Goal: Task Accomplishment & Management: Use online tool/utility

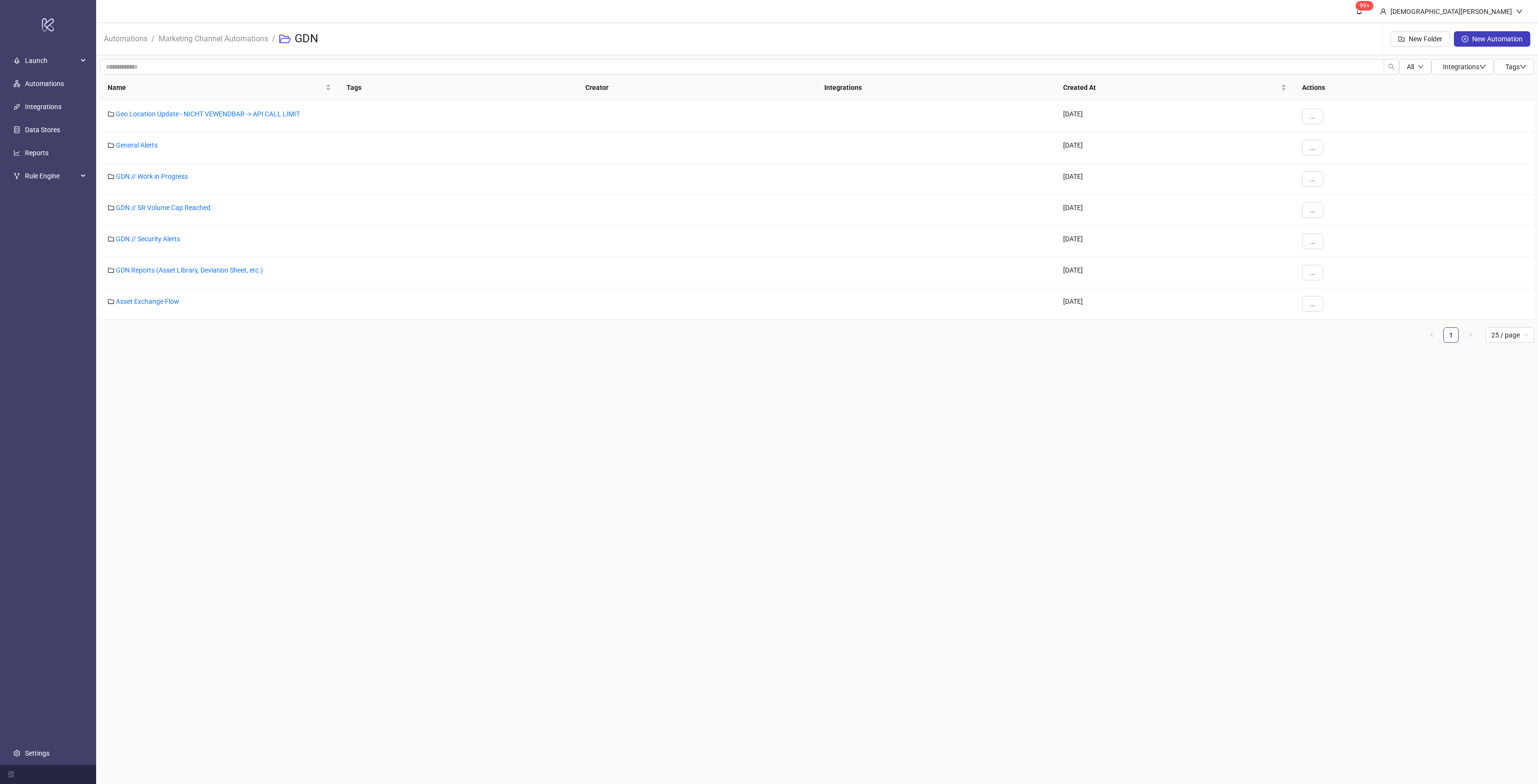
click at [1104, 409] on main "99+ Christian Weikamp Automations / Marketing Channel Automations / GDN New Fol…" at bounding box center [817, 392] width 1442 height 784
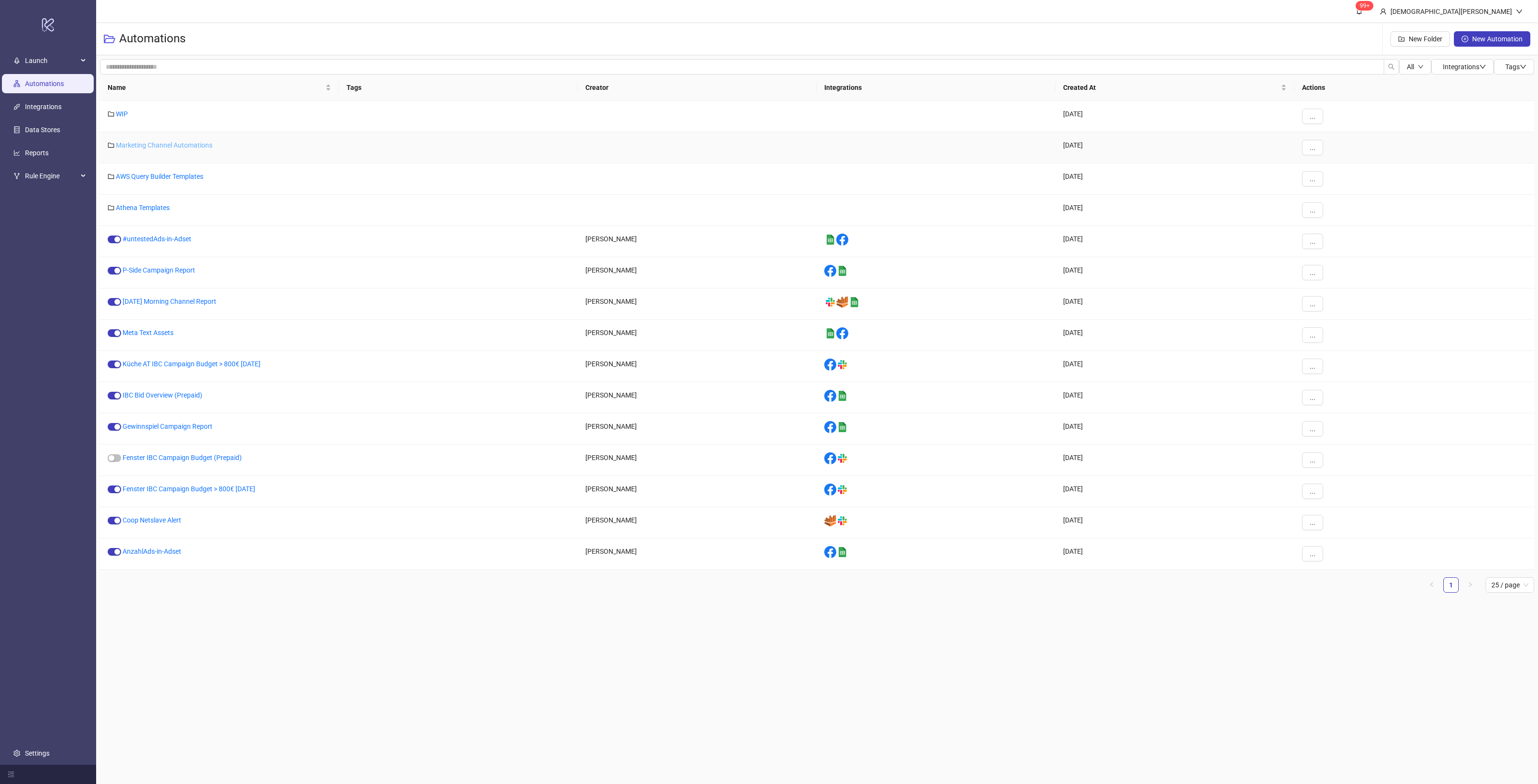
click at [170, 147] on link "Marketing Channel Automations" at bounding box center [164, 145] width 97 height 8
click at [657, 688] on main "99+ [DEMOGRAPHIC_DATA][PERSON_NAME] Automations New Folder New Automation All I…" at bounding box center [817, 392] width 1442 height 784
click at [907, 674] on main "99+ [DEMOGRAPHIC_DATA][PERSON_NAME] Automations New Folder New Automation All I…" at bounding box center [817, 392] width 1442 height 784
drag, startPoint x: 362, startPoint y: 424, endPoint x: 592, endPoint y: 432, distance: 230.1
click at [592, 432] on div "Gewinnspiel Campaign Report [PERSON_NAME] platform/google_sheets [DATE] ..." at bounding box center [817, 428] width 1434 height 31
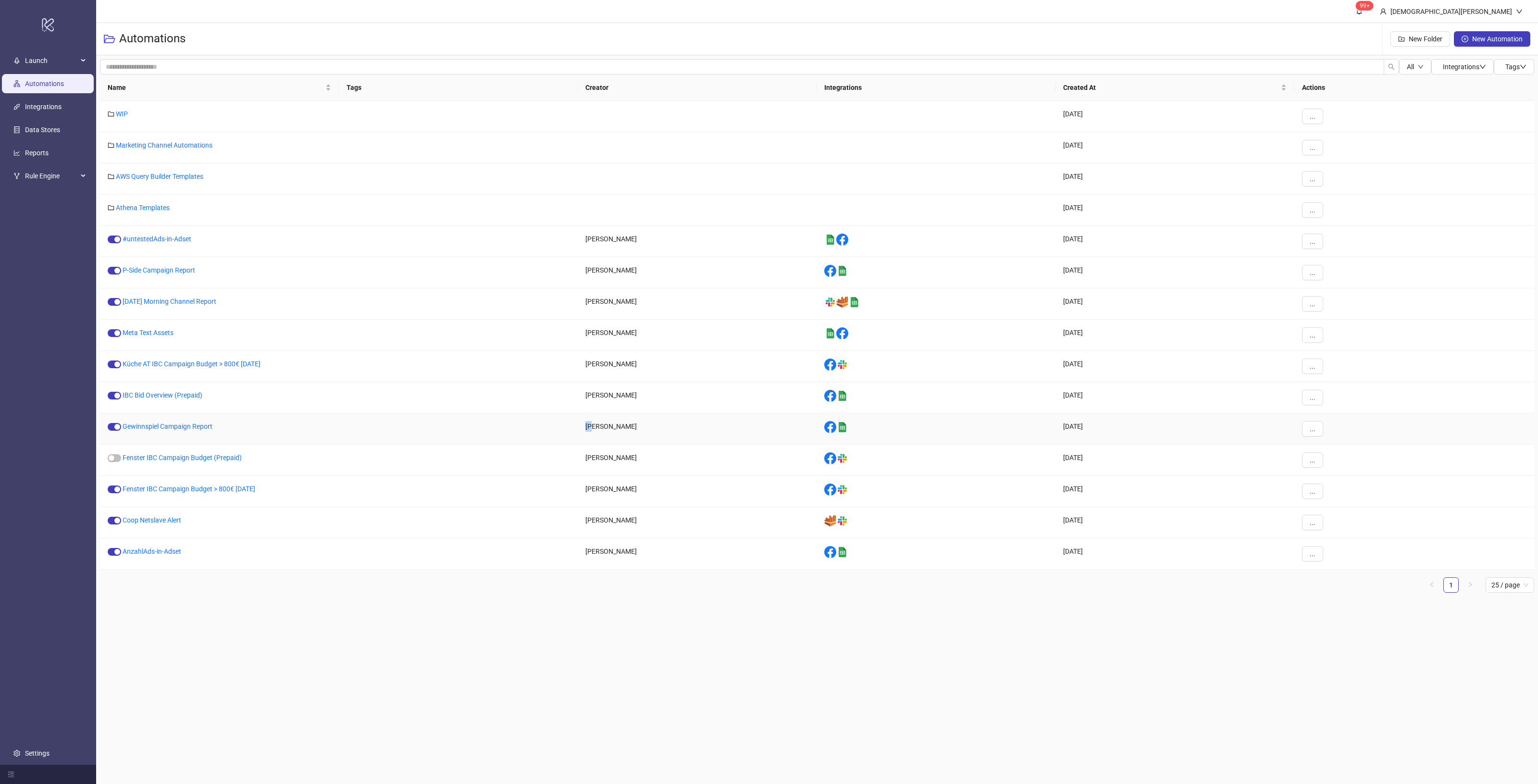
drag, startPoint x: 1118, startPoint y: 430, endPoint x: 472, endPoint y: 422, distance: 646.0
click at [472, 422] on div "Gewinnspiel Campaign Report [PERSON_NAME] platform/google_sheets [DATE] ..." at bounding box center [817, 428] width 1434 height 31
click at [199, 427] on link "Gewinnspiel Campaign Report" at bounding box center [167, 426] width 90 height 8
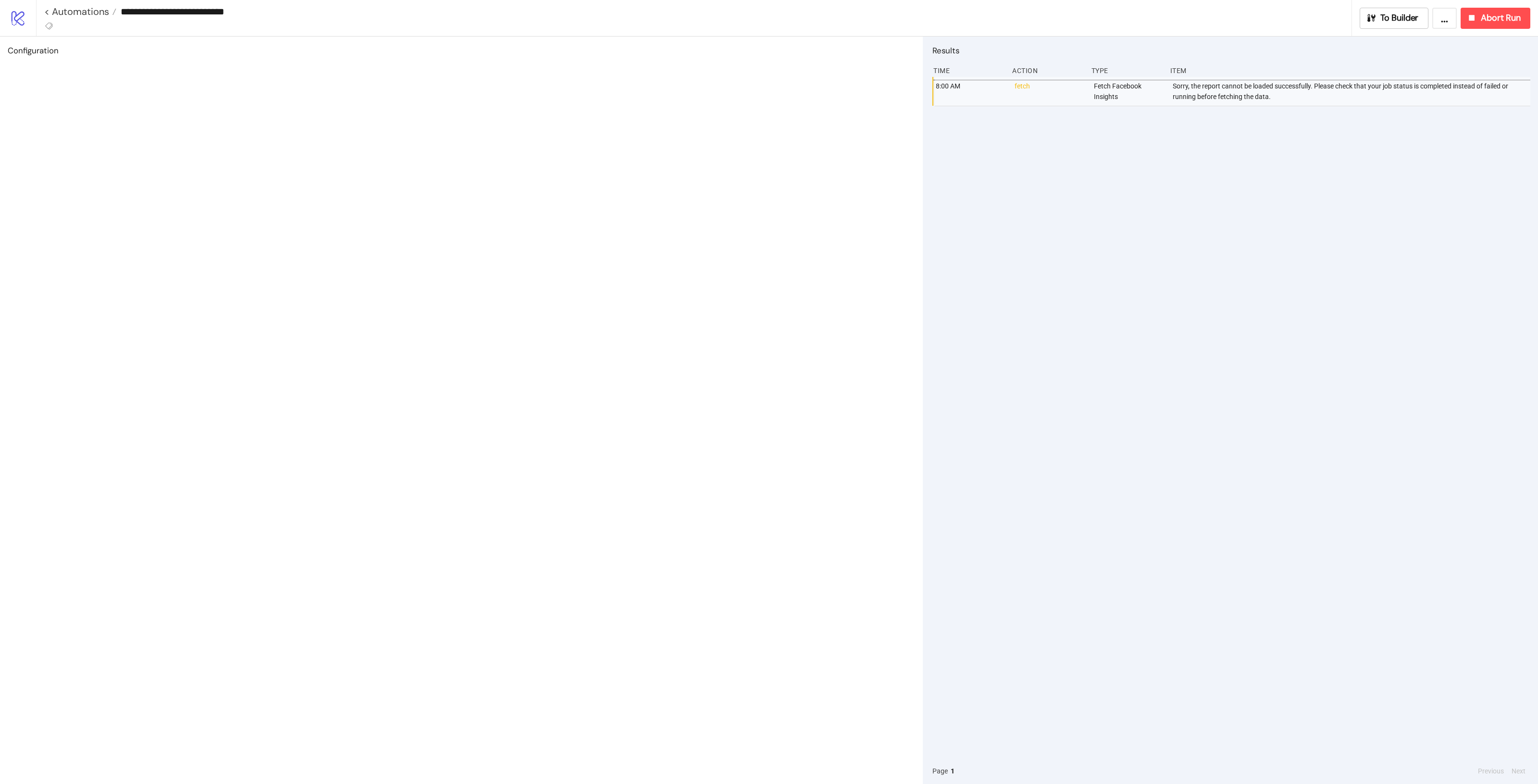
click at [1354, 188] on div "8:00 AM fetch Fetch Facebook Insights Sorry, the report cannot be loaded succes…" at bounding box center [1232, 417] width 598 height 681
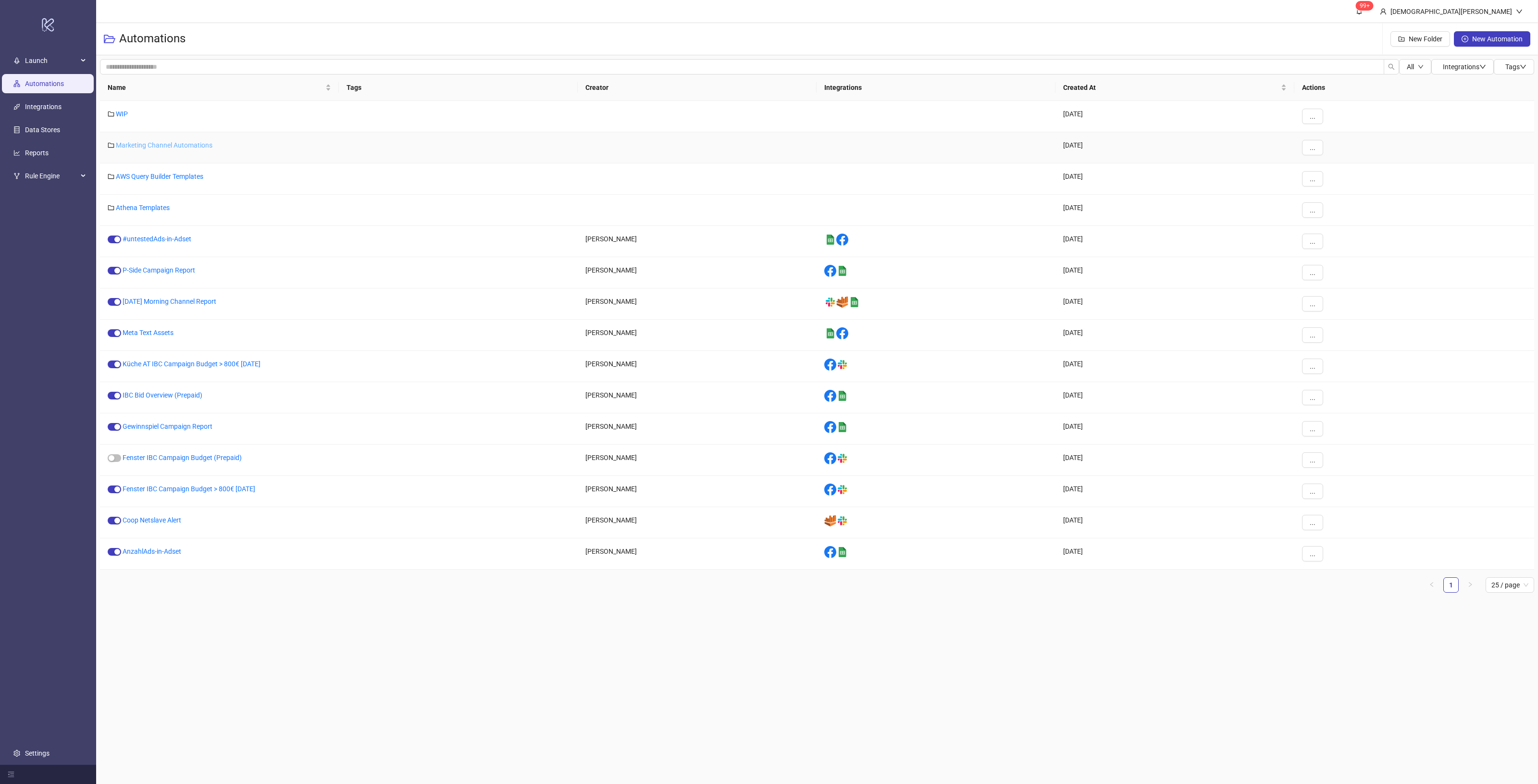
click at [197, 142] on link "Marketing Channel Automations" at bounding box center [164, 145] width 97 height 8
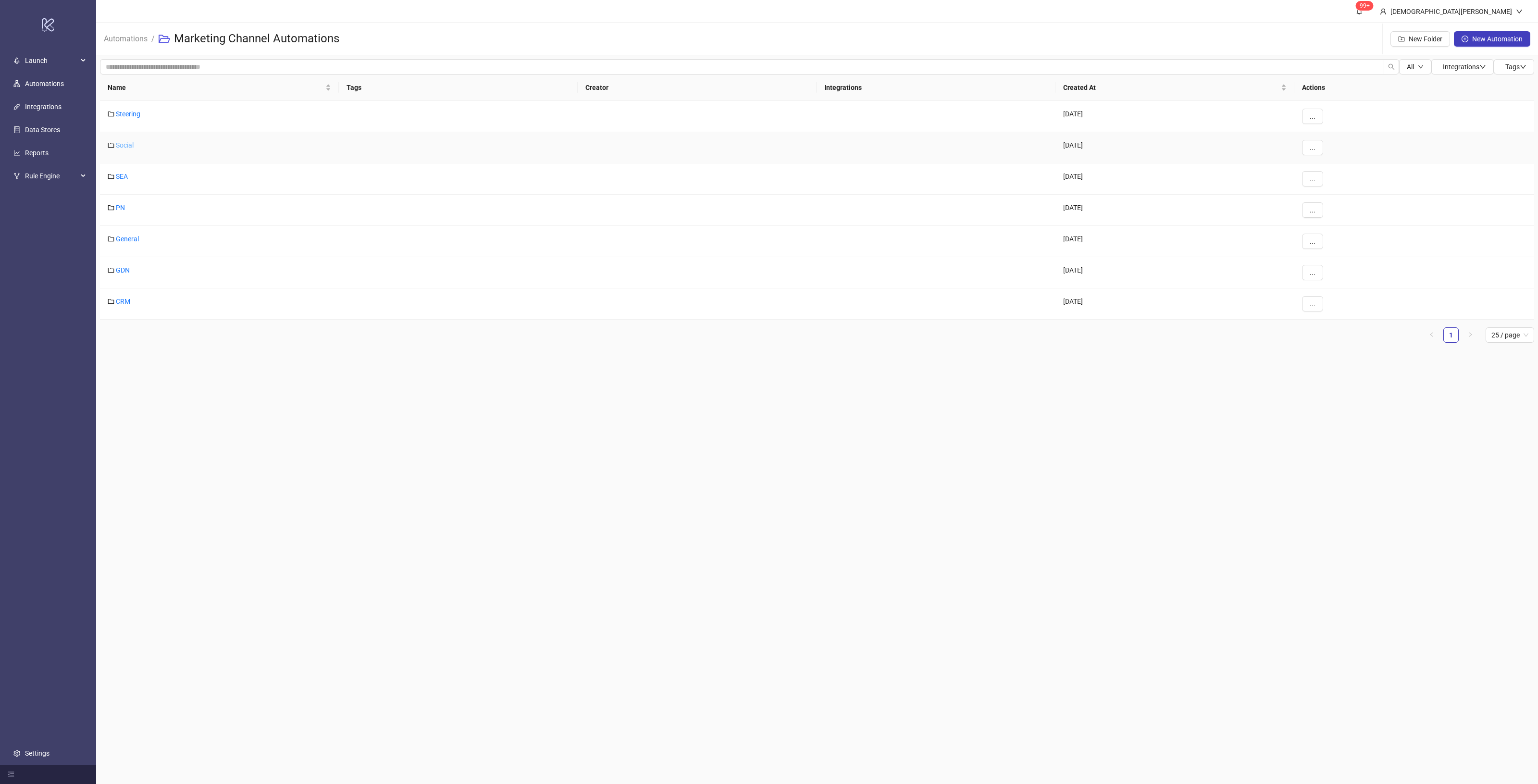
click at [126, 143] on link "Social" at bounding box center [124, 145] width 18 height 8
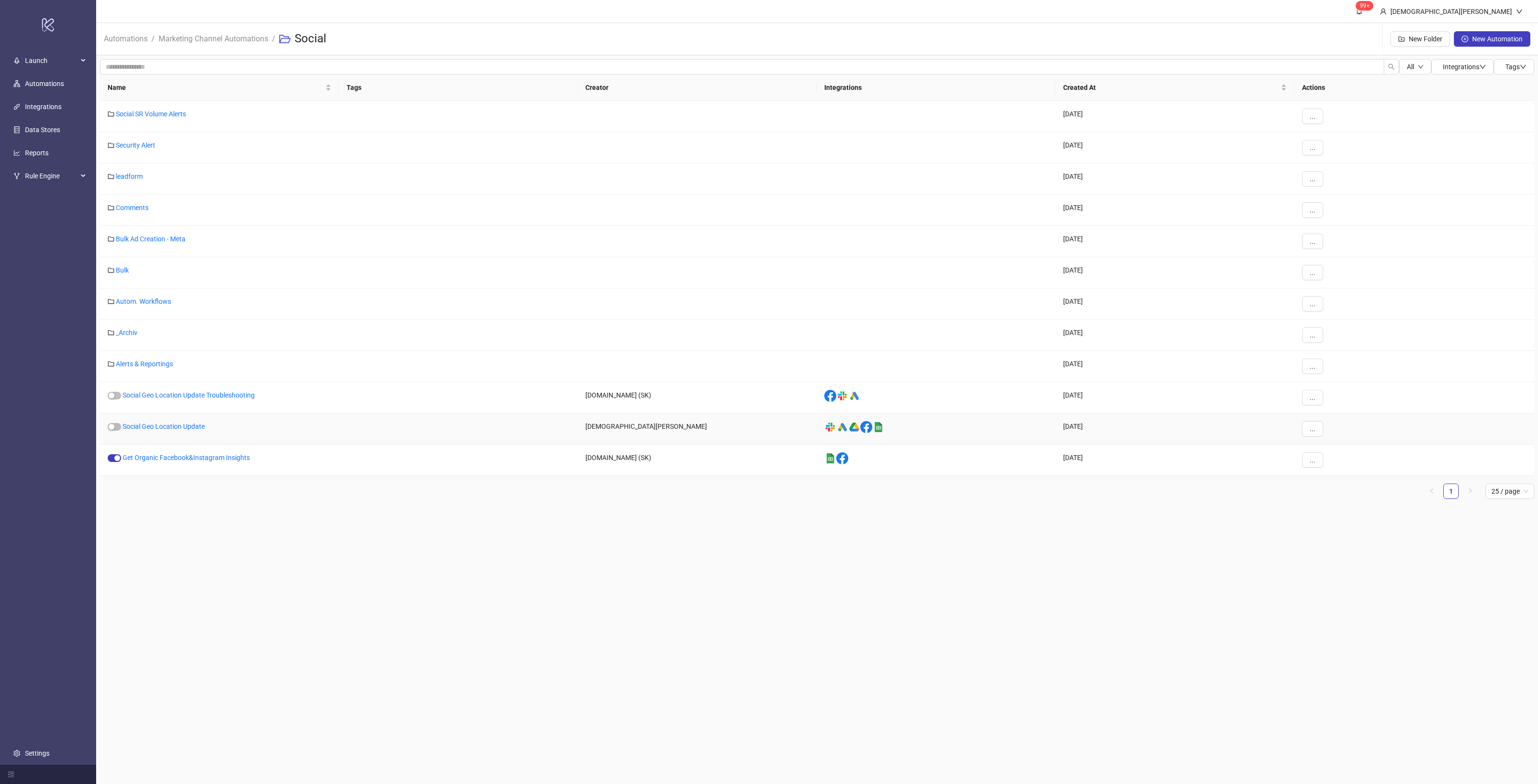
click at [362, 436] on div at bounding box center [458, 428] width 239 height 31
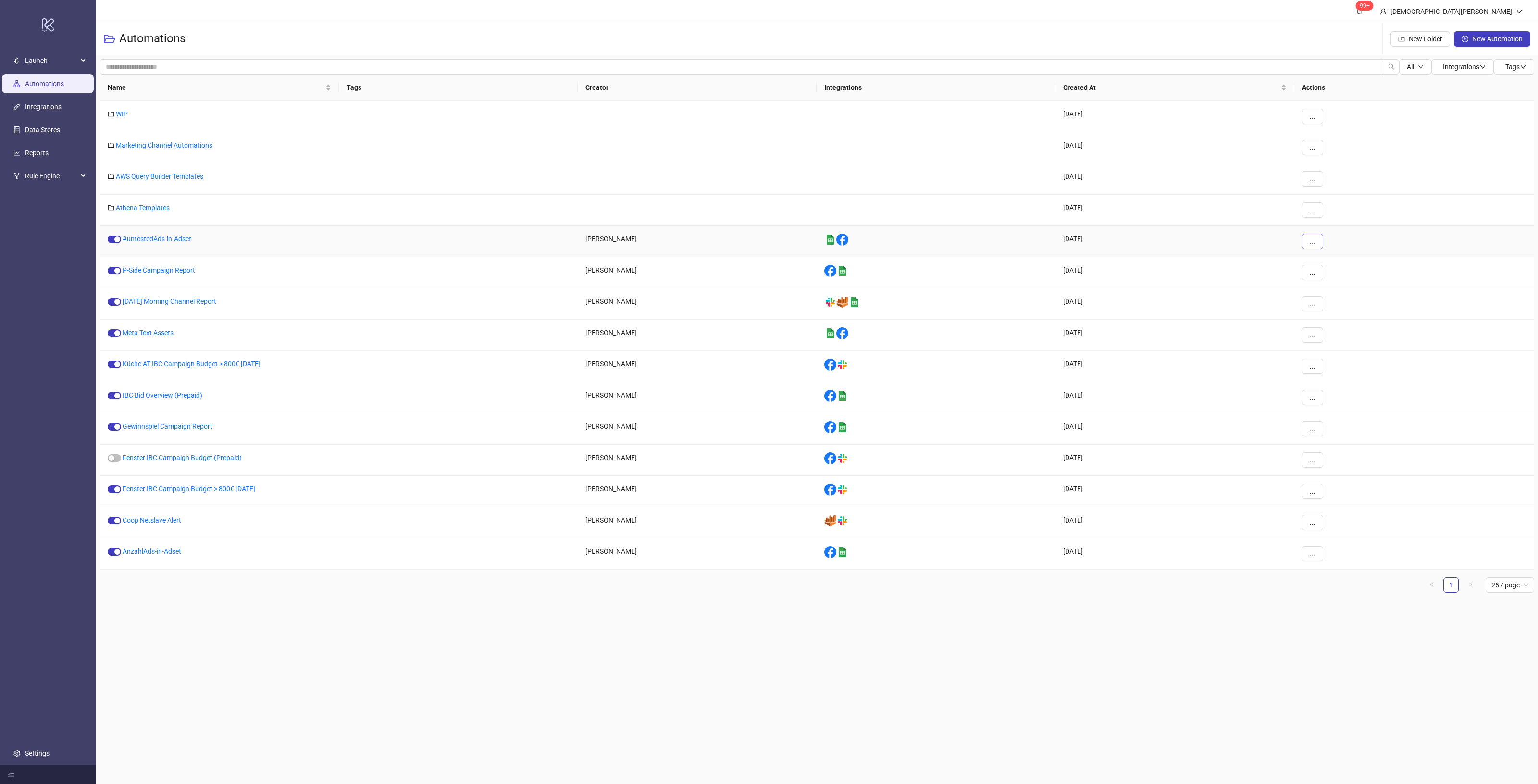
click at [1316, 242] on button "..." at bounding box center [1313, 242] width 21 height 15
click at [1335, 306] on span "Move" at bounding box center [1334, 308] width 28 height 10
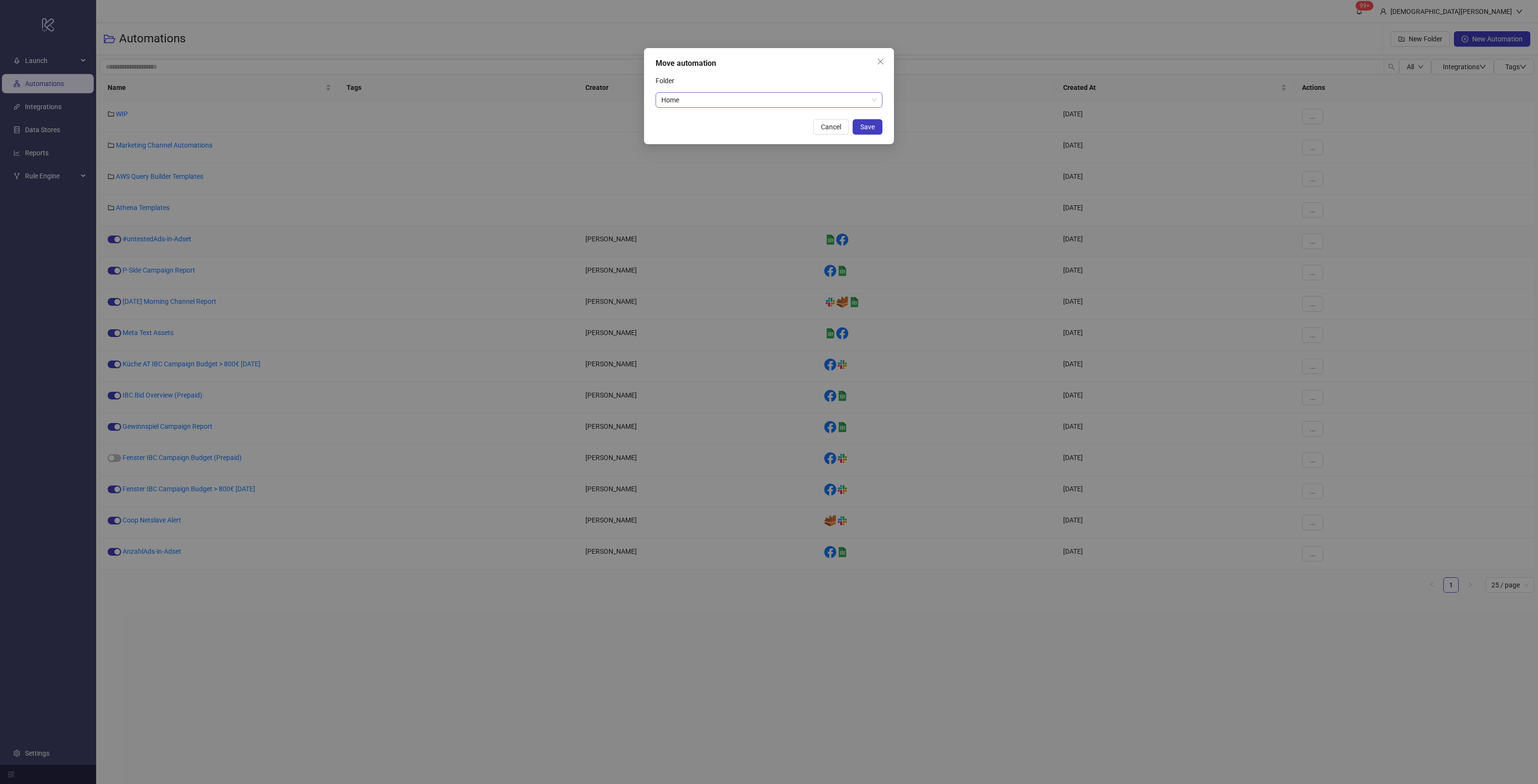
click at [797, 99] on span "Home" at bounding box center [769, 99] width 215 height 15
type input "***"
click at [789, 114] on div "Unused" at bounding box center [769, 119] width 212 height 10
click at [769, 97] on span "Unused" at bounding box center [769, 99] width 215 height 15
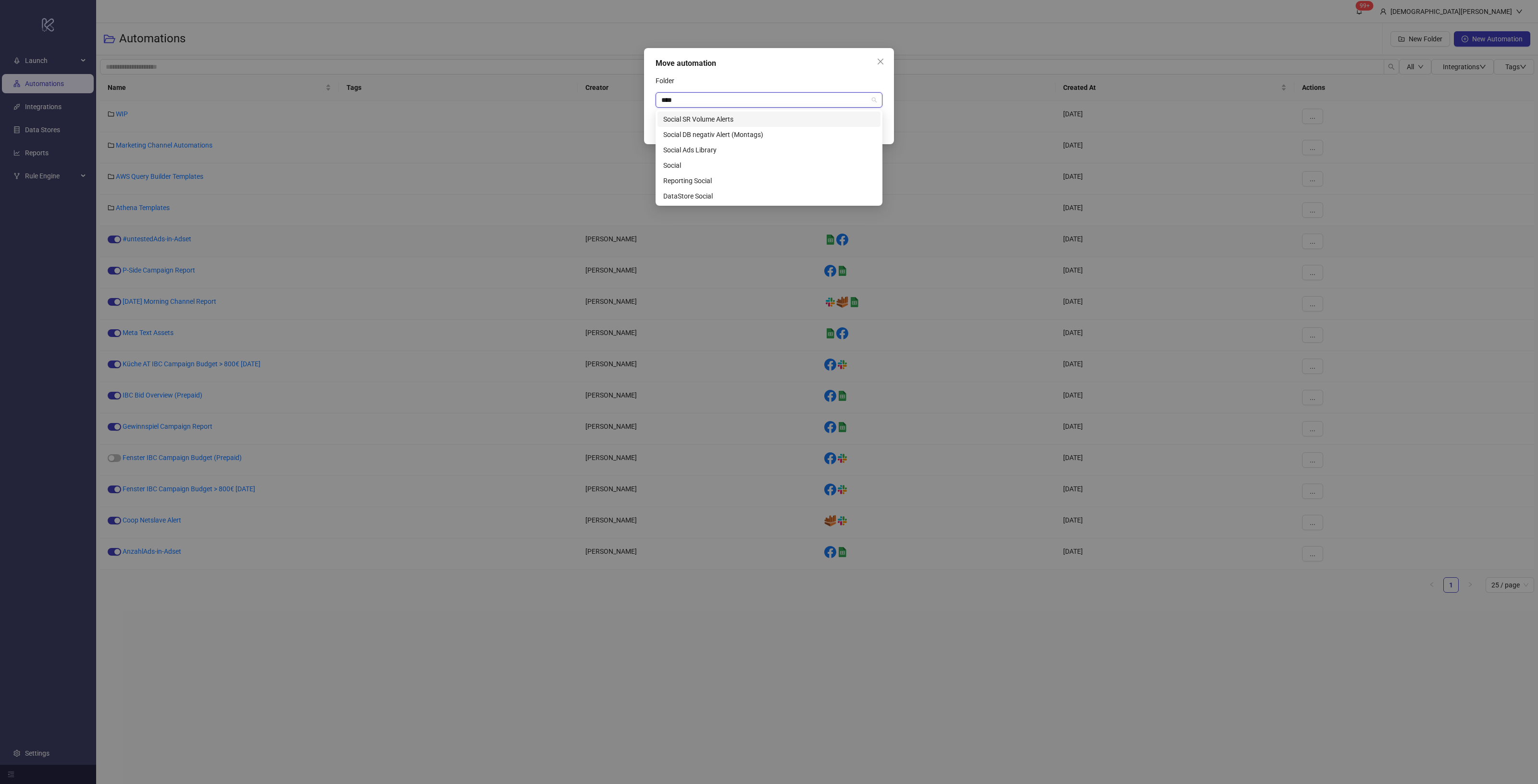
type input "*****"
click at [722, 165] on div "Social" at bounding box center [769, 165] width 212 height 10
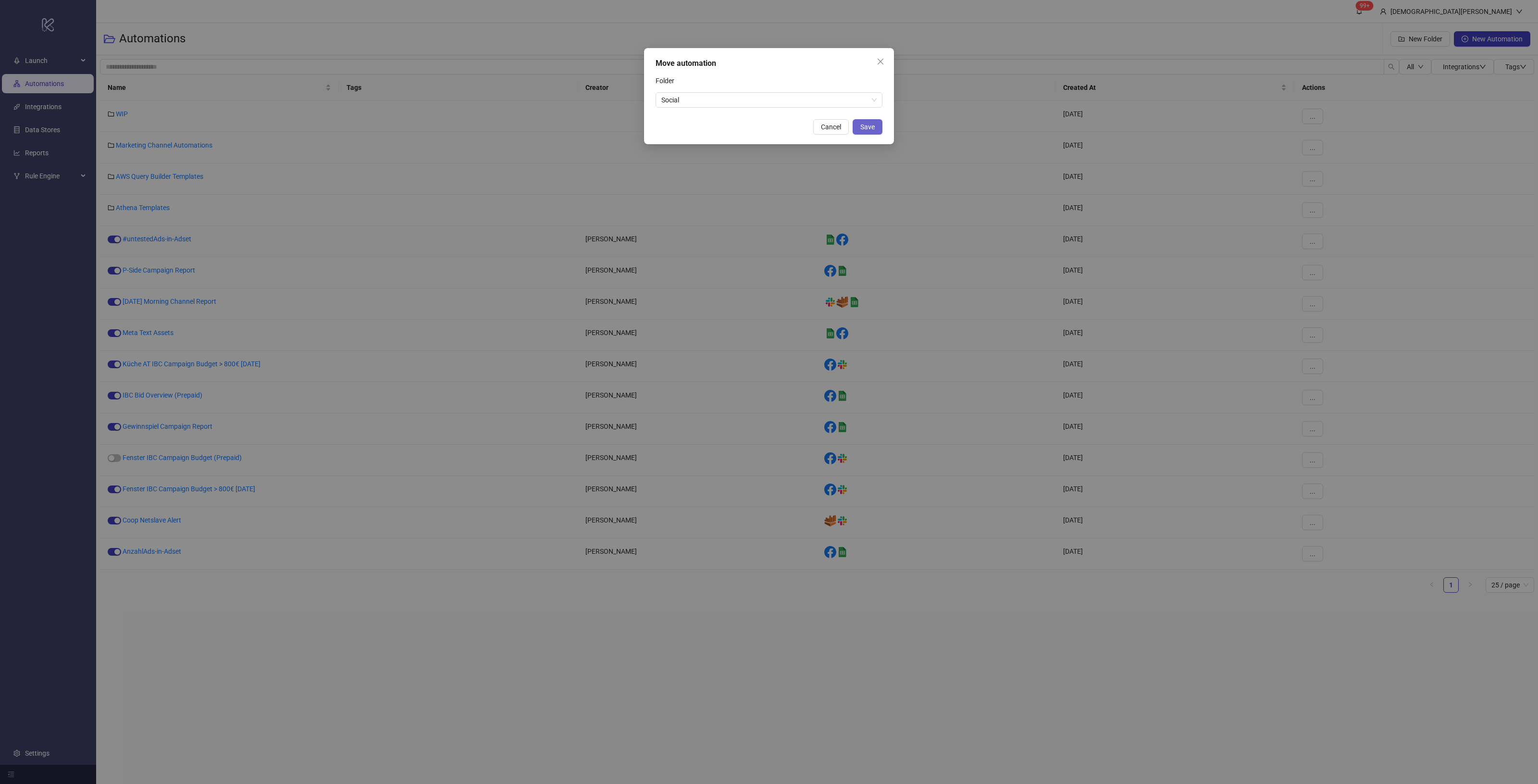
click at [869, 123] on span "Save" at bounding box center [868, 127] width 15 height 8
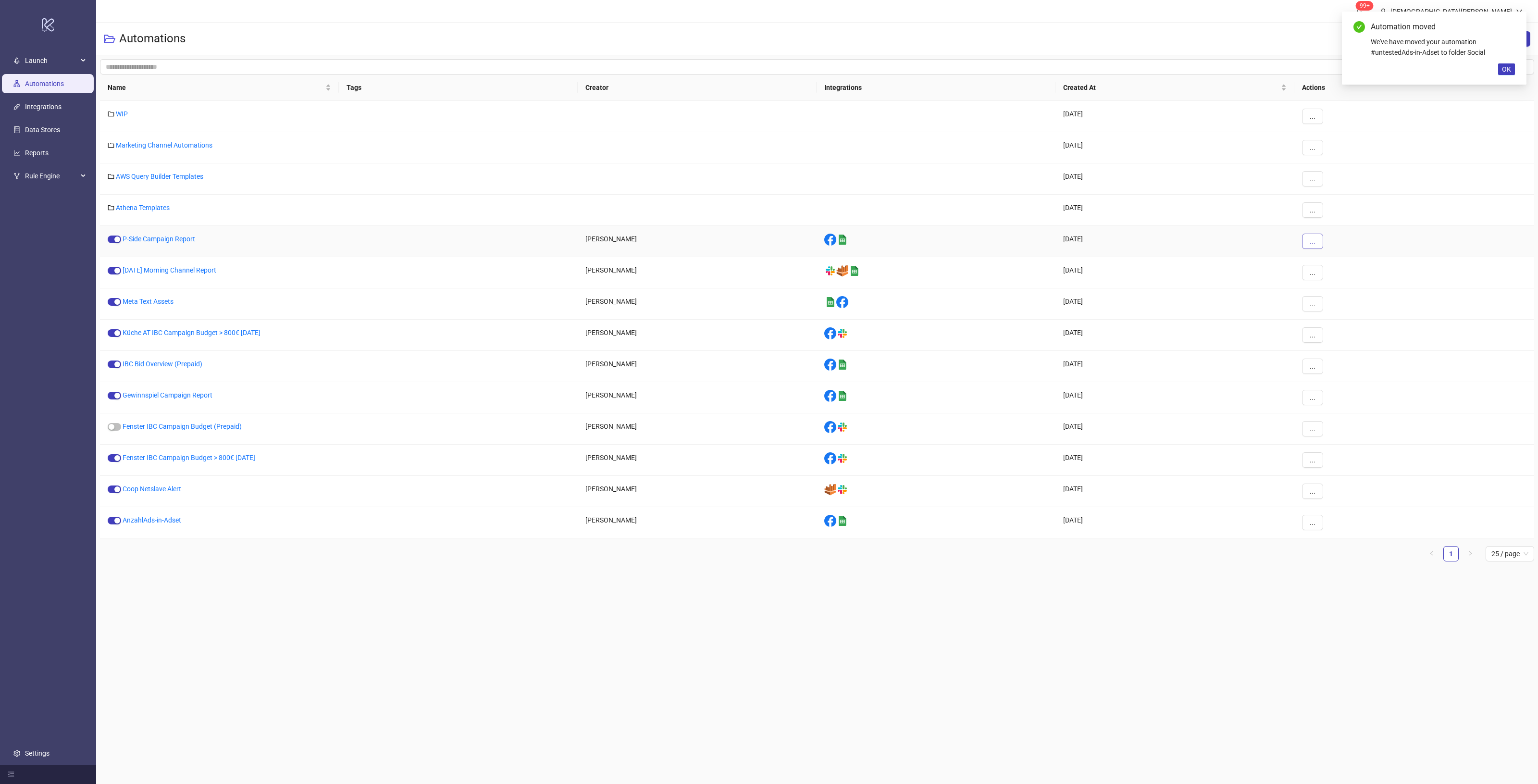
click at [1304, 239] on button "..." at bounding box center [1313, 242] width 21 height 15
click at [1336, 304] on span "Move" at bounding box center [1334, 308] width 28 height 10
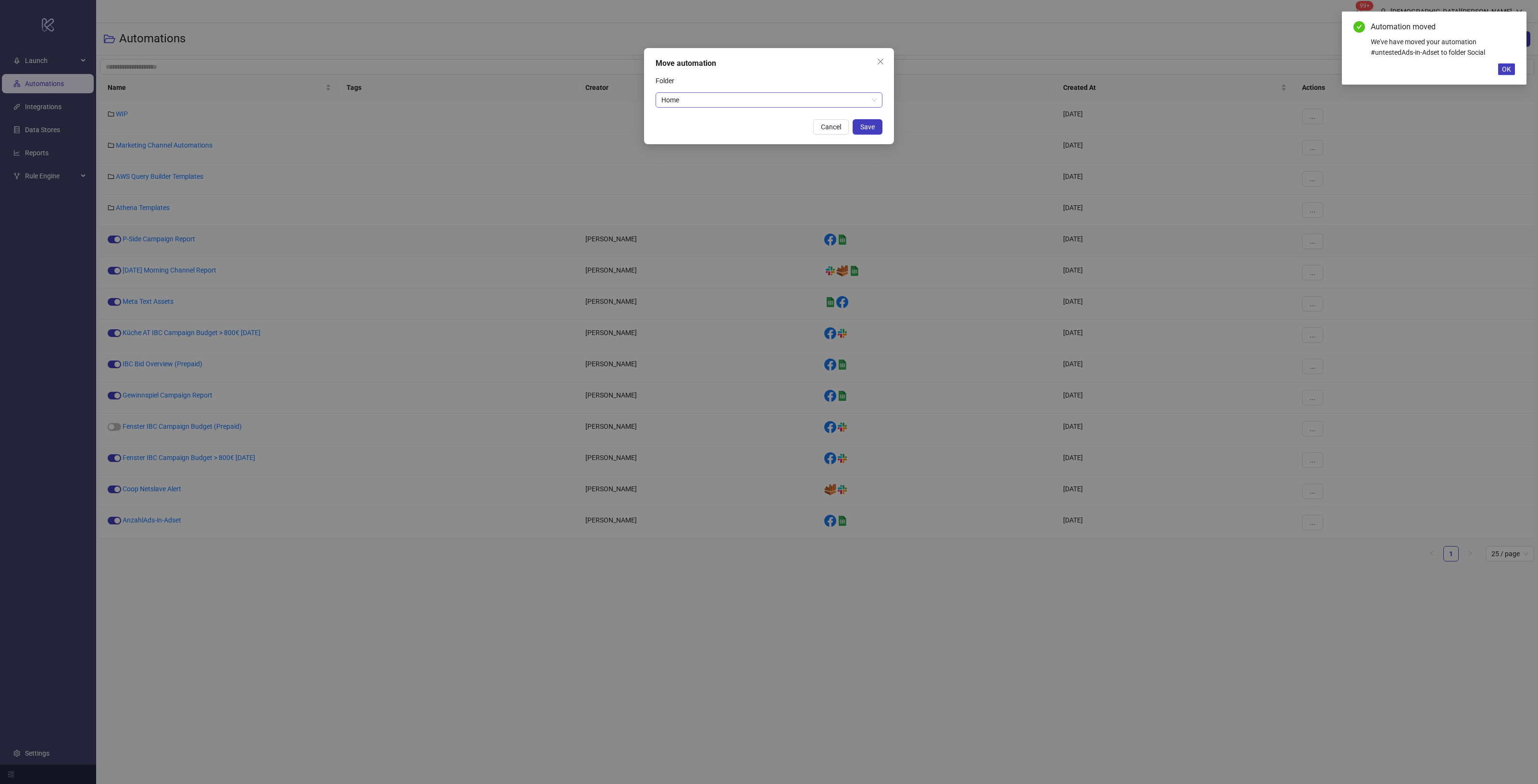
click at [823, 104] on span "Home" at bounding box center [769, 99] width 215 height 15
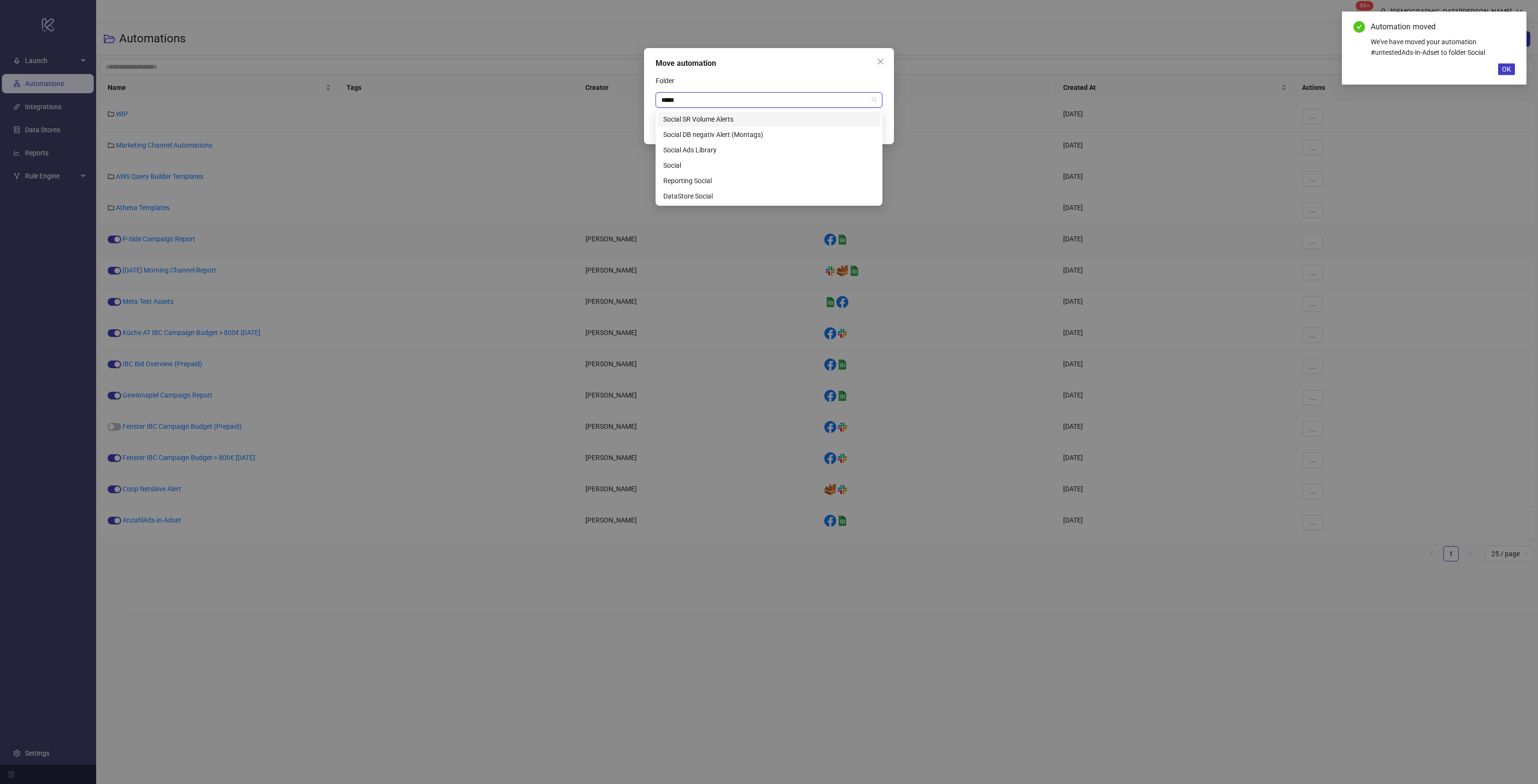
type input "******"
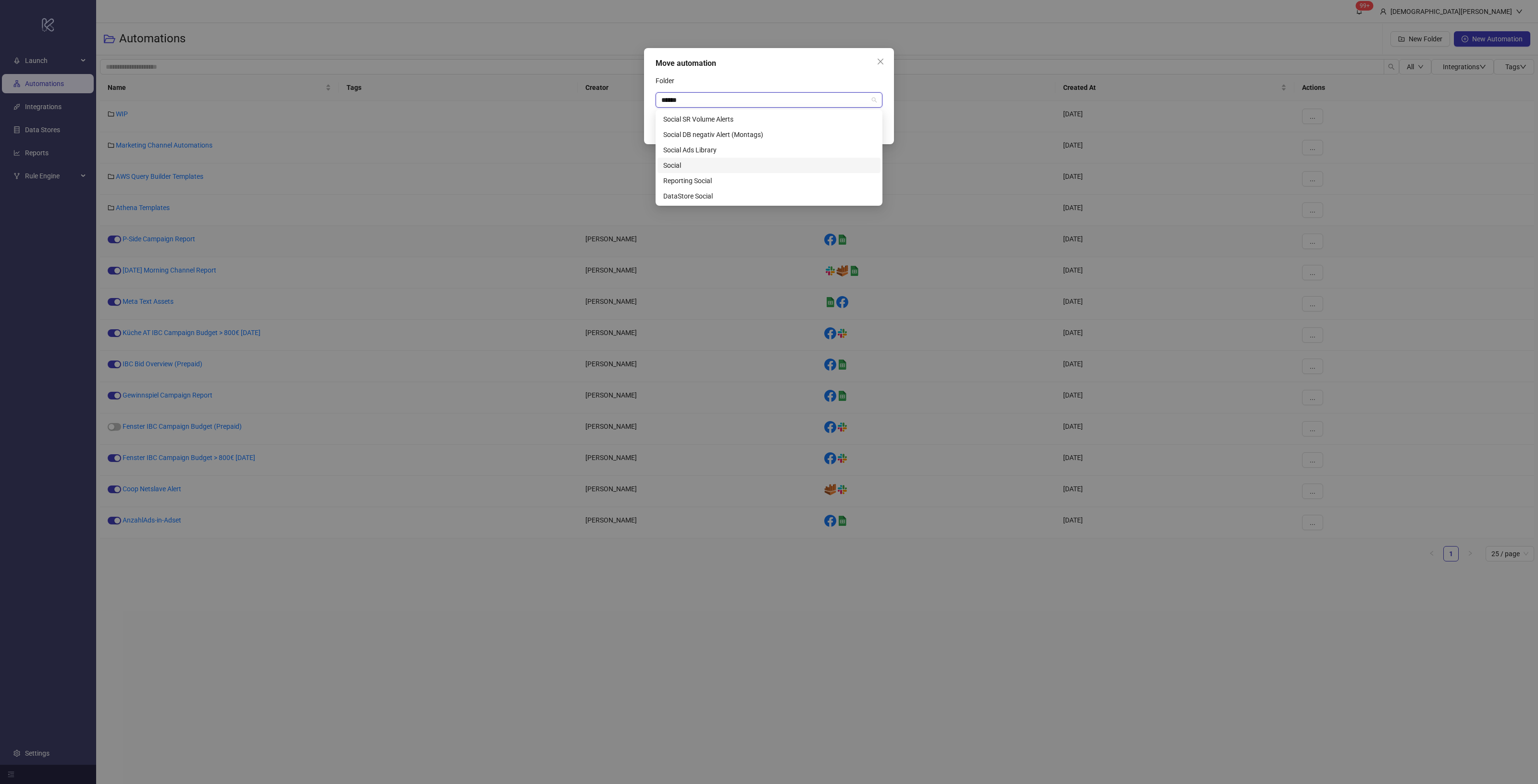
click at [704, 165] on div "Social" at bounding box center [769, 165] width 212 height 10
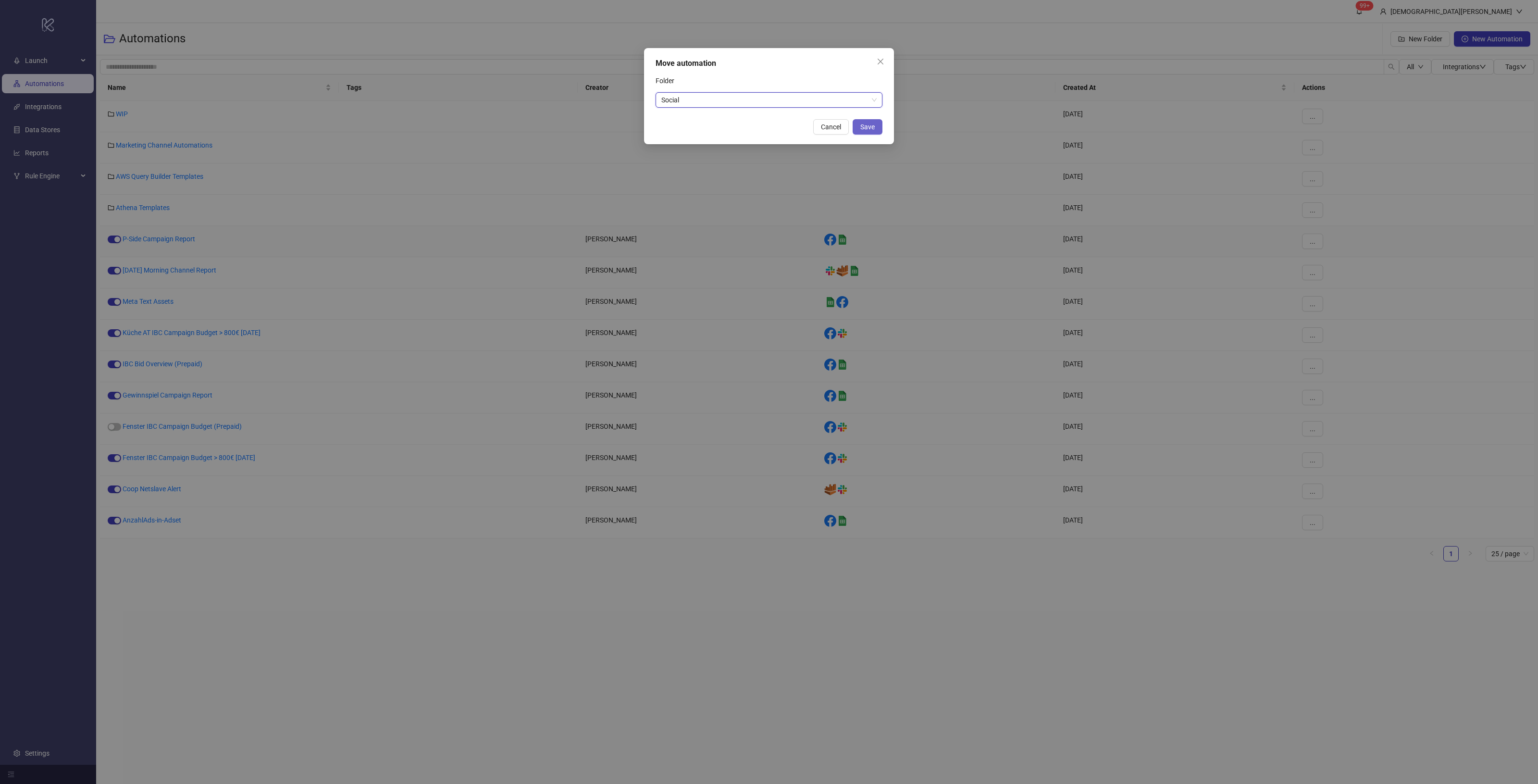
click at [861, 122] on button "Save" at bounding box center [868, 127] width 30 height 15
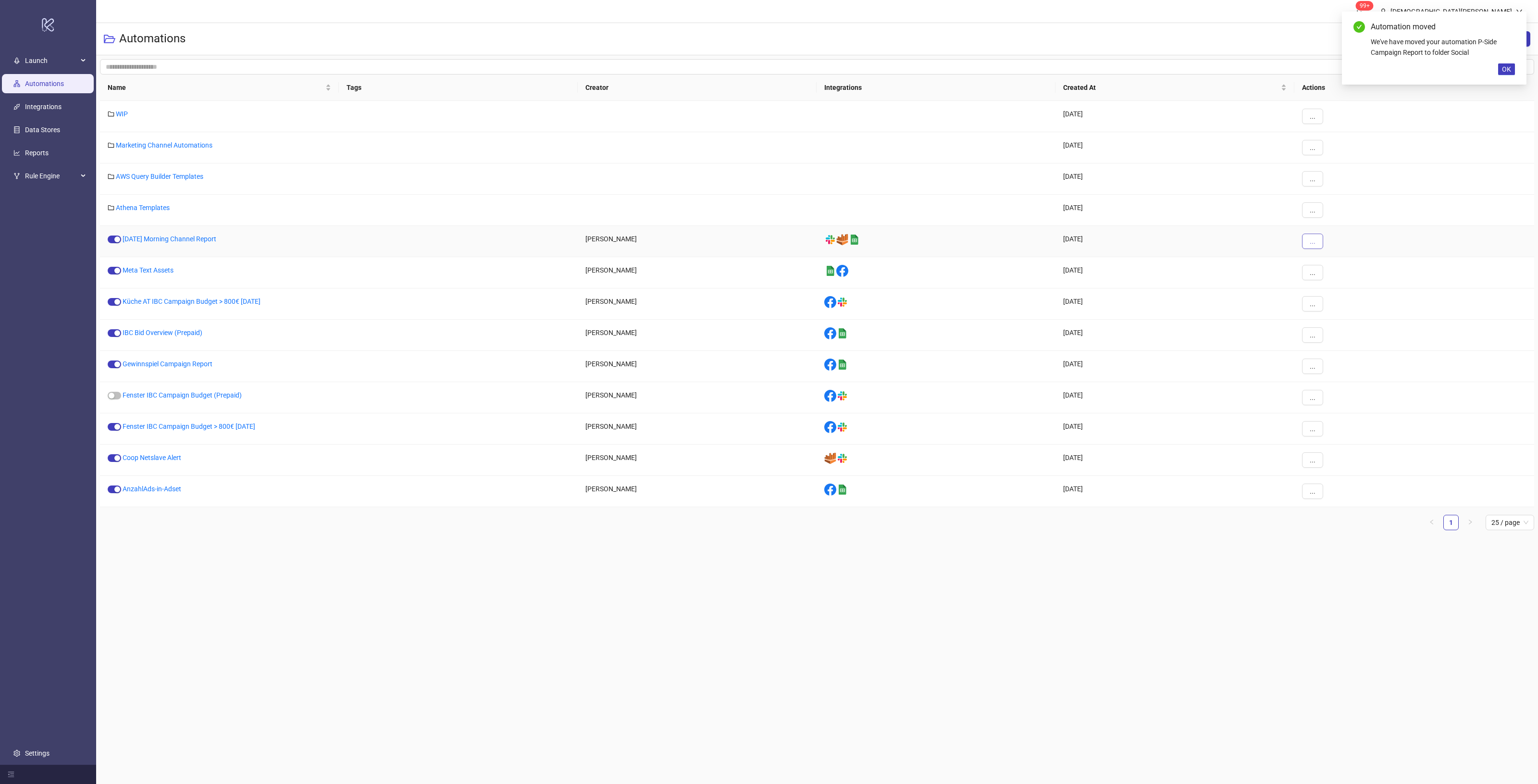
click at [1315, 240] on span "..." at bounding box center [1313, 241] width 6 height 8
click at [1334, 311] on span "Move" at bounding box center [1334, 308] width 28 height 10
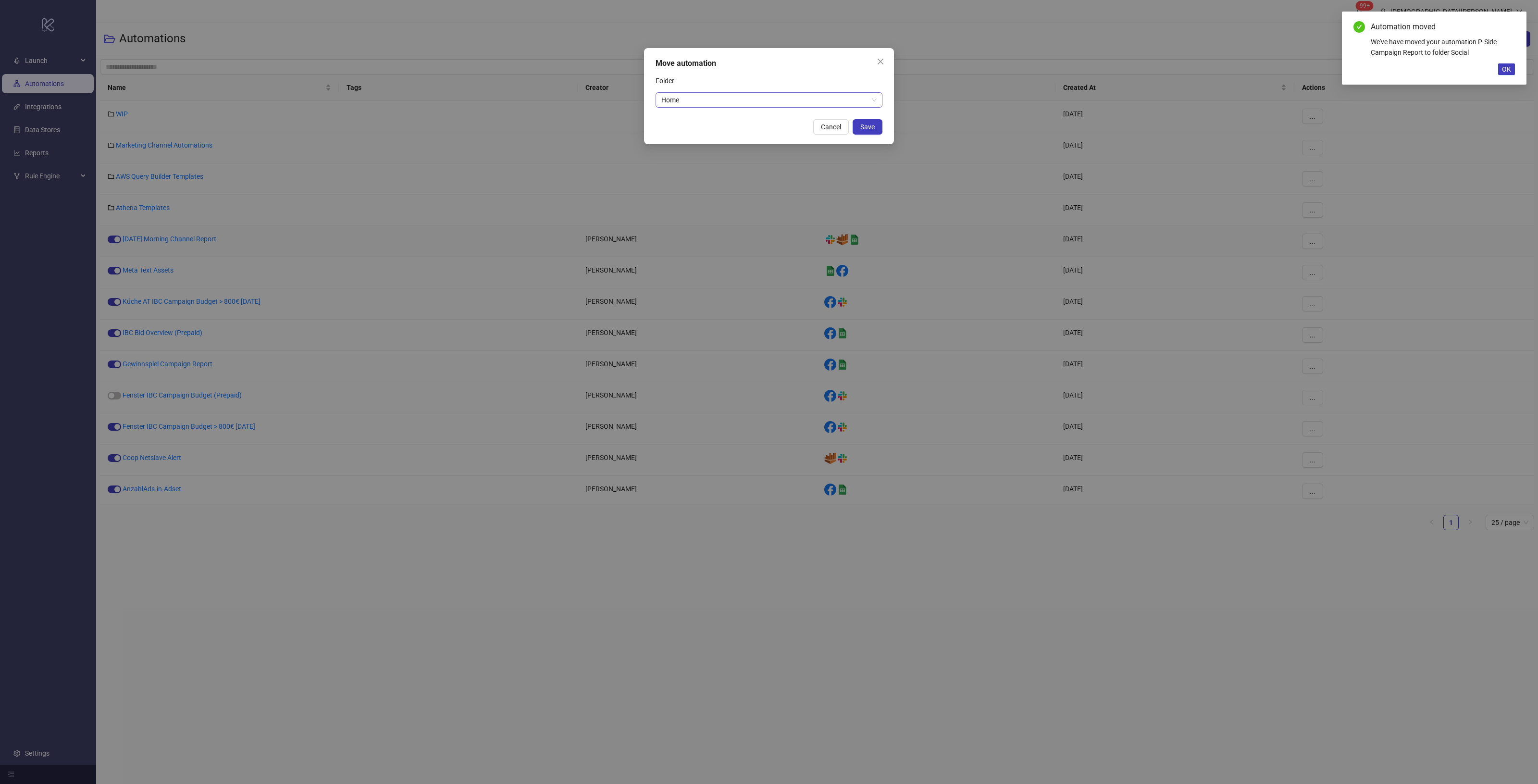
click at [755, 104] on span "Home" at bounding box center [769, 99] width 215 height 15
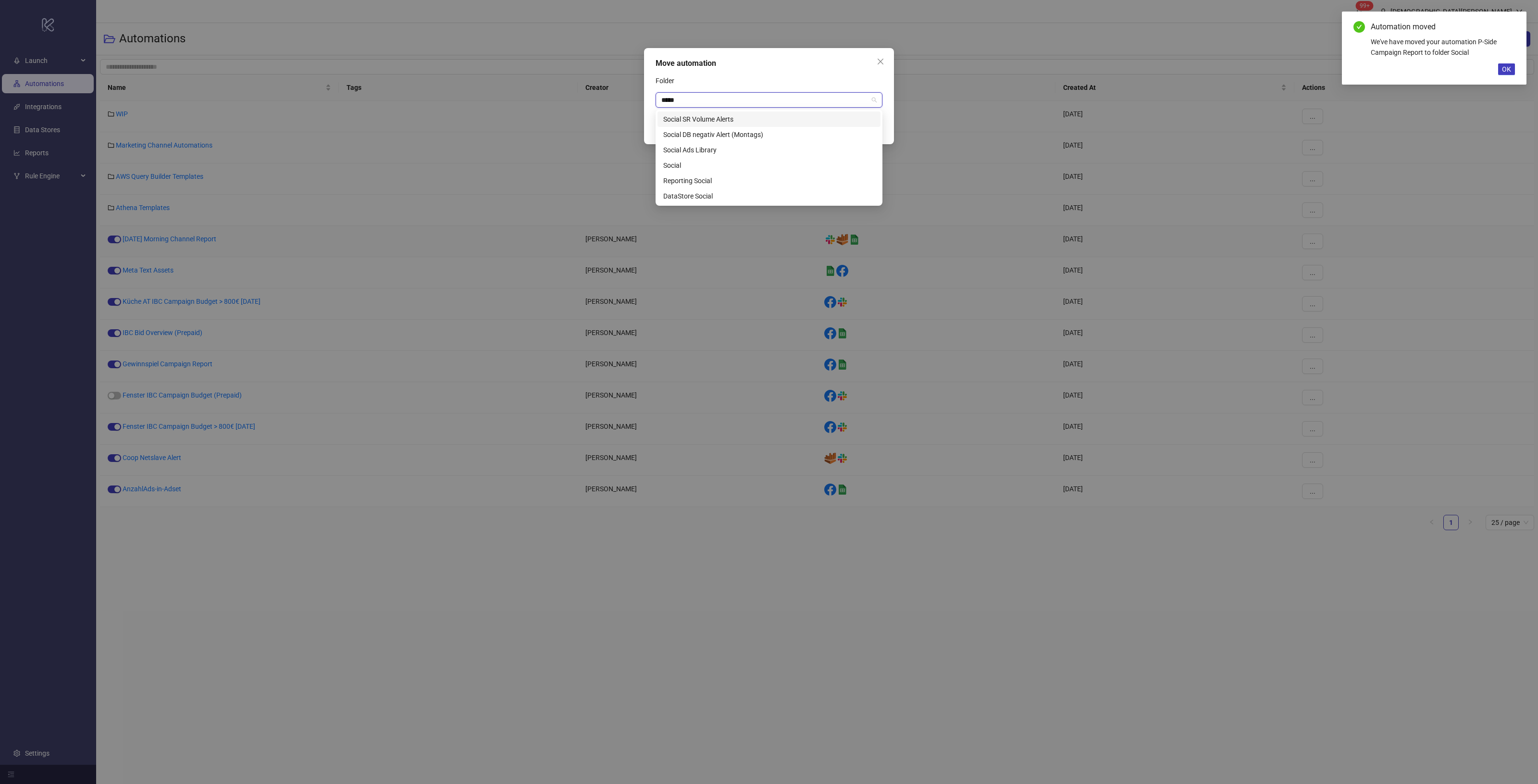
type input "******"
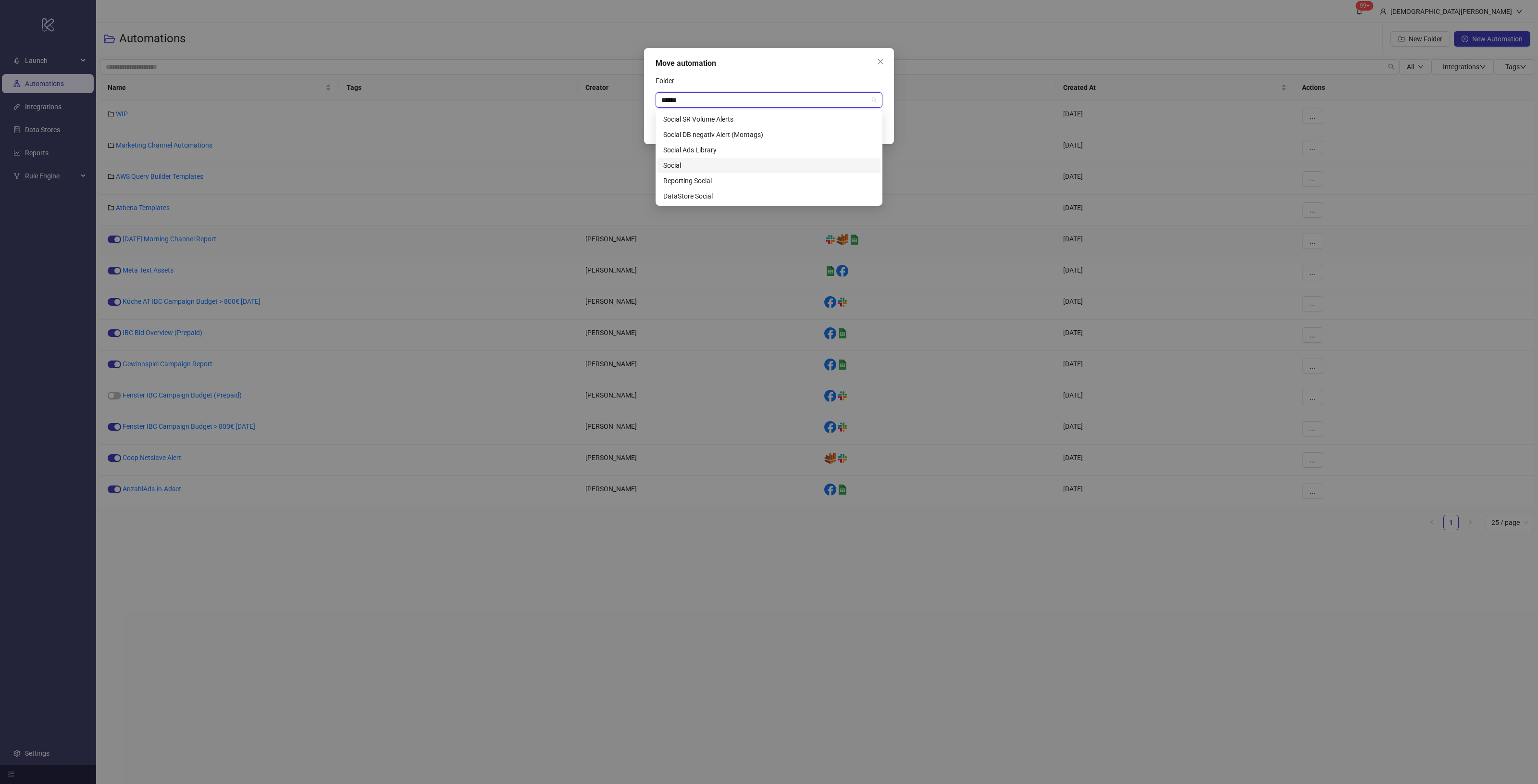
click at [719, 165] on div "Social" at bounding box center [769, 165] width 212 height 10
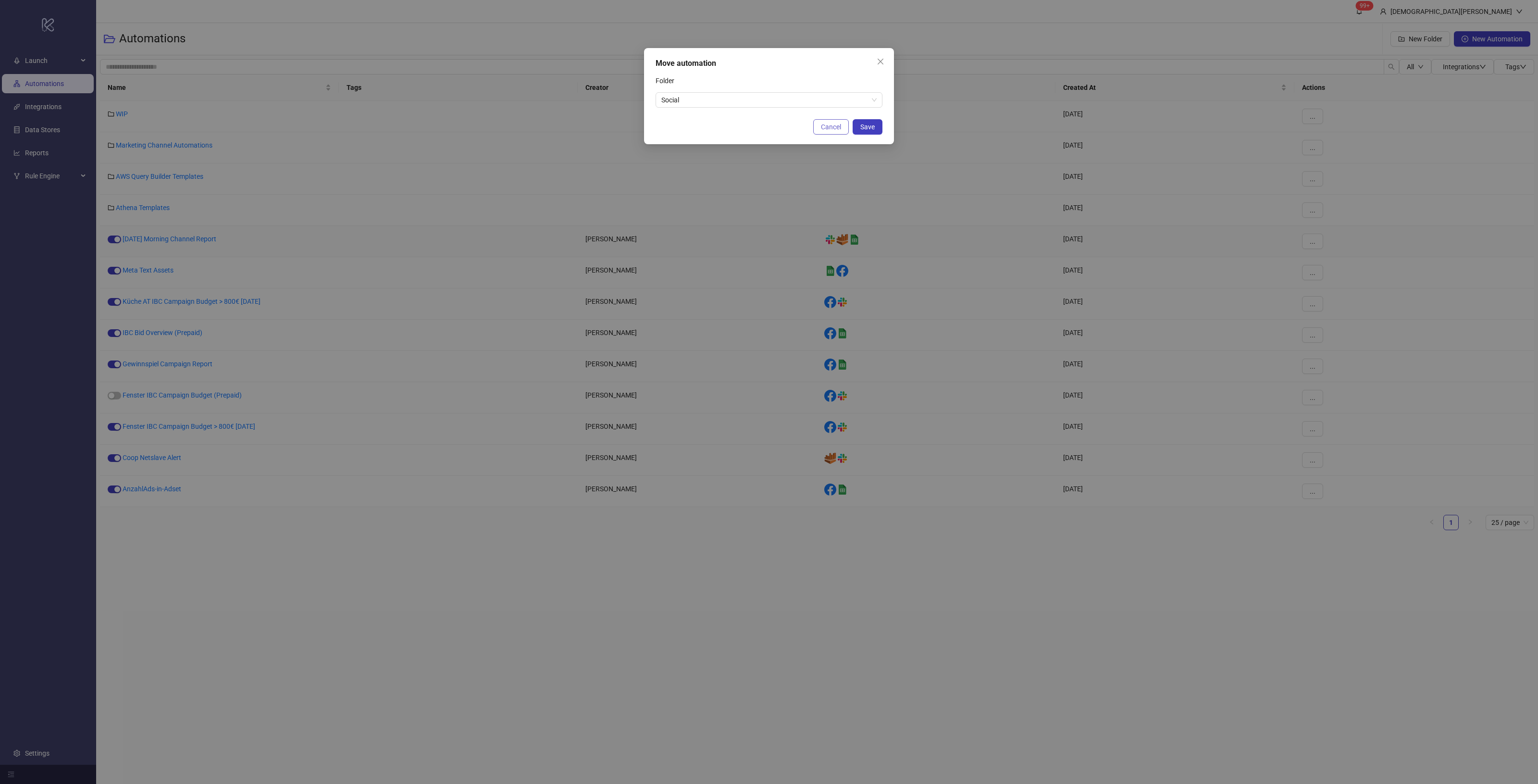
click at [822, 129] on span "Cancel" at bounding box center [832, 127] width 21 height 8
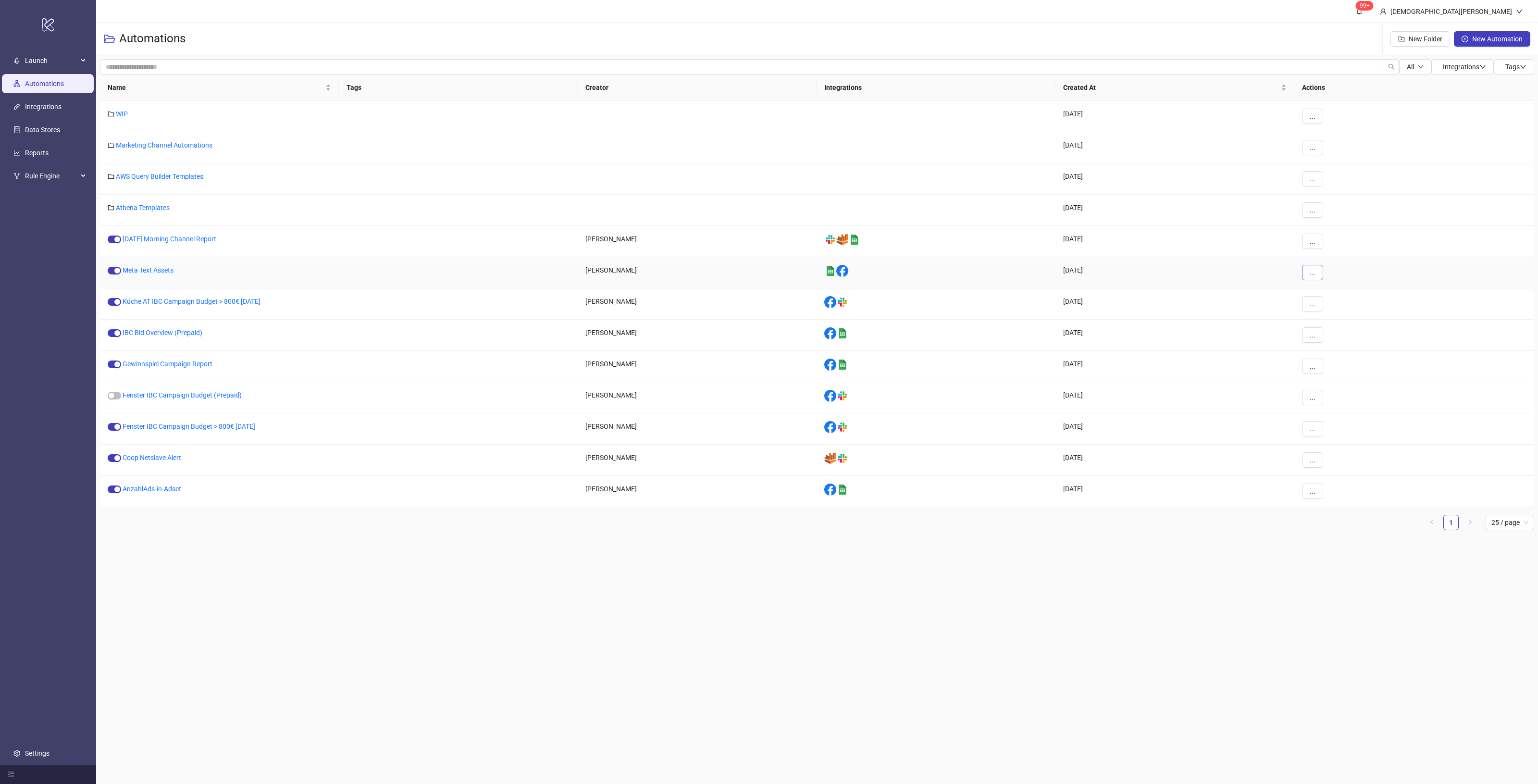
click at [1308, 275] on button "..." at bounding box center [1313, 272] width 21 height 15
click at [1342, 338] on span "Move" at bounding box center [1334, 338] width 28 height 10
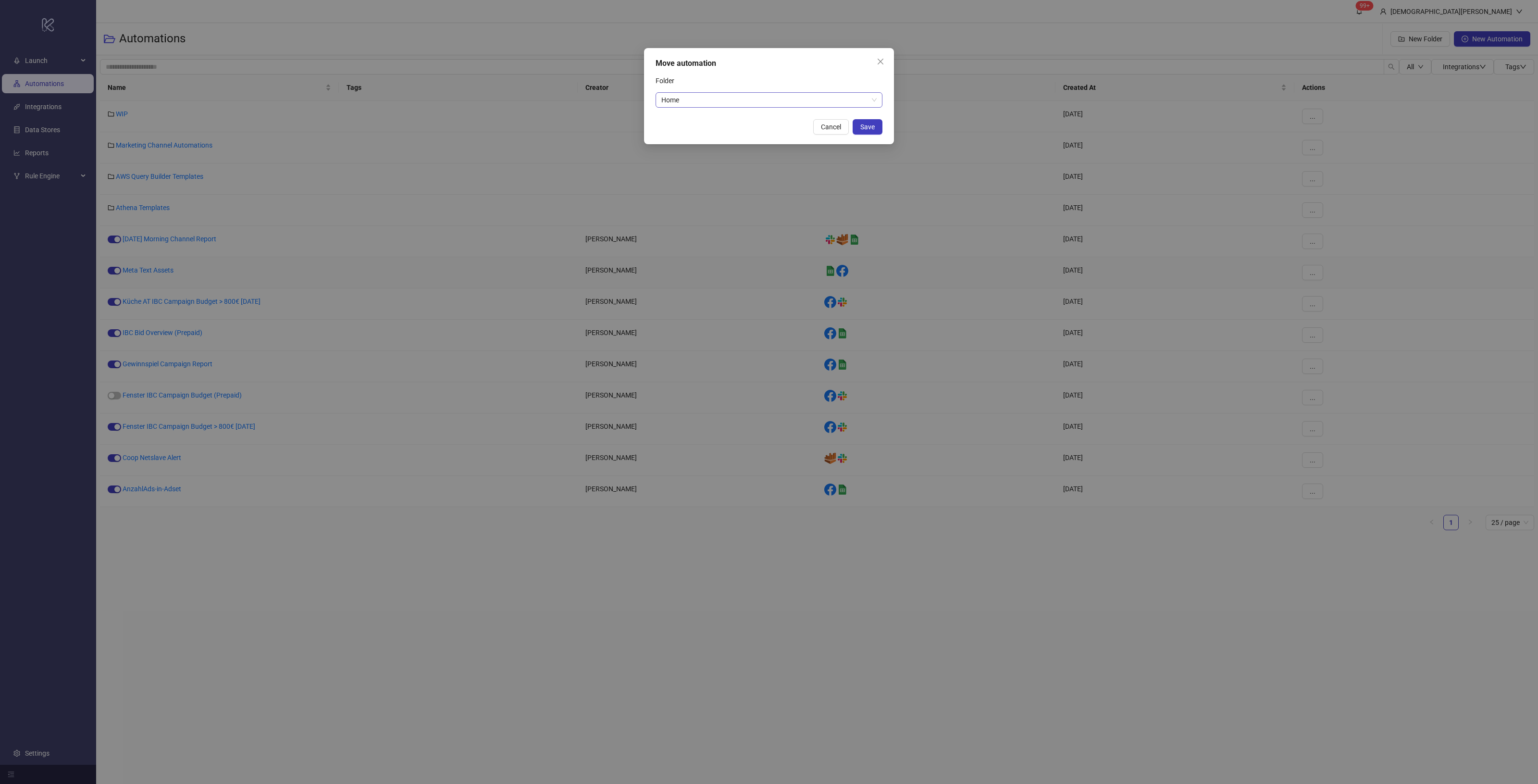
click at [813, 105] on span "Home" at bounding box center [769, 99] width 215 height 15
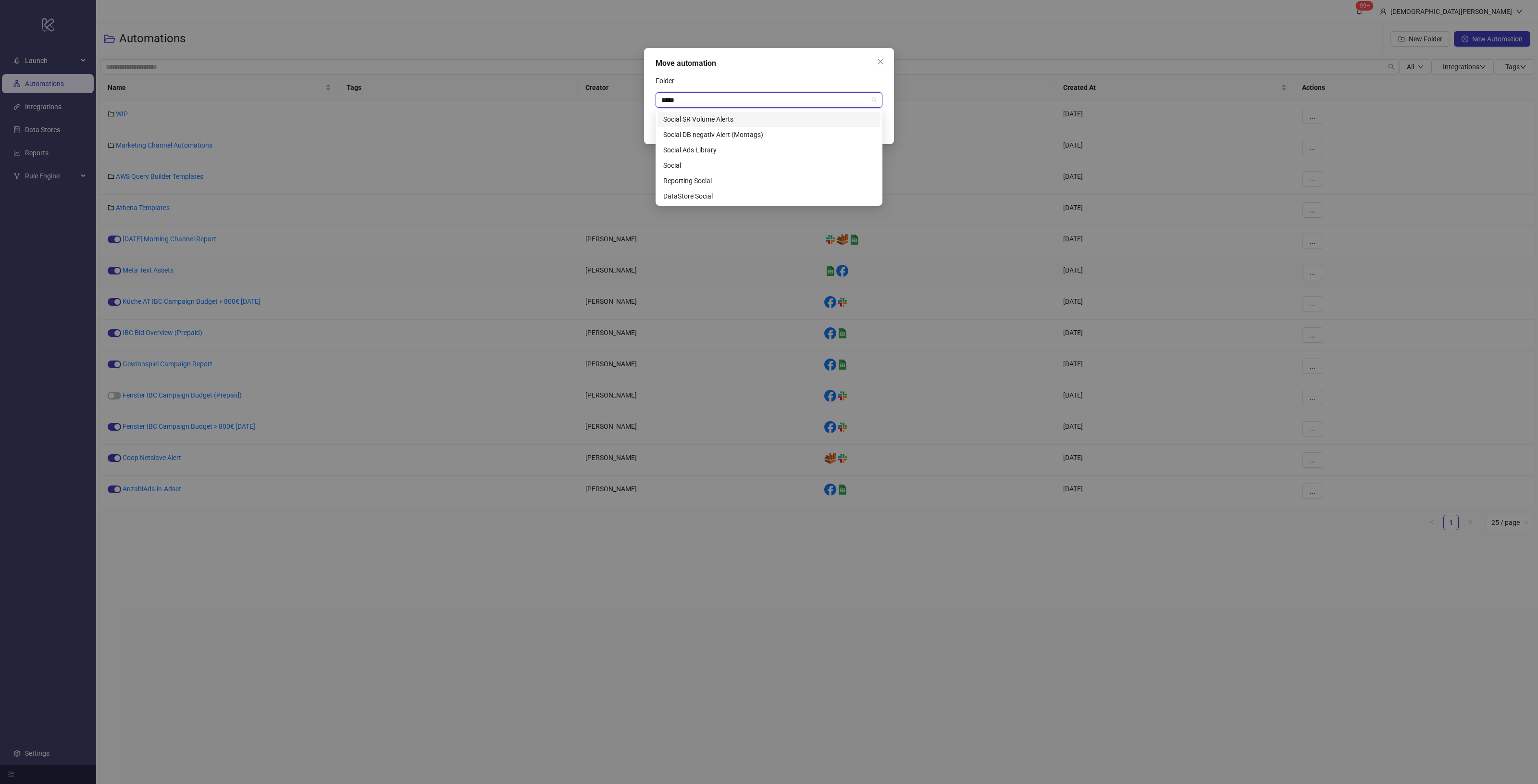
type input "******"
click at [754, 148] on div "Social Ads Library" at bounding box center [769, 150] width 212 height 10
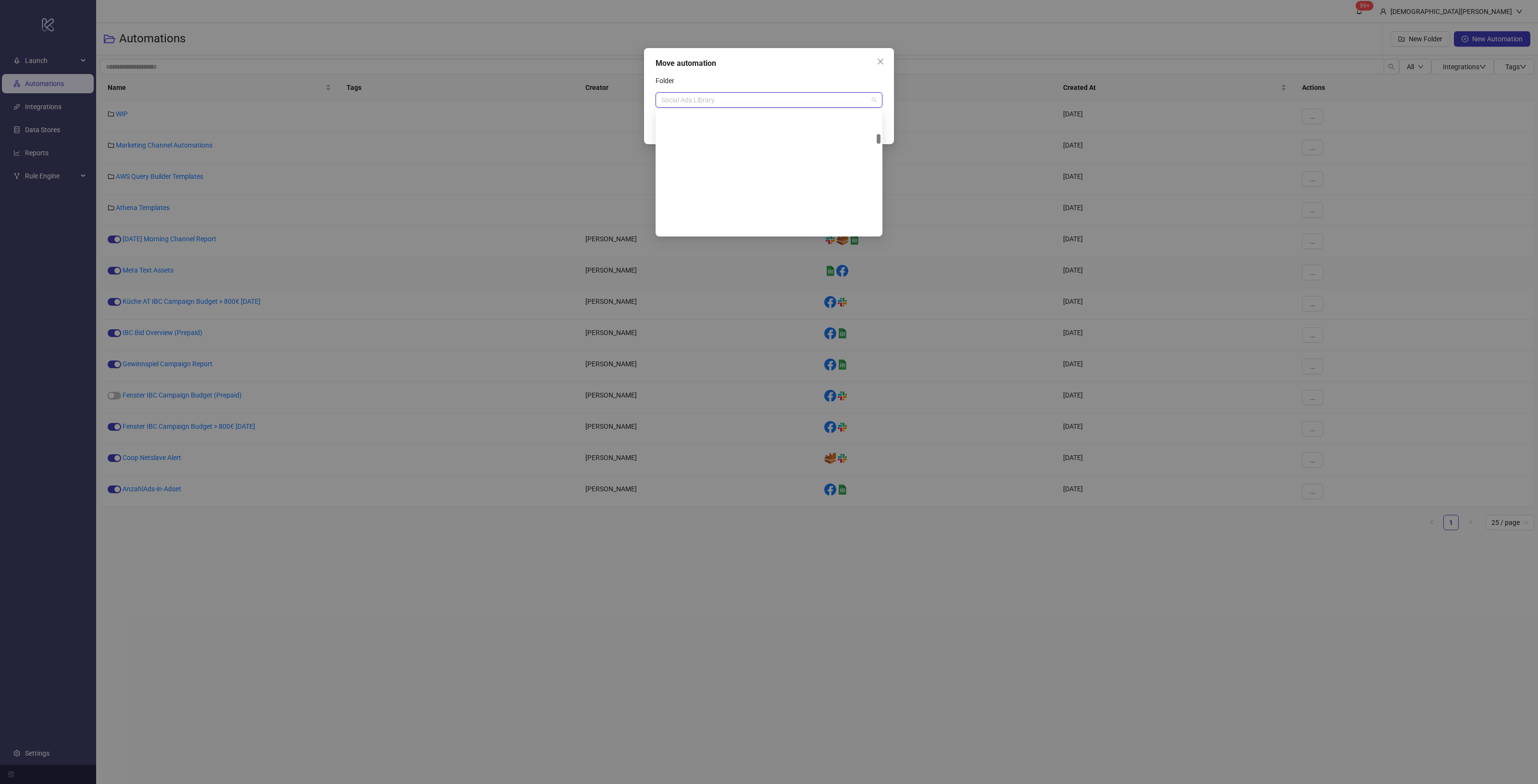
click at [784, 105] on span "Social Ads Library" at bounding box center [769, 99] width 215 height 15
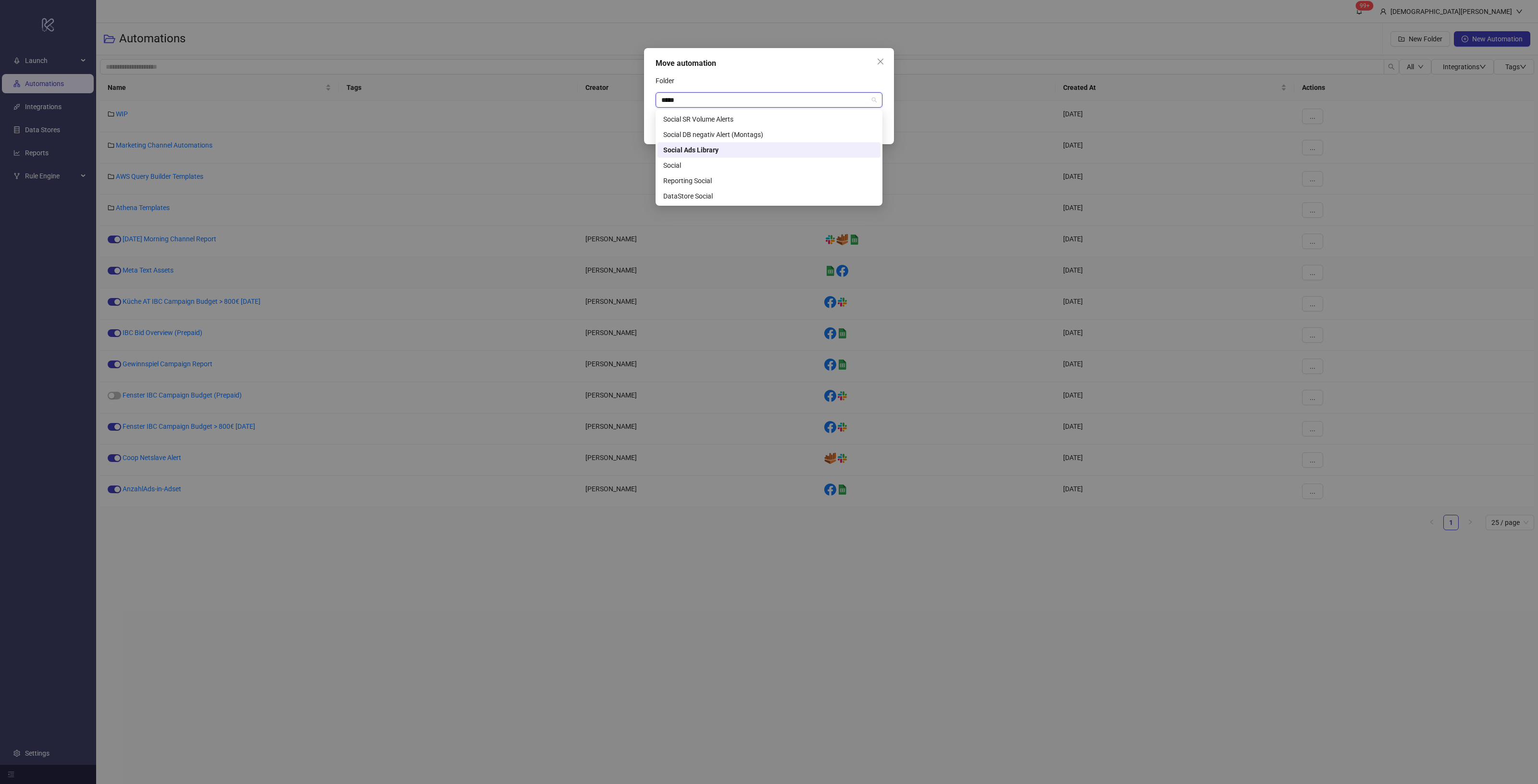
type input "******"
click at [706, 166] on div "Social" at bounding box center [769, 165] width 212 height 10
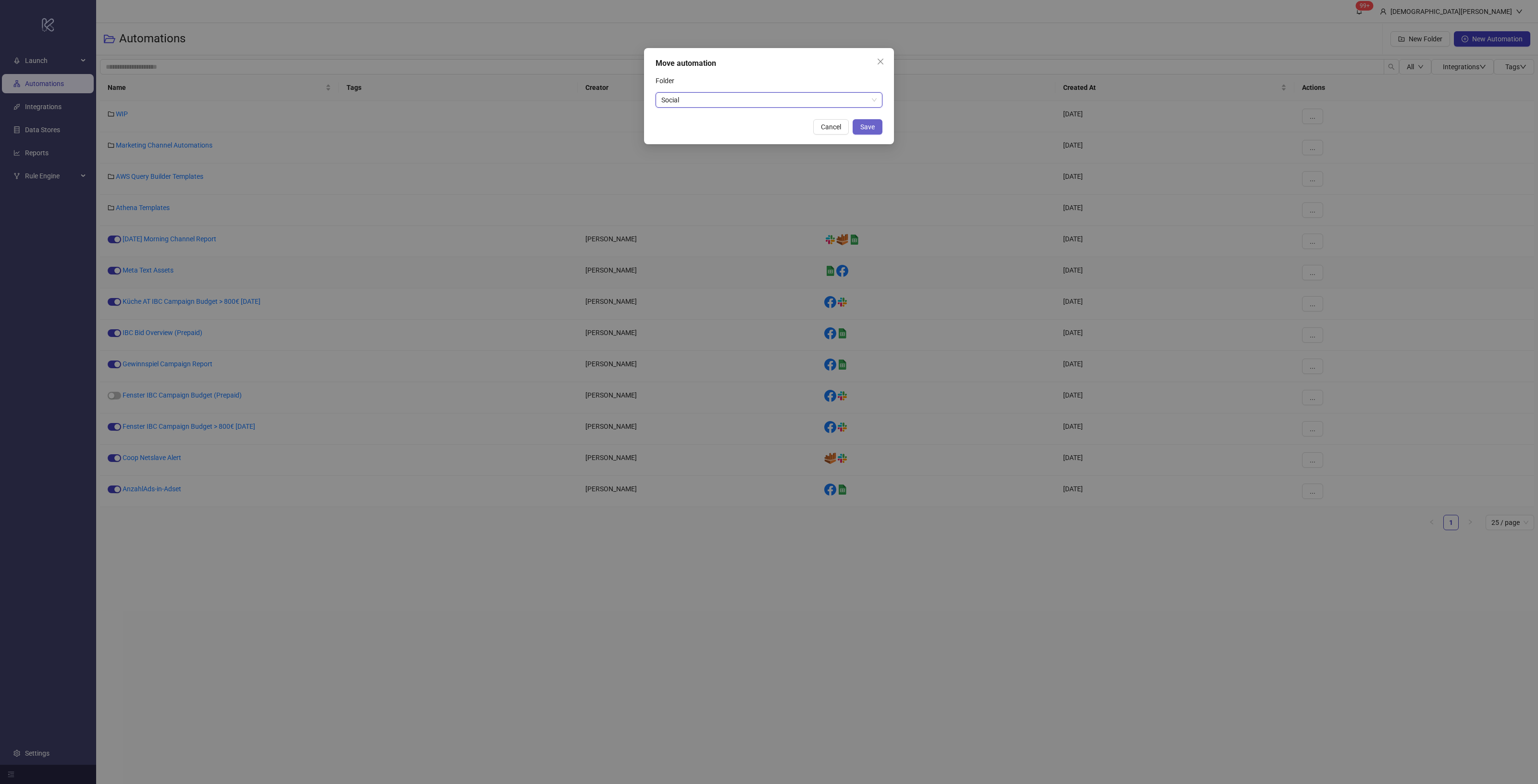
click at [868, 129] on span "Save" at bounding box center [868, 127] width 15 height 8
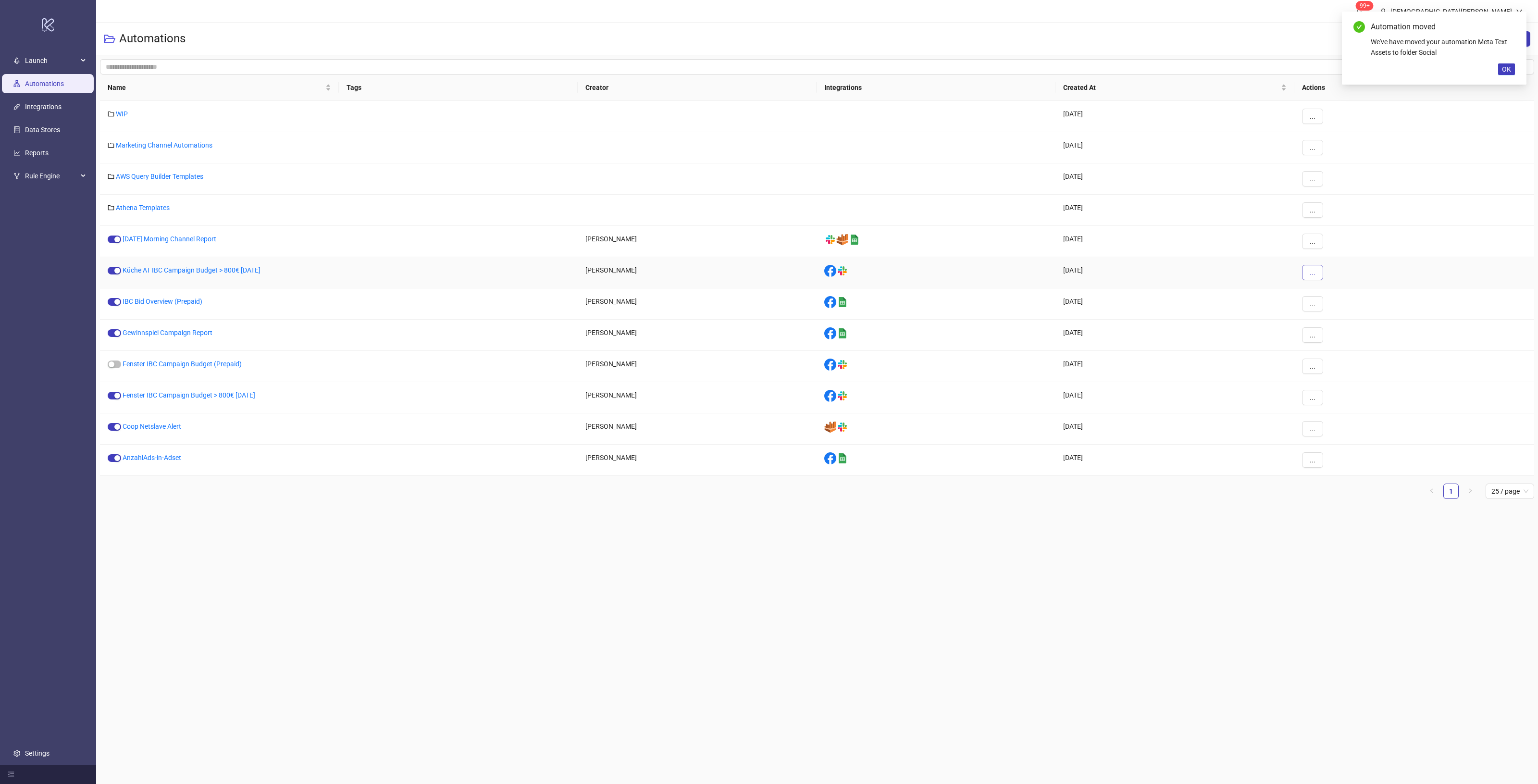
click at [1309, 275] on button "..." at bounding box center [1313, 272] width 21 height 15
click at [1341, 341] on span "Move" at bounding box center [1334, 338] width 28 height 10
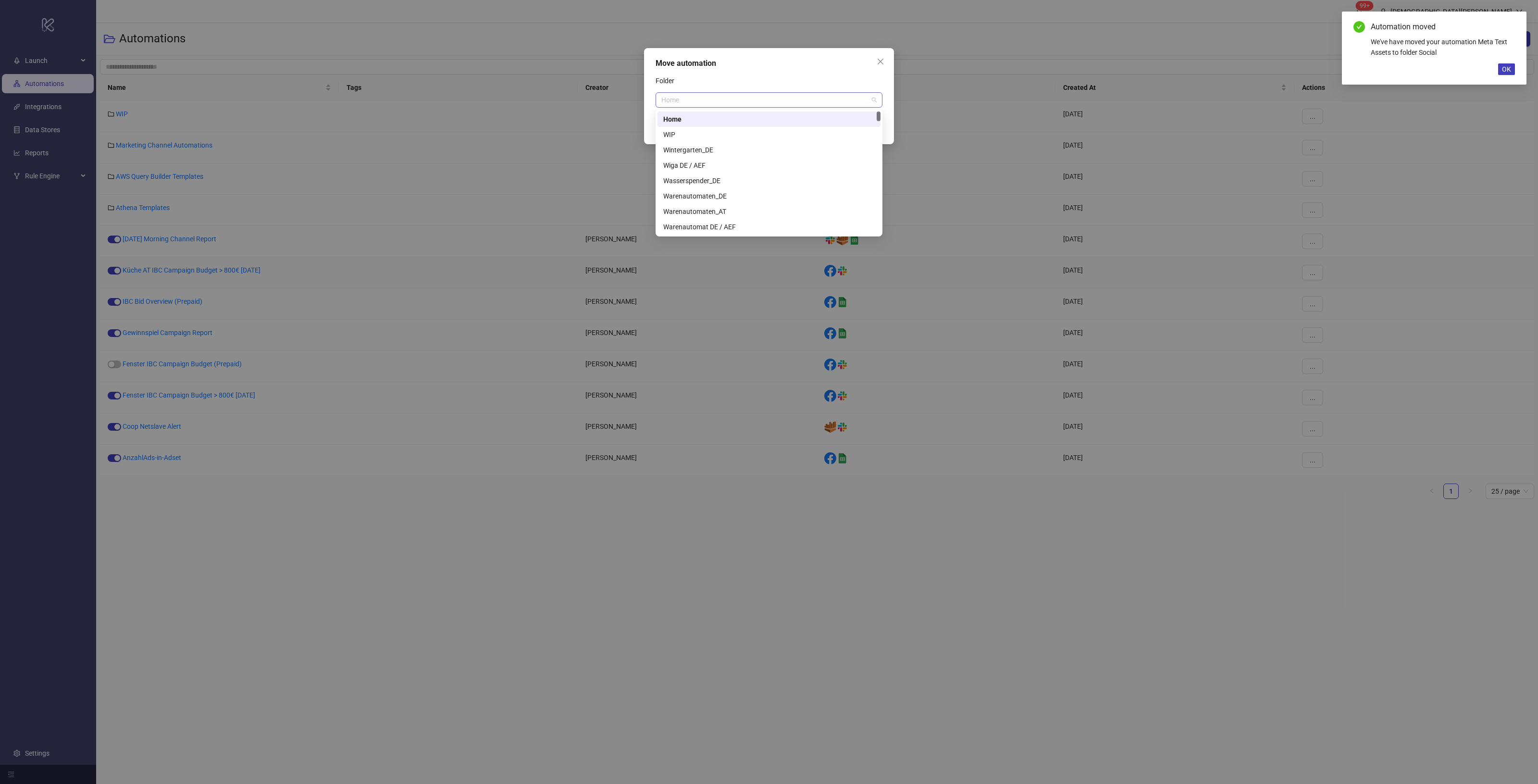
click at [766, 99] on span "Home" at bounding box center [769, 99] width 215 height 15
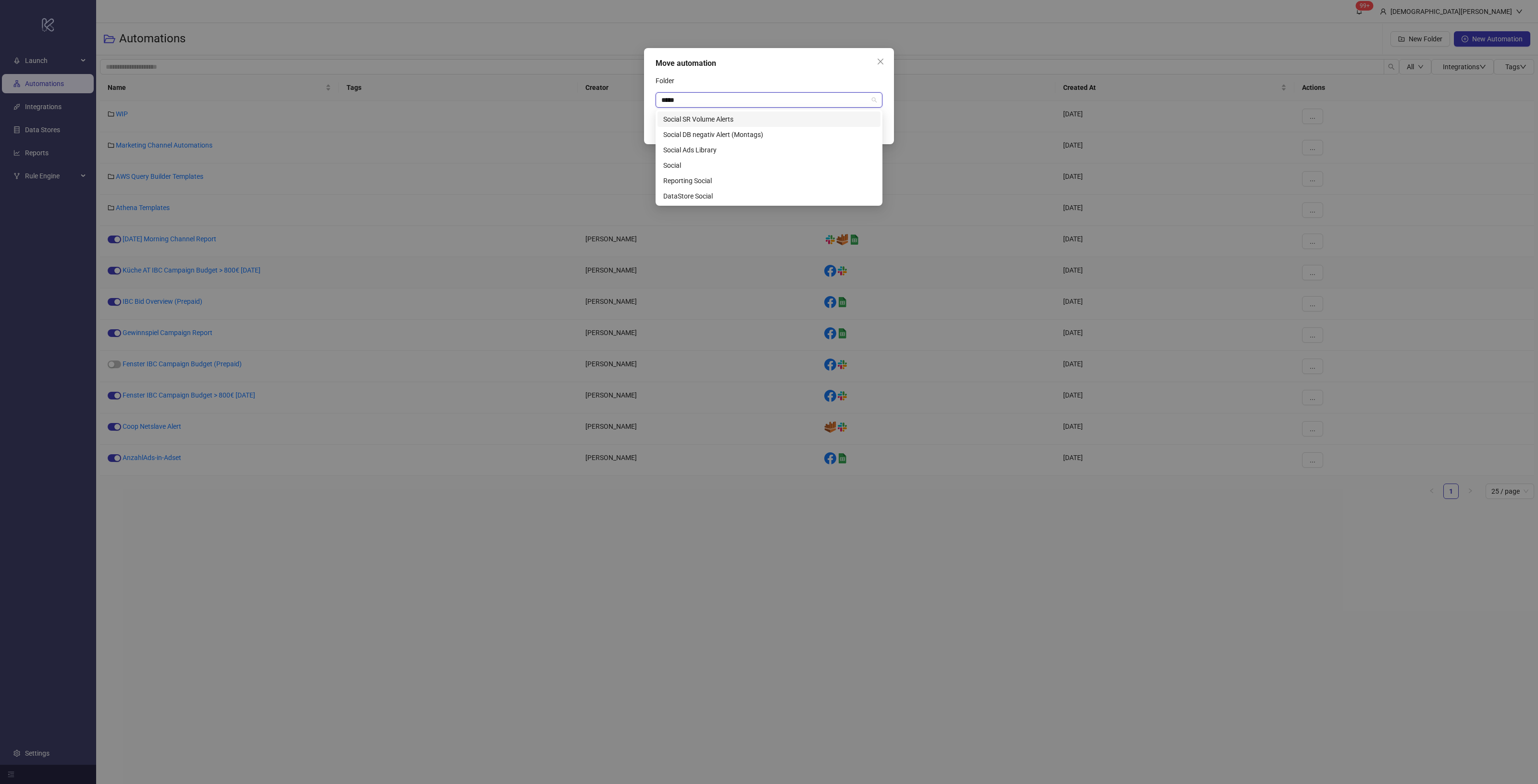
type input "******"
click at [671, 164] on div "Social" at bounding box center [769, 165] width 212 height 10
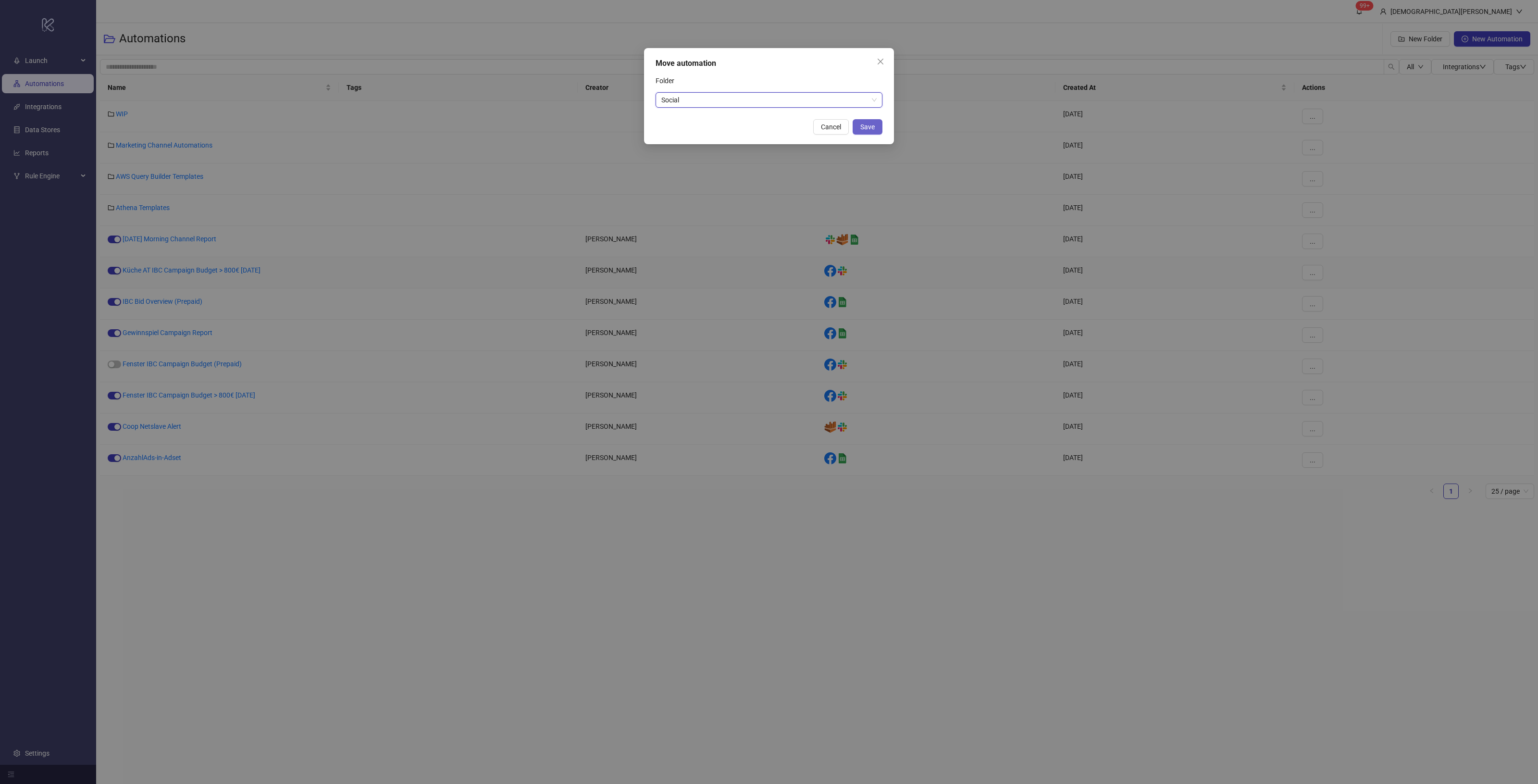
click at [875, 121] on button "Save" at bounding box center [868, 127] width 30 height 15
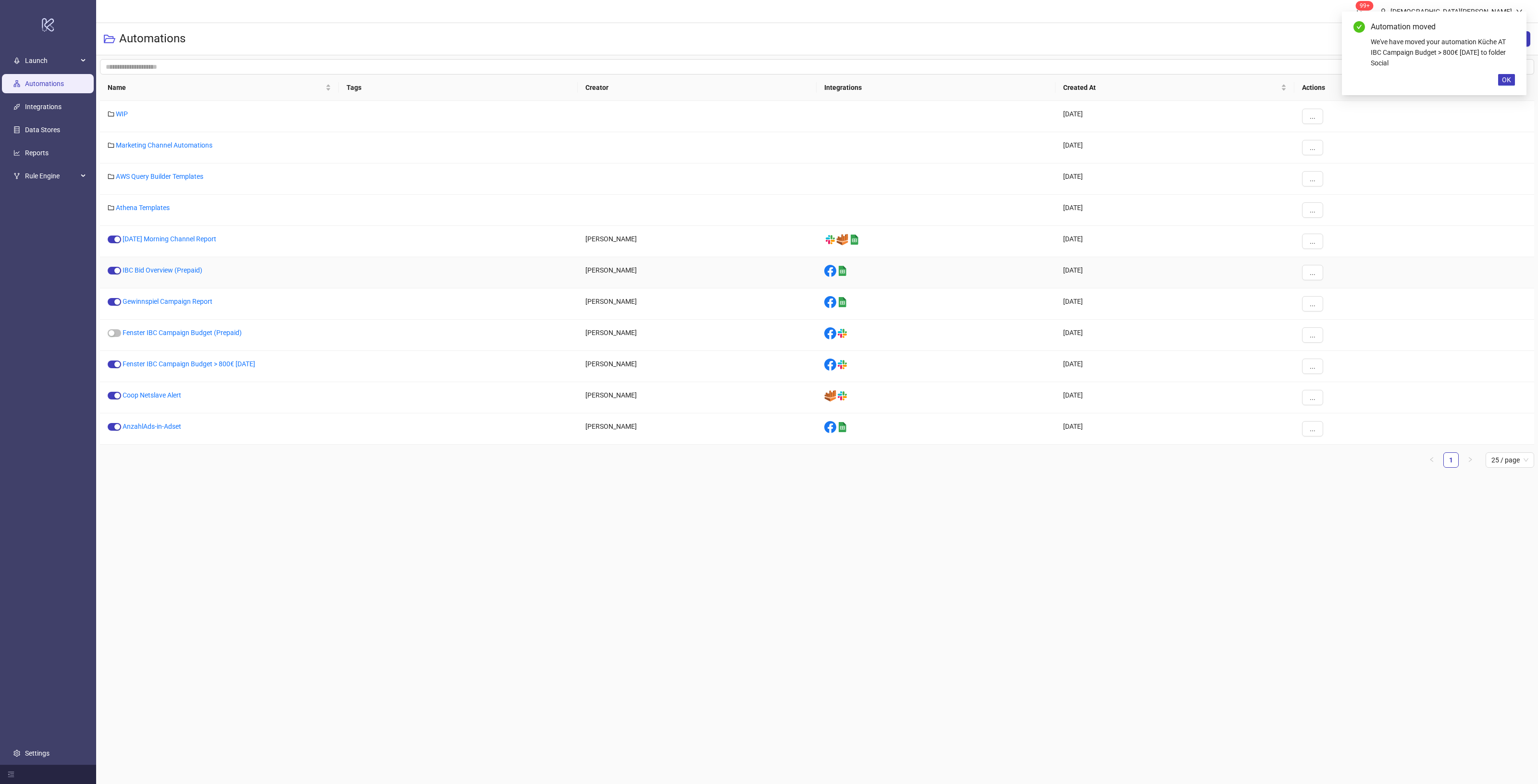
click at [1319, 282] on div "..." at bounding box center [1415, 272] width 240 height 31
click at [1313, 274] on span "..." at bounding box center [1313, 272] width 6 height 8
click at [1343, 340] on span "Move" at bounding box center [1334, 338] width 28 height 10
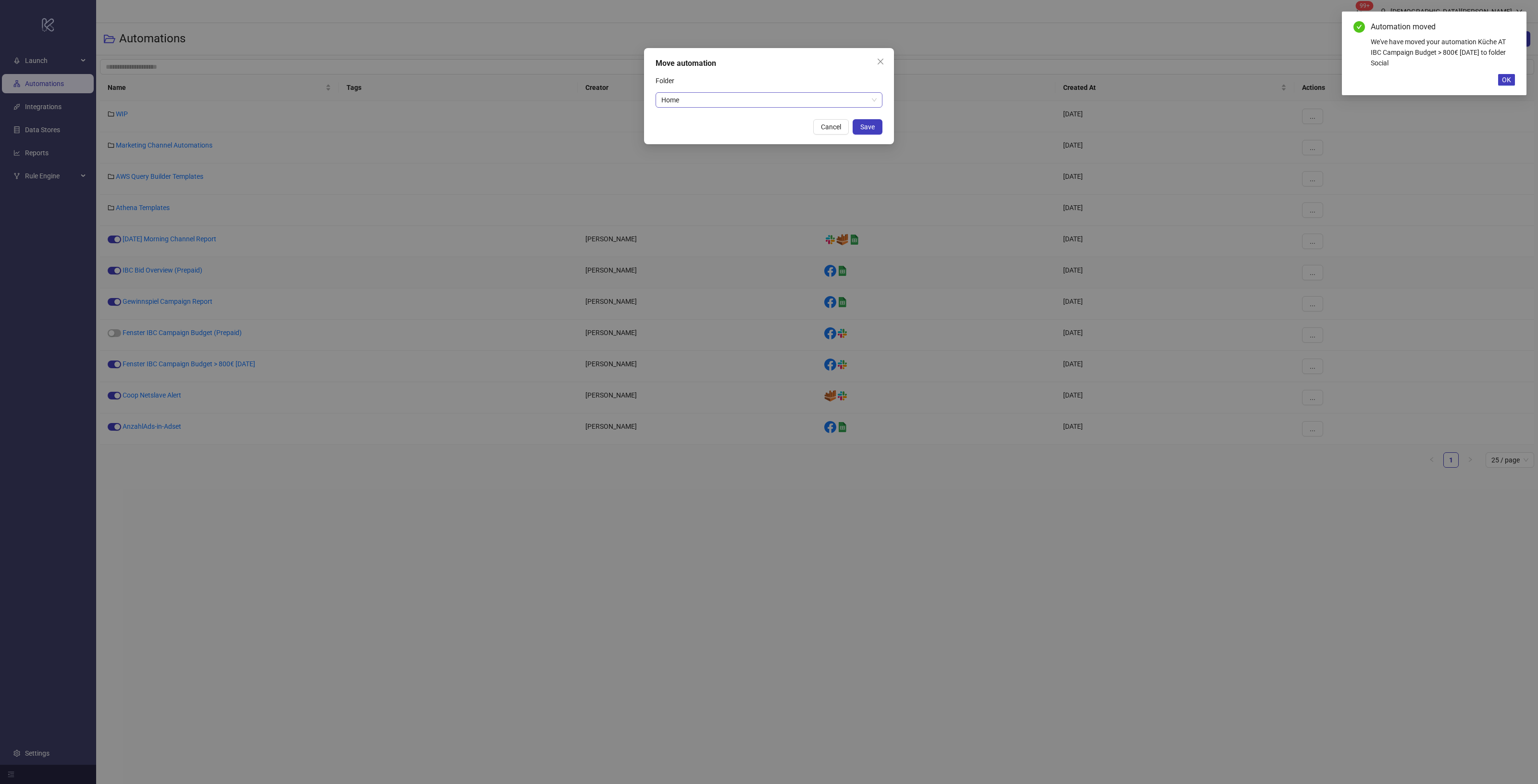
click at [828, 99] on span "Home" at bounding box center [769, 99] width 215 height 15
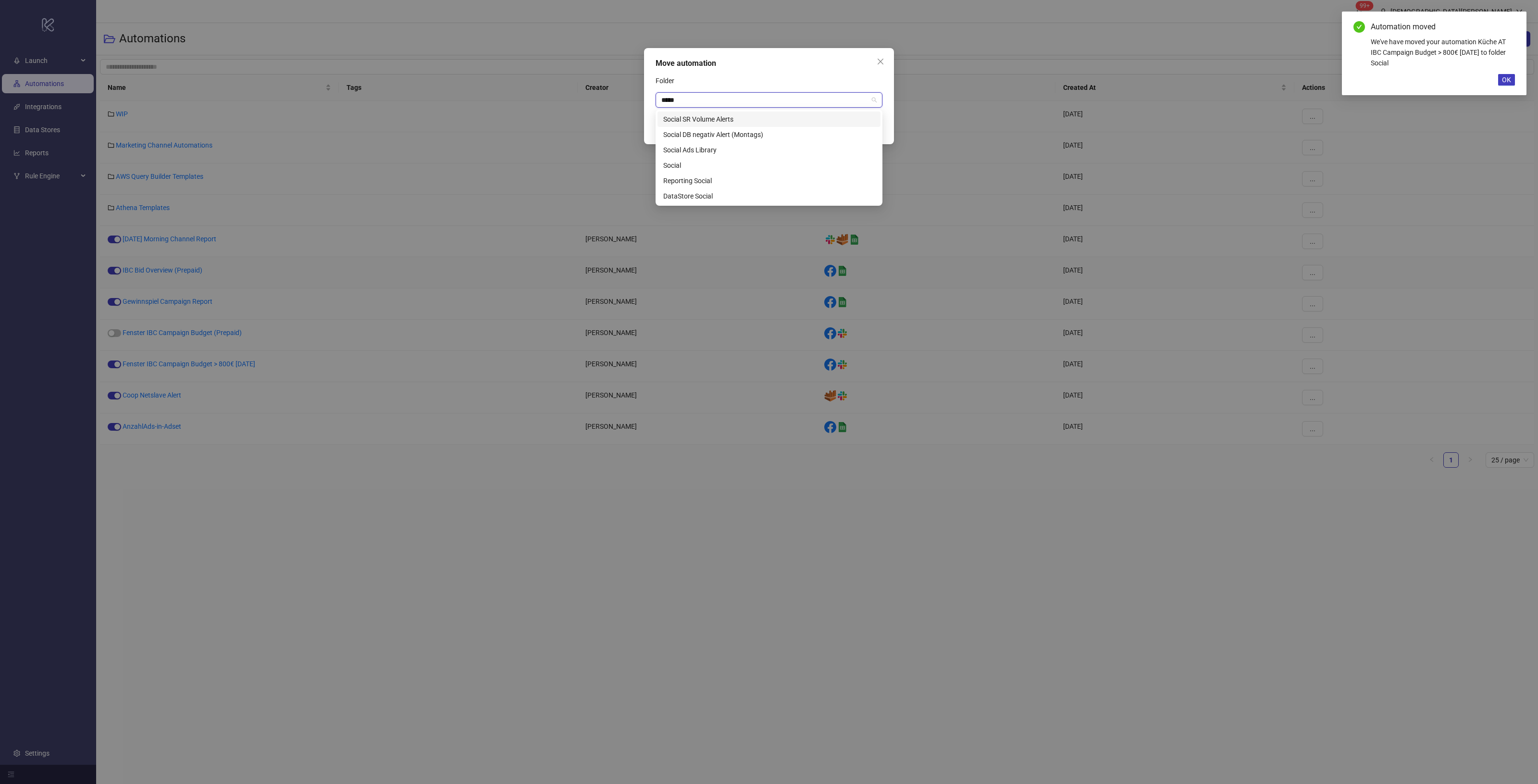
type input "******"
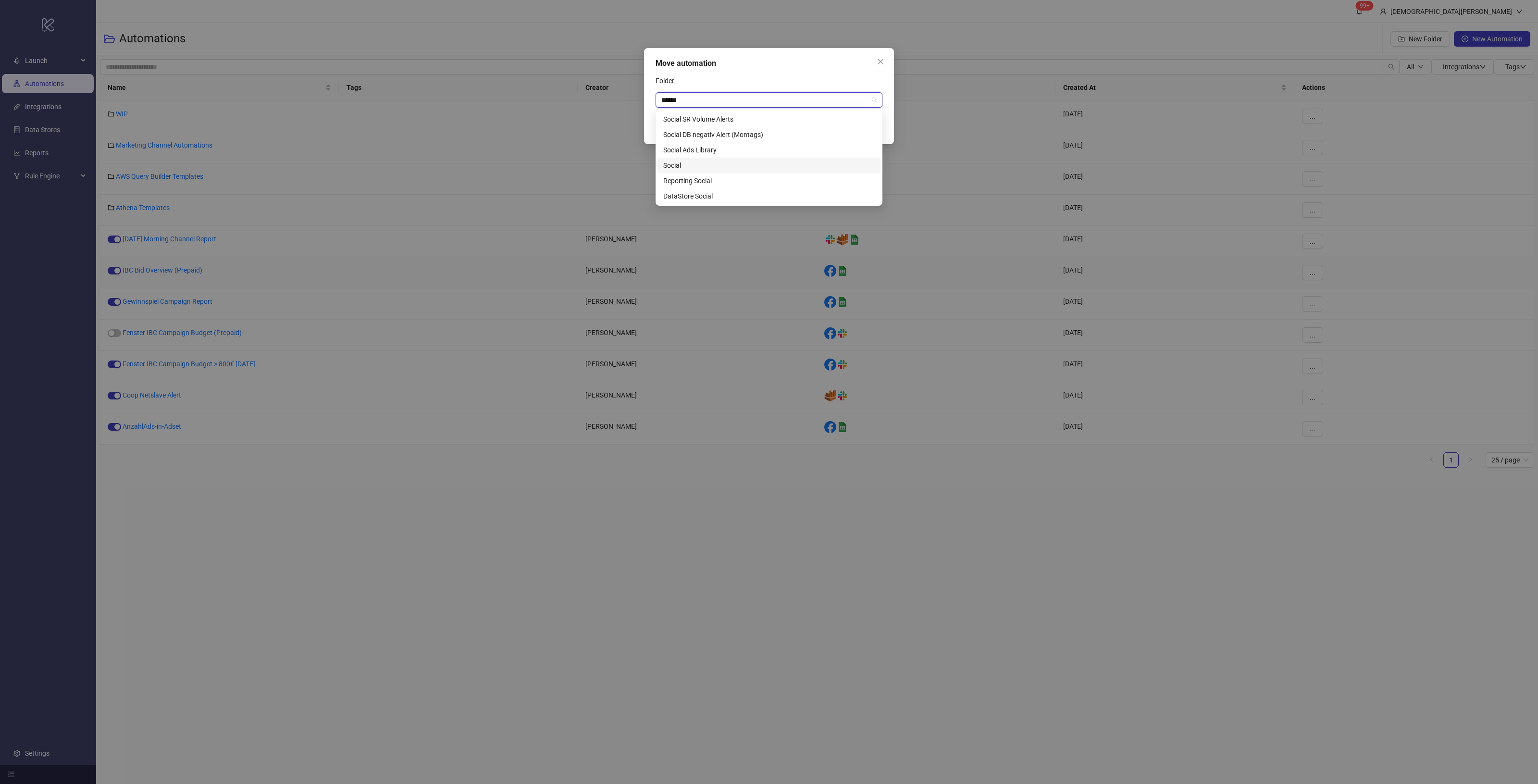
click at [676, 163] on div "Social" at bounding box center [769, 165] width 212 height 10
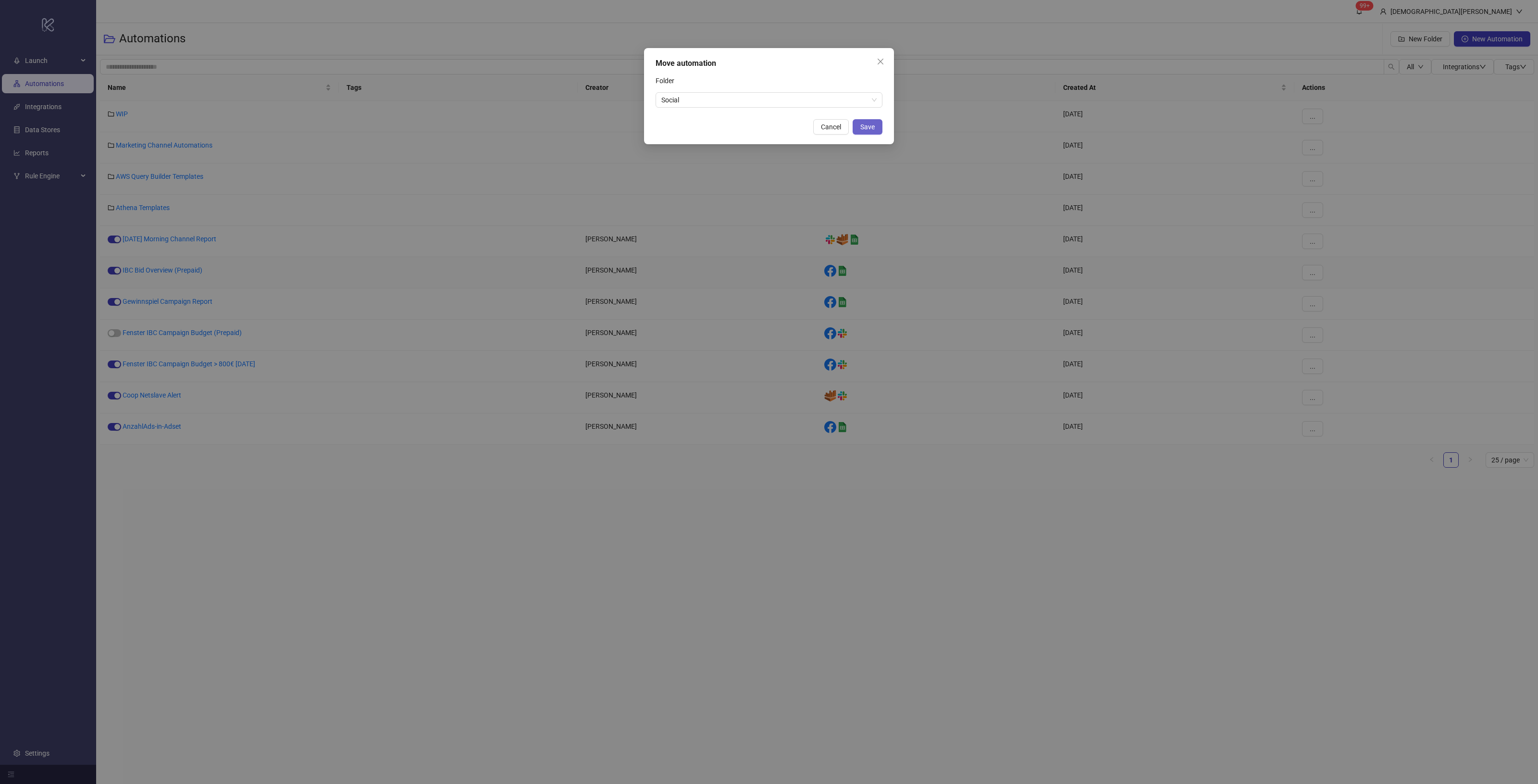
click at [876, 123] on button "Save" at bounding box center [868, 127] width 30 height 15
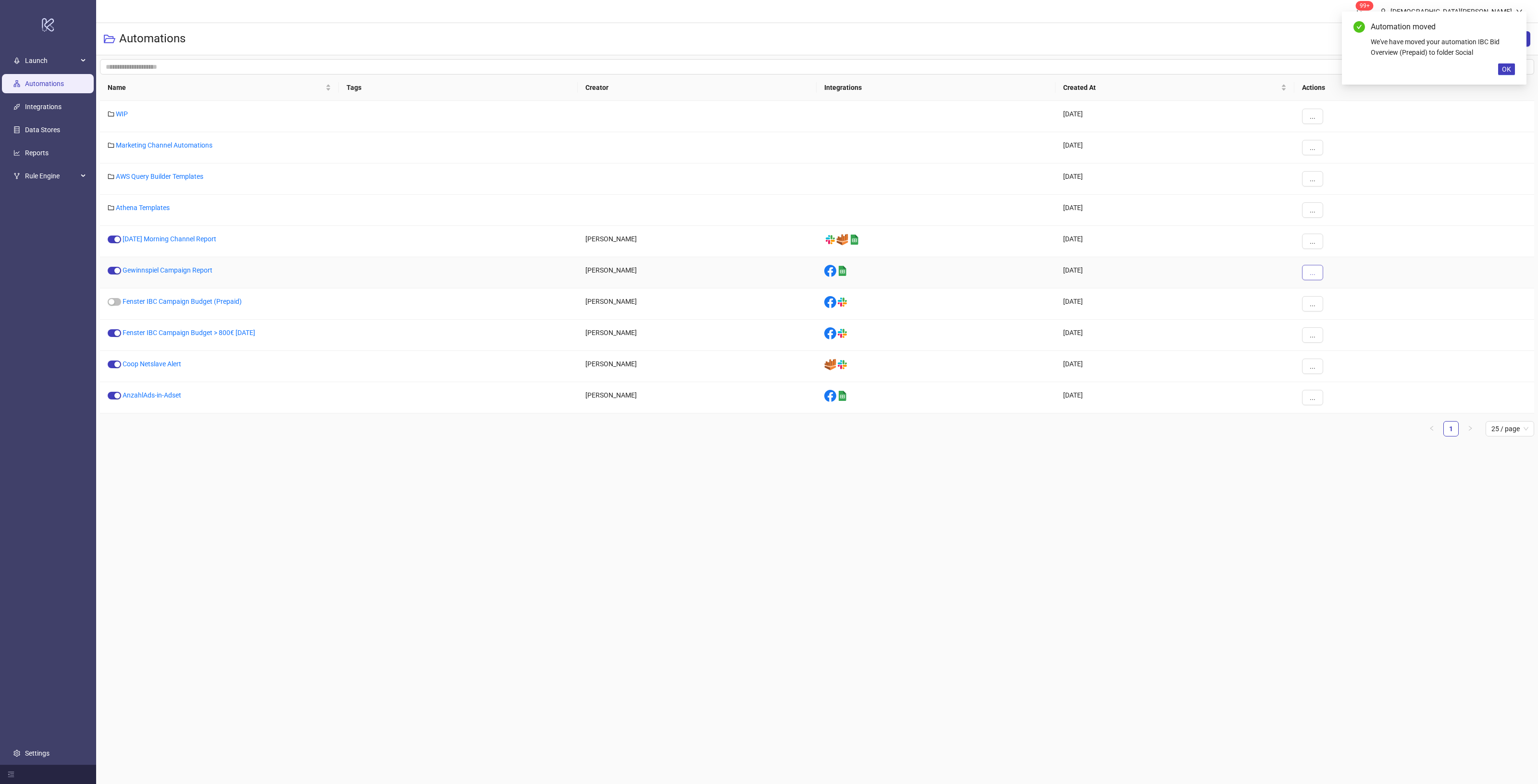
click at [1307, 272] on button "..." at bounding box center [1313, 272] width 21 height 15
click at [1331, 340] on span "Move" at bounding box center [1334, 338] width 28 height 10
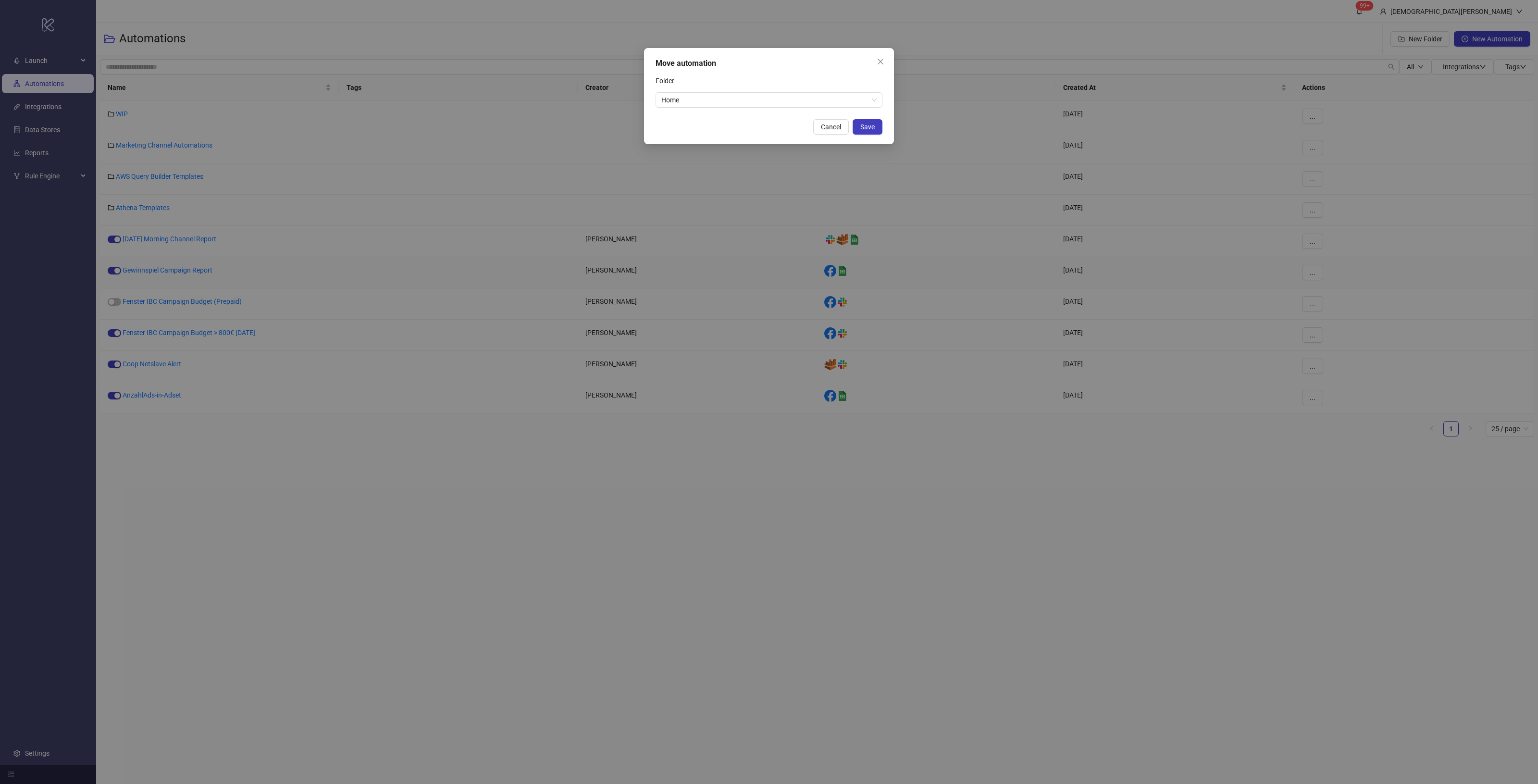
click at [814, 111] on div "Move automation Folder Home Cancel Save" at bounding box center [769, 96] width 250 height 96
click at [838, 105] on span "Home" at bounding box center [769, 99] width 215 height 15
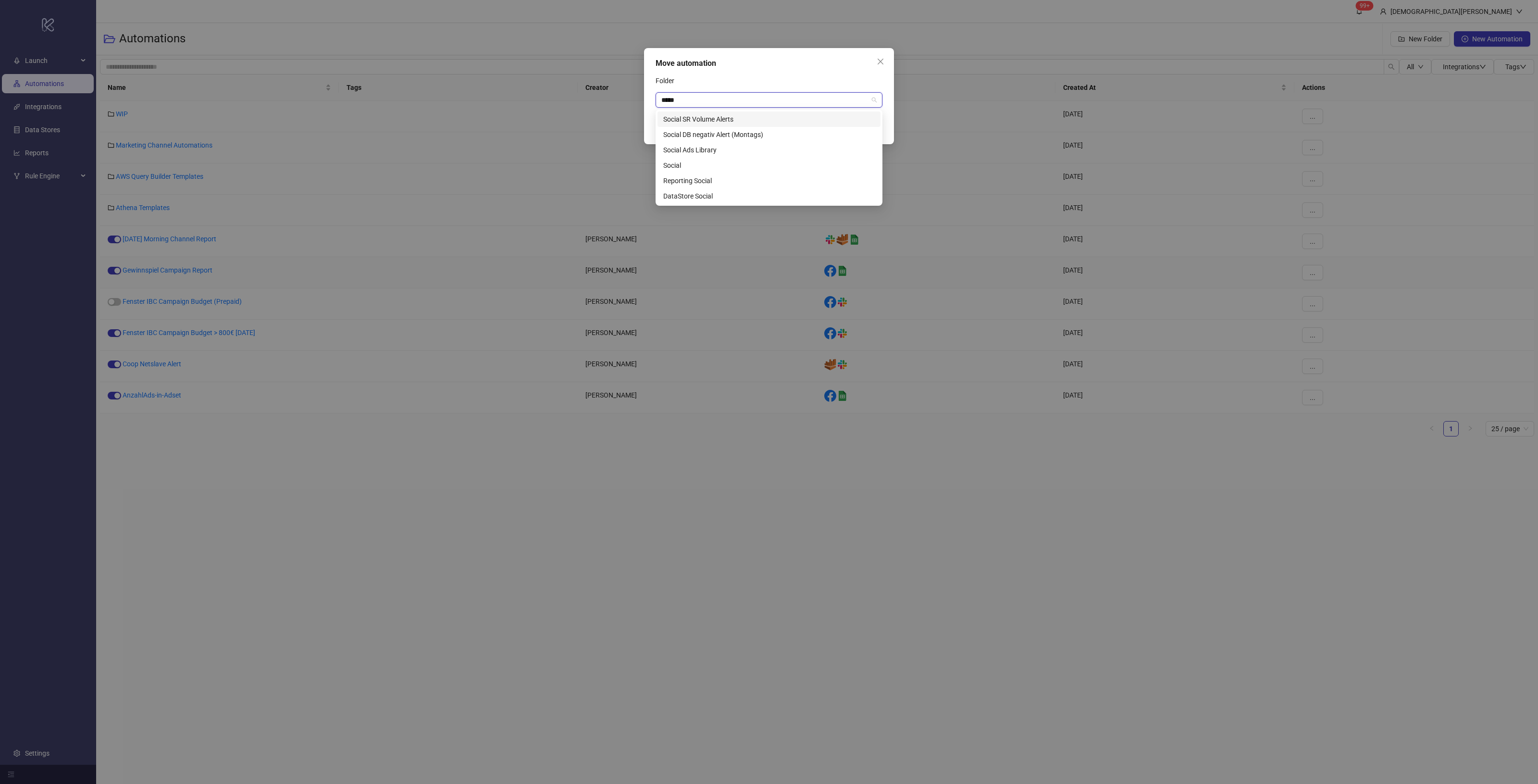
type input "******"
click at [703, 169] on div "Social" at bounding box center [769, 165] width 212 height 10
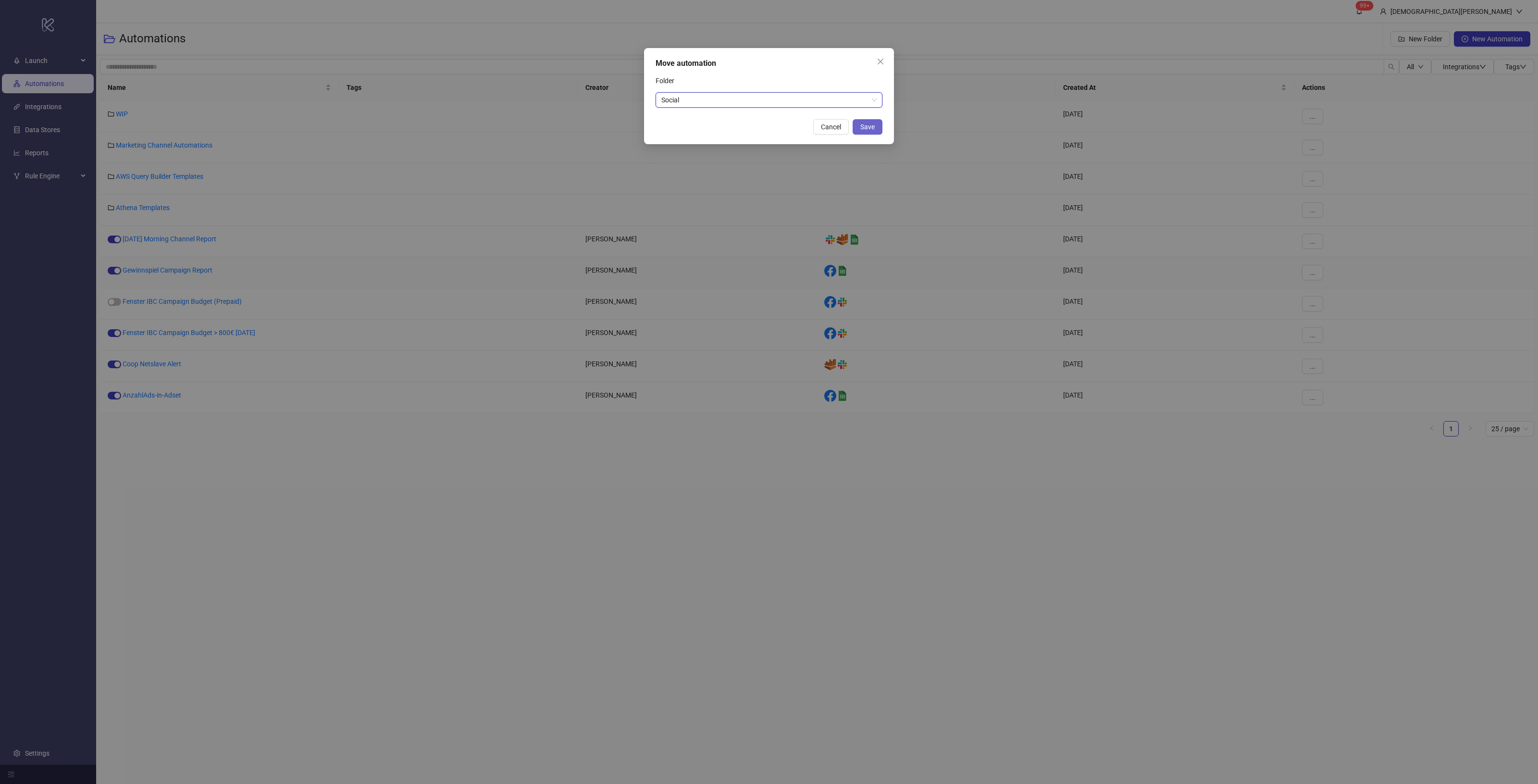
click at [864, 125] on span "Save" at bounding box center [868, 127] width 15 height 8
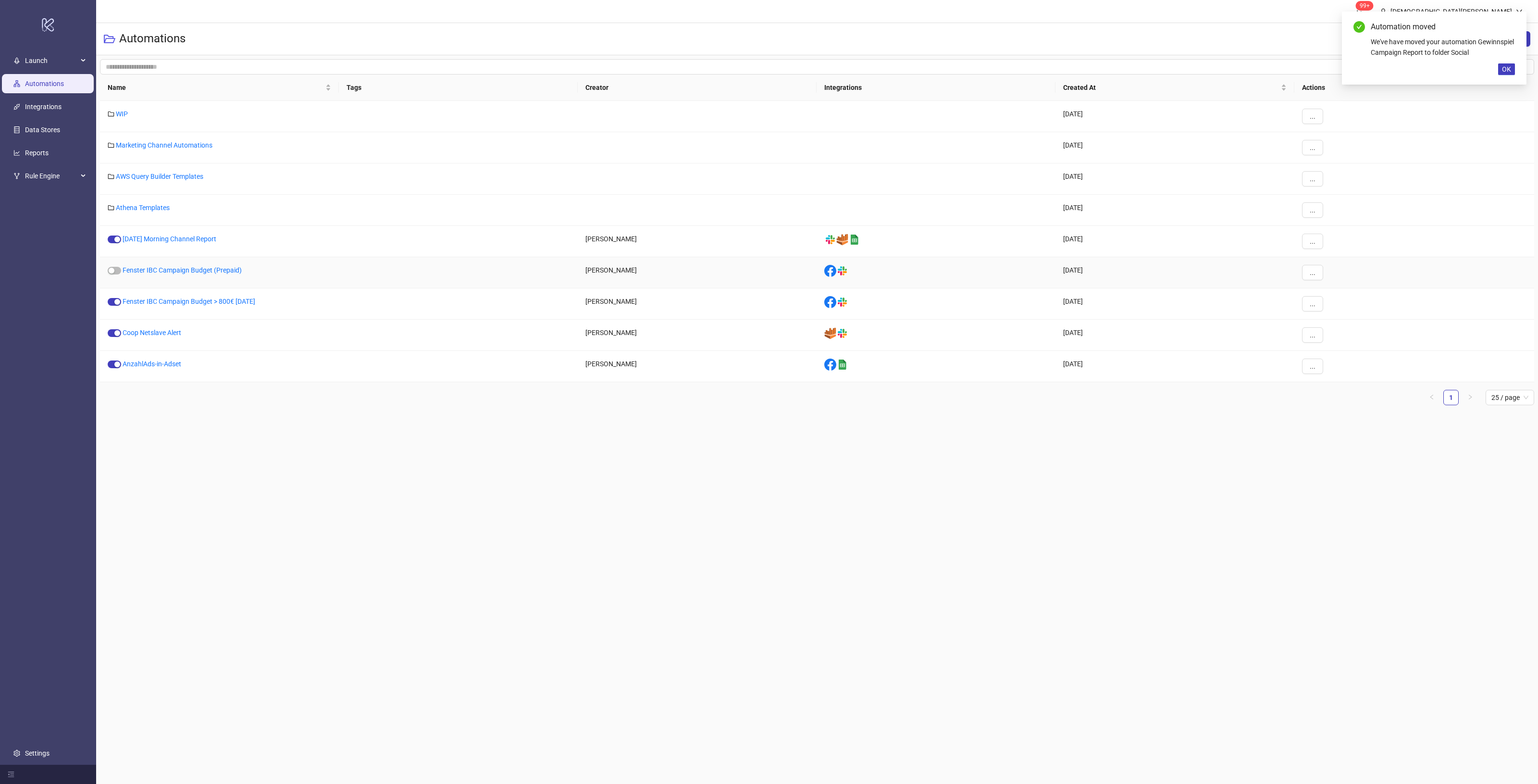
click at [1325, 272] on div "..." at bounding box center [1415, 272] width 240 height 31
click at [1311, 274] on span "..." at bounding box center [1313, 272] width 6 height 8
click at [1343, 338] on span "Move" at bounding box center [1334, 338] width 28 height 10
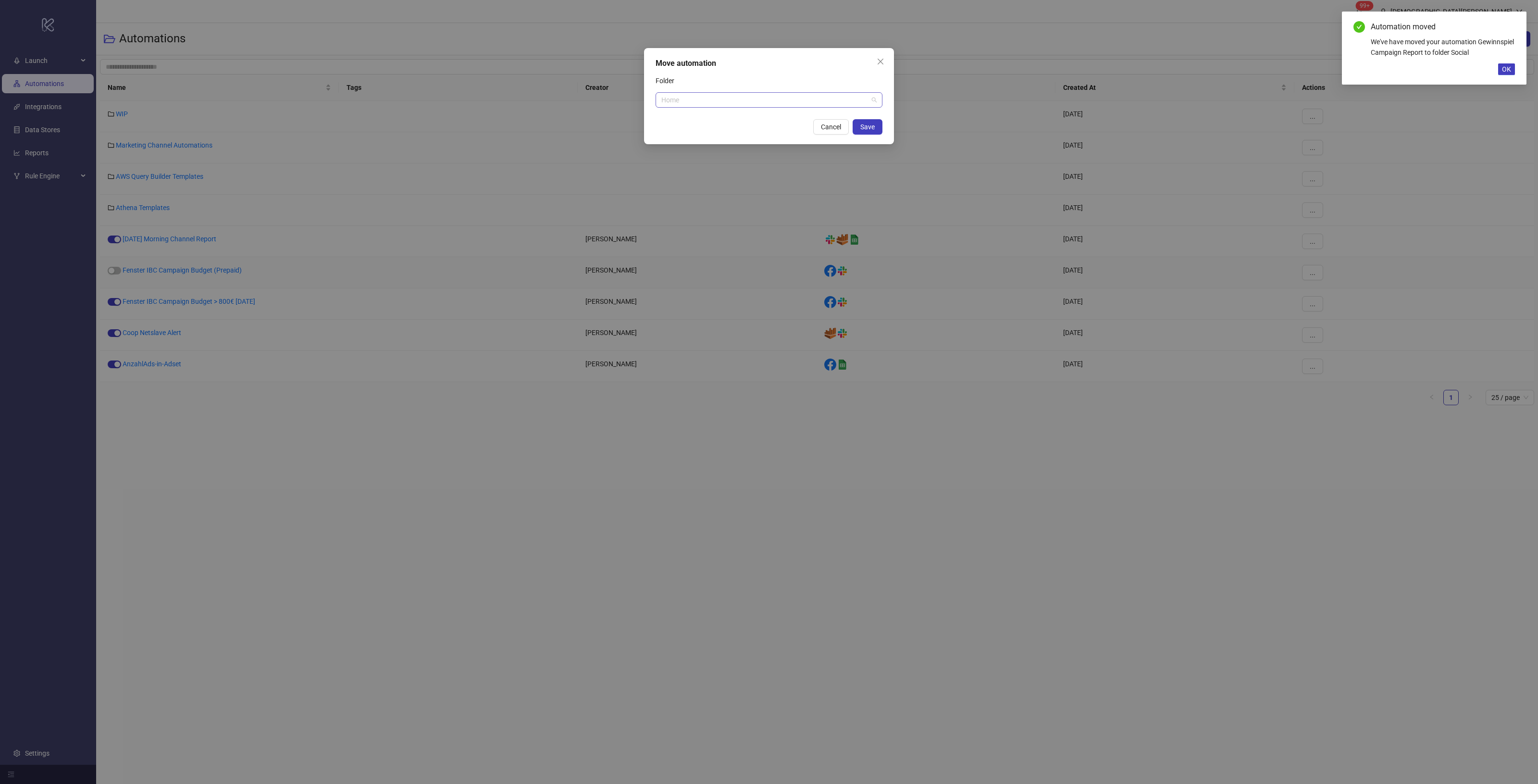
click at [765, 106] on span "Home" at bounding box center [769, 99] width 215 height 15
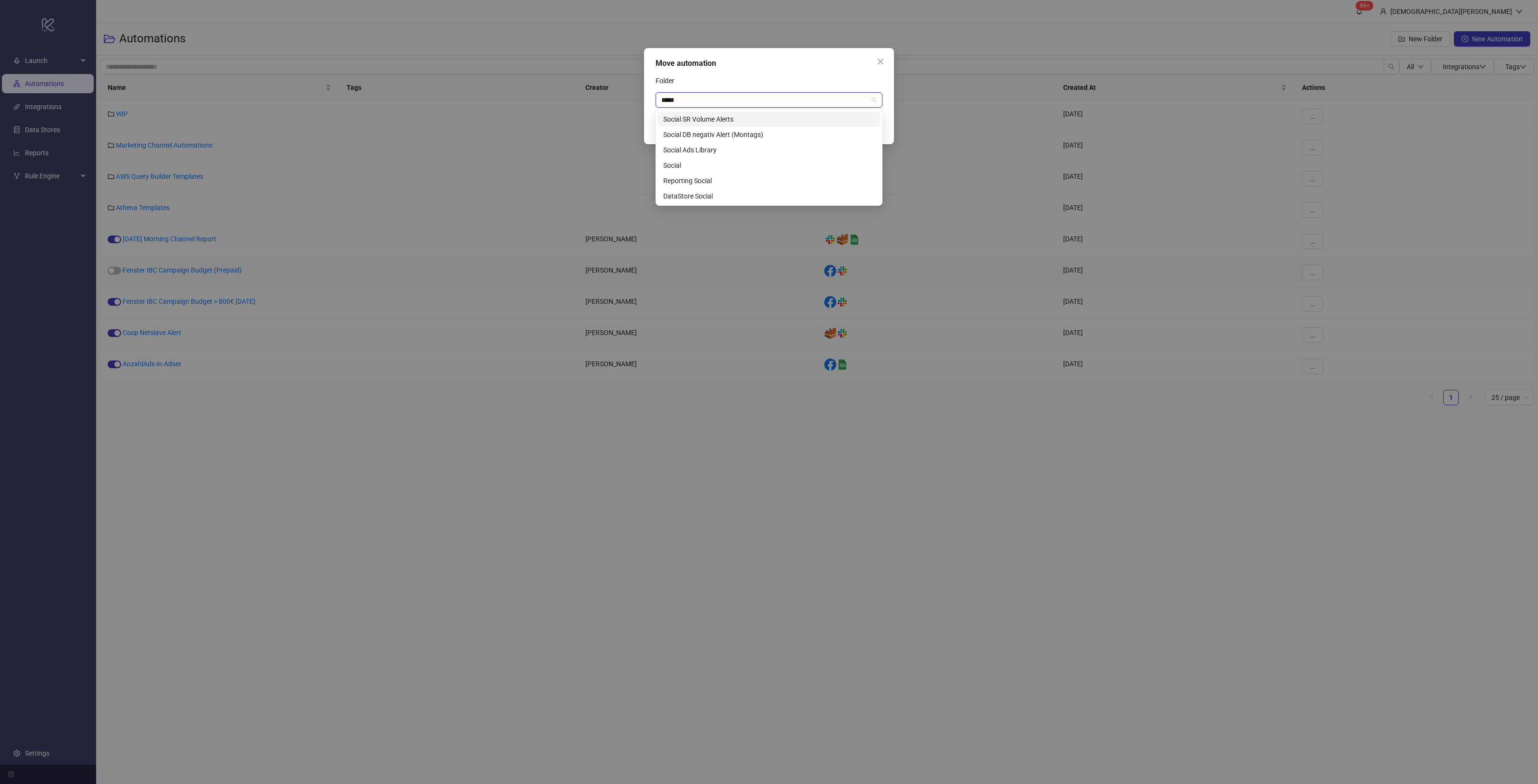
type input "******"
click at [754, 163] on div "Social" at bounding box center [769, 165] width 212 height 10
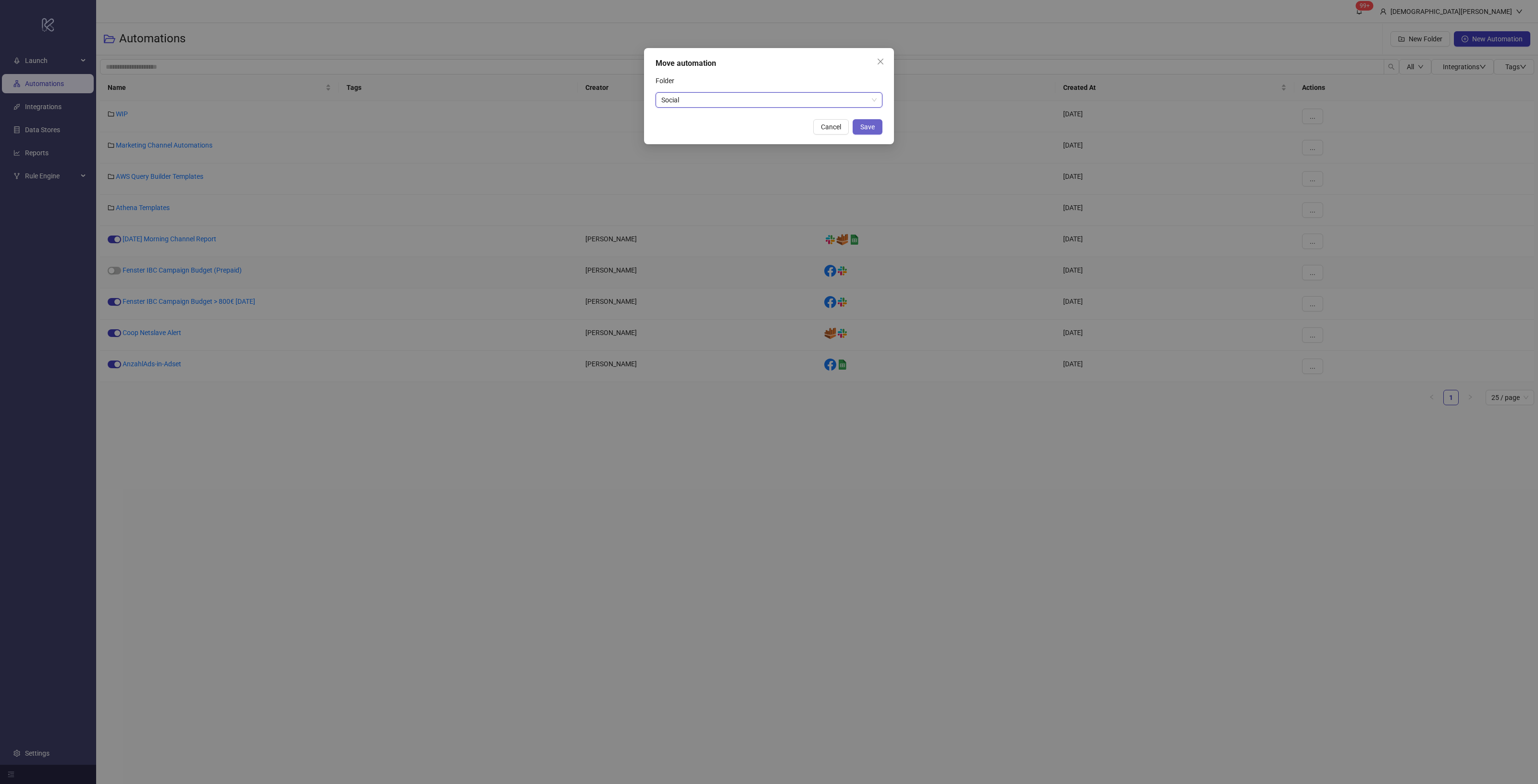
click at [870, 125] on span "Save" at bounding box center [868, 127] width 15 height 8
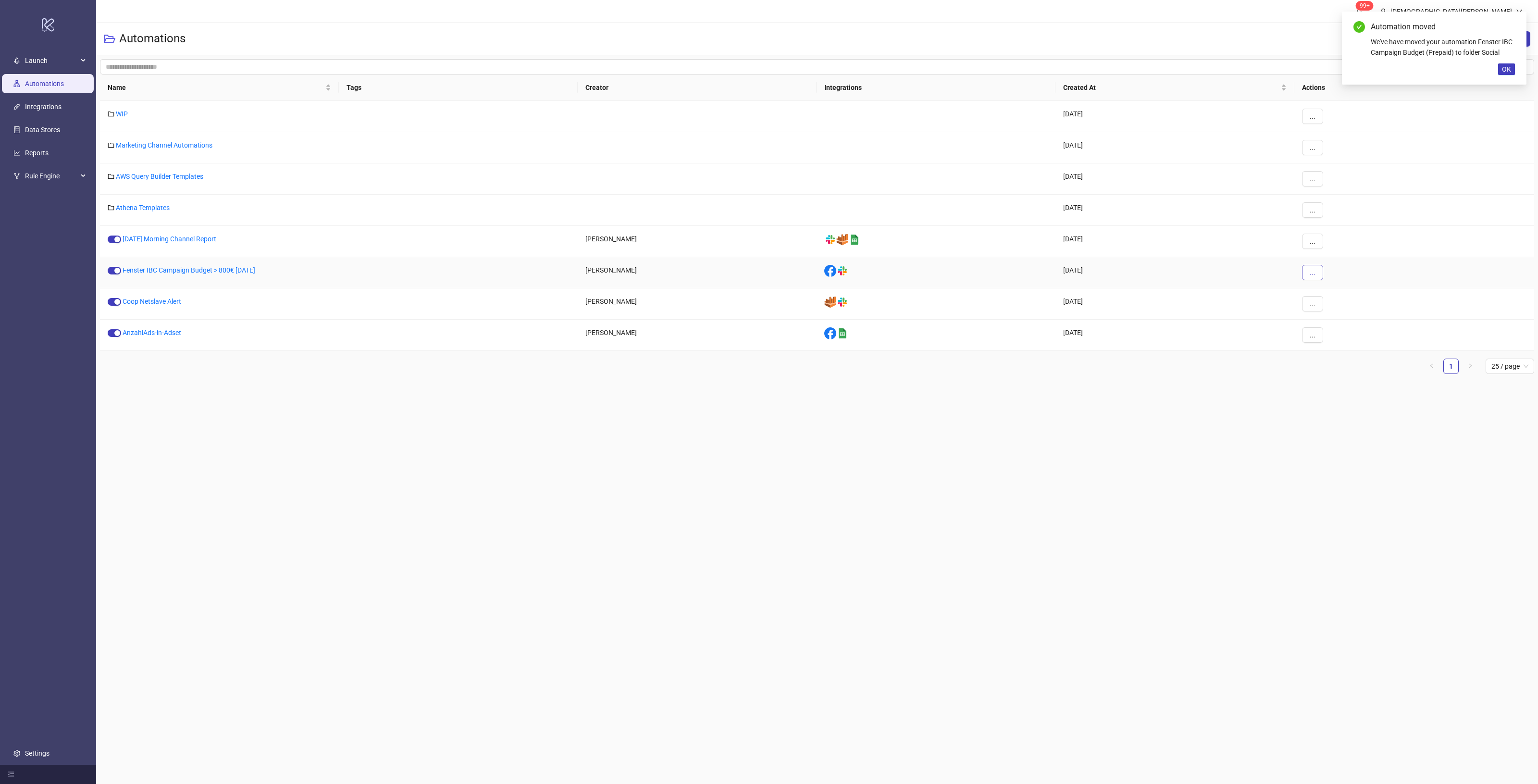
click at [1313, 271] on span "..." at bounding box center [1313, 272] width 6 height 8
click at [1332, 338] on span "Move" at bounding box center [1334, 338] width 28 height 10
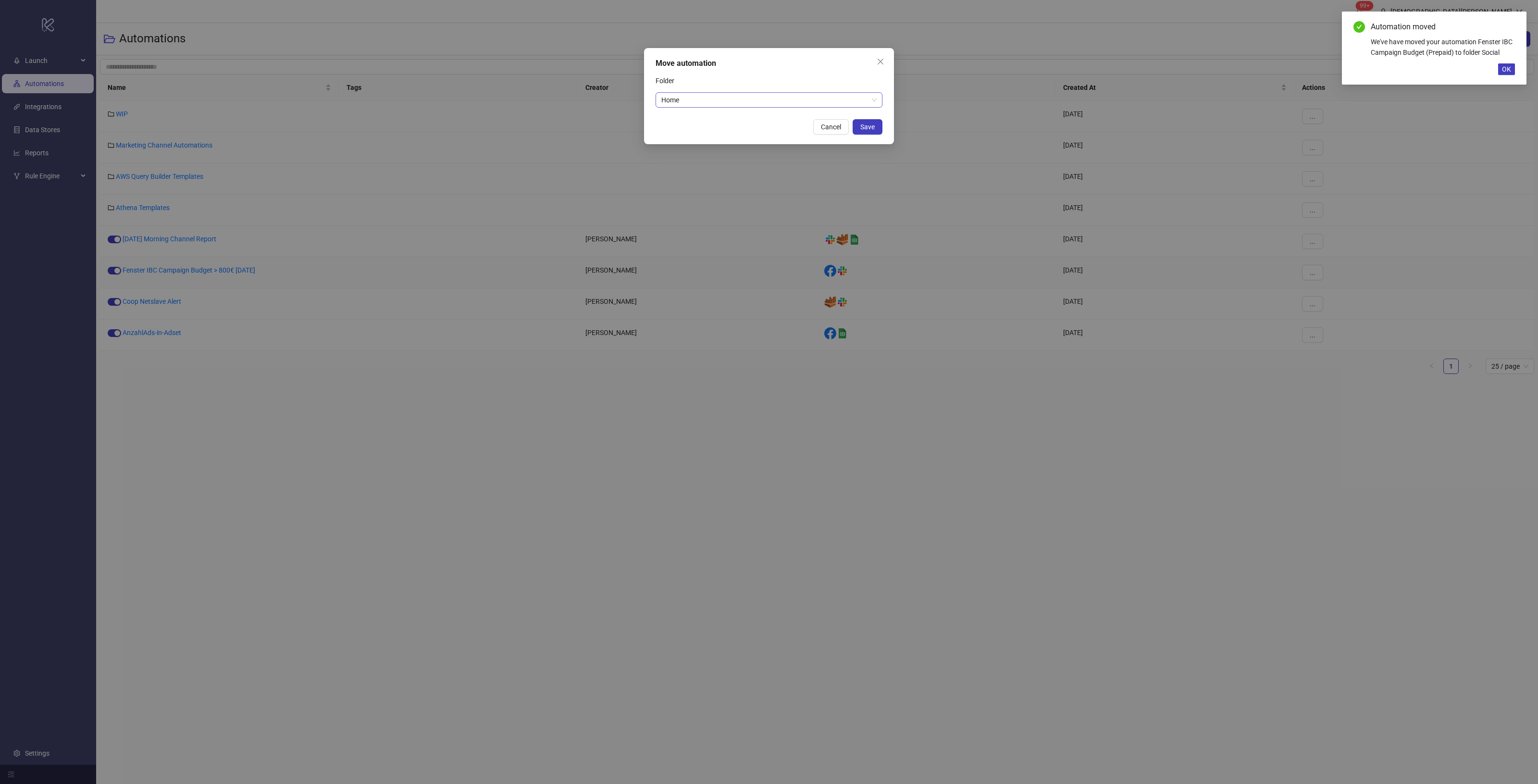
click at [793, 105] on span "Home" at bounding box center [769, 99] width 215 height 15
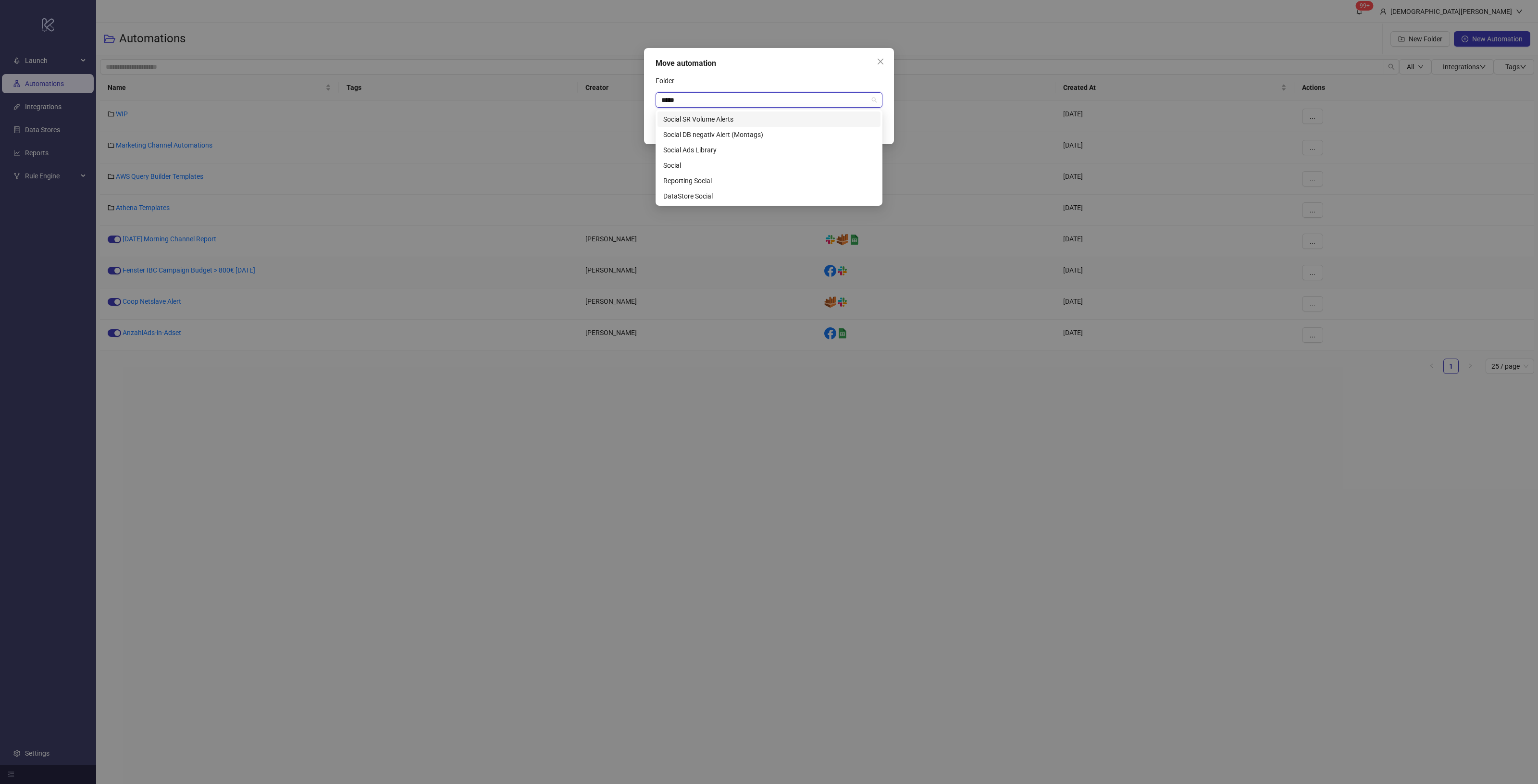
type input "******"
click at [676, 167] on div "Social" at bounding box center [769, 165] width 212 height 10
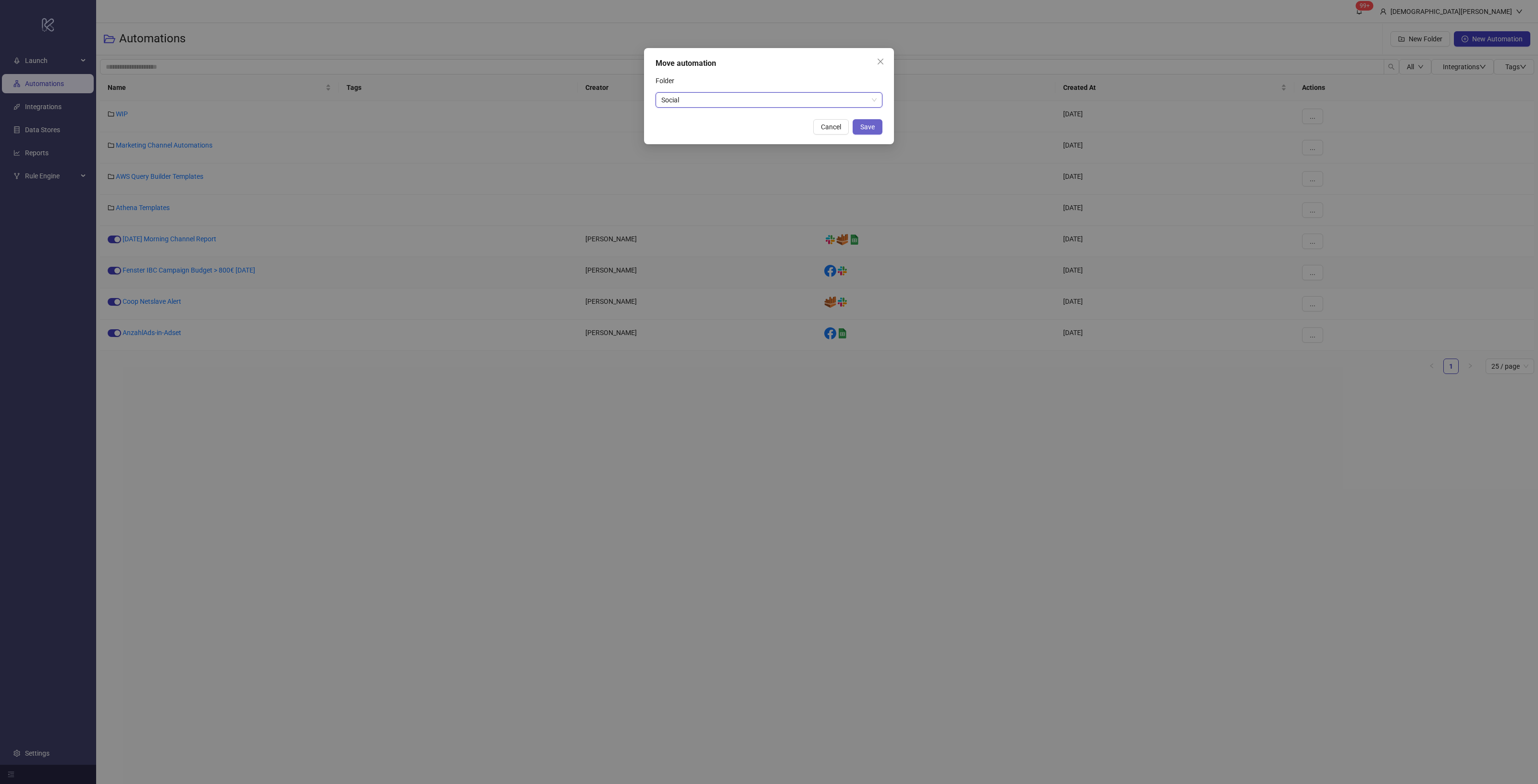
click at [873, 122] on button "Save" at bounding box center [868, 127] width 30 height 15
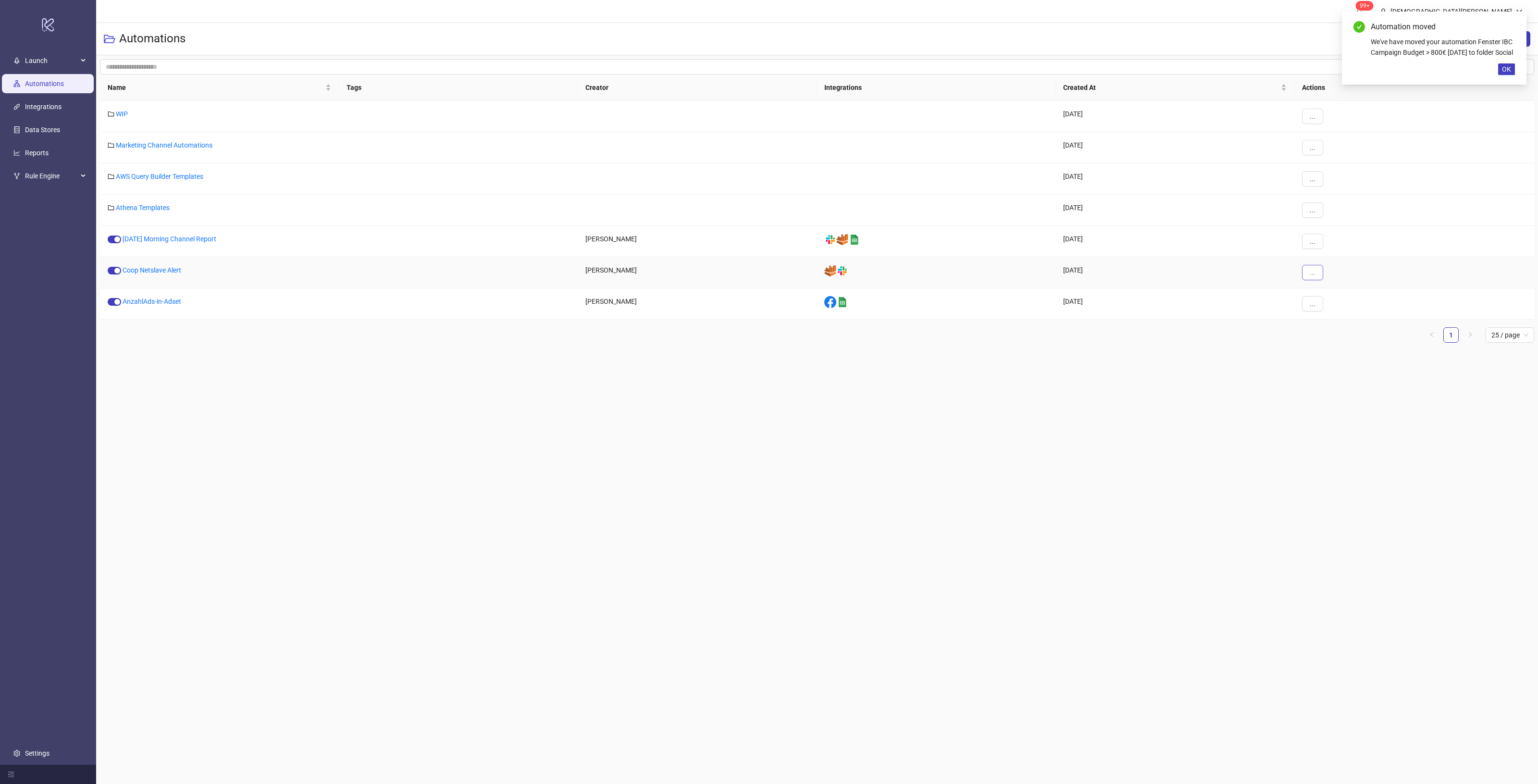
click at [1323, 267] on button "..." at bounding box center [1313, 272] width 21 height 15
click at [1337, 334] on span "Move" at bounding box center [1334, 338] width 28 height 10
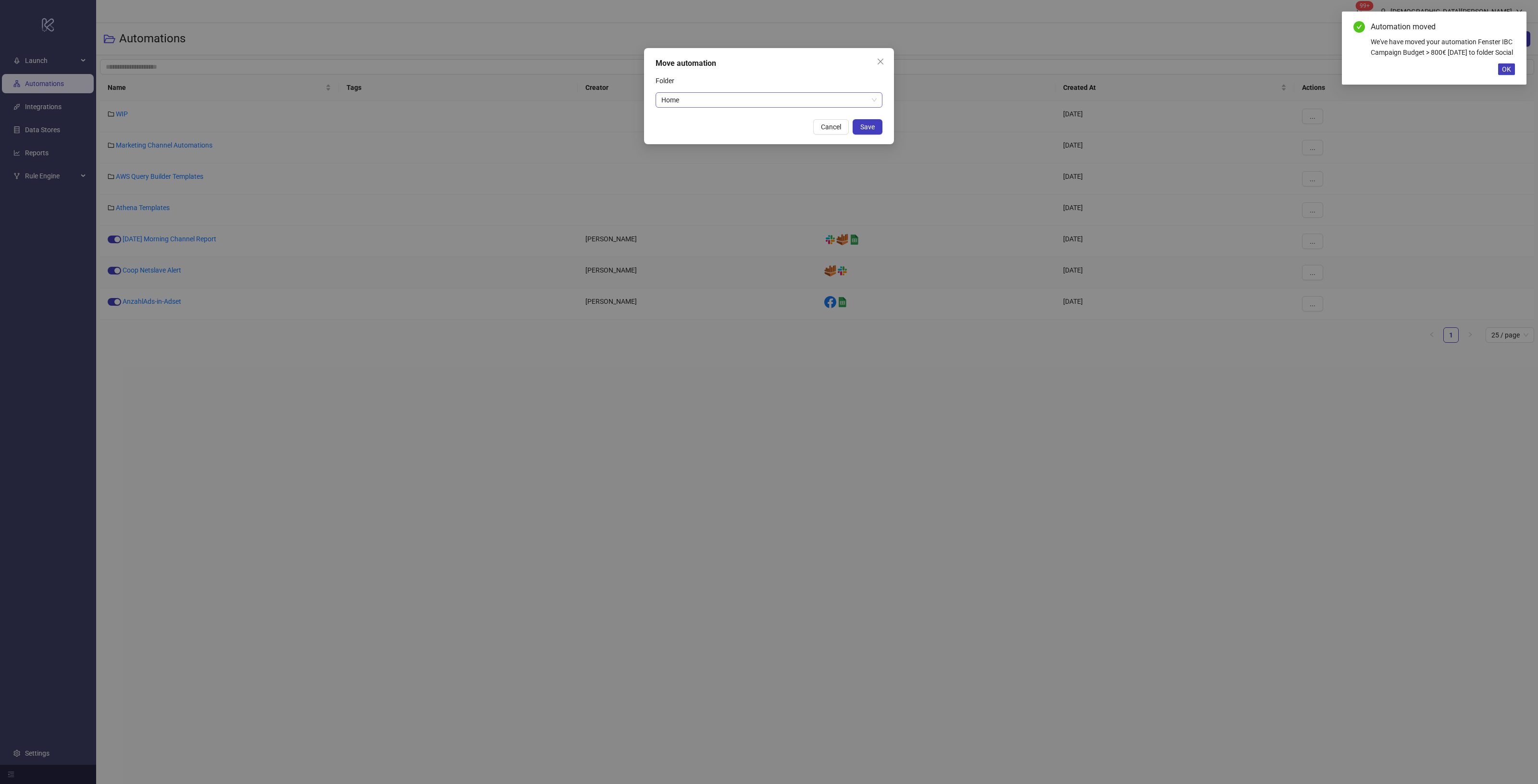
click at [813, 99] on span "Home" at bounding box center [769, 99] width 215 height 15
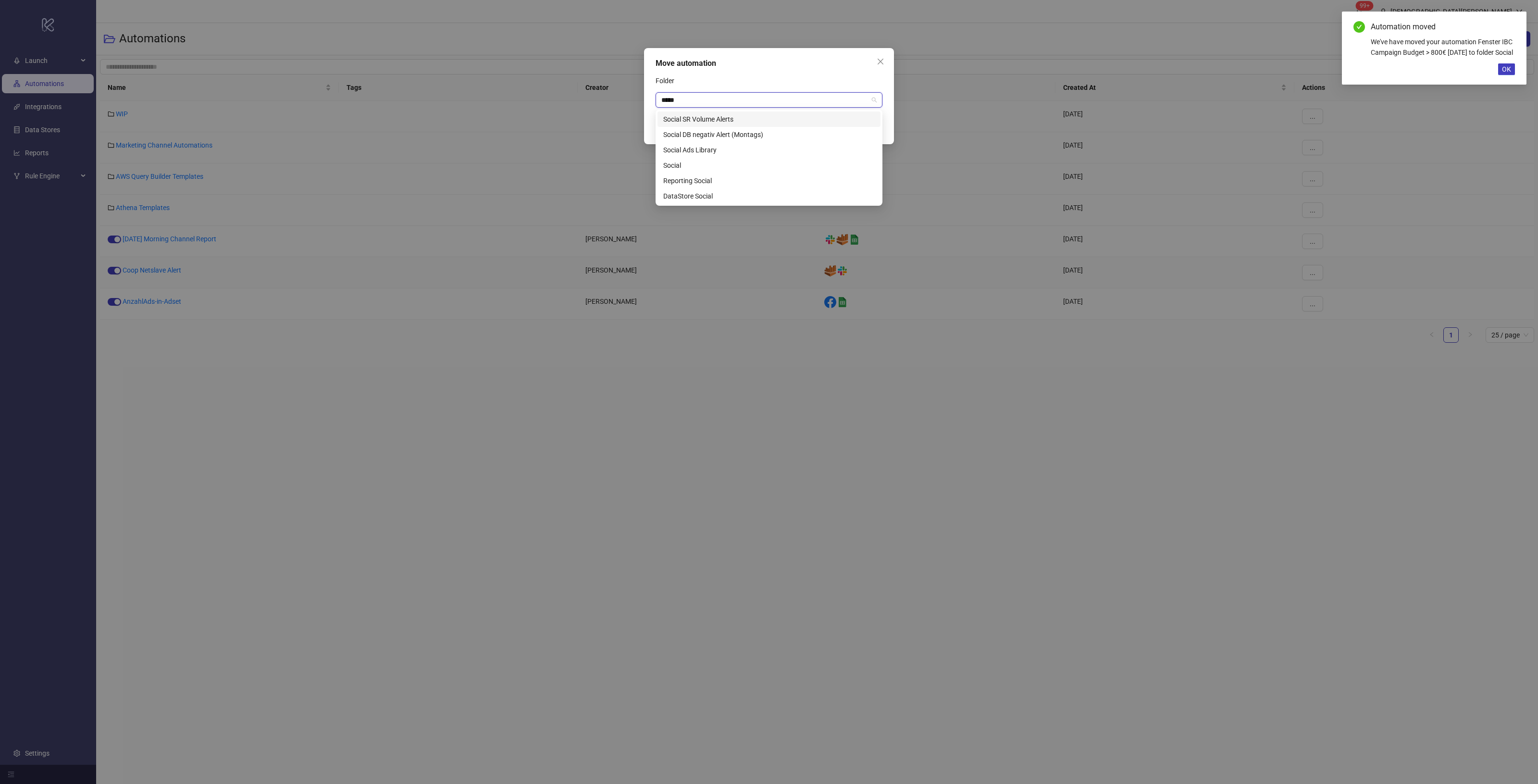
type input "******"
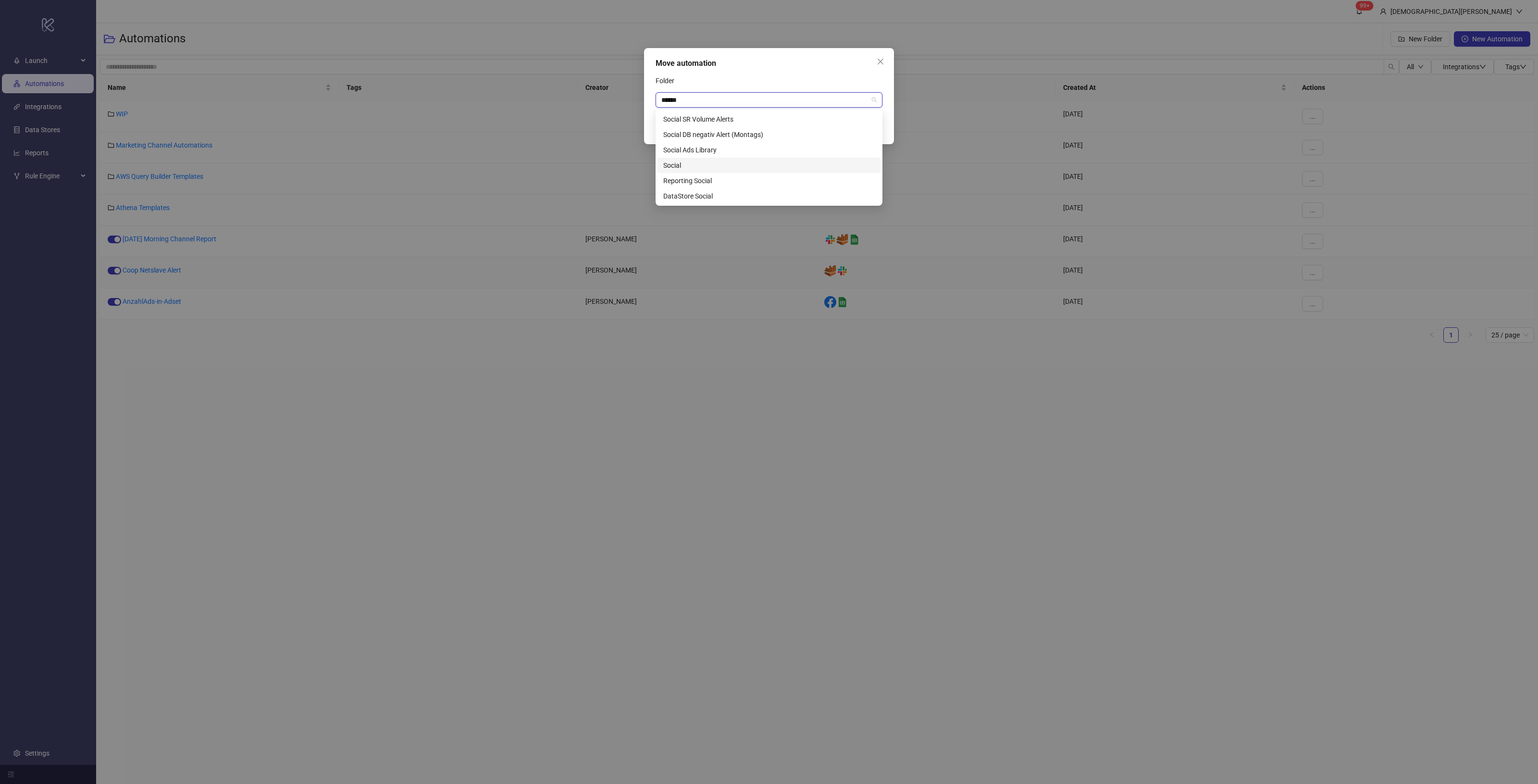
click at [674, 168] on div "Social" at bounding box center [769, 165] width 212 height 10
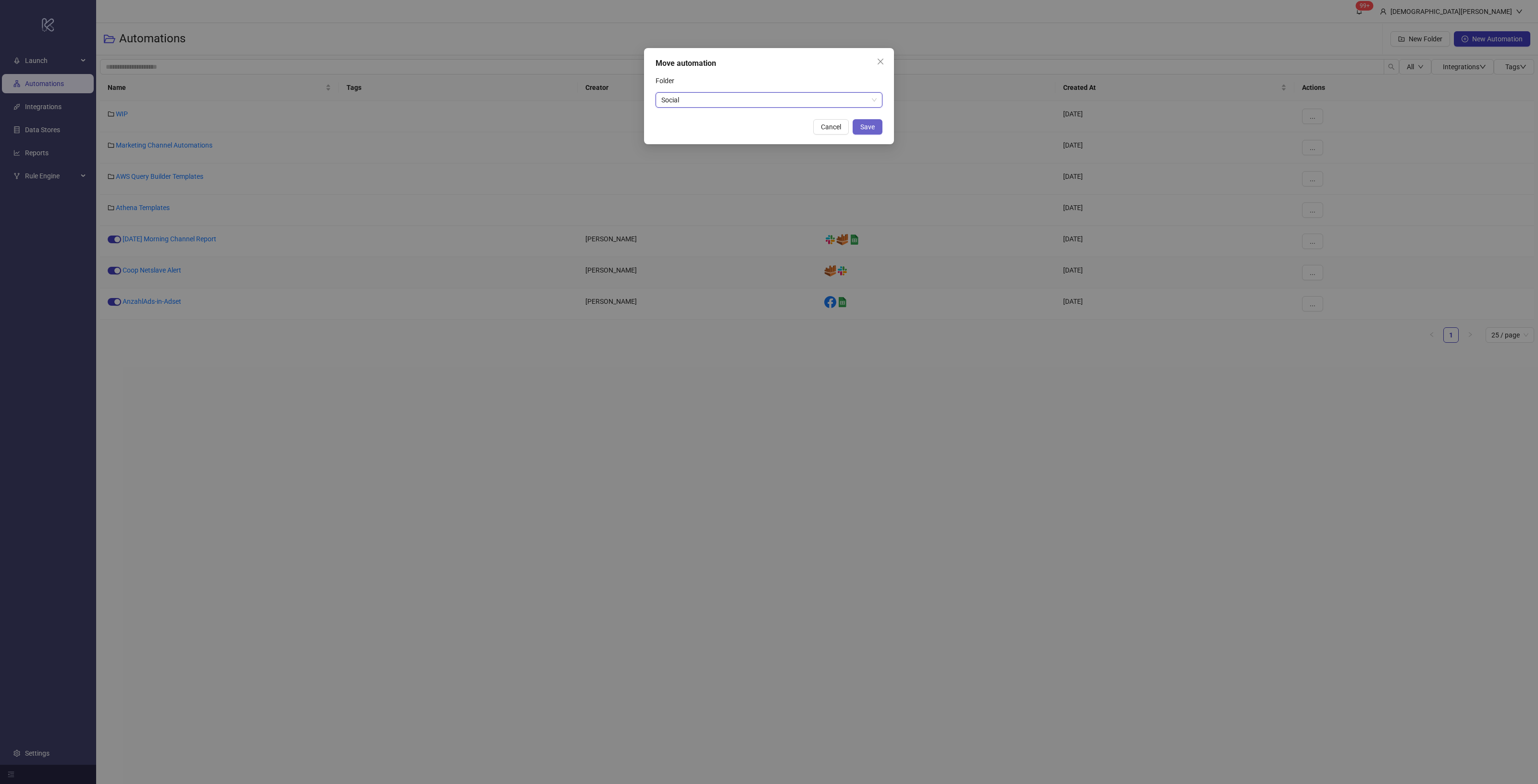
click at [866, 125] on span "Save" at bounding box center [868, 127] width 15 height 8
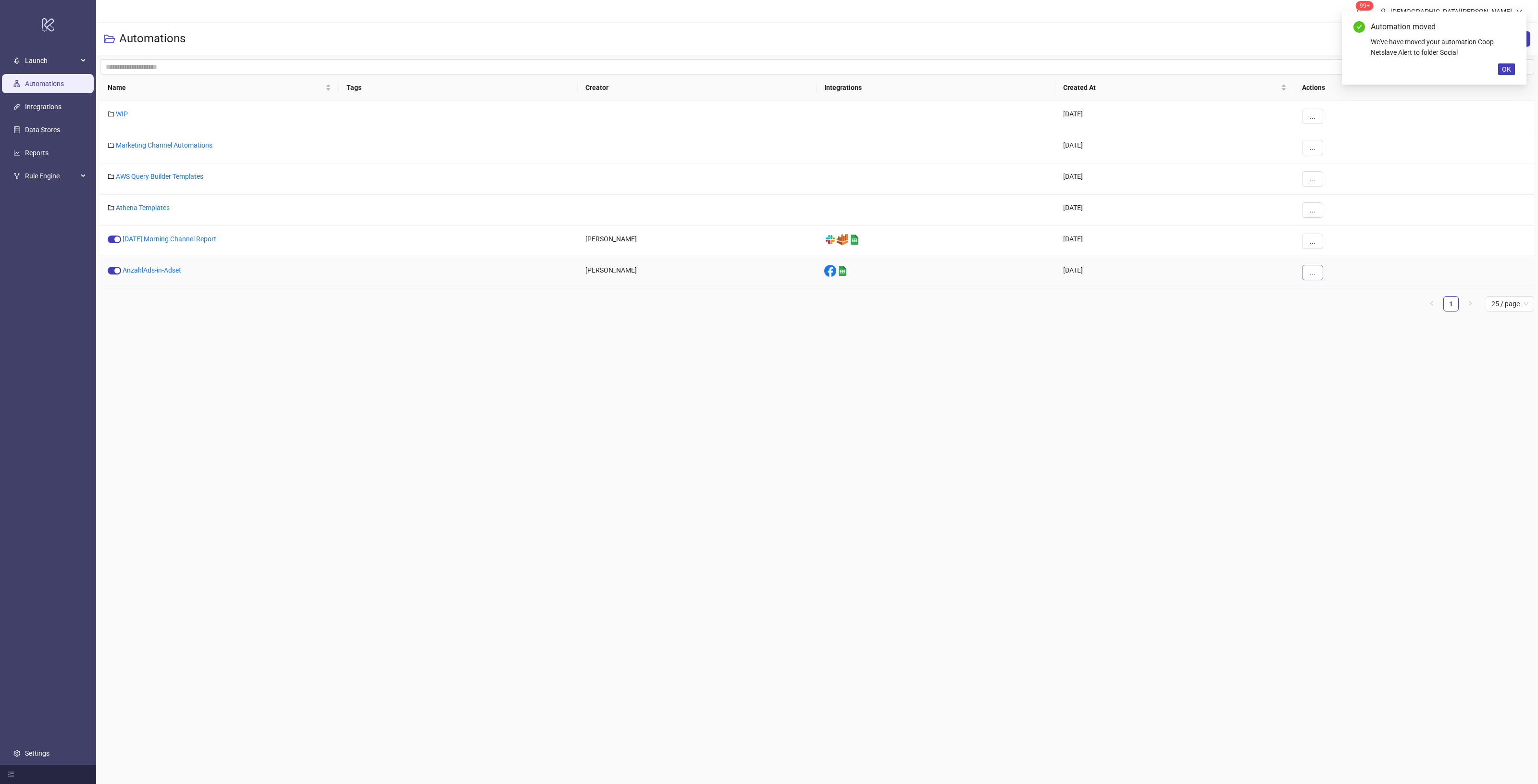
click at [1320, 272] on button "..." at bounding box center [1313, 272] width 21 height 15
click at [1337, 342] on span "Move" at bounding box center [1334, 338] width 28 height 10
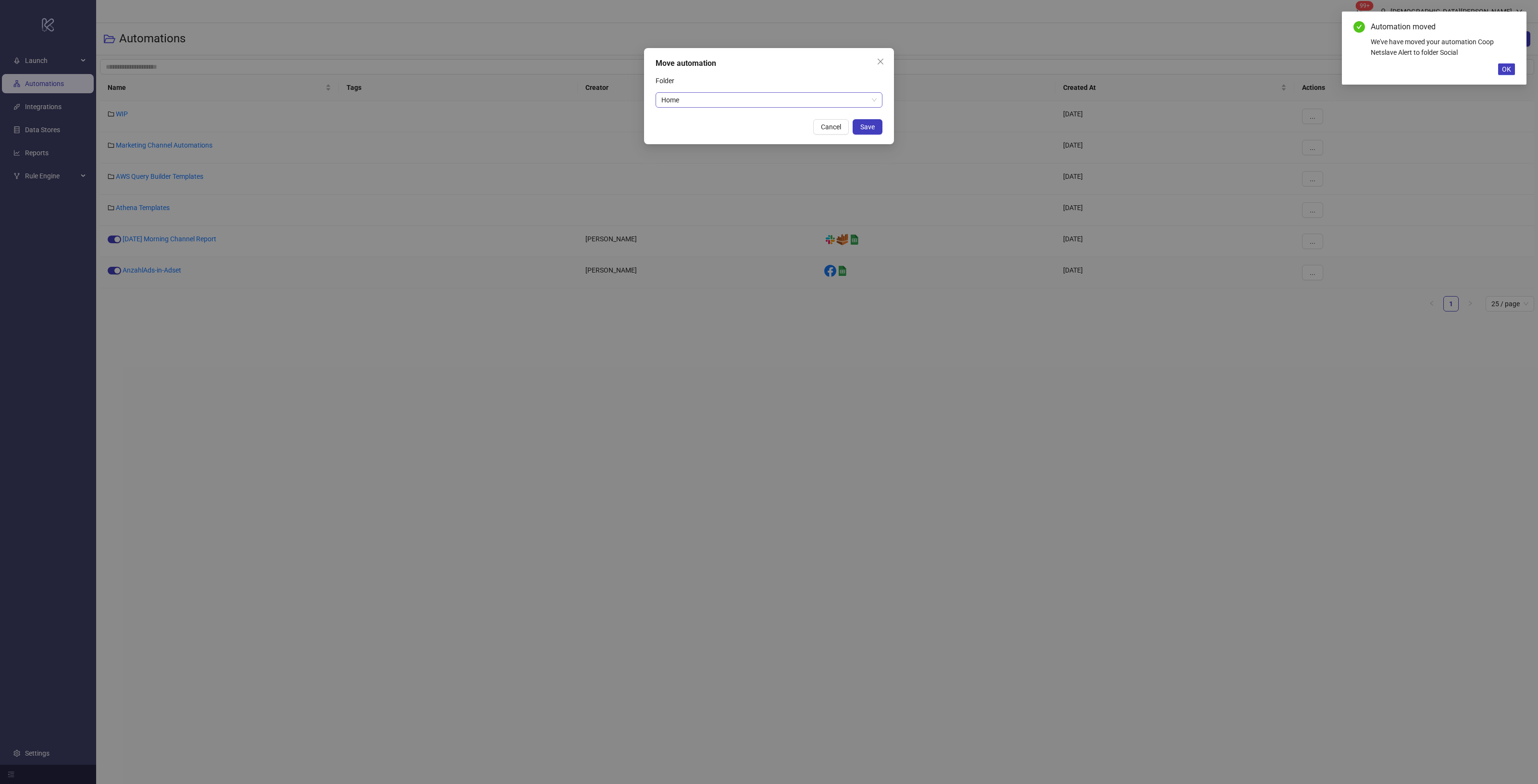
click at [723, 94] on span "Home" at bounding box center [769, 99] width 215 height 15
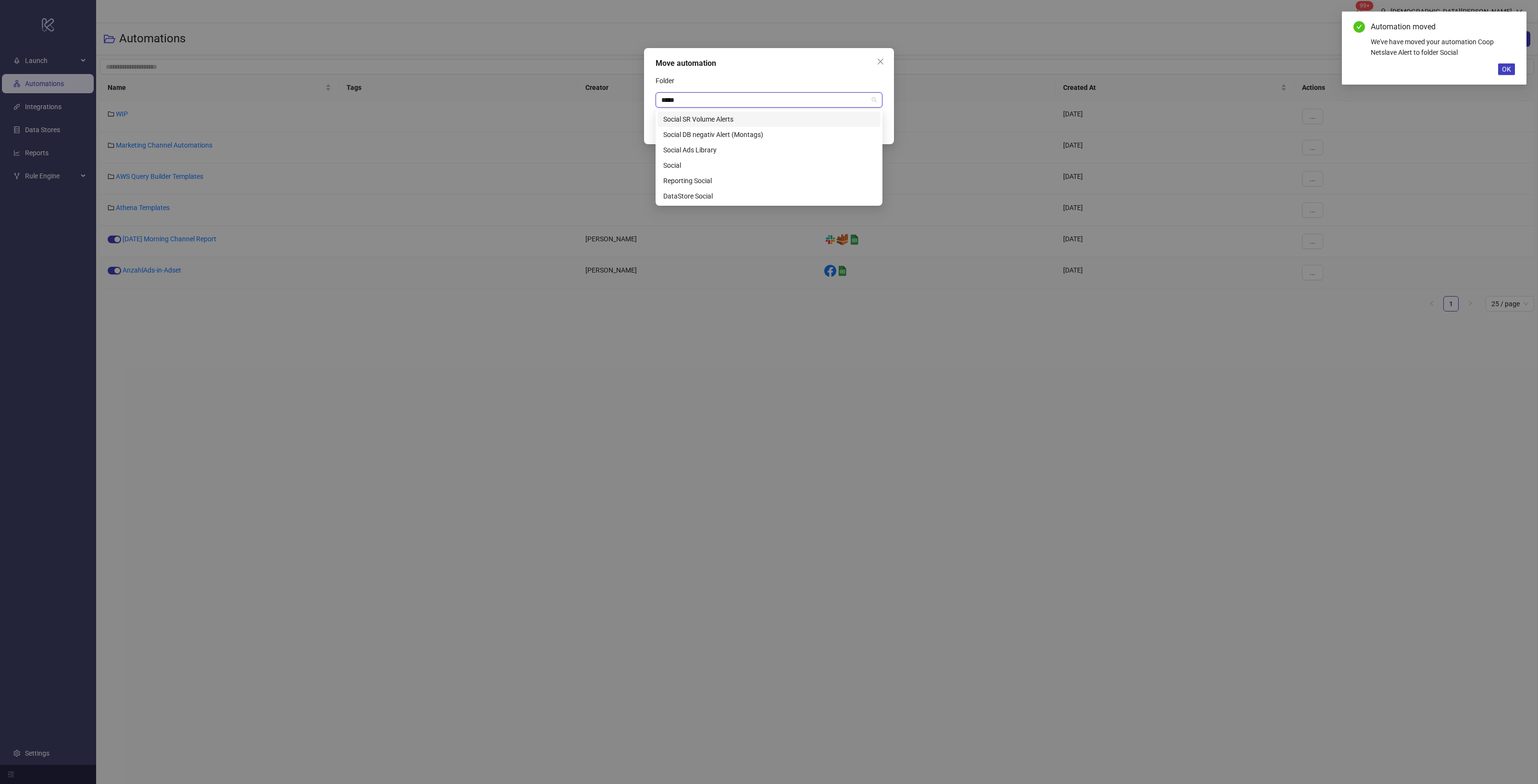
type input "******"
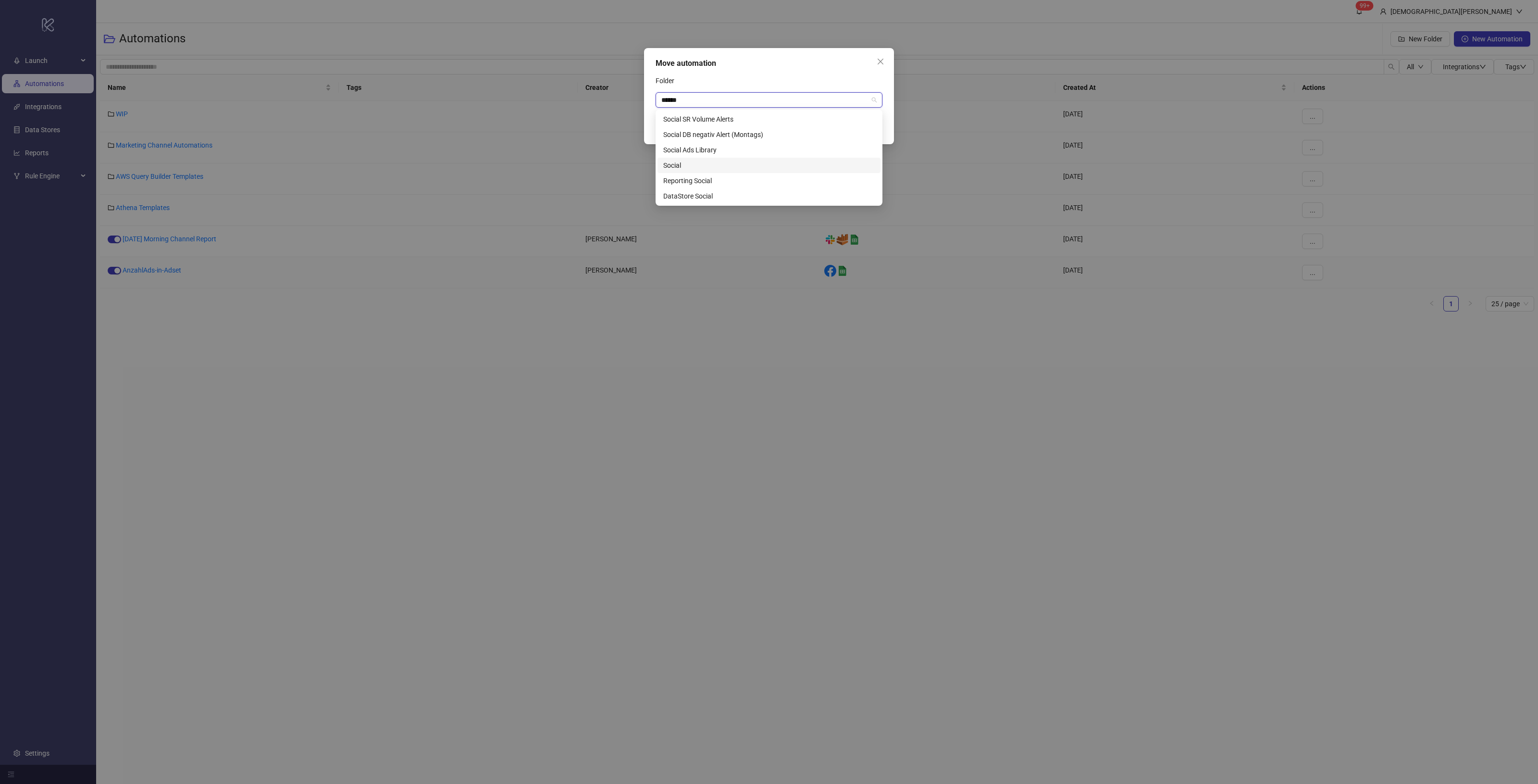
click at [697, 164] on div "Social" at bounding box center [769, 165] width 212 height 10
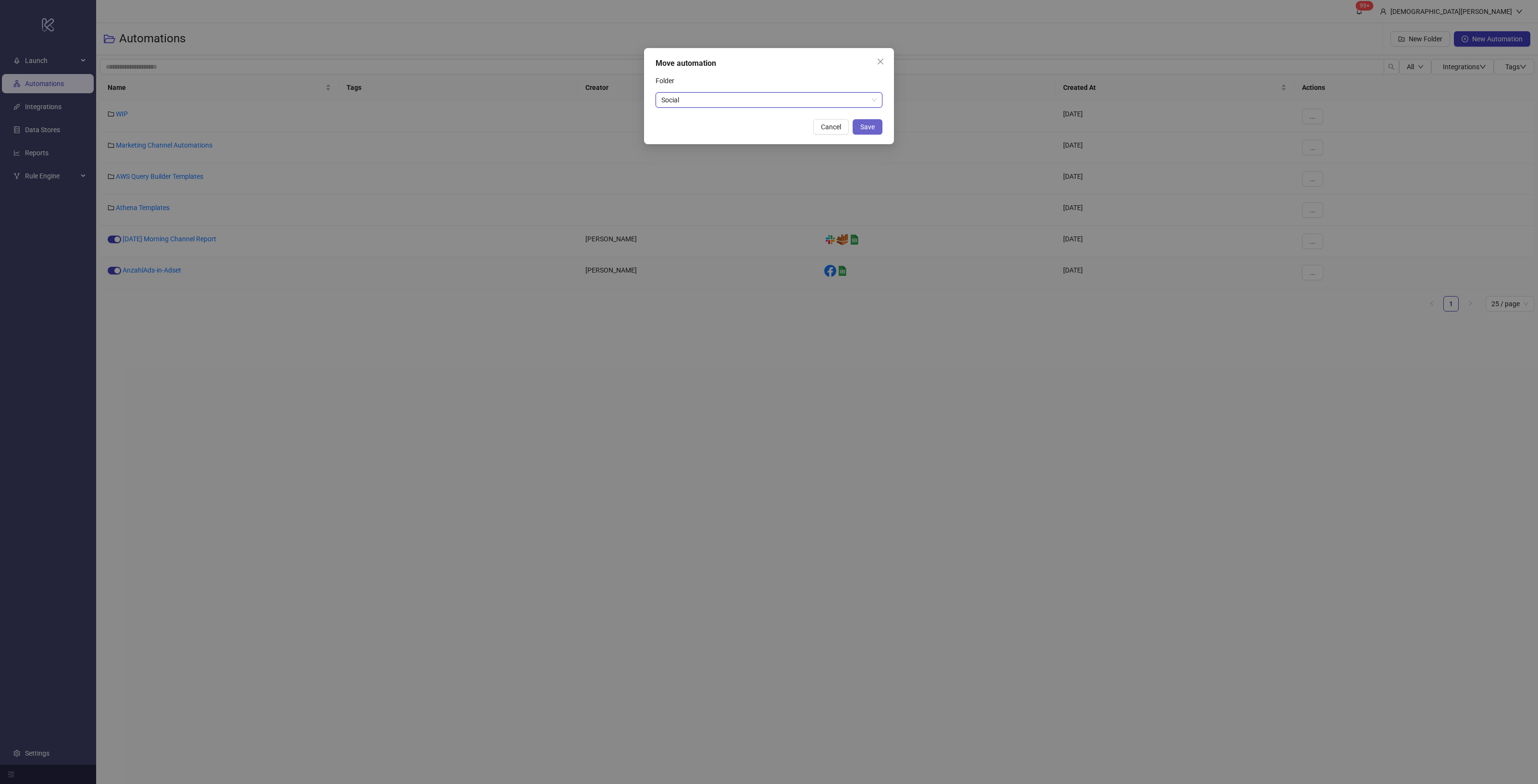
click at [874, 130] on span "Save" at bounding box center [868, 127] width 15 height 8
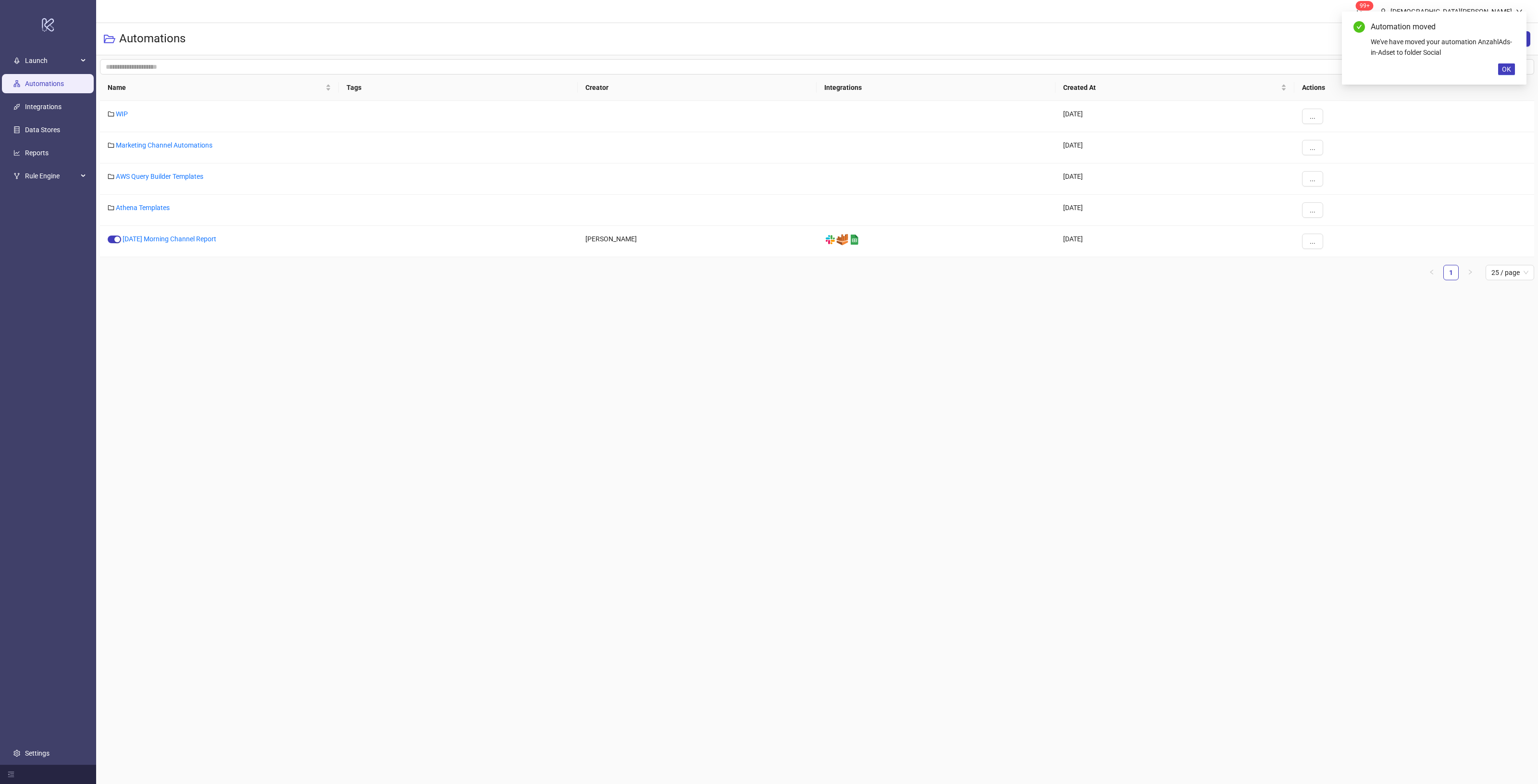
click at [814, 517] on main "99+ [DEMOGRAPHIC_DATA][PERSON_NAME] Automations New Folder New Automation All I…" at bounding box center [817, 392] width 1442 height 784
click at [1513, 70] on button "OK" at bounding box center [1507, 69] width 17 height 11
drag, startPoint x: 1082, startPoint y: 344, endPoint x: 1085, endPoint y: 349, distance: 5.8
click at [1083, 344] on main "99+ [DEMOGRAPHIC_DATA][PERSON_NAME] Automations New Folder New Automation All I…" at bounding box center [817, 392] width 1442 height 784
click at [318, 305] on main "99+ [DEMOGRAPHIC_DATA][PERSON_NAME] Automations New Folder New Automation All I…" at bounding box center [817, 392] width 1442 height 784
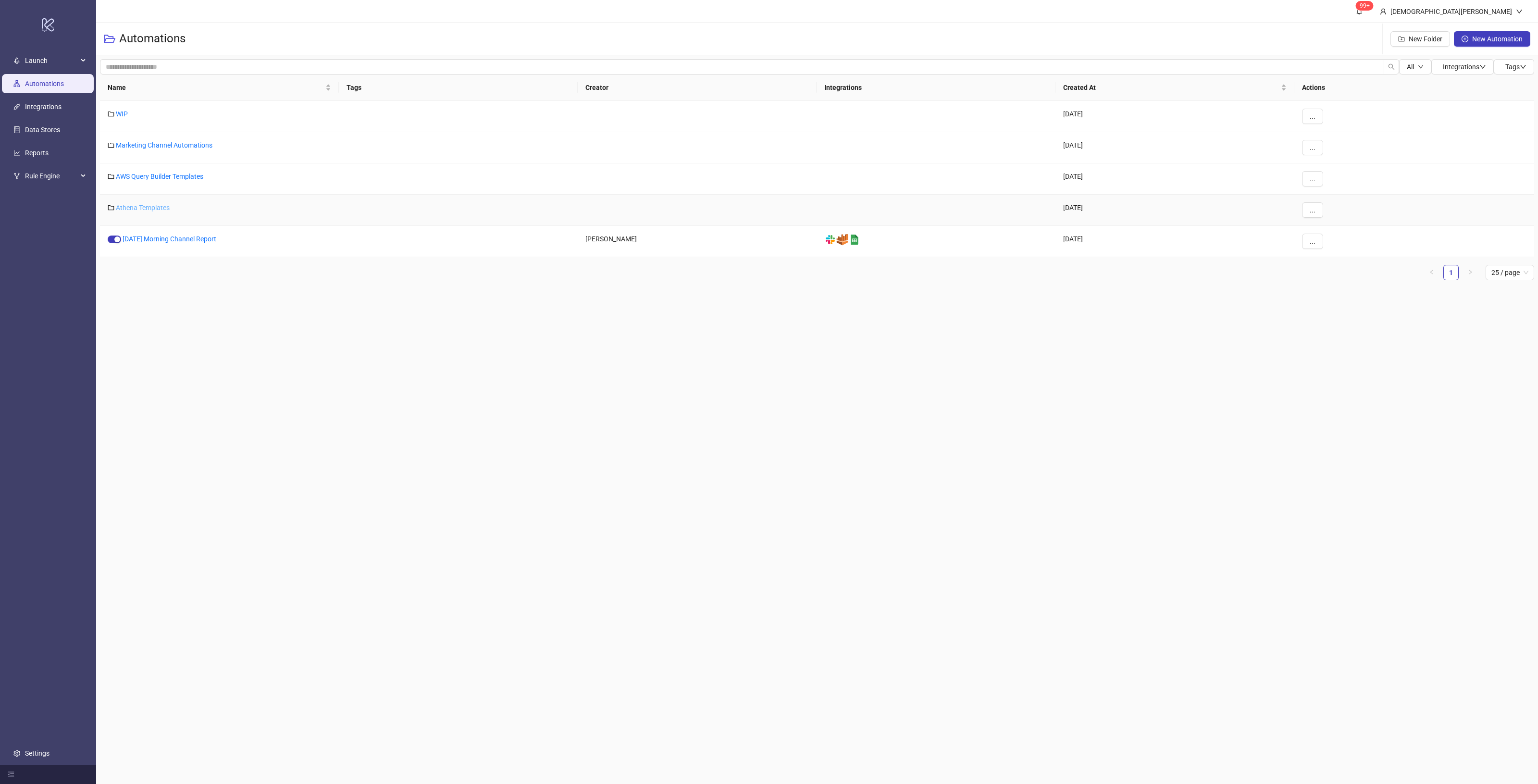
click at [142, 211] on link "Athena Templates" at bounding box center [142, 207] width 54 height 8
click at [146, 207] on link "Athena Templates" at bounding box center [142, 207] width 54 height 8
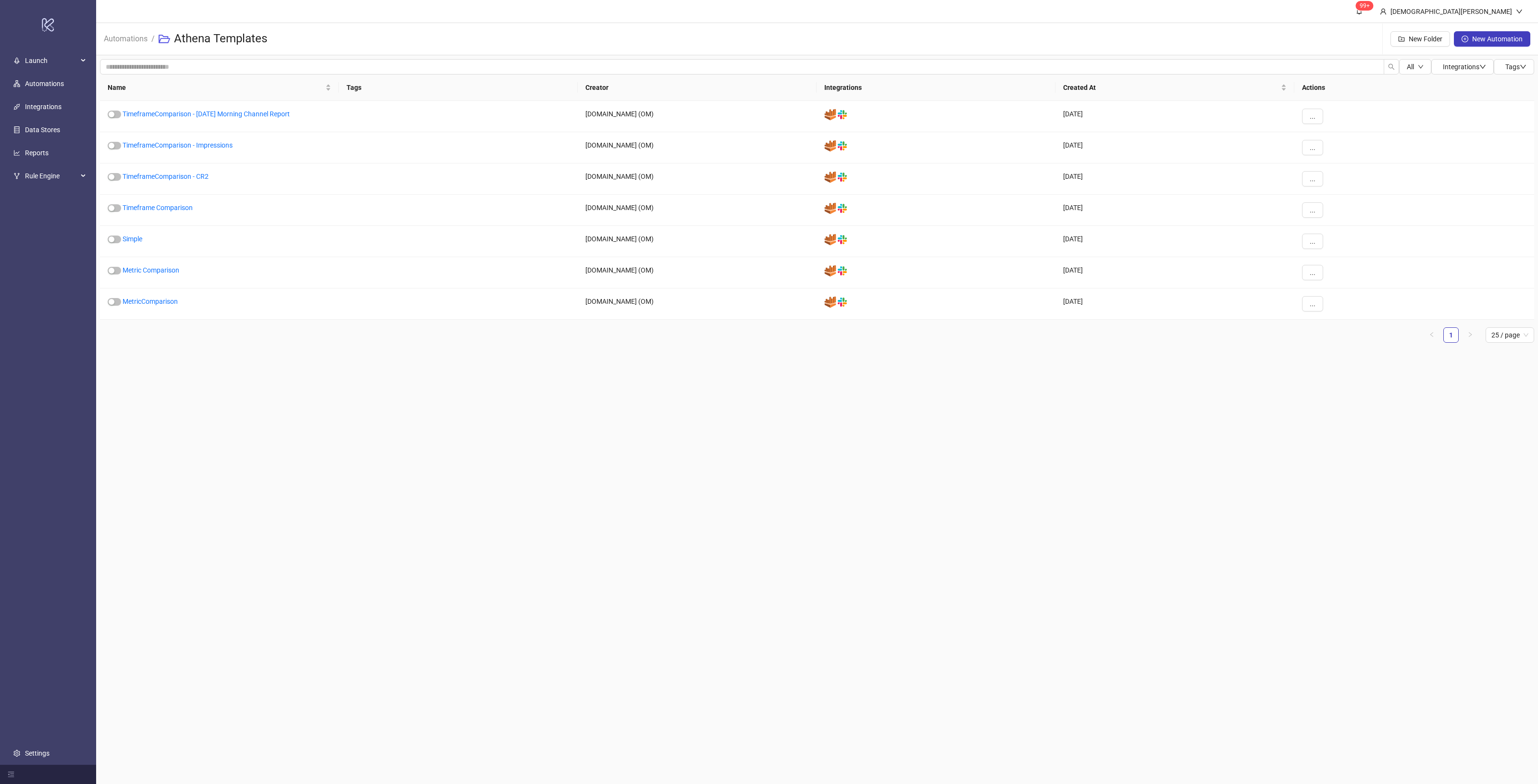
click at [445, 502] on main "99+ [DEMOGRAPHIC_DATA][PERSON_NAME] Automations / Athena Templates New Folder N…" at bounding box center [817, 392] width 1442 height 784
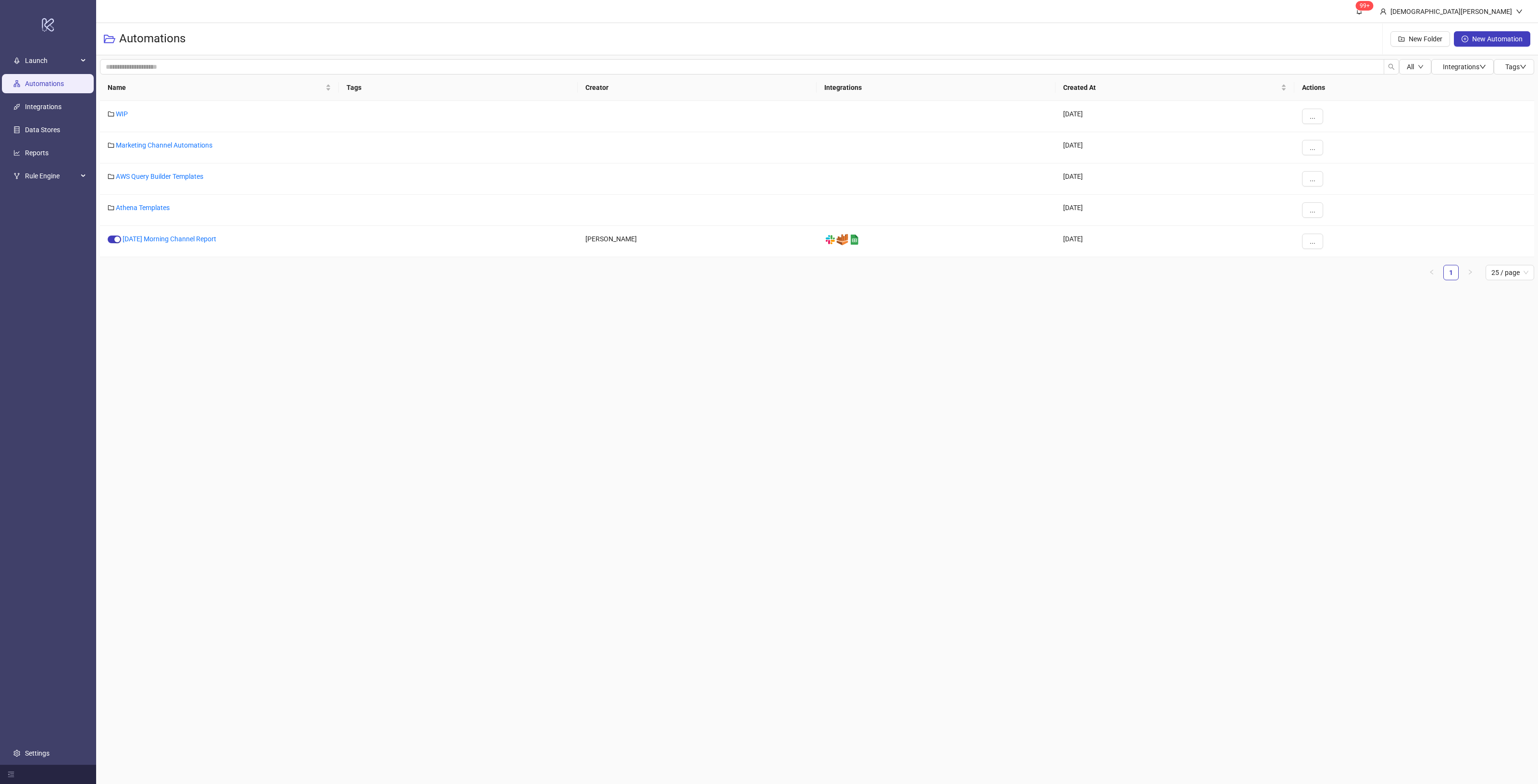
drag, startPoint x: 577, startPoint y: 452, endPoint x: 561, endPoint y: 433, distance: 24.8
click at [561, 433] on main "99+ [DEMOGRAPHIC_DATA][PERSON_NAME] Automations New Folder New Automation All I…" at bounding box center [817, 392] width 1442 height 784
click at [173, 178] on link "AWS Query Builder Templates" at bounding box center [159, 176] width 87 height 8
click at [1311, 205] on button "..." at bounding box center [1313, 210] width 21 height 15
click at [1318, 241] on li "Move" at bounding box center [1329, 245] width 50 height 15
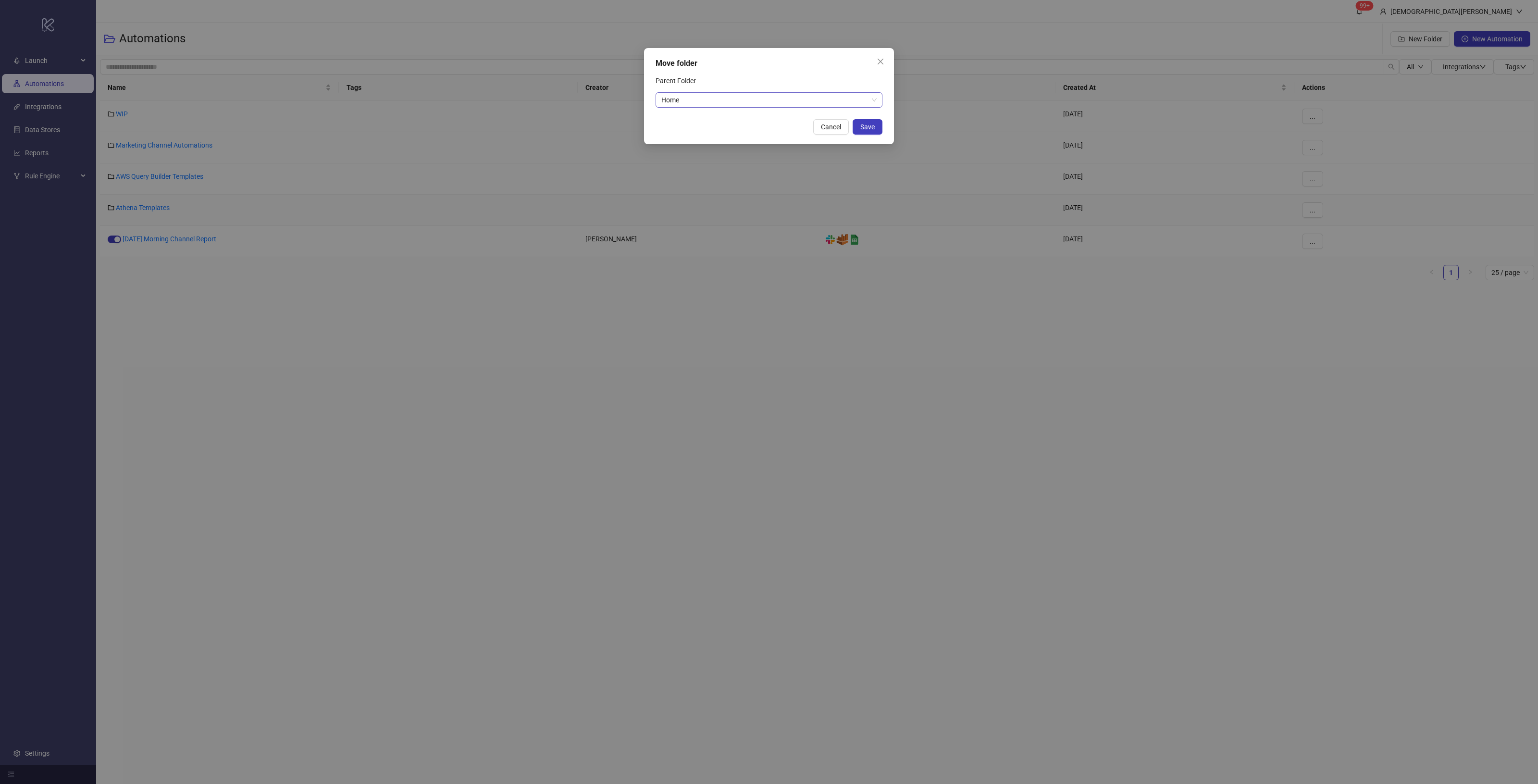
click at [745, 99] on span "Home" at bounding box center [769, 99] width 215 height 15
type input "***"
click at [707, 121] on div "AWS Query Builder Templates" at bounding box center [769, 119] width 212 height 10
click at [874, 126] on span "Save" at bounding box center [868, 127] width 15 height 8
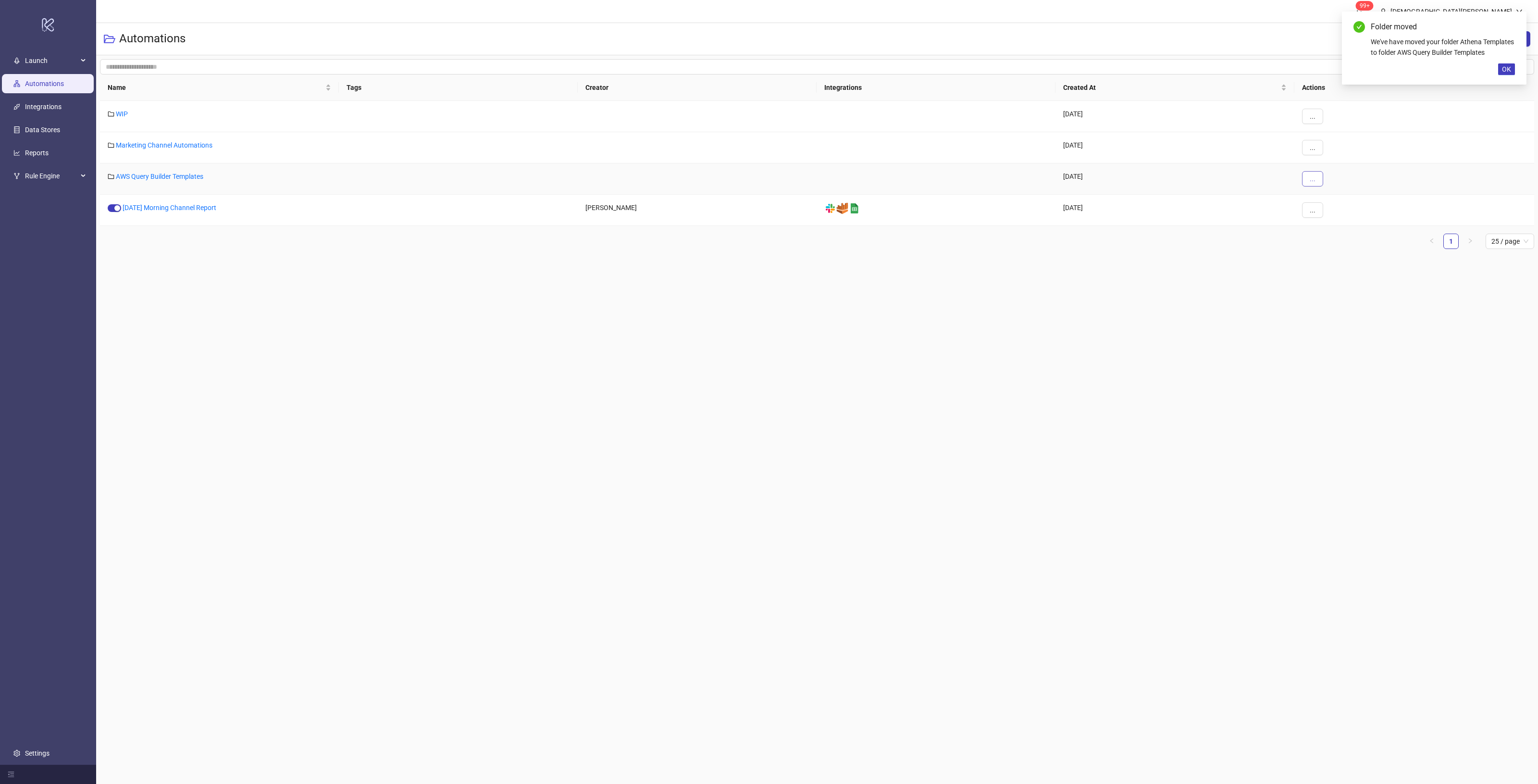
click at [1313, 185] on button "..." at bounding box center [1313, 179] width 21 height 15
click at [186, 179] on link "AWS Query Builder Templates" at bounding box center [159, 176] width 87 height 8
click at [1305, 179] on button "..." at bounding box center [1313, 179] width 21 height 15
click at [1332, 200] on span "Edit" at bounding box center [1334, 198] width 28 height 10
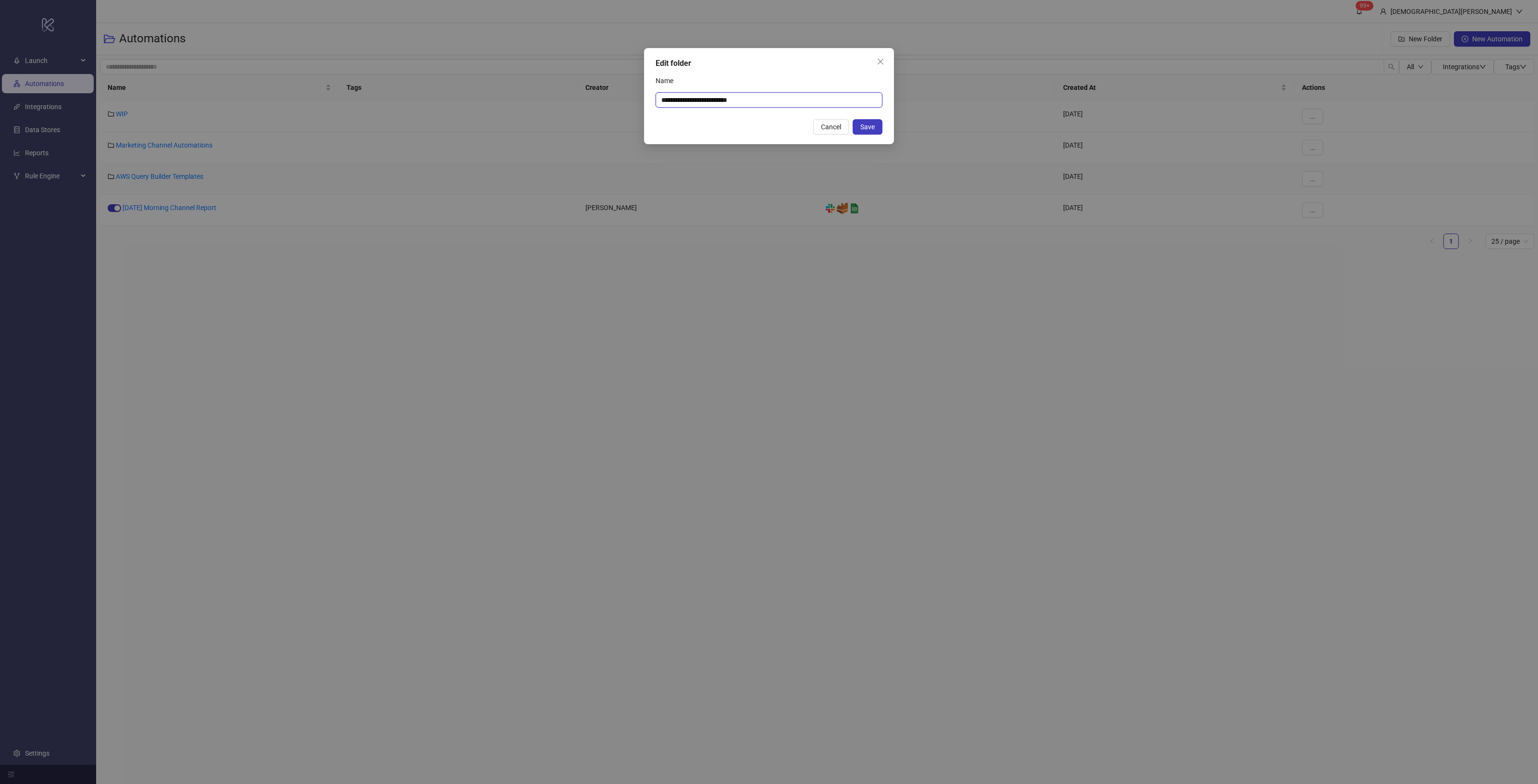
click at [808, 97] on input "**********" at bounding box center [769, 100] width 227 height 15
type input "**********"
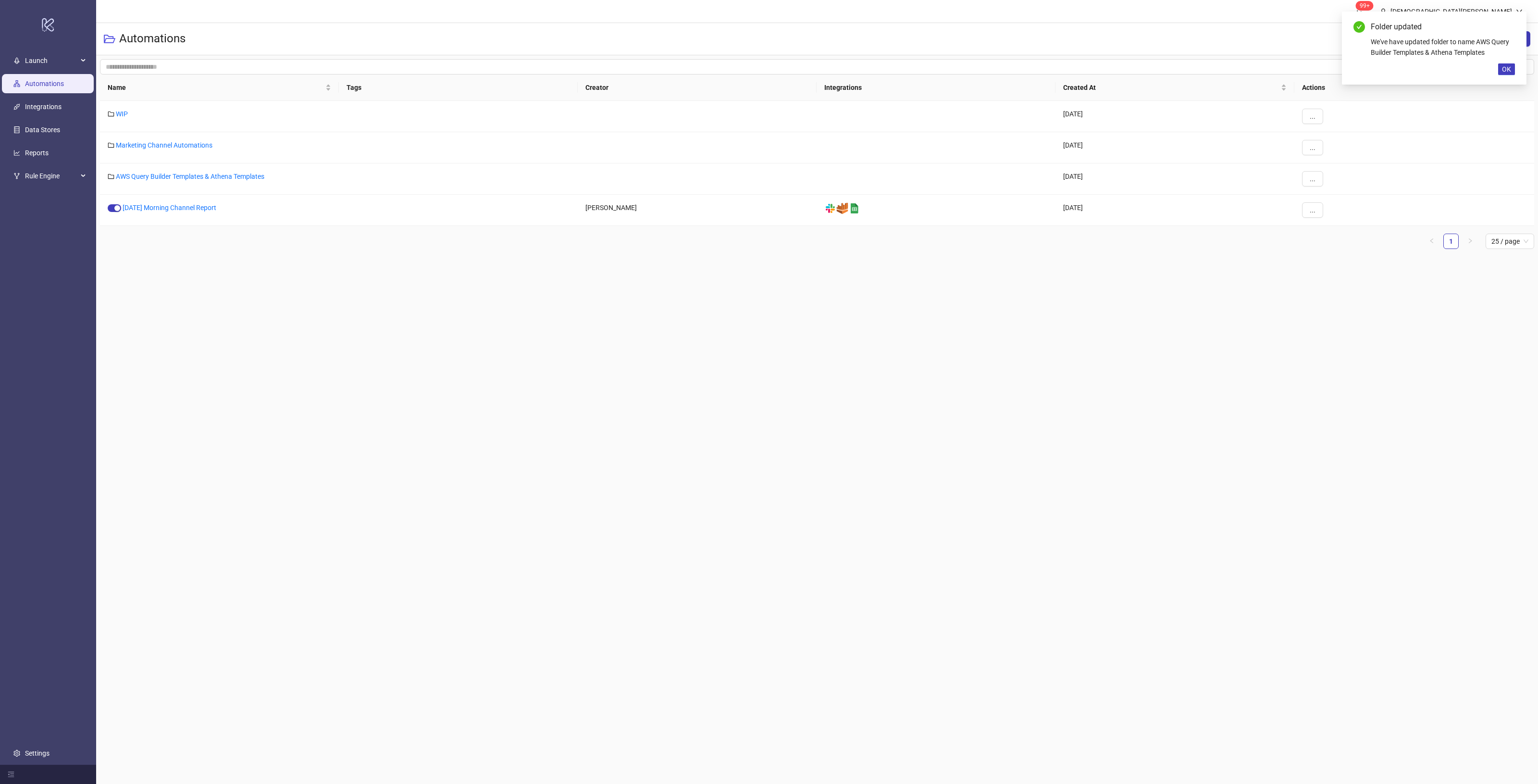
click at [696, 452] on main "99+ [DEMOGRAPHIC_DATA][PERSON_NAME] Automations New Folder New Automation All I…" at bounding box center [817, 392] width 1442 height 784
click at [123, 114] on link "WIP" at bounding box center [122, 113] width 12 height 8
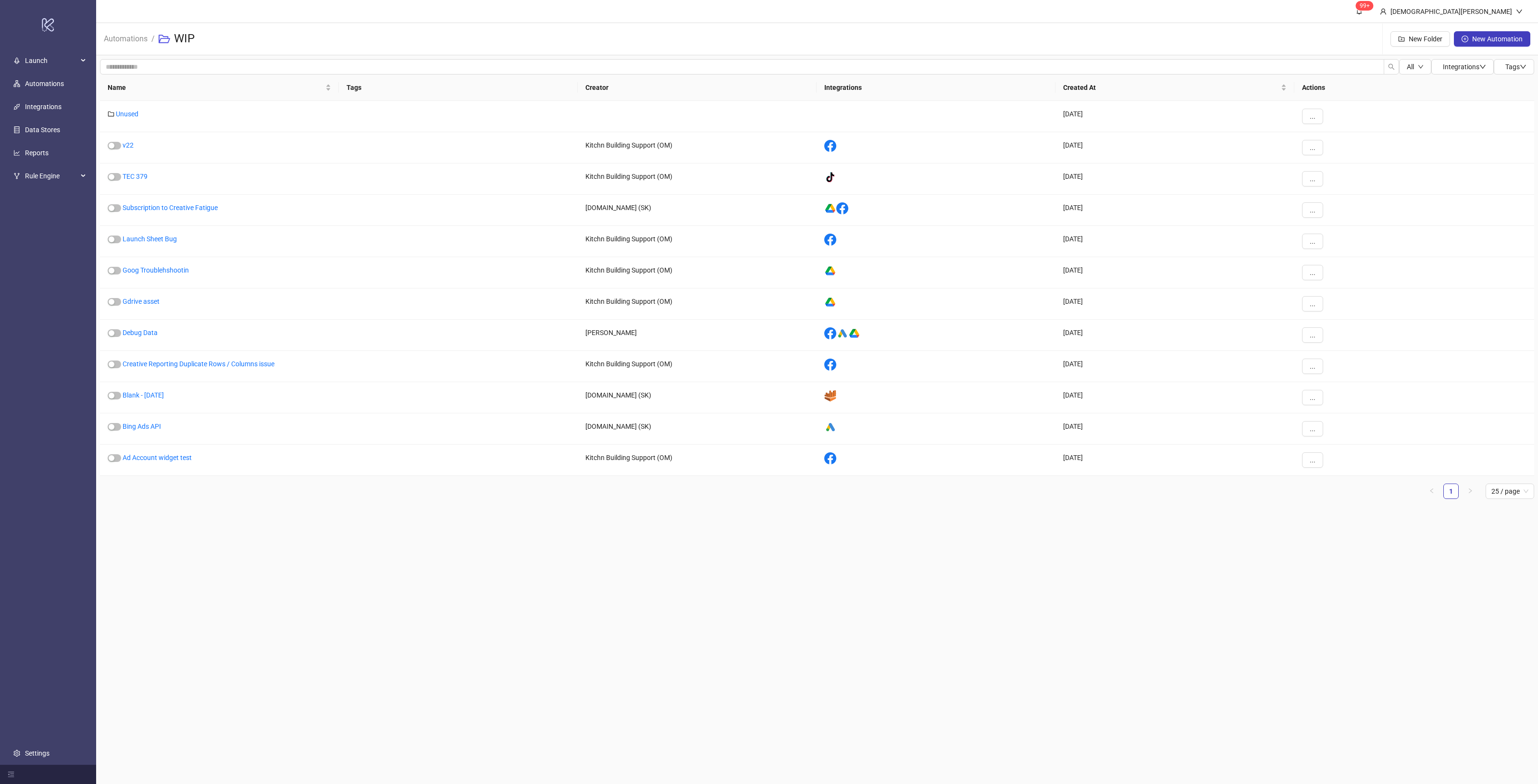
click at [552, 591] on main "99+ [PERSON_NAME] Automations / WIP New Folder New Automation All Integrations …" at bounding box center [817, 392] width 1442 height 784
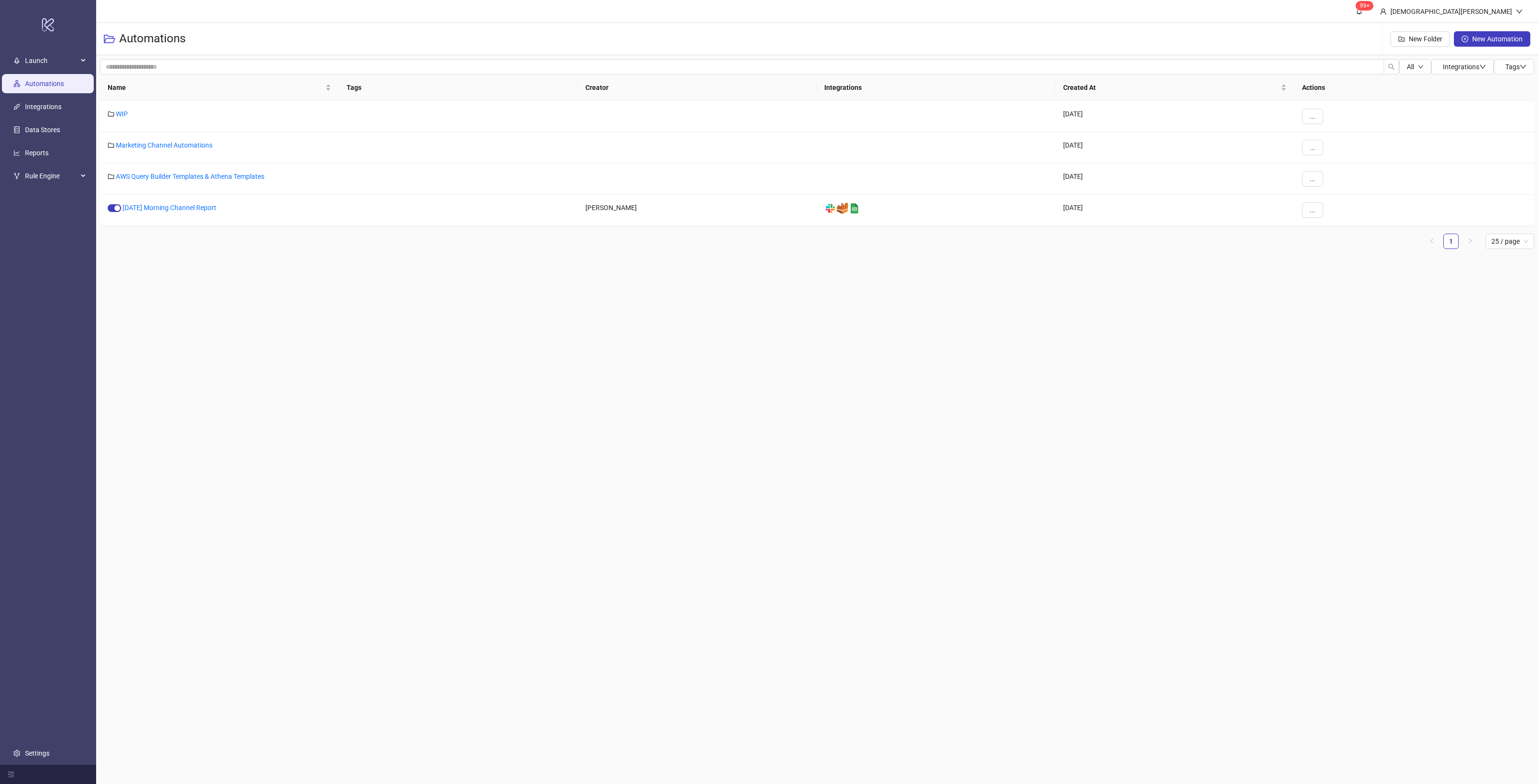
click at [373, 362] on main "99+ [DEMOGRAPHIC_DATA][PERSON_NAME] Automations New Folder New Automation All I…" at bounding box center [817, 392] width 1442 height 784
click at [169, 147] on link "Marketing Channel Automations" at bounding box center [164, 145] width 97 height 8
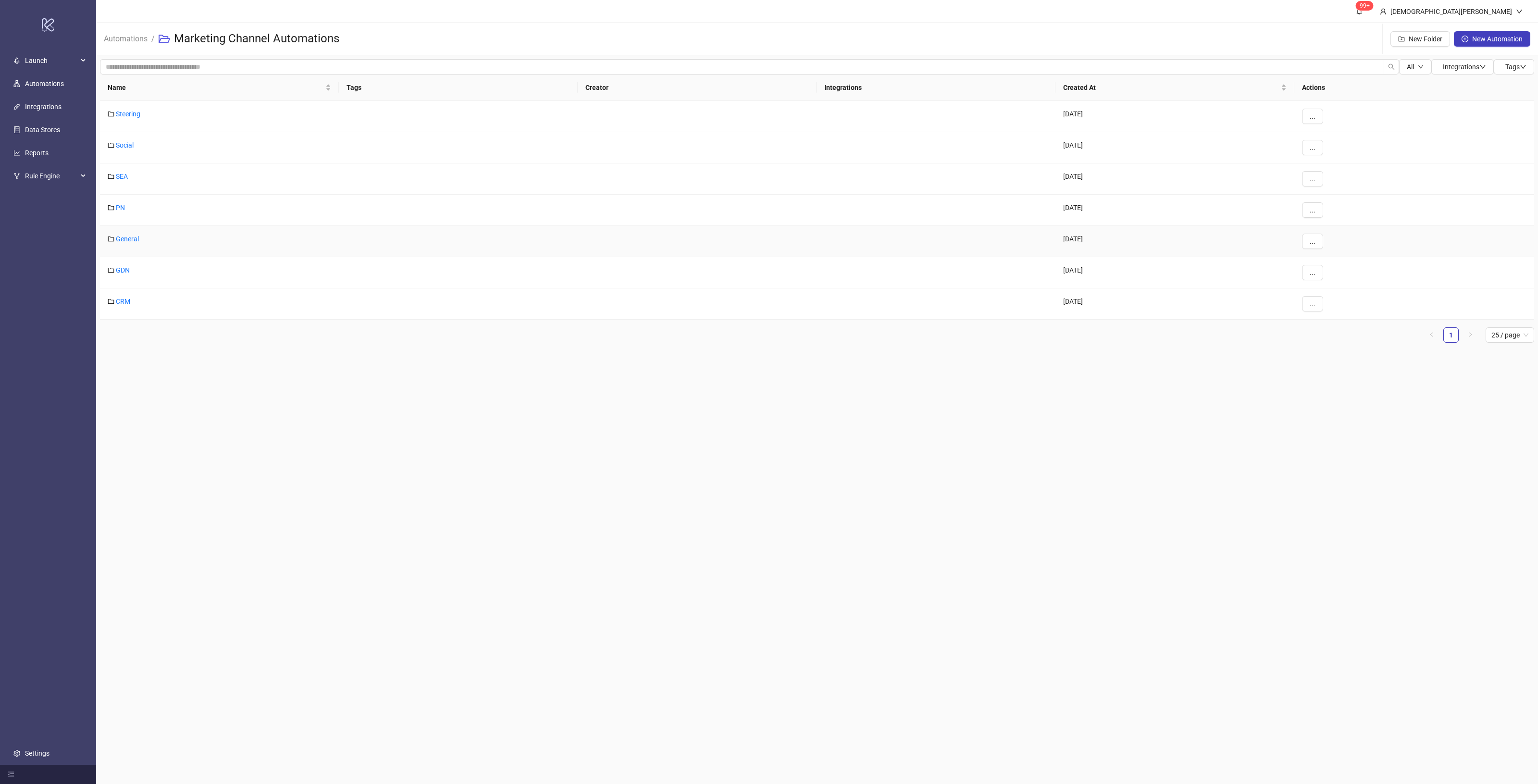
click at [123, 231] on div "General" at bounding box center [219, 242] width 239 height 31
click at [124, 239] on link "General" at bounding box center [127, 238] width 23 height 8
drag, startPoint x: 345, startPoint y: 248, endPoint x: 296, endPoint y: 167, distance: 94.7
click at [342, 246] on main "99+ [PERSON_NAME] Automations / Marketing Channel Automations / General New Fol…" at bounding box center [817, 392] width 1442 height 784
drag, startPoint x: 164, startPoint y: 177, endPoint x: 167, endPoint y: 171, distance: 6.7
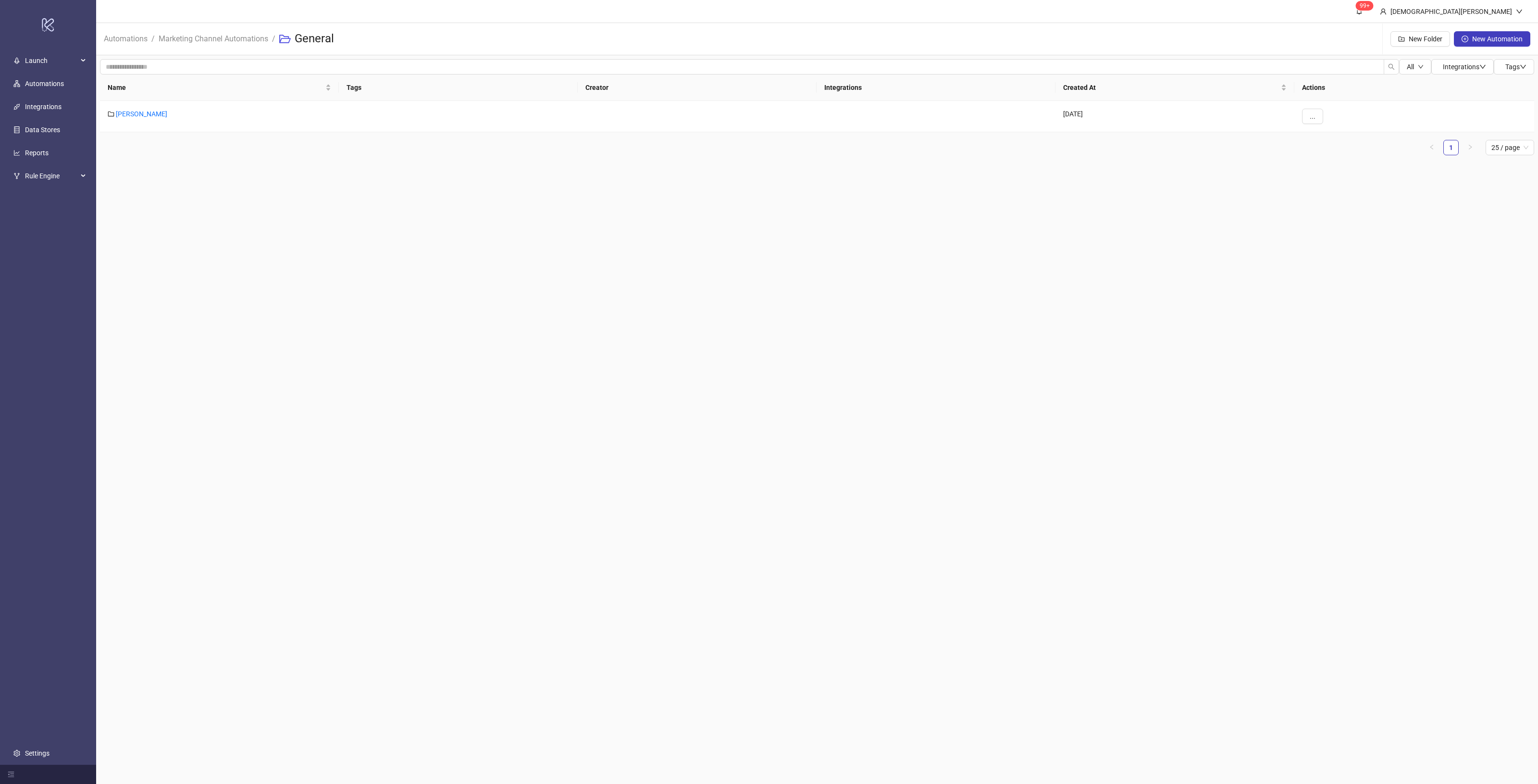
click at [165, 174] on main "99+ [PERSON_NAME] Automations / Marketing Channel Automations / General New Fol…" at bounding box center [817, 392] width 1442 height 784
click at [133, 117] on link "[PERSON_NAME]" at bounding box center [141, 113] width 51 height 8
click at [528, 424] on main "99+ [DEMOGRAPHIC_DATA][PERSON_NAME] Automations New Folder New Automation All I…" at bounding box center [817, 392] width 1442 height 784
click at [1306, 210] on button "..." at bounding box center [1313, 210] width 21 height 15
click at [1343, 272] on span "Move" at bounding box center [1334, 276] width 28 height 10
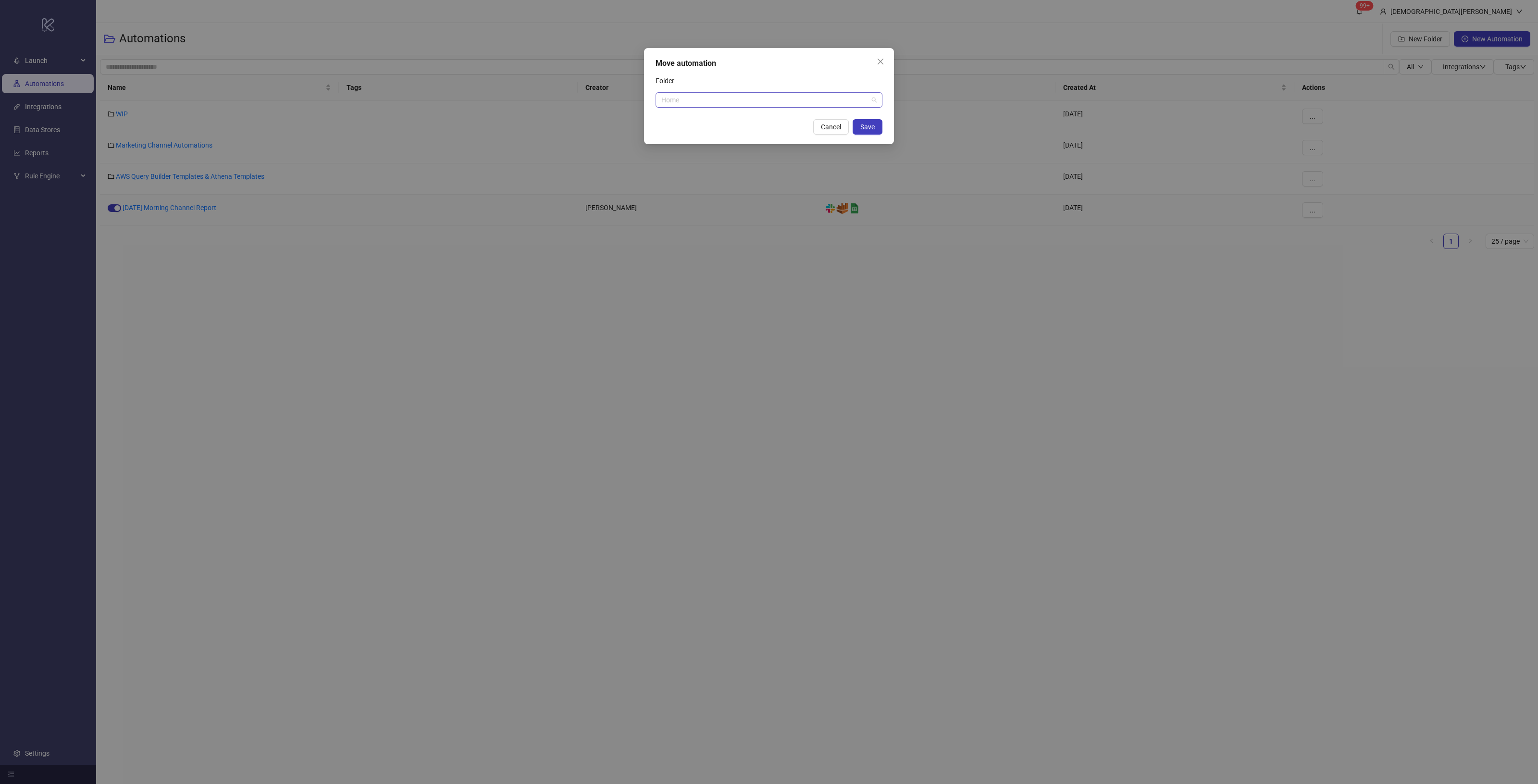
click at [798, 105] on span "Home" at bounding box center [769, 99] width 215 height 15
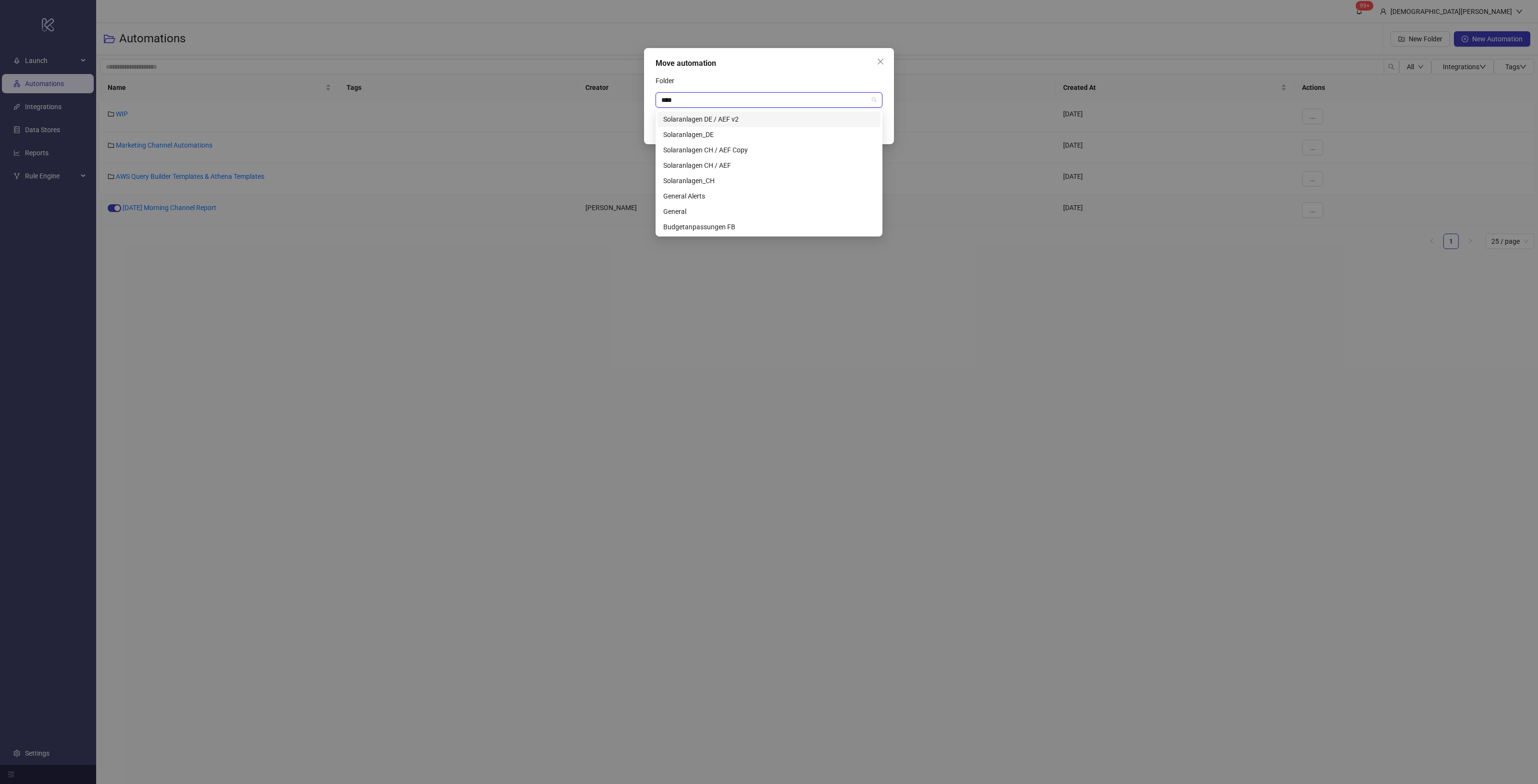
type input "*****"
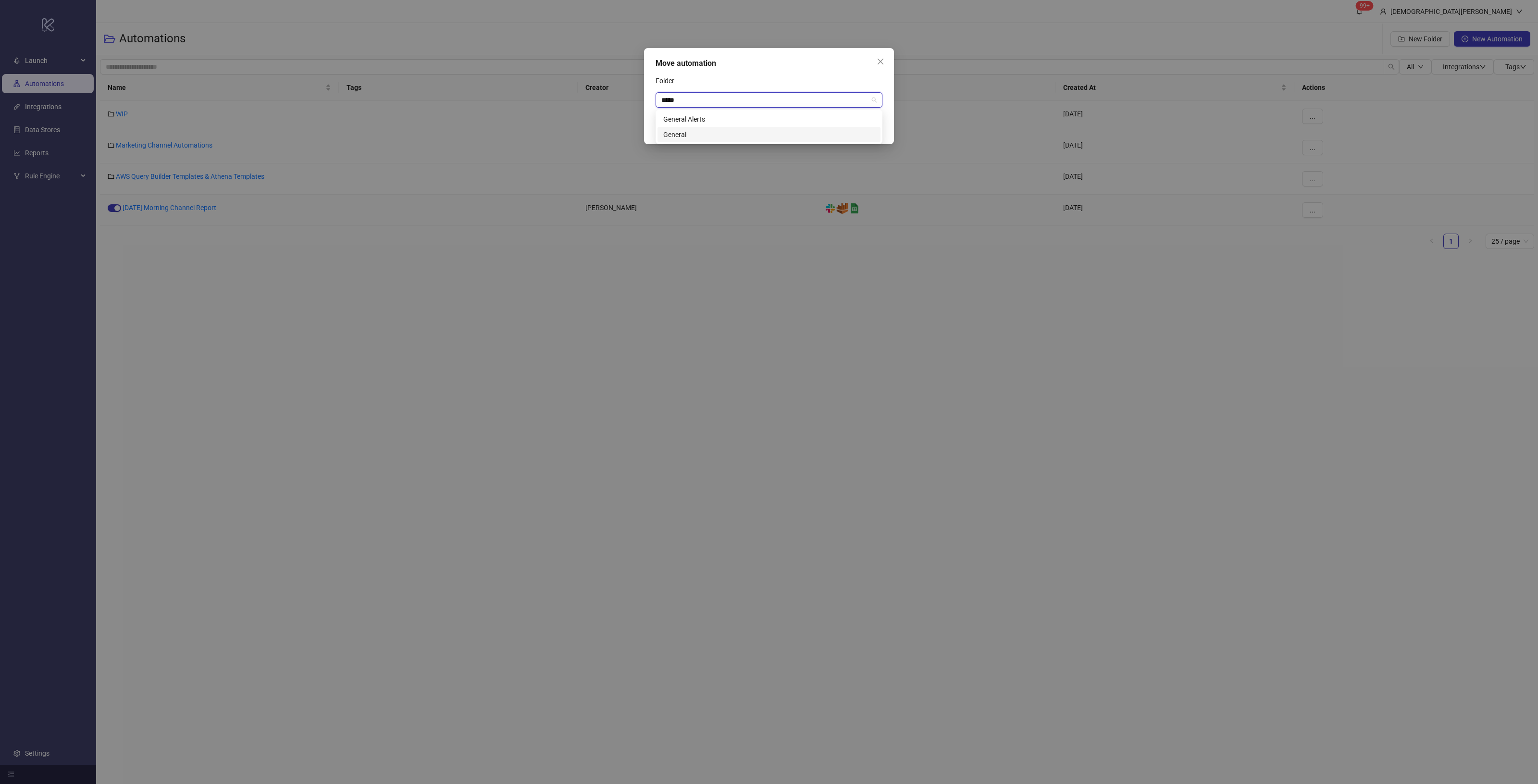
drag, startPoint x: 722, startPoint y: 113, endPoint x: 700, endPoint y: 134, distance: 30.4
click at [700, 134] on div "General Alerts General" at bounding box center [769, 127] width 223 height 31
click at [700, 134] on div "General" at bounding box center [769, 135] width 212 height 10
click at [864, 129] on span "Save" at bounding box center [868, 127] width 15 height 8
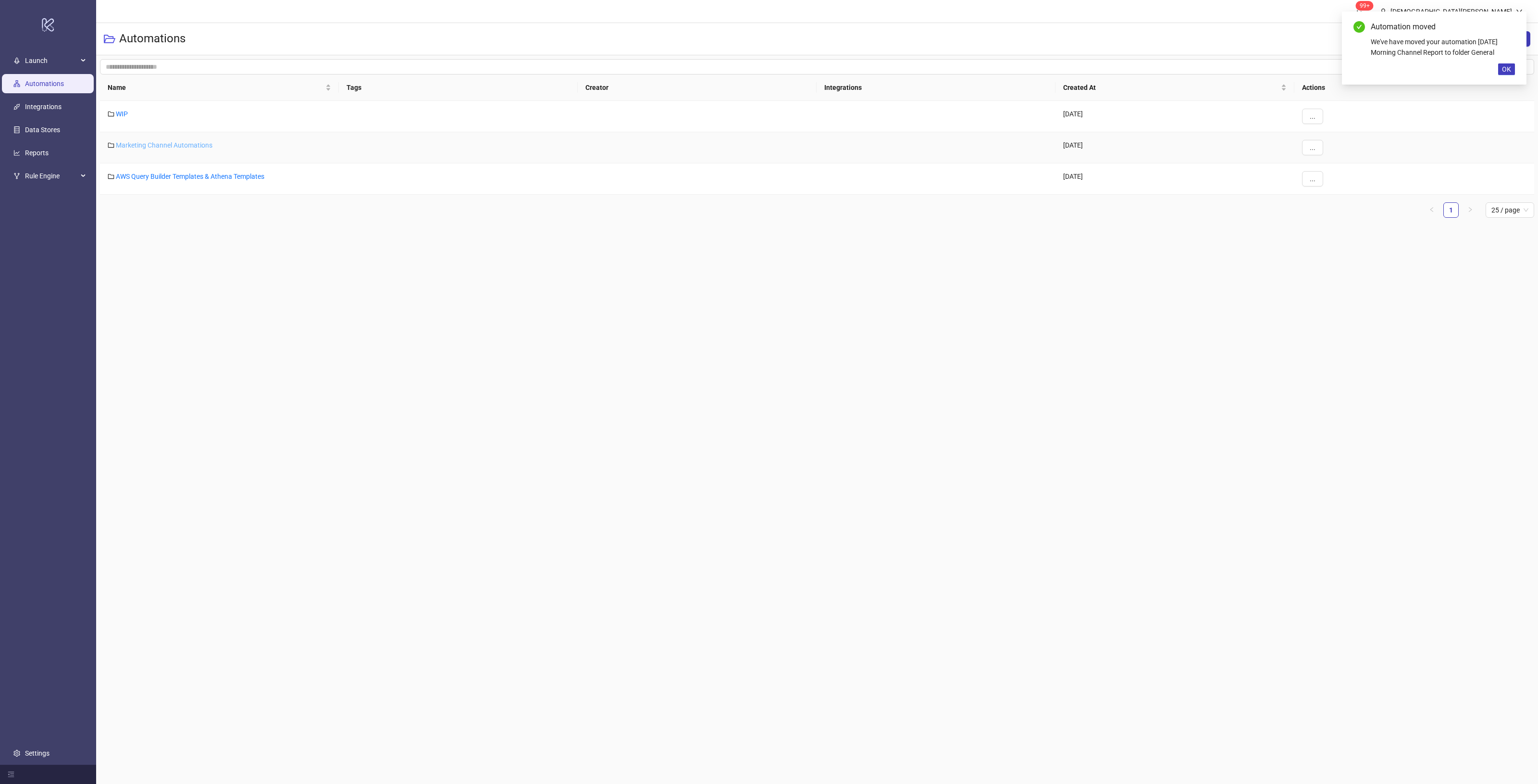
click at [183, 141] on link "Marketing Channel Automations" at bounding box center [164, 145] width 97 height 8
click at [125, 239] on link "General" at bounding box center [127, 238] width 23 height 8
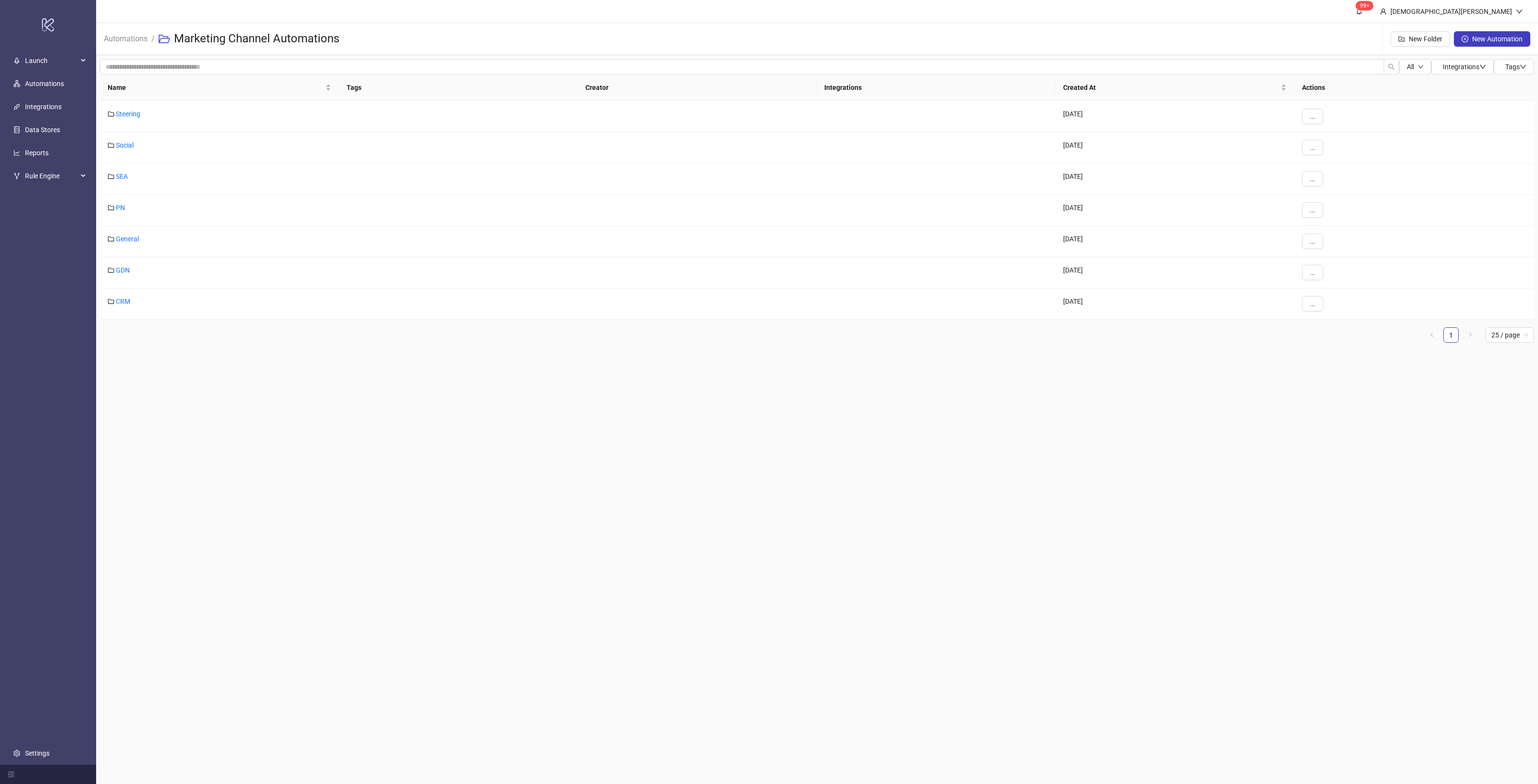
drag, startPoint x: 1005, startPoint y: 559, endPoint x: 998, endPoint y: 550, distance: 11.4
click at [1004, 559] on main "99+ [PERSON_NAME] Automations / Marketing Channel Automations New Folder New Au…" at bounding box center [817, 392] width 1442 height 784
click at [121, 209] on link "PN" at bounding box center [120, 207] width 9 height 8
drag, startPoint x: 290, startPoint y: 282, endPoint x: 294, endPoint y: 289, distance: 8.1
click at [290, 282] on main "99+ [PERSON_NAME] Automations / Marketing Channel Automations / PN New Folder N…" at bounding box center [817, 392] width 1442 height 784
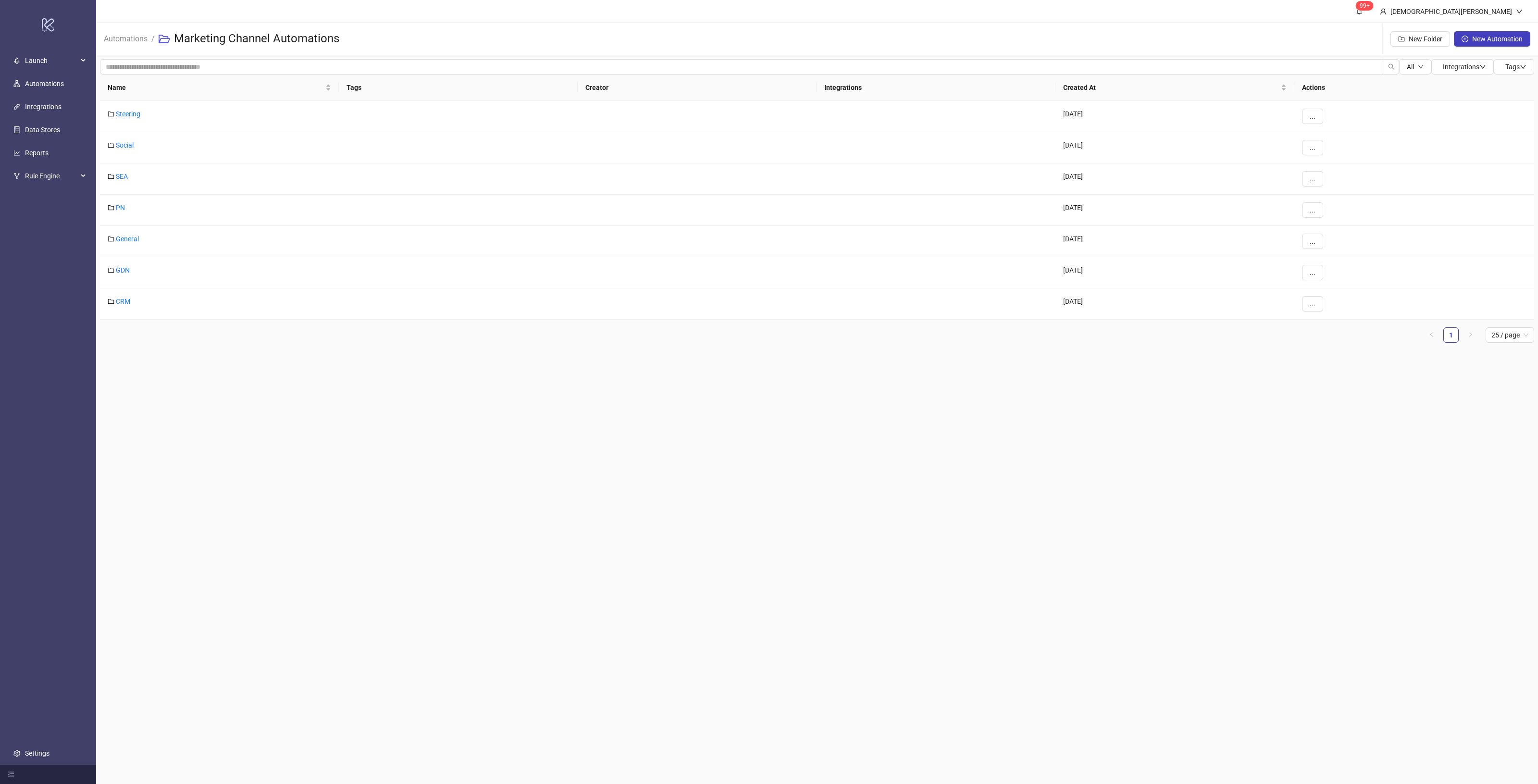
drag, startPoint x: 678, startPoint y: 363, endPoint x: 666, endPoint y: 350, distance: 17.7
click at [678, 363] on main "99+ [PERSON_NAME] Automations / Marketing Channel Automations New Folder New Au…" at bounding box center [817, 392] width 1442 height 784
drag, startPoint x: 195, startPoint y: 392, endPoint x: 202, endPoint y: 394, distance: 7.3
click at [195, 392] on main "99+ [PERSON_NAME] Automations / Marketing Channel Automations New Folder New Au…" at bounding box center [817, 392] width 1442 height 784
click at [129, 272] on link "GDN" at bounding box center [123, 270] width 14 height 8
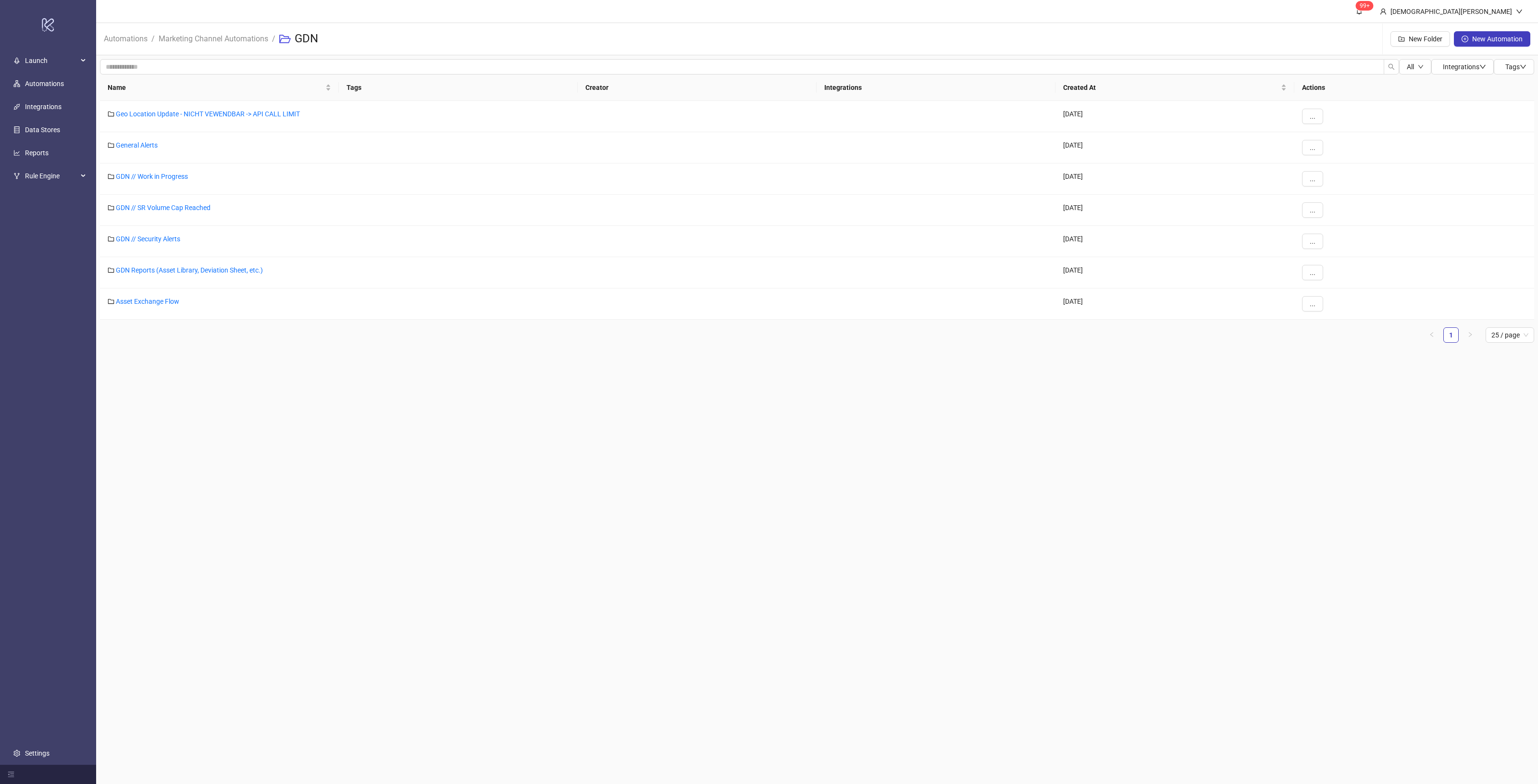
click at [592, 413] on main "99+ [PERSON_NAME] Automations / Marketing Channel Automations / GDN New Folder …" at bounding box center [817, 392] width 1442 height 784
click at [274, 116] on link "Geo Location Update - NICHT VEWENDBAR -> API CALL LIMIT" at bounding box center [207, 113] width 184 height 8
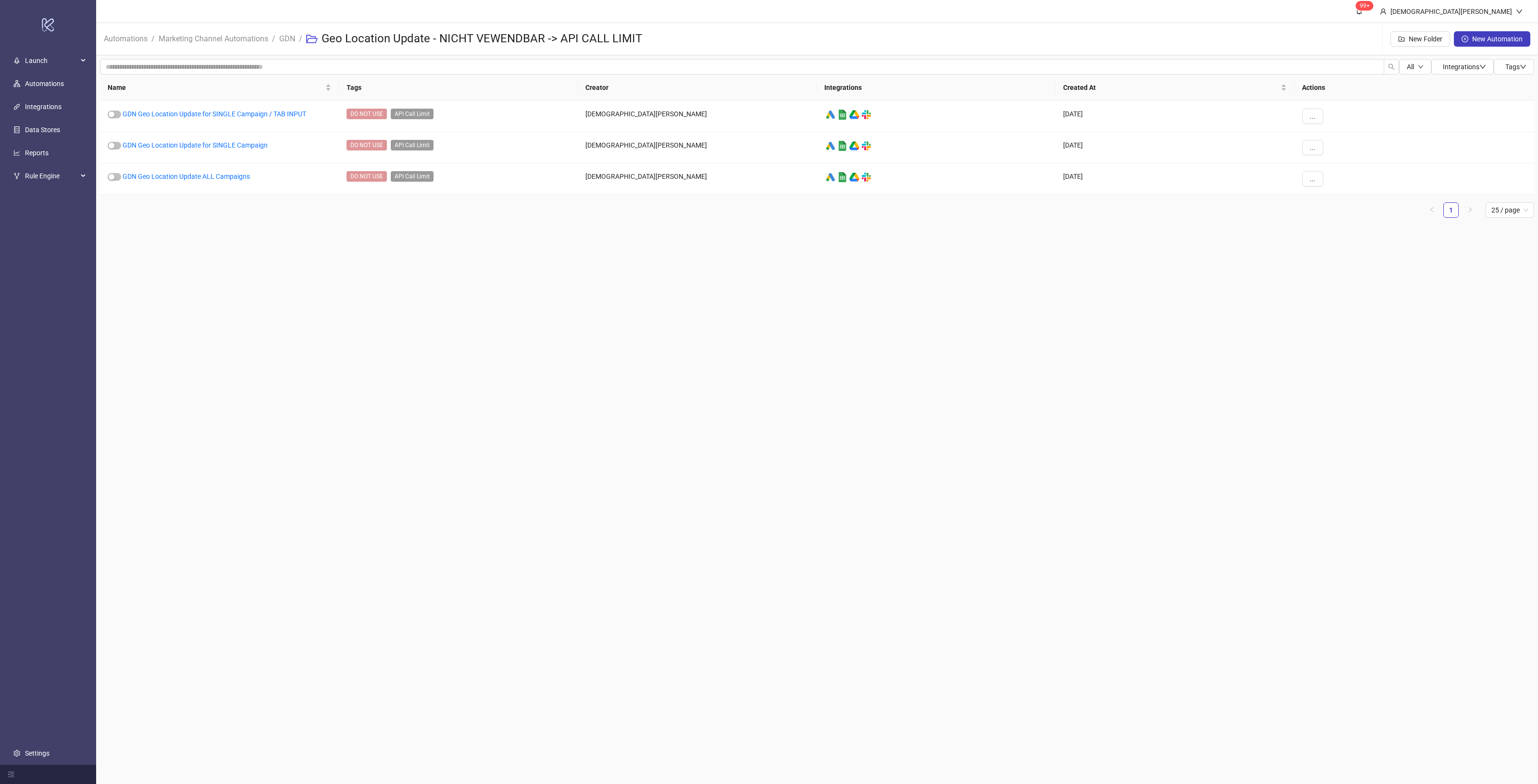
click at [356, 308] on main "99+ [PERSON_NAME] Automations / Marketing Channel Automations / GDN / Geo Locat…" at bounding box center [817, 392] width 1442 height 784
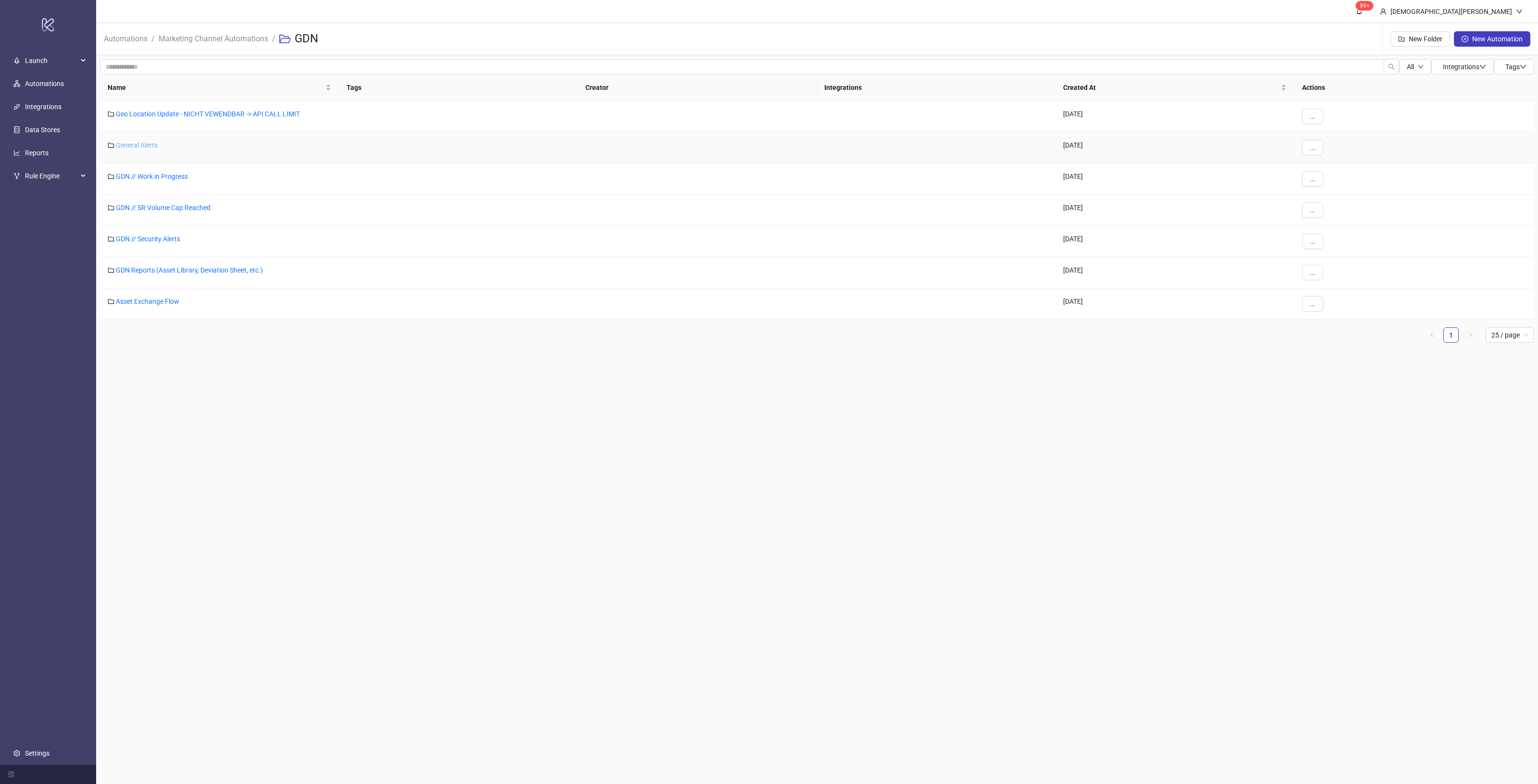
click at [140, 145] on link "General Alerts" at bounding box center [136, 145] width 42 height 8
click at [318, 284] on main "99+ [DEMOGRAPHIC_DATA][PERSON_NAME] Automations / Marketing Channel Automations…" at bounding box center [817, 392] width 1442 height 784
click at [149, 113] on link "Tatsächlicher CPA // DAILY CHECK" at bounding box center [173, 113] width 102 height 8
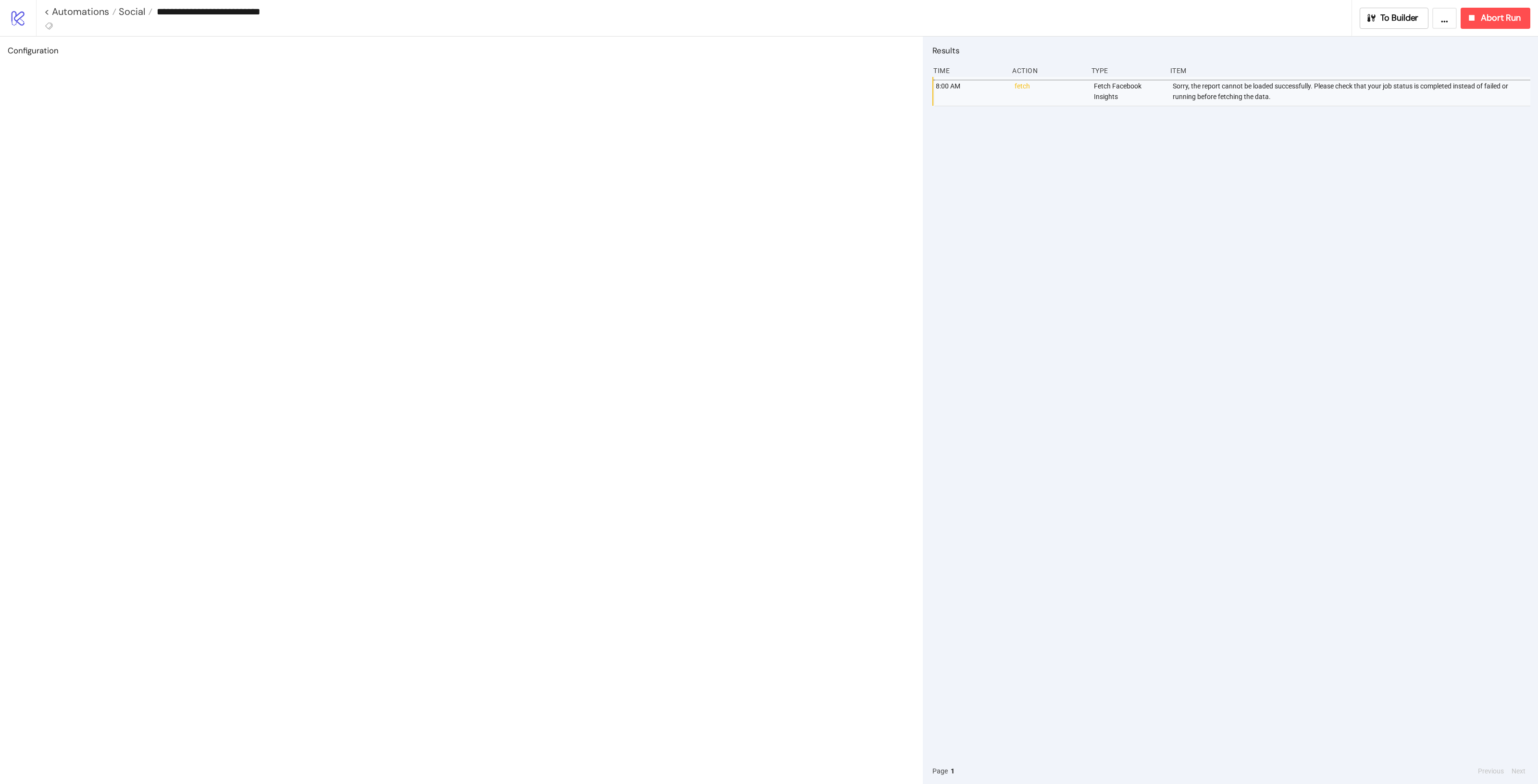
type input "**********"
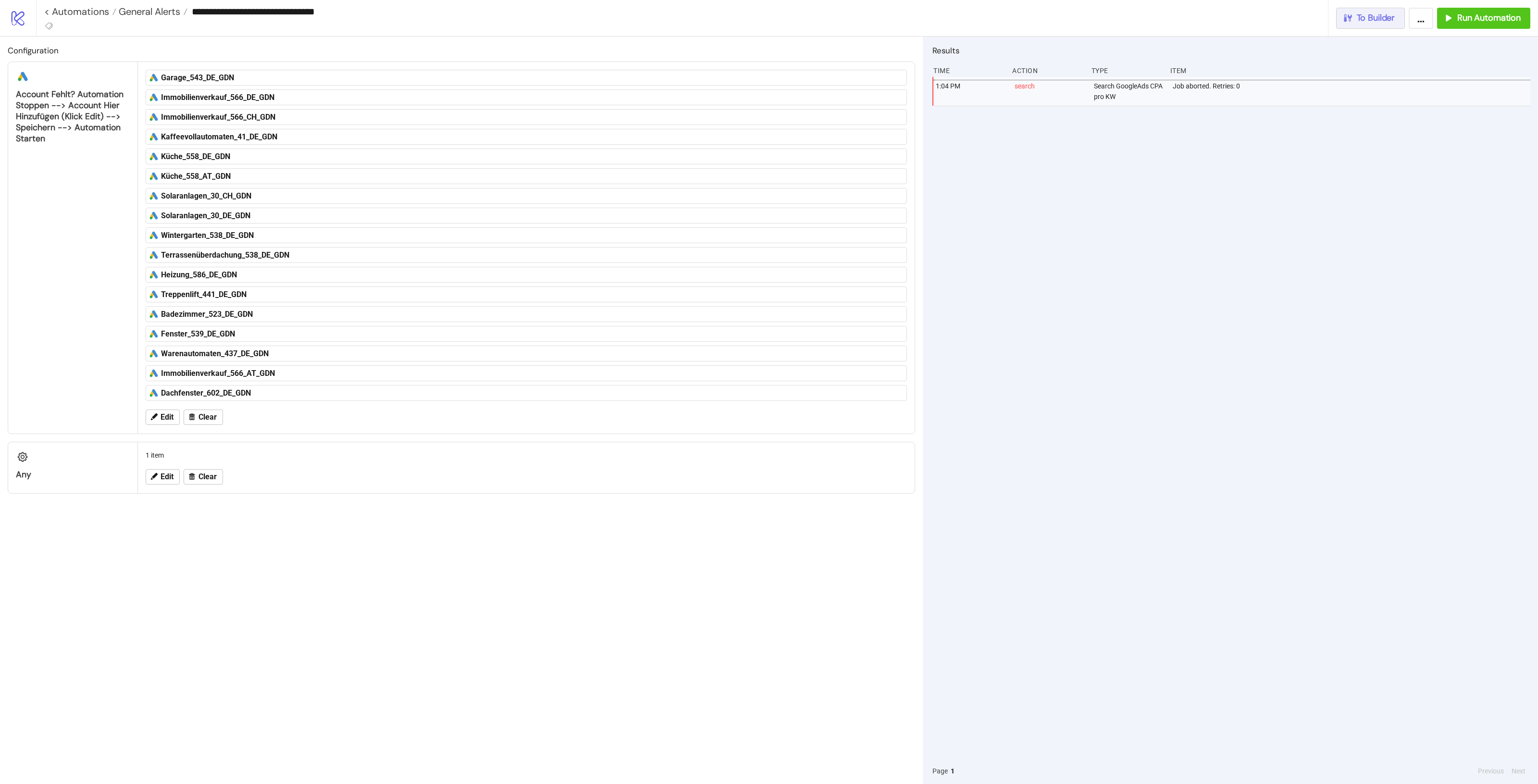
click at [1381, 16] on span "To Builder" at bounding box center [1376, 18] width 39 height 11
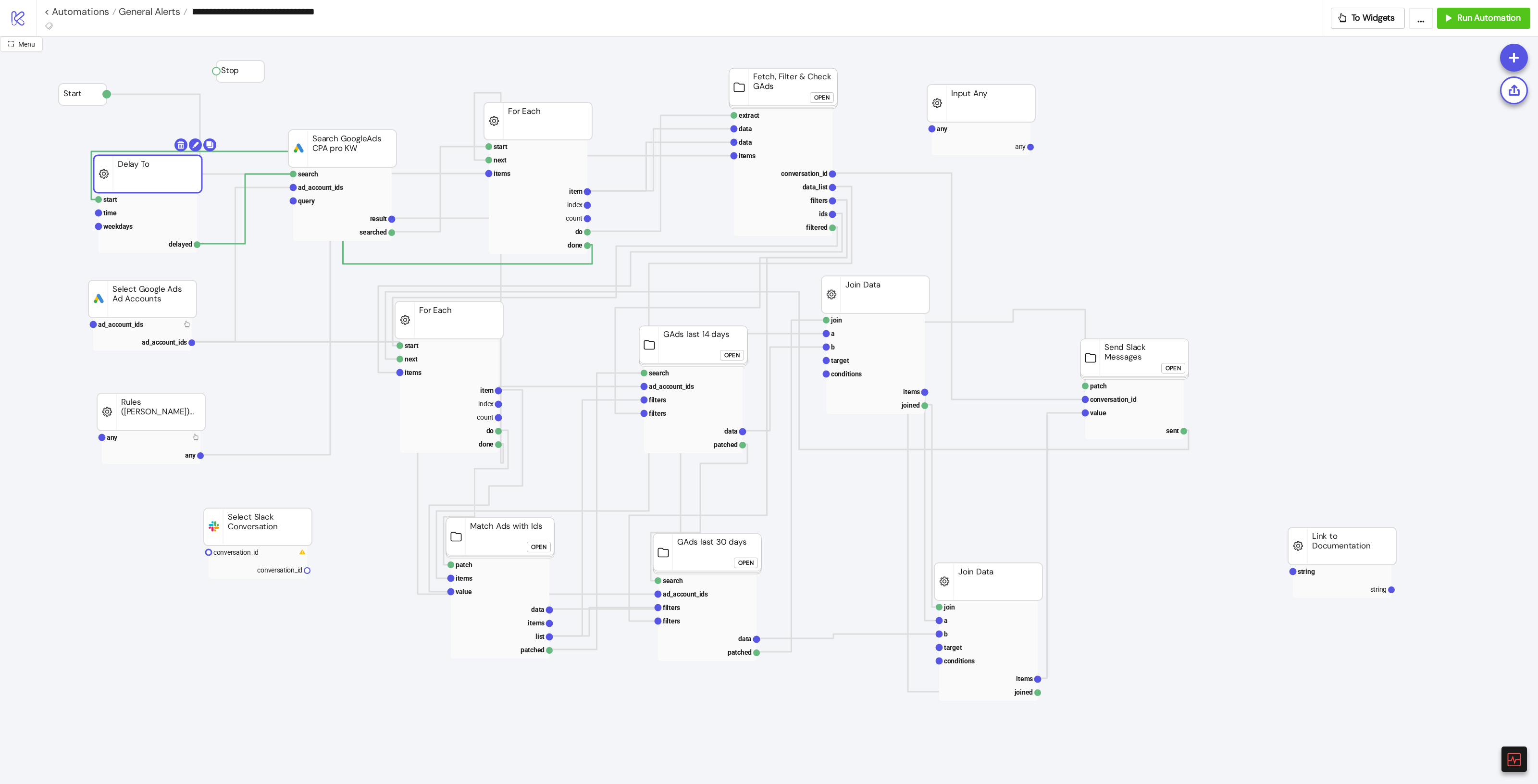
drag, startPoint x: 78, startPoint y: 157, endPoint x: 128, endPoint y: 171, distance: 51.9
click at [125, 197] on rect at bounding box center [147, 200] width 99 height 14
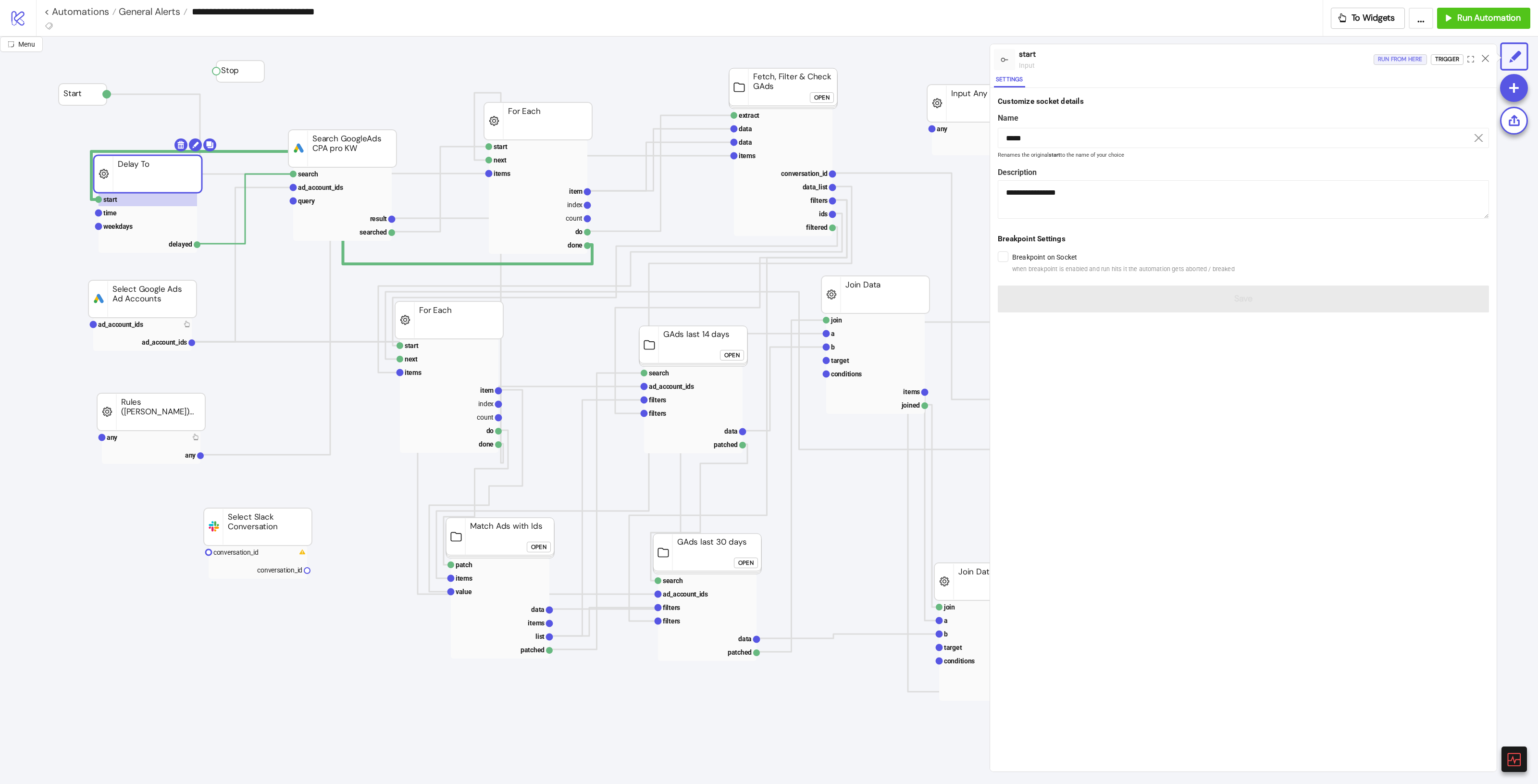
click at [1402, 54] on div "Run from here" at bounding box center [1401, 59] width 45 height 11
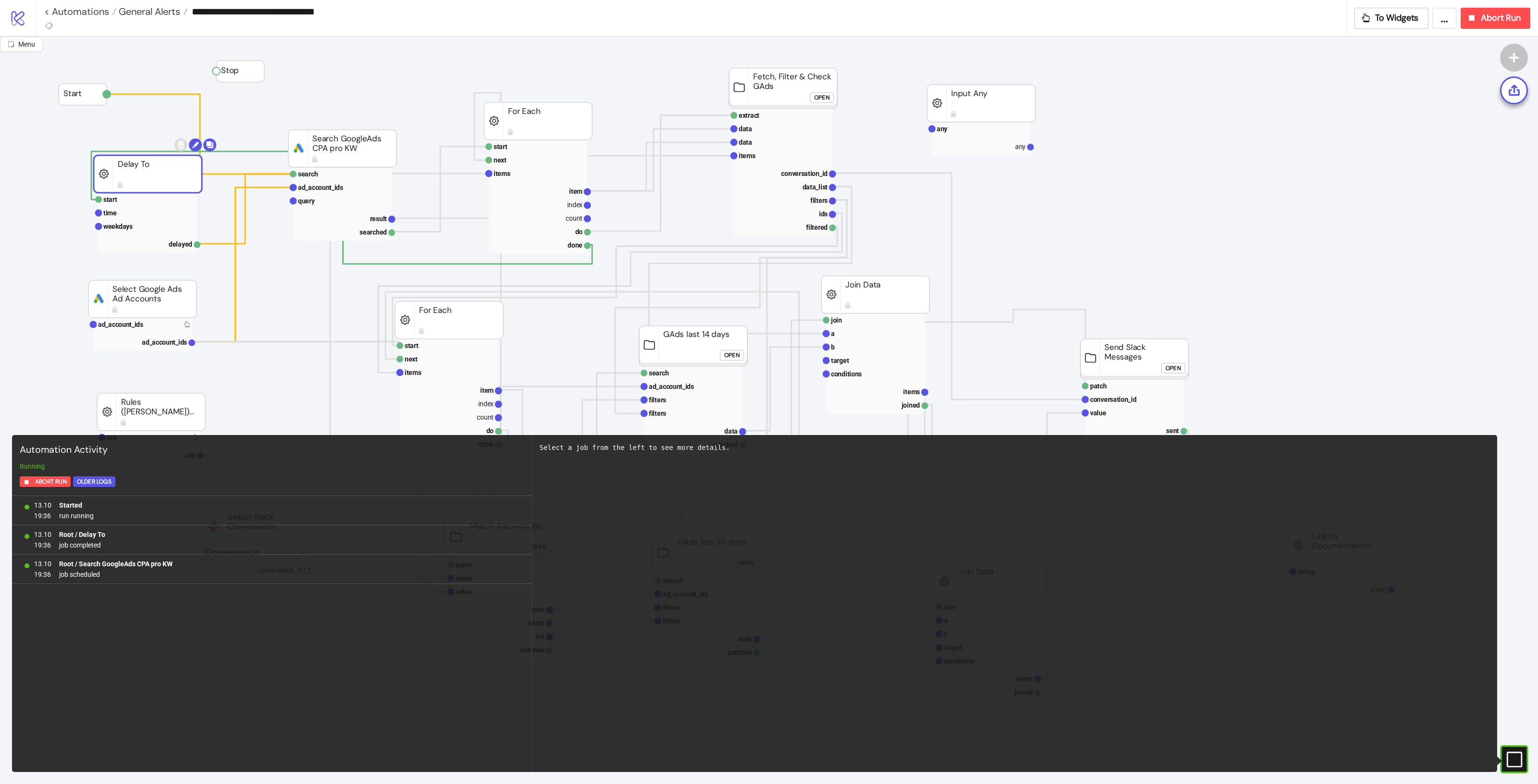
drag, startPoint x: 145, startPoint y: 169, endPoint x: 131, endPoint y: 167, distance: 14.1
click at [131, 167] on rect at bounding box center [147, 174] width 108 height 38
click at [141, 8] on span "General Alerts" at bounding box center [148, 11] width 64 height 13
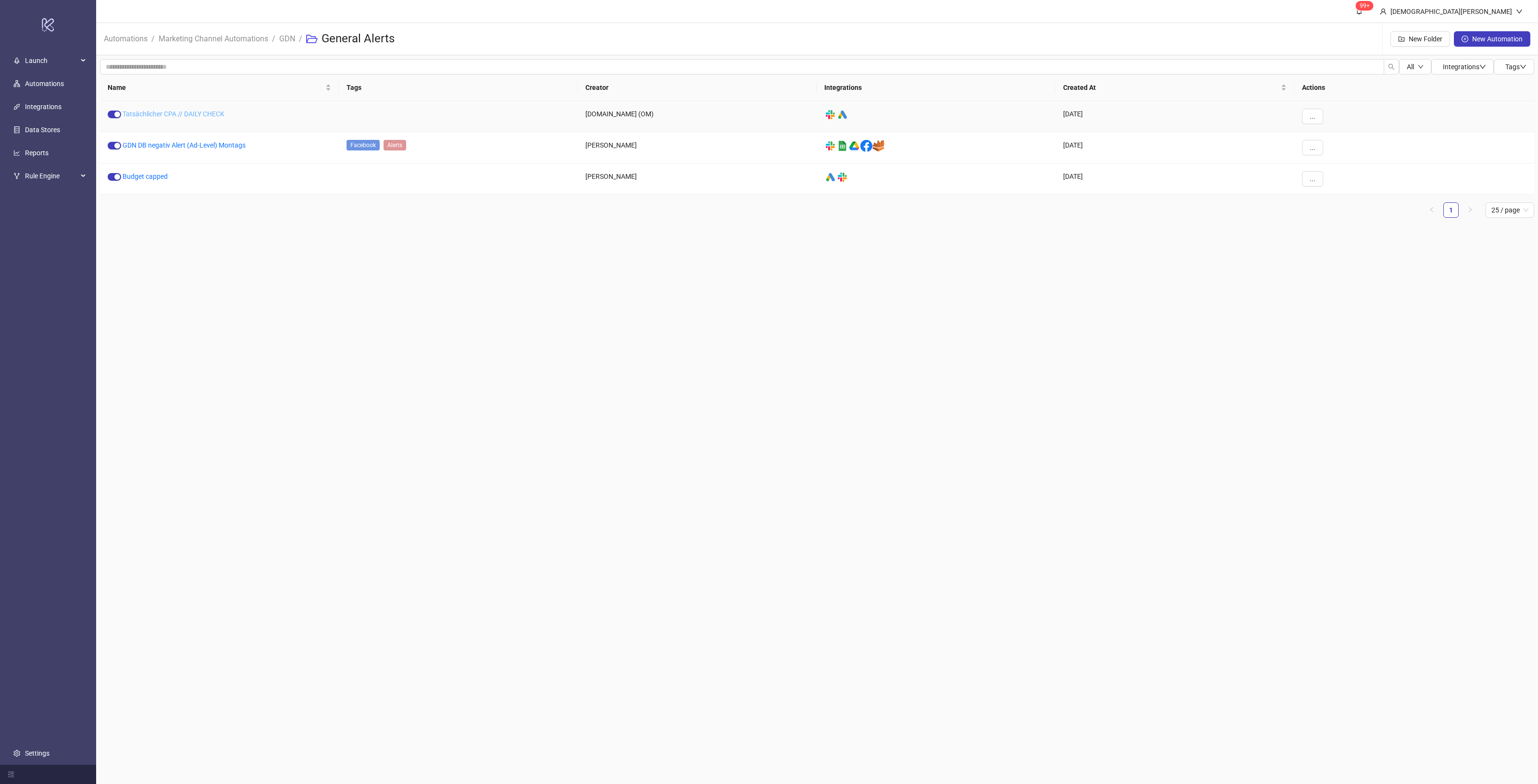
click at [221, 113] on link "Tatsächlicher CPA // DAILY CHECK" at bounding box center [173, 113] width 102 height 8
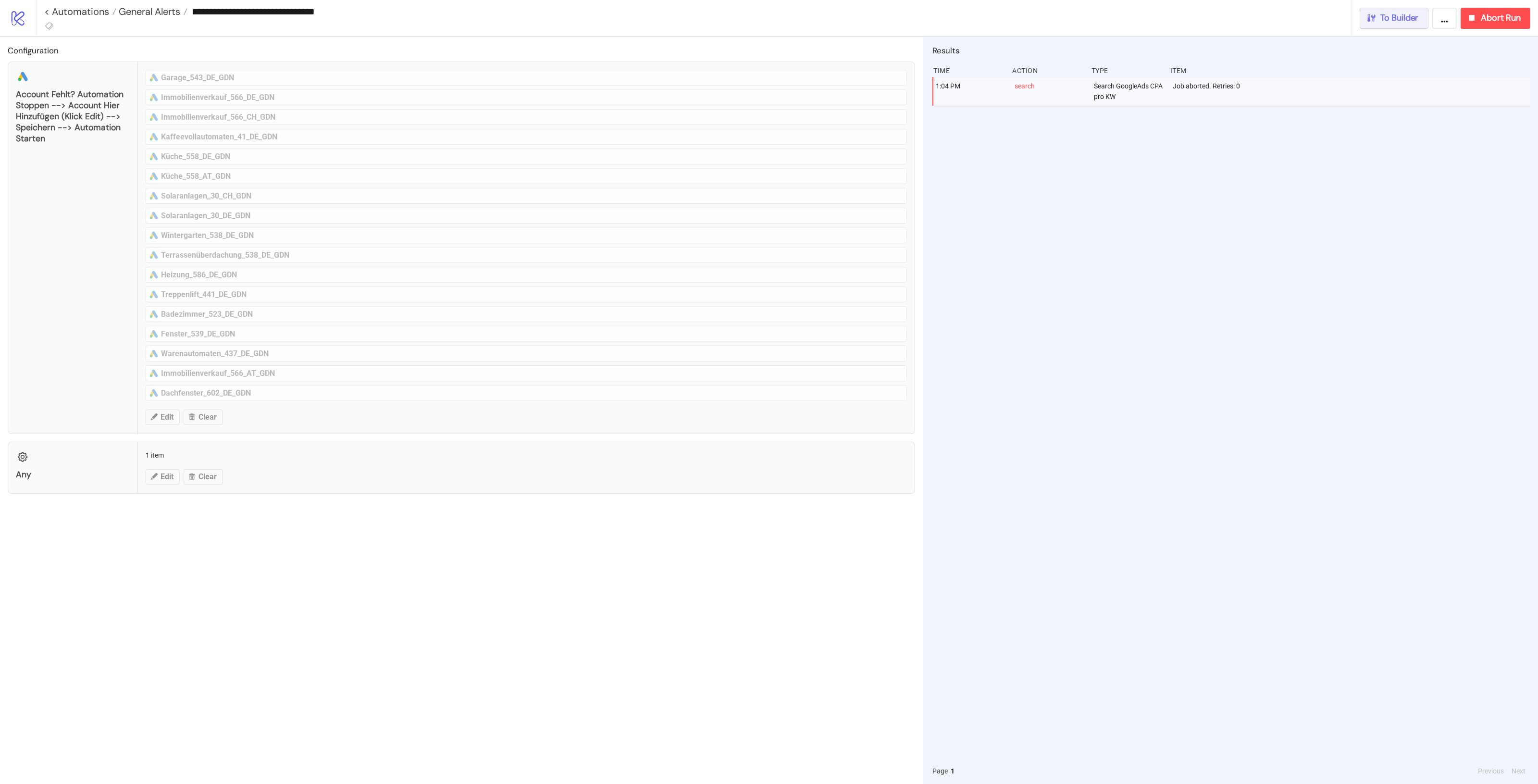
click at [1391, 14] on span "To Builder" at bounding box center [1399, 18] width 39 height 11
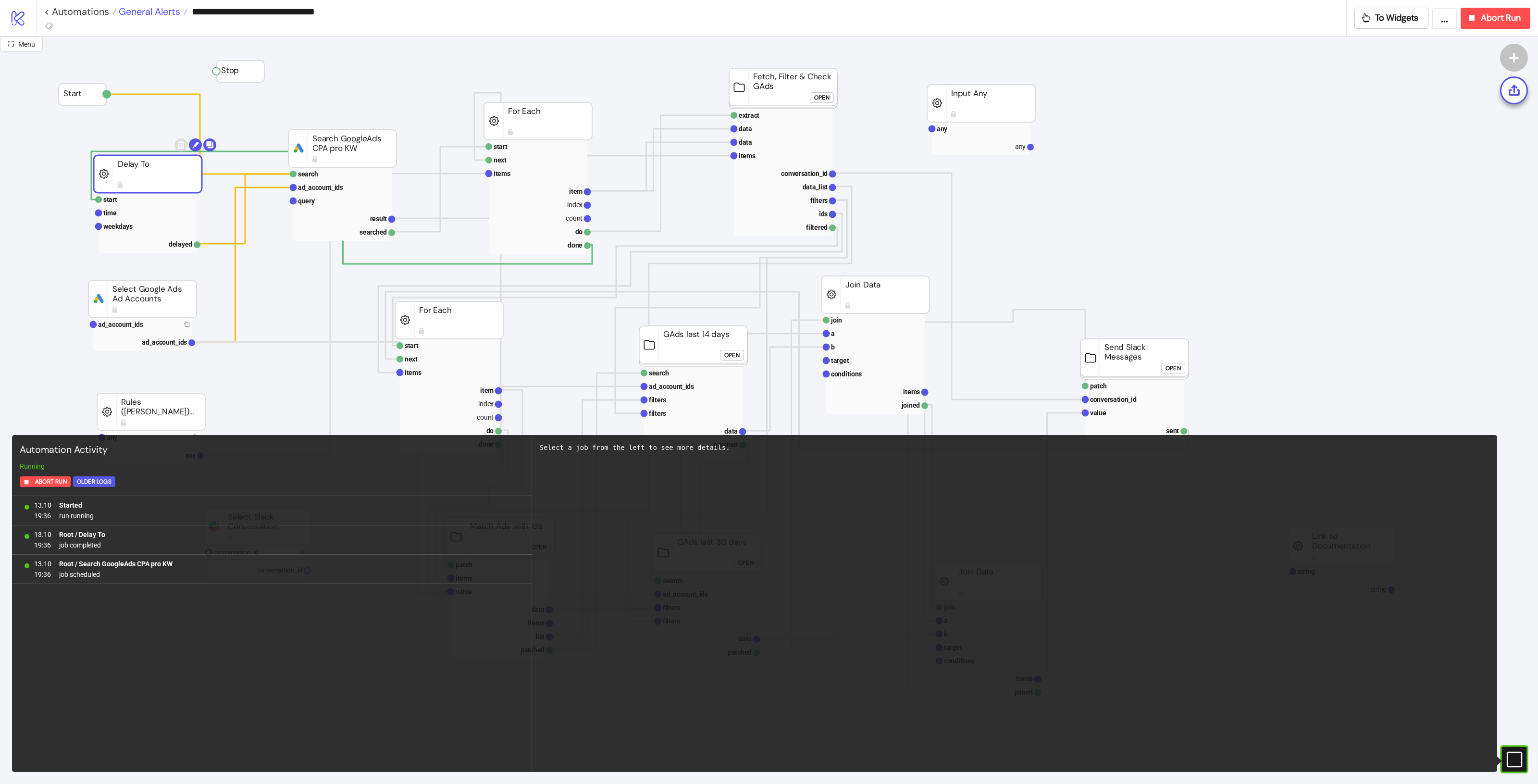
click at [165, 15] on span "General Alerts" at bounding box center [148, 11] width 64 height 13
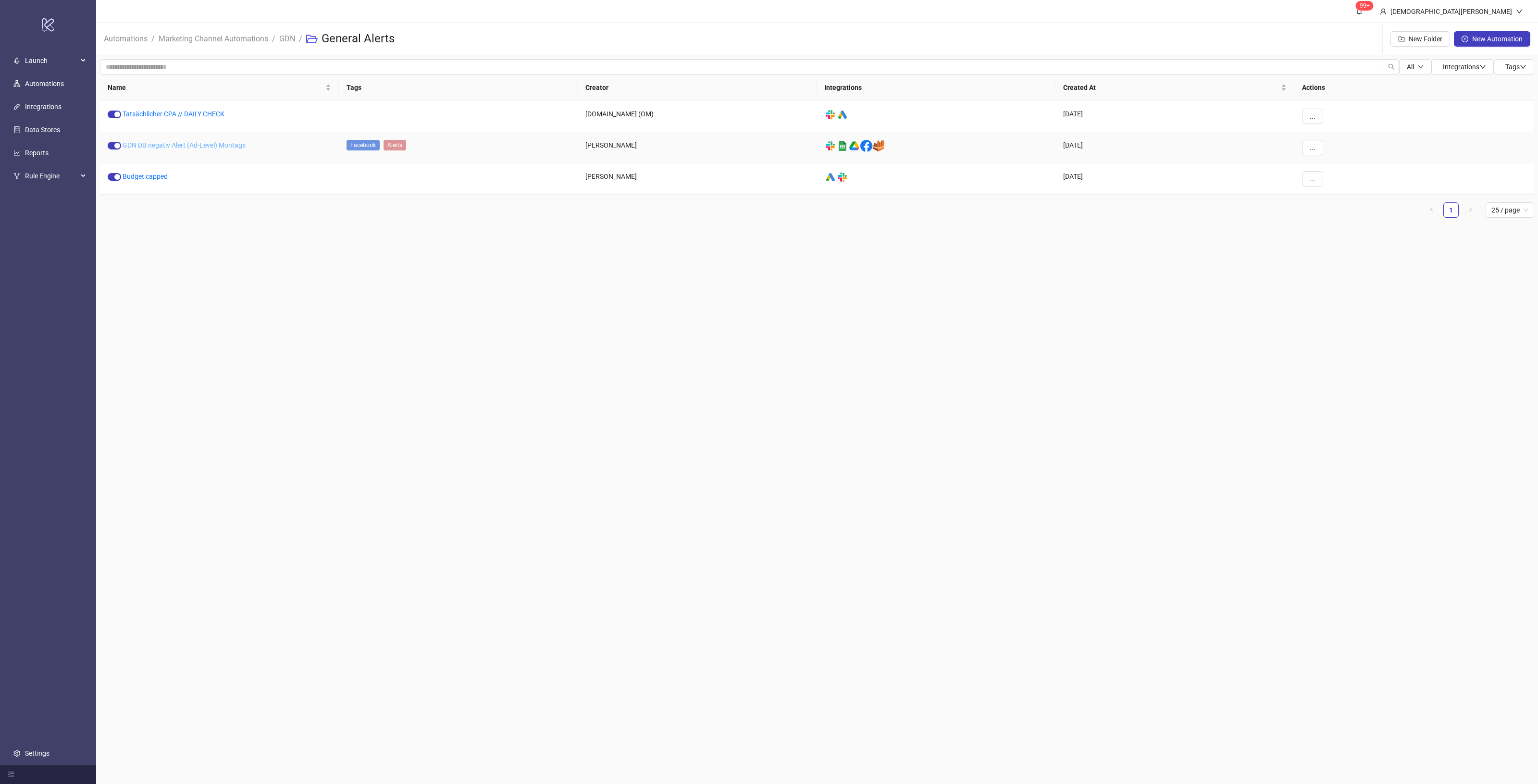
click at [231, 147] on link "GDN DB negativ Alert (Ad-Level) Montags" at bounding box center [184, 145] width 123 height 8
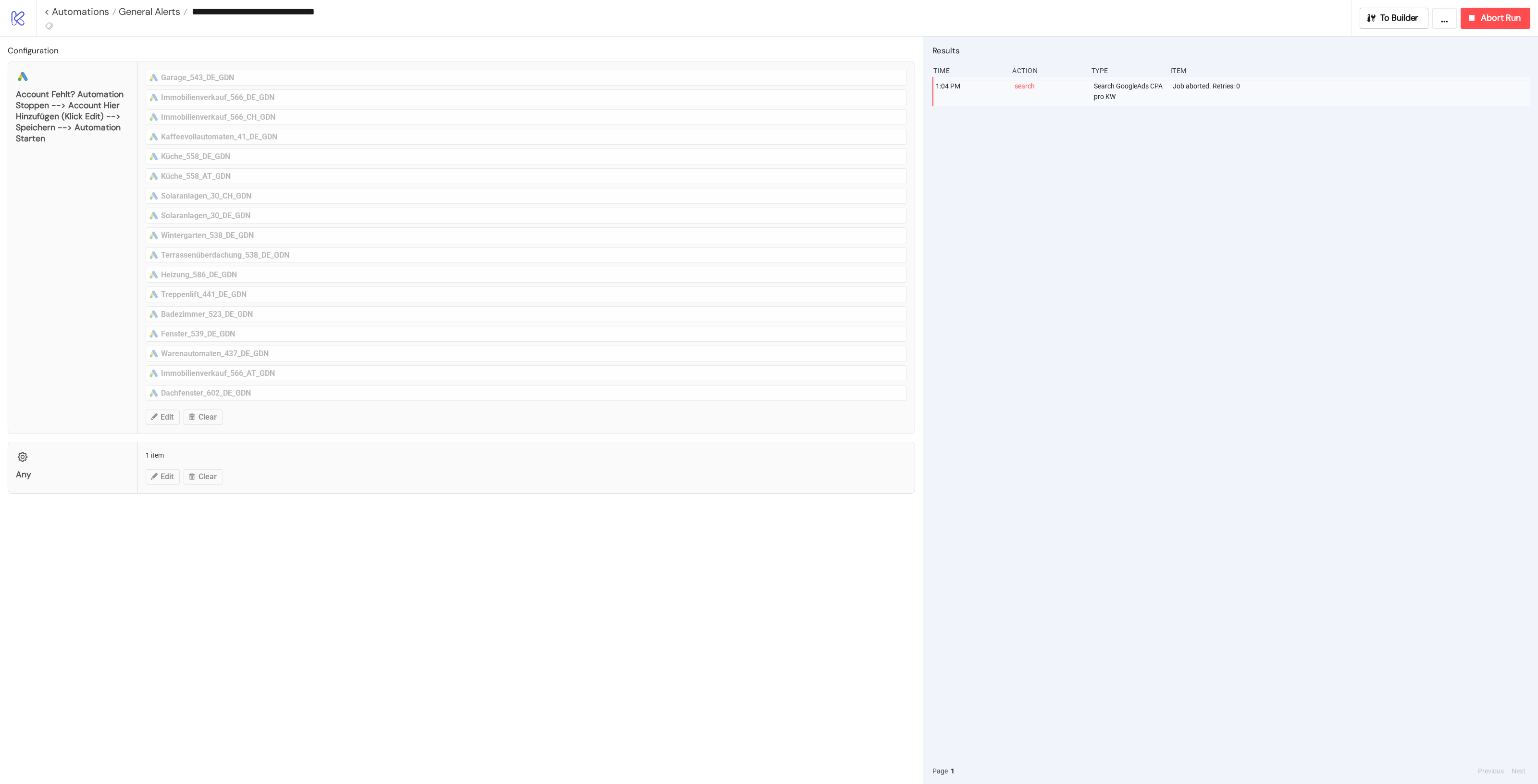
type input "**********"
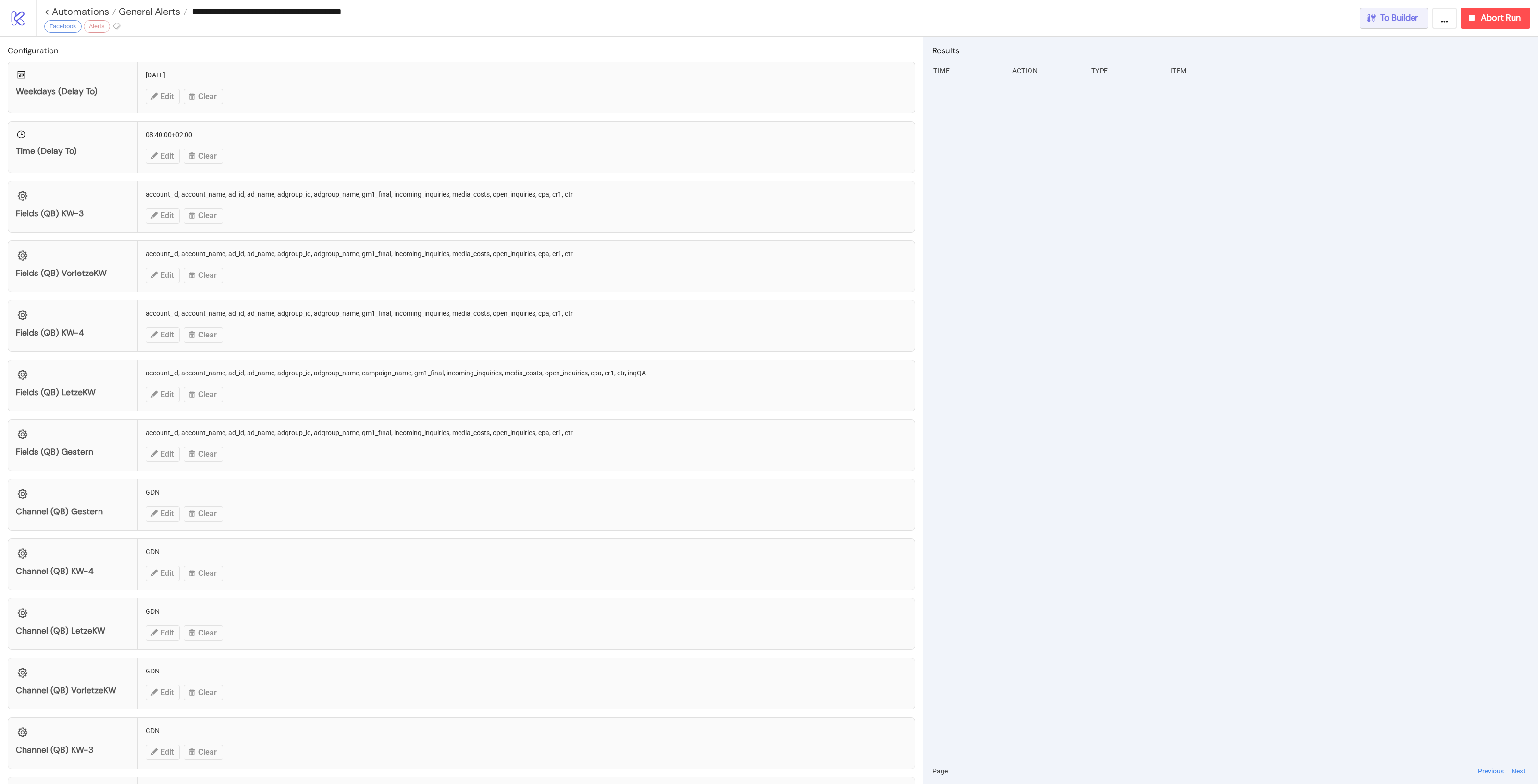
click at [1388, 17] on span "To Builder" at bounding box center [1399, 18] width 39 height 11
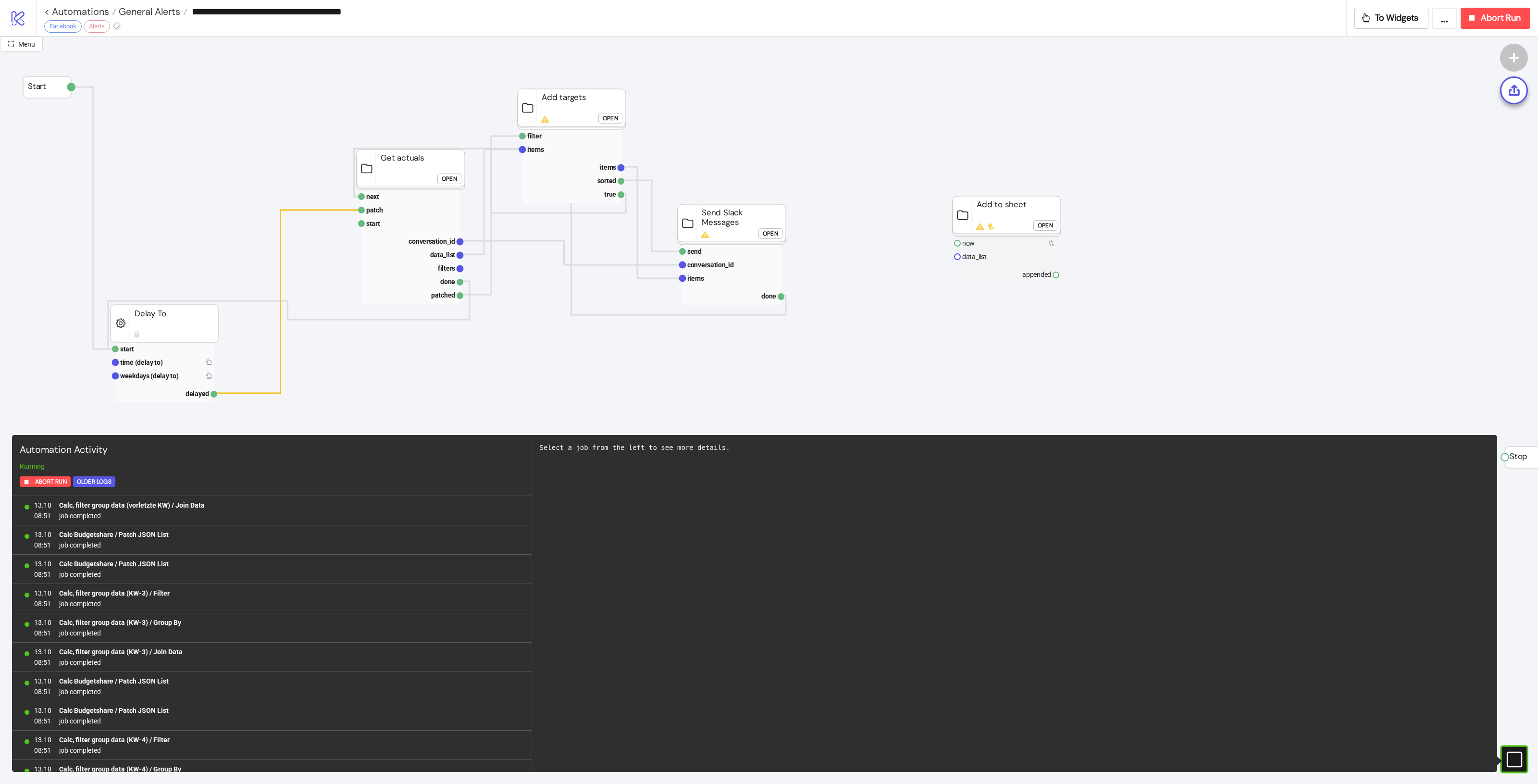
scroll to position [724, 0]
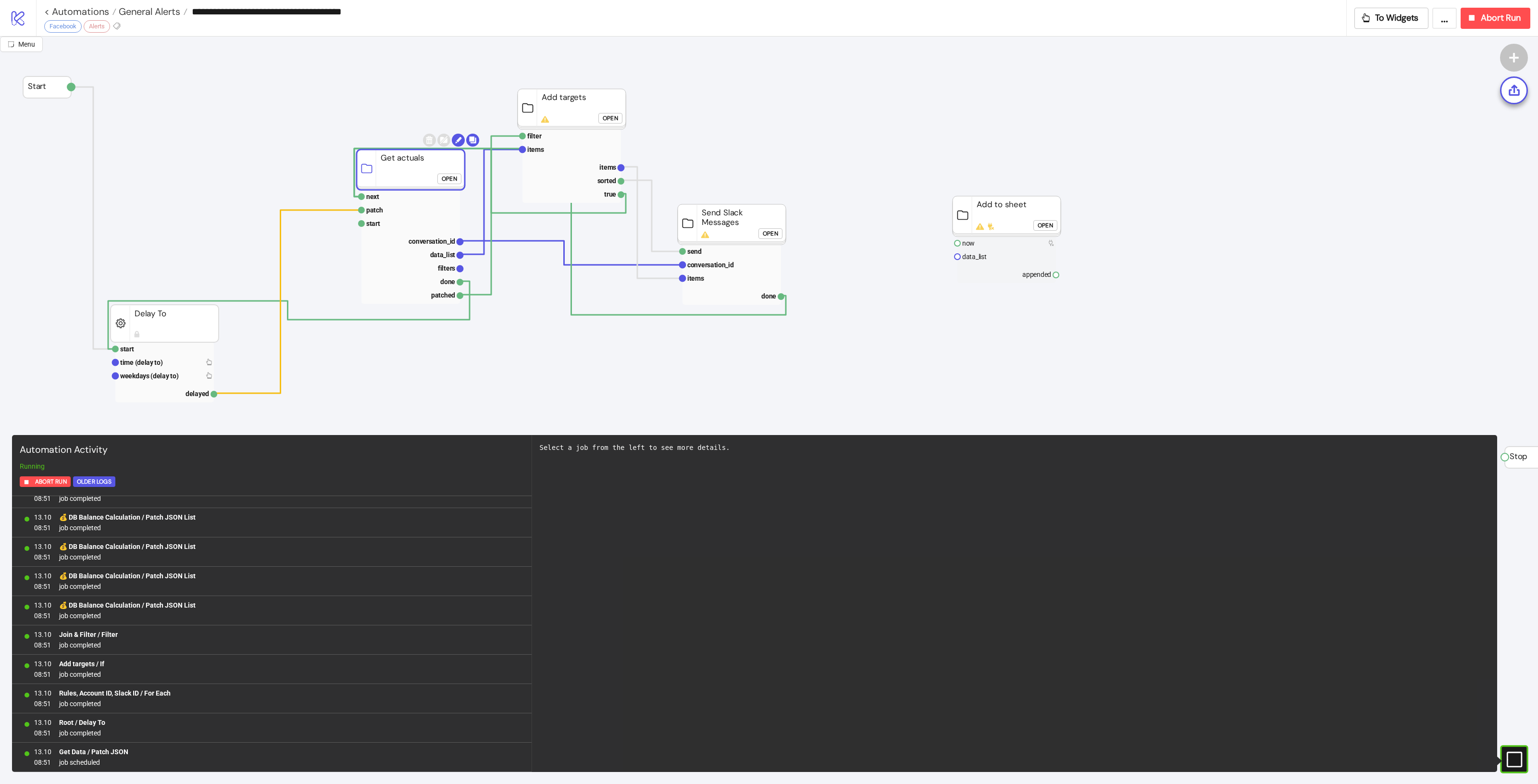
drag, startPoint x: 406, startPoint y: 172, endPoint x: 279, endPoint y: 165, distance: 127.2
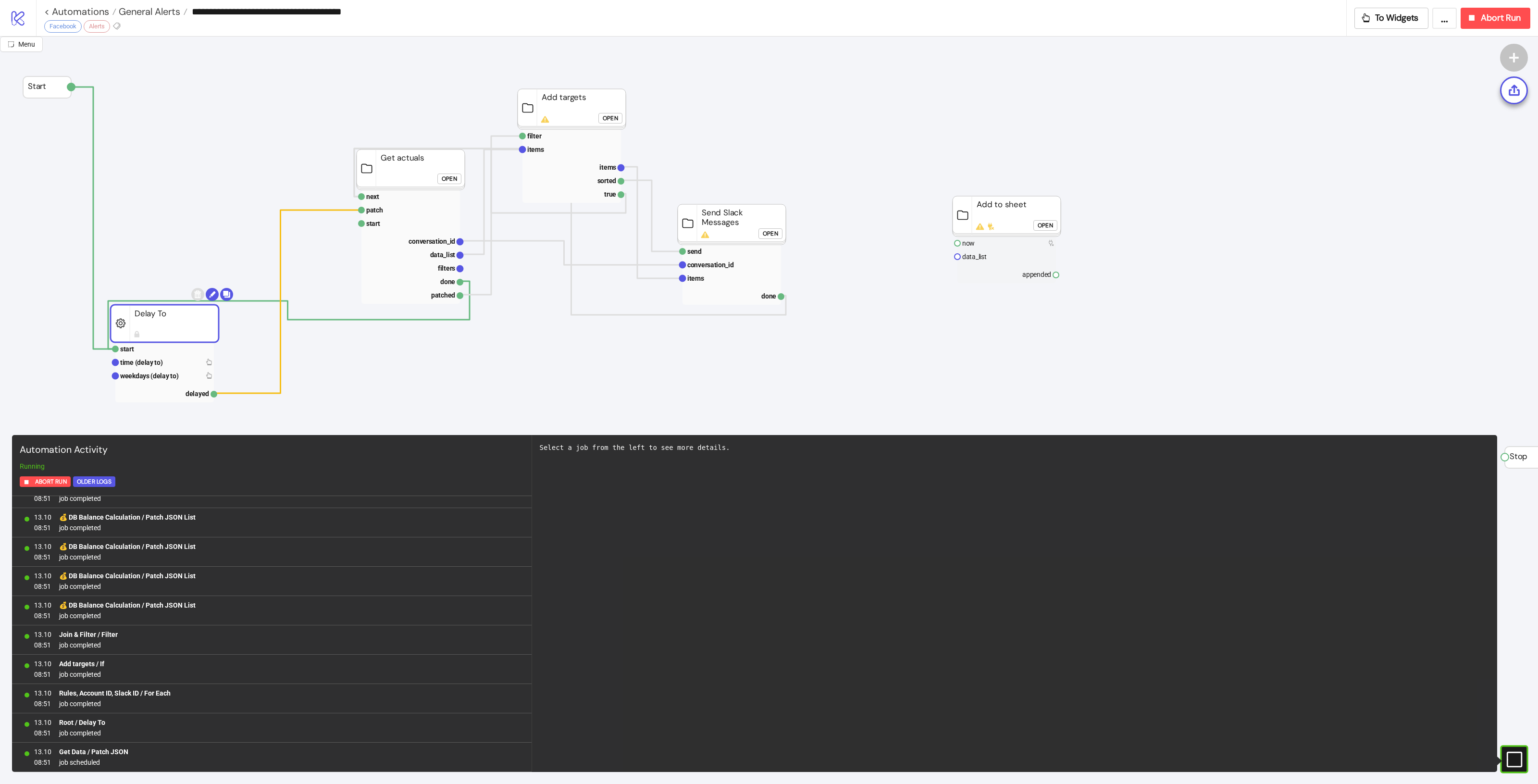
click at [147, 322] on rect at bounding box center [165, 324] width 108 height 38
click at [1522, 750] on div "#e9k1n36qviq57_to { animation: e9k1n36qviq57_to__to 2000ms linear infinite norm…" at bounding box center [1514, 758] width 28 height 28
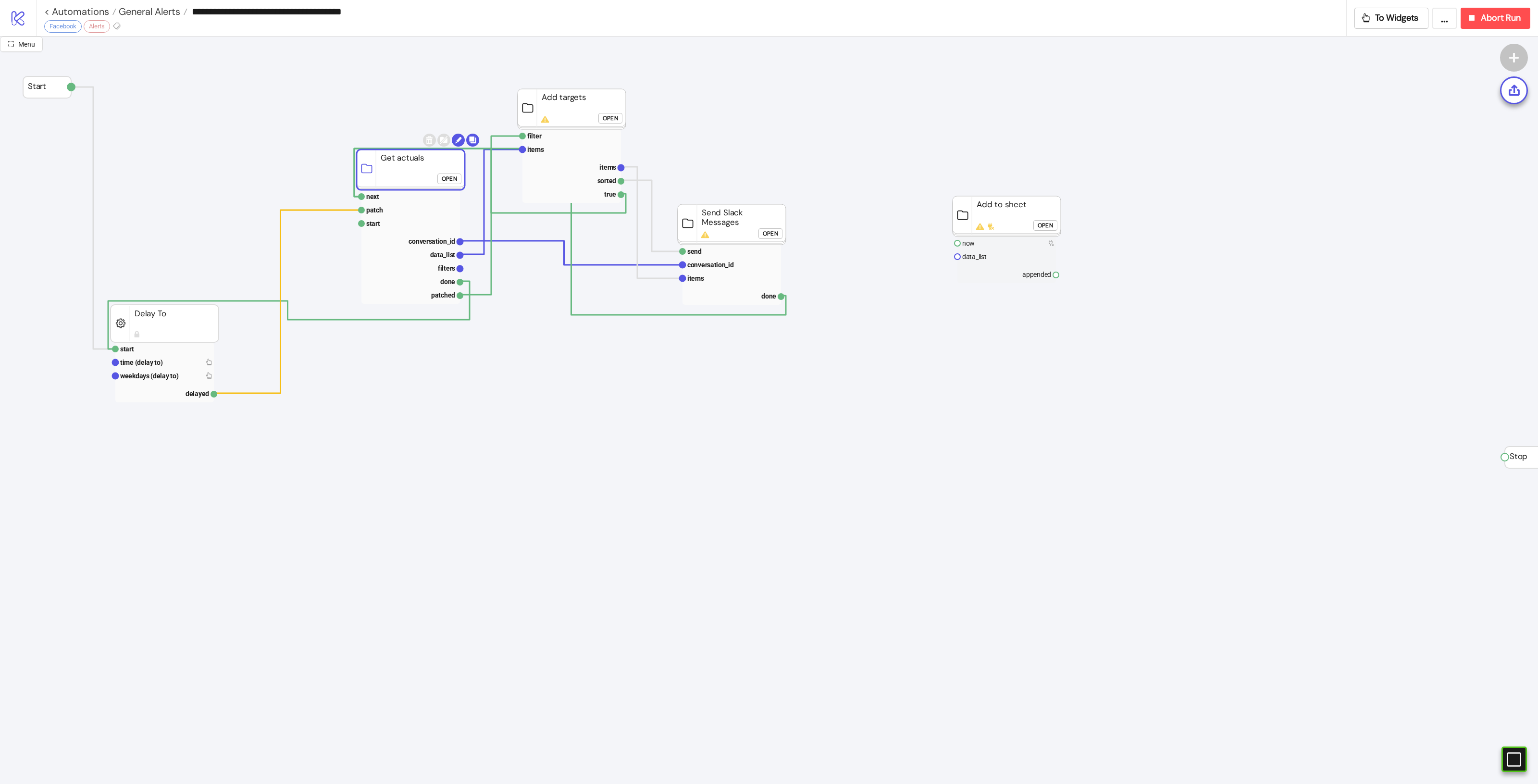
drag, startPoint x: 418, startPoint y: 184, endPoint x: 429, endPoint y: 184, distance: 11.0
click at [418, 183] on rect at bounding box center [411, 169] width 108 height 40
click button "Open"
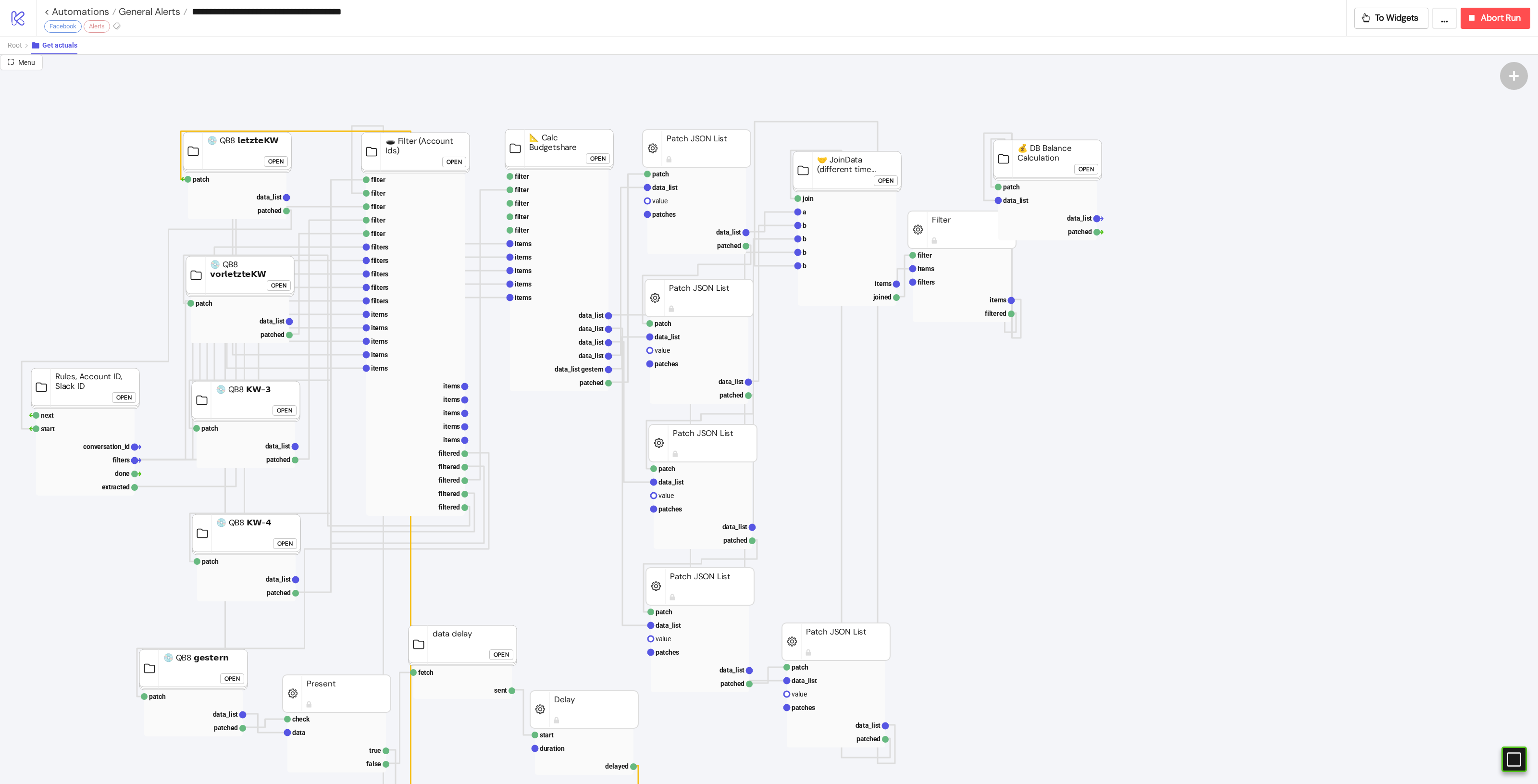
click at [394, 141] on rect at bounding box center [416, 153] width 108 height 40
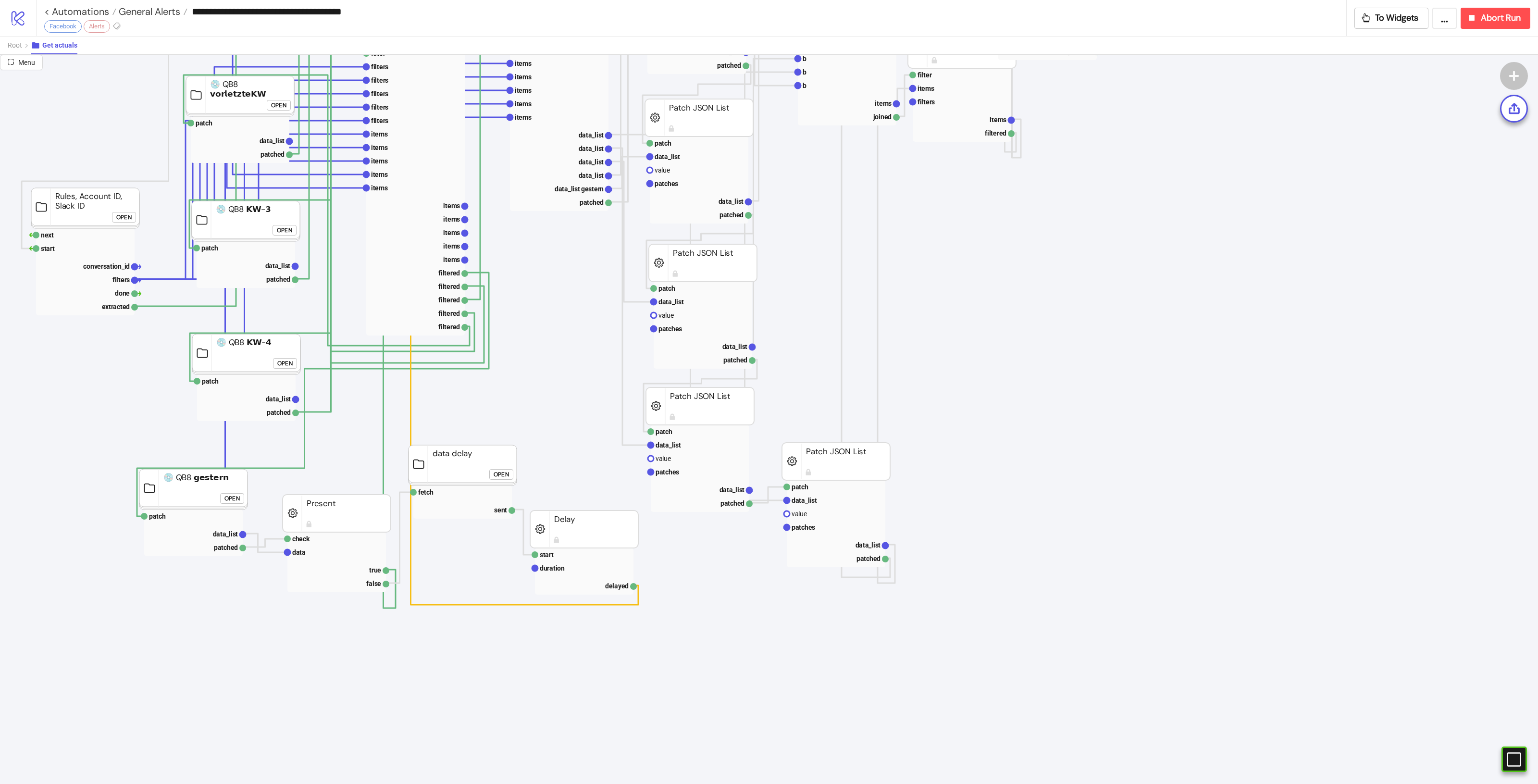
scroll to position [0, 0]
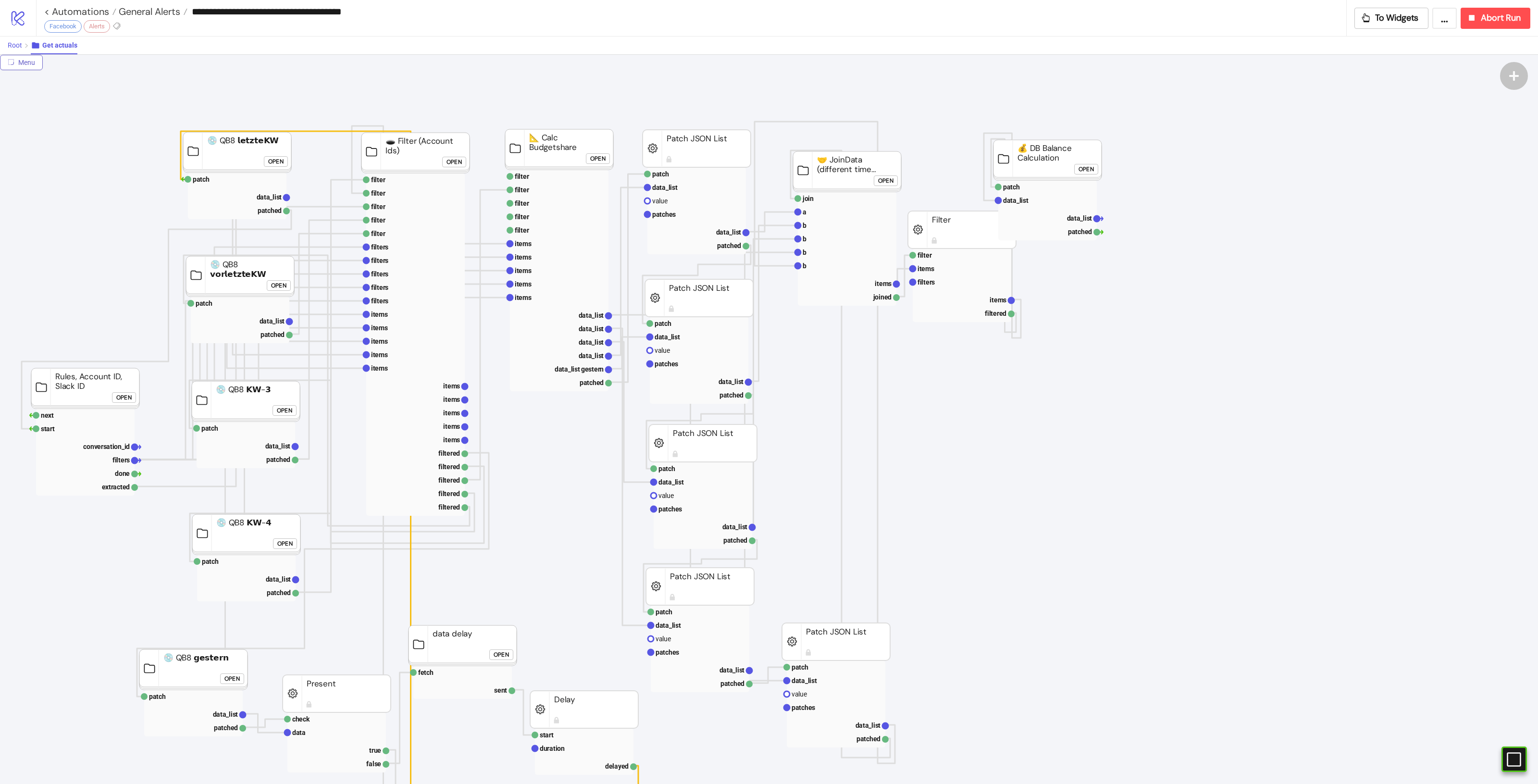
click at [13, 43] on span "Root" at bounding box center [15, 45] width 15 height 8
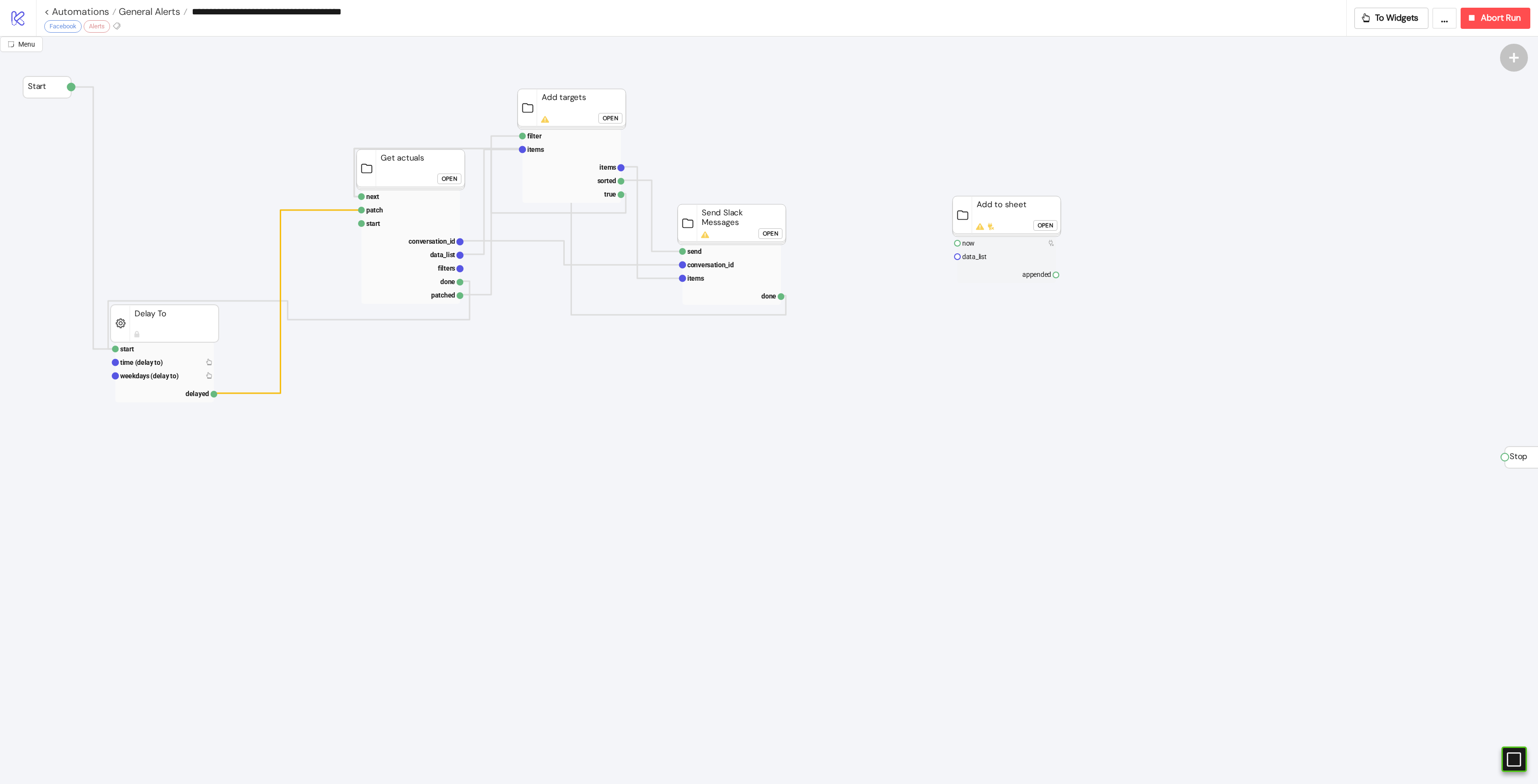
click at [773, 240] on foreignobject "Open" at bounding box center [773, 236] width 29 height 19
click at [448, 179] on div "Open" at bounding box center [449, 178] width 15 height 11
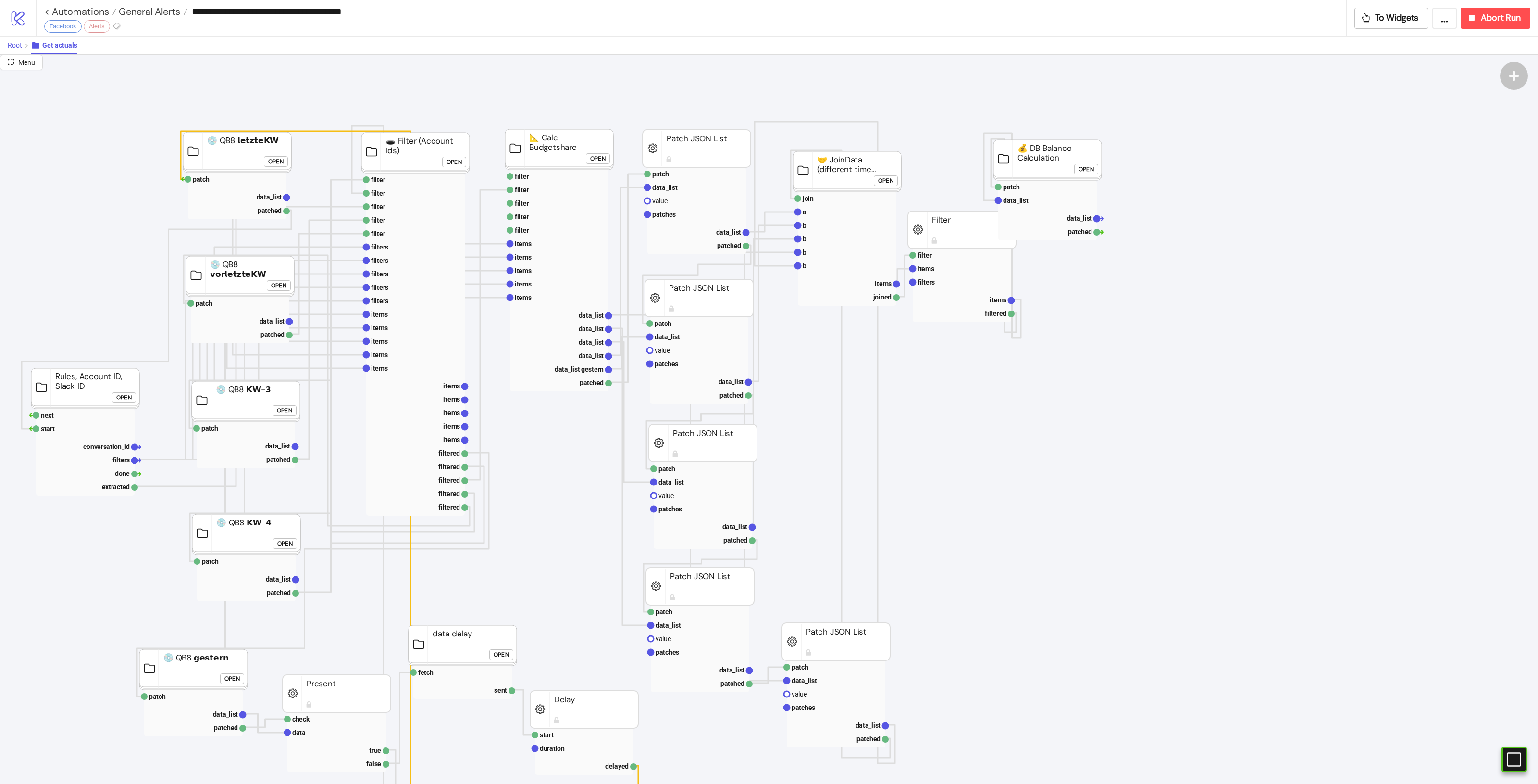
click at [22, 42] on button "Root" at bounding box center [19, 45] width 23 height 18
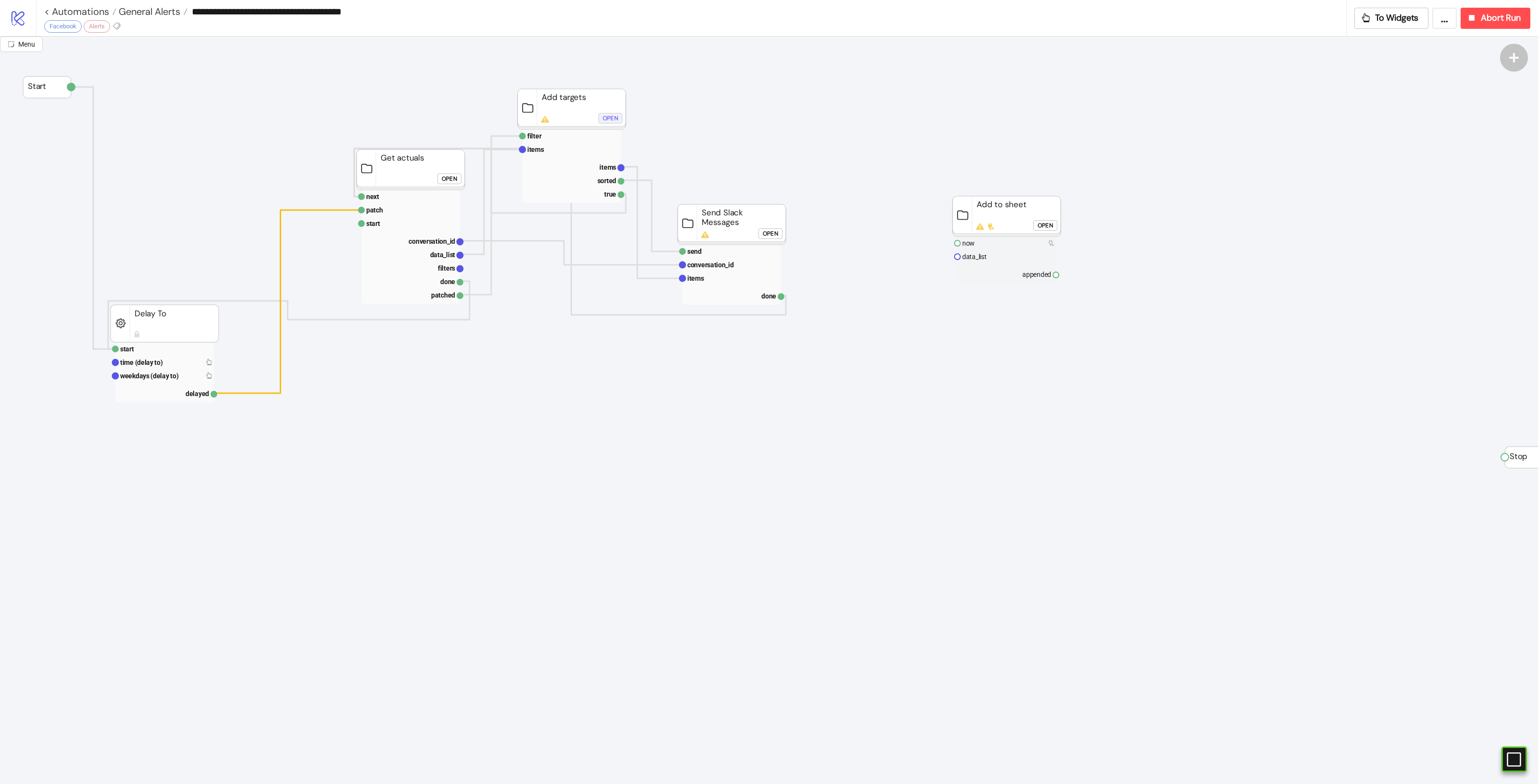
click at [604, 113] on div "Open" at bounding box center [610, 118] width 15 height 11
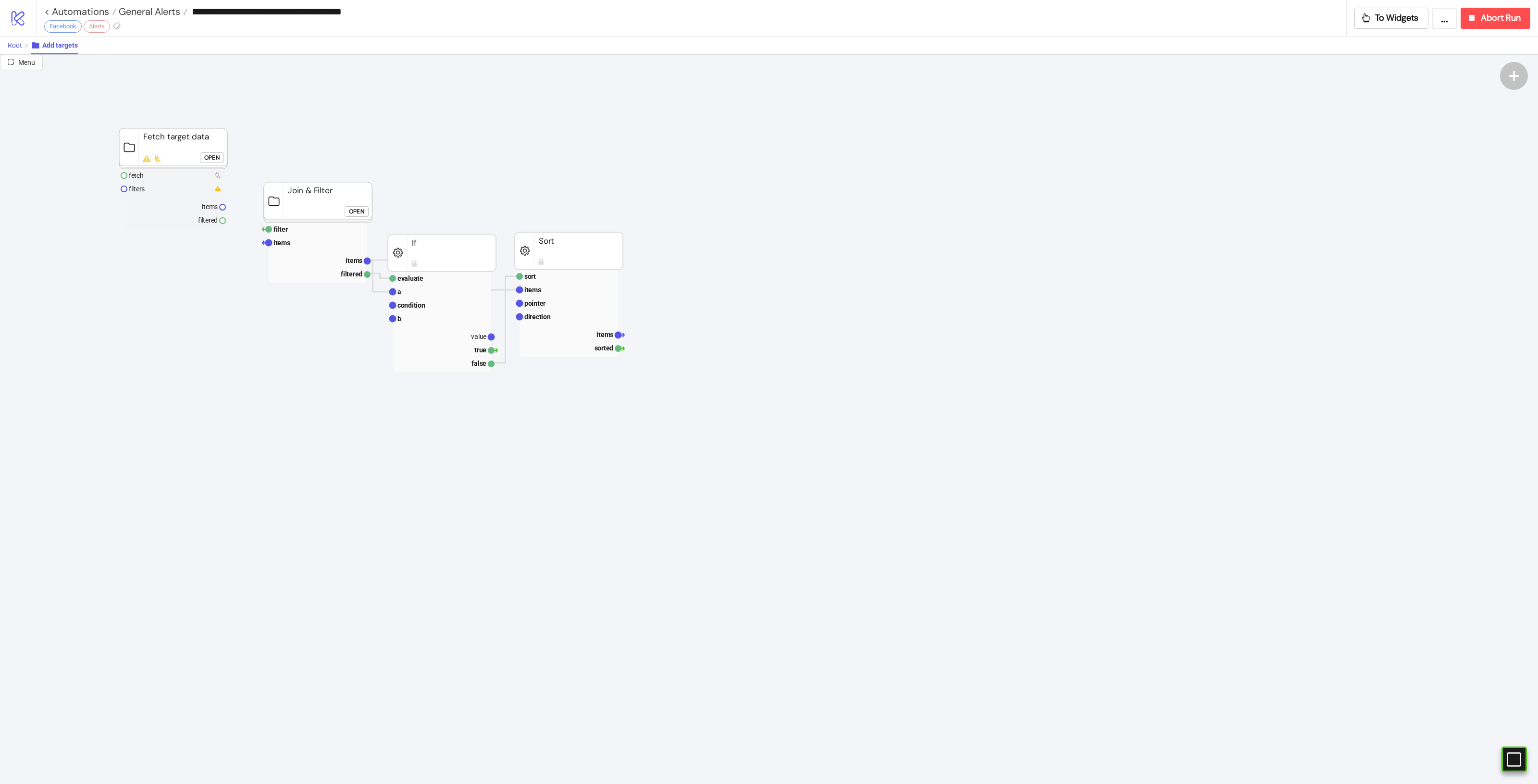
click at [16, 45] on span "Root" at bounding box center [15, 45] width 15 height 8
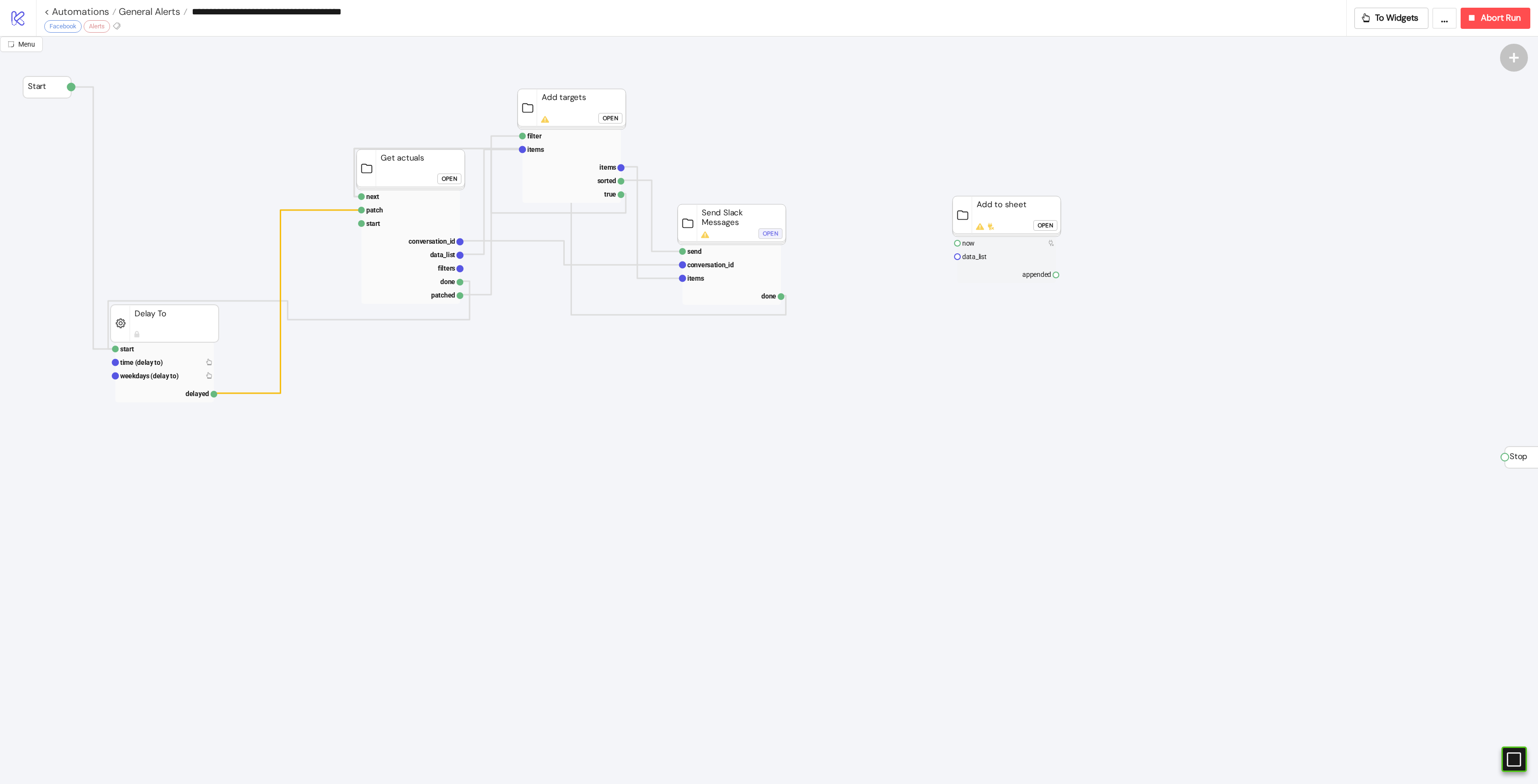
click at [770, 232] on div "Open" at bounding box center [771, 233] width 15 height 11
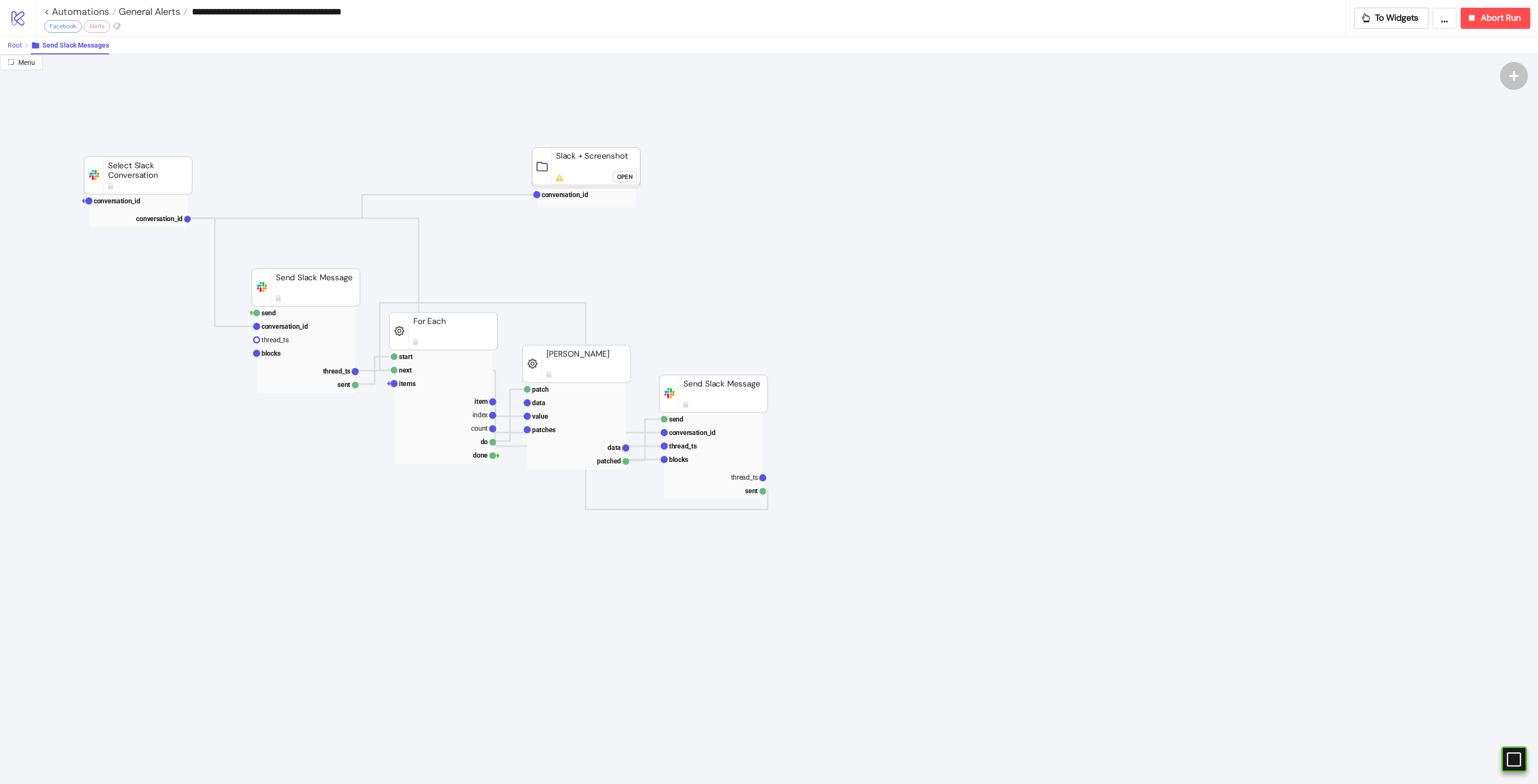
click at [17, 47] on span "Root" at bounding box center [15, 45] width 15 height 8
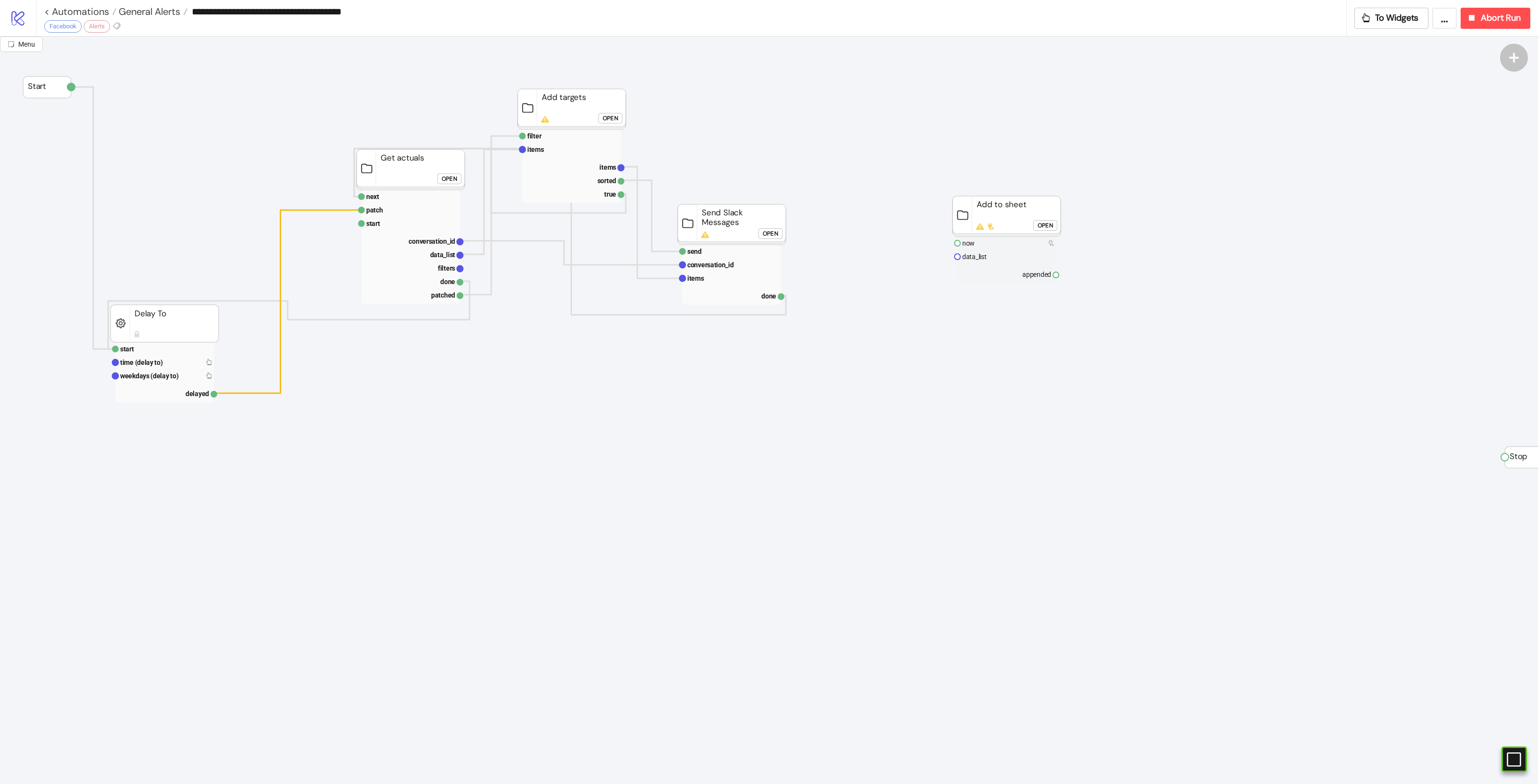
click at [995, 202] on rect at bounding box center [1006, 216] width 108 height 40
click at [603, 122] on div "Open" at bounding box center [610, 118] width 15 height 11
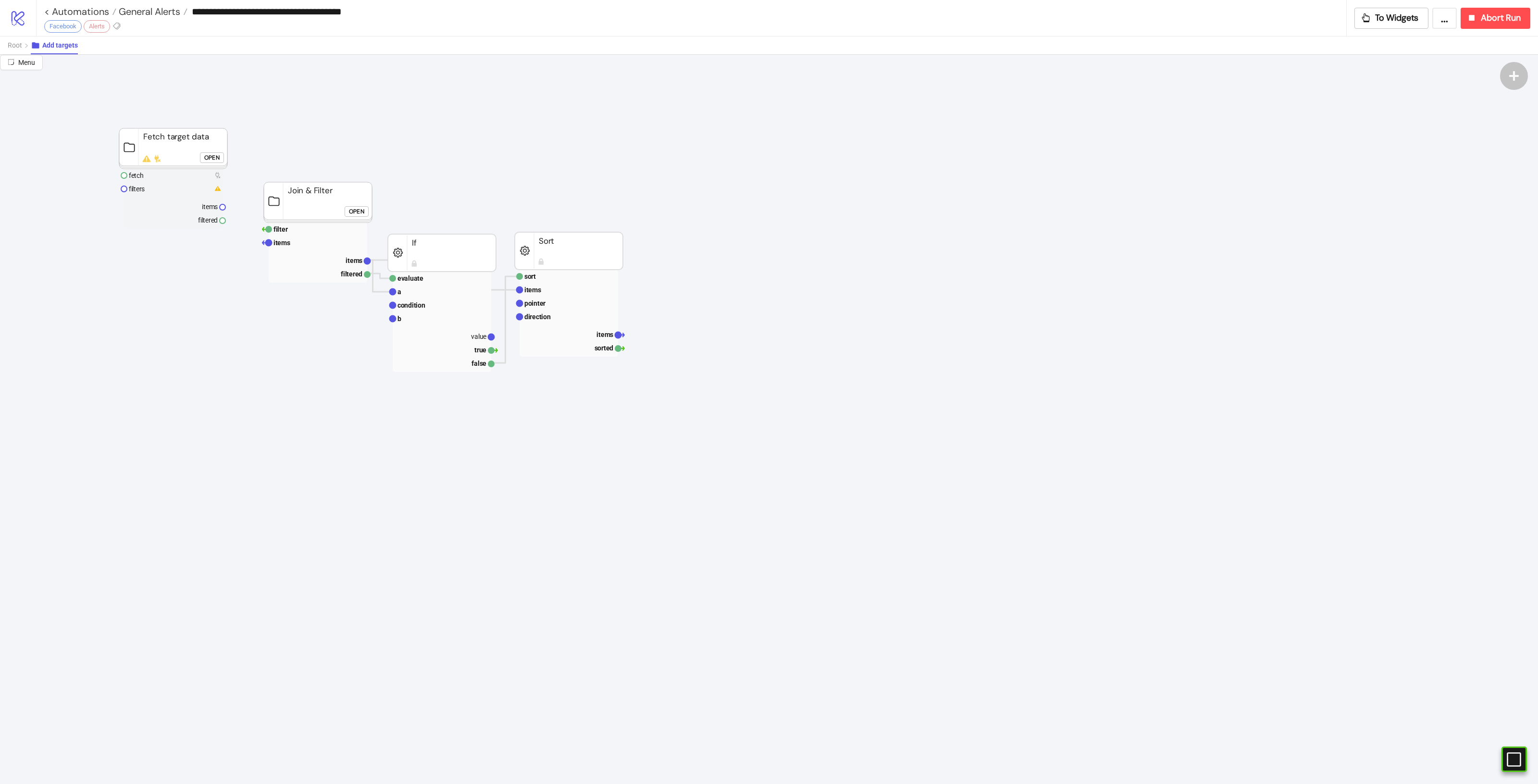
click at [206, 164] on foreignobject "Open" at bounding box center [214, 161] width 29 height 19
click at [207, 161] on div "Open" at bounding box center [212, 157] width 15 height 11
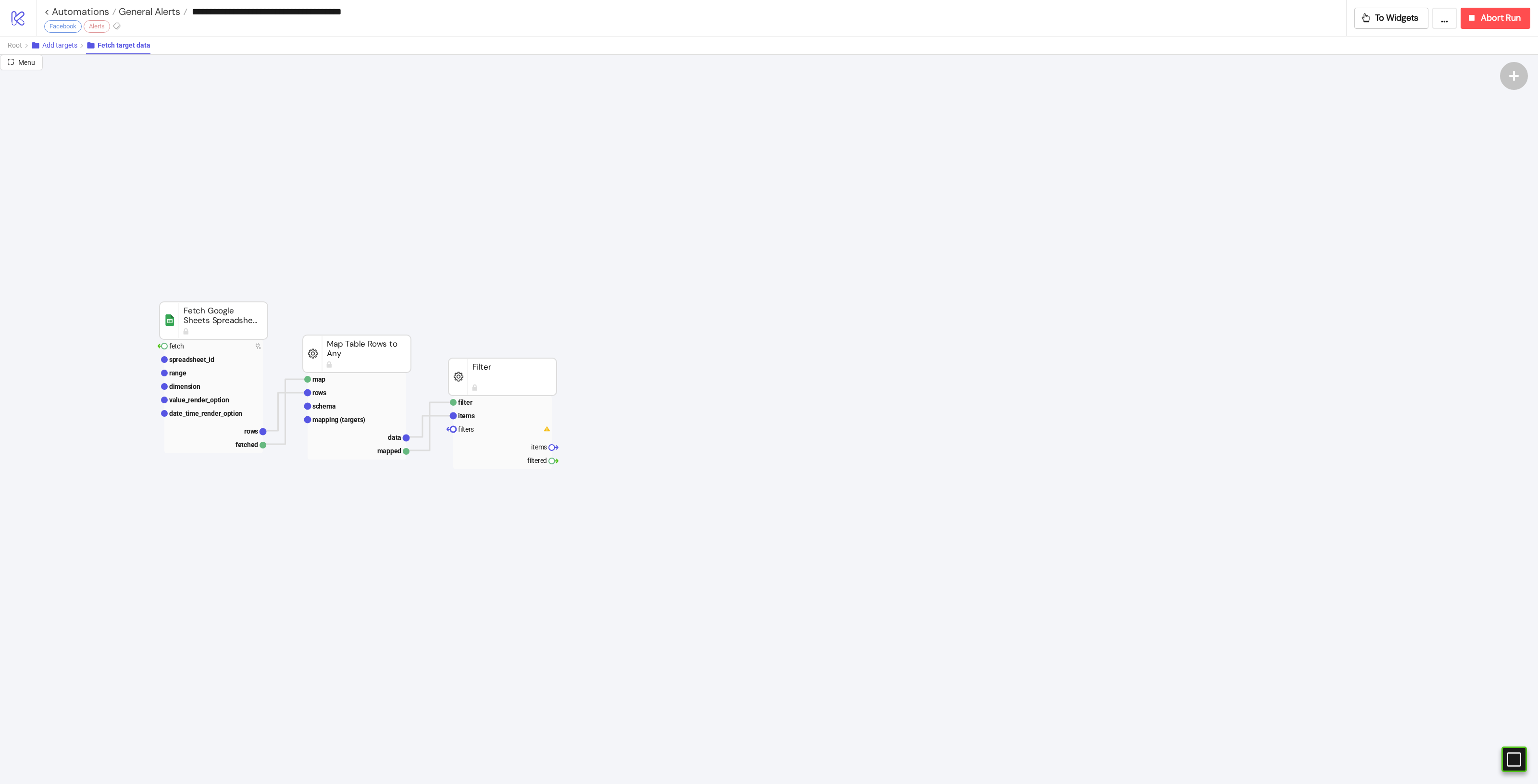
drag, startPoint x: 82, startPoint y: 49, endPoint x: 75, endPoint y: 45, distance: 8.1
click at [78, 46] on div "Root Add targets Fetch target data" at bounding box center [769, 45] width 1538 height 18
click at [61, 42] on span "Add targets" at bounding box center [59, 45] width 35 height 8
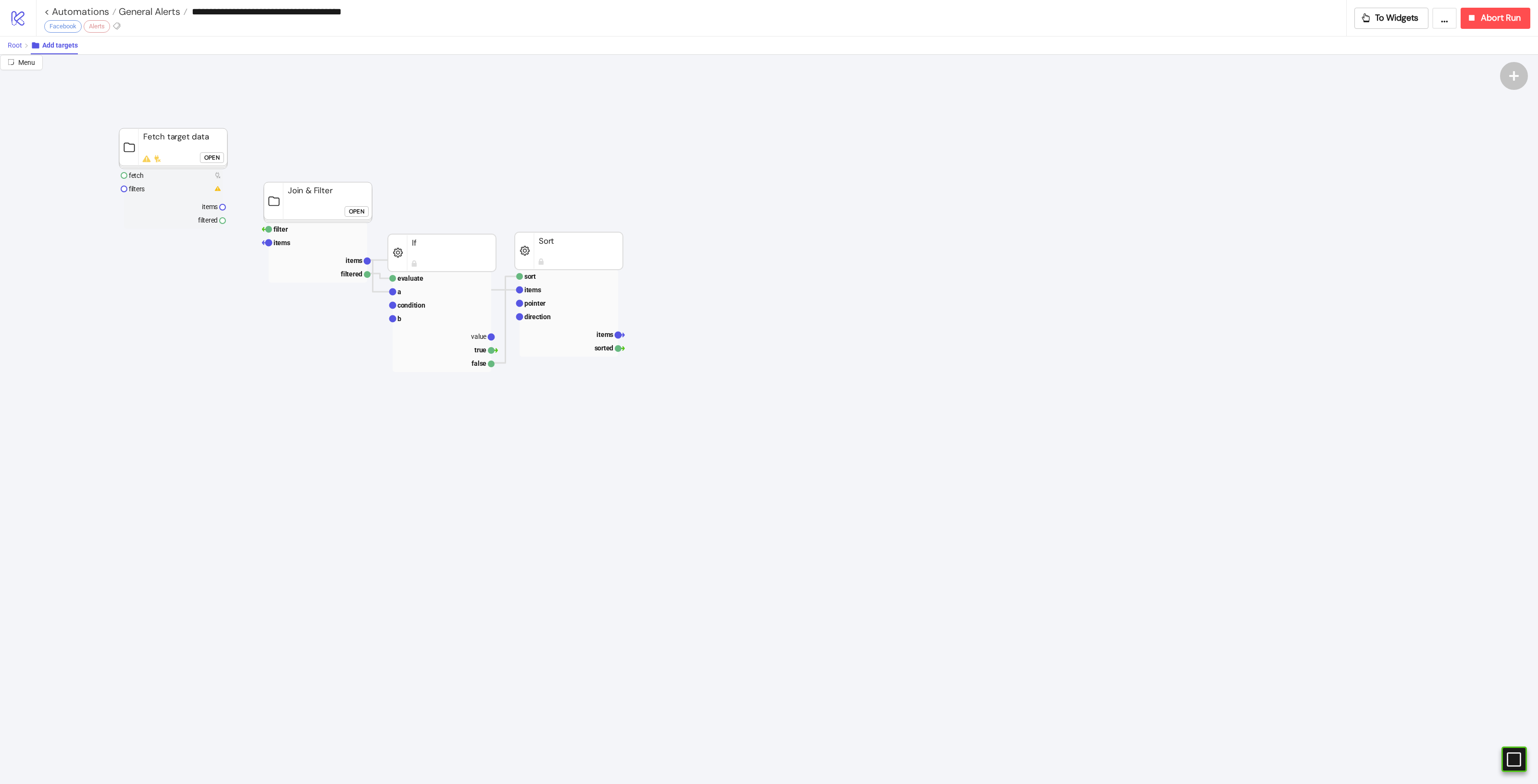
click at [21, 49] on span "Root" at bounding box center [15, 45] width 15 height 8
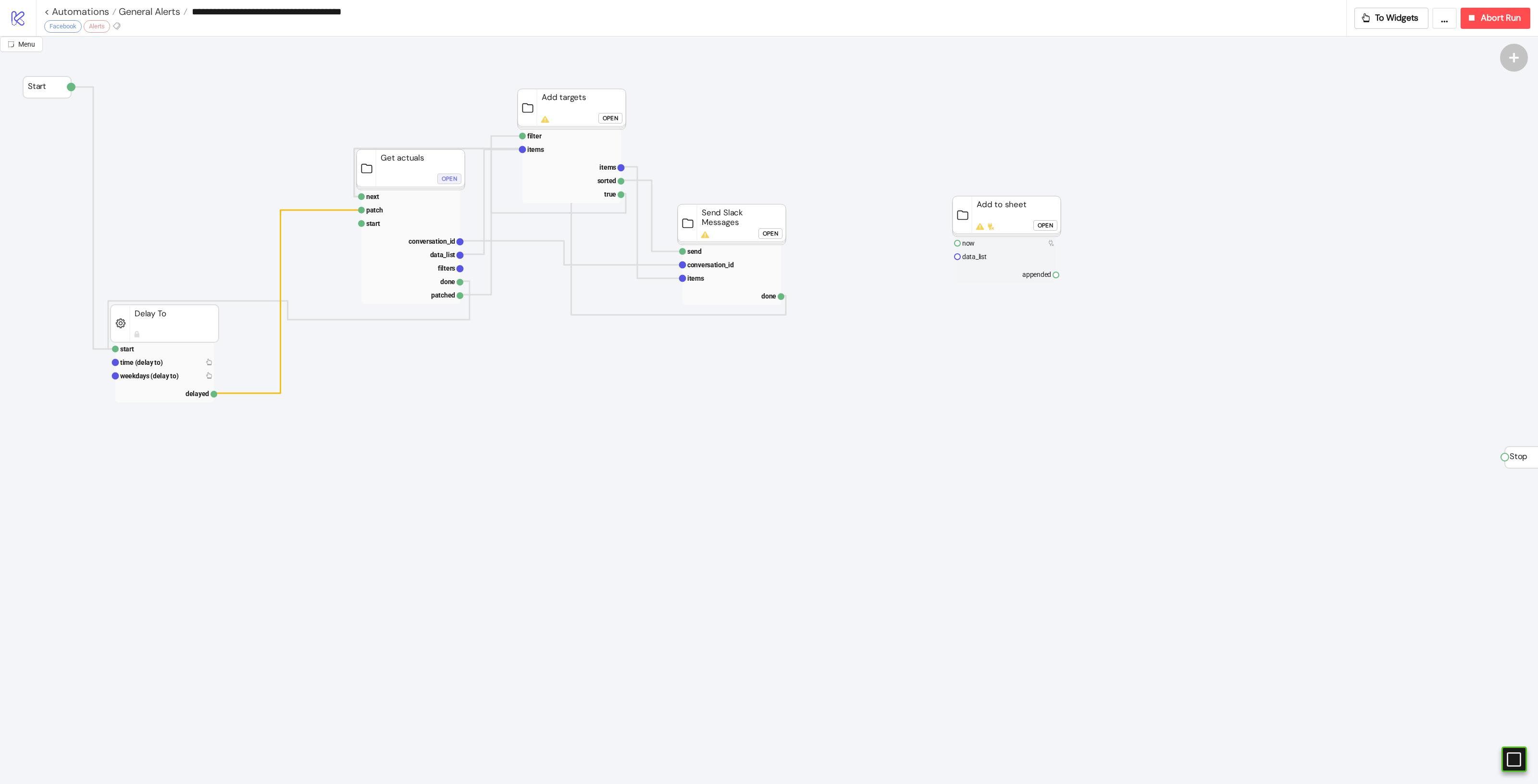
click at [438, 178] on button "Open" at bounding box center [449, 178] width 24 height 10
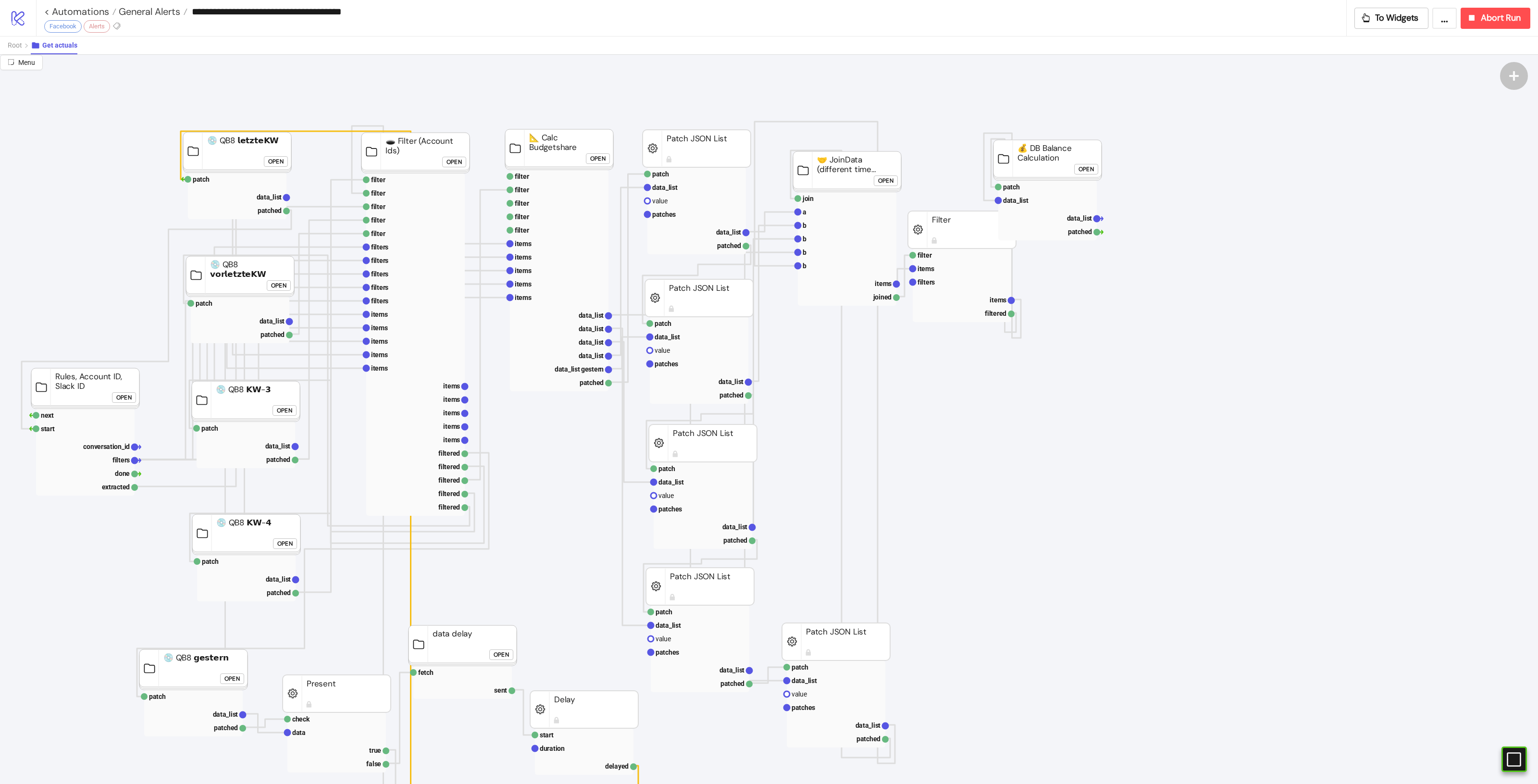
click at [273, 159] on div "Open" at bounding box center [276, 161] width 15 height 11
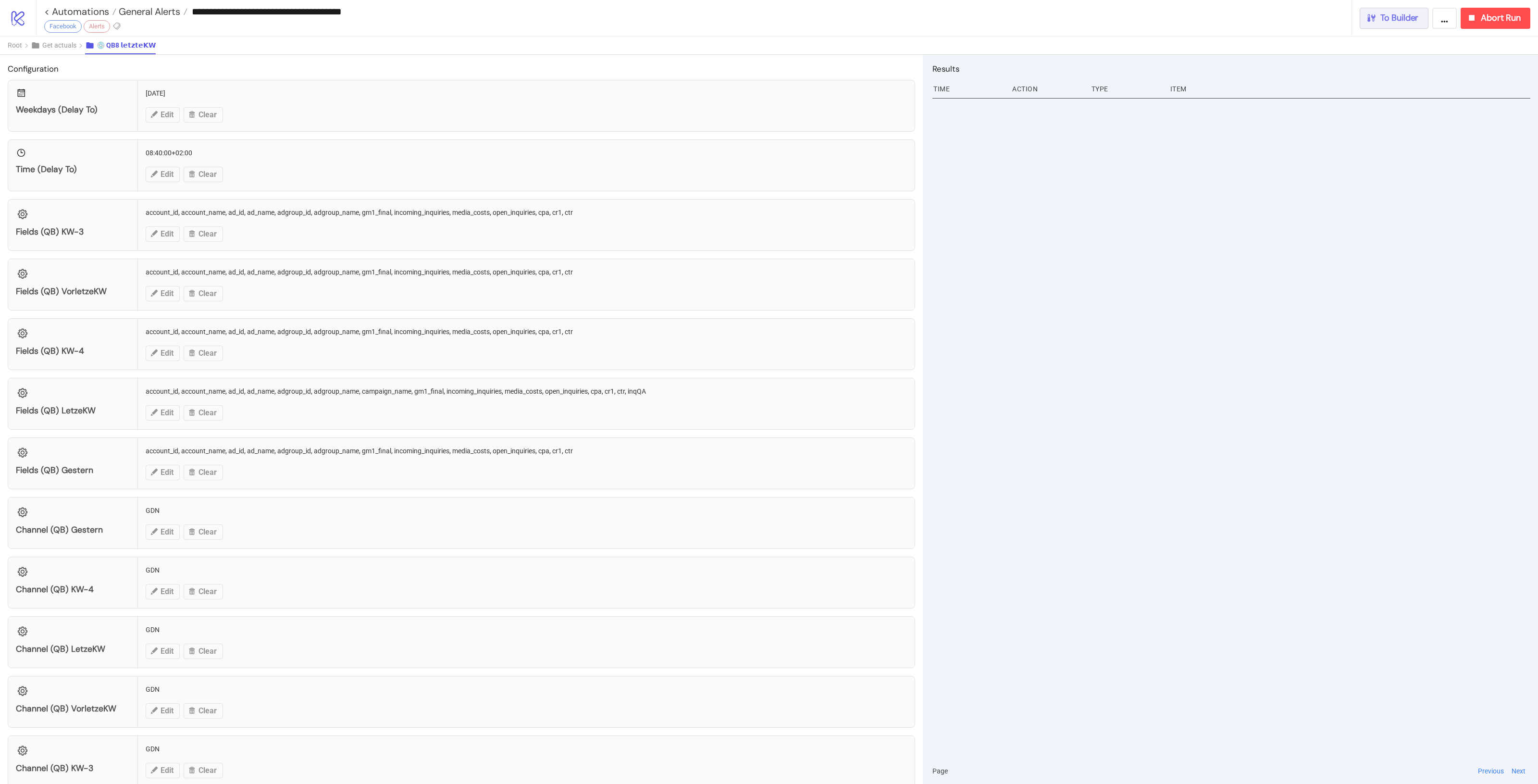
click at [1371, 27] on button "To Builder" at bounding box center [1394, 18] width 69 height 21
click at [1407, 2] on div "**********" at bounding box center [787, 18] width 1502 height 36
click at [1397, 17] on span "To Builder" at bounding box center [1399, 18] width 39 height 11
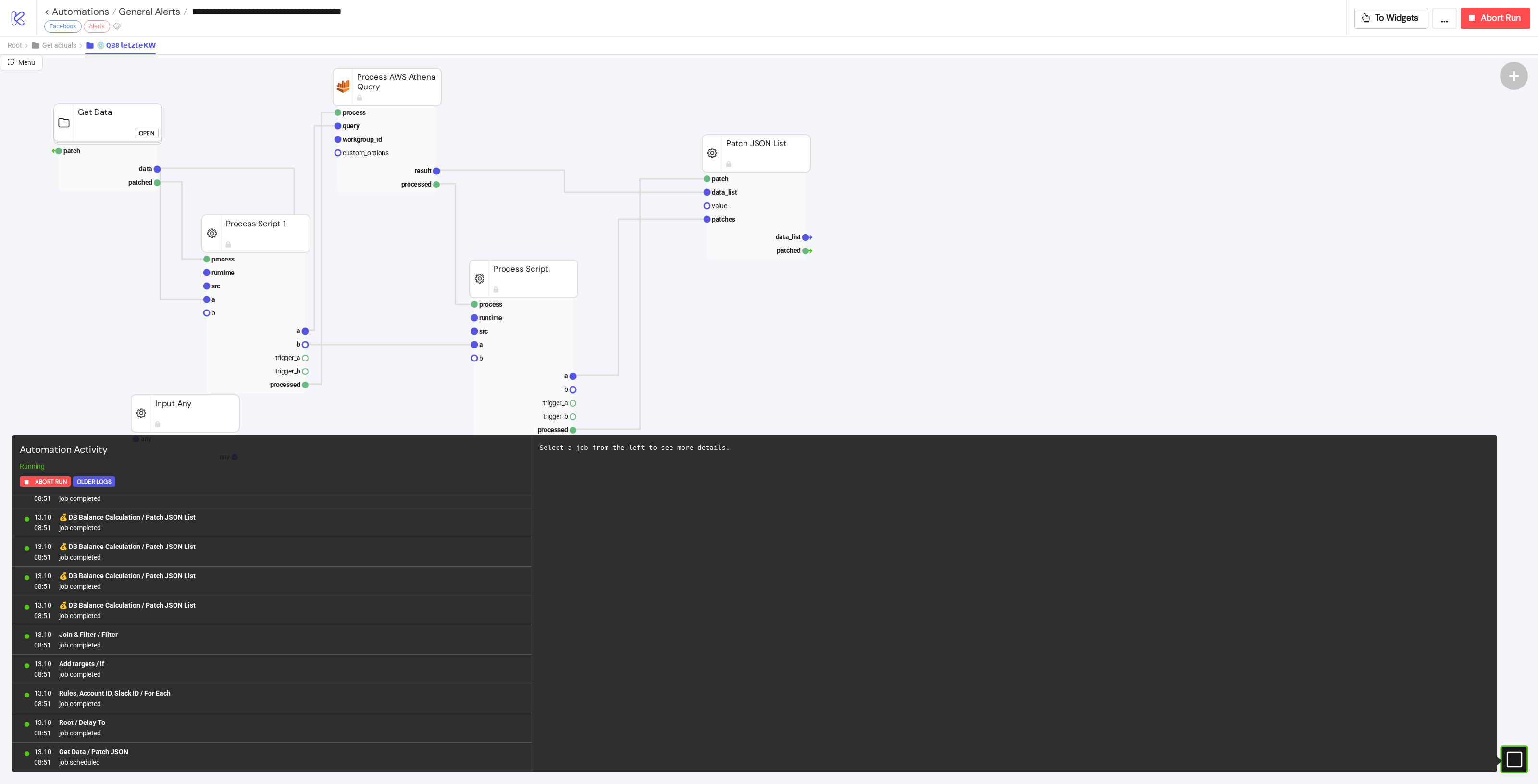
scroll to position [120, 0]
click at [58, 45] on span "Get actuals" at bounding box center [59, 45] width 34 height 8
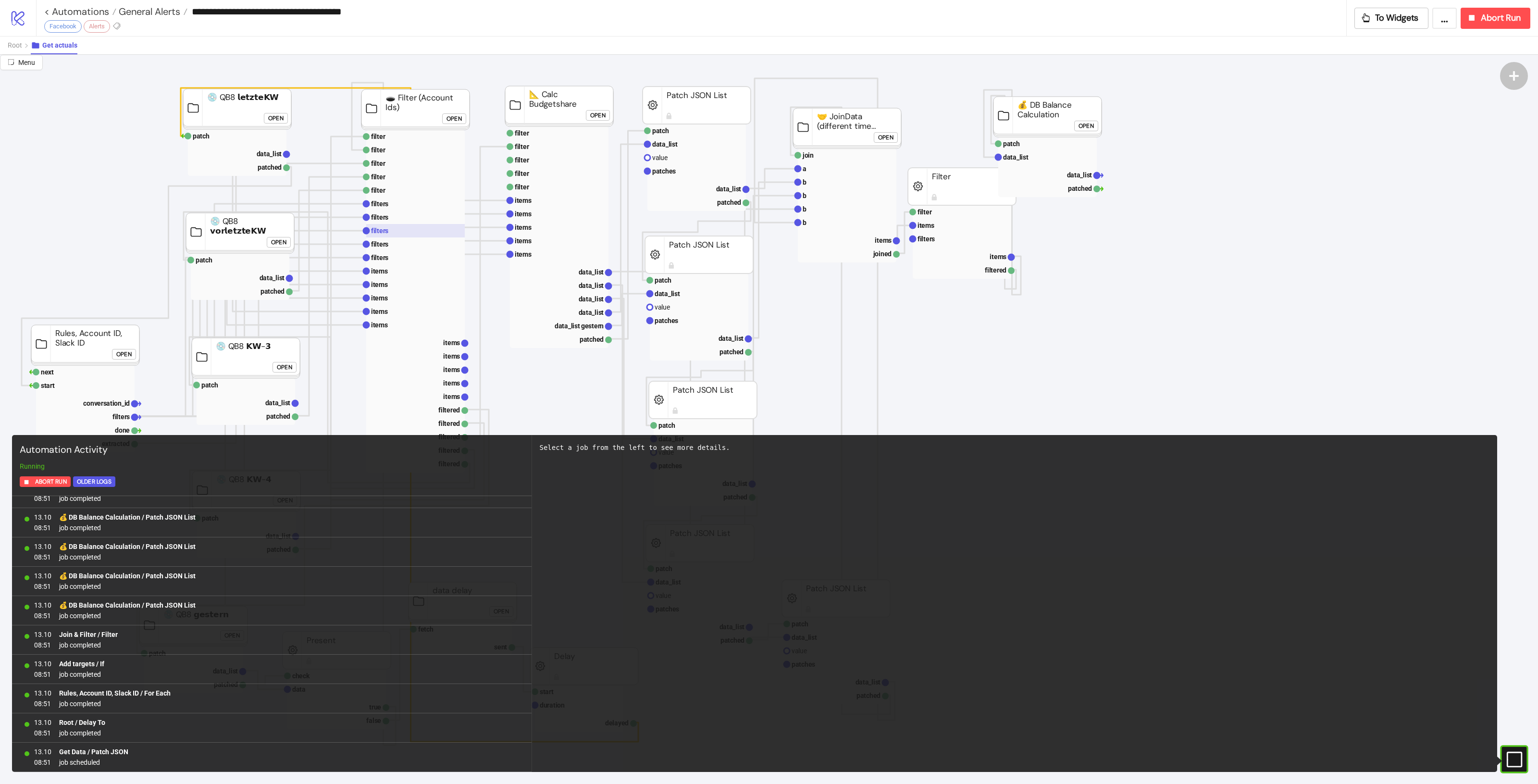
scroll to position [0, 0]
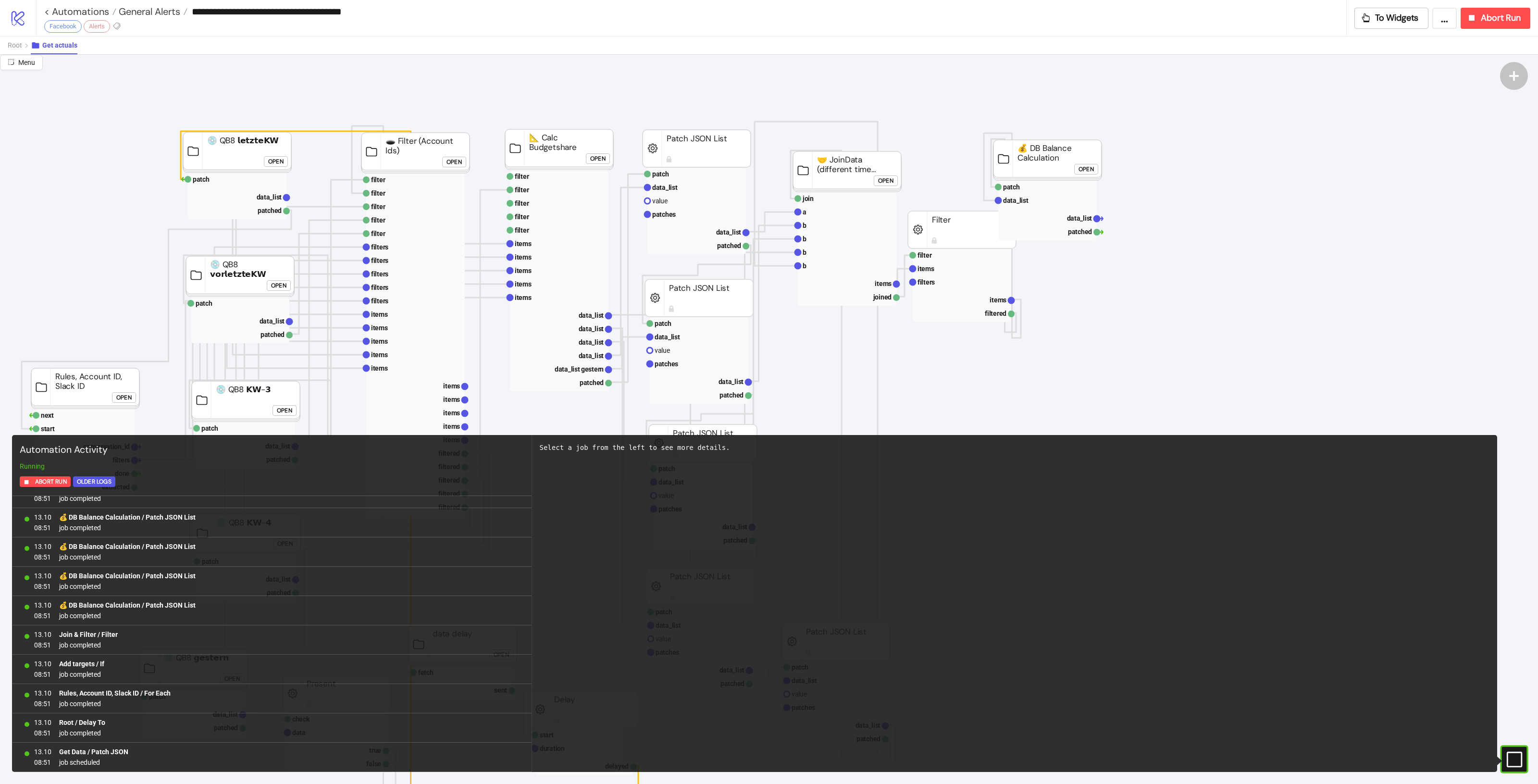
click at [1505, 761] on icon "#e9k1n36qviq57_to { animation: e9k1n36qviq57_to__to 2000ms linear infinite norm…" at bounding box center [1514, 759] width 17 height 17
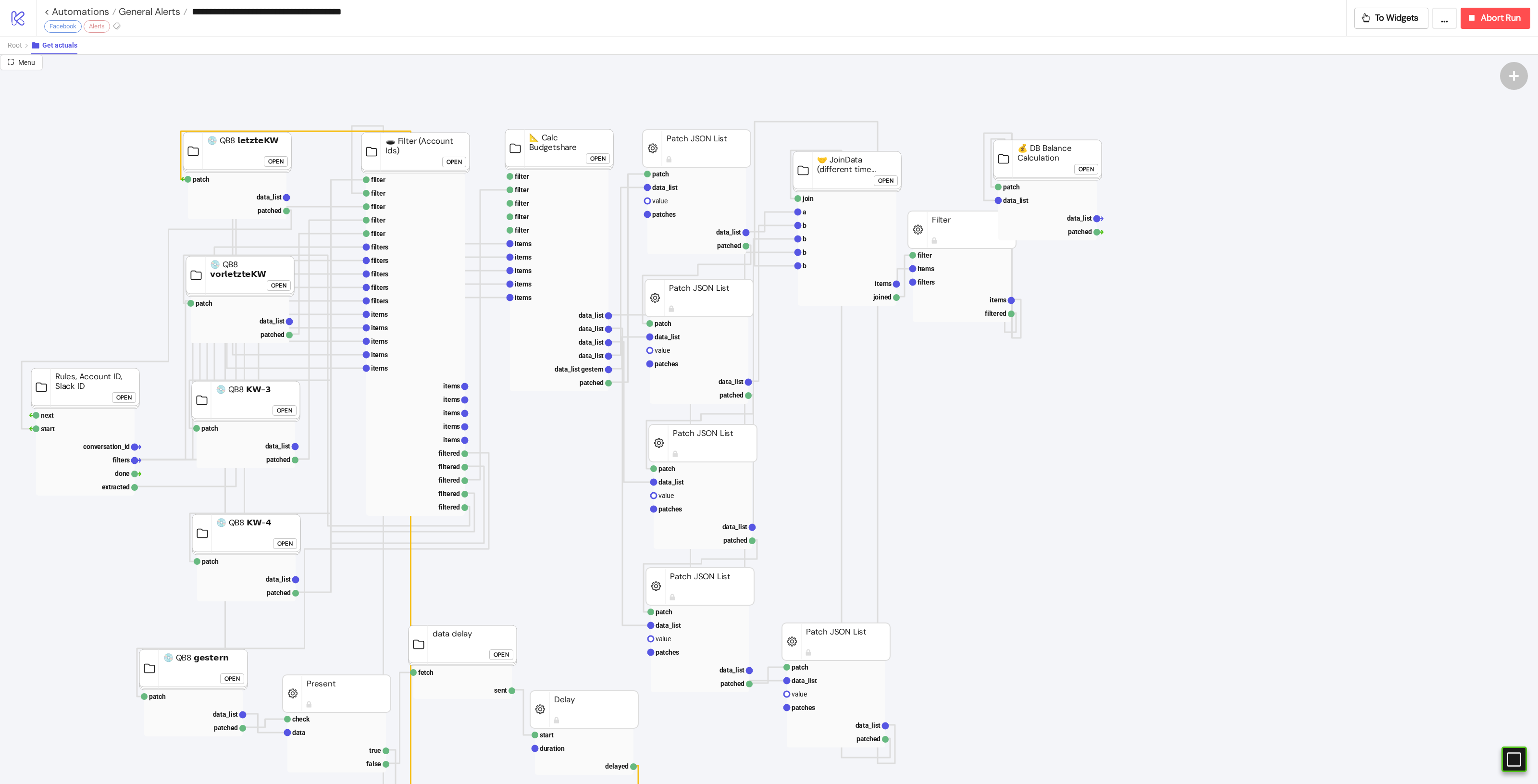
click at [275, 284] on div "Open" at bounding box center [279, 284] width 15 height 11
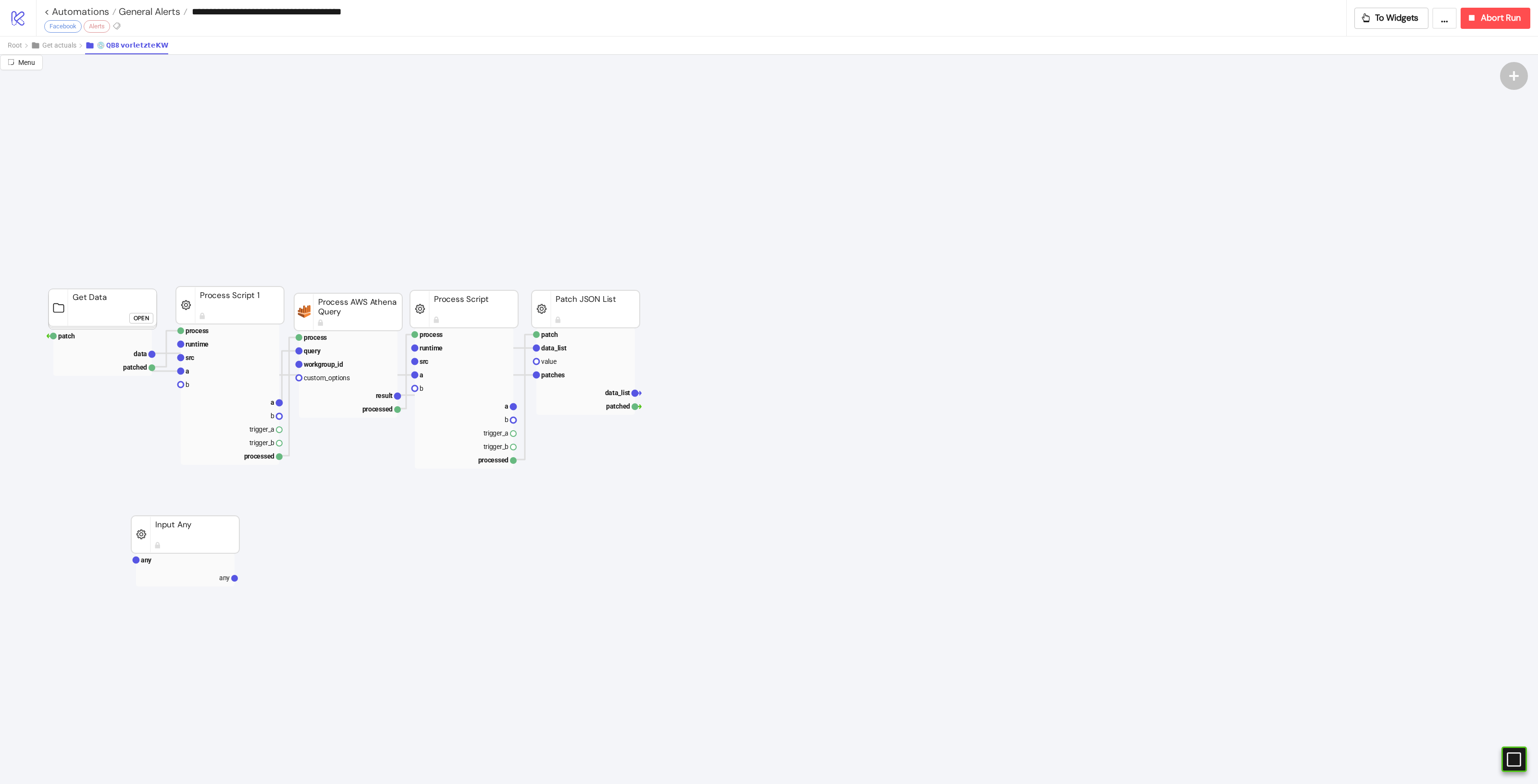
click at [142, 326] on foreignobject "Open" at bounding box center [144, 321] width 29 height 19
click at [142, 315] on div "Open" at bounding box center [141, 317] width 15 height 11
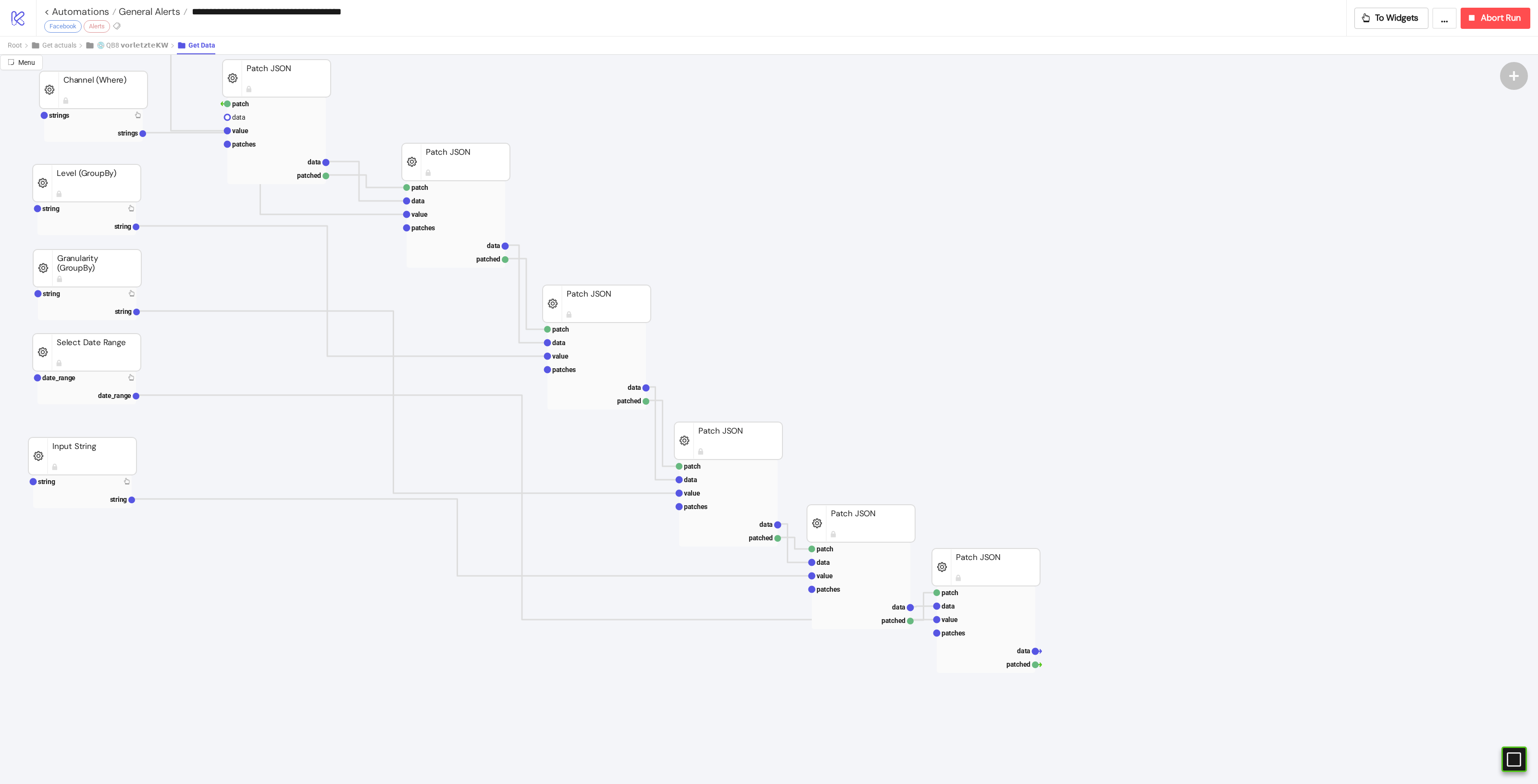
scroll to position [120, 0]
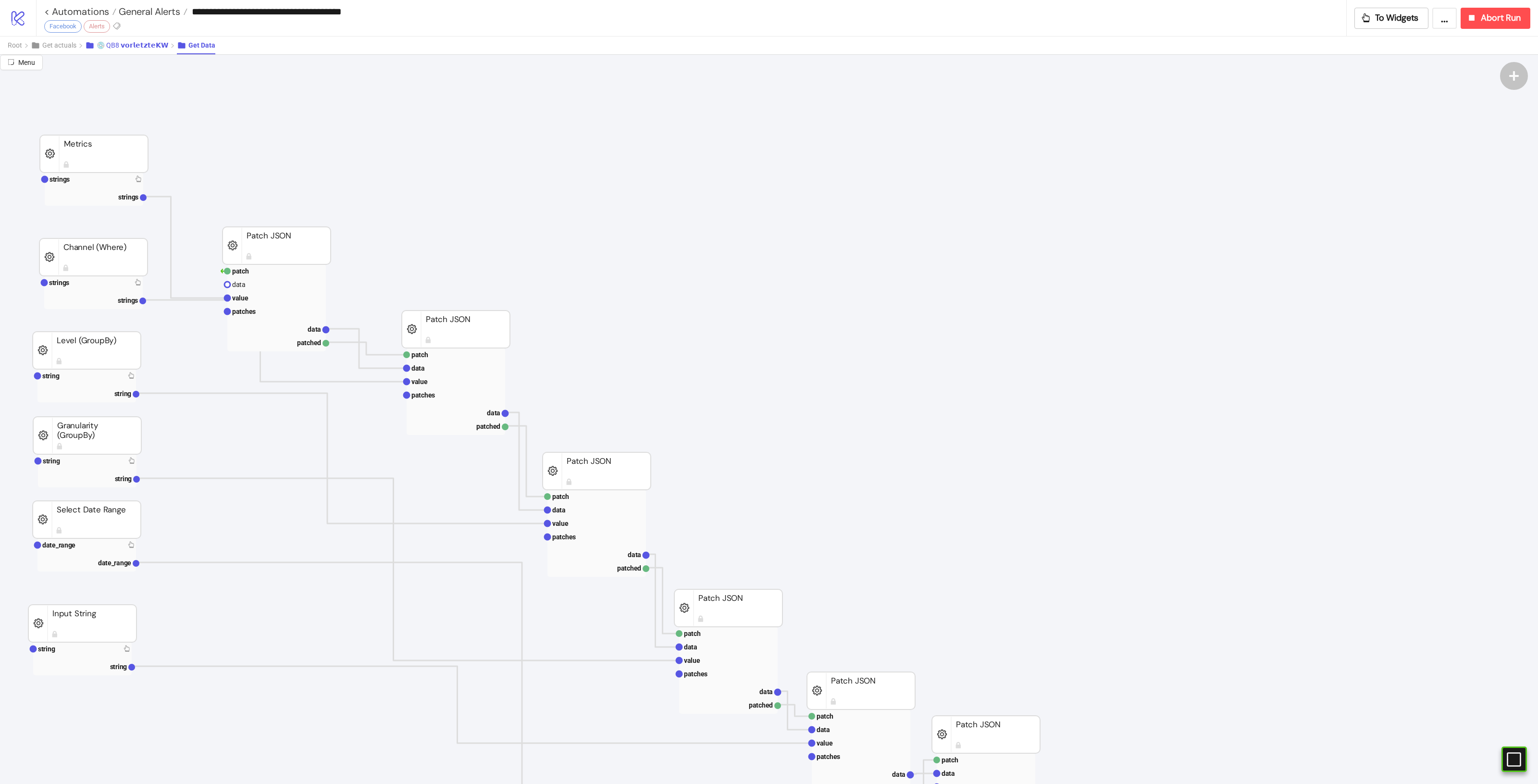
click at [113, 43] on span "💿 QB8 𝘃𝗼𝗿𝗹𝗲𝘁𝘇𝘁𝗲𝗞𝗪" at bounding box center [133, 45] width 72 height 8
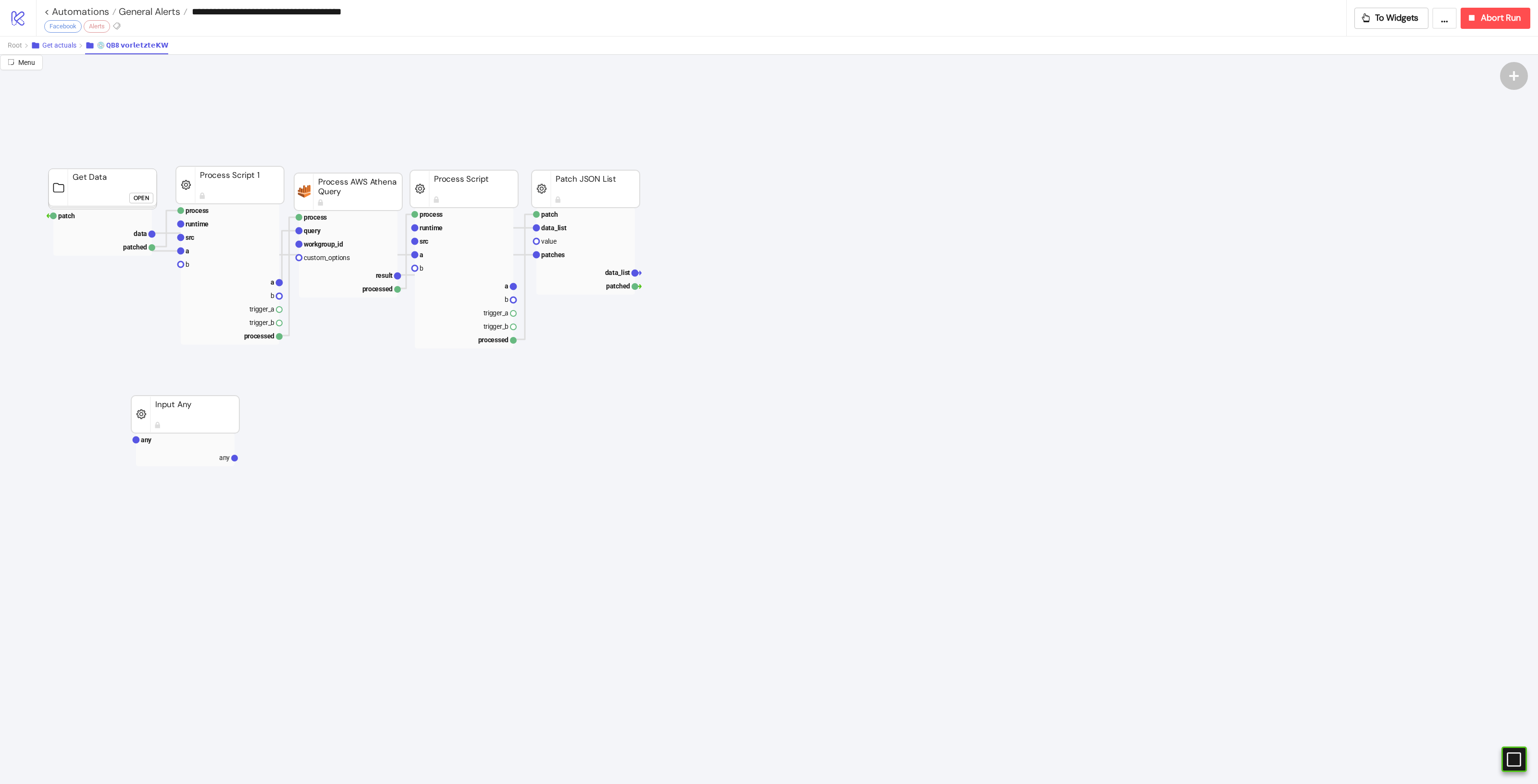
click at [55, 48] on span "Get actuals" at bounding box center [59, 45] width 34 height 8
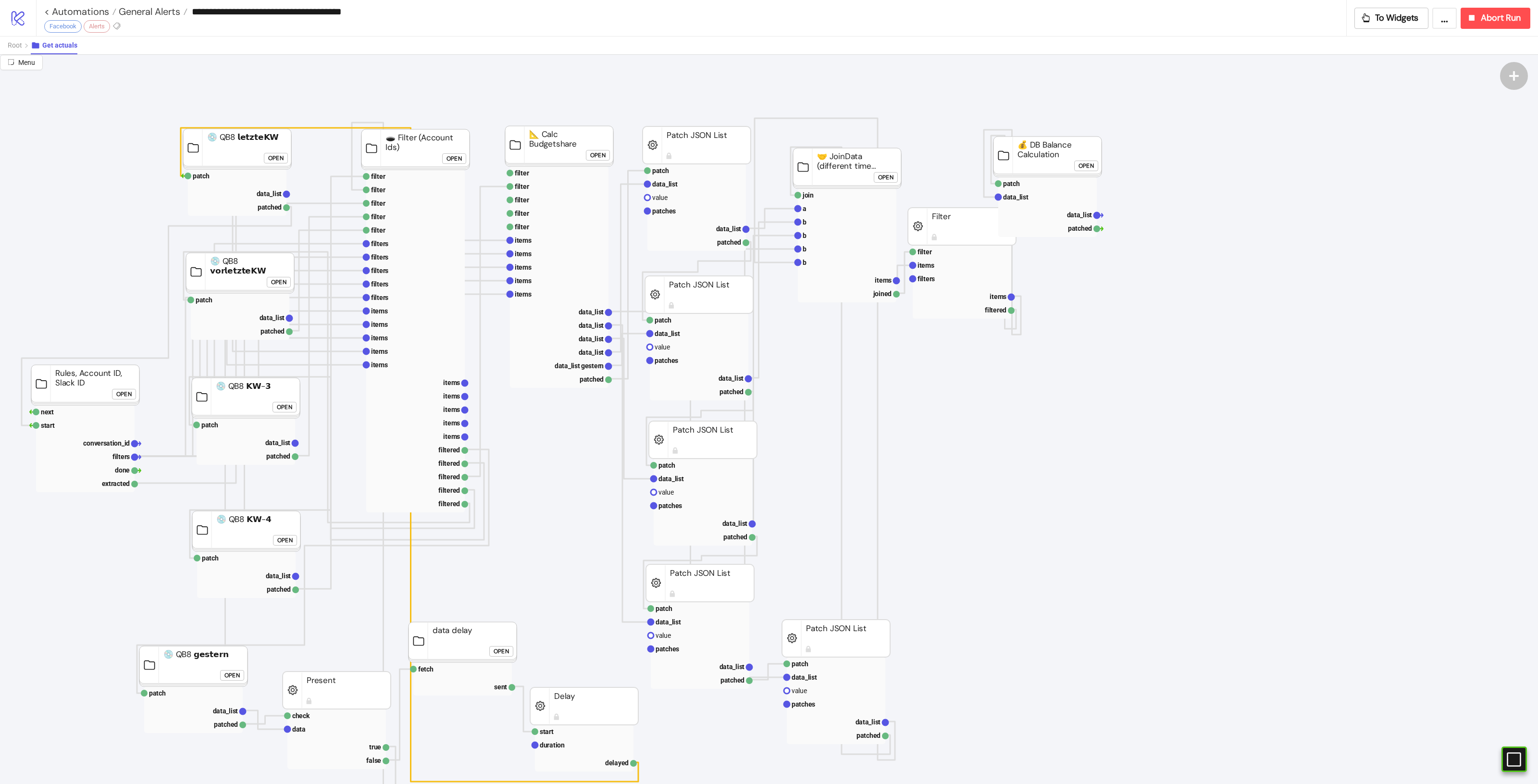
scroll to position [0, 0]
click at [89, 392] on rect at bounding box center [85, 388] width 108 height 40
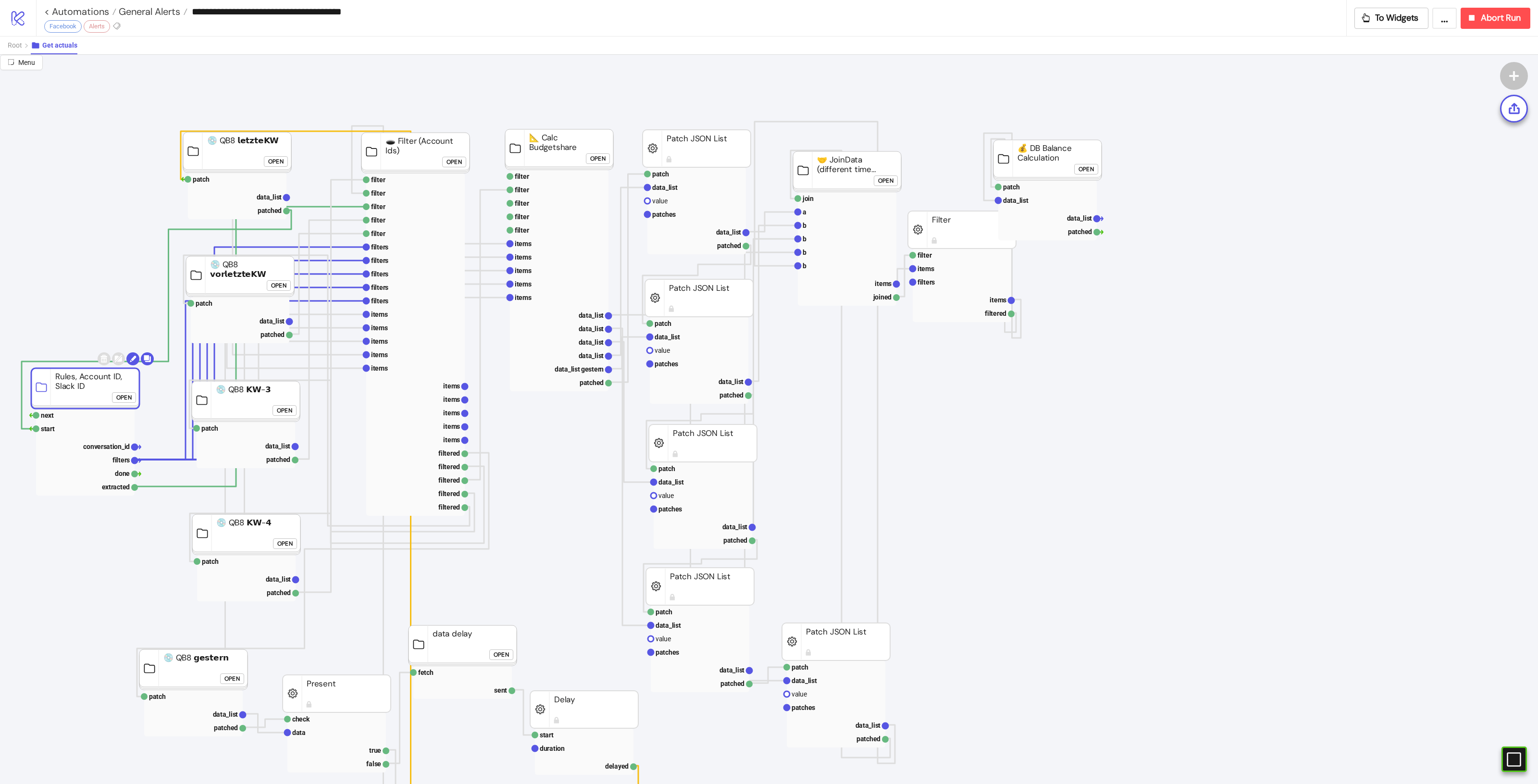
click div "Open"
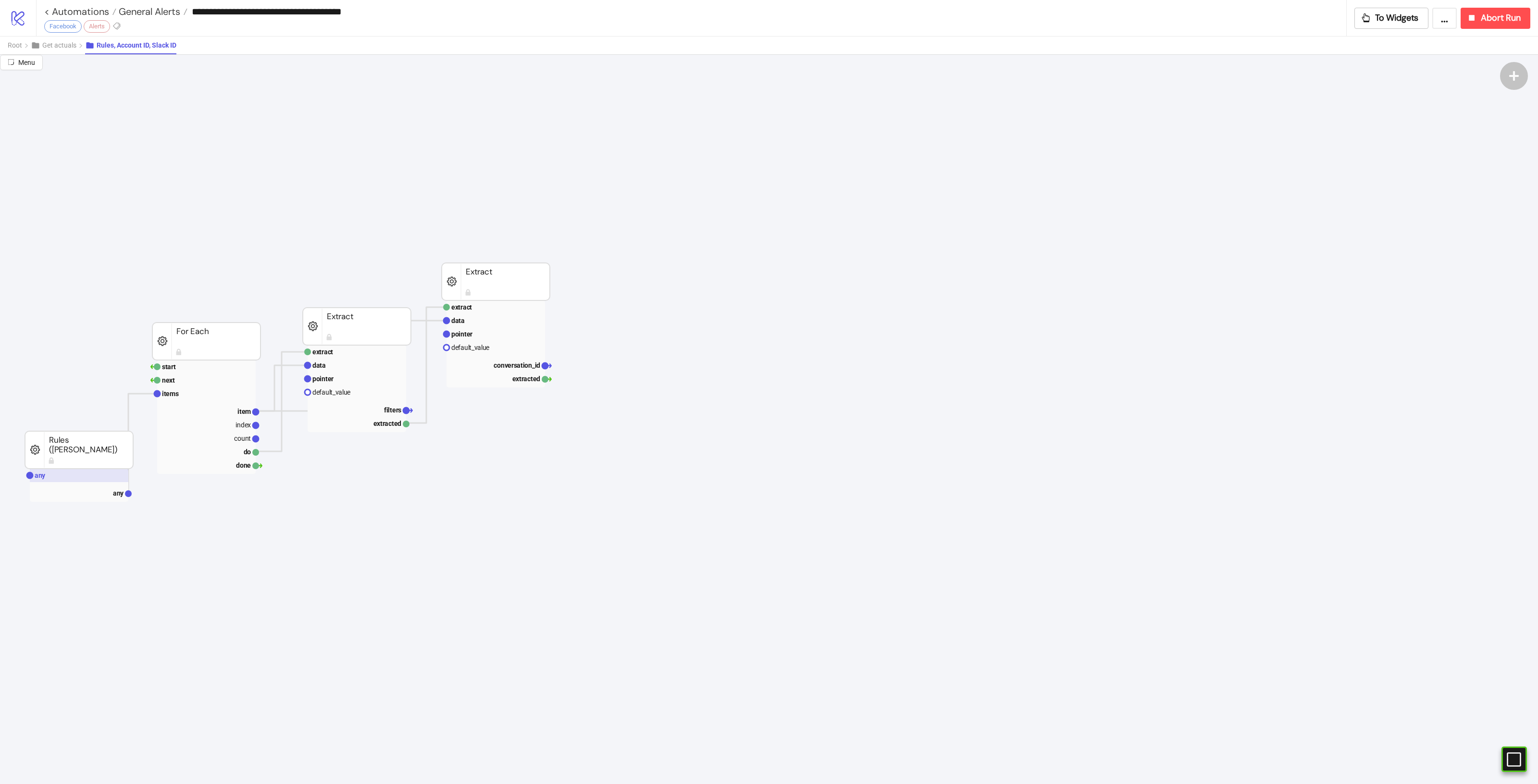
drag, startPoint x: 78, startPoint y: 472, endPoint x: 90, endPoint y: 478, distance: 13.4
click at [80, 472] on rect at bounding box center [79, 476] width 99 height 14
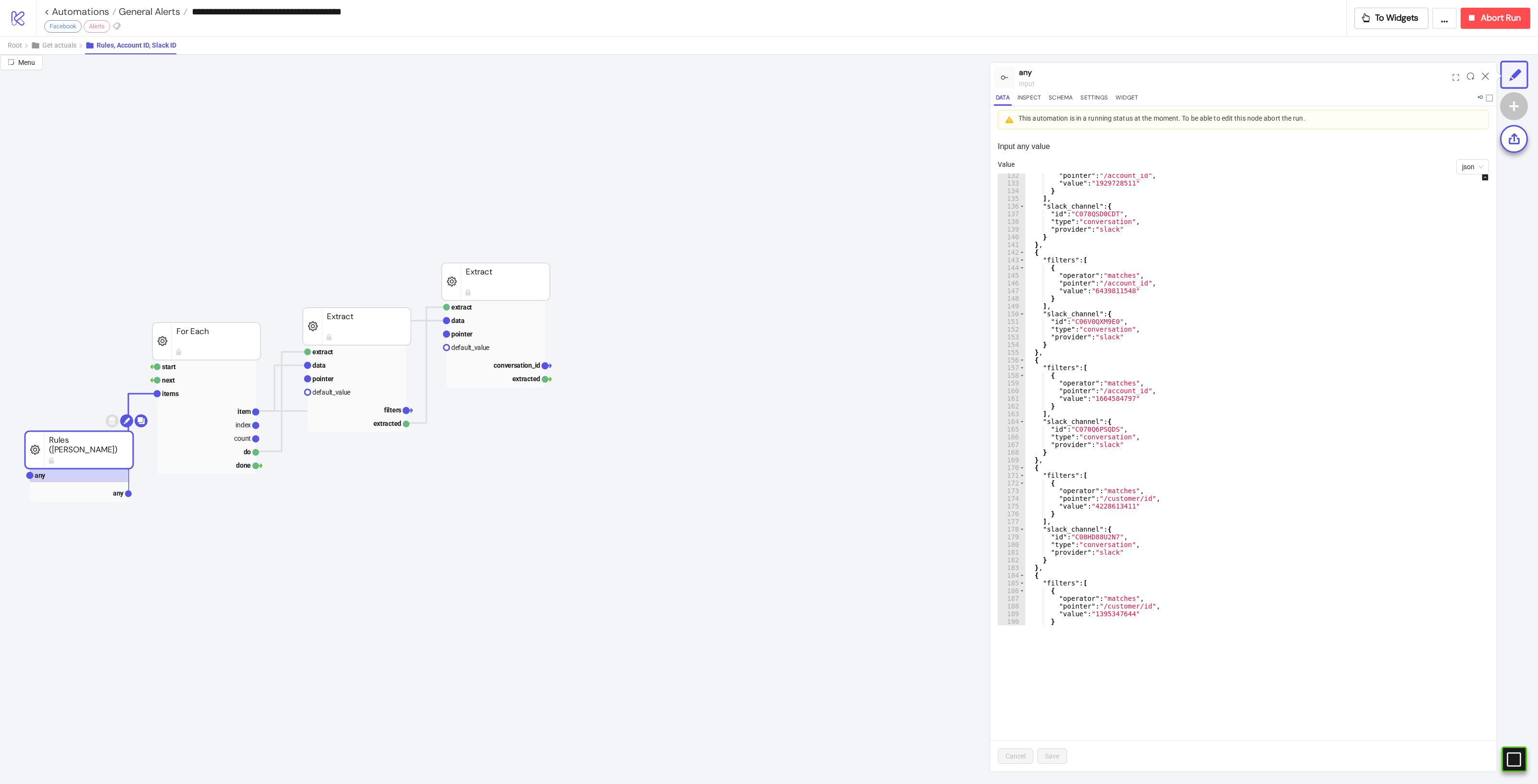
scroll to position [1178, 0]
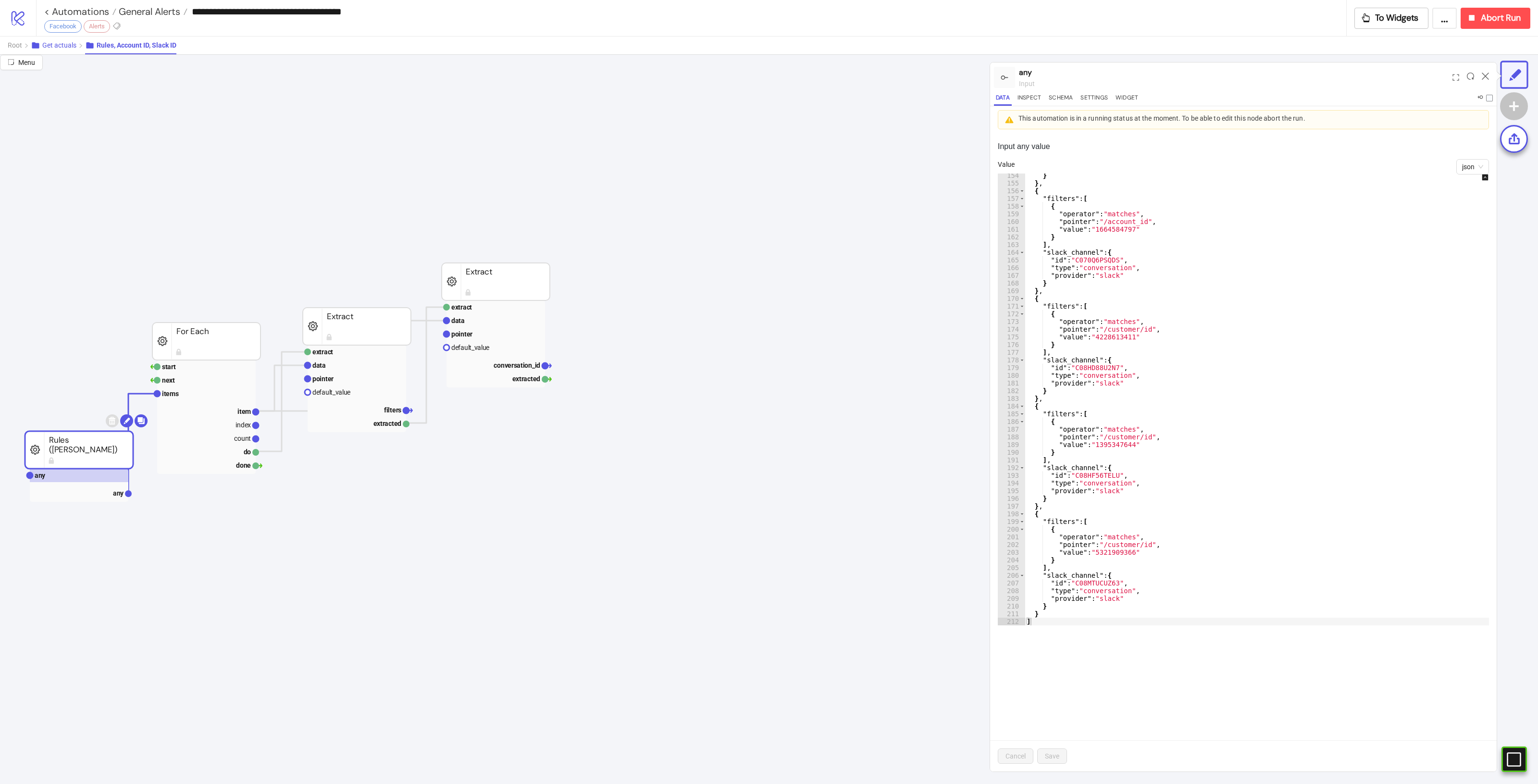
click at [70, 43] on span "Get actuals" at bounding box center [59, 45] width 34 height 8
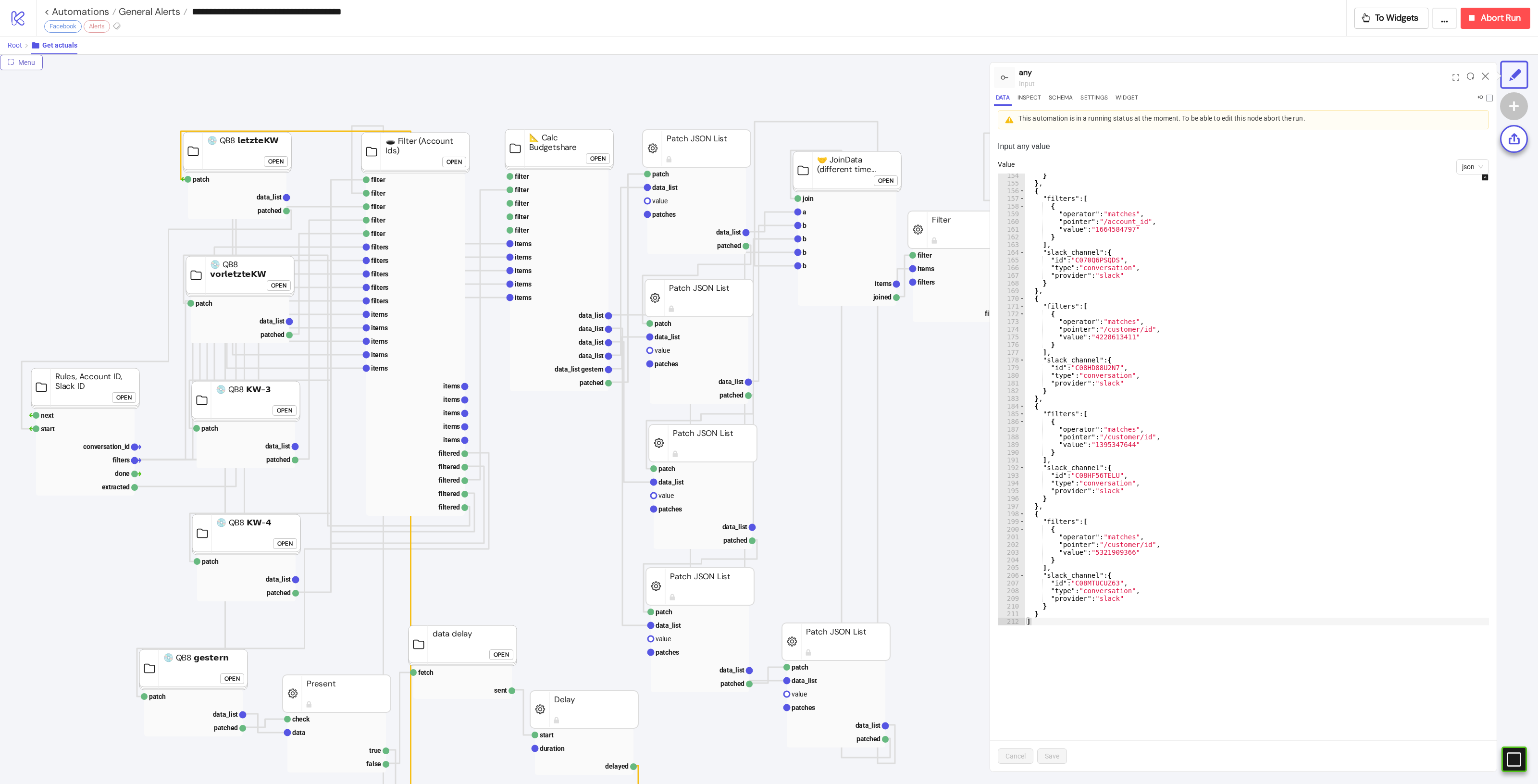
click at [22, 45] on button "Root" at bounding box center [19, 45] width 23 height 18
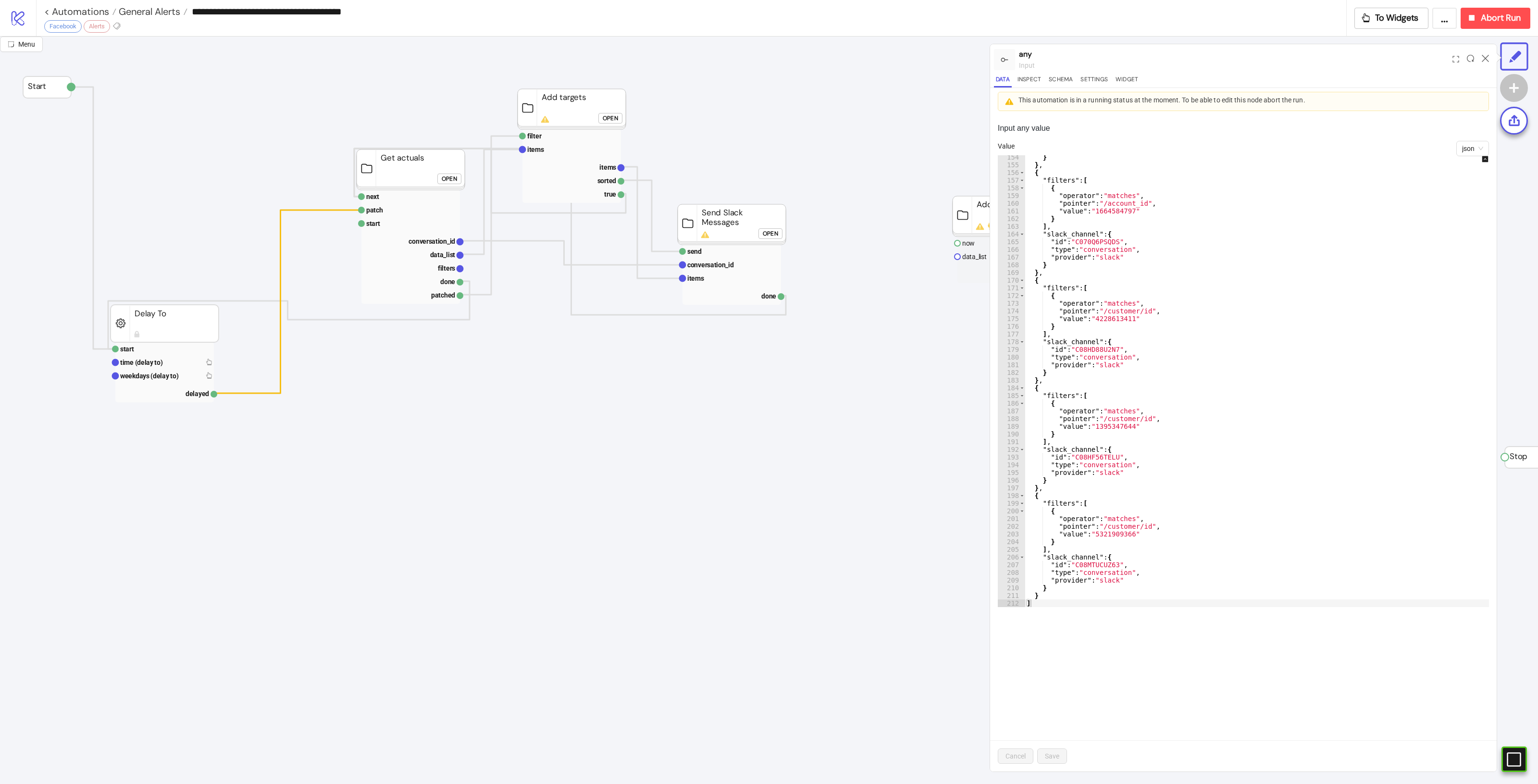
click at [1178, 515] on div "} } , { "filters" : [ { "operator" : "matches" , "pointer" : "/account_id" , "v…" at bounding box center [1265, 386] width 482 height 467
click at [1153, 370] on div "} } , { "filters" : [ { "operator" : "matches" , "pointer" : "/account_id" , "v…" at bounding box center [1265, 386] width 482 height 467
click at [1490, 21] on span "Abort Run" at bounding box center [1501, 18] width 40 height 11
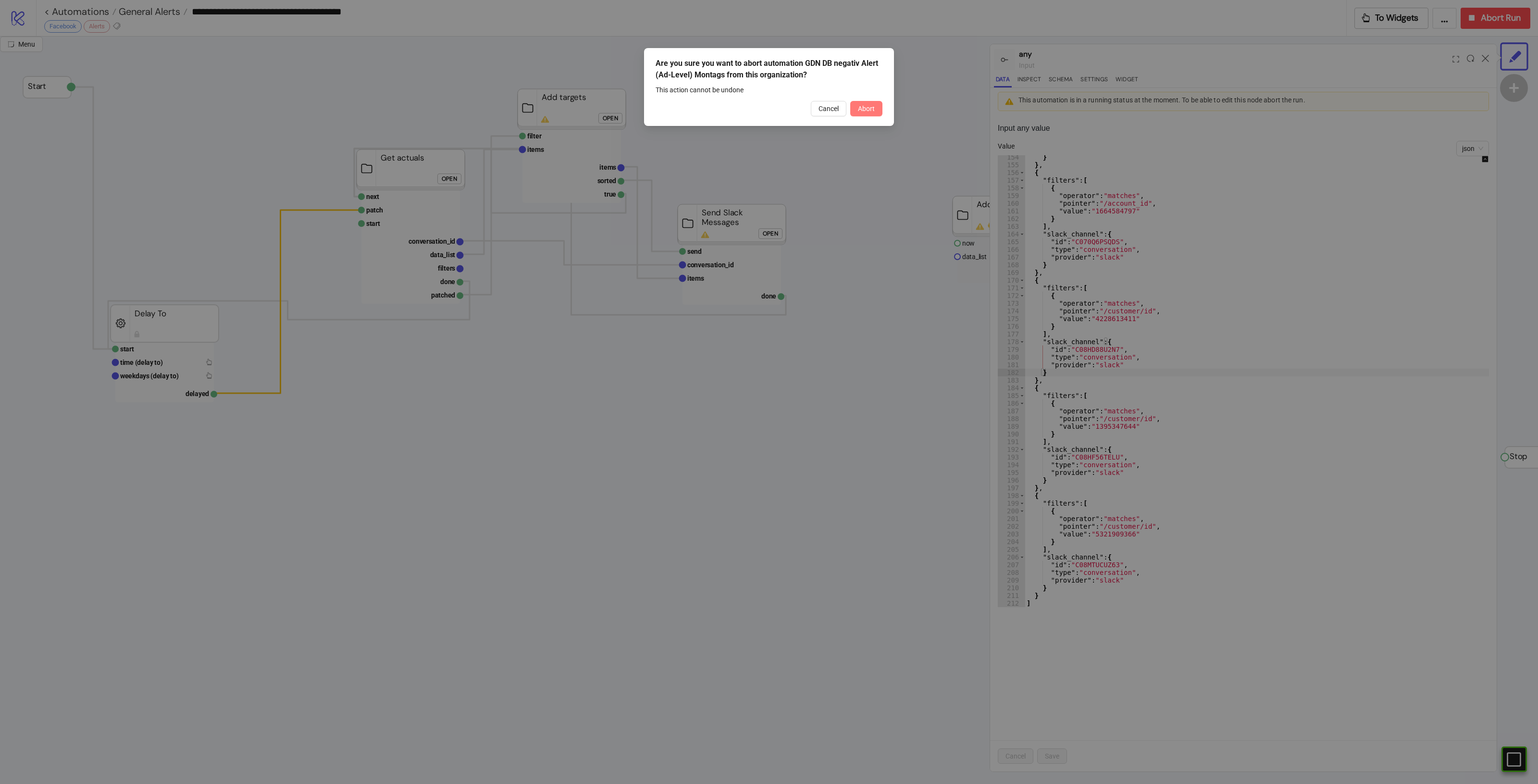
click at [863, 110] on span "Abort" at bounding box center [867, 108] width 17 height 8
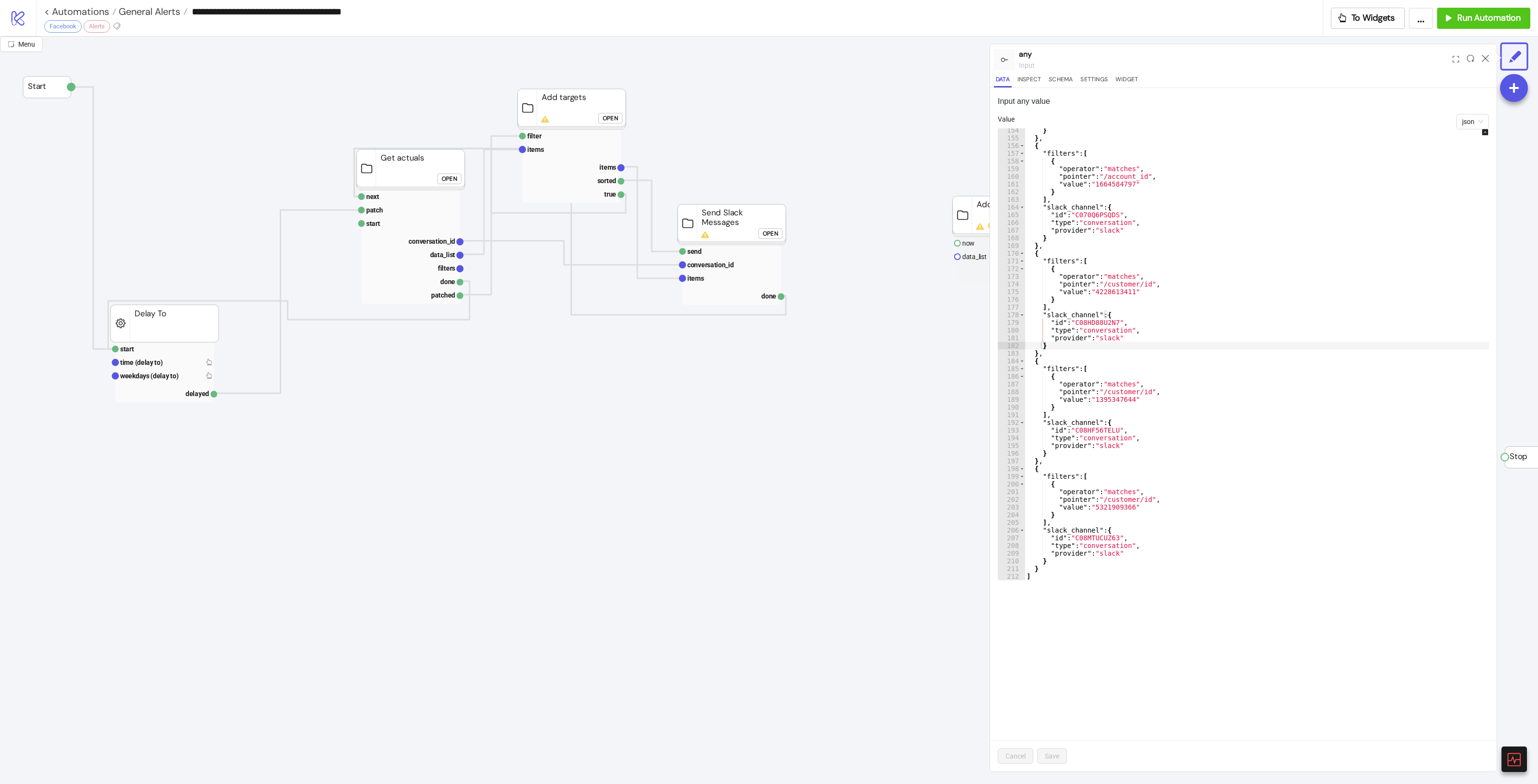
click at [1246, 525] on div "} } , { "filters" : [ { "operator" : "matches" , "pointer" : "/account_id" , "v…" at bounding box center [1265, 359] width 482 height 467
type textarea "**********"
type input "**********"
click at [1492, 61] on div at bounding box center [1485, 59] width 15 height 26
click at [1395, 241] on div "} } , { "filters" : [ { "operator" : "matches" , "pointer" : "/account_id" , "v…" at bounding box center [1265, 359] width 482 height 467
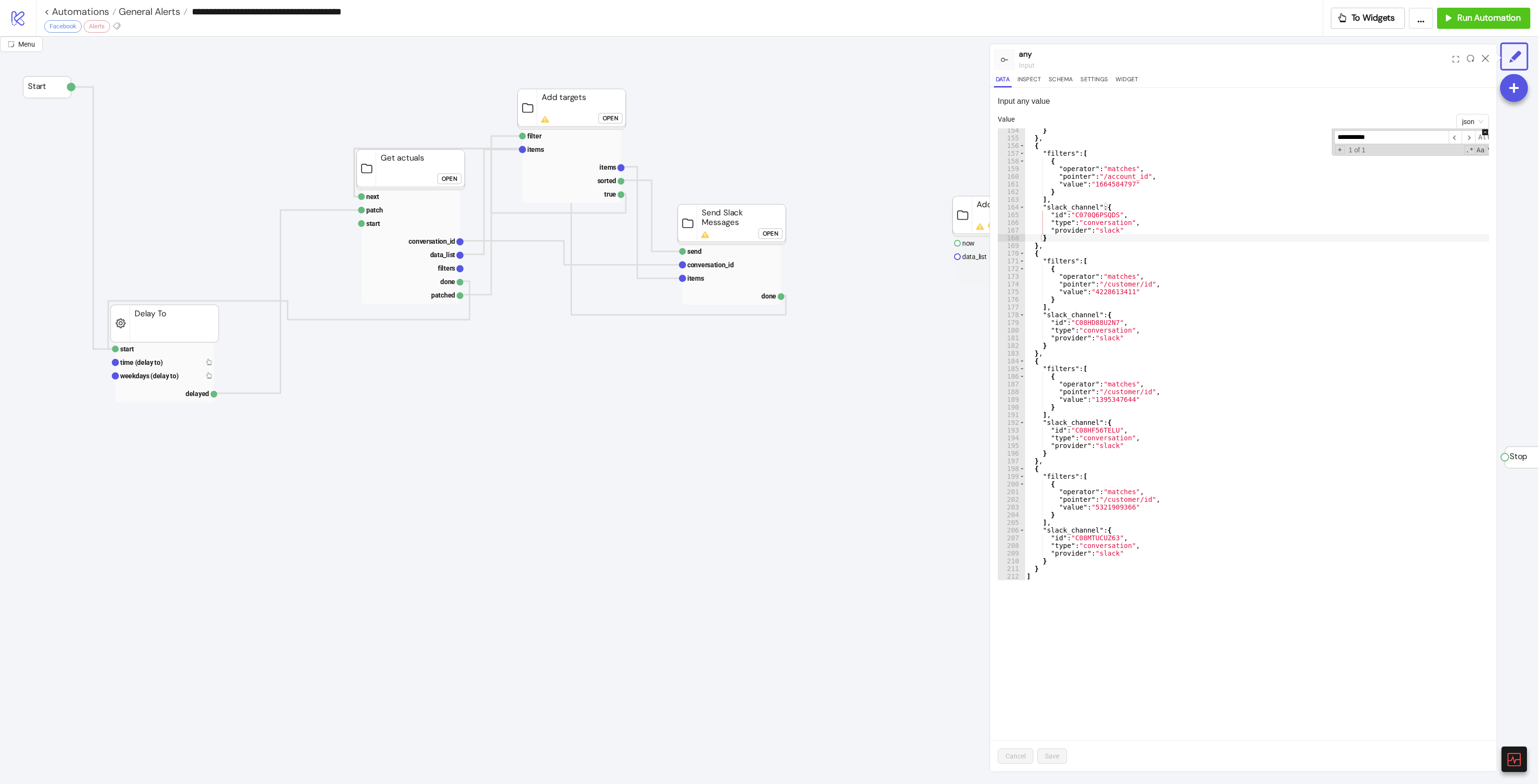
click at [1331, 380] on div "} } , { "filters" : [ { "operator" : "matches" , "pointer" : "/account_id" , "v…" at bounding box center [1265, 359] width 482 height 467
type textarea "**********"
click at [1433, 133] on input "**********" at bounding box center [1391, 137] width 114 height 14
paste input
type input "**********"
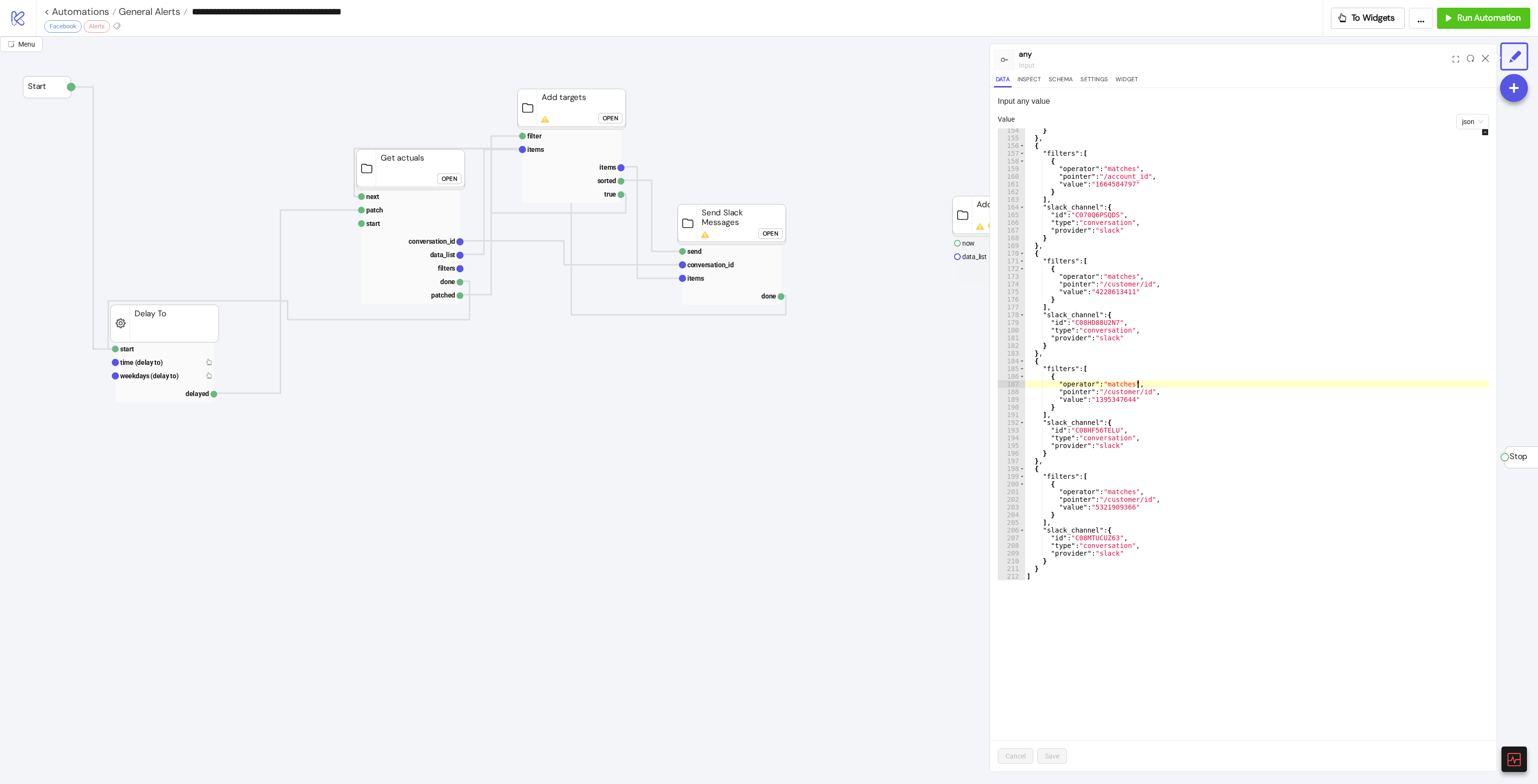
click at [1300, 439] on div "} } , { "filters" : [ { "operator" : "matches" , "pointer" : "/account_id" , "v…" at bounding box center [1265, 359] width 482 height 467
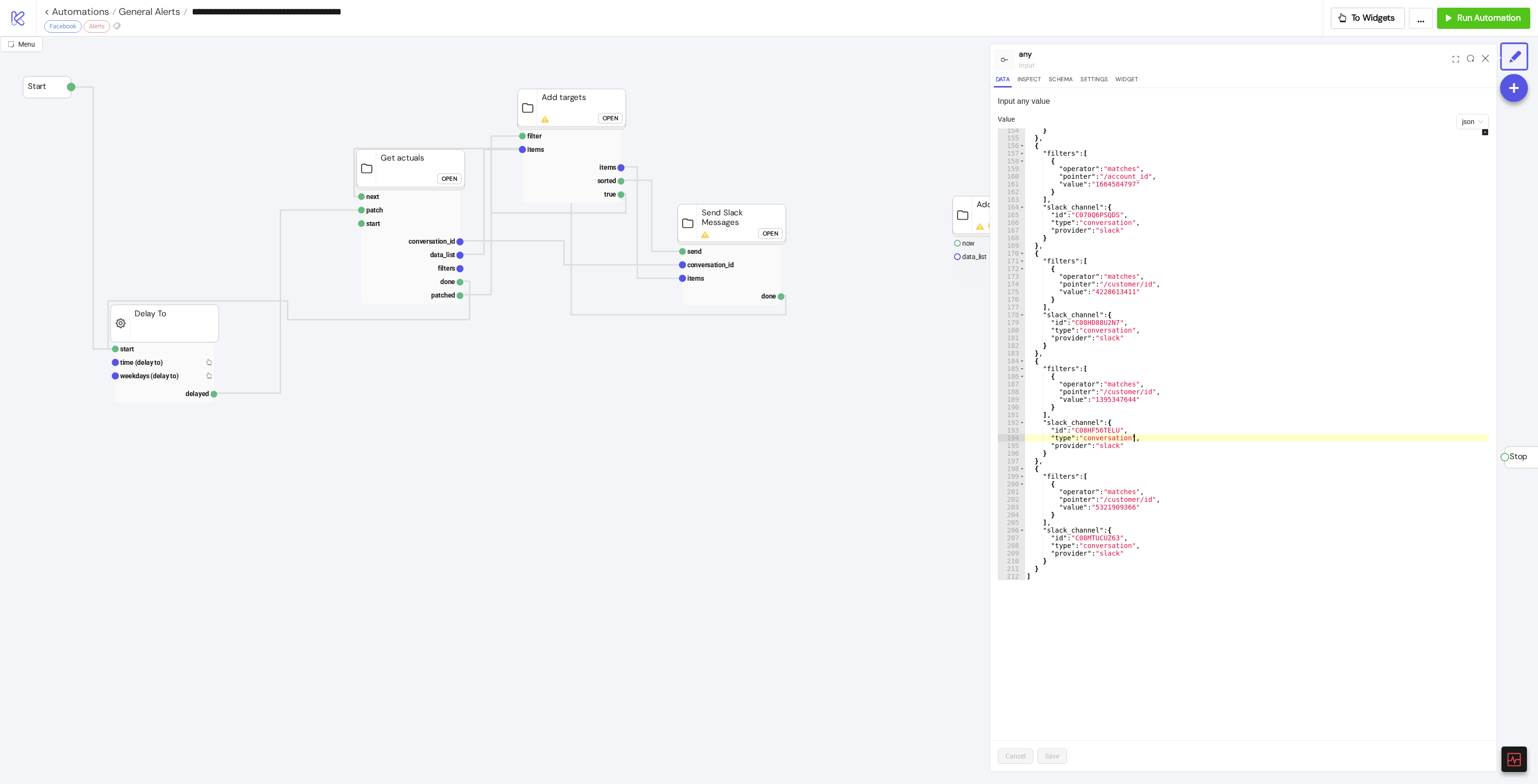
click at [1048, 578] on div "} } , { "filters" : [ { "operator" : "matches" , "pointer" : "/account_id" , "v…" at bounding box center [1265, 359] width 482 height 467
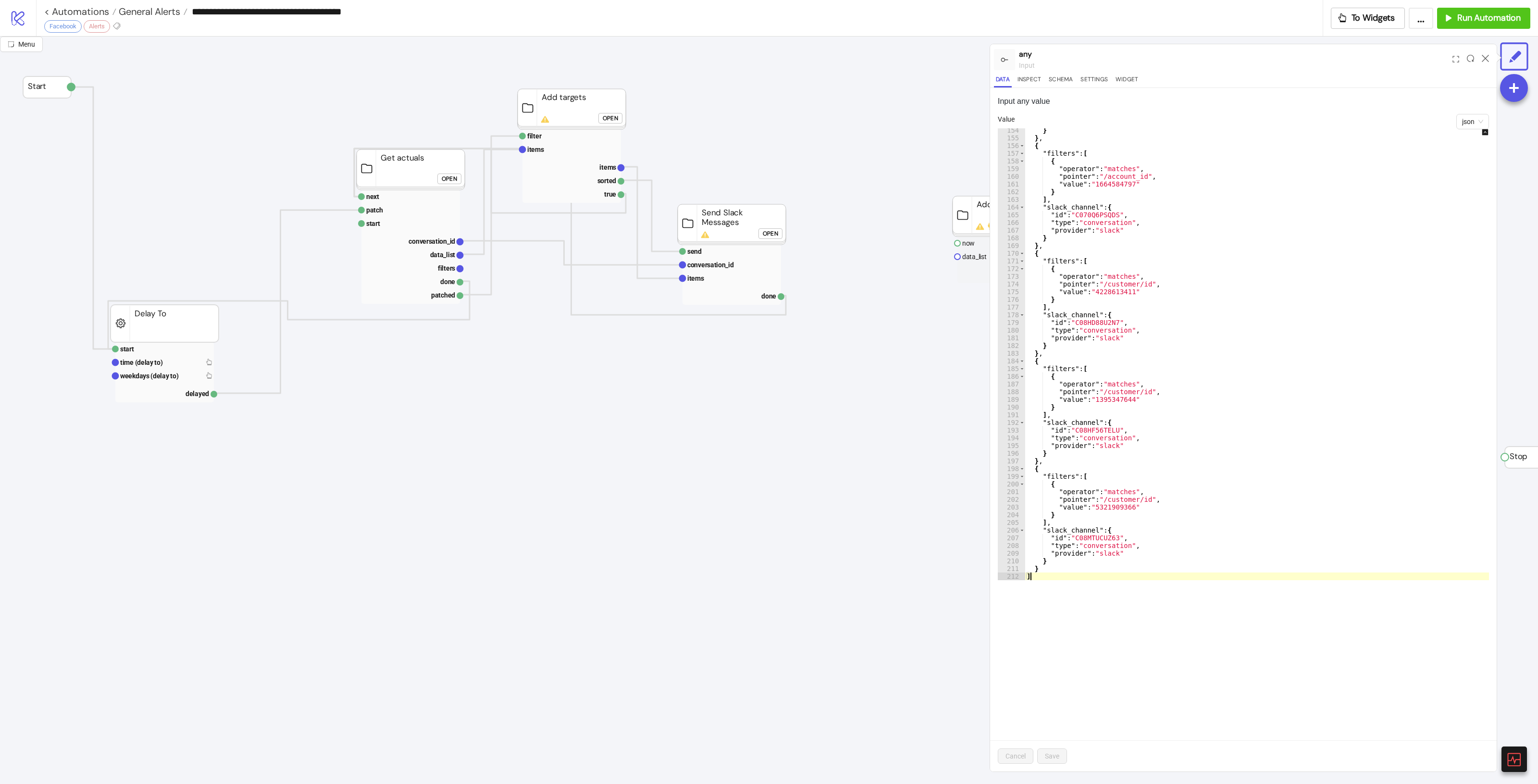
click at [1055, 571] on div "} } , { "filters" : [ { "operator" : "matches" , "pointer" : "/account_id" , "v…" at bounding box center [1265, 359] width 482 height 467
click at [1056, 468] on div "} } , { "filters" : [ { "operator" : "matches" , "pointer" : "/account_id" , "v…" at bounding box center [1265, 359] width 482 height 467
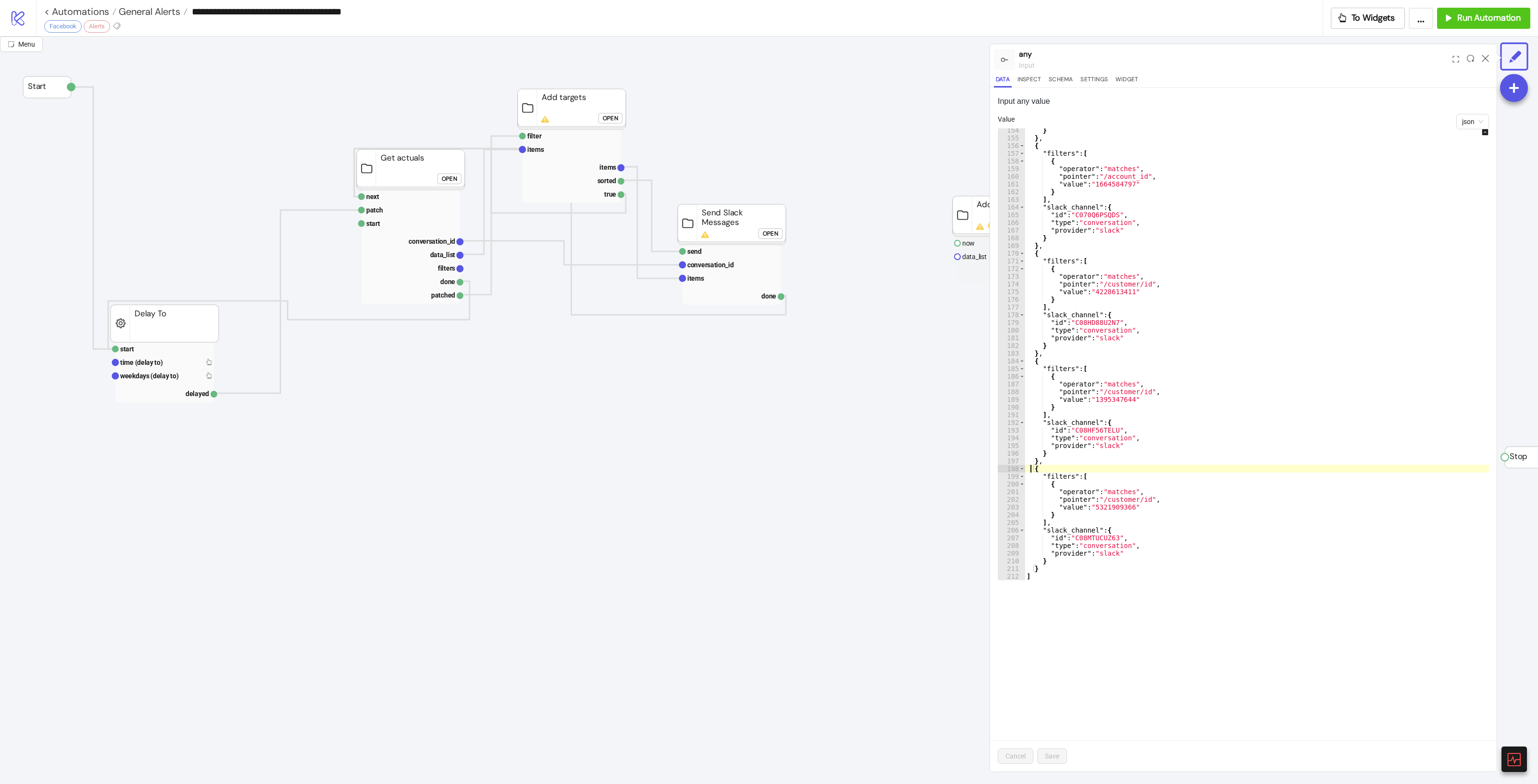
click at [1032, 470] on div "} } , { "filters" : [ { "operator" : "matches" , "pointer" : "/account_id" , "v…" at bounding box center [1265, 359] width 482 height 467
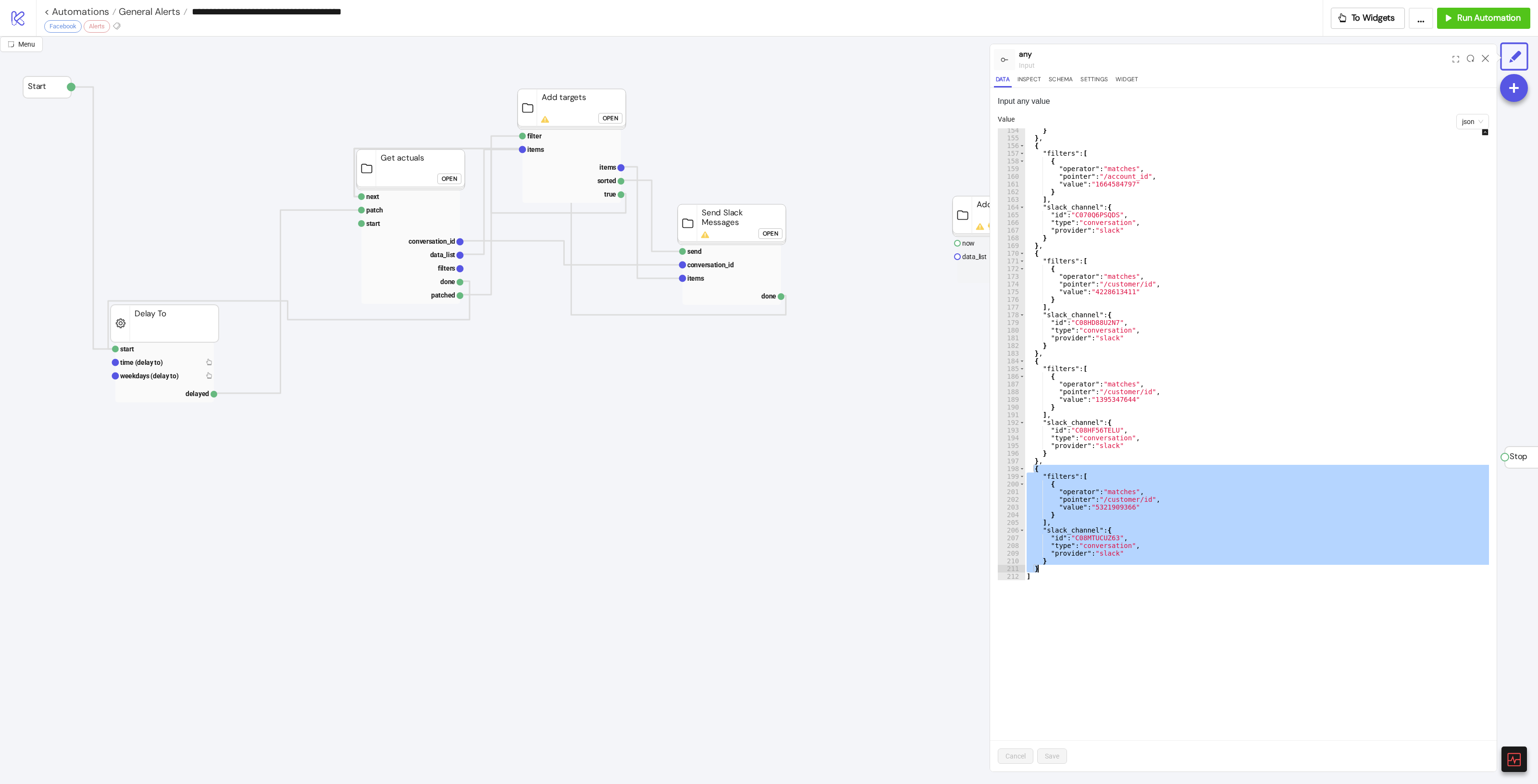
drag, startPoint x: 1035, startPoint y: 470, endPoint x: 1140, endPoint y: 568, distance: 143.6
click at [1140, 568] on div "} } , { "filters" : [ { "operator" : "matches" , "pointer" : "/account_id" , "v…" at bounding box center [1265, 359] width 482 height 467
click at [1065, 568] on div "} } , { "filters" : [ { "operator" : "matches" , "pointer" : "/account_id" , "v…" at bounding box center [1265, 354] width 482 height 452
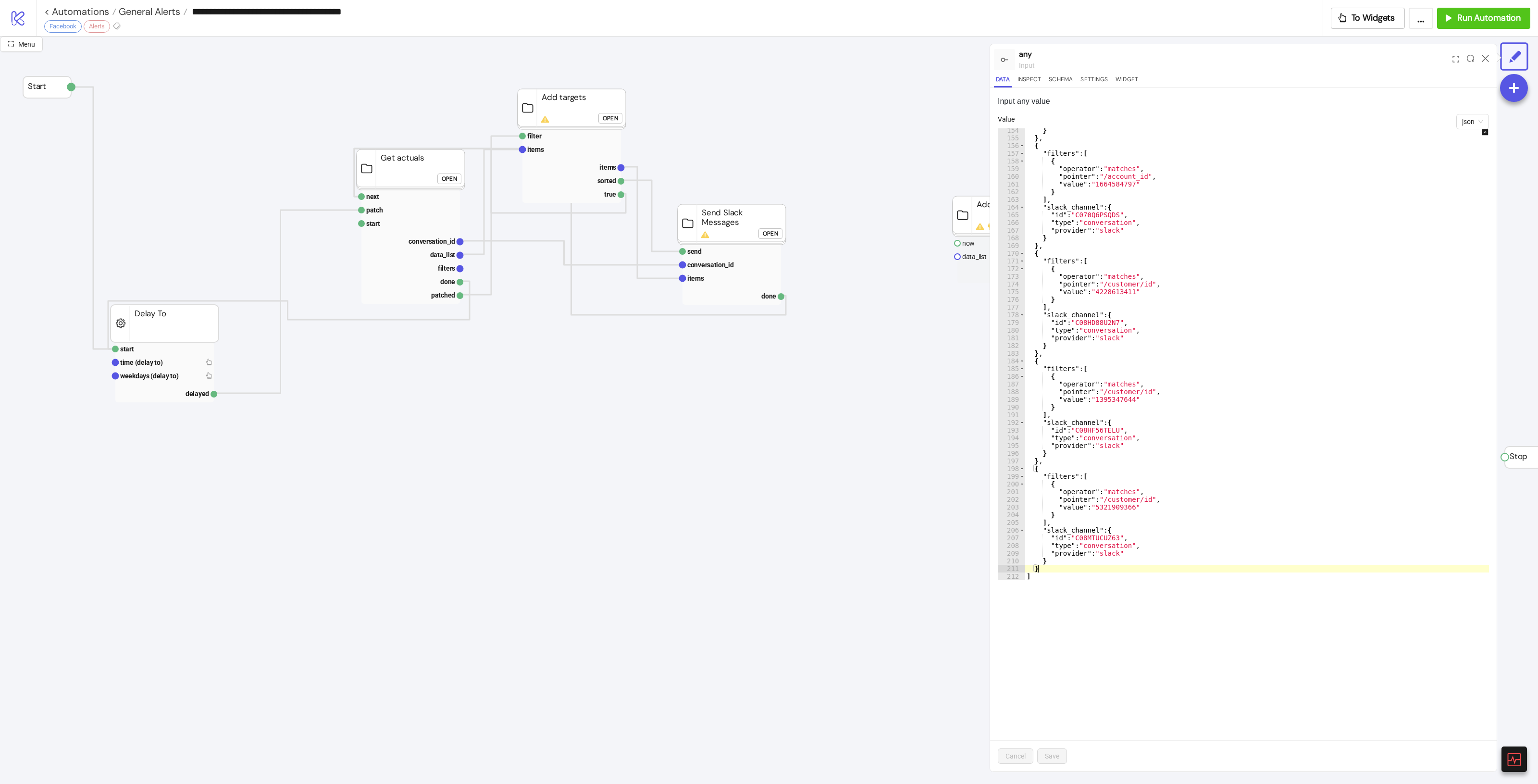
type textarea "**"
paste textarea "*"
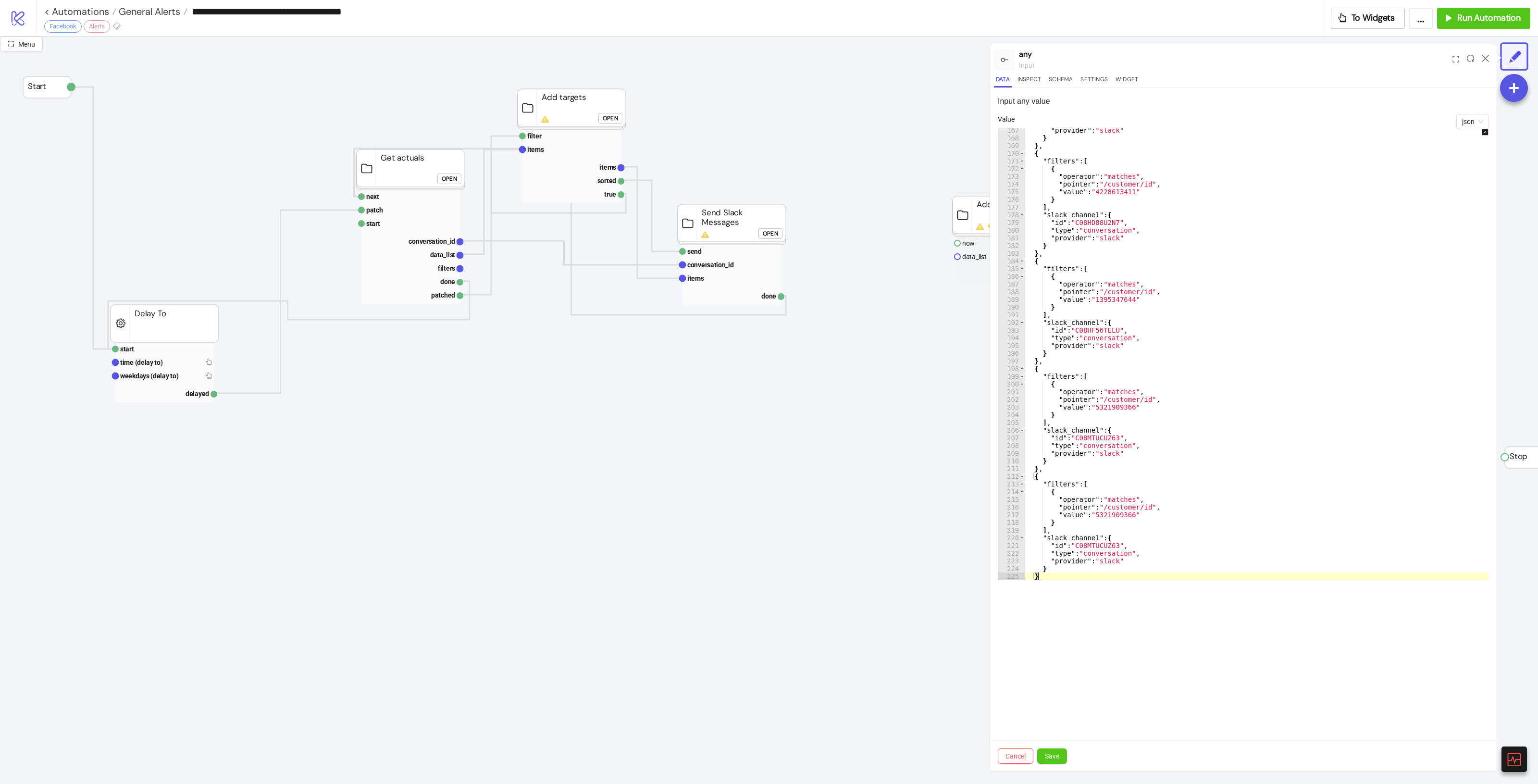
click at [1109, 500] on div ""provider" : "slack" } } , { "filters" : [ { "operator" : "matches" , "pointer"…" at bounding box center [1265, 359] width 482 height 467
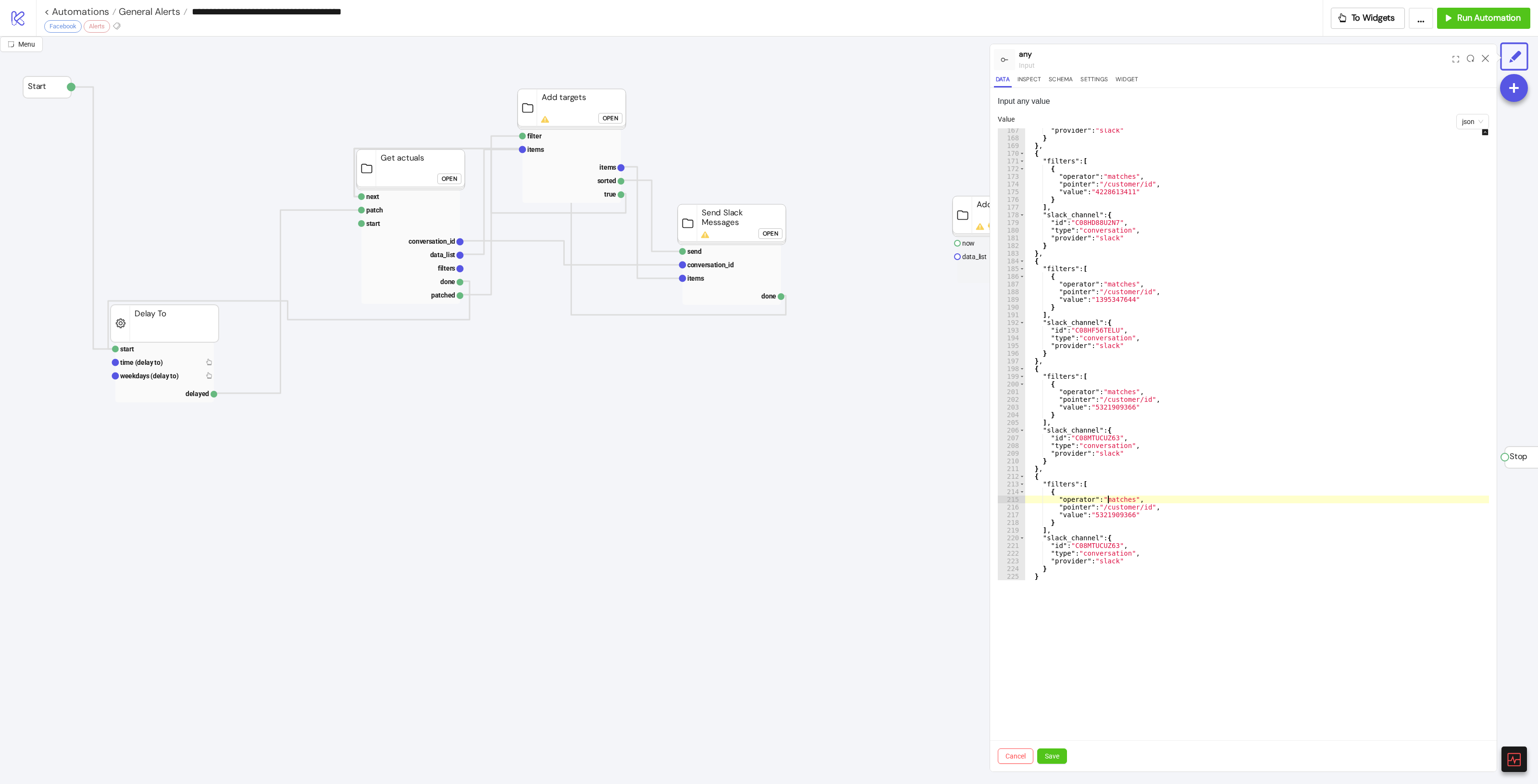
click at [1115, 517] on div ""provider" : "slack" } } , { "filters" : [ { "operator" : "matches" , "pointer"…" at bounding box center [1265, 359] width 482 height 467
click at [1097, 543] on div ""provider" : "slack" } } , { "filters" : [ { "operator" : "matches" , "pointer"…" at bounding box center [1265, 359] width 482 height 467
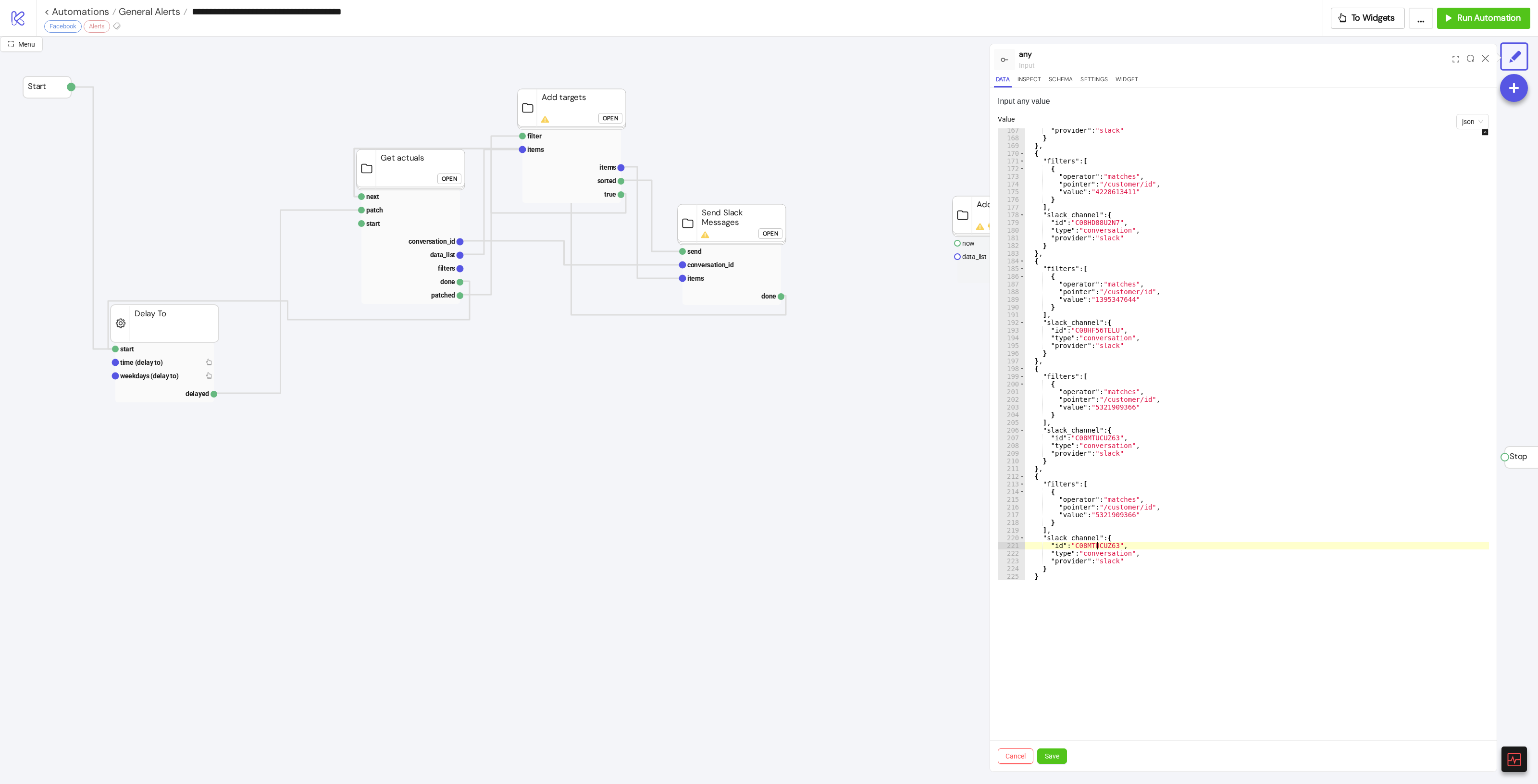
click at [1097, 543] on div ""provider" : "slack" } } , { "filters" : [ { "operator" : "matches" , "pointer"…" at bounding box center [1265, 359] width 482 height 467
paste textarea "Cursor at row 221"
click at [1148, 505] on div ""provider" : "slack" } } , { "filters" : [ { "operator" : "matches" , "pointer"…" at bounding box center [1265, 359] width 482 height 467
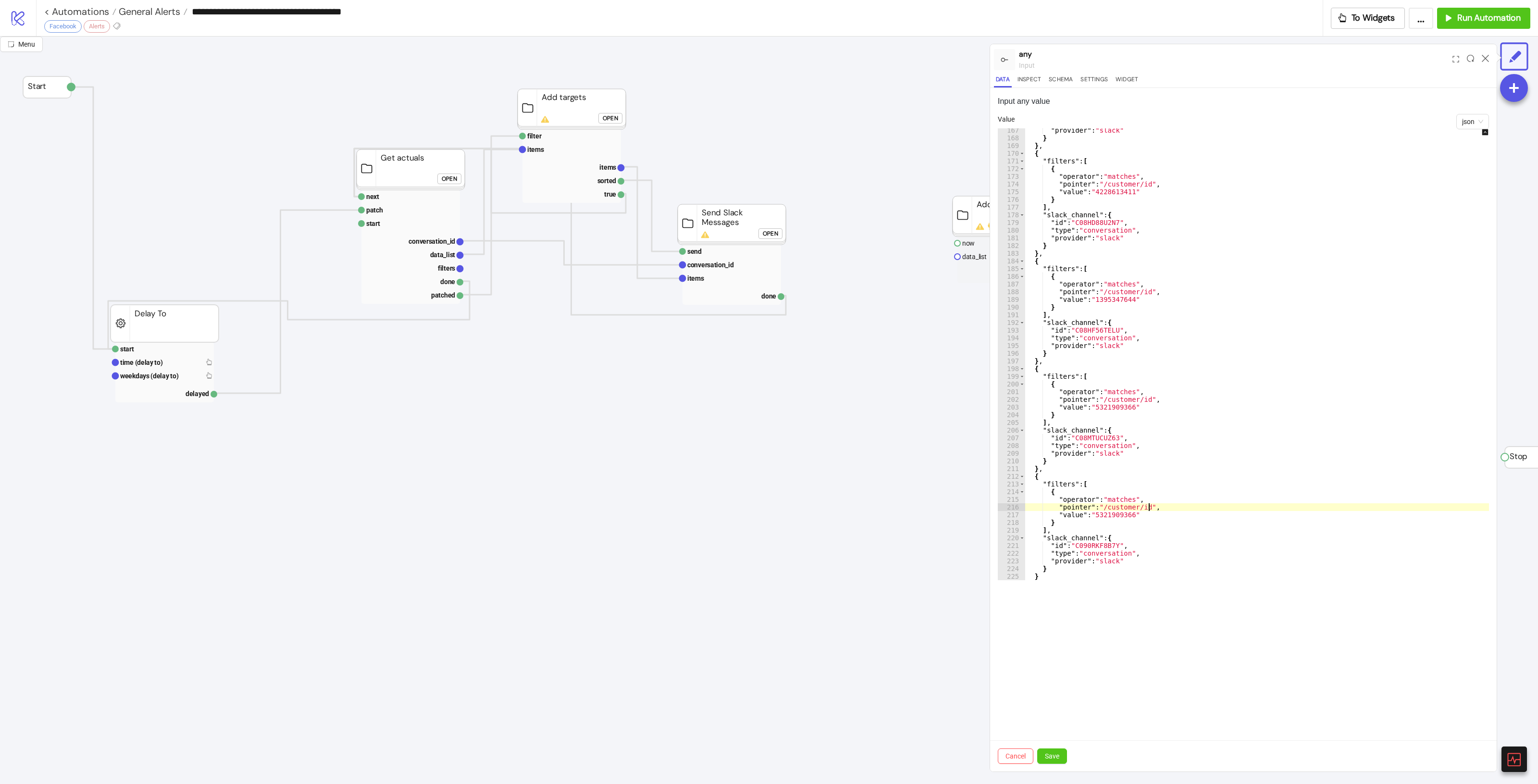
click at [1120, 515] on div ""provider" : "slack" } } , { "filters" : [ { "operator" : "matches" , "pointer"…" at bounding box center [1265, 359] width 482 height 467
click at [1114, 512] on div ""provider" : "slack" } } , { "filters" : [ { "operator" : "matches" , "pointer"…" at bounding box center [1265, 359] width 482 height 467
click at [1115, 512] on div "} } , { "filters" : [ { "operator" : "matches" , "pointer" : "/customer/id" , "…" at bounding box center [1265, 359] width 482 height 467
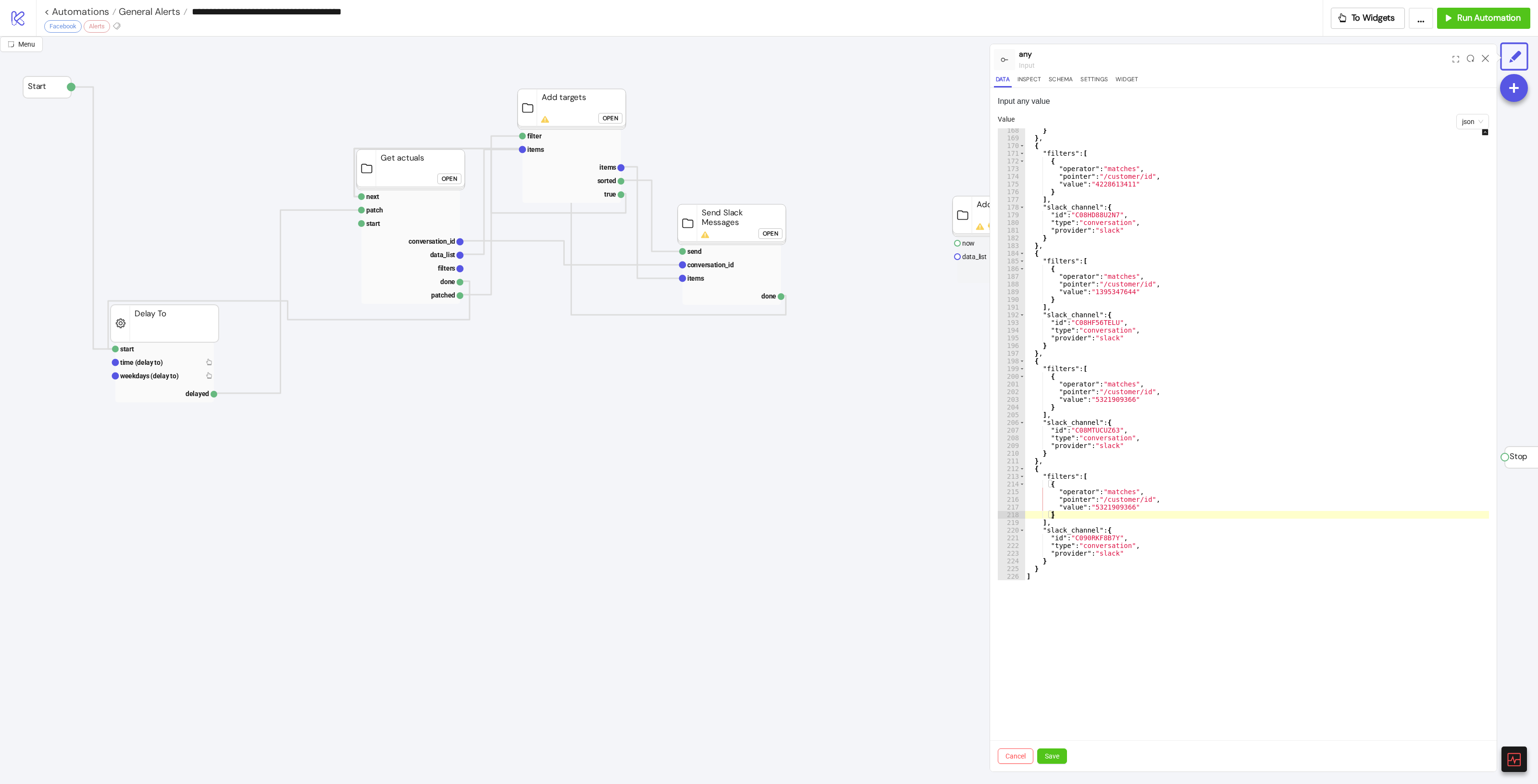
click at [1115, 494] on div "} } , { "filters" : [ { "operator" : "matches" , "pointer" : "/customer/id" , "…" at bounding box center [1265, 359] width 482 height 467
click at [1112, 506] on div "} } , { "filters" : [ { "operator" : "matches" , "pointer" : "/customer/id" , "…" at bounding box center [1265, 359] width 482 height 467
paste textarea "Cursor at row 217"
type textarea "**********"
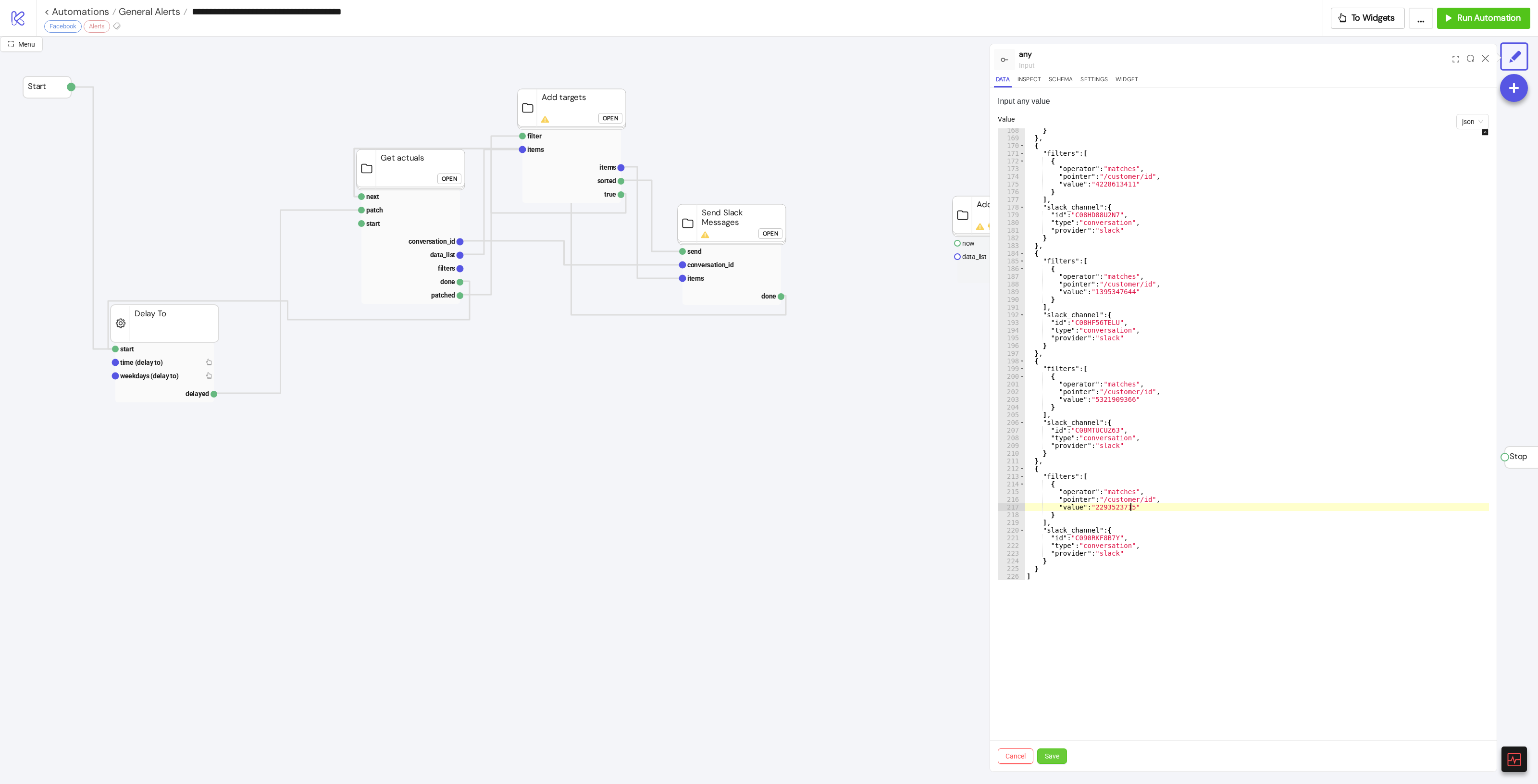
click at [1066, 758] on button "Save" at bounding box center [1052, 756] width 30 height 15
type textarea "**********"
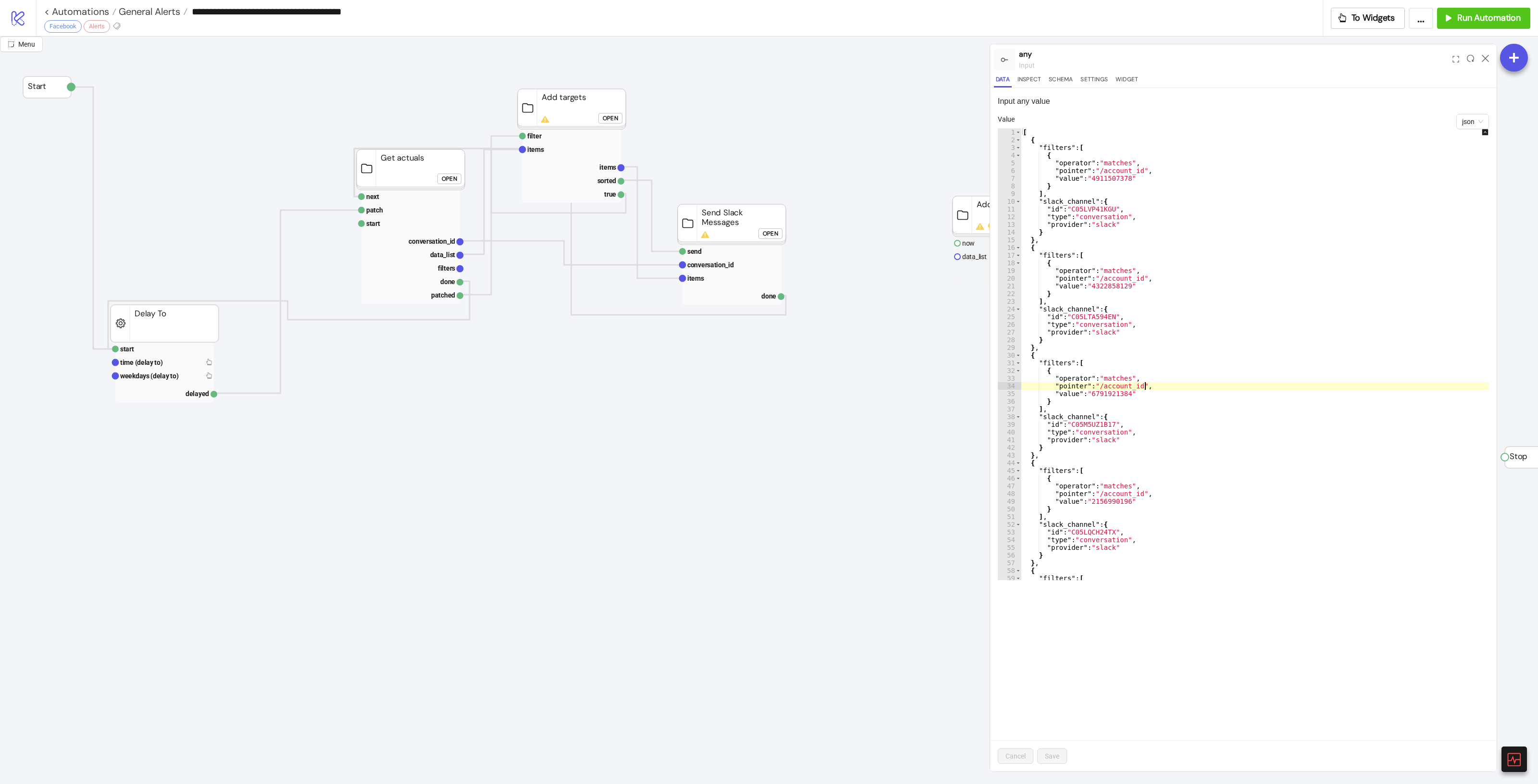
click at [1295, 383] on div "[ { "filters" : [ { "operator" : "matches" , "pointer" : "/account_id" , "value…" at bounding box center [1262, 362] width 482 height 467
type input "**********"
drag, startPoint x: 1092, startPoint y: 548, endPoint x: 1105, endPoint y: 556, distance: 15.3
click at [1093, 548] on div "} } , { "filters" : [ { "operator" : "matches" , "pointer" : "/customer/id" , "…" at bounding box center [1265, 359] width 482 height 467
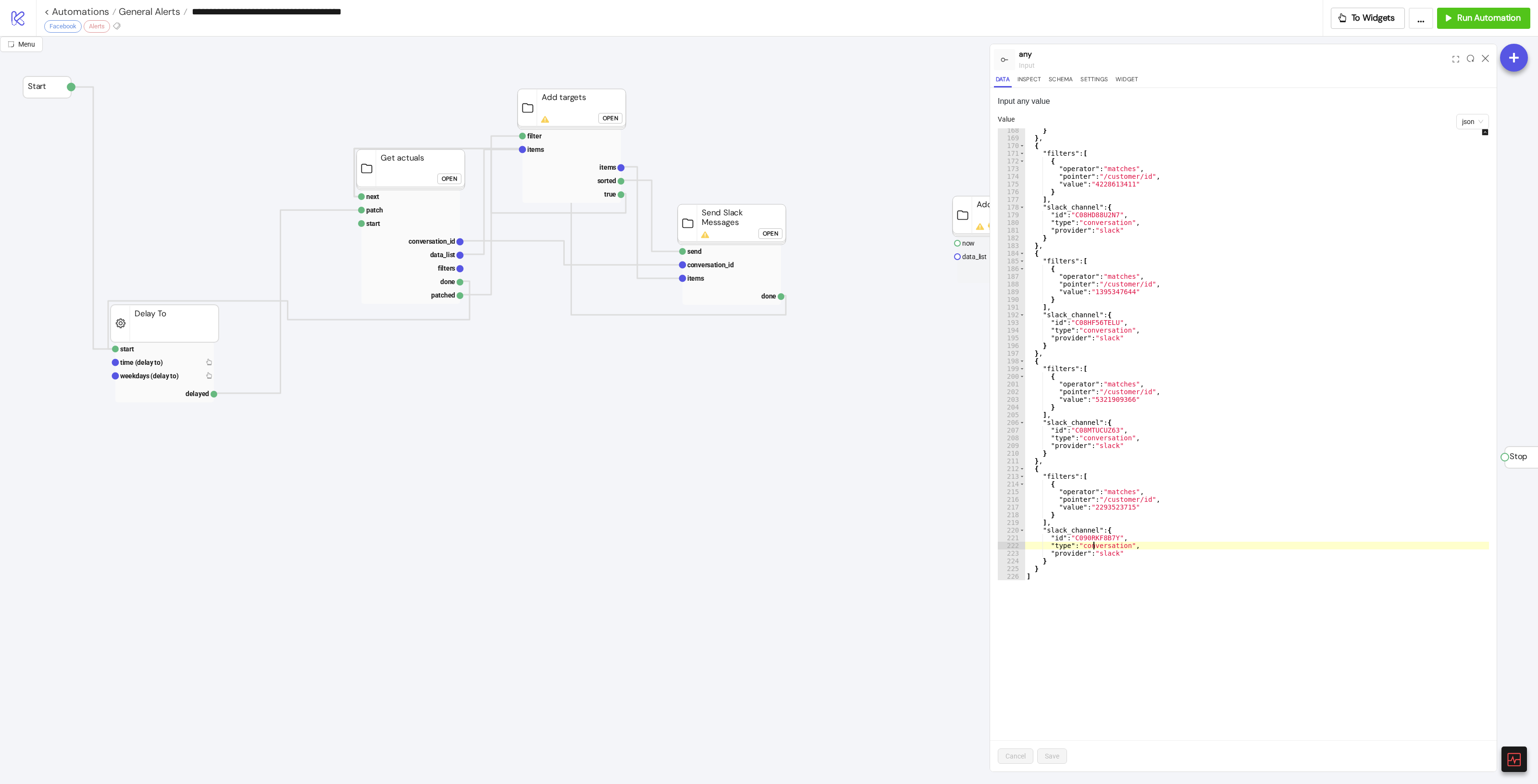
click at [1297, 344] on div "} } , { "filters" : [ { "operator" : "matches" , "pointer" : "/customer/id" , "…" at bounding box center [1265, 359] width 482 height 467
click at [1152, 533] on div "} } , { "filters" : [ { "operator" : "matches" , "pointer" : "/customer/id" , "…" at bounding box center [1265, 359] width 482 height 467
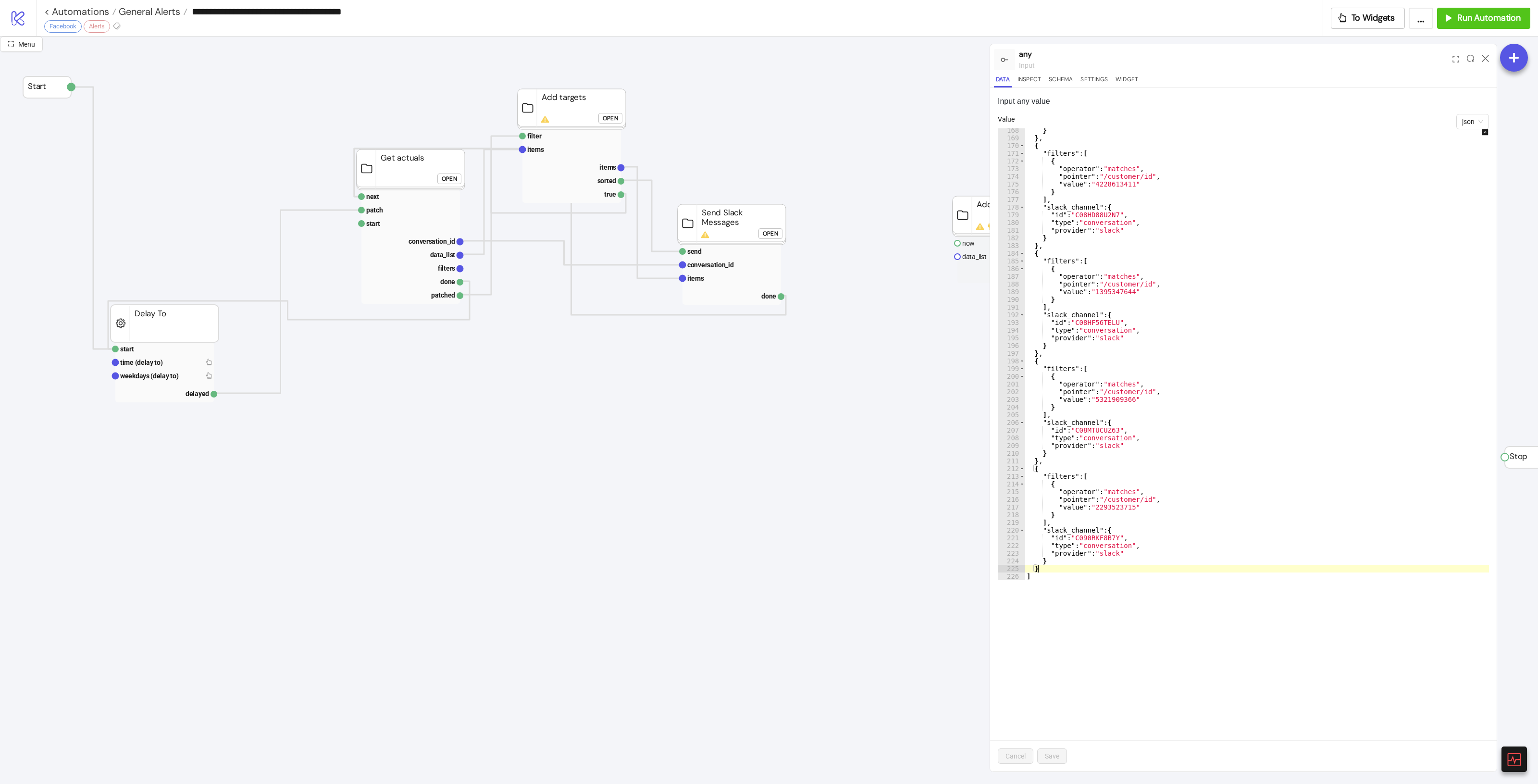
click at [1050, 569] on div "} } , { "filters" : [ { "operator" : "matches" , "pointer" : "/customer/id" , "…" at bounding box center [1265, 359] width 482 height 467
click at [1056, 568] on div "} } , { "filters" : [ { "operator" : "matches" , "pointer" : "/customer/id" , "…" at bounding box center [1265, 359] width 482 height 467
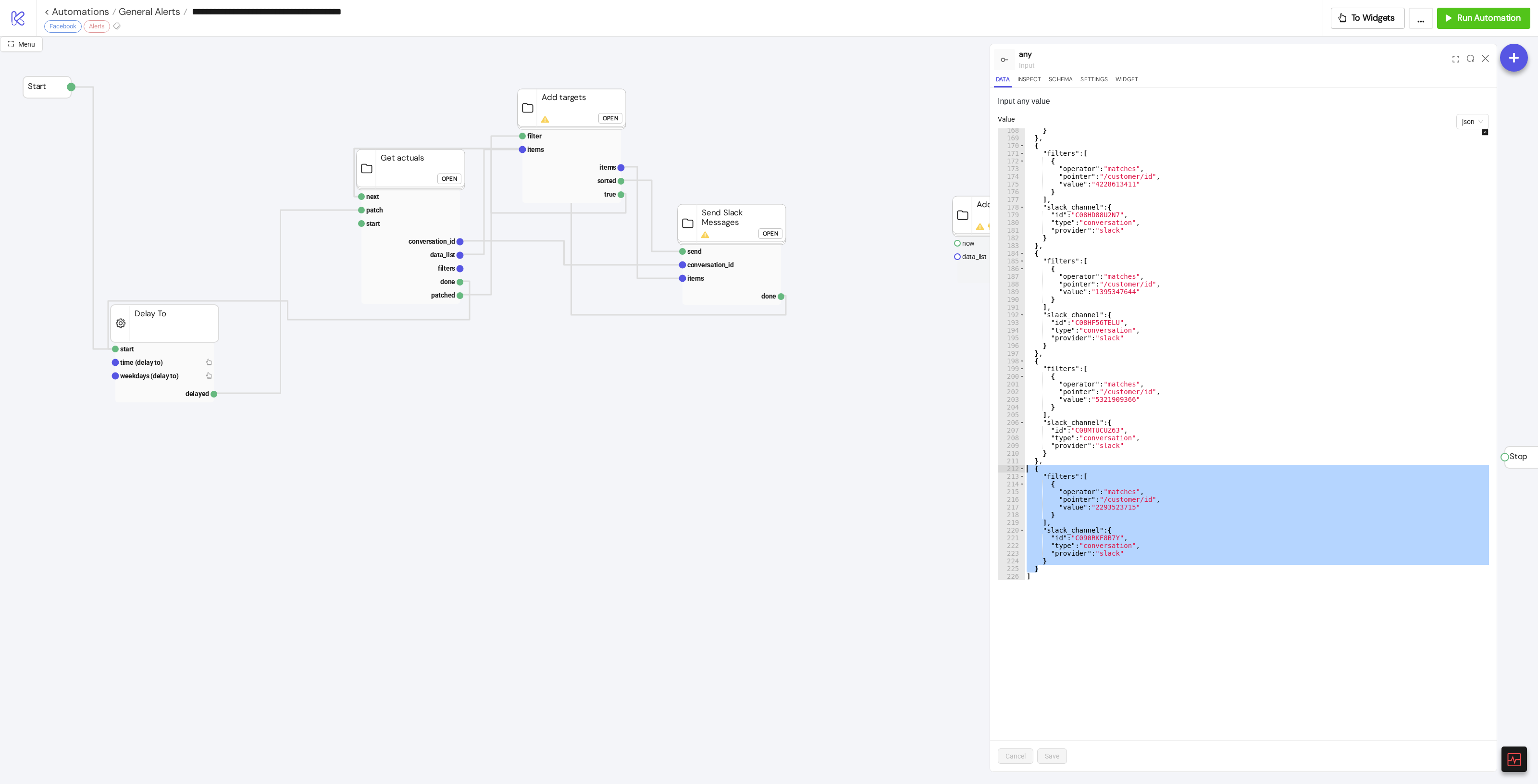
drag, startPoint x: 1060, startPoint y: 567, endPoint x: 1010, endPoint y: 472, distance: 107.4
click at [1010, 472] on div "* 168 169 170 171 172 173 174 175 176 177 178 179 180 181 182 183 184 185 186 1…" at bounding box center [1243, 354] width 491 height 452
click at [1070, 568] on div "} } , { "filters" : [ { "operator" : "matches" , "pointer" : "/customer/id" , "…" at bounding box center [1265, 354] width 482 height 452
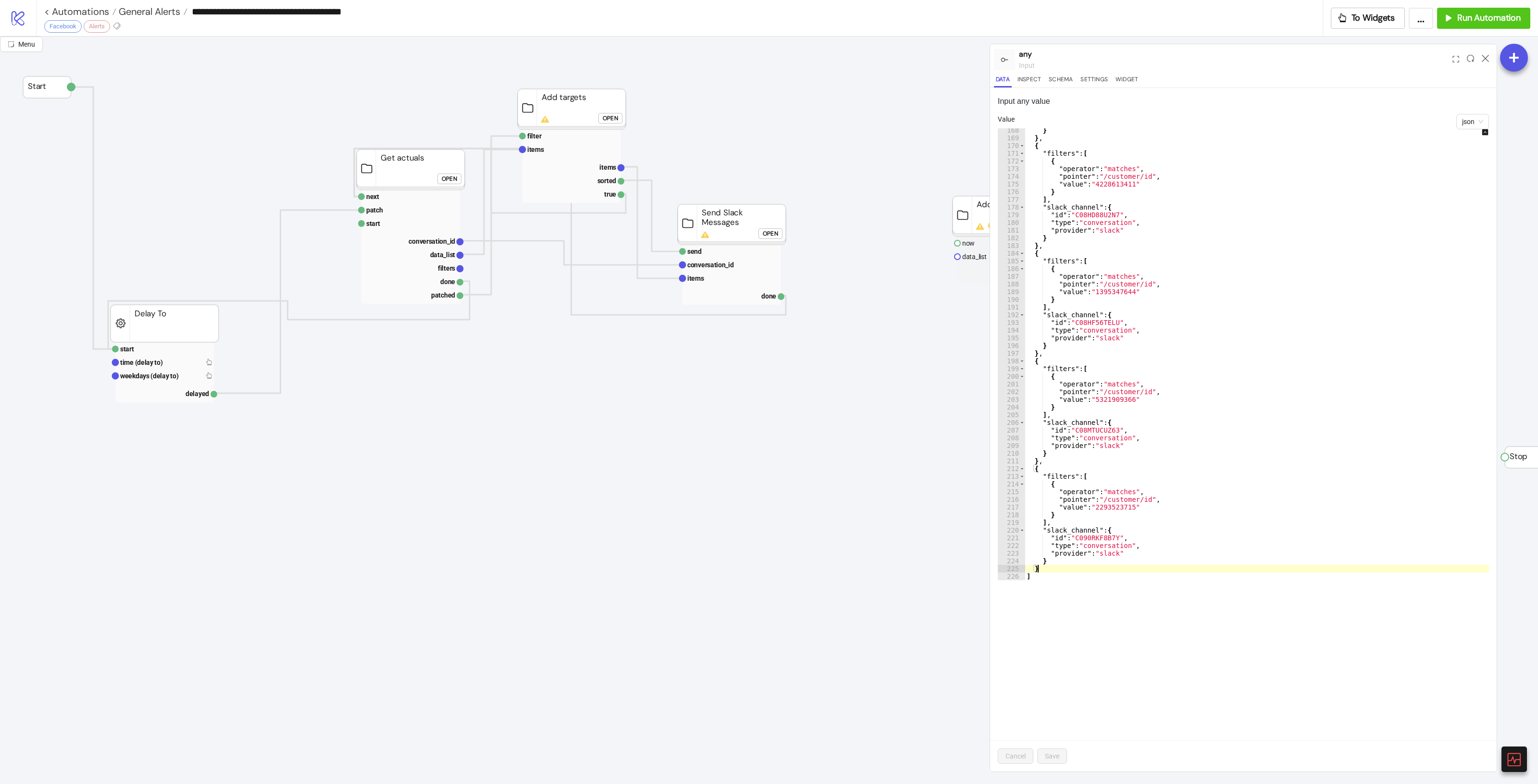
type textarea "**"
paste textarea "*"
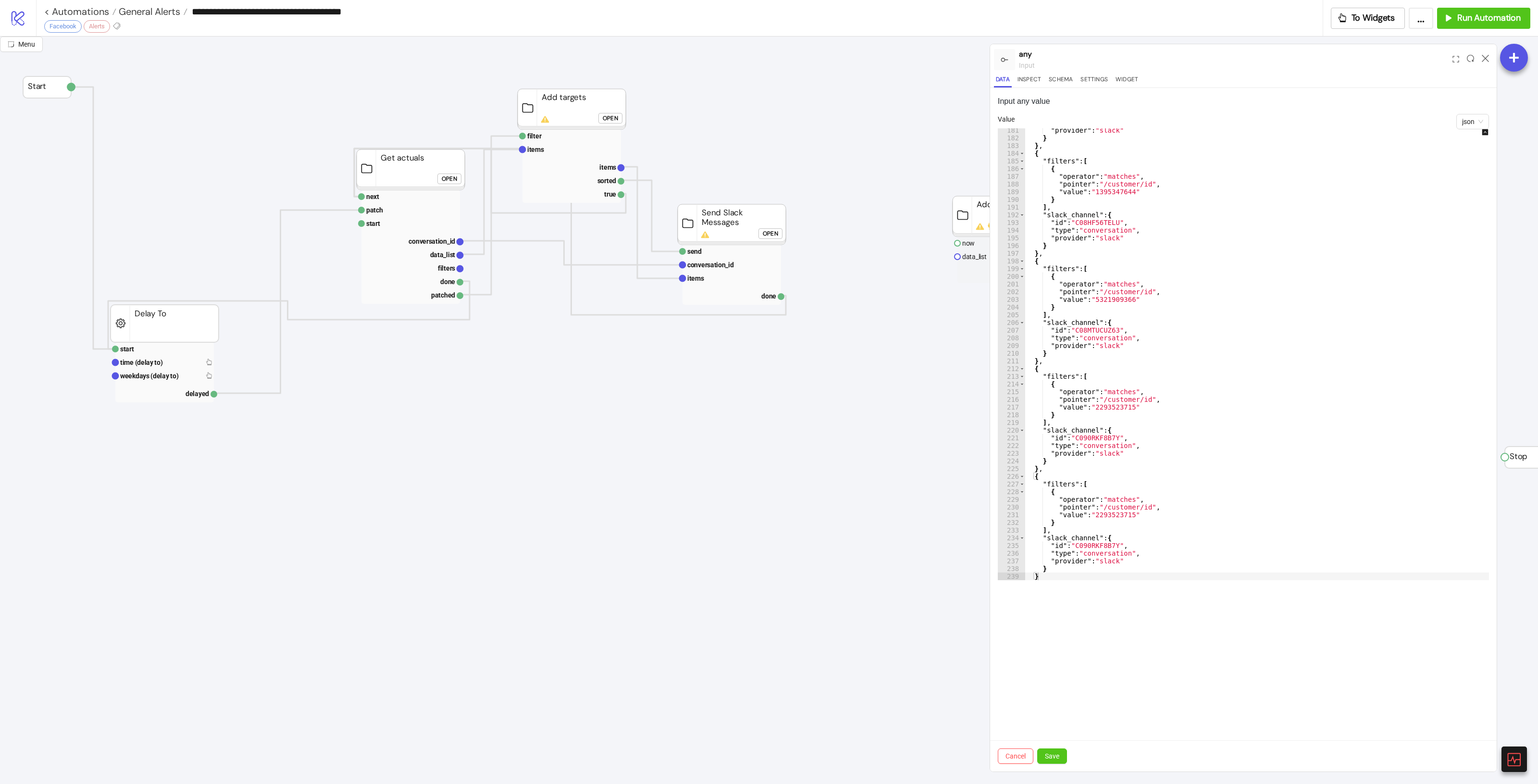
click at [1096, 544] on div ""provider" : "slack" } } , { "filters" : [ { "operator" : "matches" , "pointer"…" at bounding box center [1265, 359] width 482 height 467
paste textarea "Cursor at row 235"
type textarea "**********"
click at [1066, 751] on button "Save" at bounding box center [1052, 756] width 30 height 15
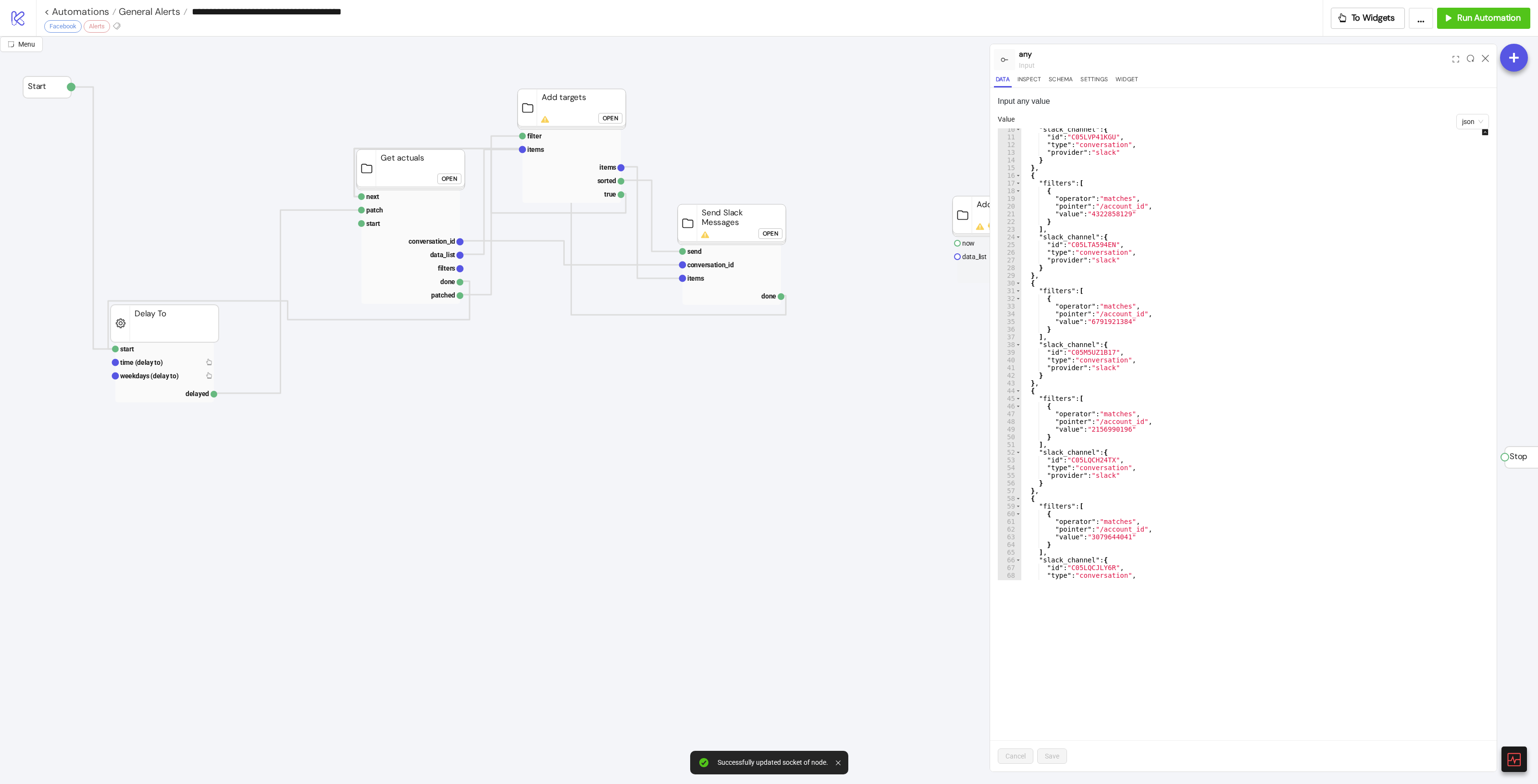
scroll to position [216, 0]
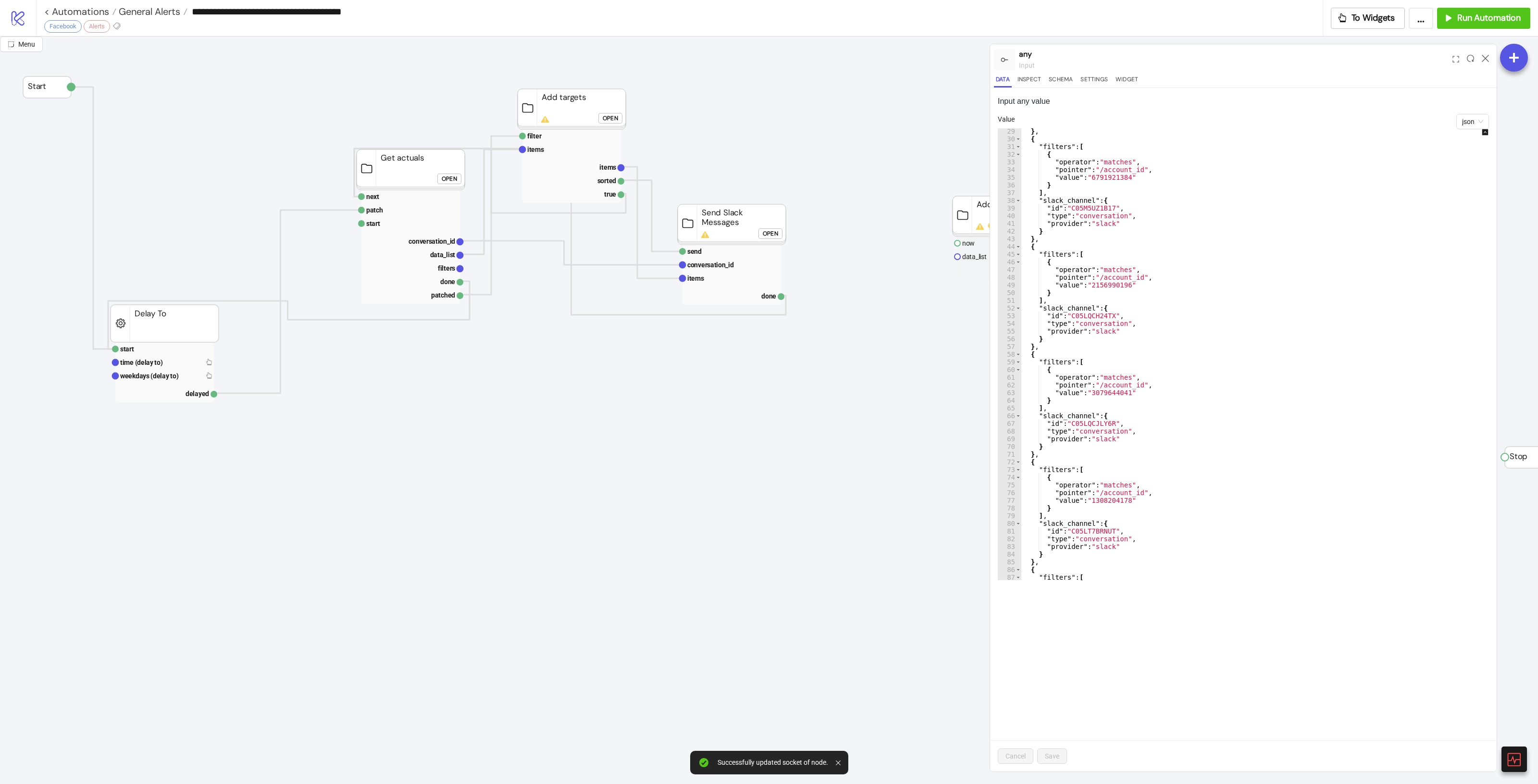
type textarea "**********"
click at [1291, 420] on div "} , { "filters" : [ { "operator" : "matches" , "pointer" : "/account_id" , "val…" at bounding box center [1262, 361] width 482 height 467
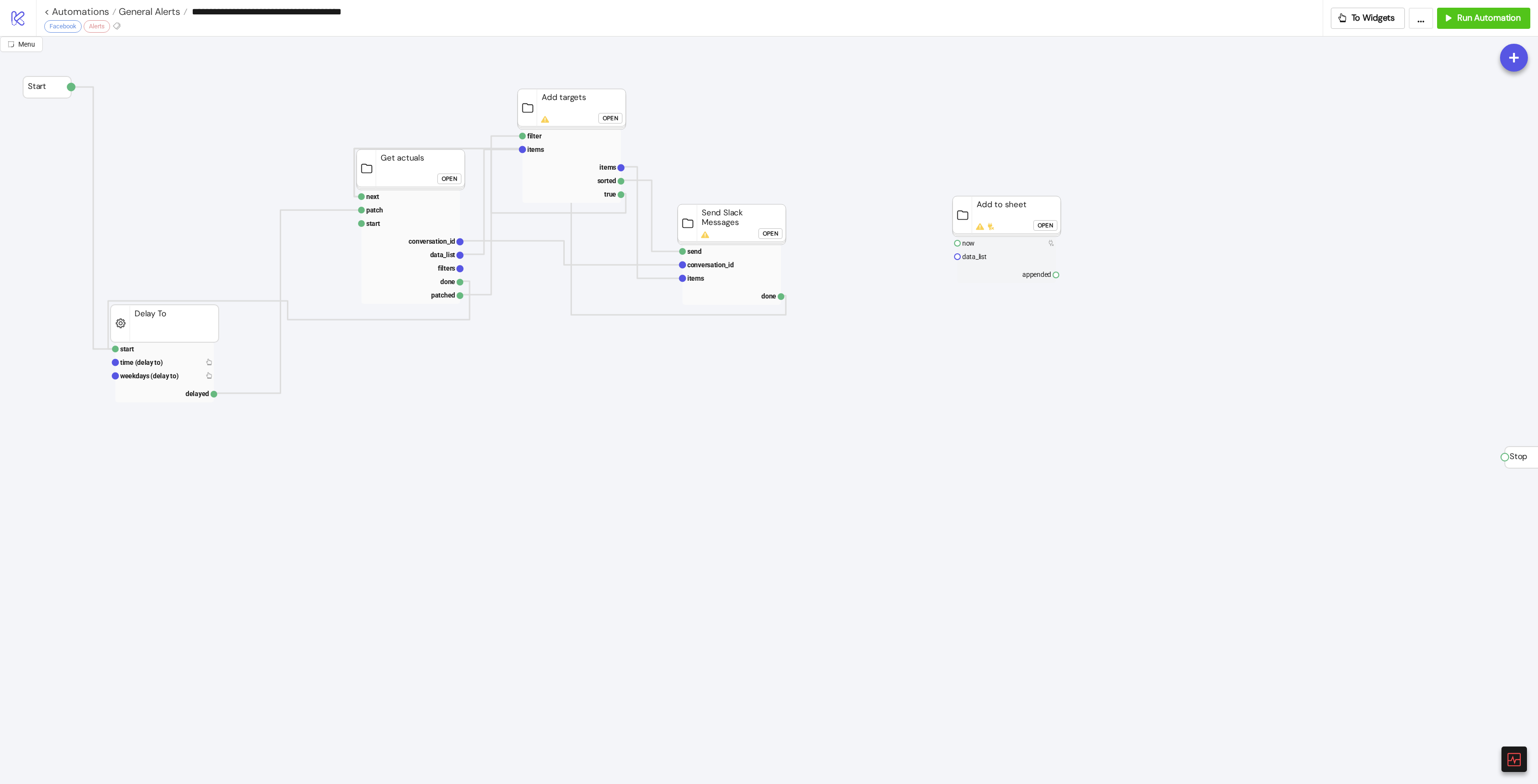
click at [458, 177] on button "Open" at bounding box center [449, 178] width 24 height 10
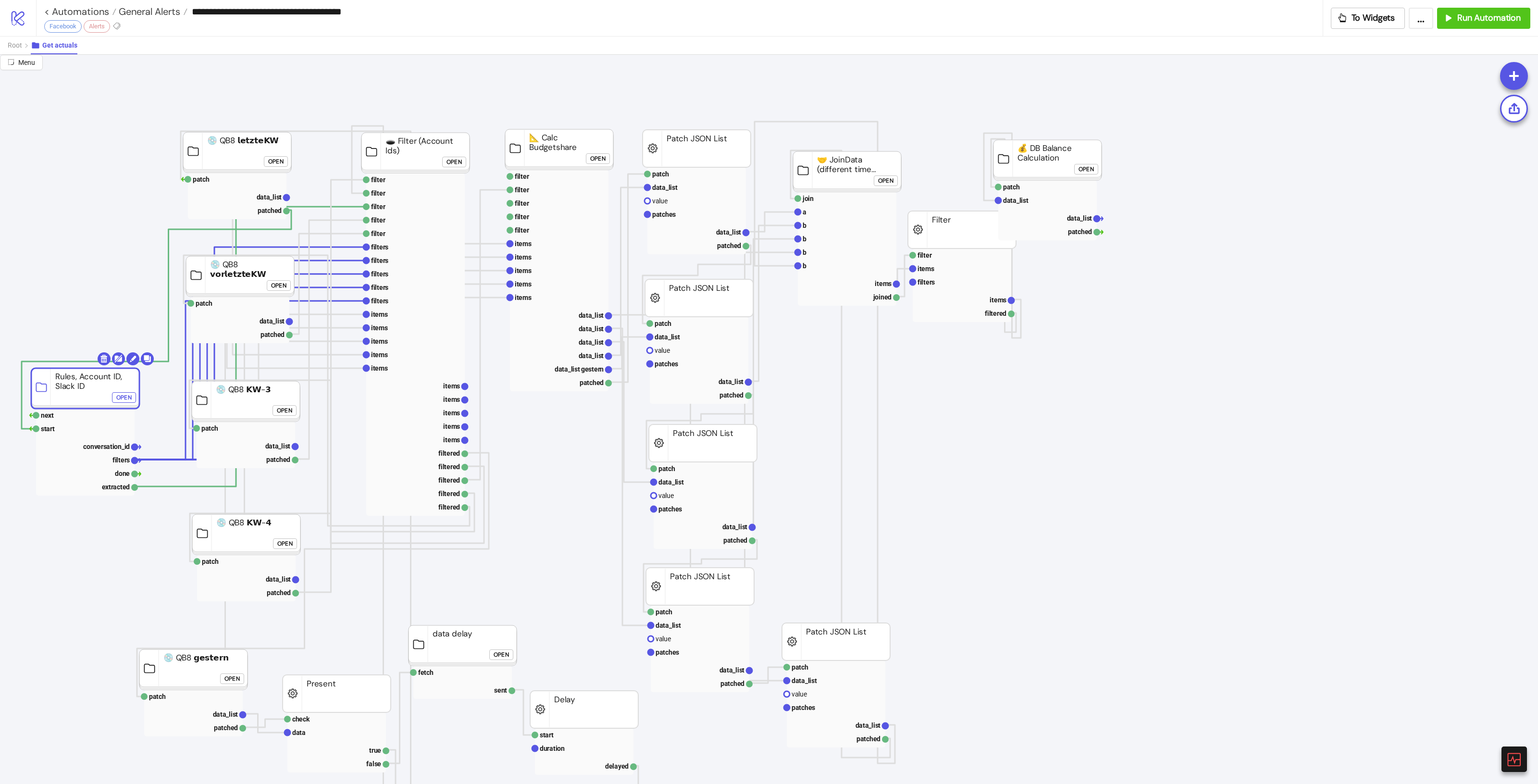
drag, startPoint x: 87, startPoint y: 379, endPoint x: 92, endPoint y: 380, distance: 5.1
drag, startPoint x: 96, startPoint y: 388, endPoint x: 92, endPoint y: 373, distance: 15.5
click at [92, 373] on rect at bounding box center [81, 373] width 108 height 40
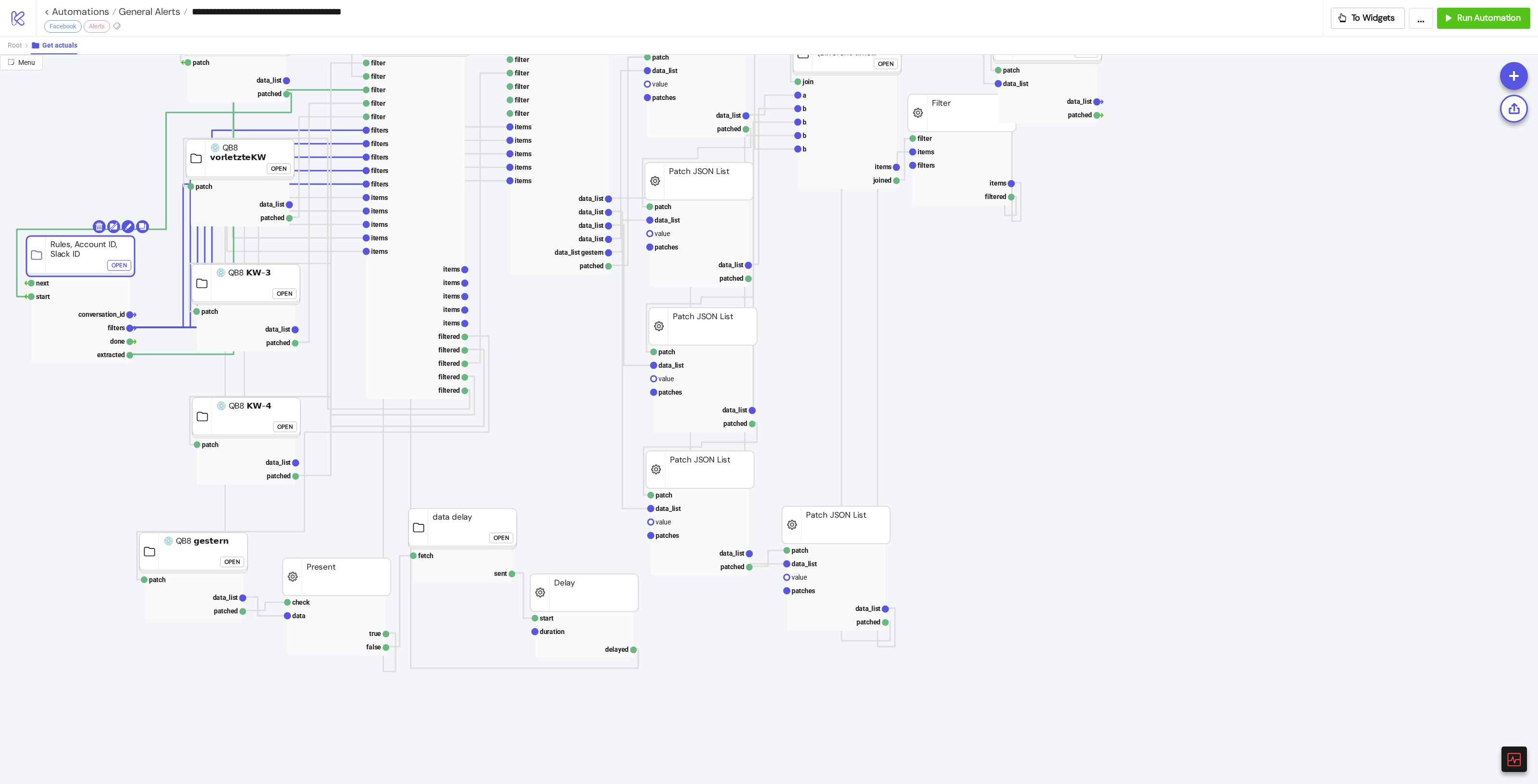
scroll to position [120, 0]
click at [111, 260] on div "Open" at bounding box center [119, 261] width 15 height 11
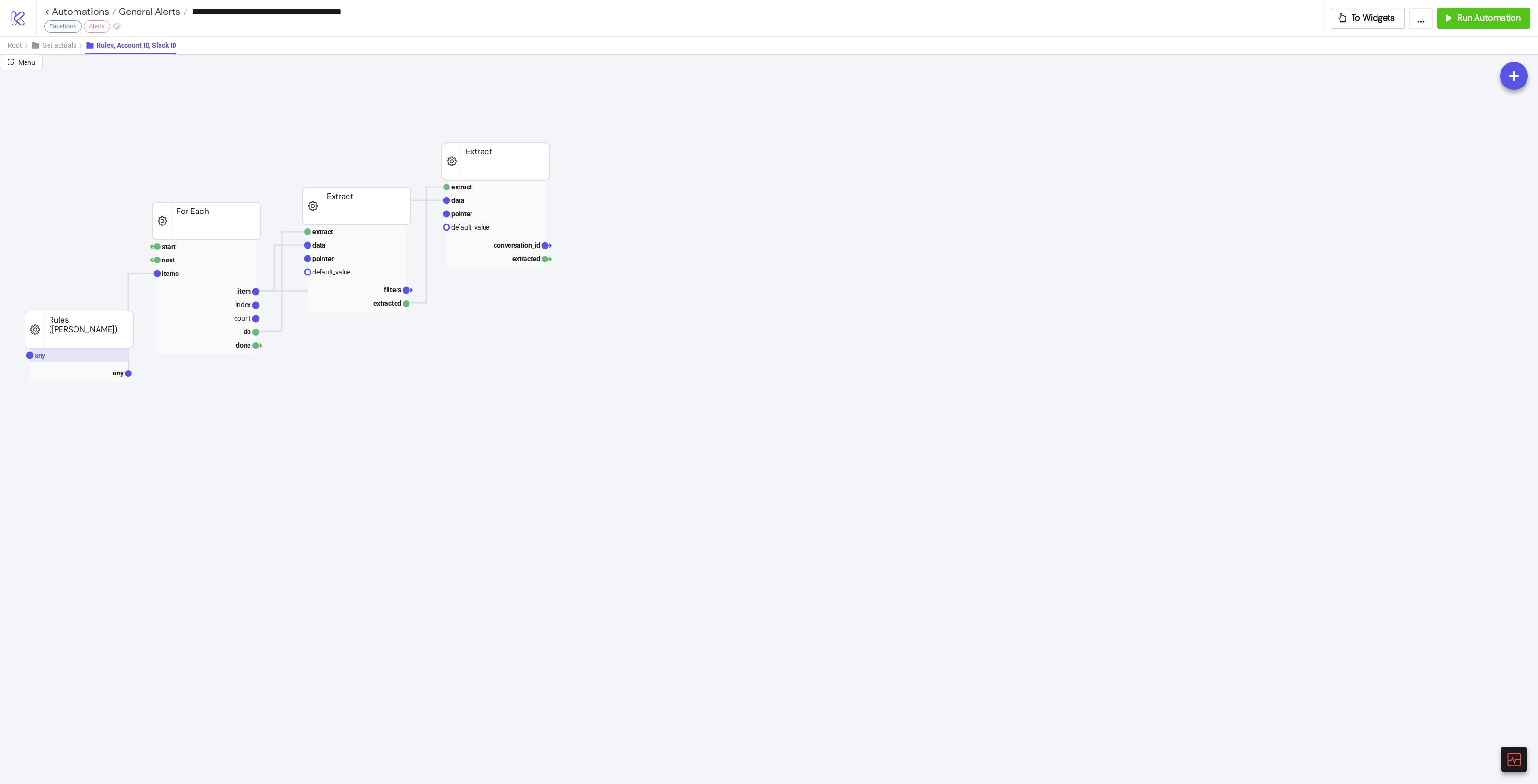
click at [58, 356] on rect at bounding box center [79, 356] width 99 height 14
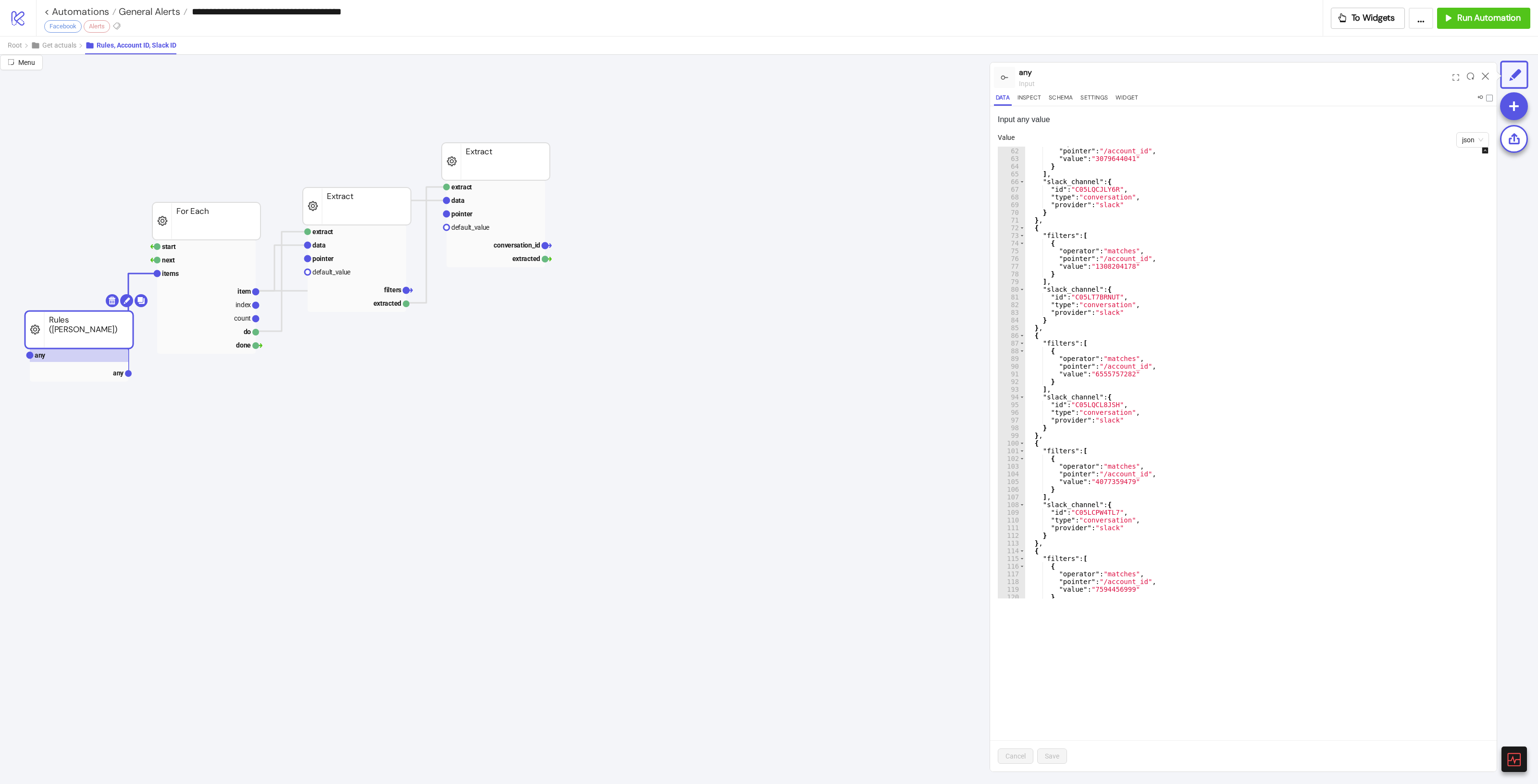
scroll to position [469, 0]
click at [1202, 370] on div ""operator" : "matches" , "pointer" : "/account_id" , "value" : "3079644041" } ]…" at bounding box center [1265, 373] width 482 height 467
type textarea "**********"
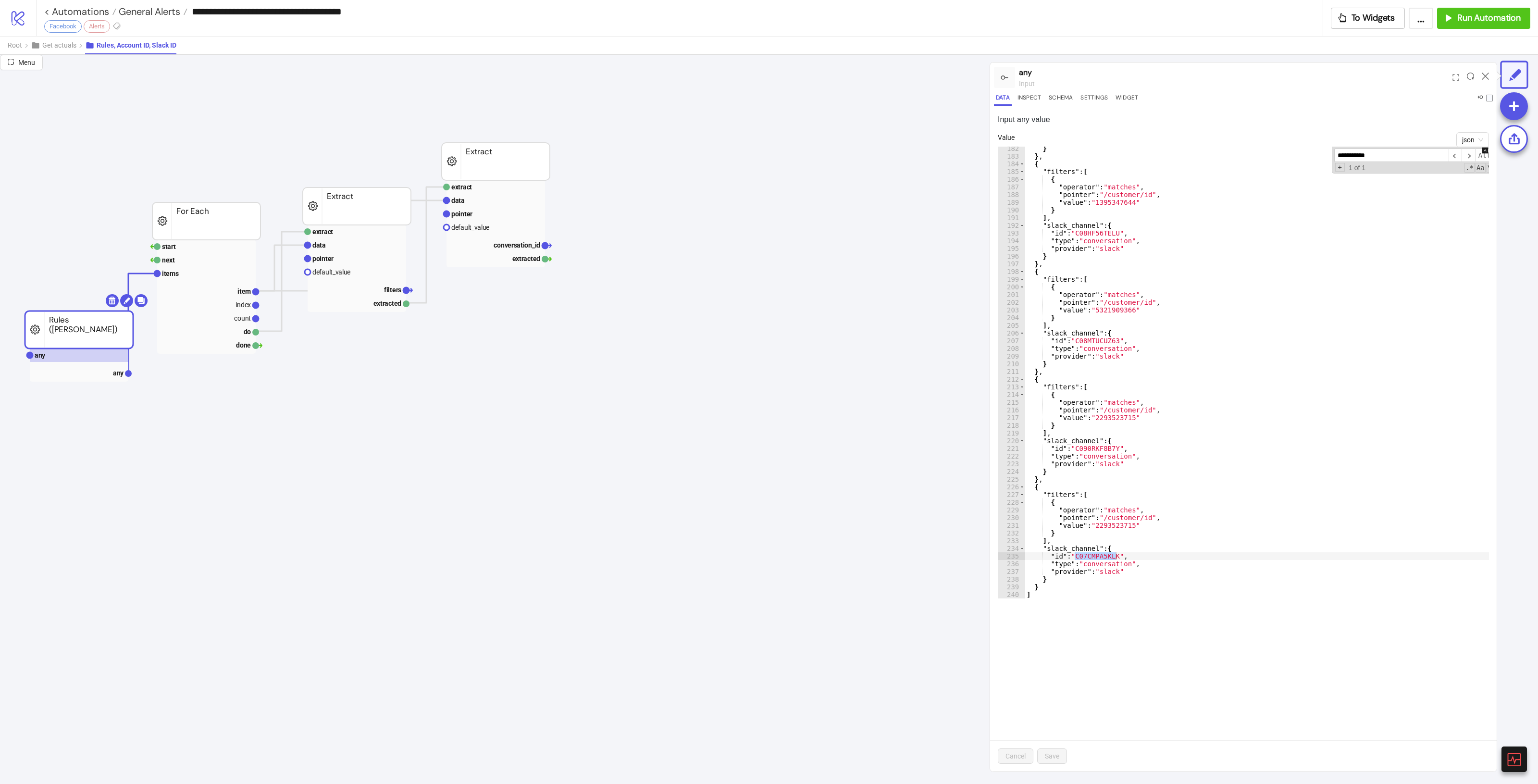
scroll to position [1393, 0]
type input "**********"
click at [1159, 499] on div "} } , { "filters" : [ { "operator" : "matches" , "pointer" : "/customer/id" , "…" at bounding box center [1265, 378] width 482 height 467
click at [1134, 515] on div "} } , { "filters" : [ { "operator" : "matches" , "pointer" : "/customer/id" , "…" at bounding box center [1265, 378] width 482 height 467
click at [1417, 155] on input "**********" at bounding box center [1391, 155] width 114 height 14
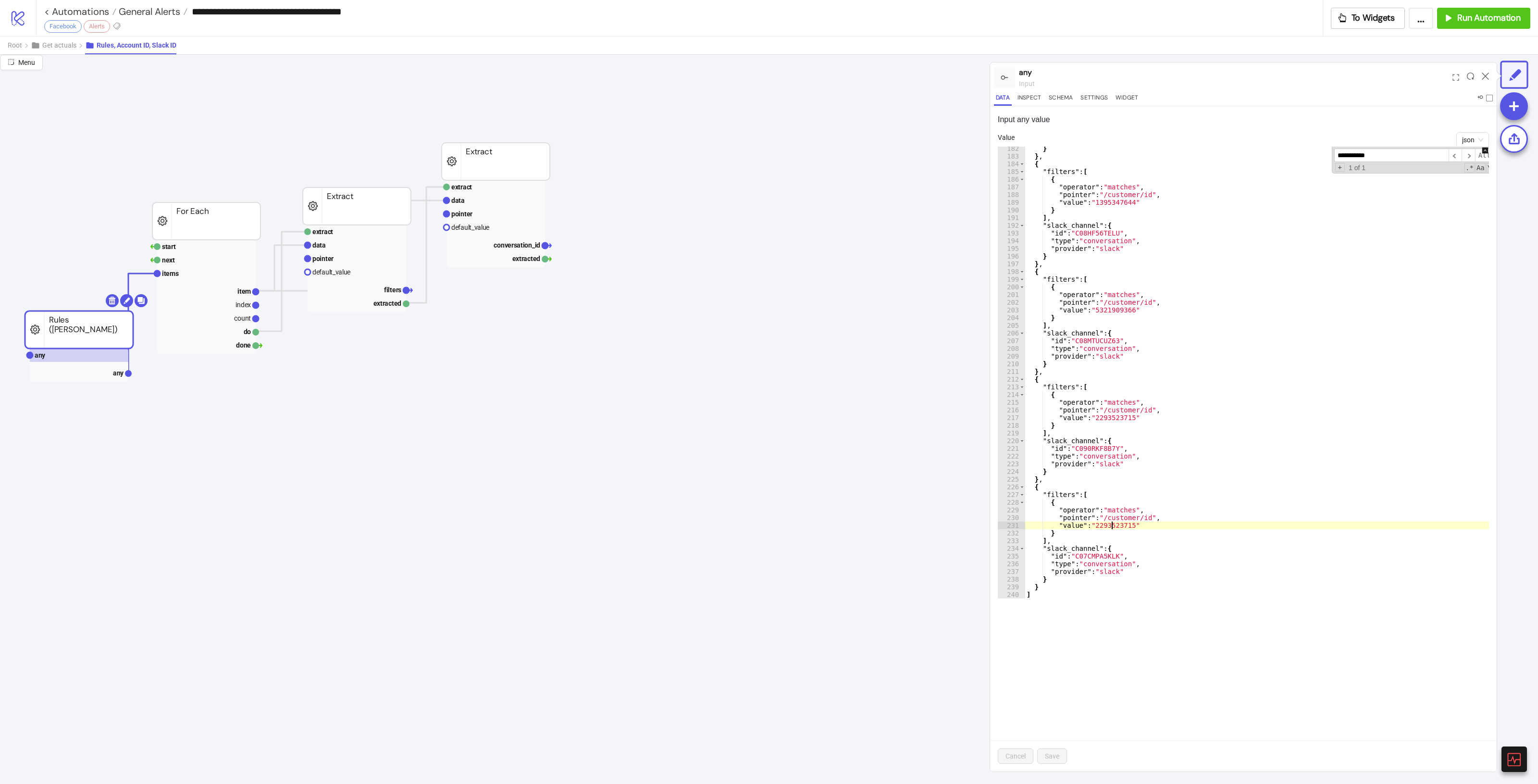
click at [1112, 524] on div "} } , { "filters" : [ { "operator" : "matches" , "pointer" : "/customer/id" , "…" at bounding box center [1265, 378] width 482 height 467
paste textarea "Cursor at row 231"
type textarea "**********"
click at [1061, 753] on button "Save" at bounding box center [1052, 756] width 30 height 15
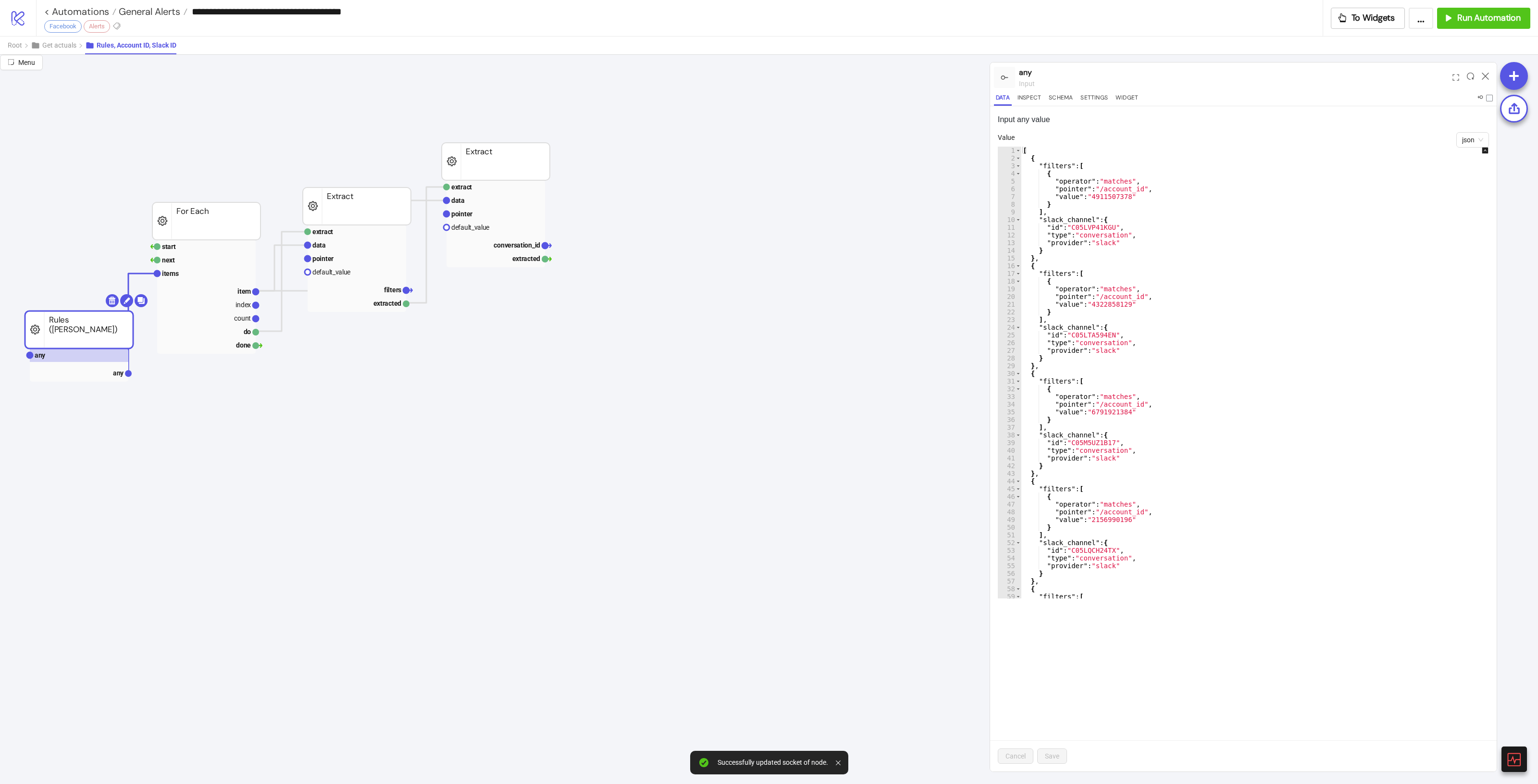
type textarea "**********"
click at [1258, 548] on div "[ { "filters" : [ { "operator" : "matches" , "pointer" : "/account_id" , "value…" at bounding box center [1262, 380] width 482 height 467
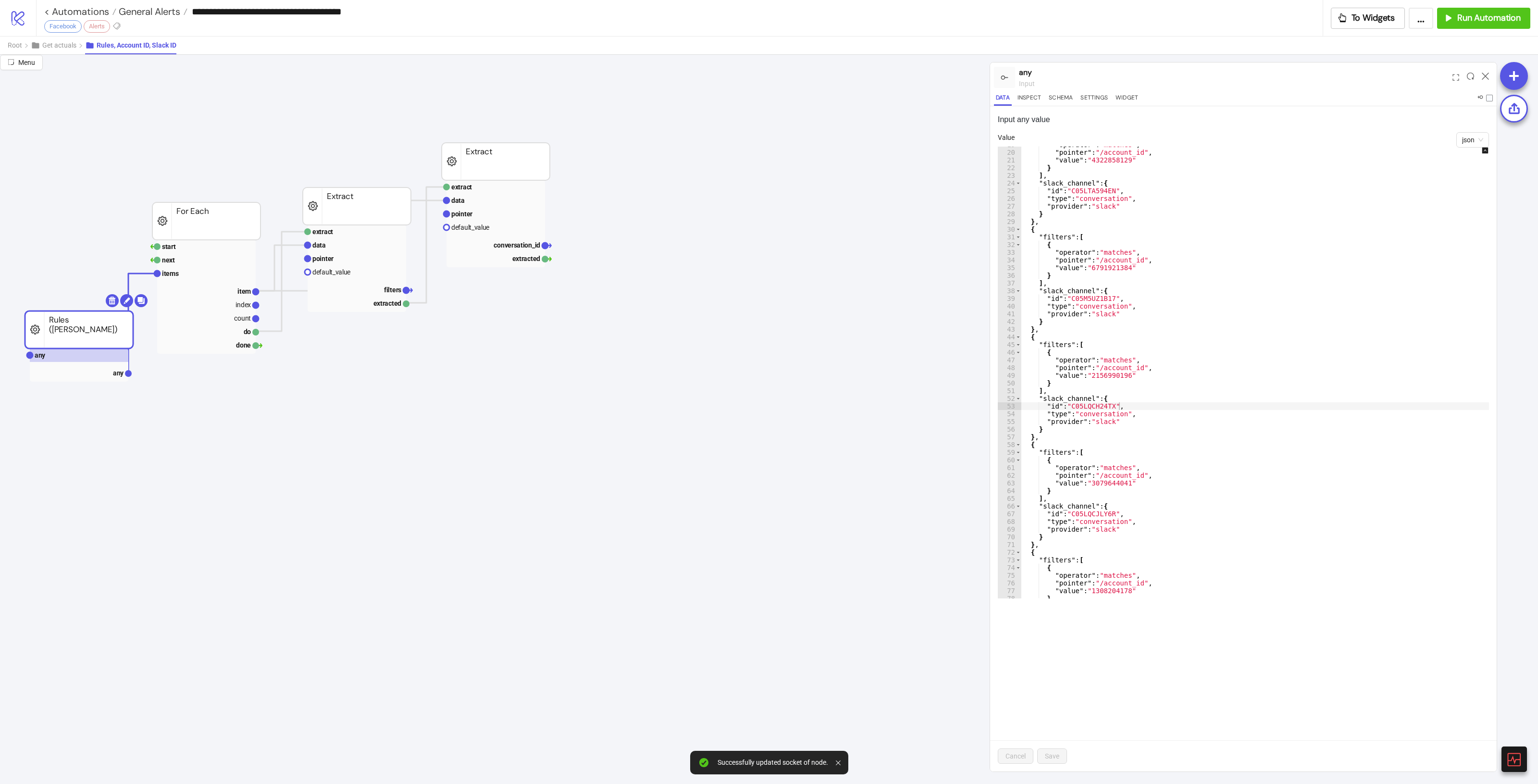
click at [1380, 409] on div ""operator" : "matches" , "pointer" : "/account_id" , "value" : "4322858129" } ]…" at bounding box center [1262, 374] width 482 height 467
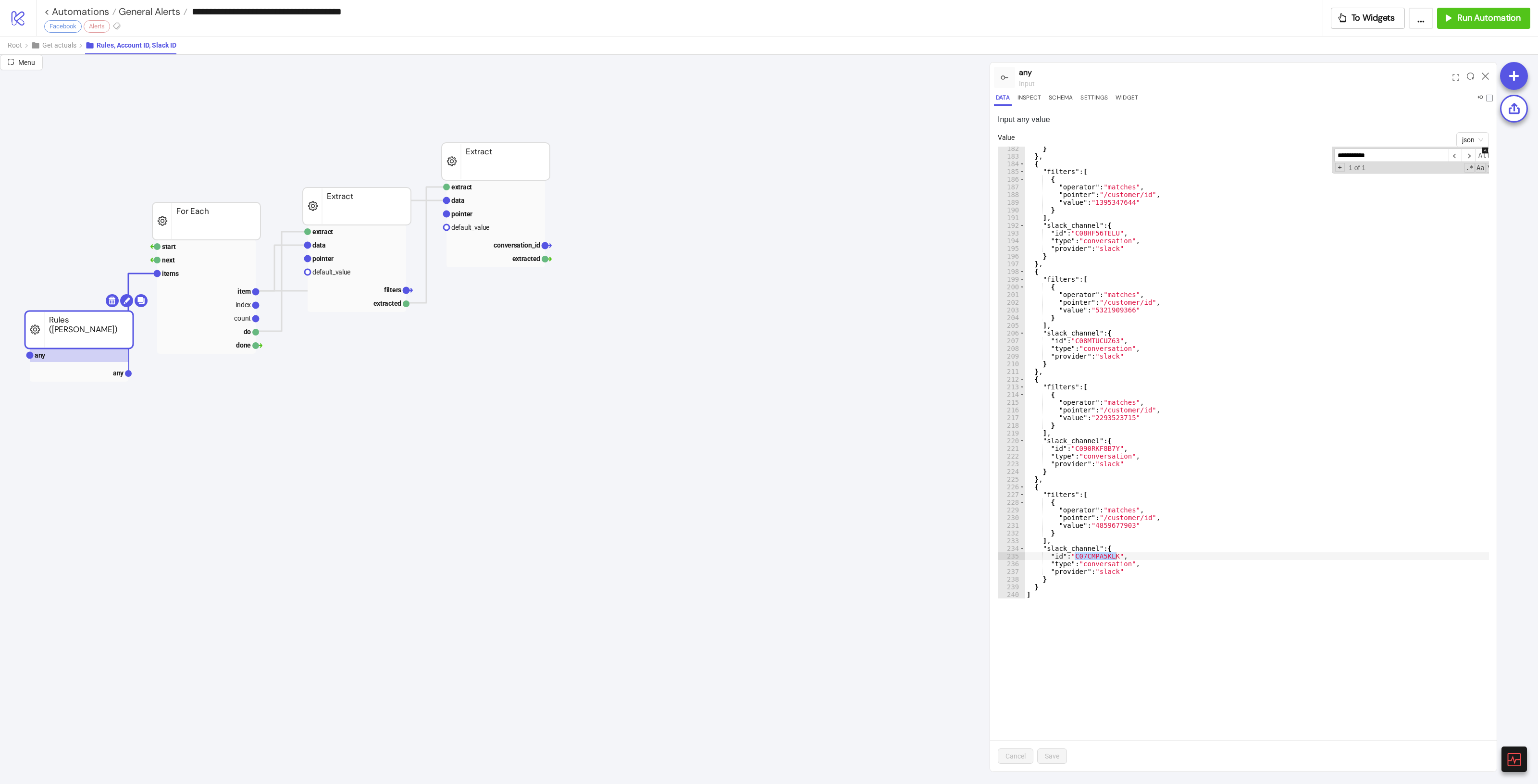
scroll to position [1393, 0]
type input "**********"
click at [1122, 529] on div "} } , { "filters" : [ { "operator" : "matches" , "pointer" : "/customer/id" , "…" at bounding box center [1265, 378] width 482 height 467
click at [1284, 321] on div "} } , { "filters" : [ { "operator" : "matches" , "pointer" : "/customer/id" , "…" at bounding box center [1265, 378] width 482 height 467
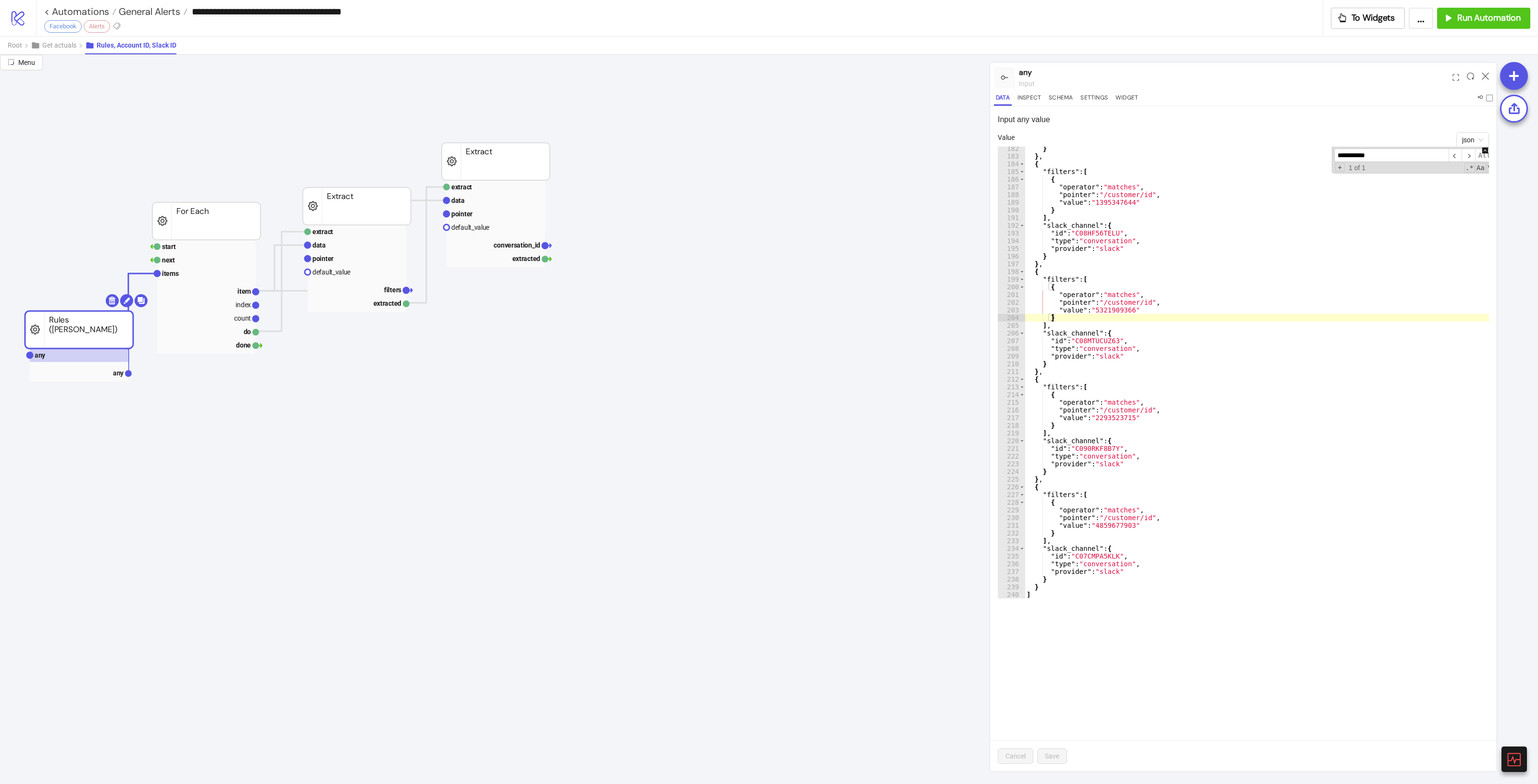
click at [1245, 544] on div "} } , { "filters" : [ { "operator" : "matches" , "pointer" : "/customer/id" , "…" at bounding box center [1265, 378] width 482 height 467
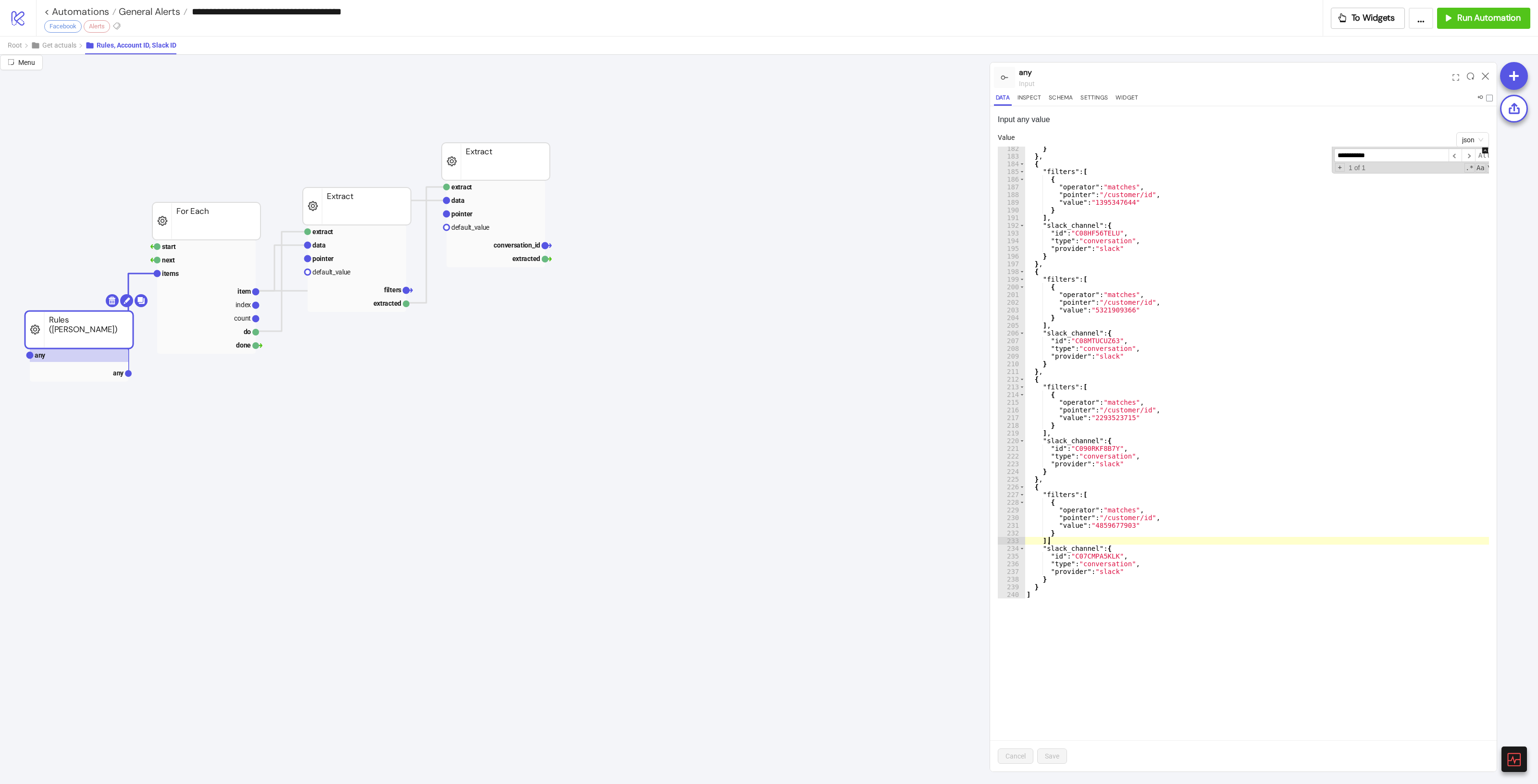
click at [1402, 106] on div "Input any value json Value ** 182 183 184 185 186 187 188 189 190 191 192 193 1…" at bounding box center [1243, 439] width 507 height 665
type textarea "*"
click at [1226, 394] on div "} } , { "filters" : [ { "operator" : "matches" , "pointer" : "/customer/id" , "…" at bounding box center [1265, 378] width 482 height 467
click at [1395, 153] on input "**********" at bounding box center [1391, 155] width 114 height 14
paste input
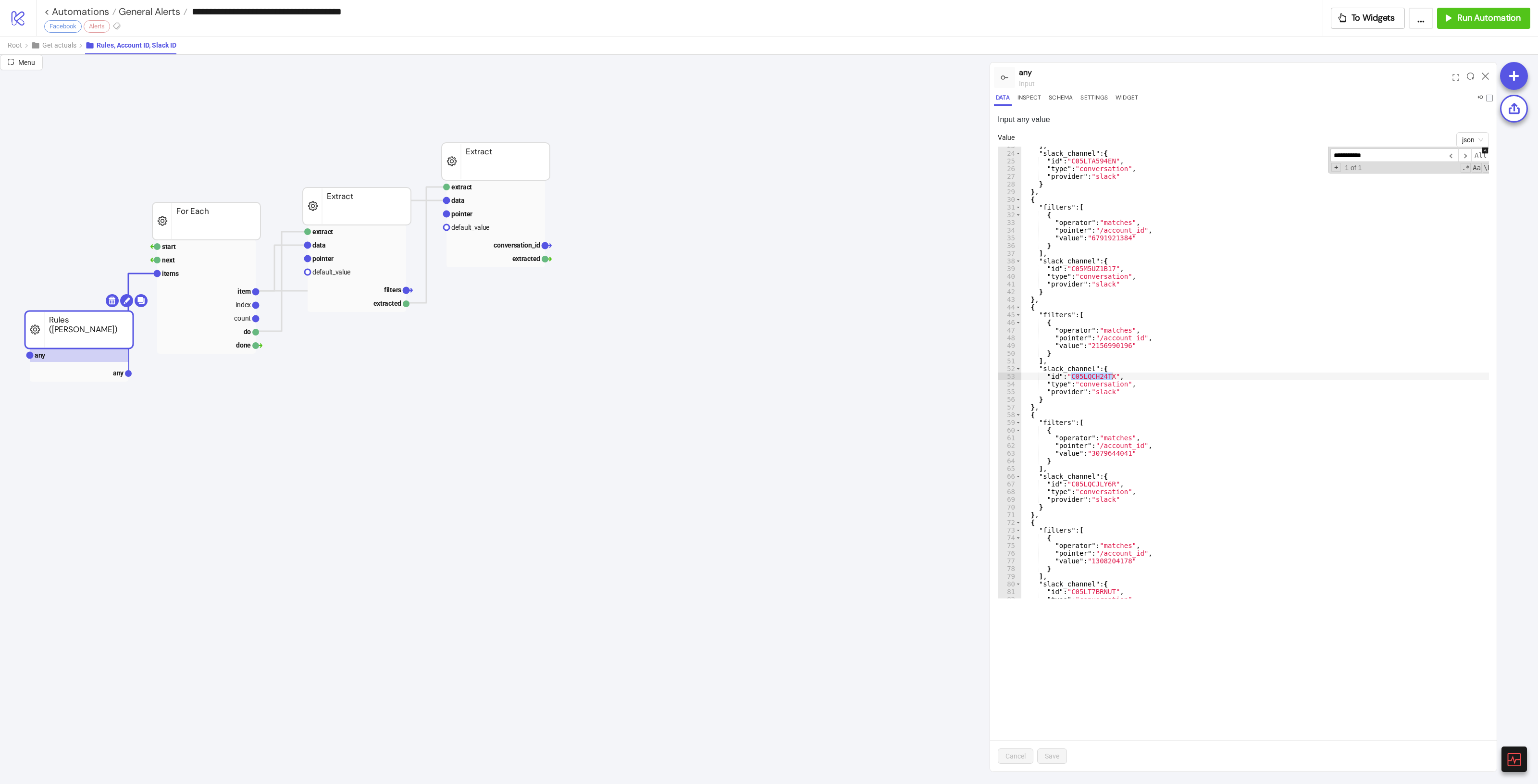
scroll to position [174, 0]
type input "**********"
click at [1416, 111] on div "Input any value json Value * 23 24 25 26 27 28 29 30 31 32 33 34 35 36 37 38 39…" at bounding box center [1243, 439] width 507 height 665
click at [1311, 338] on div "] , "slack_channel" : { "id" : "C05LTA594EN" , "type" : "conversation" , "provi…" at bounding box center [1262, 374] width 482 height 467
click at [1391, 491] on div "] , "slack_channel" : { "id" : "C05LTA594EN" , "type" : "conversation" , "provi…" at bounding box center [1262, 374] width 482 height 467
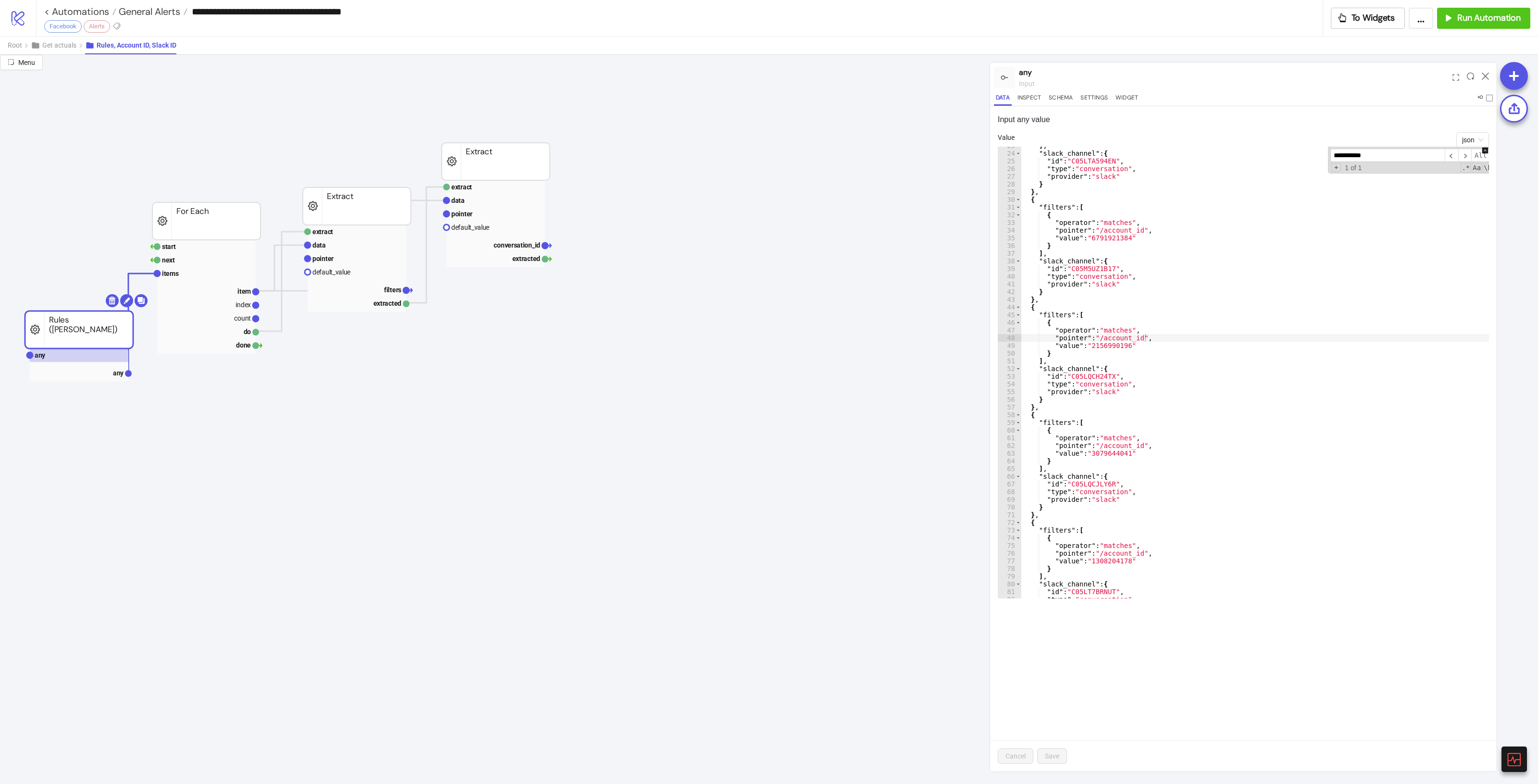
type textarea "**********"
click at [1407, 165] on div "+ 1 of 1 .* Aa \b S" at bounding box center [1415, 167] width 169 height 8
paste input
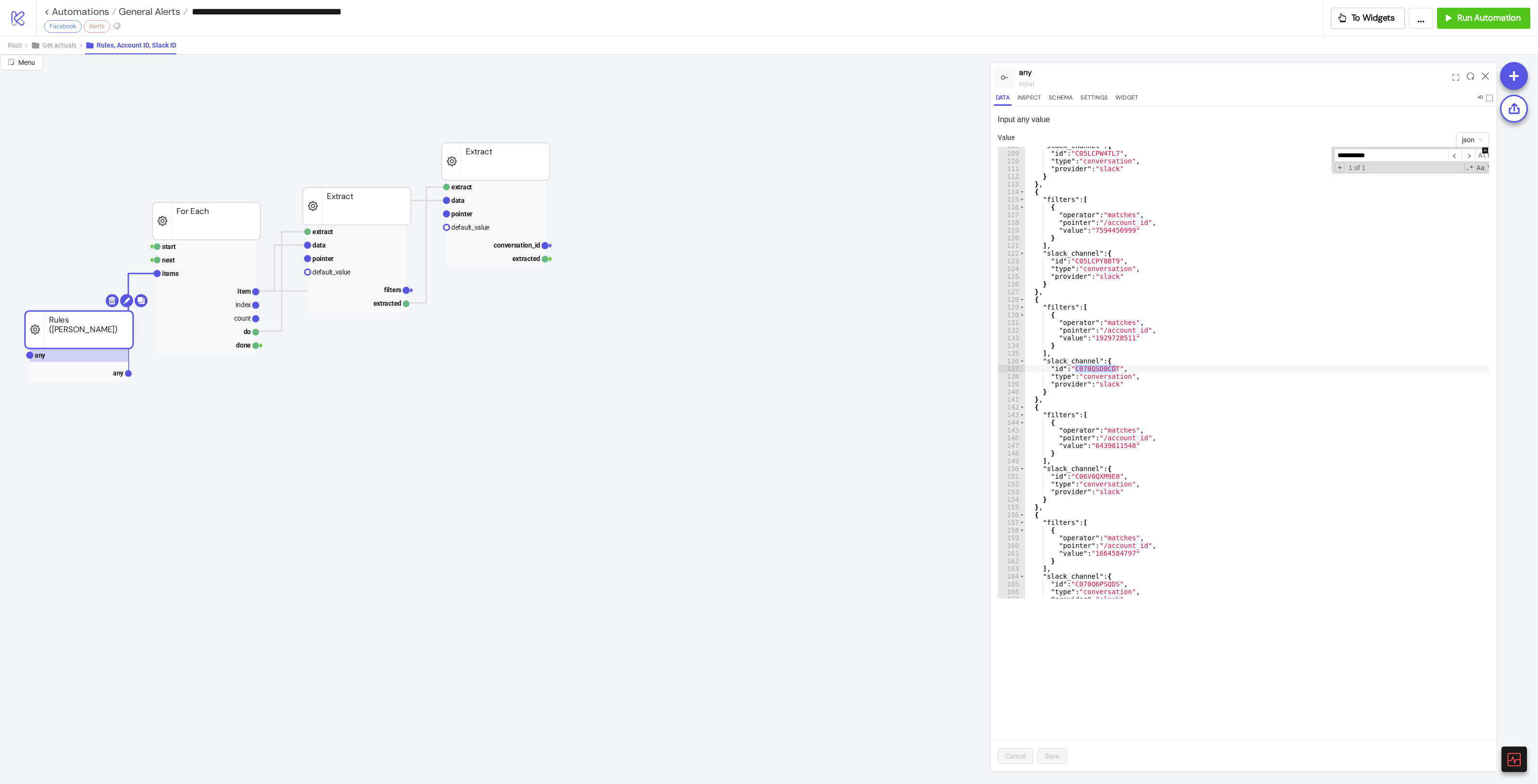
click at [1397, 159] on input "**********" at bounding box center [1391, 155] width 114 height 14
paste input
click at [1390, 157] on input "**********" at bounding box center [1387, 155] width 114 height 14
paste input
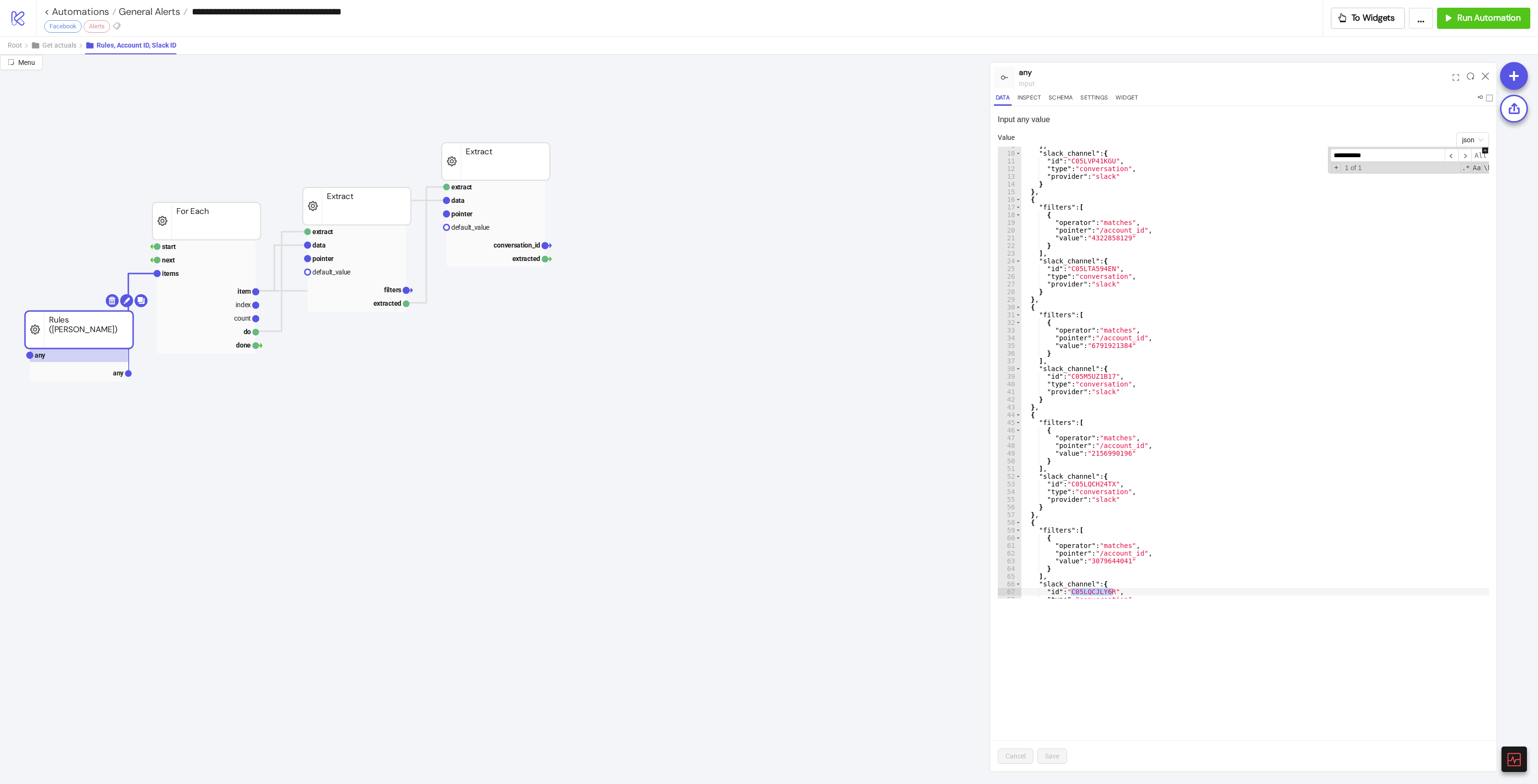
scroll to position [210, 0]
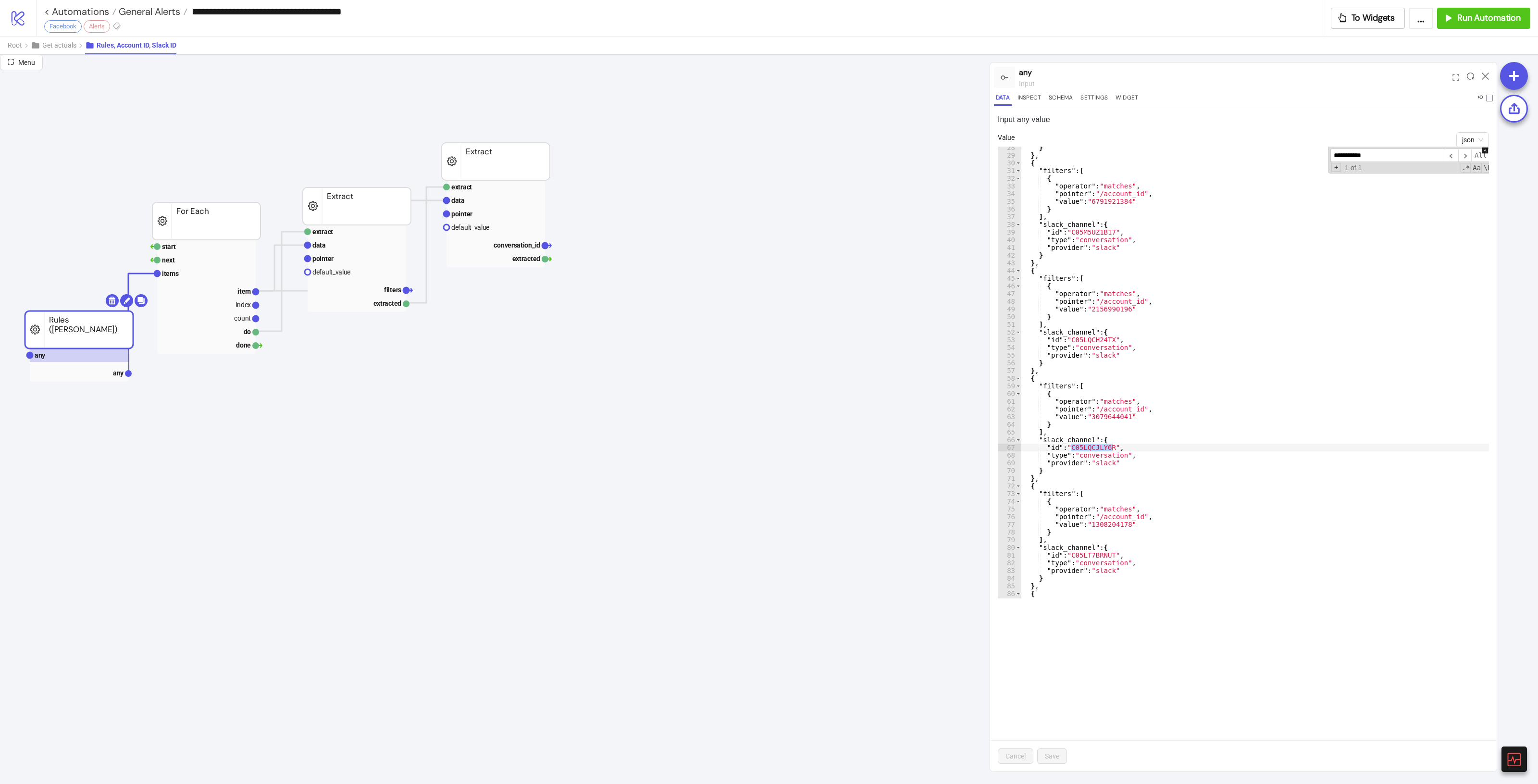
type input "**********"
click at [1103, 415] on div "} } , { "filters" : [ { "operator" : "matches" , "pointer" : "/account_id" , "v…" at bounding box center [1262, 377] width 482 height 467
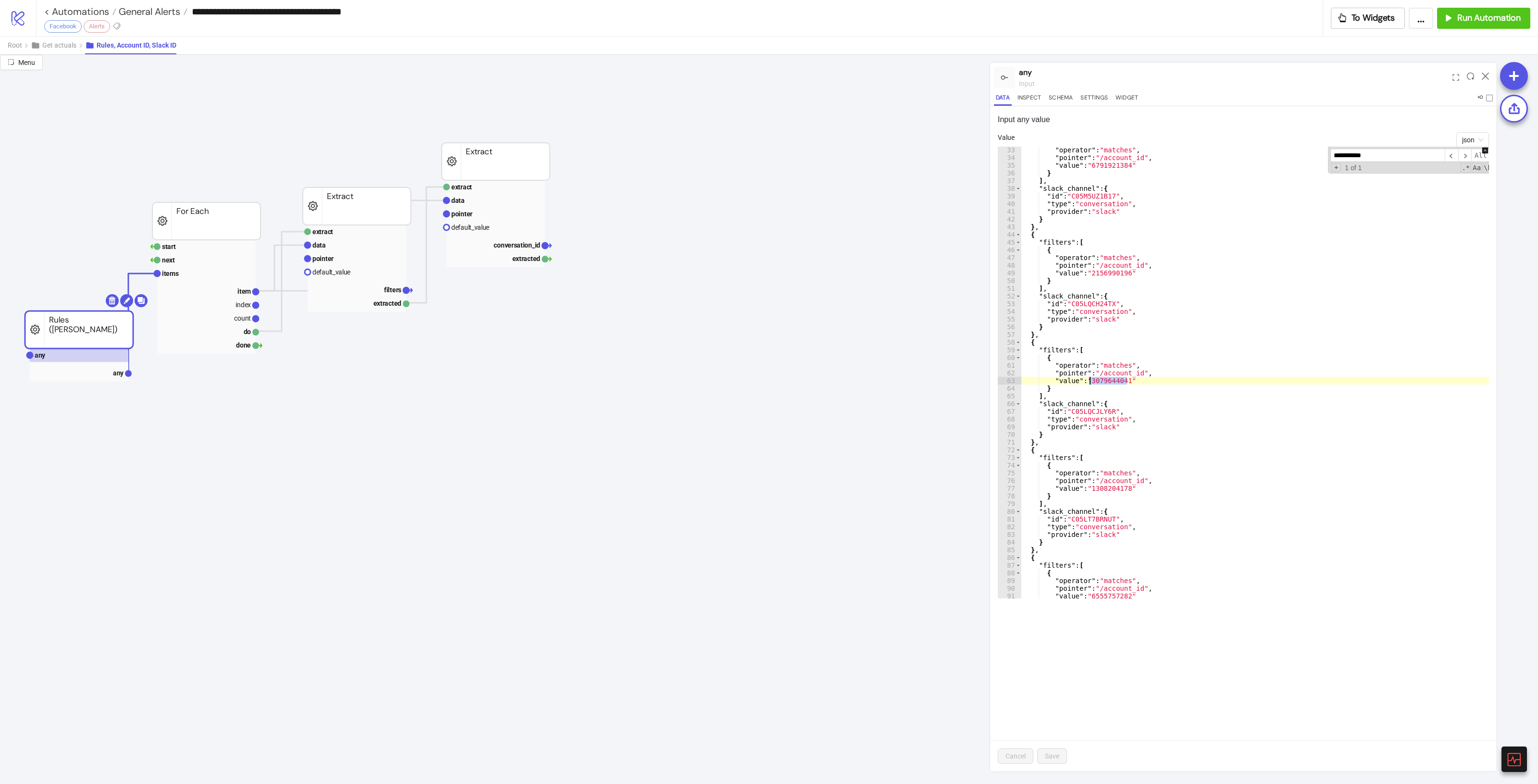
click at [1184, 460] on div ""operator" : "matches" , "pointer" : "/account_id" , "value" : "6791921384" } ]…" at bounding box center [1262, 379] width 482 height 467
type textarea "**********"
click at [369, 291] on rect at bounding box center [357, 290] width 99 height 14
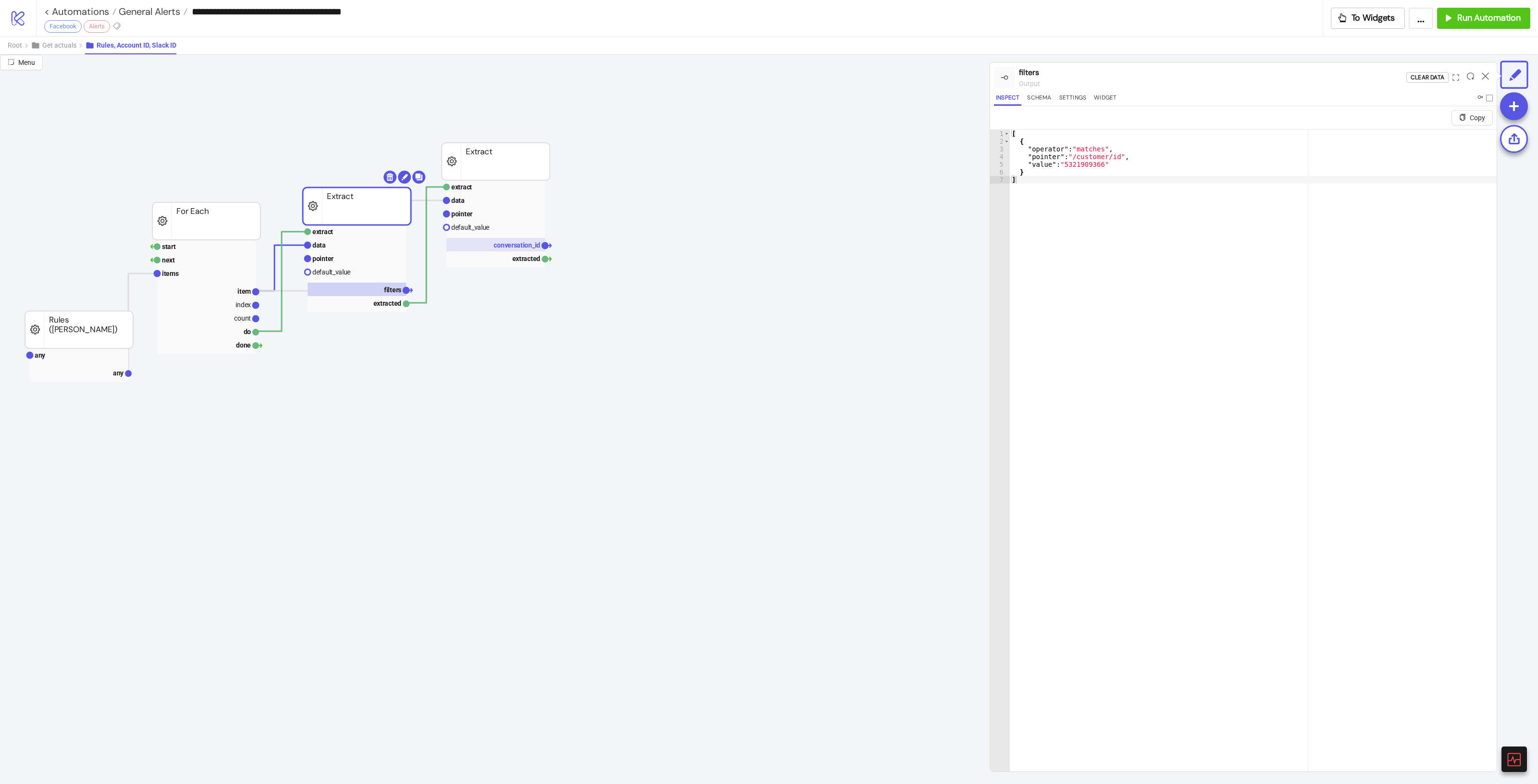
click at [525, 254] on rect at bounding box center [496, 258] width 99 height 14
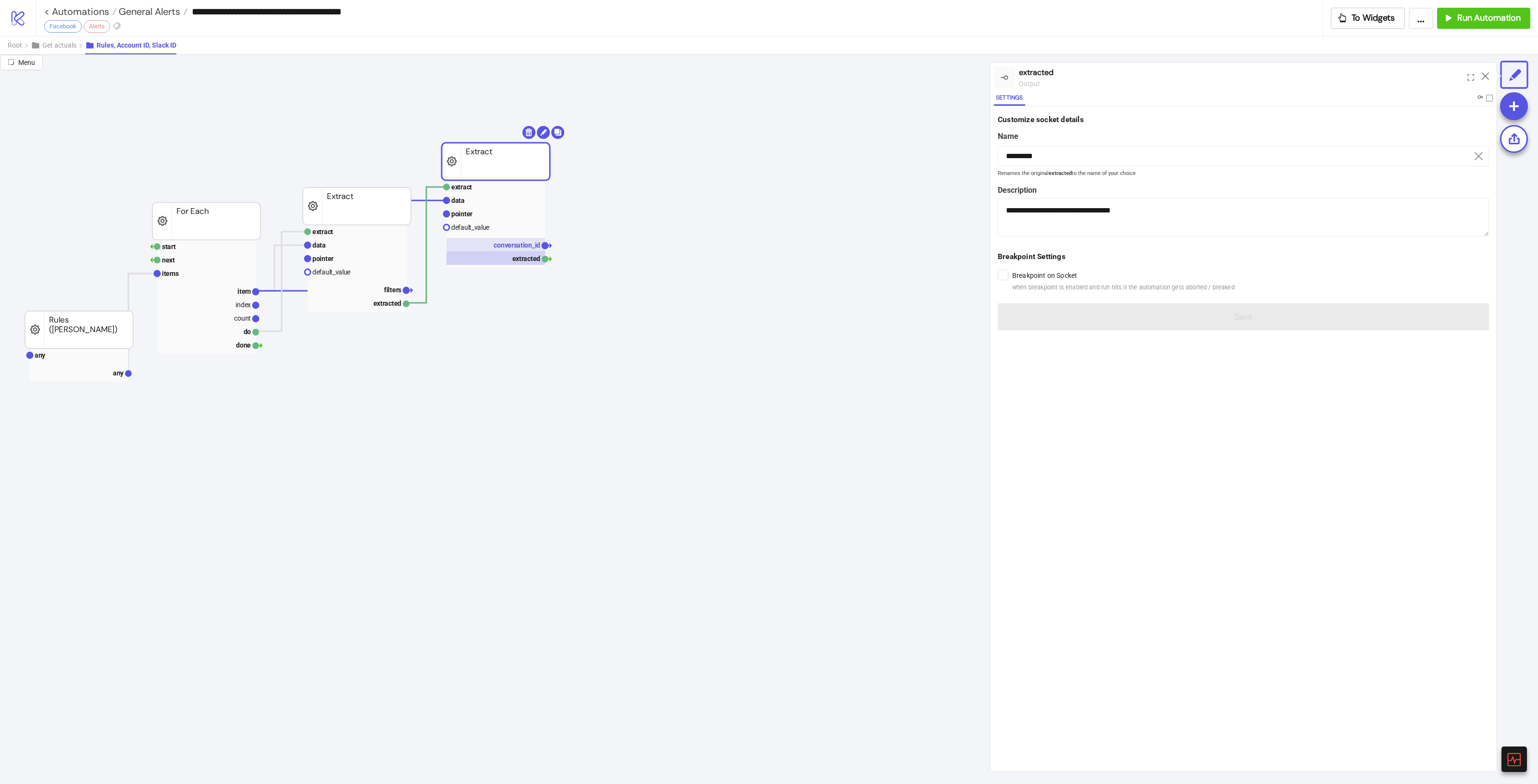
click at [520, 248] on text "conversation_id" at bounding box center [517, 244] width 46 height 8
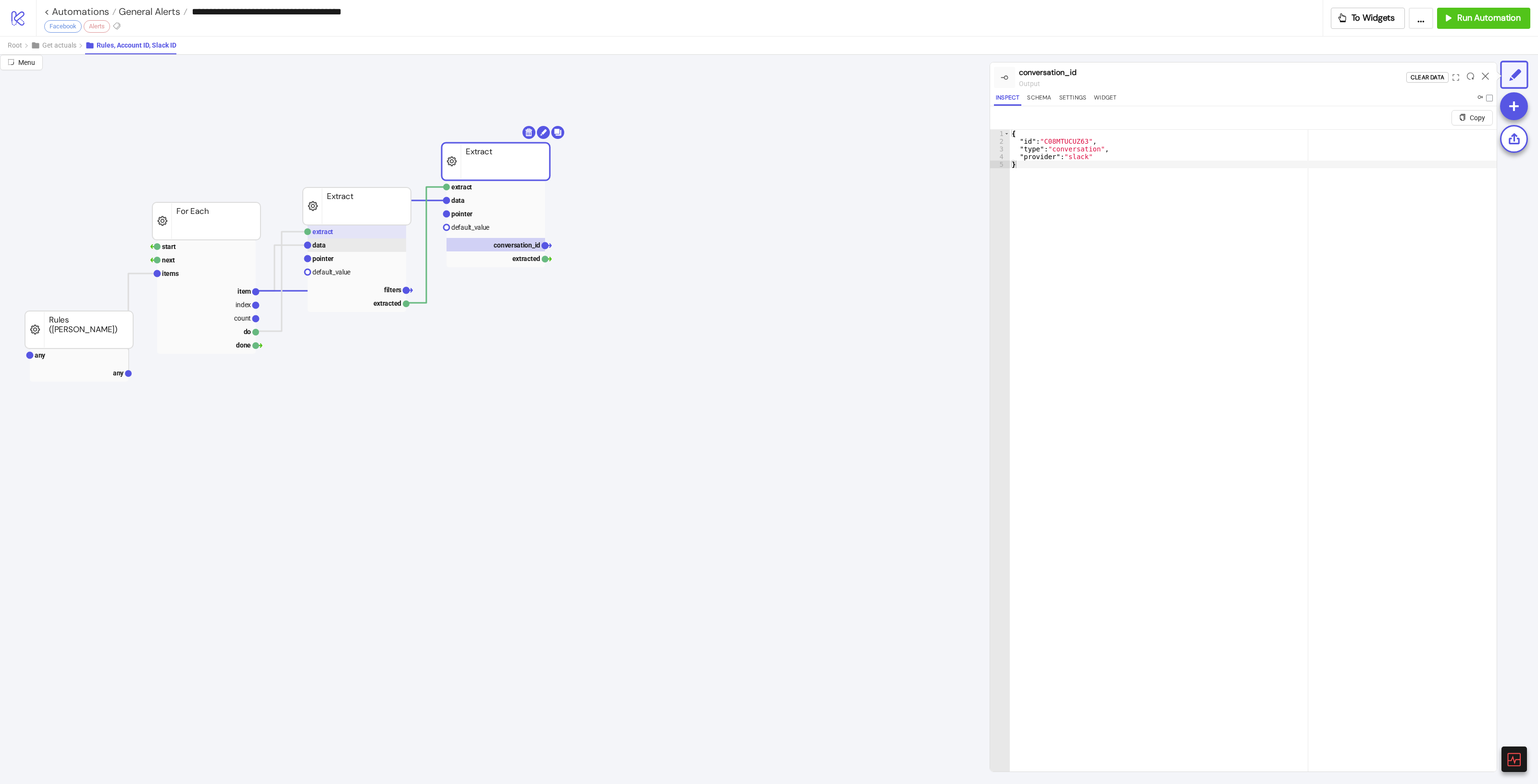
click at [345, 226] on rect at bounding box center [357, 231] width 99 height 14
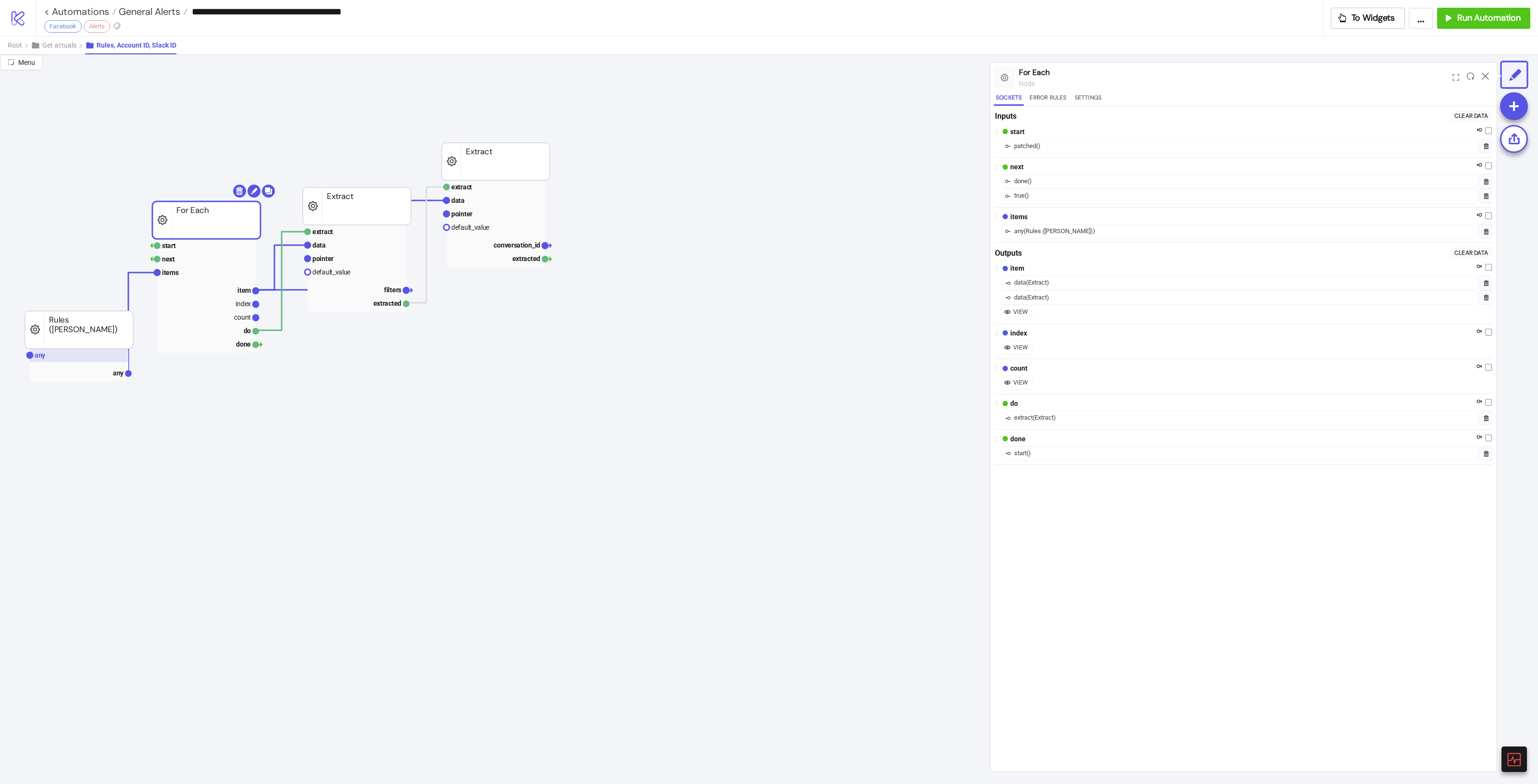
click at [61, 349] on rect at bounding box center [79, 356] width 99 height 14
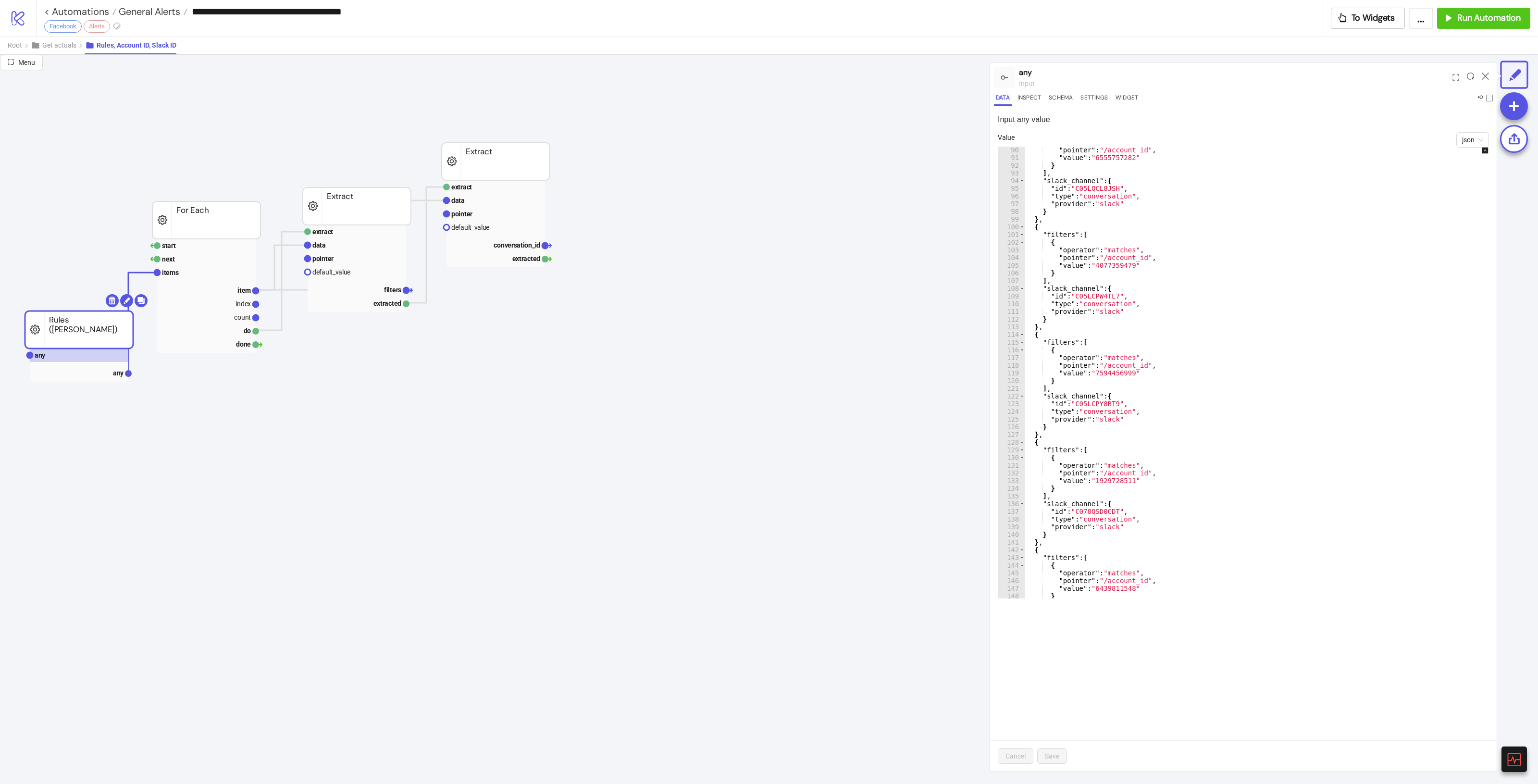
scroll to position [721, 0]
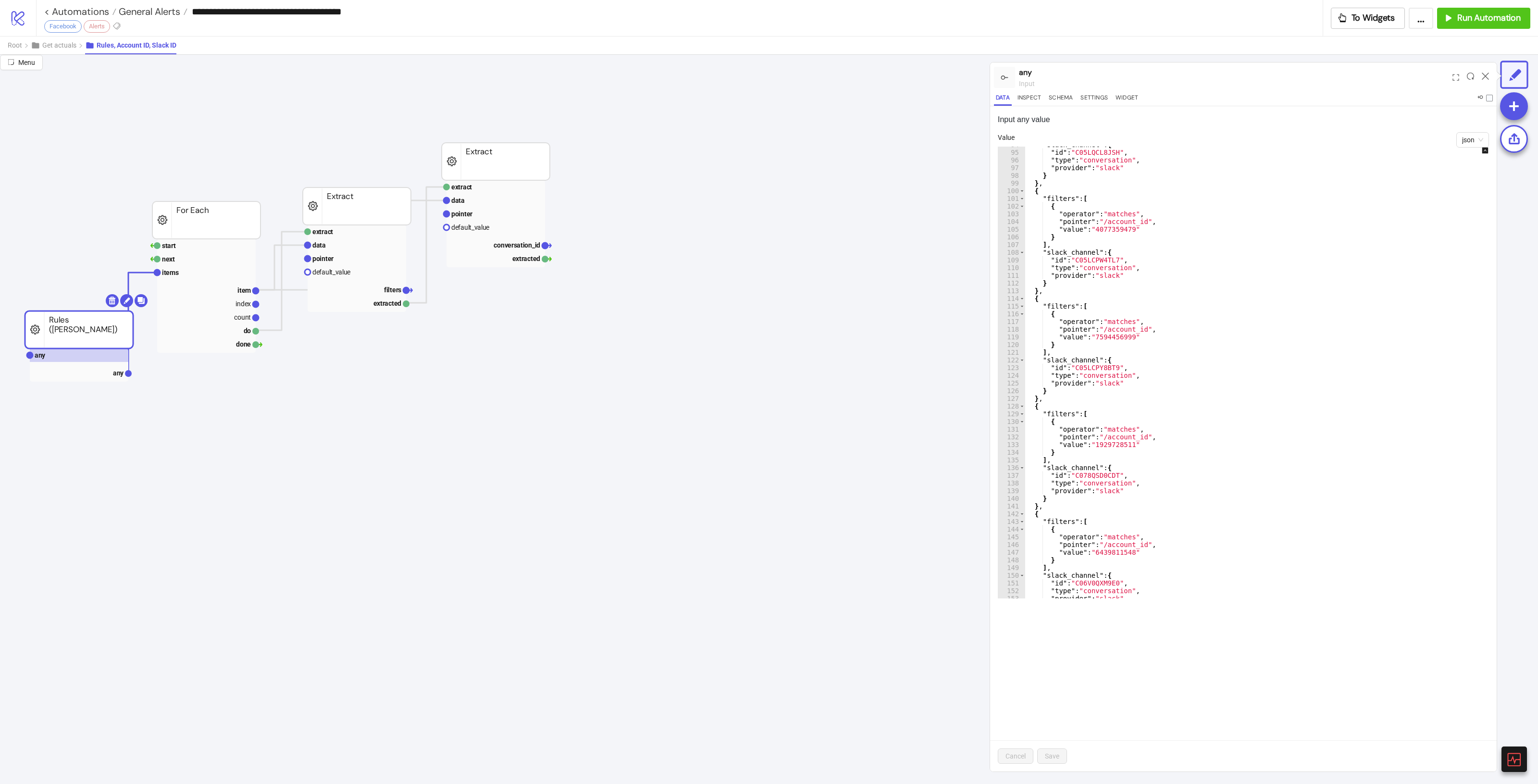
click at [1370, 356] on div ""slack_channel" : { "id" : "C05LQCL8JSH" , "type" : "conversation" , "provider"…" at bounding box center [1265, 374] width 482 height 467
type textarea "**"
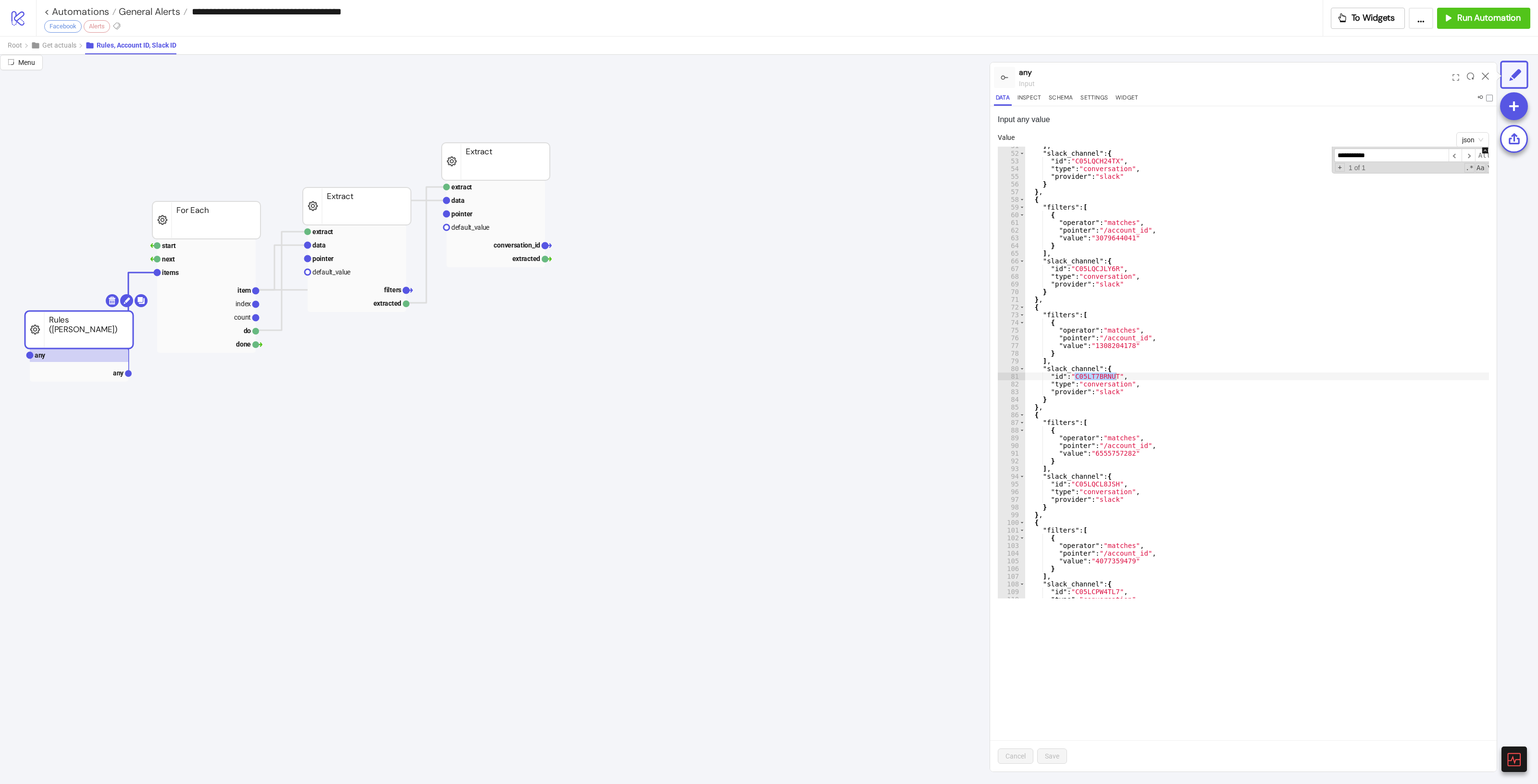
scroll to position [389, 0]
click at [1397, 157] on input "**********" at bounding box center [1391, 155] width 114 height 14
paste input
click at [1390, 155] on input "**********" at bounding box center [1391, 155] width 114 height 14
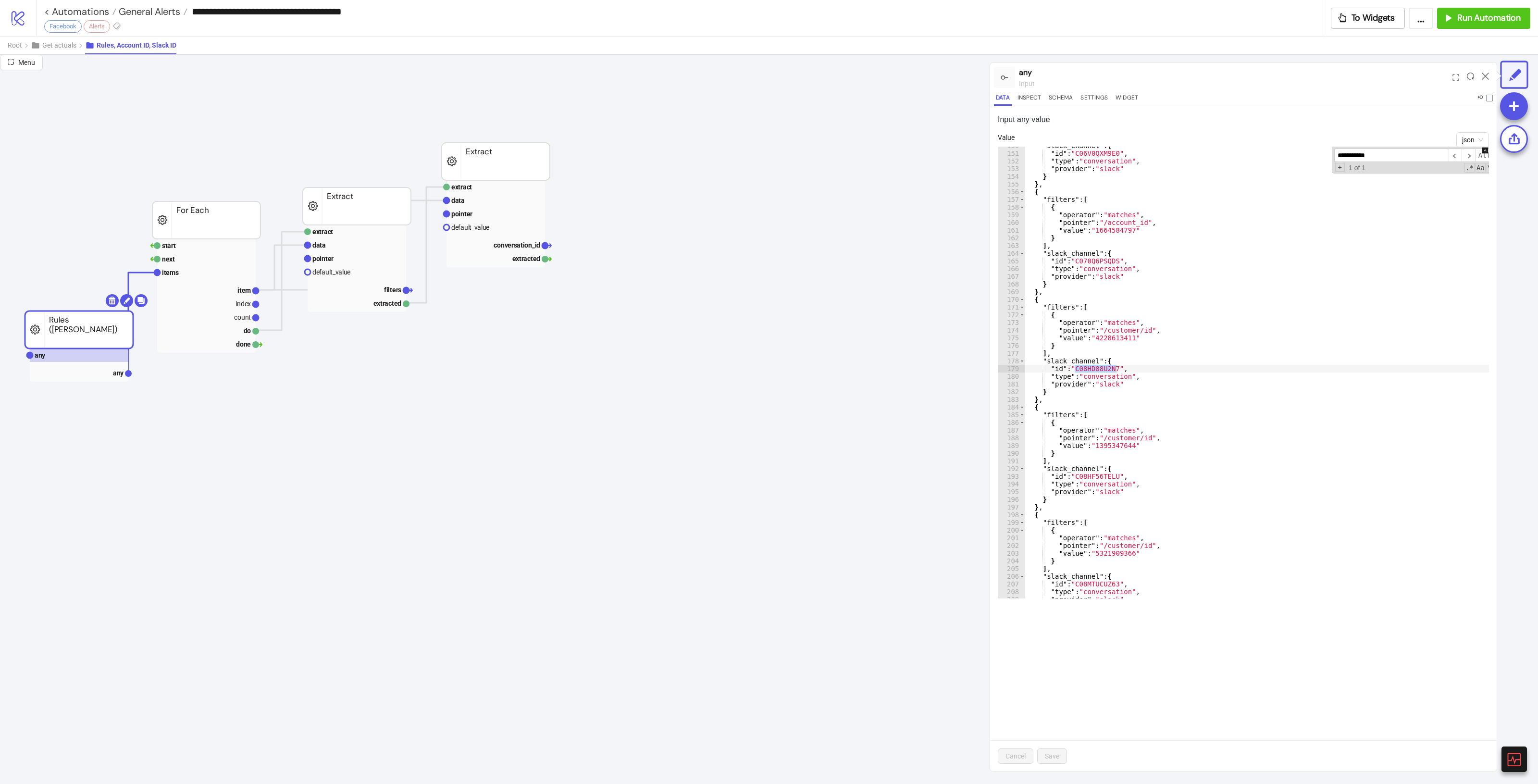
paste input
type input "**********"
click at [1456, 412] on div ""slack_channel" : { "id" : "C06V0QXM9E0" , "type" : "conversation" , "provider"…" at bounding box center [1265, 374] width 482 height 467
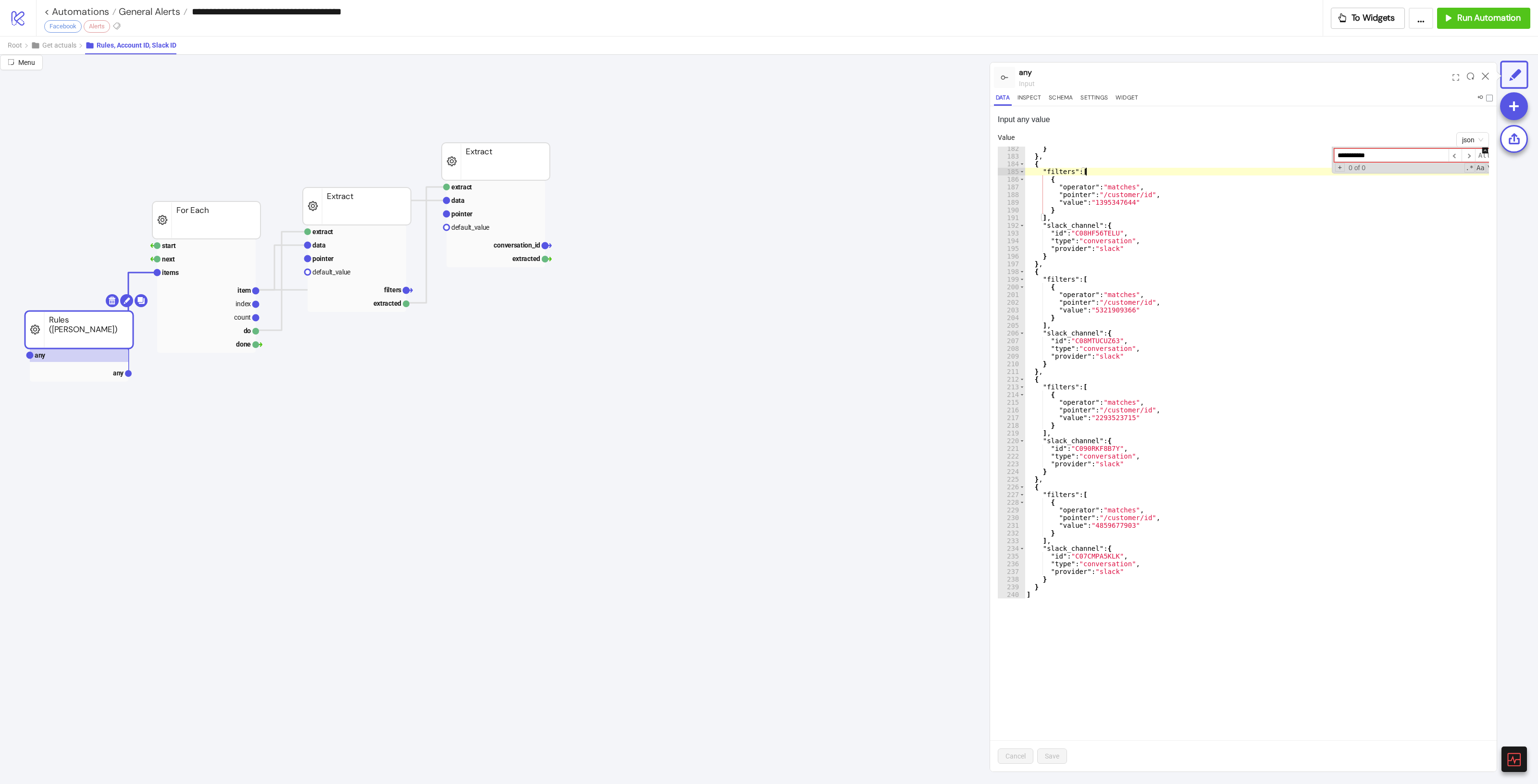
scroll to position [1393, 0]
click at [1066, 551] on div "} } , { "filters" : [ { "operator" : "matches" , "pointer" : "/customer/id" , "…" at bounding box center [1265, 378] width 482 height 467
click at [1049, 579] on div "} } , { "filters" : [ { "operator" : "matches" , "pointer" : "/customer/id" , "…" at bounding box center [1265, 378] width 482 height 467
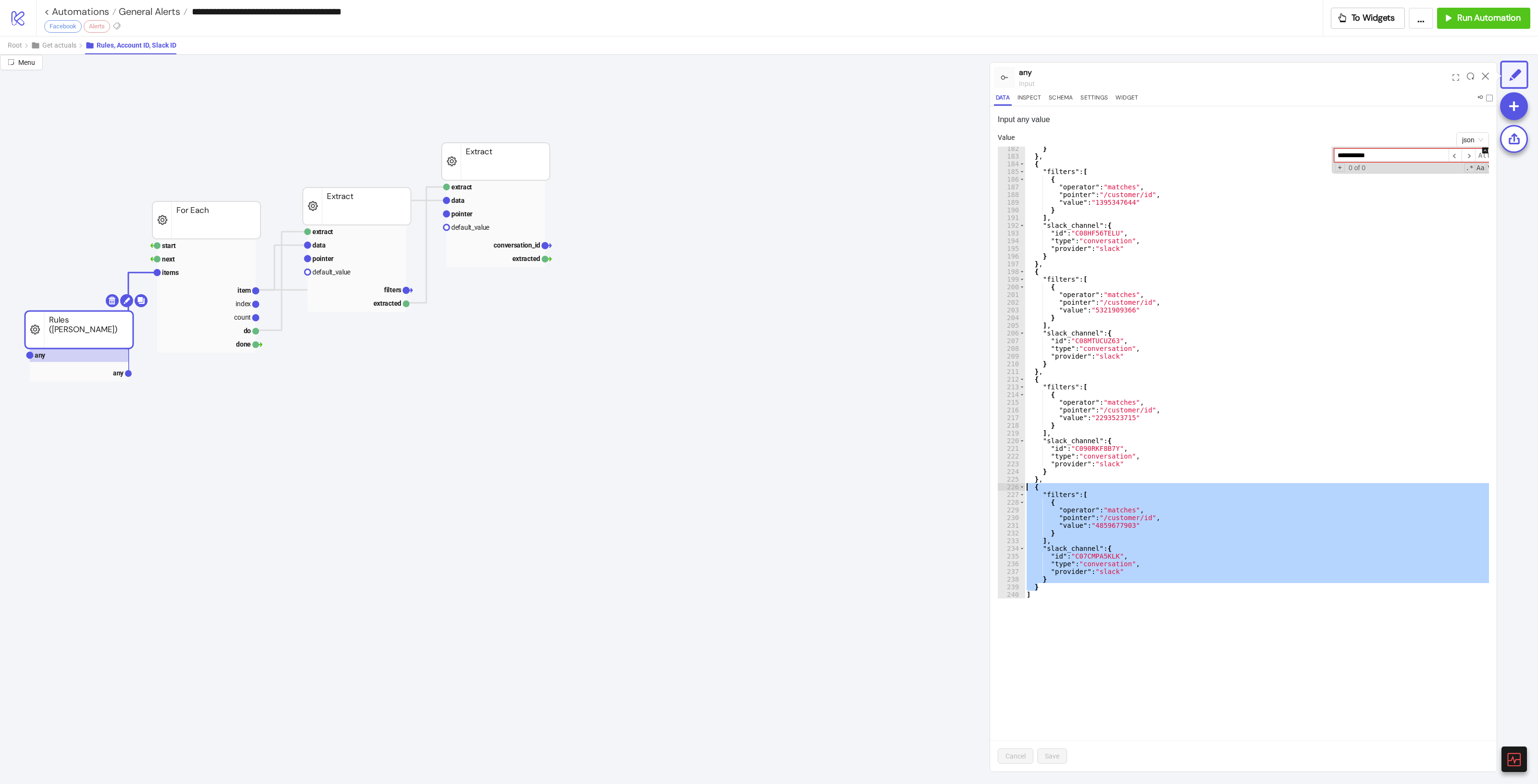
drag, startPoint x: 1049, startPoint y: 587, endPoint x: 1006, endPoint y: 484, distance: 111.6
click at [1006, 484] on div "* 182 183 184 185 186 187 188 189 190 191 192 193 194 195 196 197 198 199 200 2…" at bounding box center [1243, 372] width 491 height 452
click at [1087, 583] on div "} } , { "filters" : [ { "operator" : "matches" , "pointer" : "/customer/id" , "…" at bounding box center [1265, 372] width 482 height 452
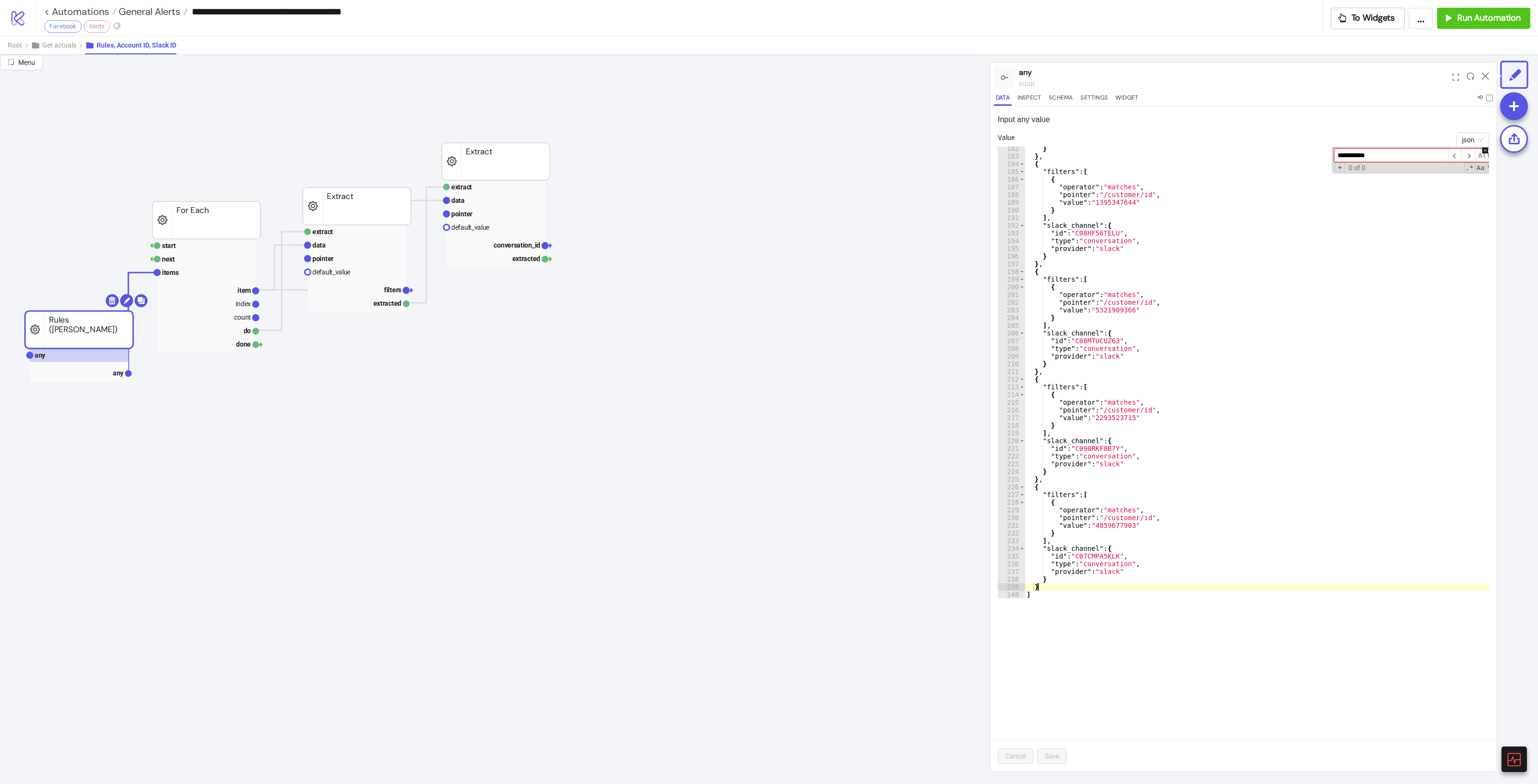
type textarea "**"
paste textarea "*"
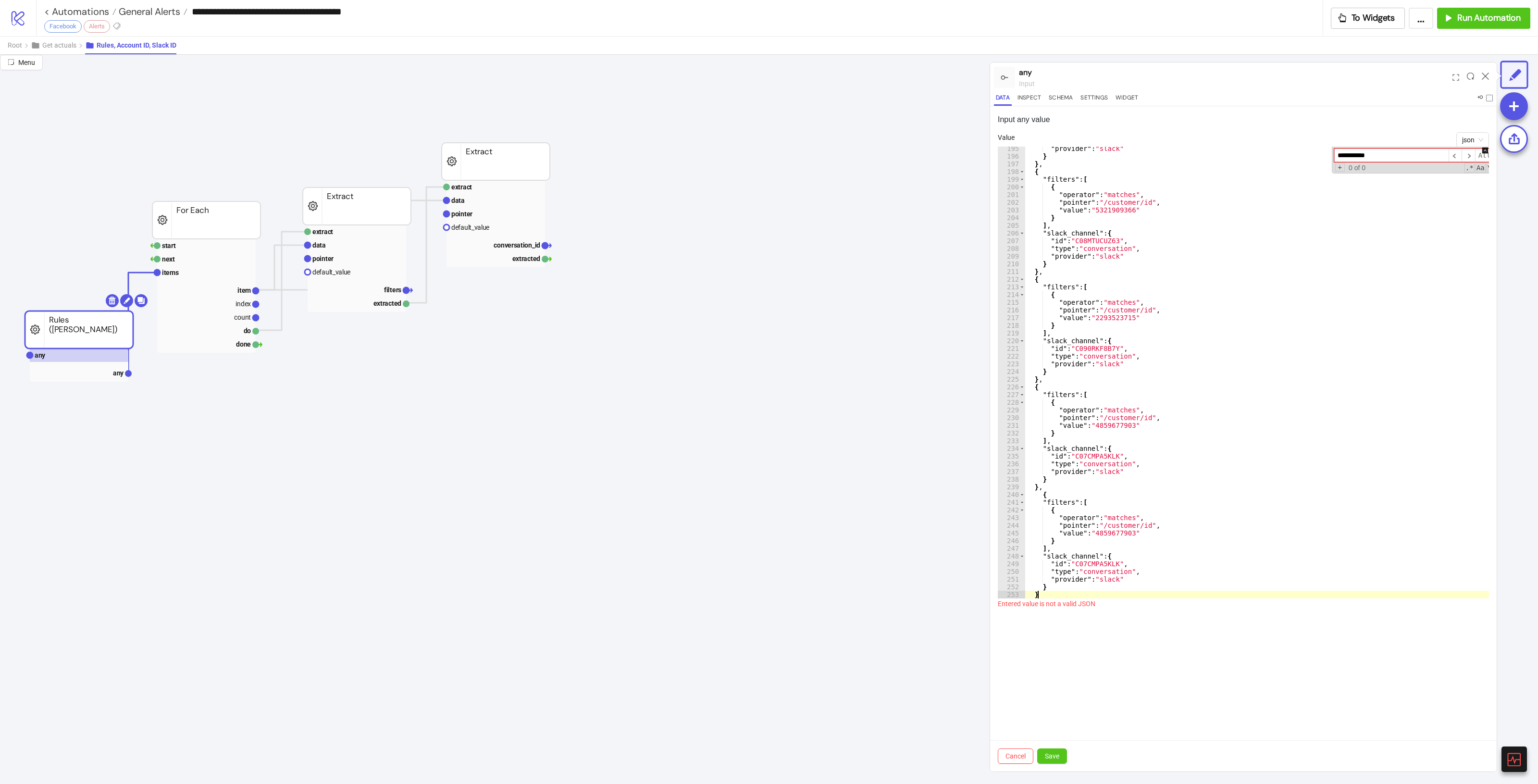
scroll to position [1493, 0]
click at [1094, 563] on div ""provider" : "slack" } } , { "filters" : [ { "operator" : "matches" , "pointer"…" at bounding box center [1265, 378] width 482 height 467
click at [1085, 560] on div ""provider" : "slack" } } , { "filters" : [ { "operator" : "matches" , "pointer"…" at bounding box center [1265, 378] width 482 height 467
paste textarea "Cursor at row 249"
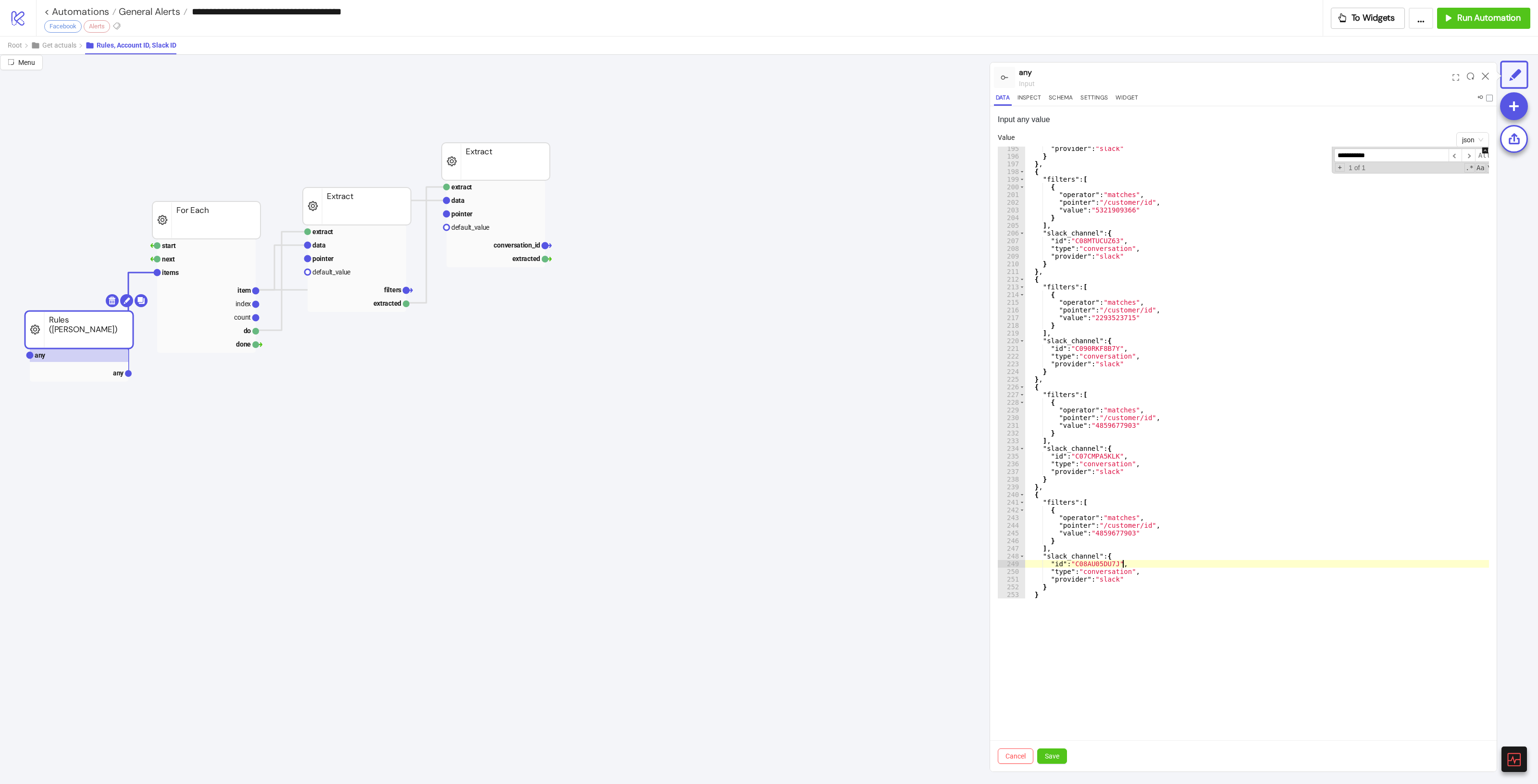
click at [1265, 560] on div ""provider" : "slack" } } , { "filters" : [ { "operator" : "matches" , "pointer"…" at bounding box center [1265, 378] width 482 height 467
click at [1106, 533] on div ""provider" : "slack" } } , { "filters" : [ { "operator" : "matches" , "pointer"…" at bounding box center [1265, 378] width 482 height 467
click at [1122, 532] on div ""provider" : "slack" } } , { "filters" : [ { "operator" : "matches" , "pointer"…" at bounding box center [1265, 372] width 482 height 452
click at [1118, 531] on div ""provider" : "slack" } } , { "filters" : [ { "operator" : "matches" , "pointer"…" at bounding box center [1265, 378] width 482 height 467
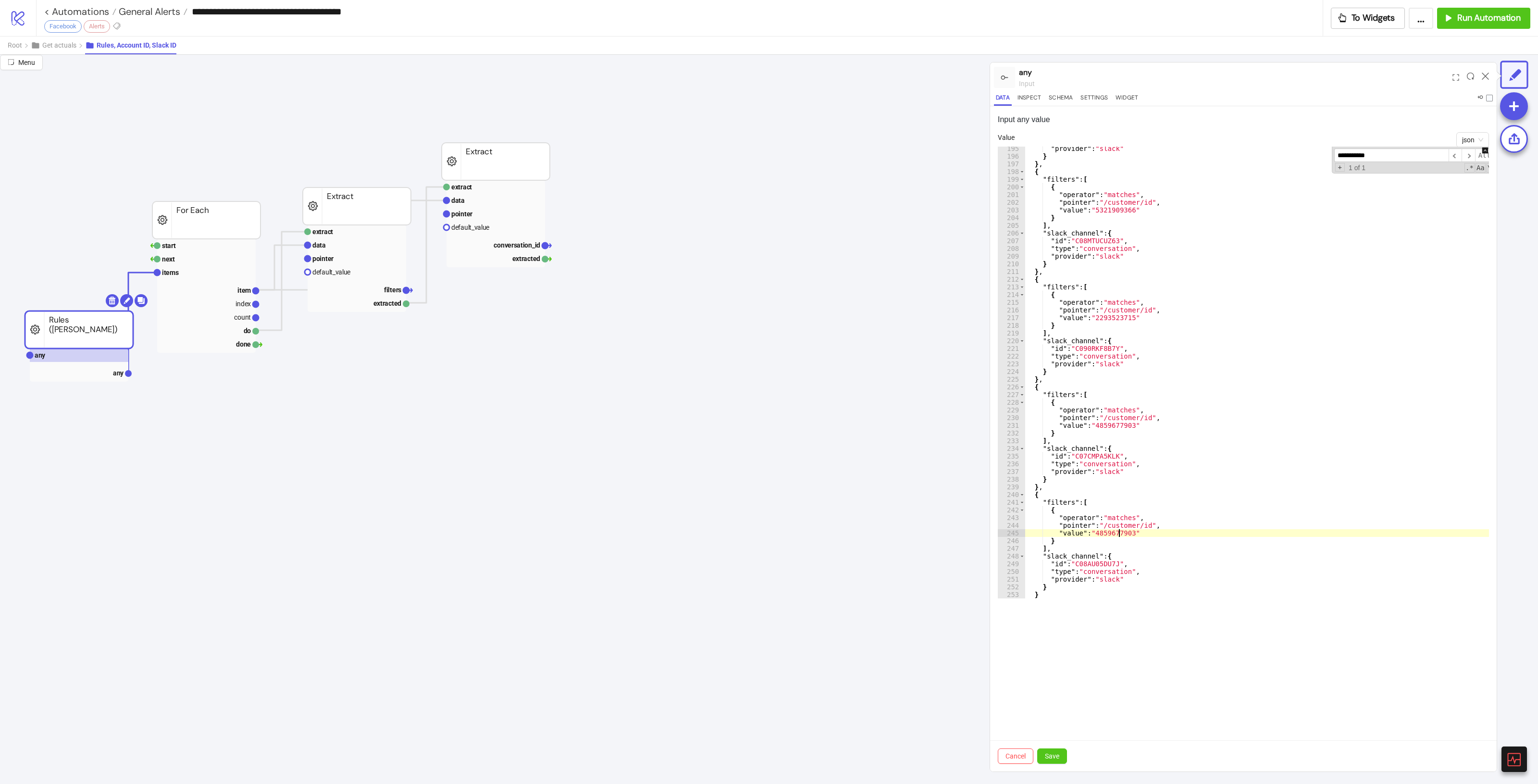
click at [1118, 531] on div ""provider" : "slack" } } , { "filters" : [ { "operator" : "matches" , "pointer"…" at bounding box center [1265, 378] width 482 height 467
paste textarea "Cursor at row 245"
type textarea "**********"
click at [1060, 746] on div "Cancel Save" at bounding box center [1243, 756] width 507 height 31
click at [1060, 752] on span "Save" at bounding box center [1052, 756] width 15 height 8
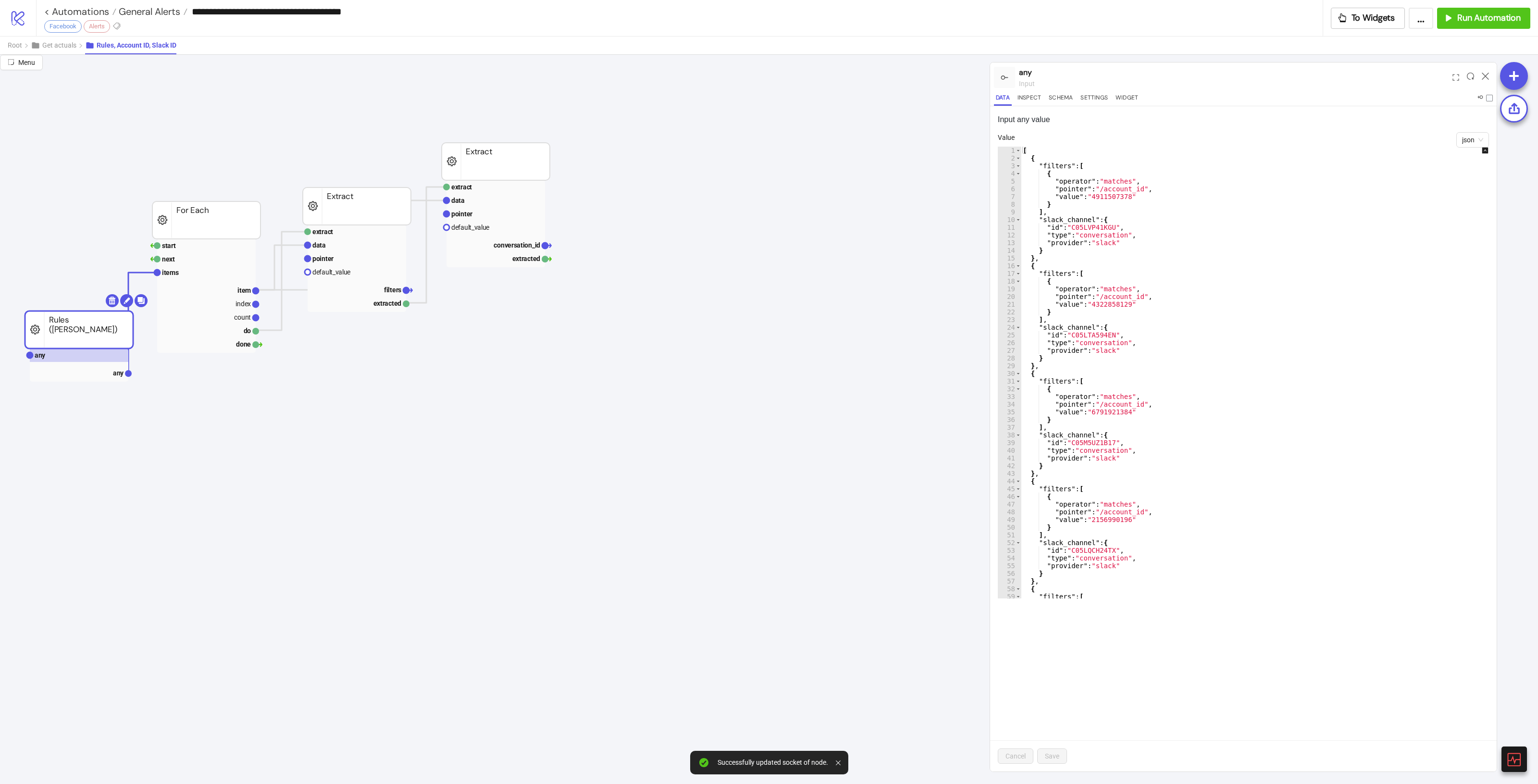
type textarea "**********"
click at [1160, 398] on div "[ { "filters" : [ { "operator" : "matches" , "pointer" : "/account_id" , "value…" at bounding box center [1262, 380] width 482 height 467
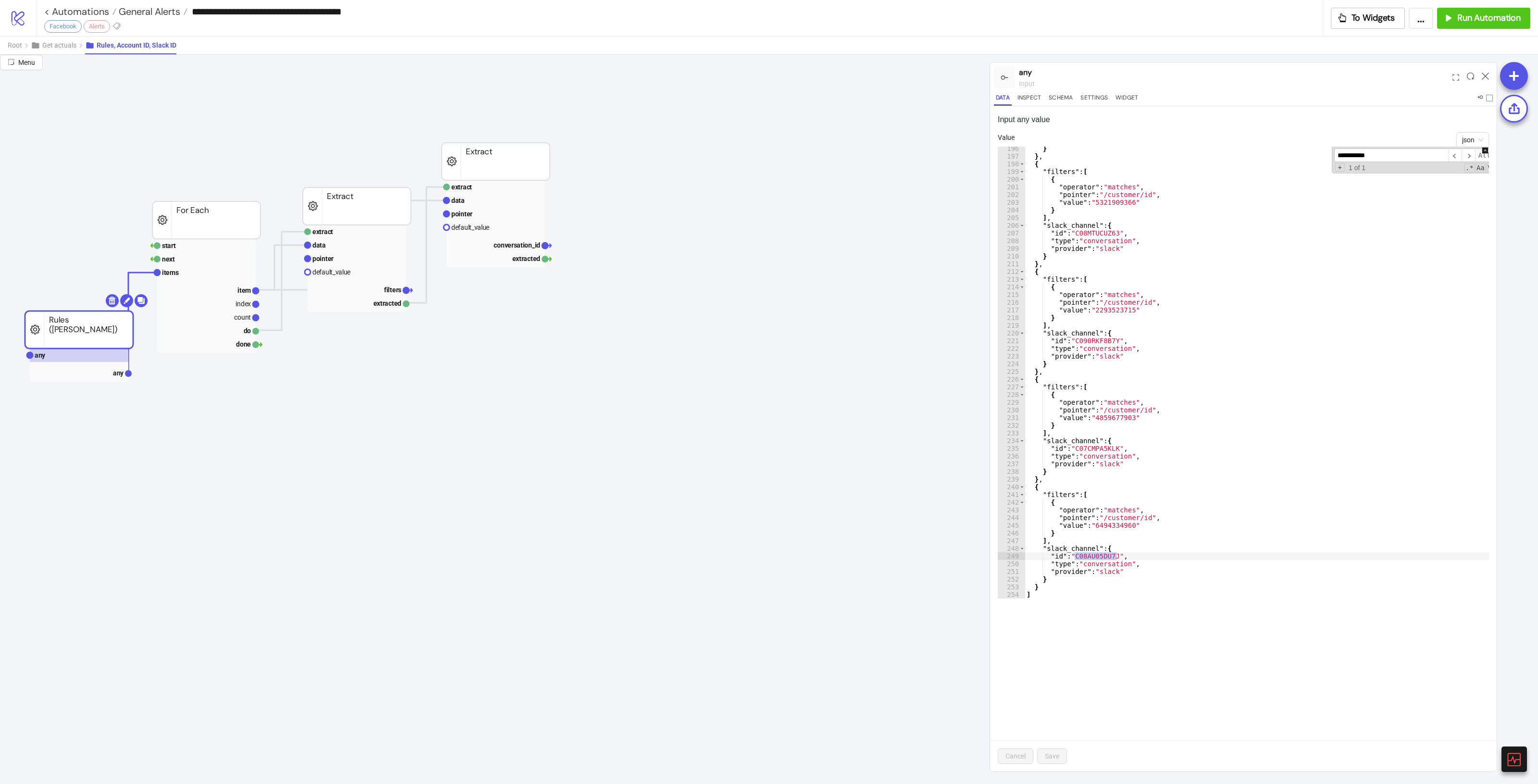
type input "**********"
click at [1139, 524] on div "} } , { "filters" : [ { "operator" : "matches" , "pointer" : "/customer/id" , "…" at bounding box center [1265, 378] width 482 height 467
click at [1373, 302] on div "} } , { "filters" : [ { "operator" : "matches" , "pointer" : "/customer/id" , "…" at bounding box center [1265, 378] width 482 height 467
type textarea "**********"
click at [1394, 159] on input "**********" at bounding box center [1391, 155] width 114 height 14
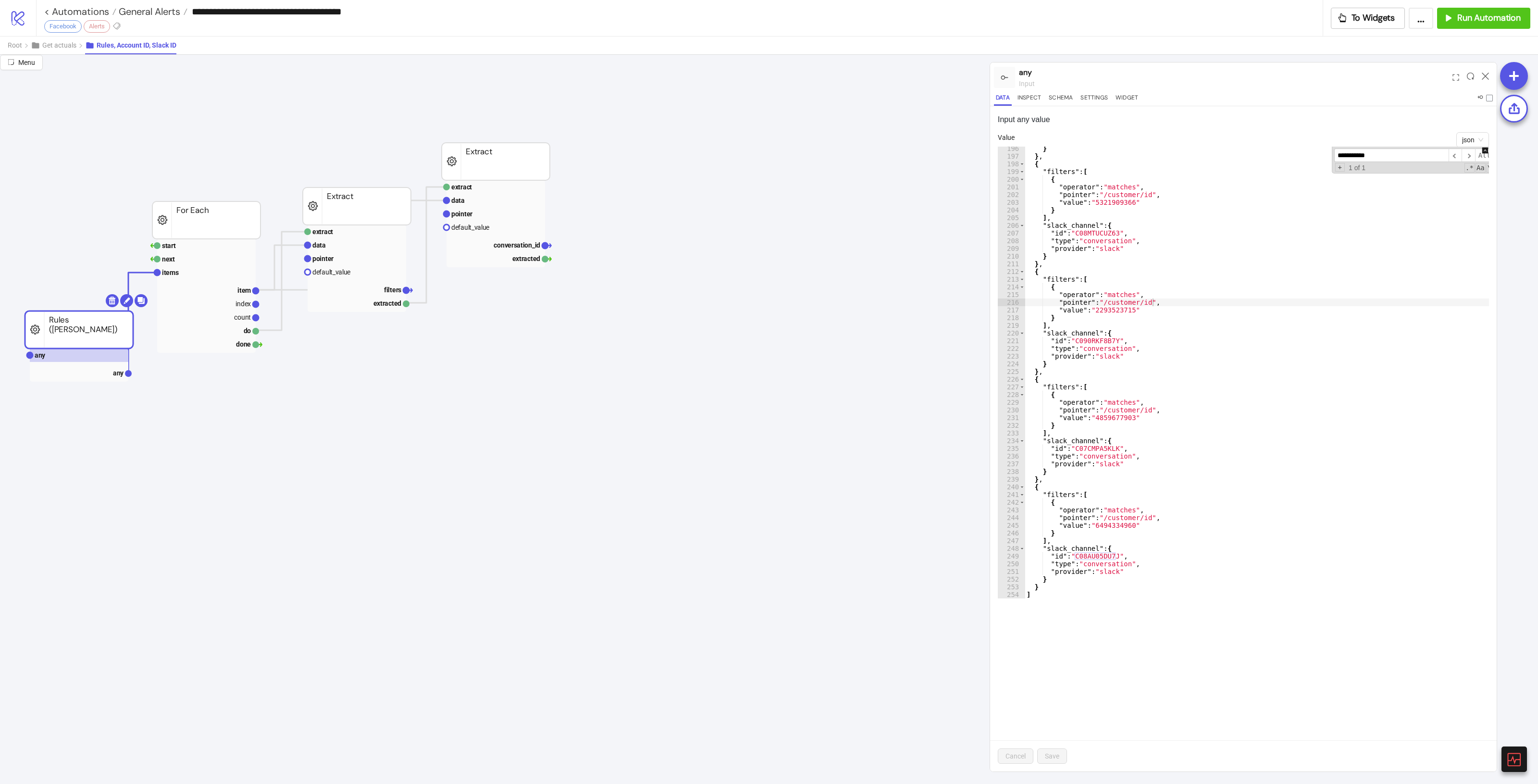
paste input
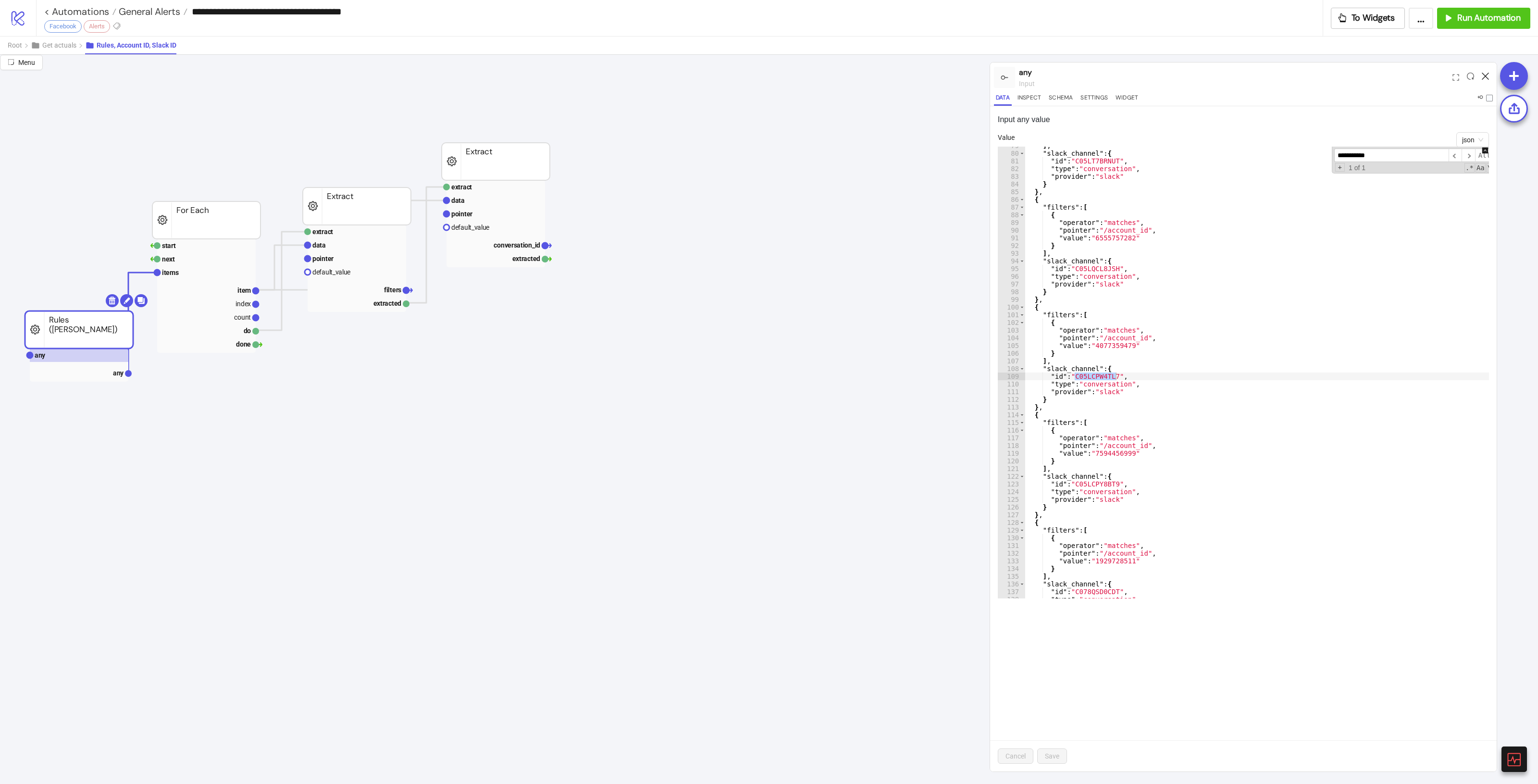
type input "**********"
click at [1486, 76] on icon at bounding box center [1486, 76] width 7 height 7
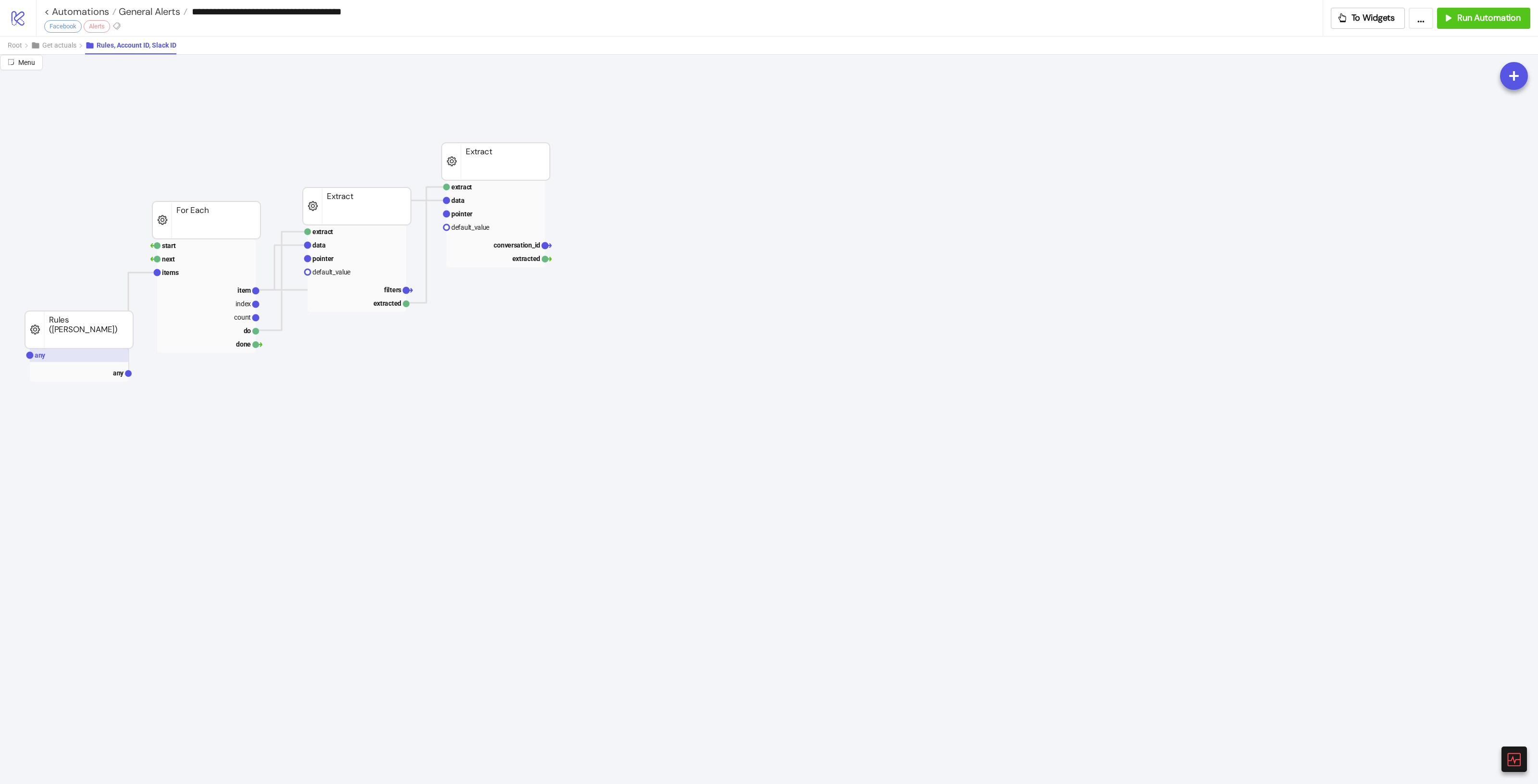
click at [53, 358] on rect at bounding box center [79, 356] width 99 height 14
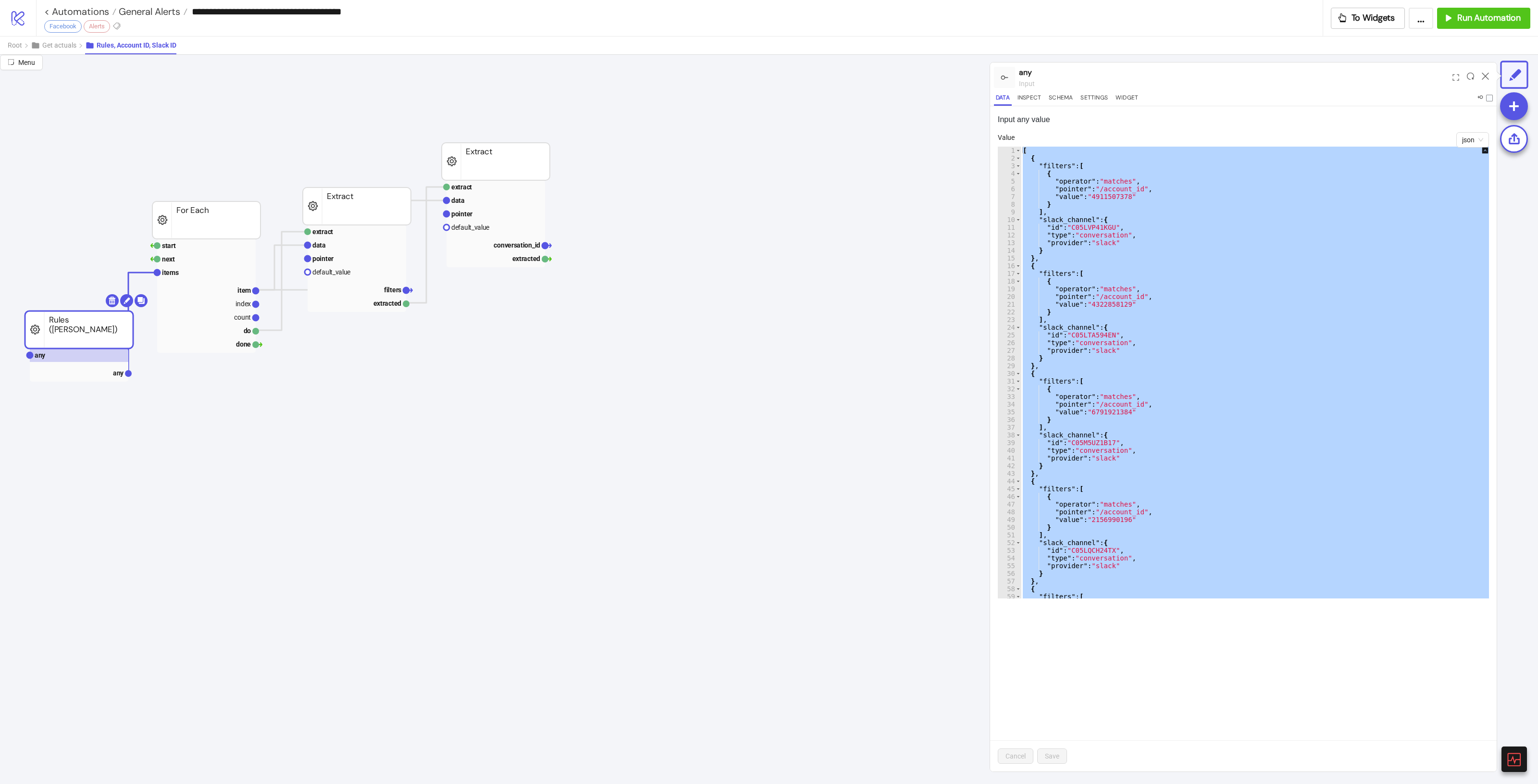
click at [1184, 373] on div "[ { "filters" : [ { "operator" : "matches" , "pointer" : "/account_id" , "value…" at bounding box center [1262, 372] width 482 height 452
type textarea "*"
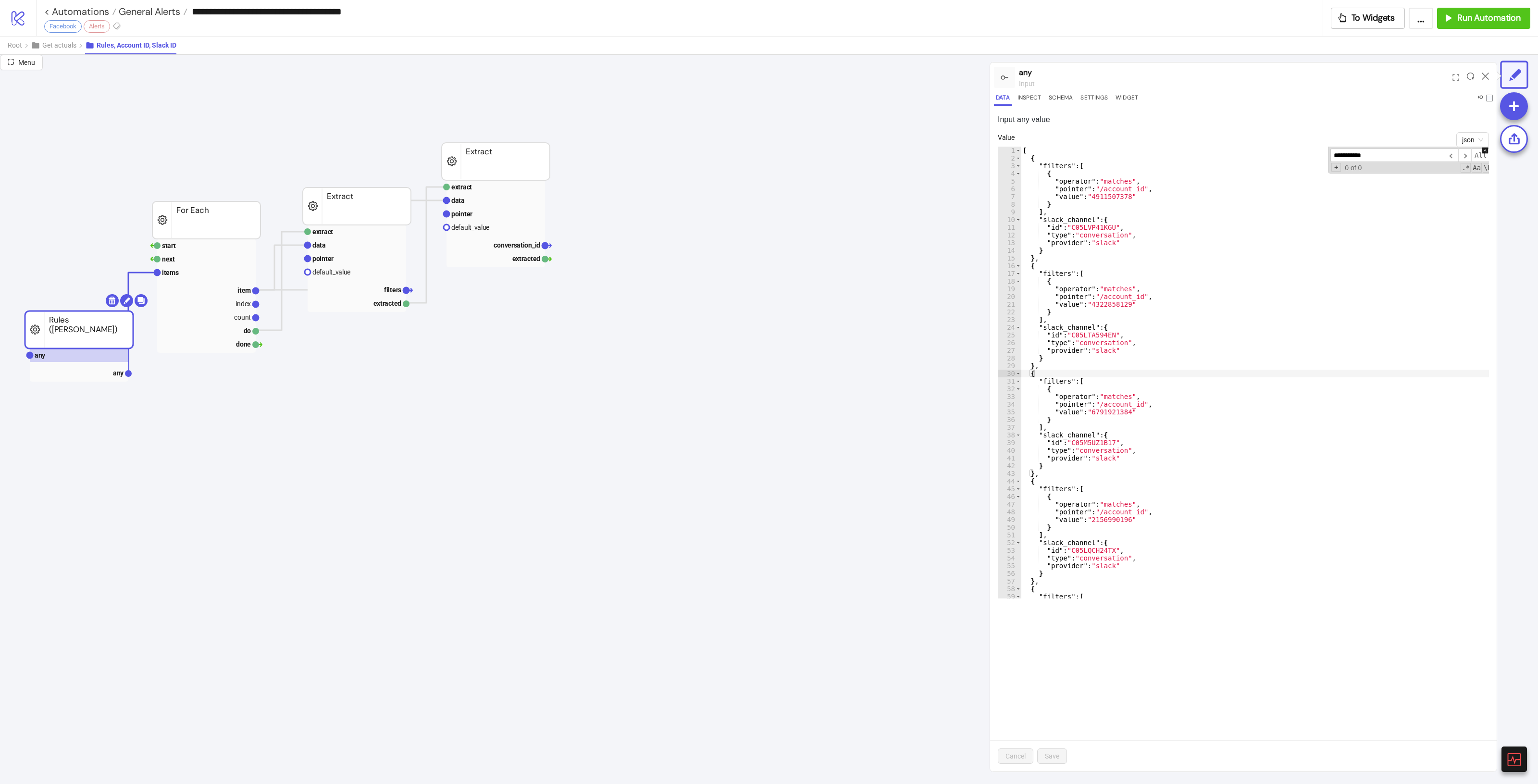
scroll to position [719, 0]
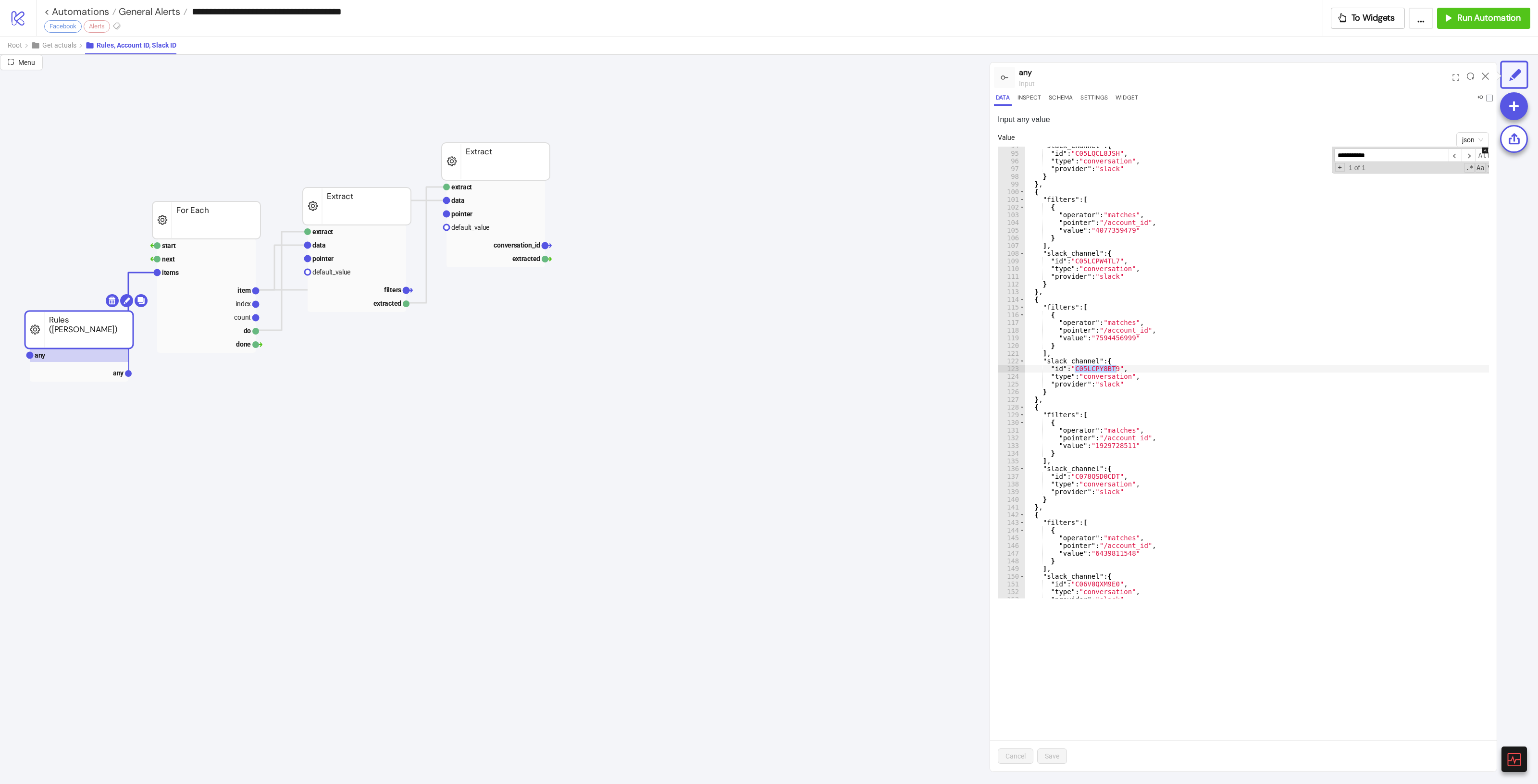
type input "**********"
click at [1488, 70] on div at bounding box center [1485, 77] width 15 height 26
click at [1487, 75] on icon at bounding box center [1486, 76] width 7 height 7
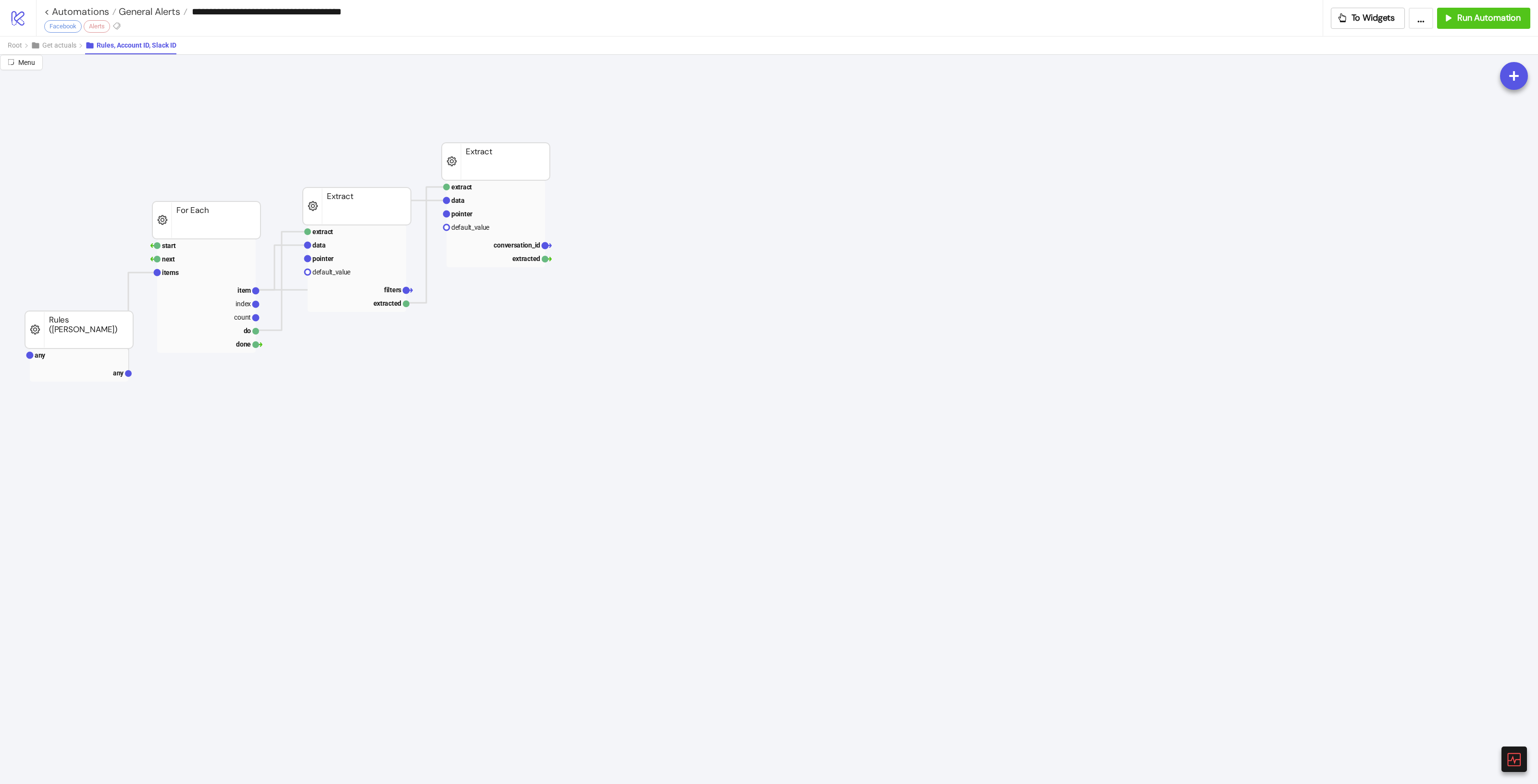
click at [17, 38] on button "Root" at bounding box center [19, 45] width 23 height 18
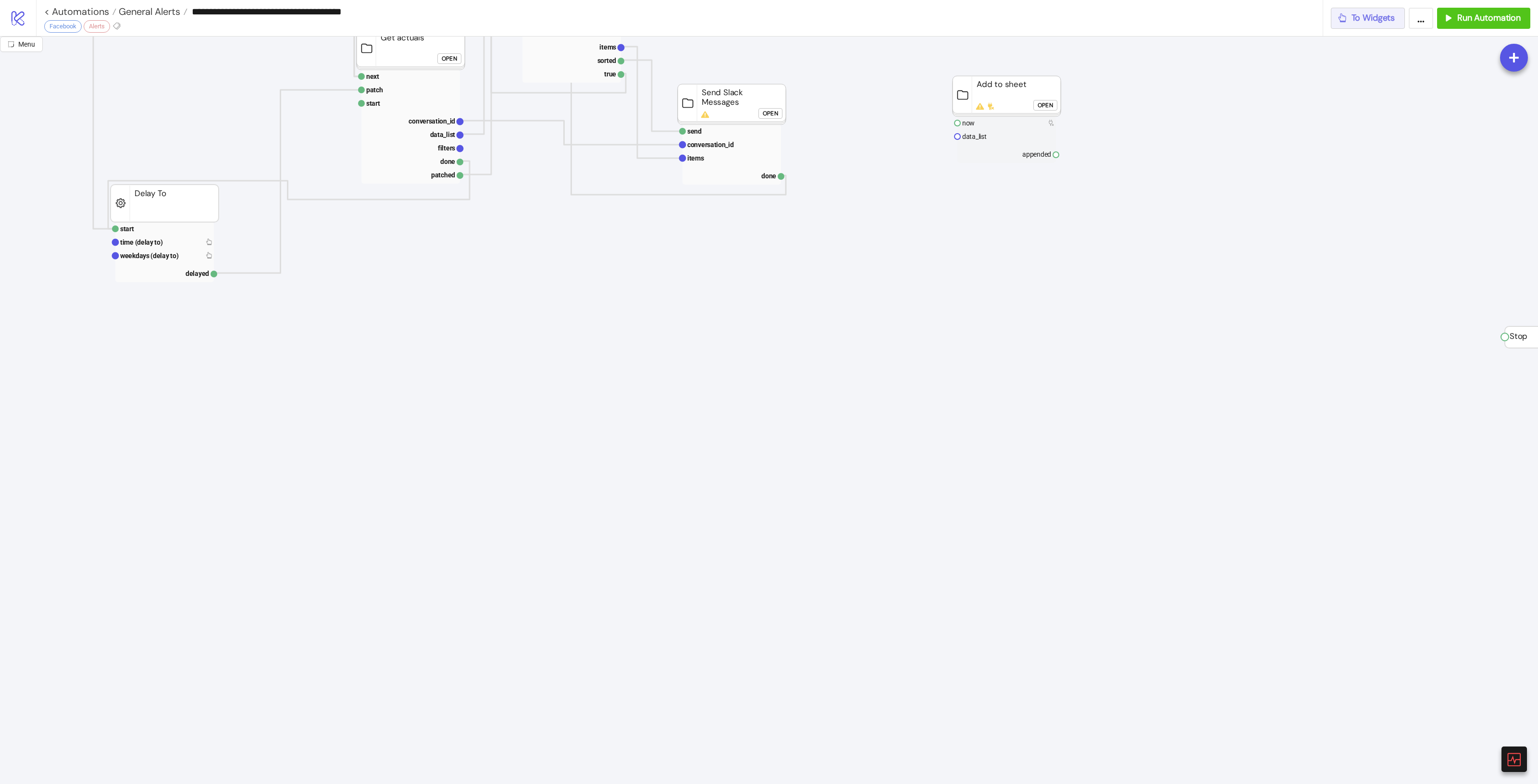
click at [1371, 9] on button "To Widgets" at bounding box center [1368, 18] width 75 height 21
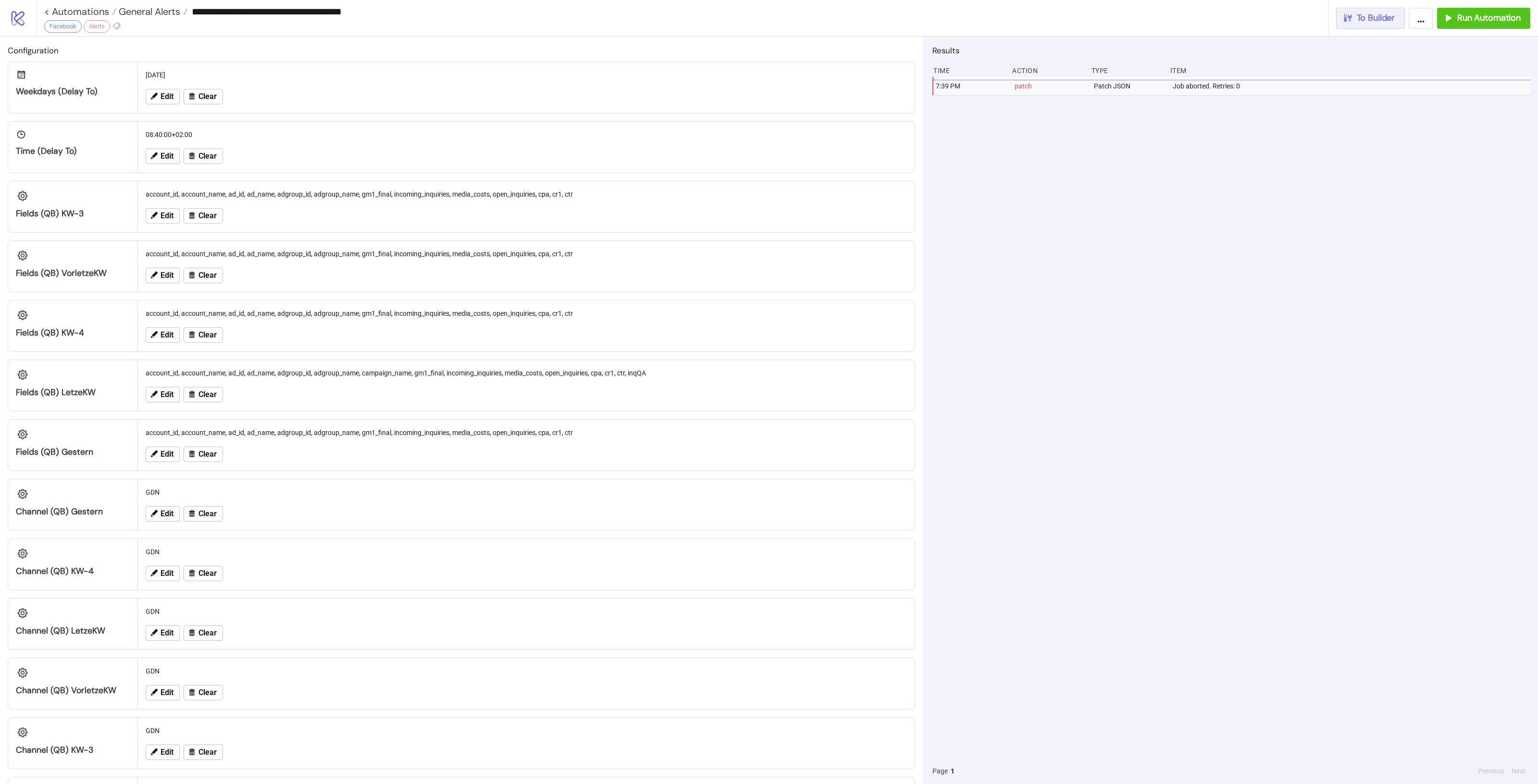
click at [1347, 8] on button "To Builder" at bounding box center [1371, 18] width 69 height 21
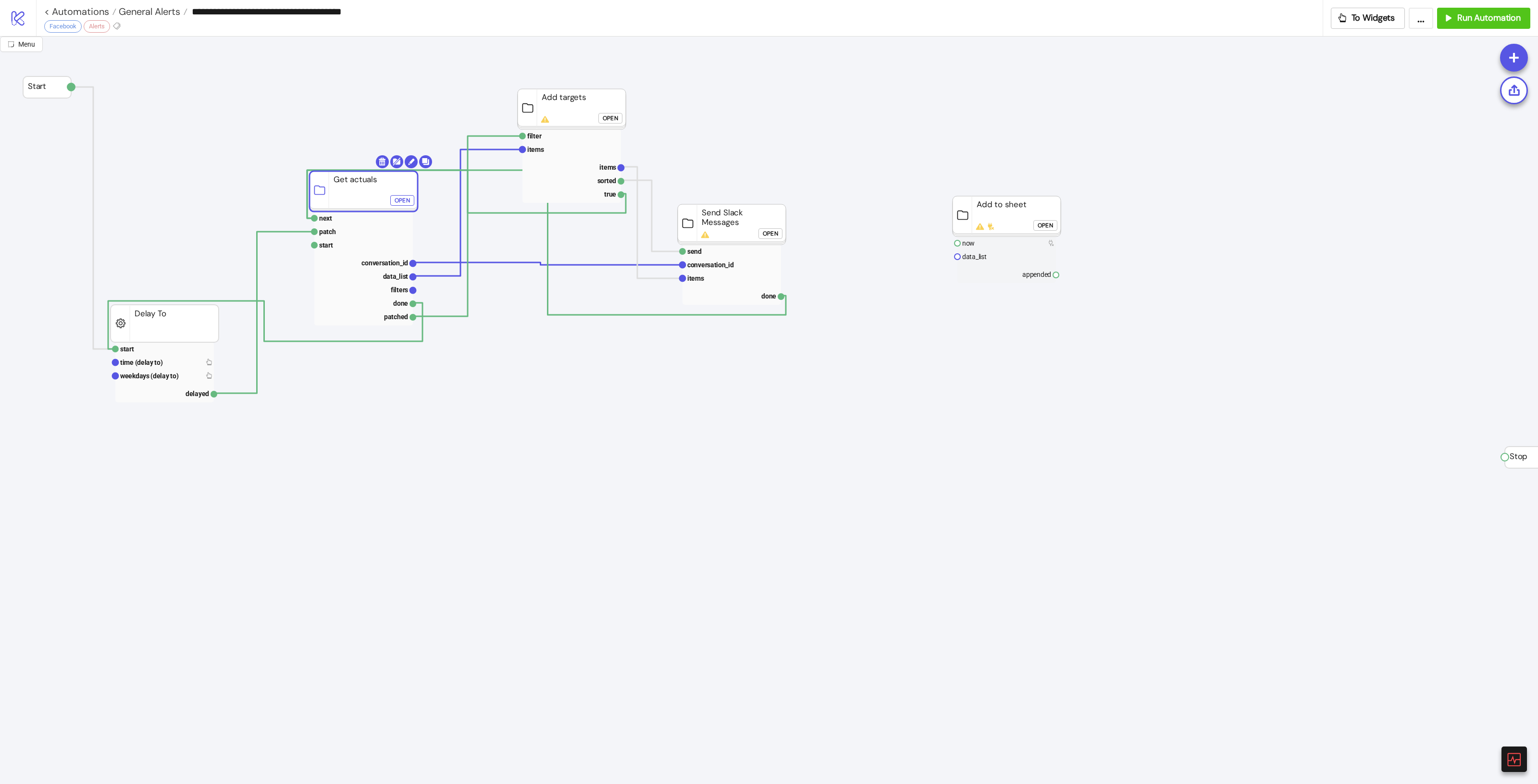
drag, startPoint x: 413, startPoint y: 173, endPoint x: 366, endPoint y: 195, distance: 51.9
click at [366, 195] on rect at bounding box center [363, 191] width 108 height 40
click at [169, 356] on rect at bounding box center [165, 362] width 99 height 14
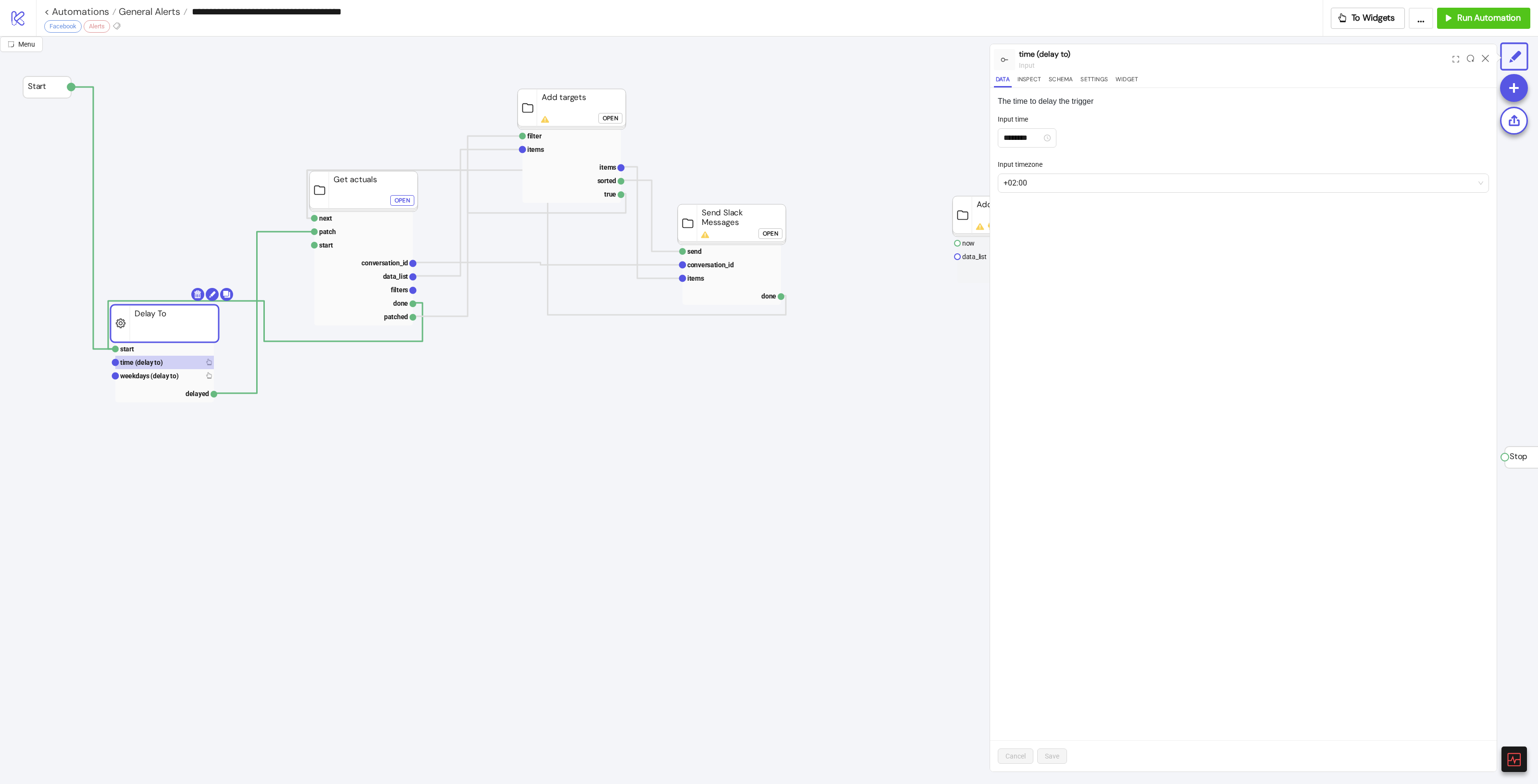
click at [1121, 88] on div "The time to delay the trigger Input time ******** Input timezone +02:00 Cancel …" at bounding box center [1243, 429] width 507 height 683
click at [1127, 78] on button "Widget" at bounding box center [1126, 81] width 27 height 13
click at [171, 373] on text "weekdays (delay to)" at bounding box center [149, 375] width 58 height 8
click div "Open"
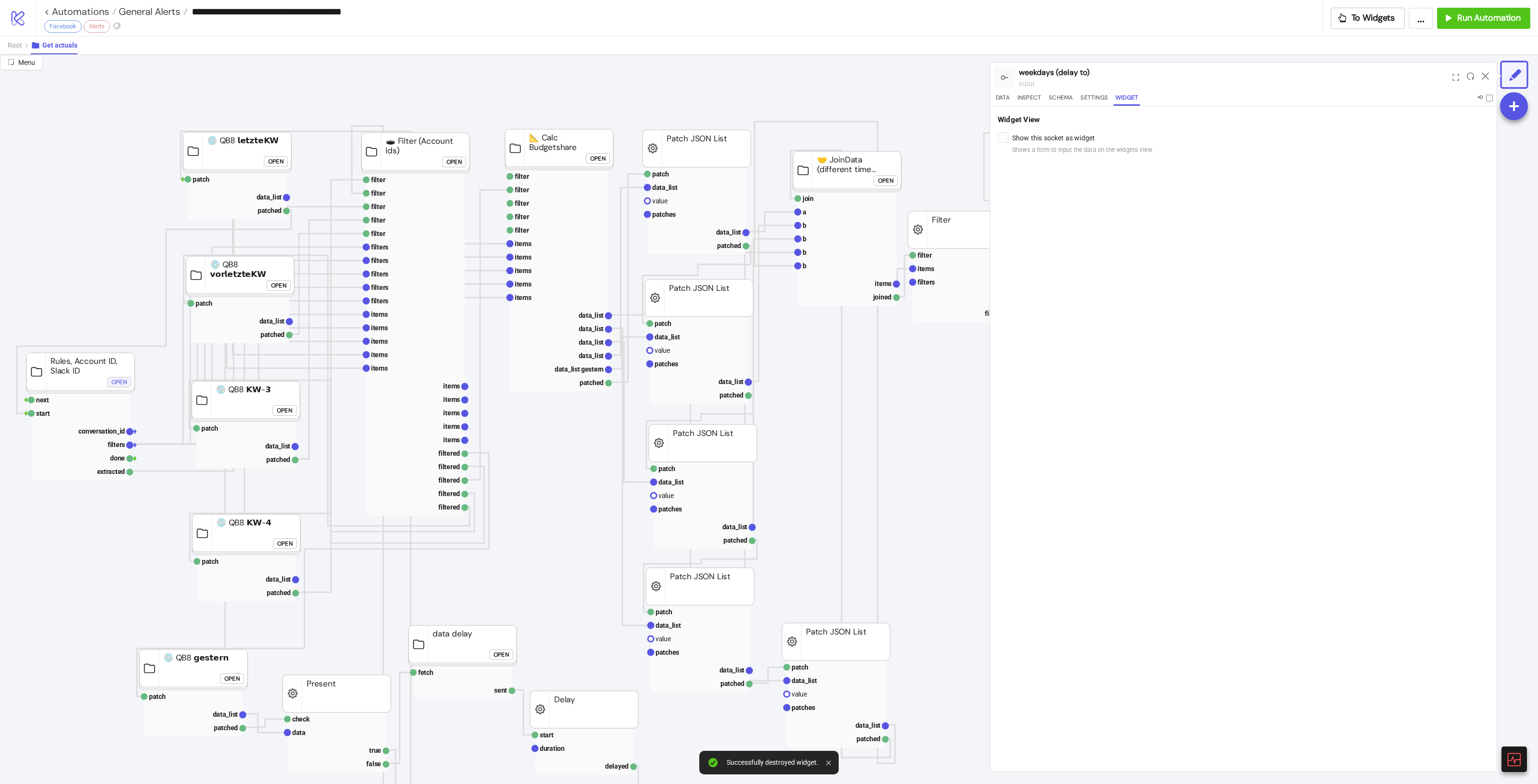
click at [124, 382] on div "Open" at bounding box center [119, 381] width 15 height 11
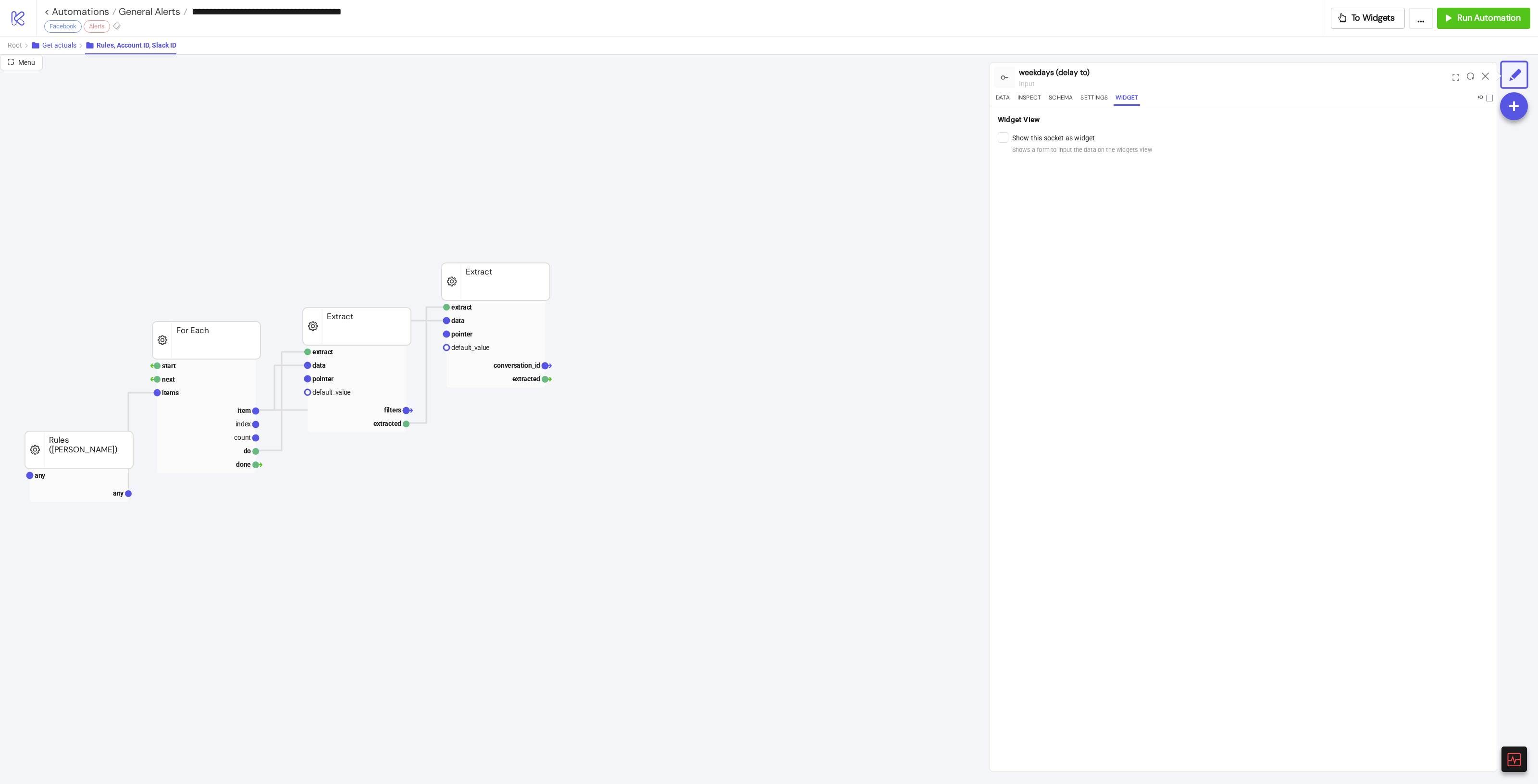
click at [58, 41] on span "Get actuals" at bounding box center [59, 45] width 34 height 8
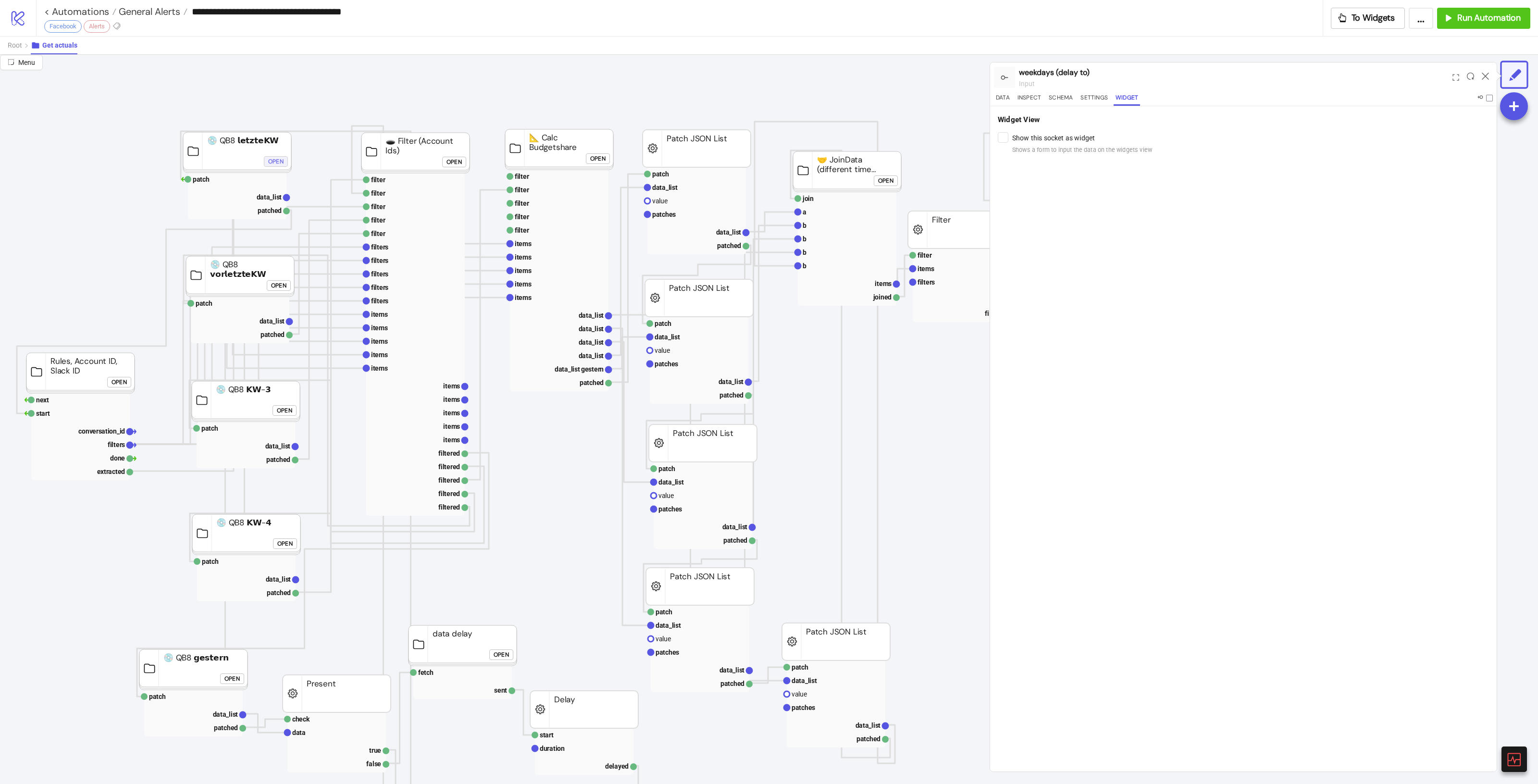
click at [282, 164] on div "Open" at bounding box center [276, 161] width 15 height 11
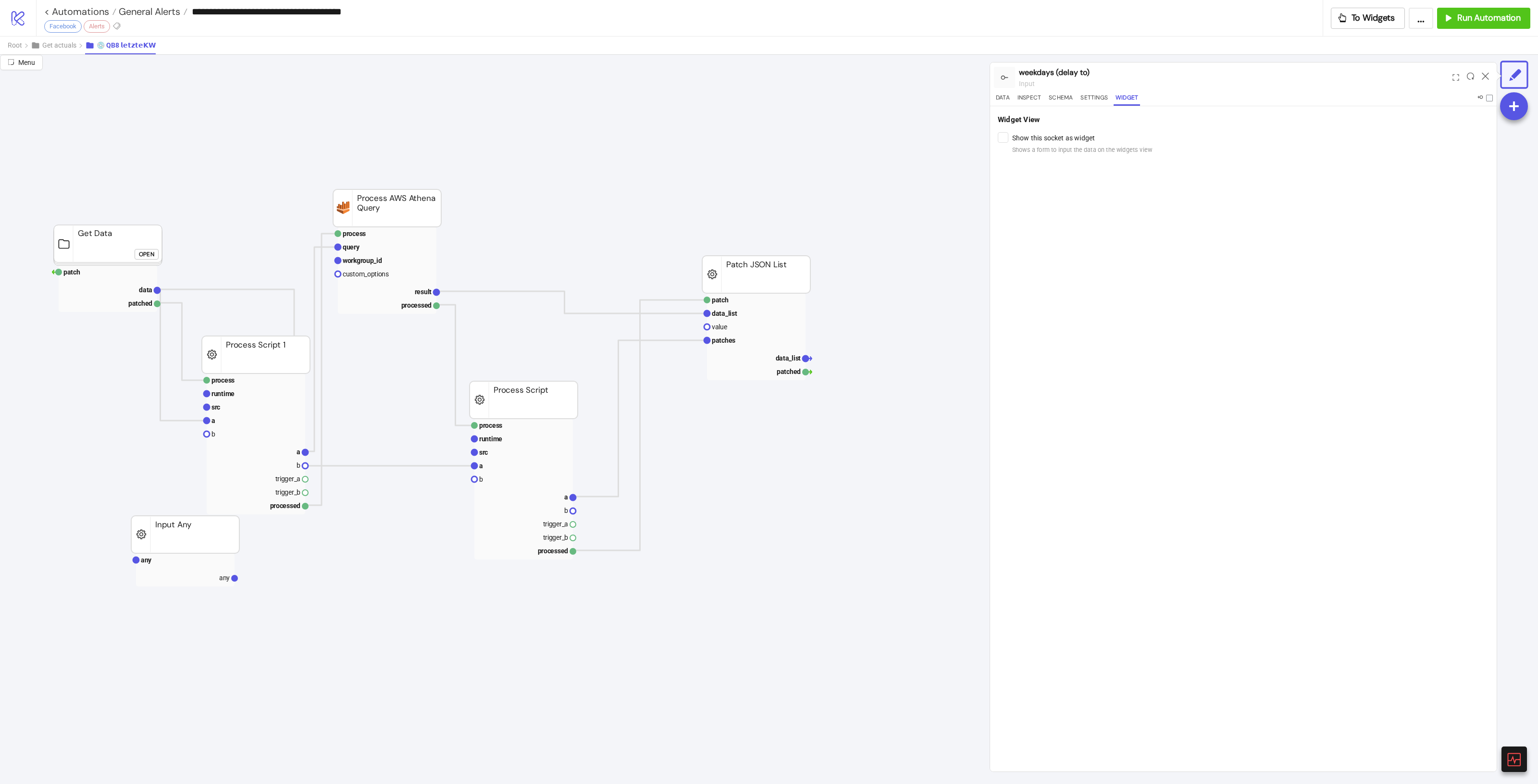
click at [117, 257] on rect at bounding box center [108, 244] width 108 height 40
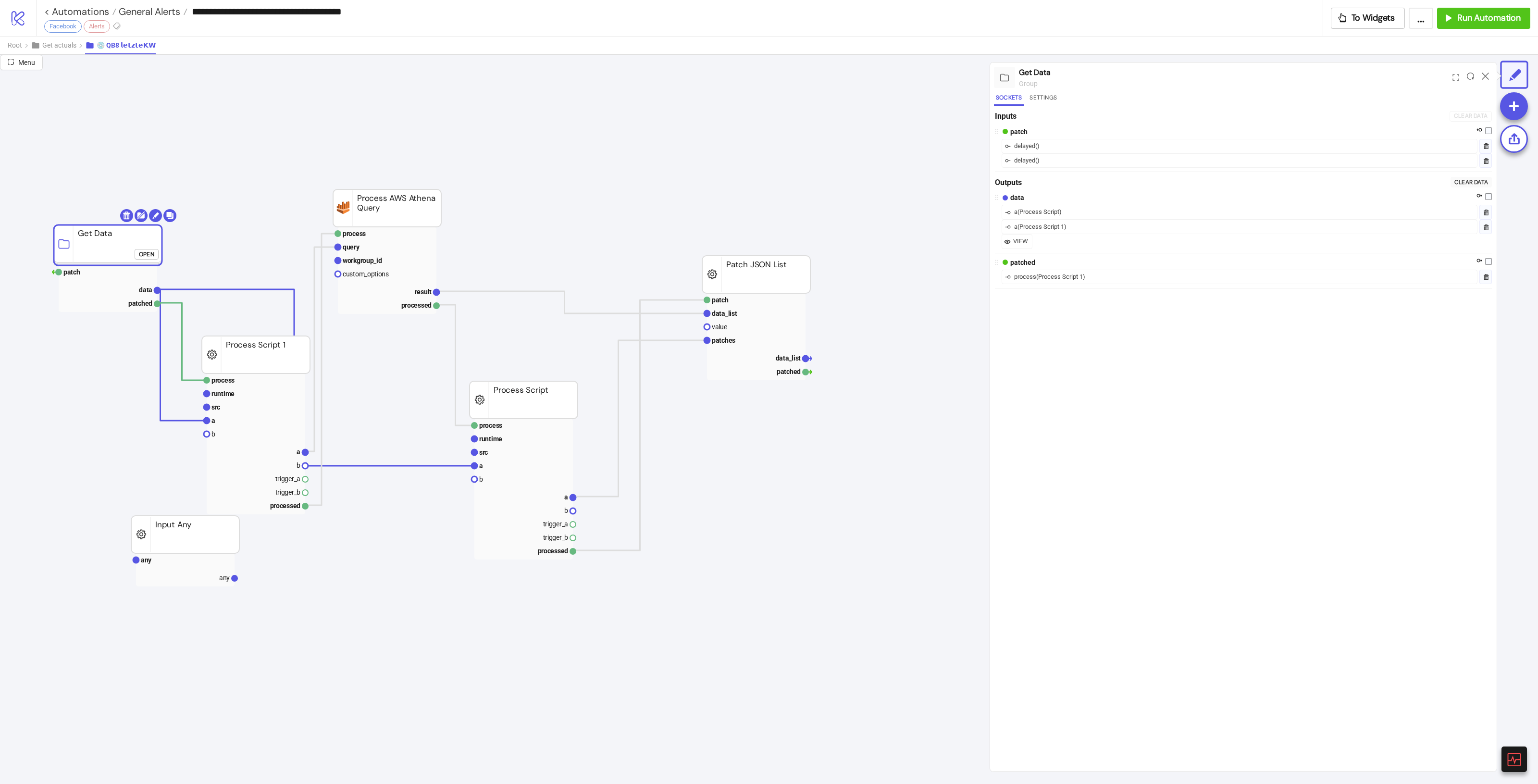
click div "Open"
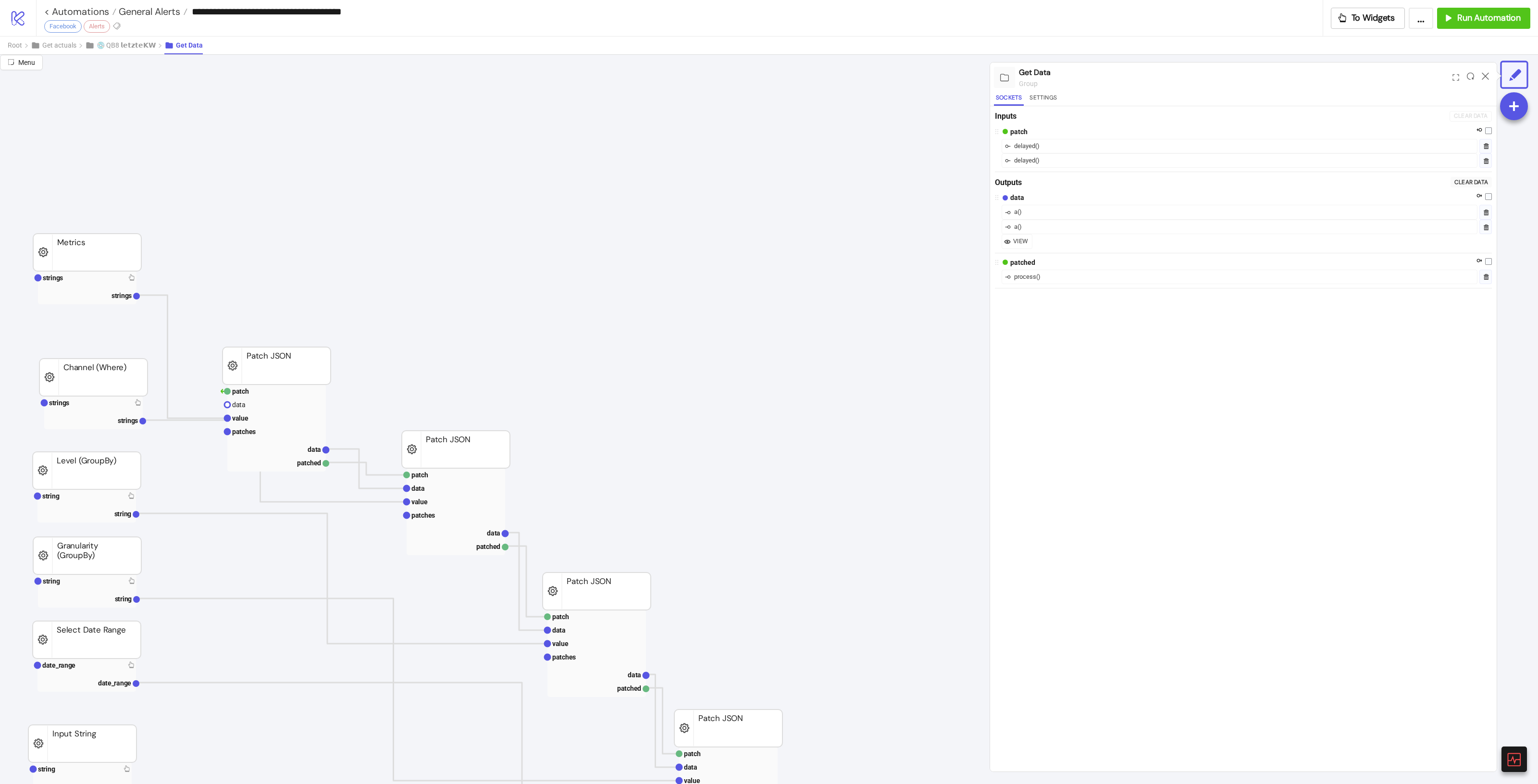
click at [125, 287] on rect at bounding box center [87, 287] width 99 height 33
click at [125, 281] on rect at bounding box center [87, 278] width 99 height 14
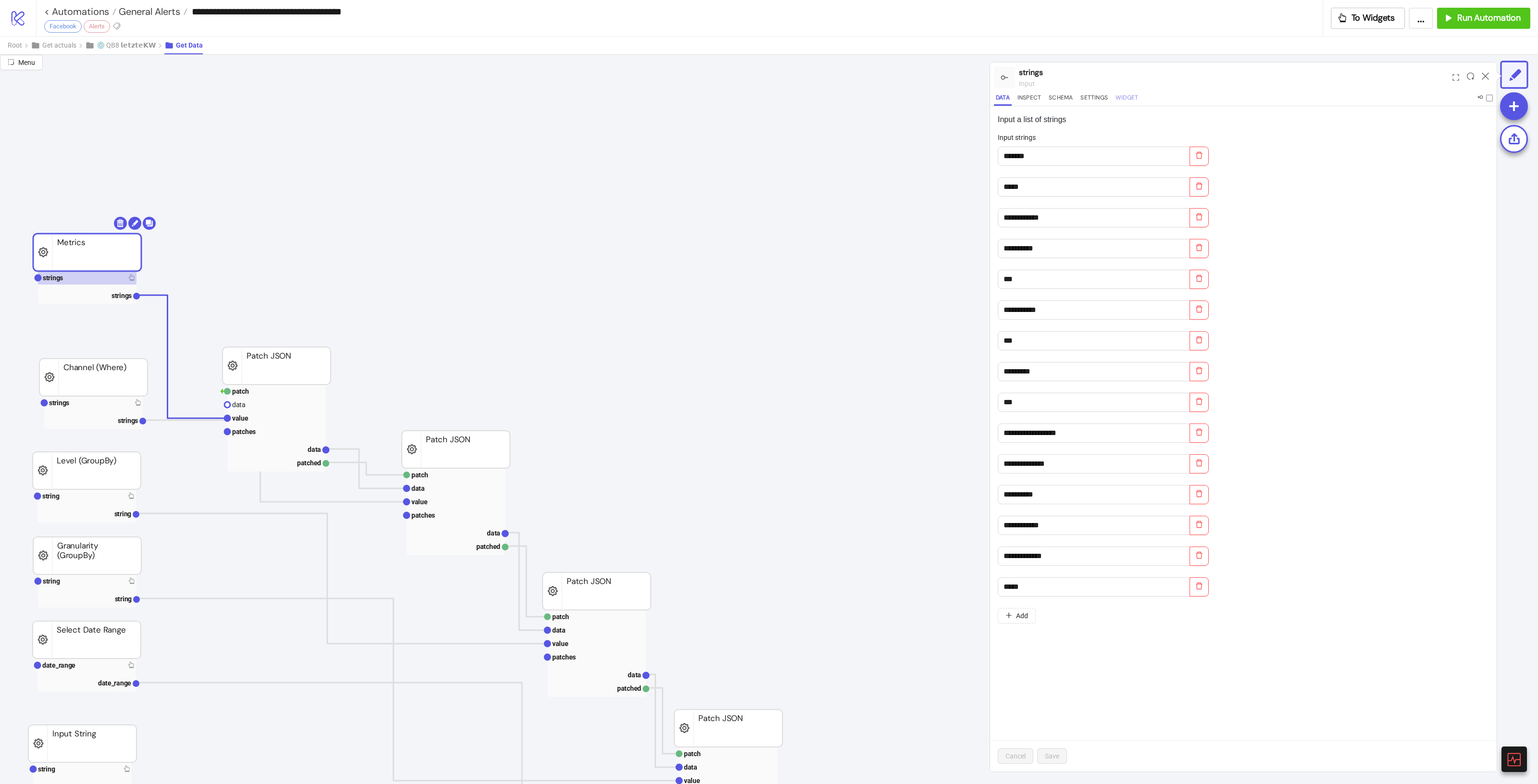
click at [1123, 99] on button "Widget" at bounding box center [1126, 99] width 27 height 13
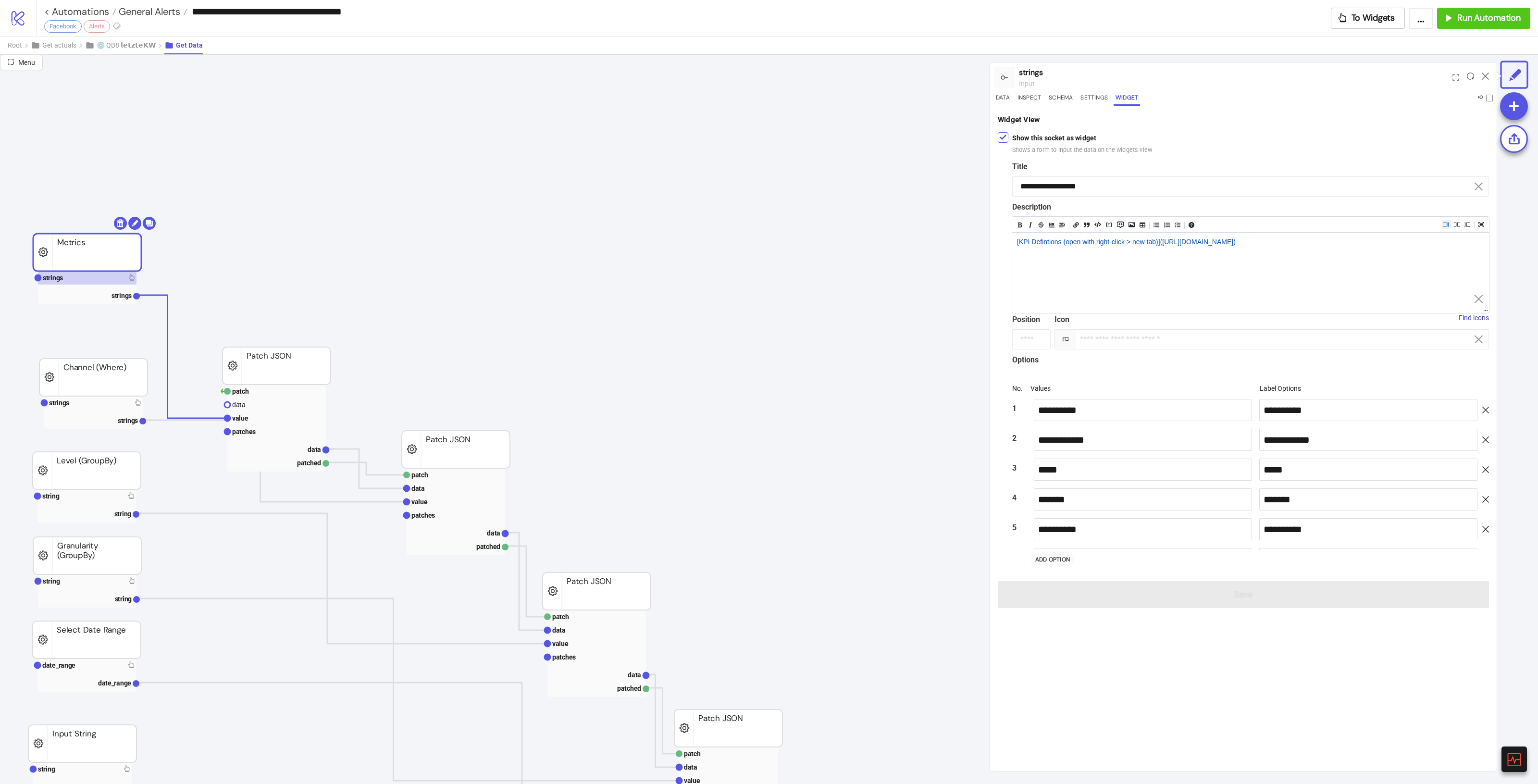
scroll to position [3268, 0]
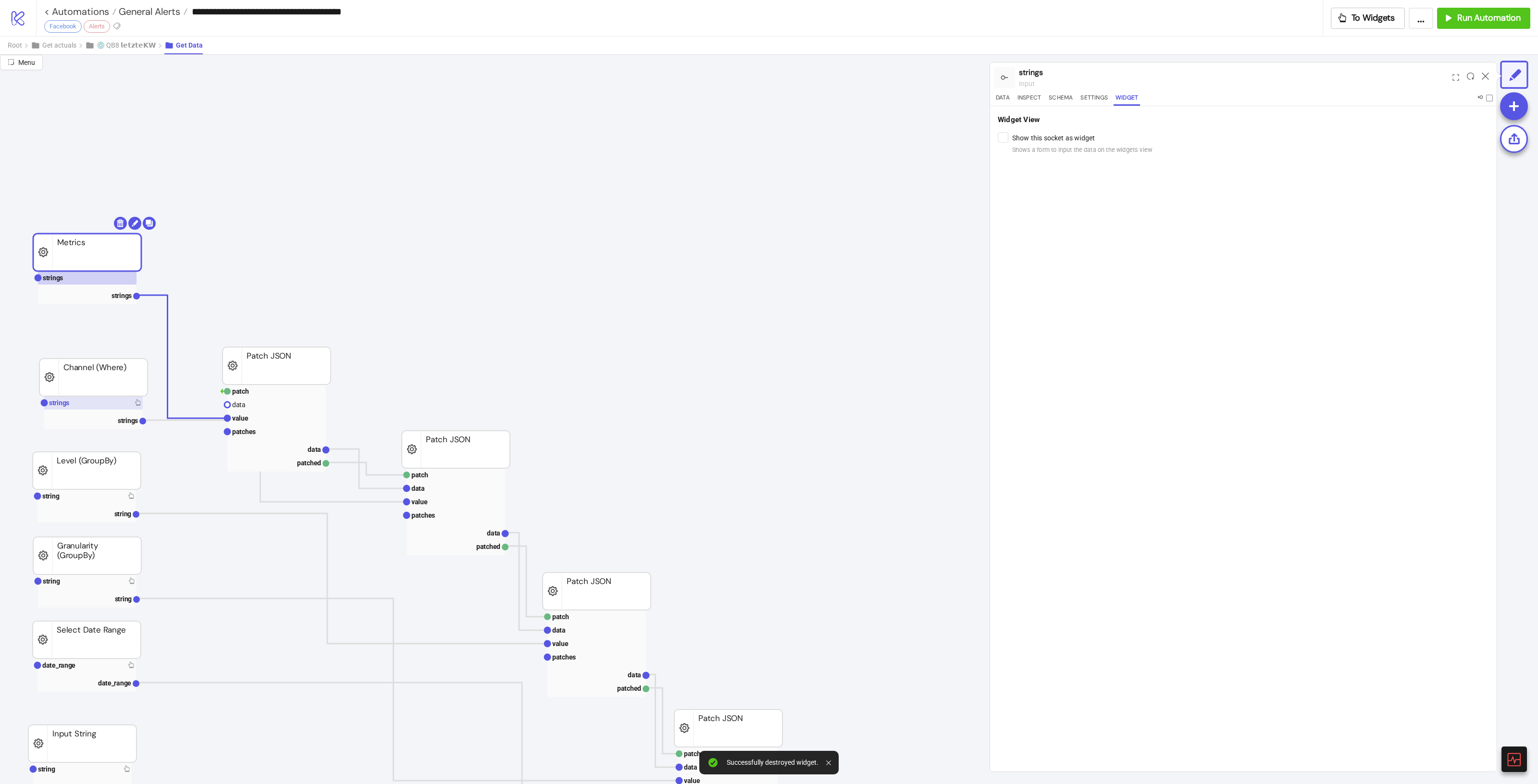
click at [100, 405] on rect at bounding box center [93, 403] width 99 height 14
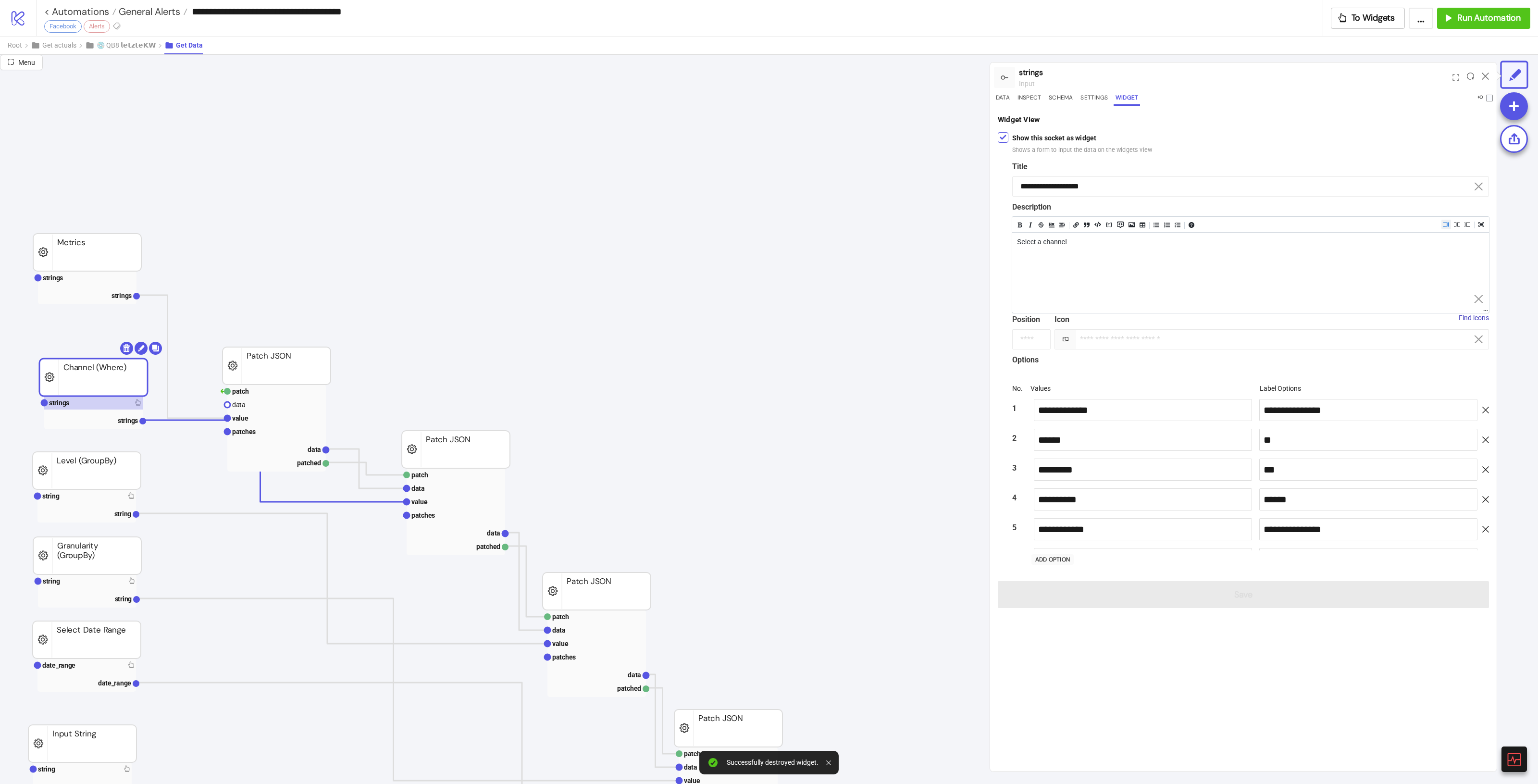
scroll to position [51, 0]
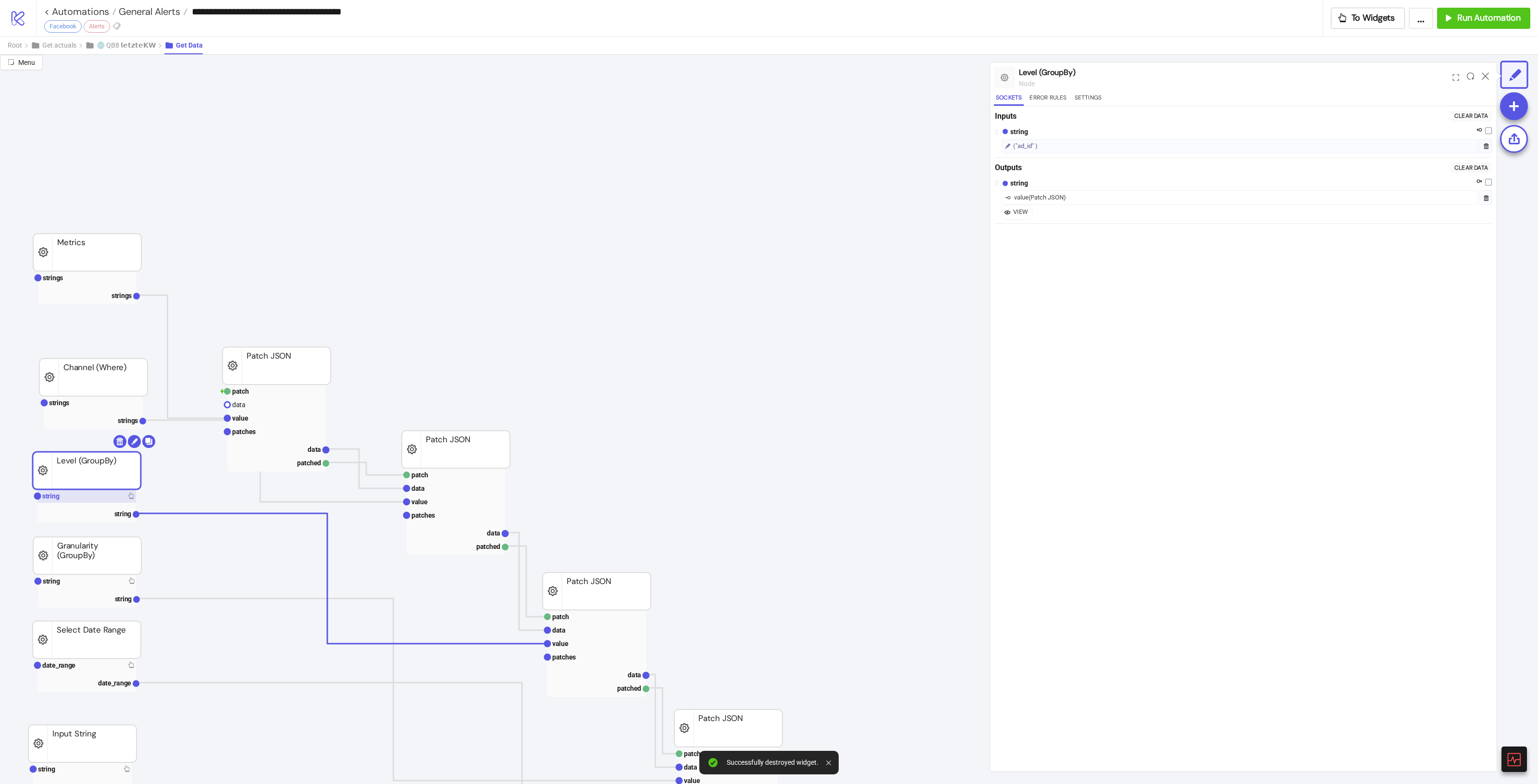
click at [98, 492] on rect at bounding box center [87, 496] width 99 height 14
click at [1136, 98] on button "Widget" at bounding box center [1126, 99] width 27 height 13
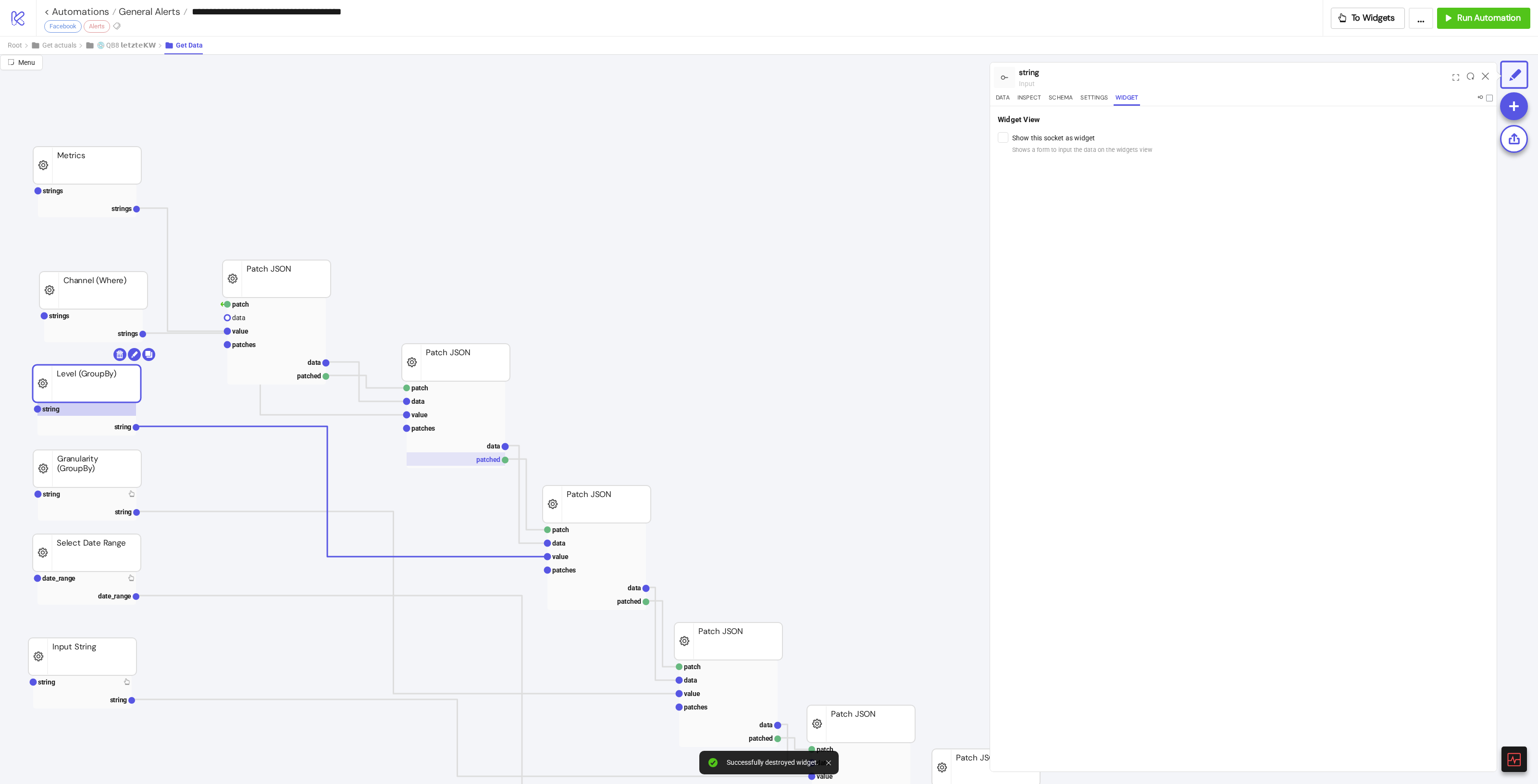
scroll to position [180, 0]
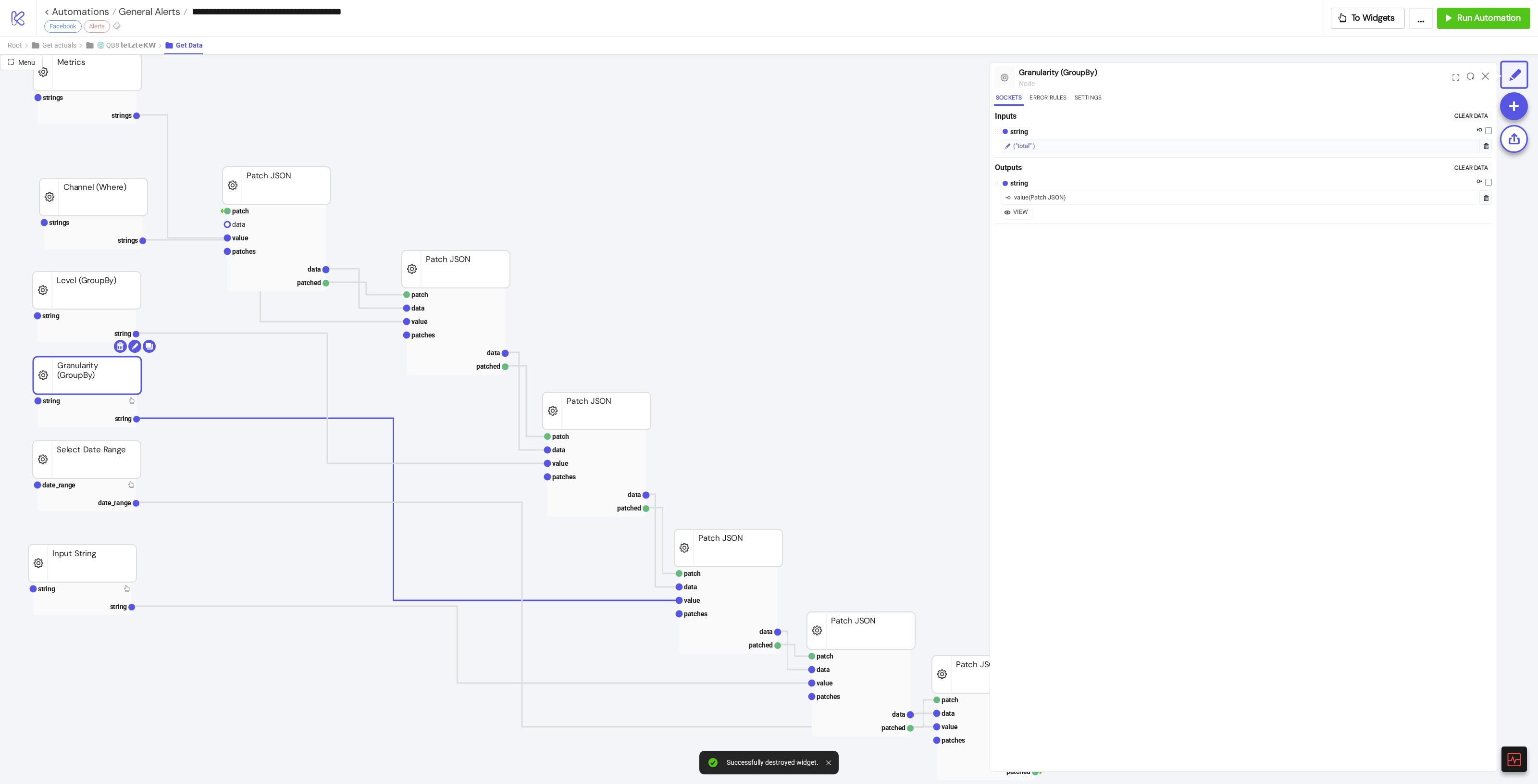
click at [81, 399] on rect at bounding box center [87, 401] width 99 height 14
click at [1116, 102] on button "Widget" at bounding box center [1126, 99] width 27 height 13
click at [90, 482] on rect at bounding box center [87, 485] width 99 height 14
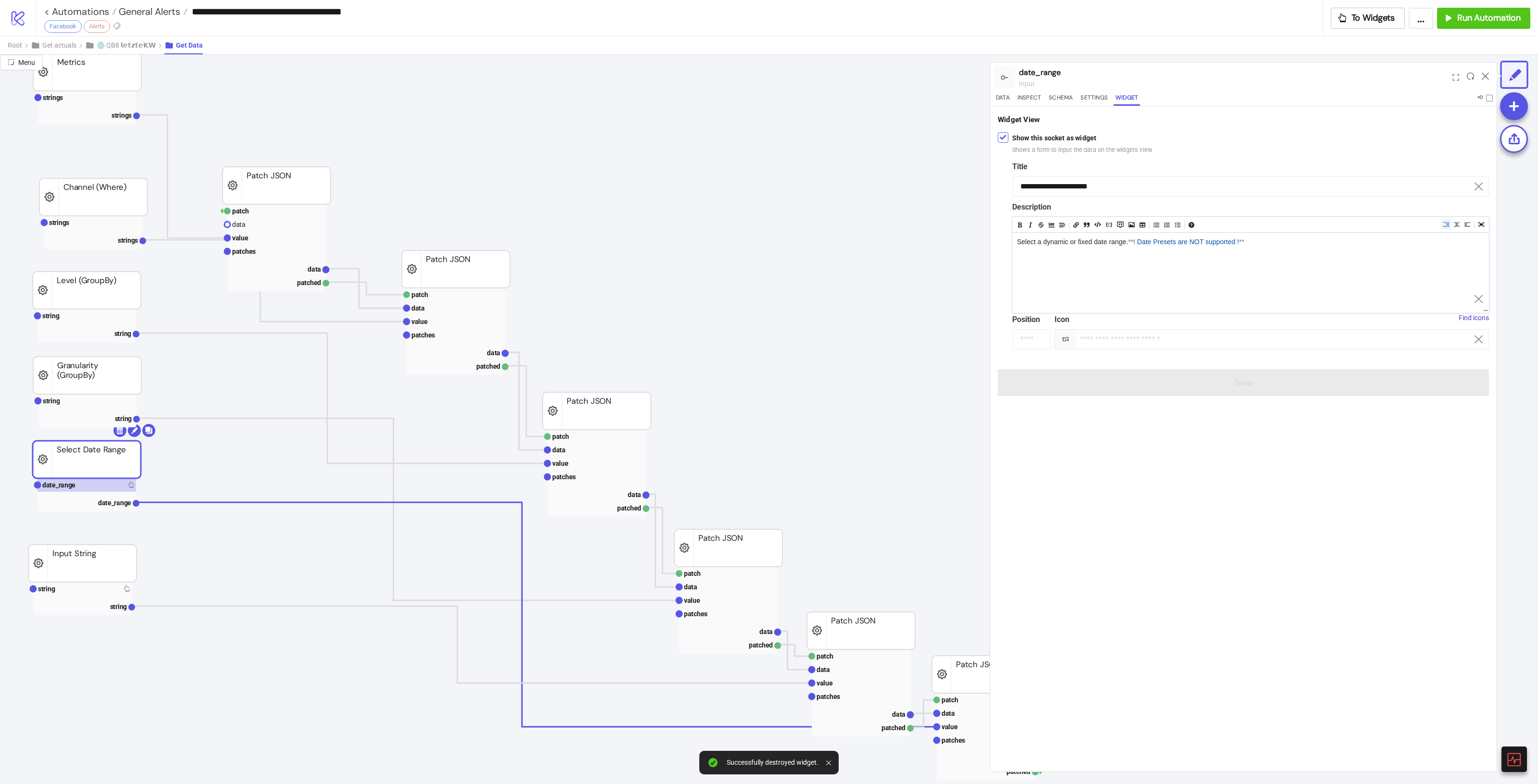
click at [1012, 137] on label "Show this socket as widget Shows a form to input the data on the widgets view" at bounding box center [1082, 144] width 140 height 22
click at [1011, 142] on div "Show this socket as widget Shows a form to input the data on the widgets view" at bounding box center [1243, 143] width 491 height 26
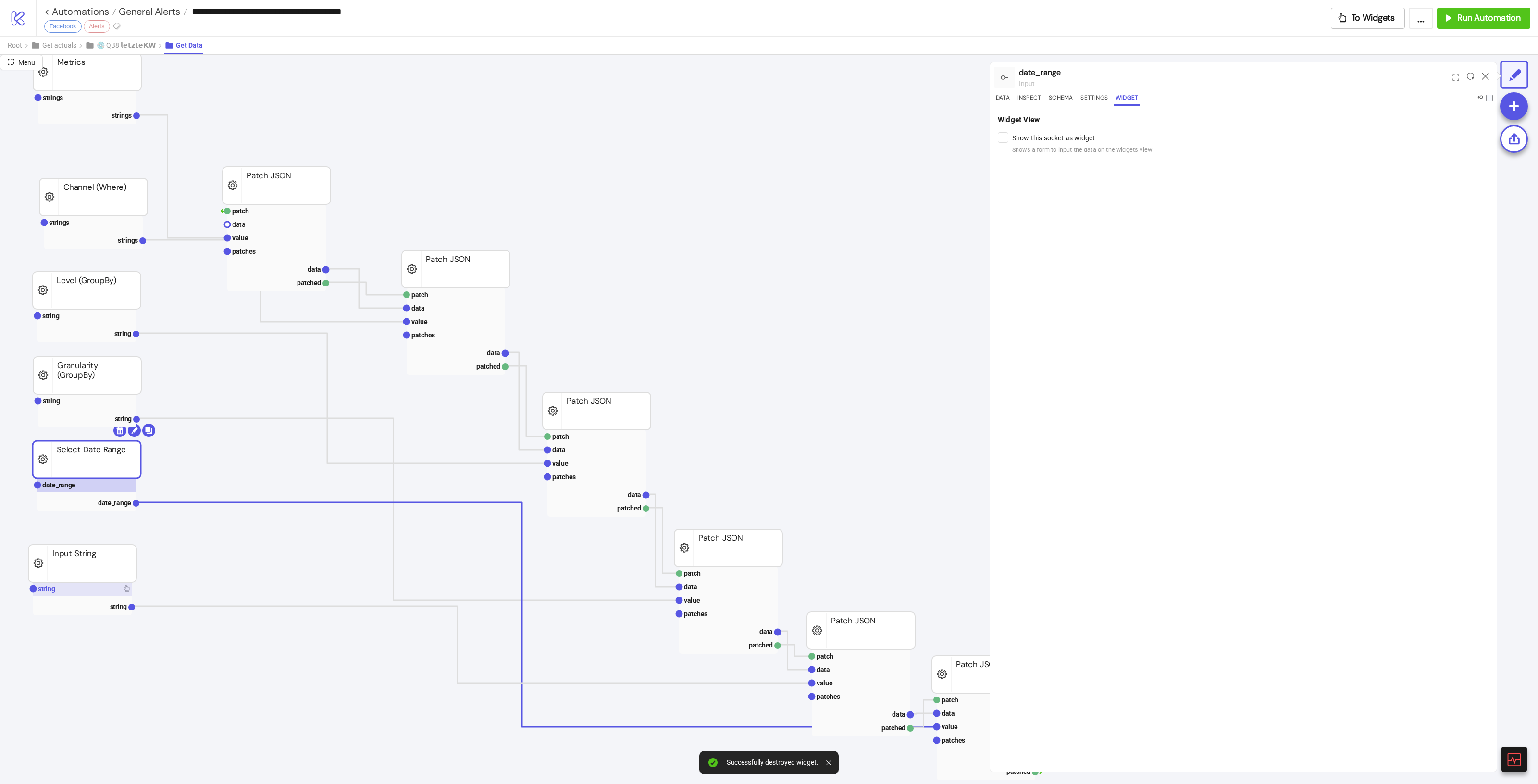
click at [69, 589] on rect at bounding box center [82, 589] width 99 height 14
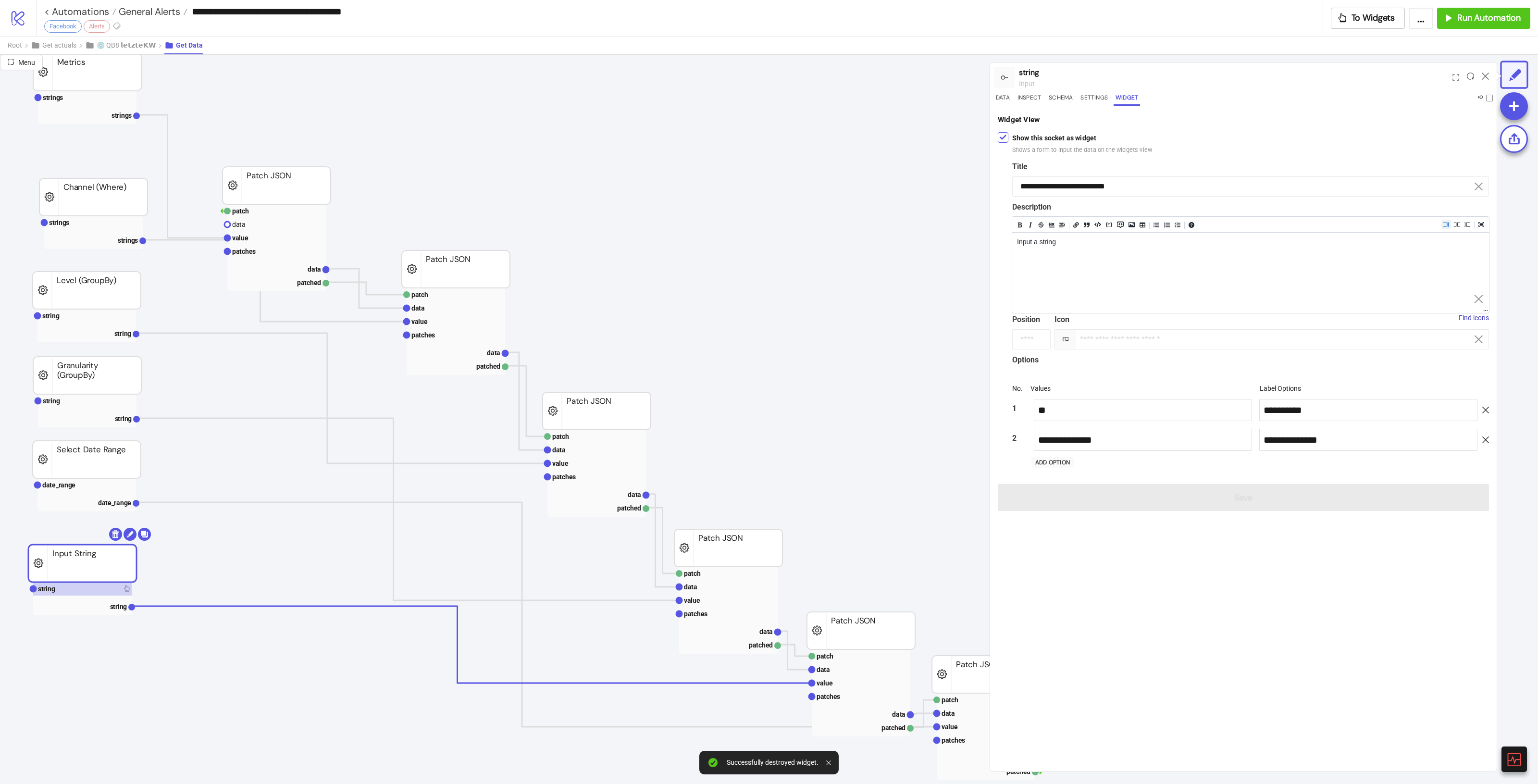
click at [1005, 131] on div "Show this socket as widget Shows a form to input the data on the widgets view" at bounding box center [1243, 143] width 491 height 26
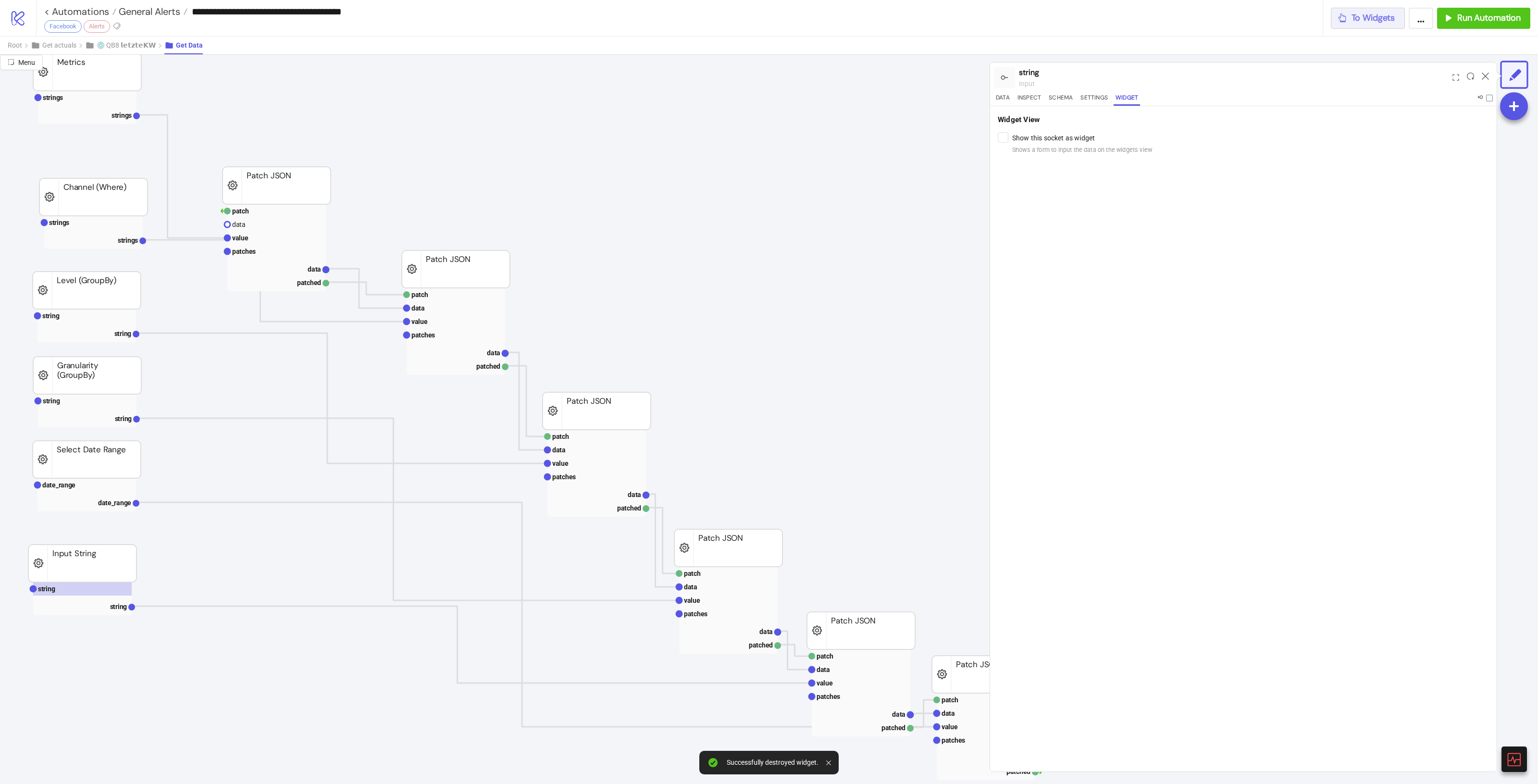
click at [1356, 25] on button "To Widgets" at bounding box center [1368, 18] width 75 height 21
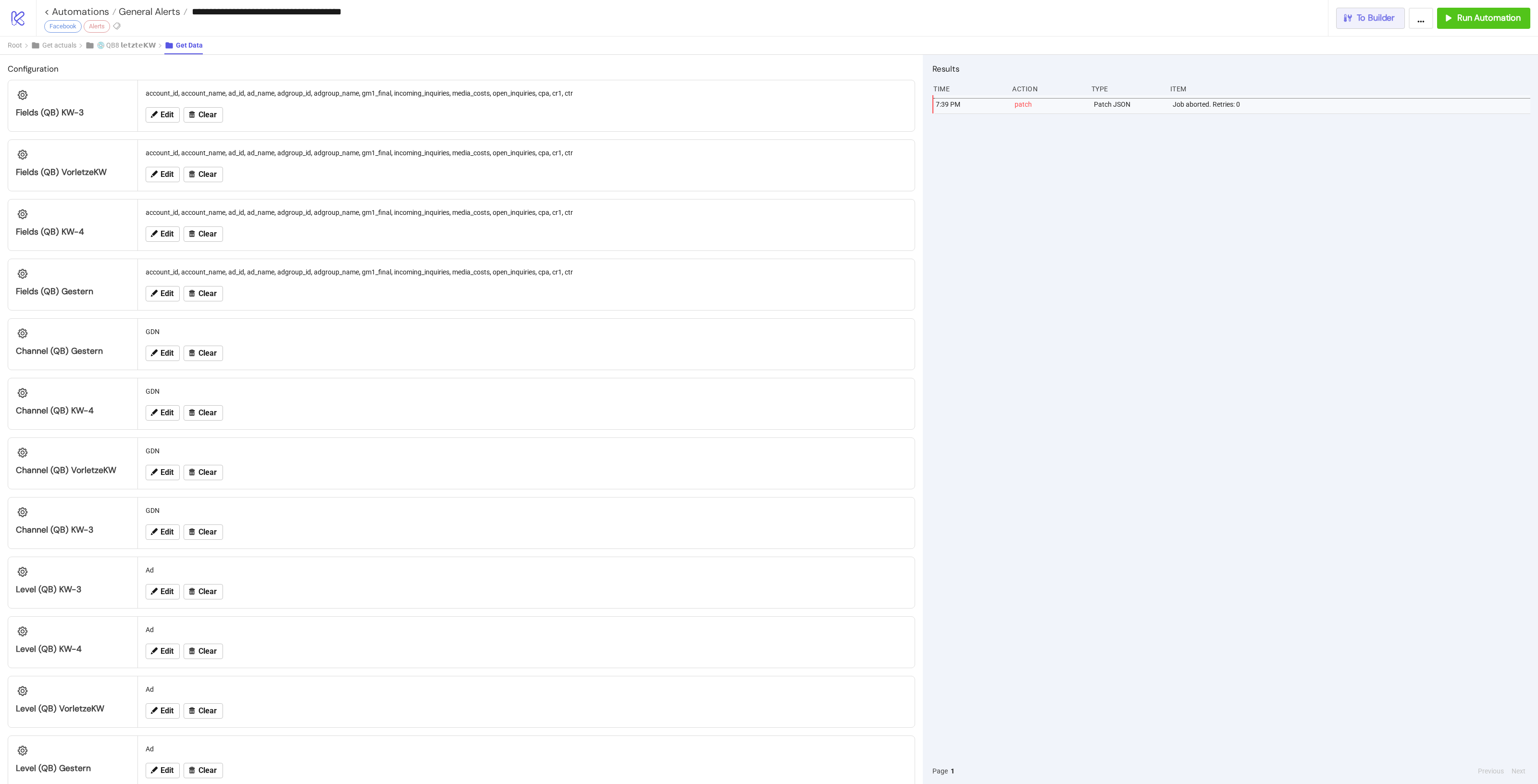
click at [1368, 16] on span "To Builder" at bounding box center [1376, 18] width 39 height 11
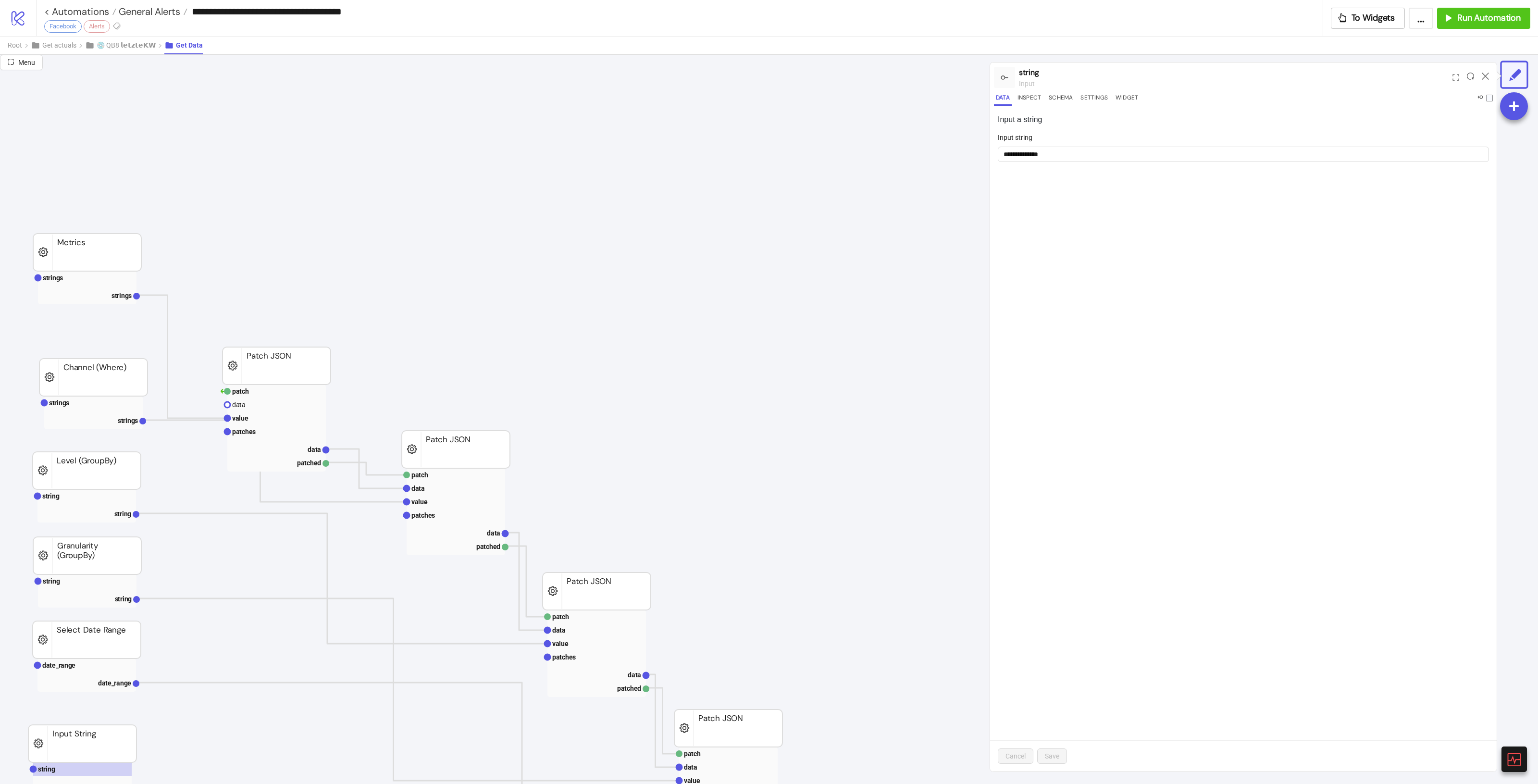
click at [1481, 75] on div at bounding box center [1485, 77] width 15 height 26
click at [1485, 75] on icon at bounding box center [1486, 76] width 7 height 7
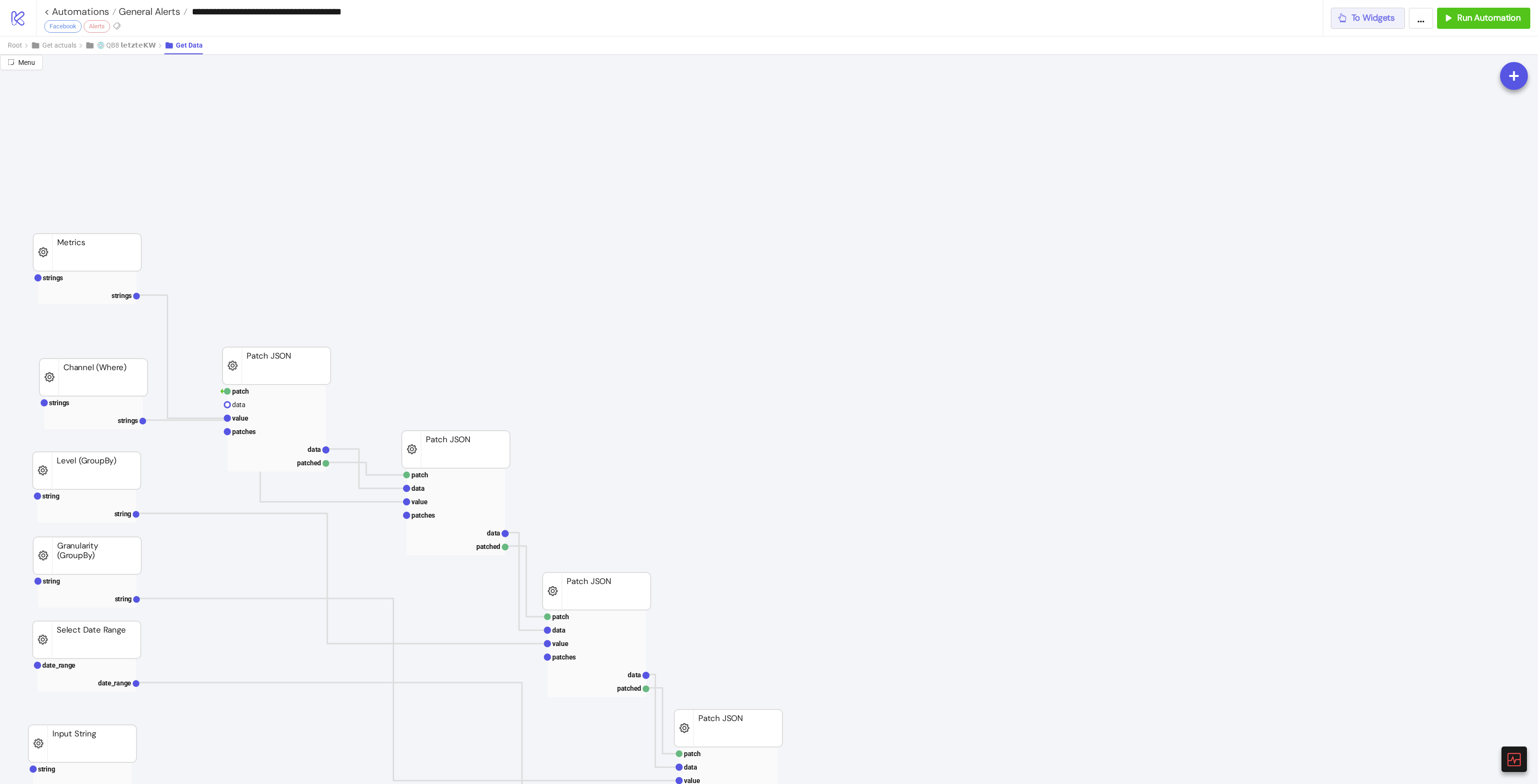
drag, startPoint x: 1375, startPoint y: 27, endPoint x: 654, endPoint y: 181, distance: 737.3
click at [943, 260] on div "**********" at bounding box center [769, 392] width 1538 height 784
click at [143, 50] on button "💿 QB8 𝗹𝗲𝘁𝘇𝘁𝗲𝗞𝗪" at bounding box center [124, 45] width 80 height 18
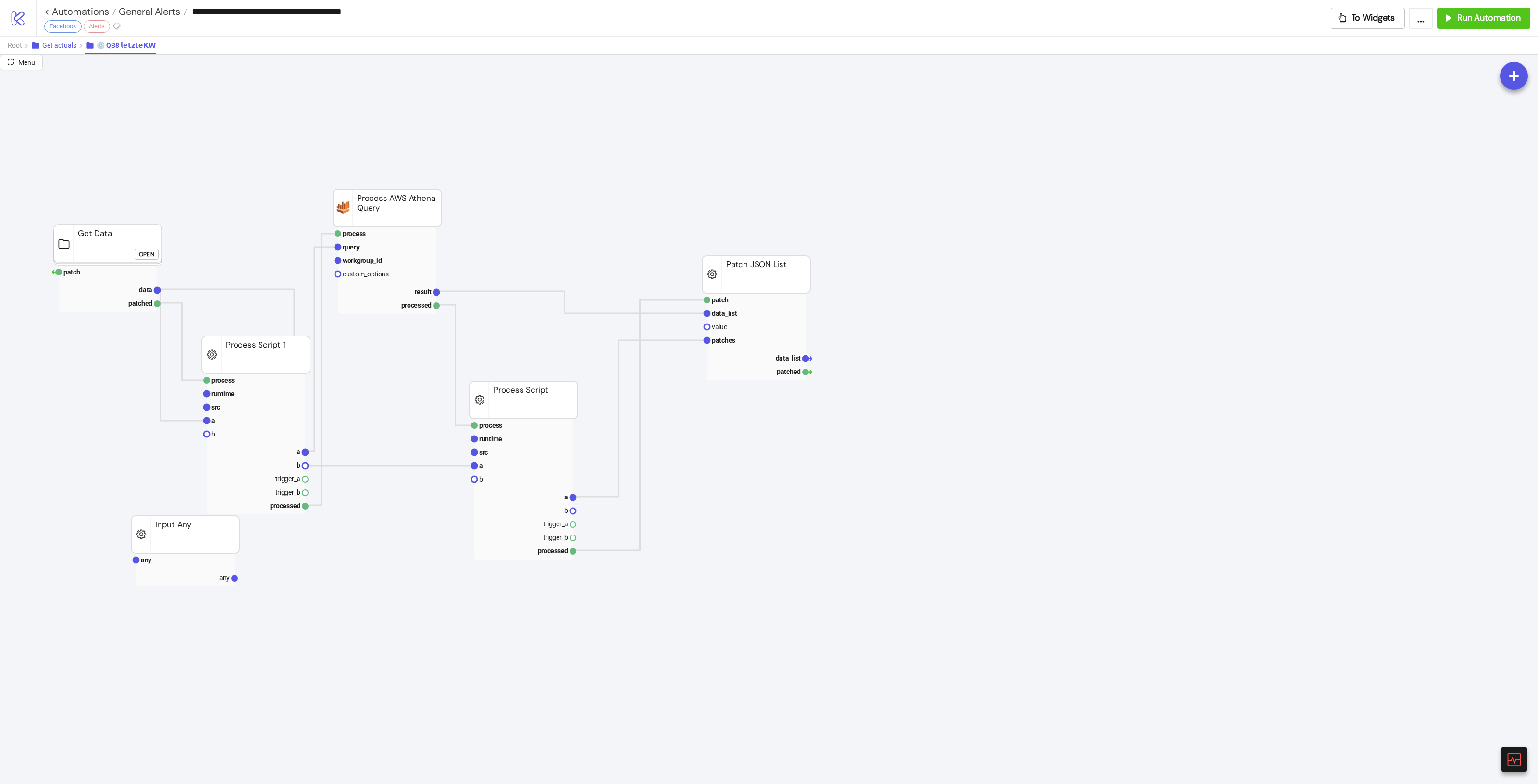
click at [57, 46] on span "Get actuals" at bounding box center [59, 45] width 34 height 8
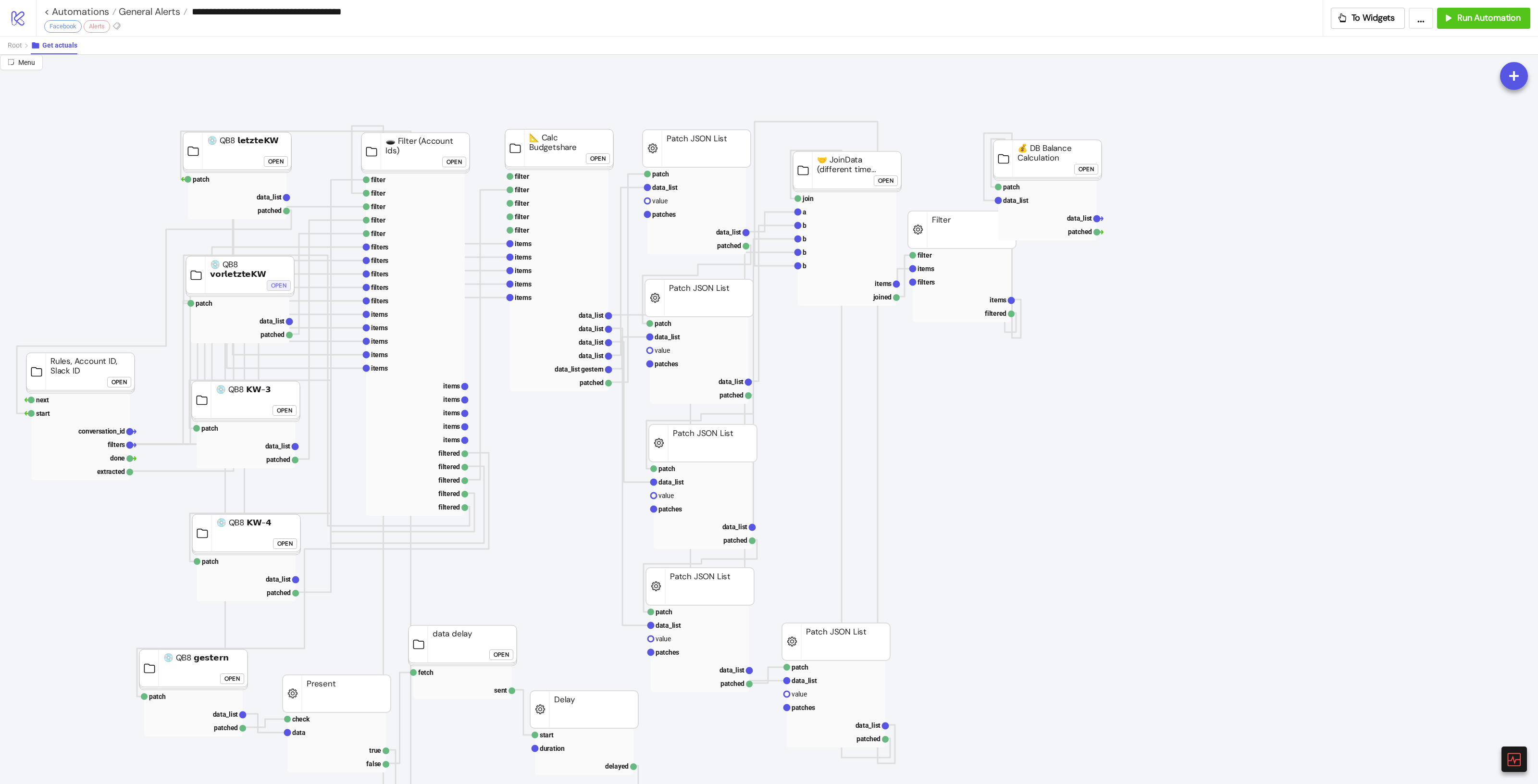
click at [278, 289] on div "Open" at bounding box center [279, 284] width 15 height 11
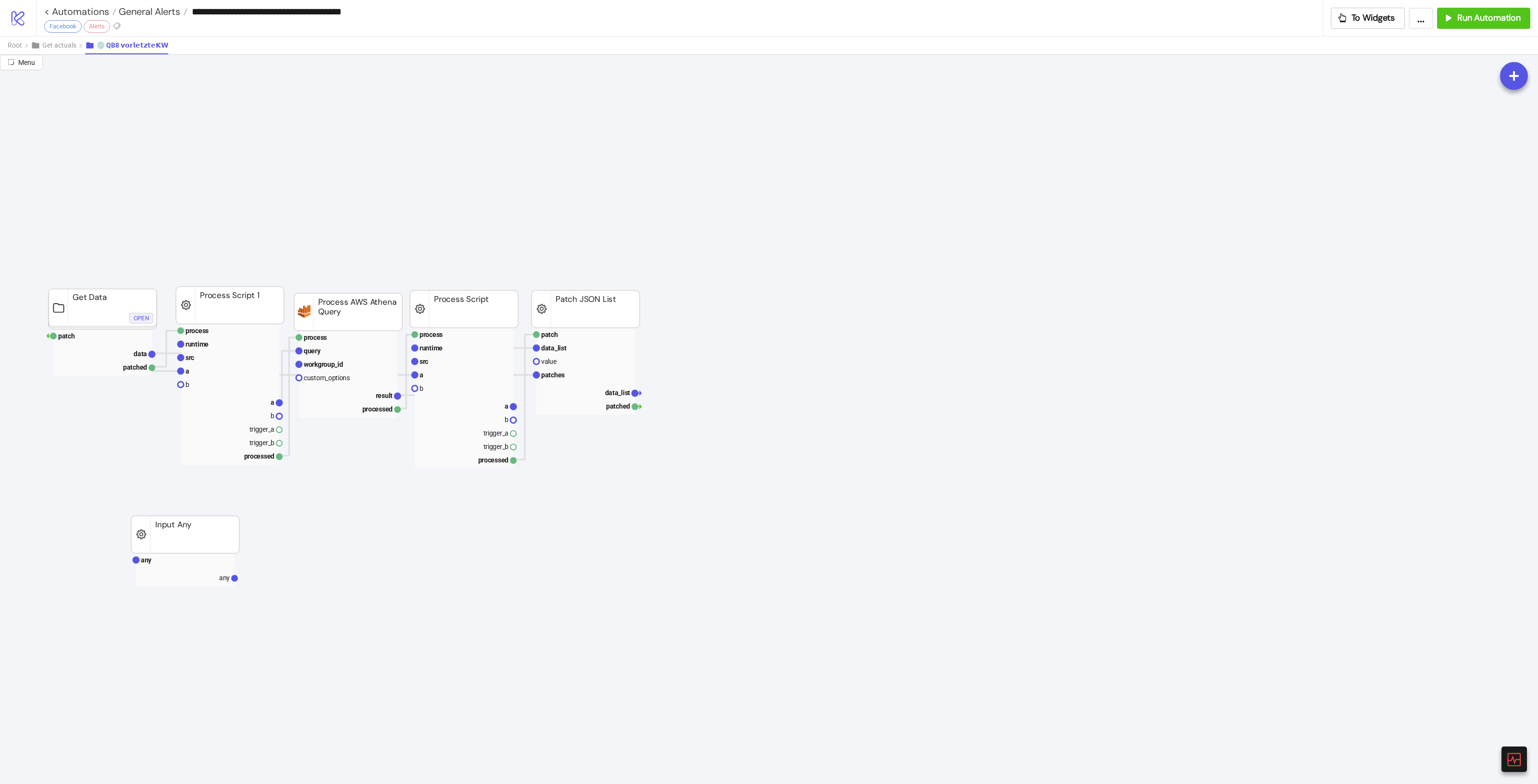
click at [147, 315] on div "Open" at bounding box center [141, 317] width 15 height 11
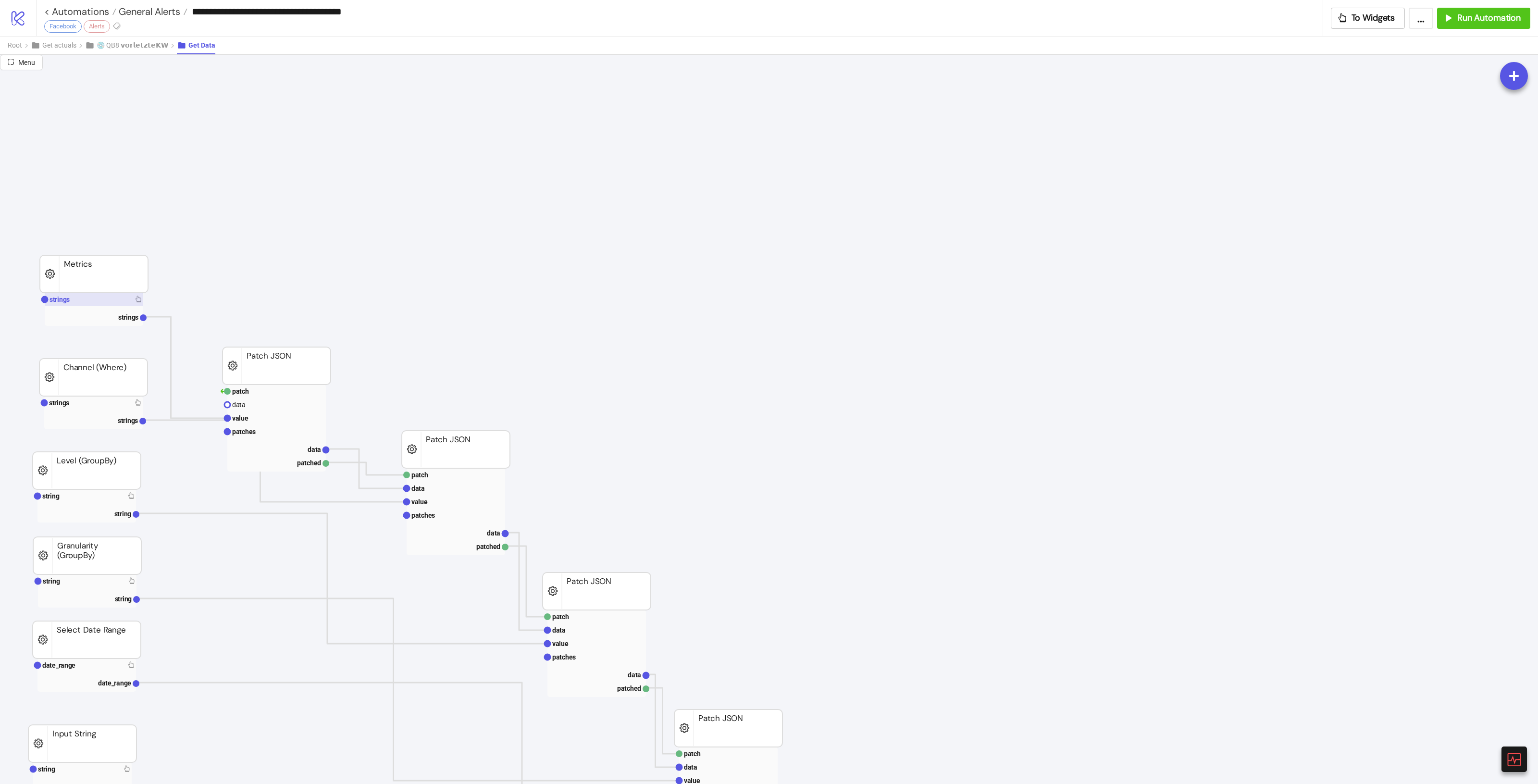
click at [133, 302] on rect at bounding box center [93, 299] width 99 height 14
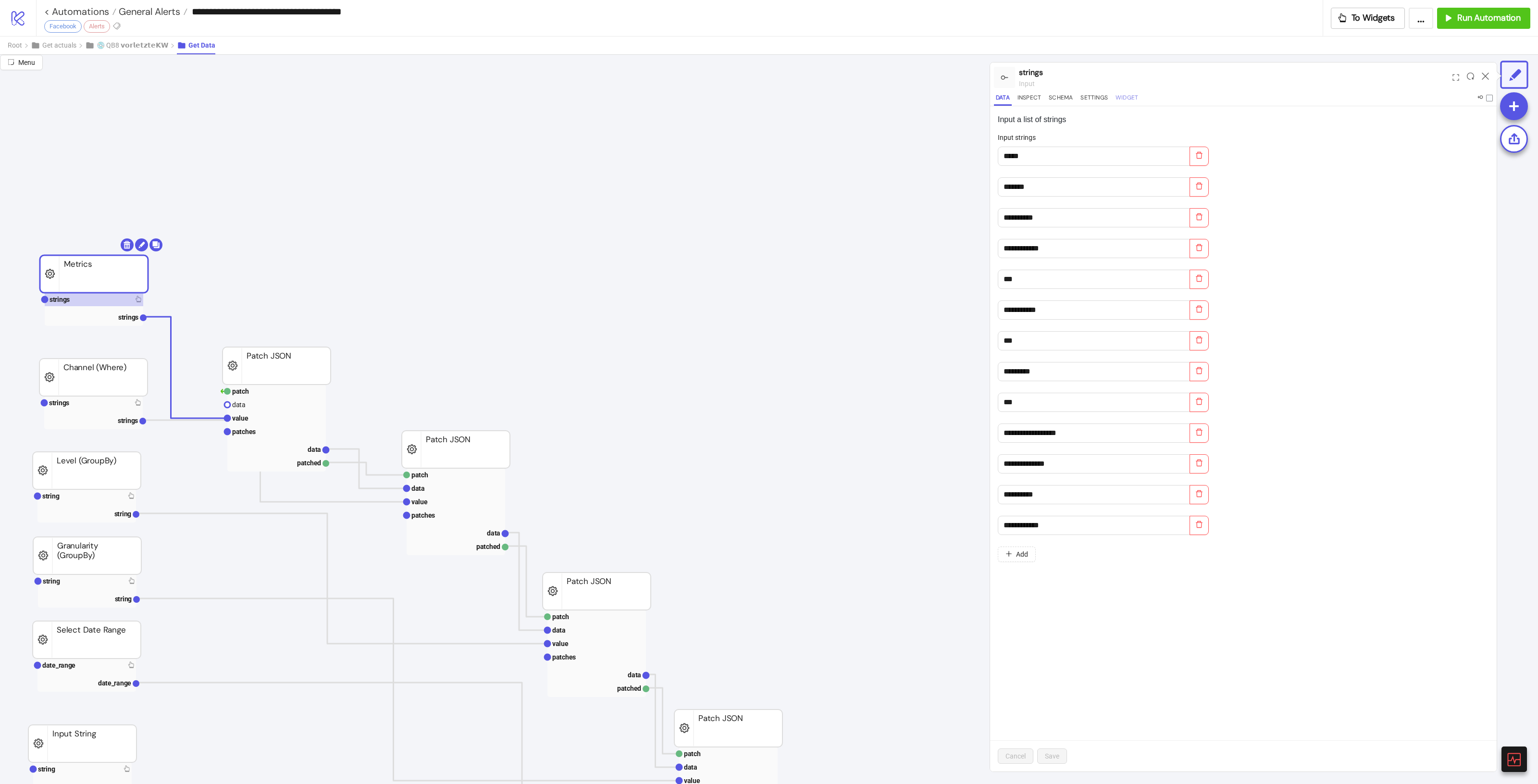
click at [1126, 101] on button "Widget" at bounding box center [1126, 99] width 27 height 13
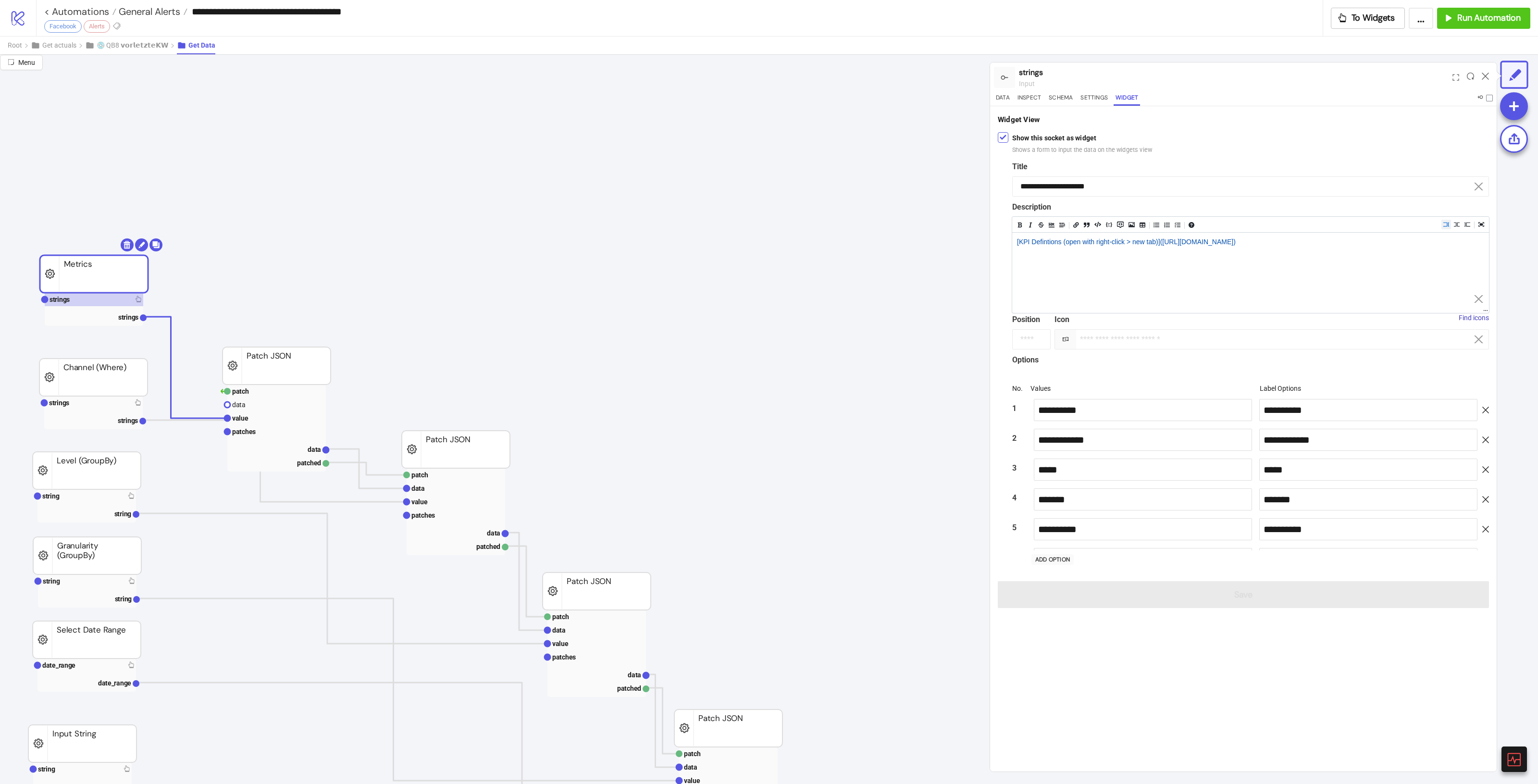
scroll to position [3268, 0]
click at [1016, 140] on label "Show this socket as widget Shows a form to input the data on the widgets view" at bounding box center [1082, 144] width 140 height 22
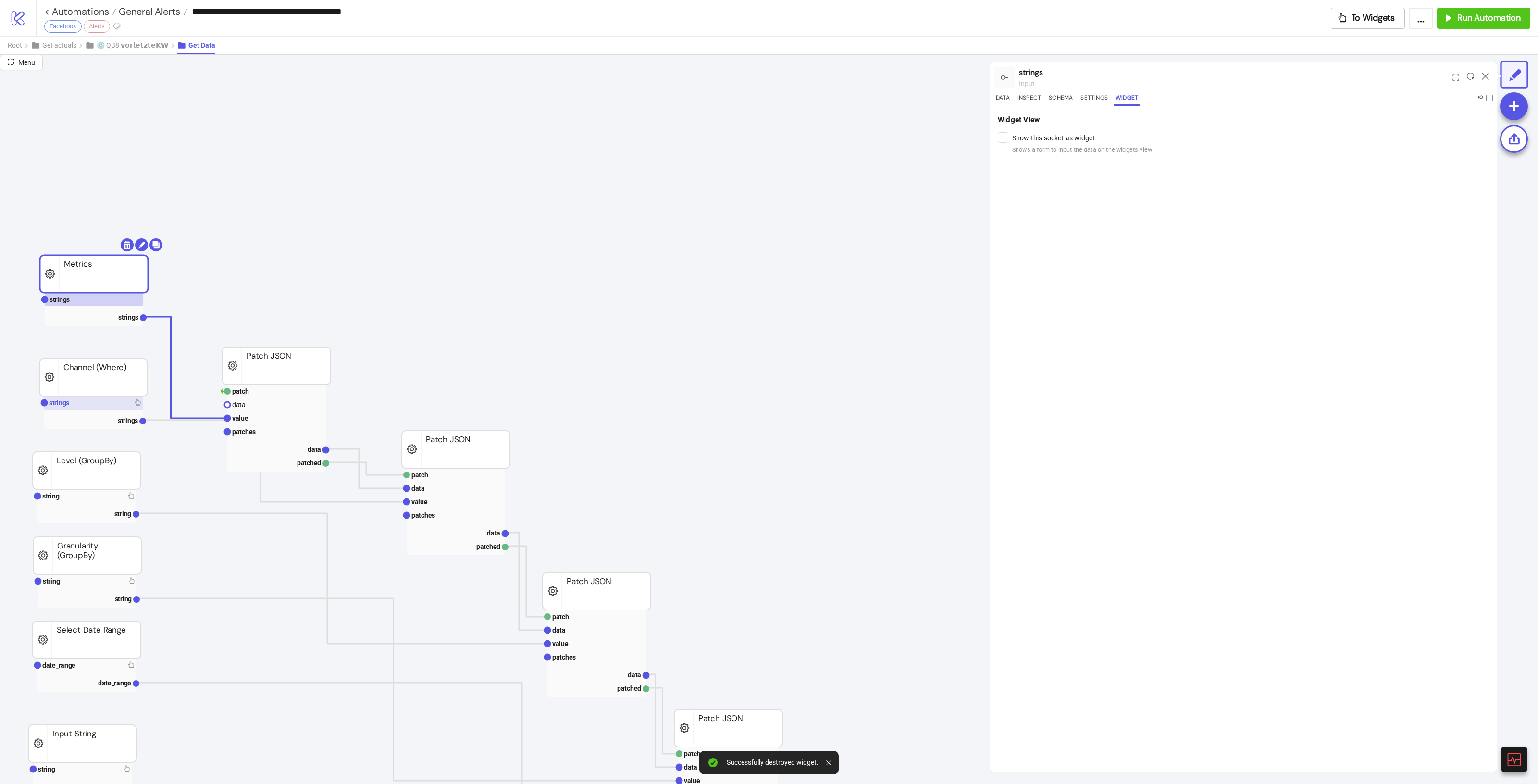
click at [114, 407] on rect at bounding box center [93, 403] width 99 height 14
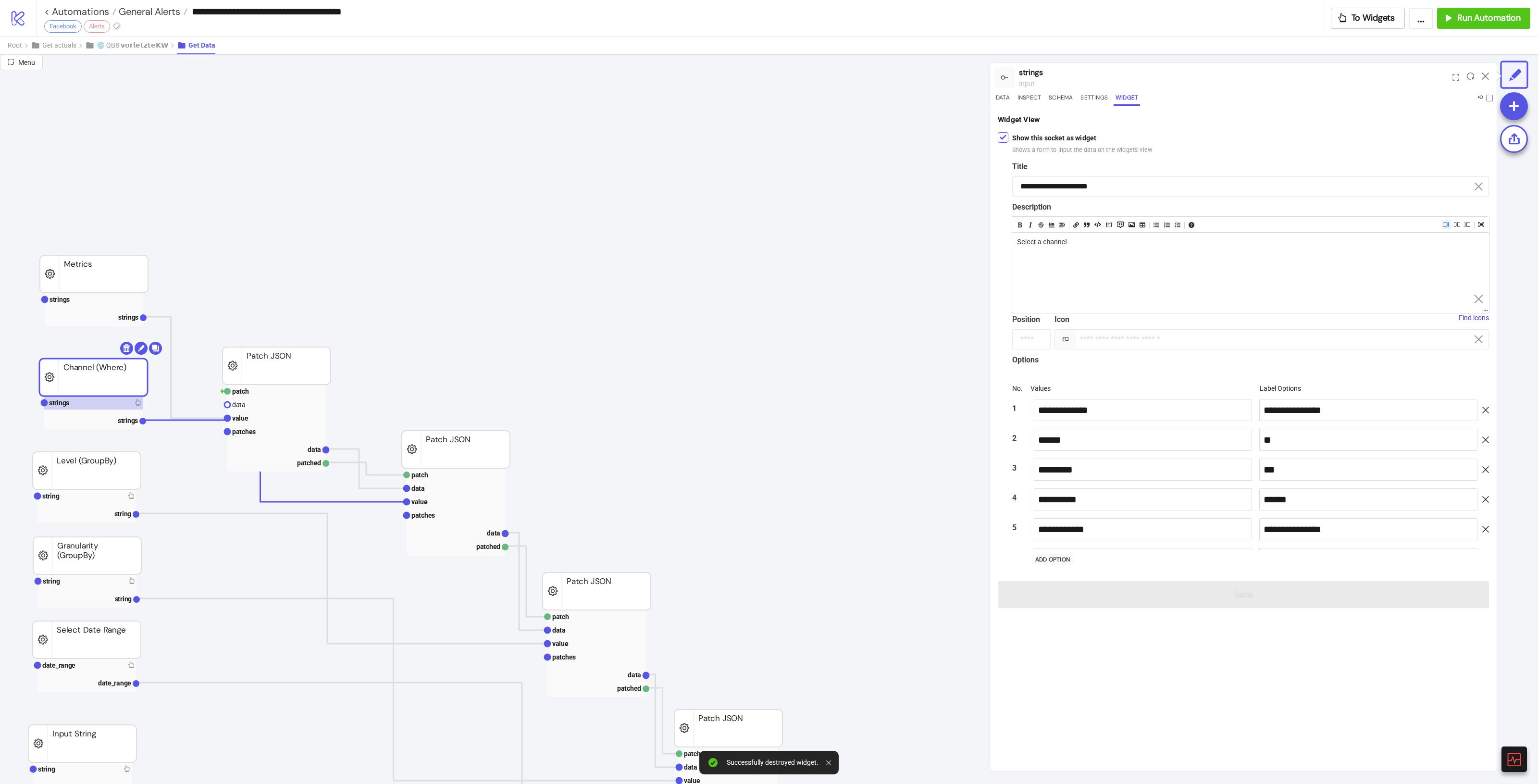
scroll to position [51, 0]
click at [996, 134] on div "**********" at bounding box center [1243, 361] width 507 height 510
click at [998, 134] on div at bounding box center [1003, 137] width 10 height 10
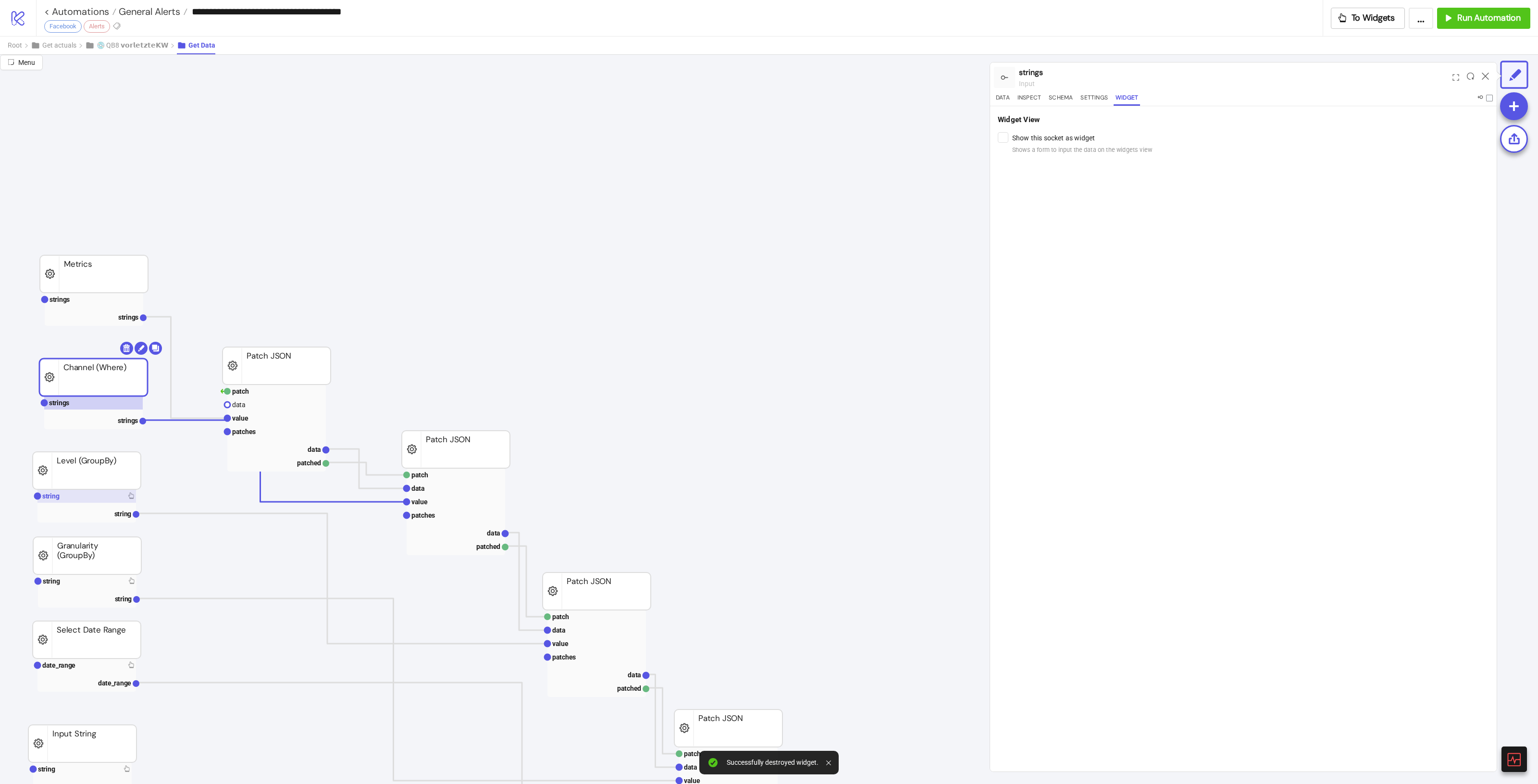
click at [75, 500] on rect at bounding box center [87, 496] width 99 height 14
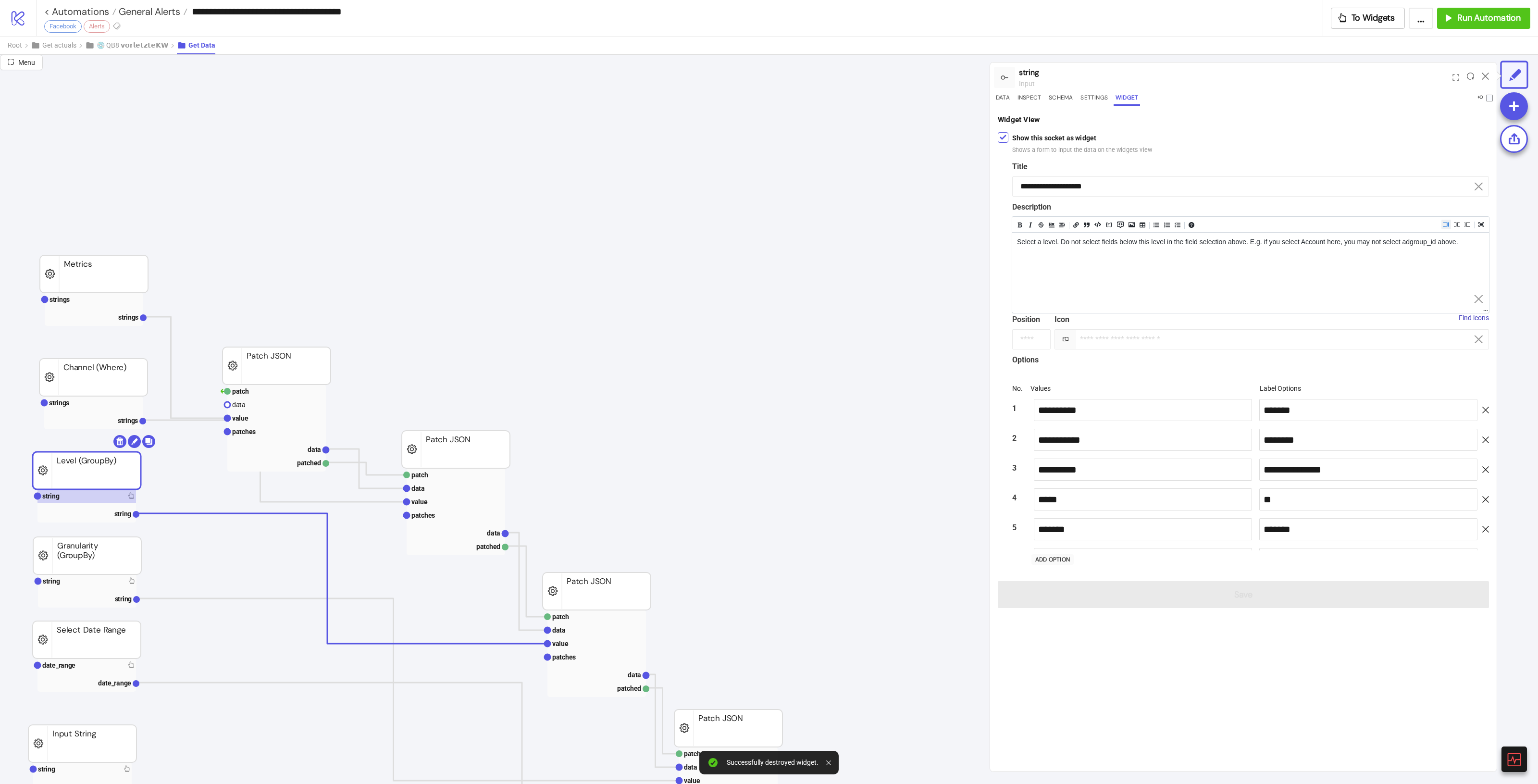
scroll to position [111, 0]
click at [996, 135] on div "**********" at bounding box center [1243, 361] width 507 height 510
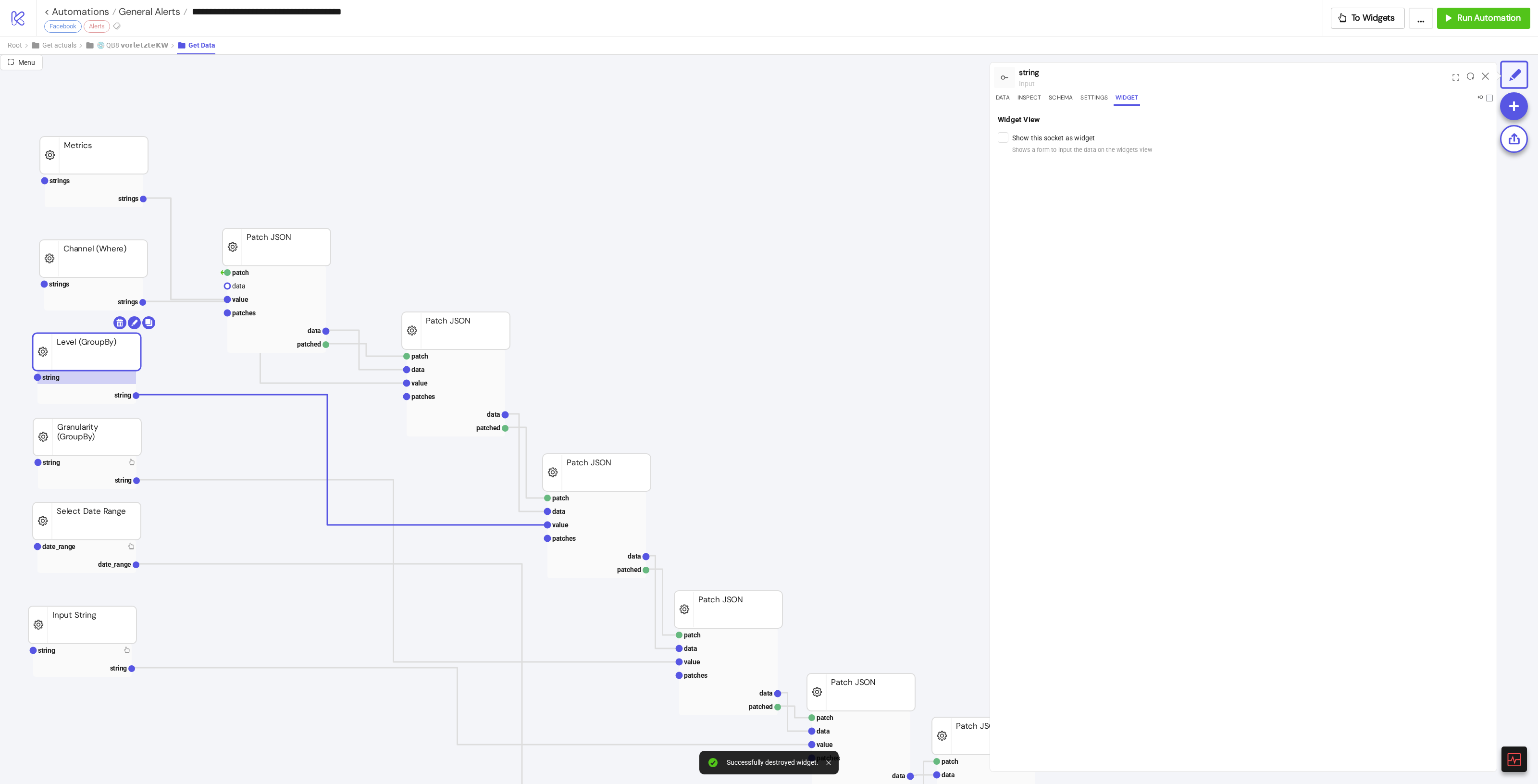
scroll to position [120, 0]
click at [122, 457] on rect at bounding box center [87, 461] width 99 height 14
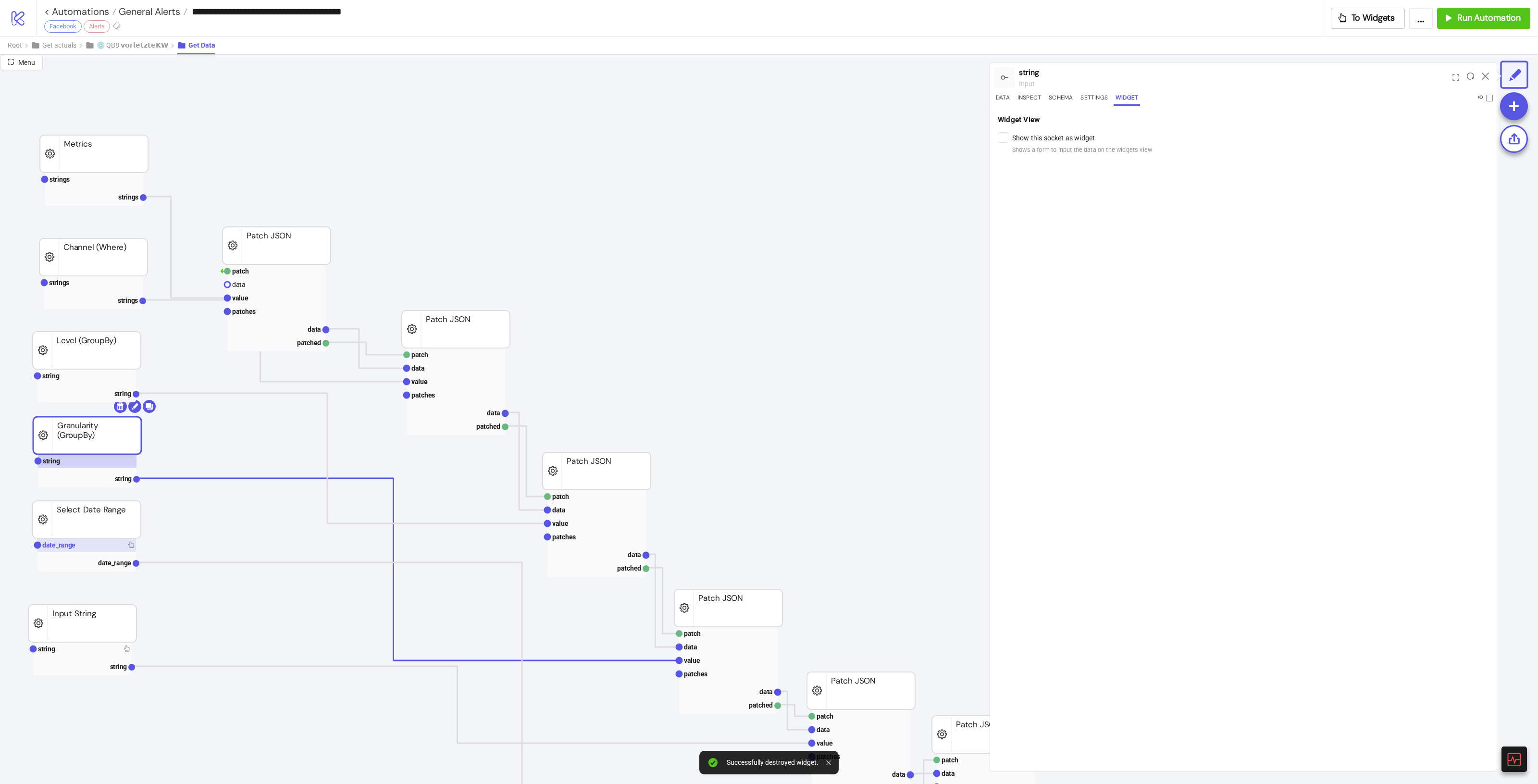
click at [123, 548] on rect at bounding box center [87, 545] width 99 height 14
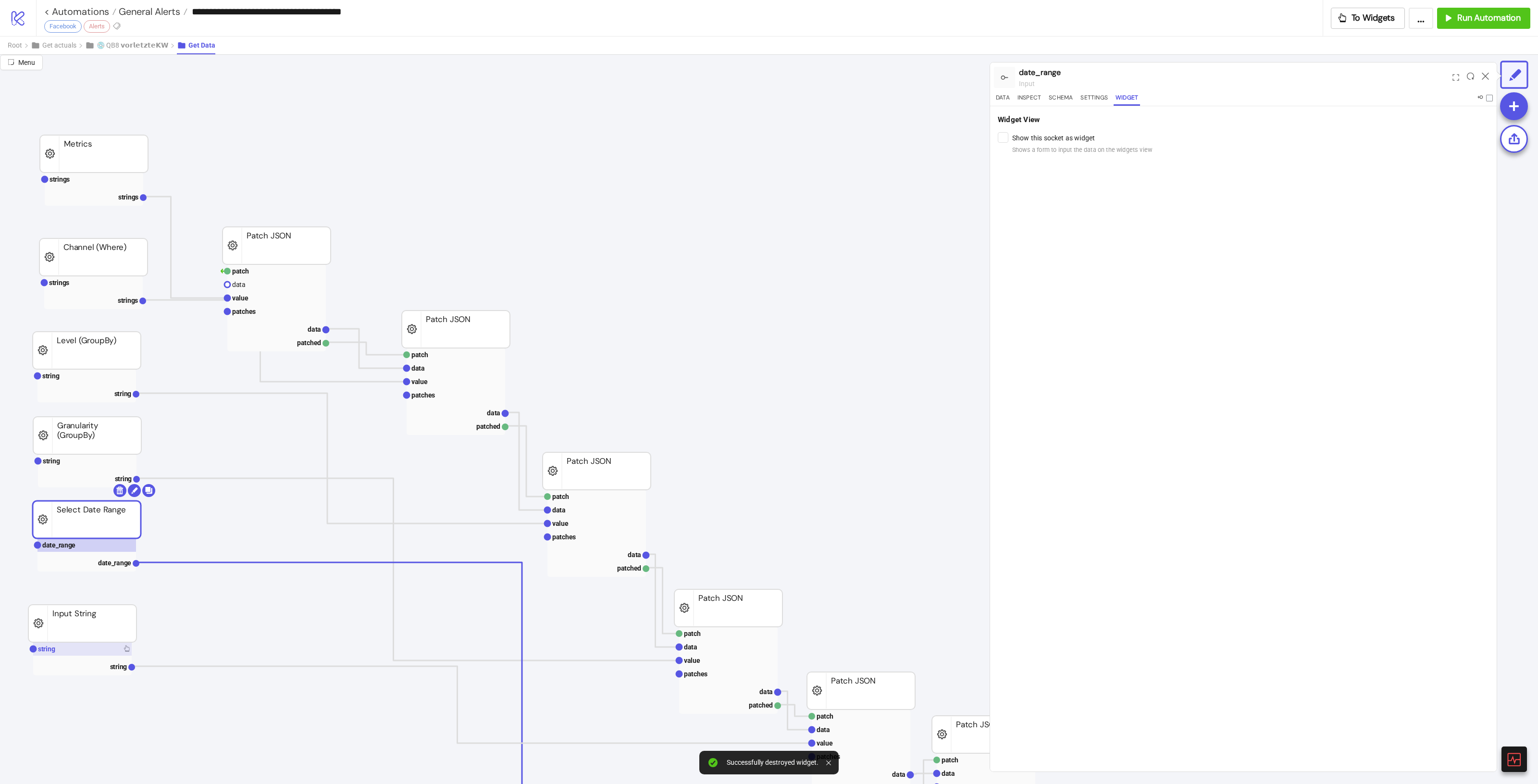
click at [123, 646] on rect at bounding box center [82, 649] width 99 height 14
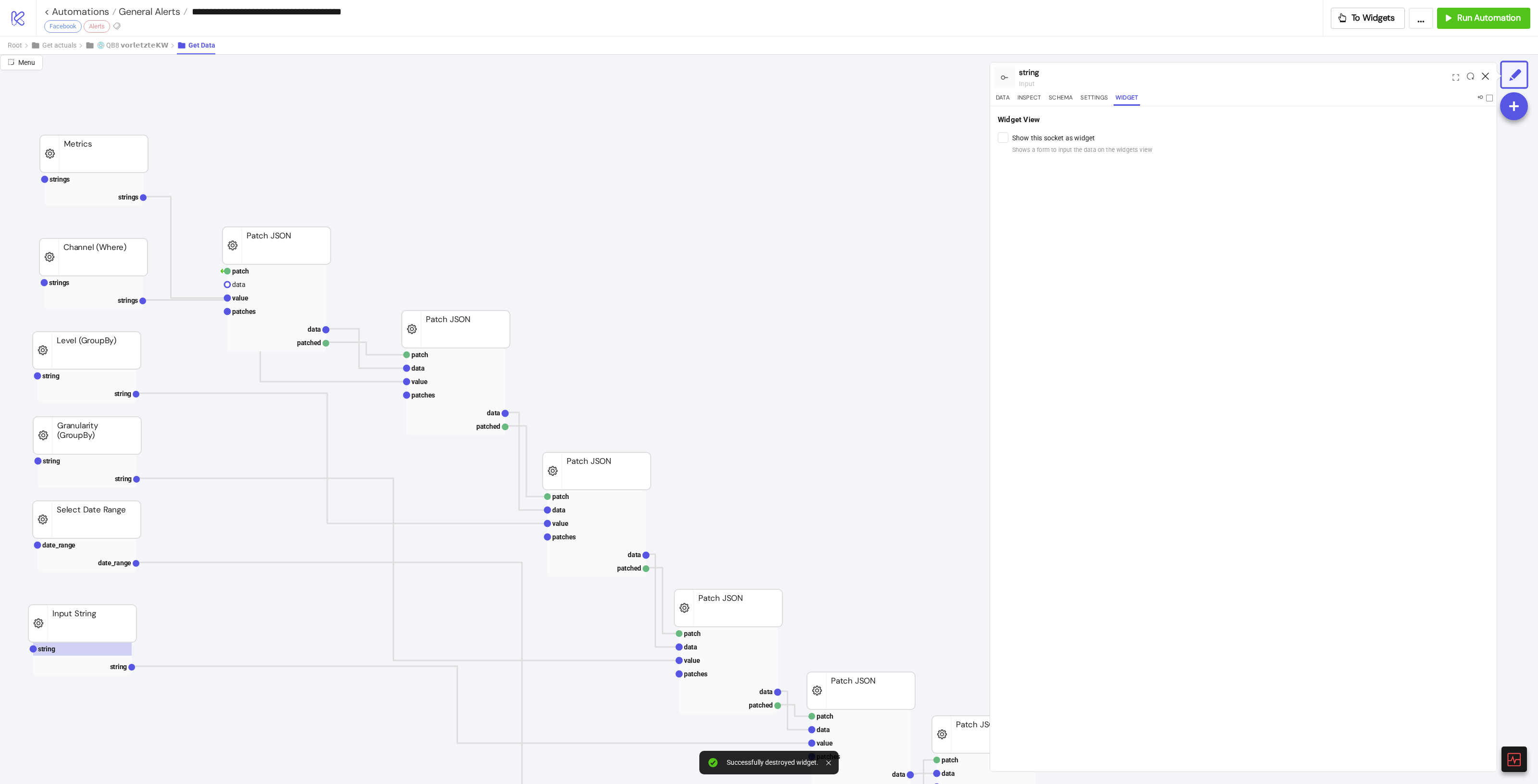
click at [1483, 75] on icon at bounding box center [1486, 76] width 7 height 7
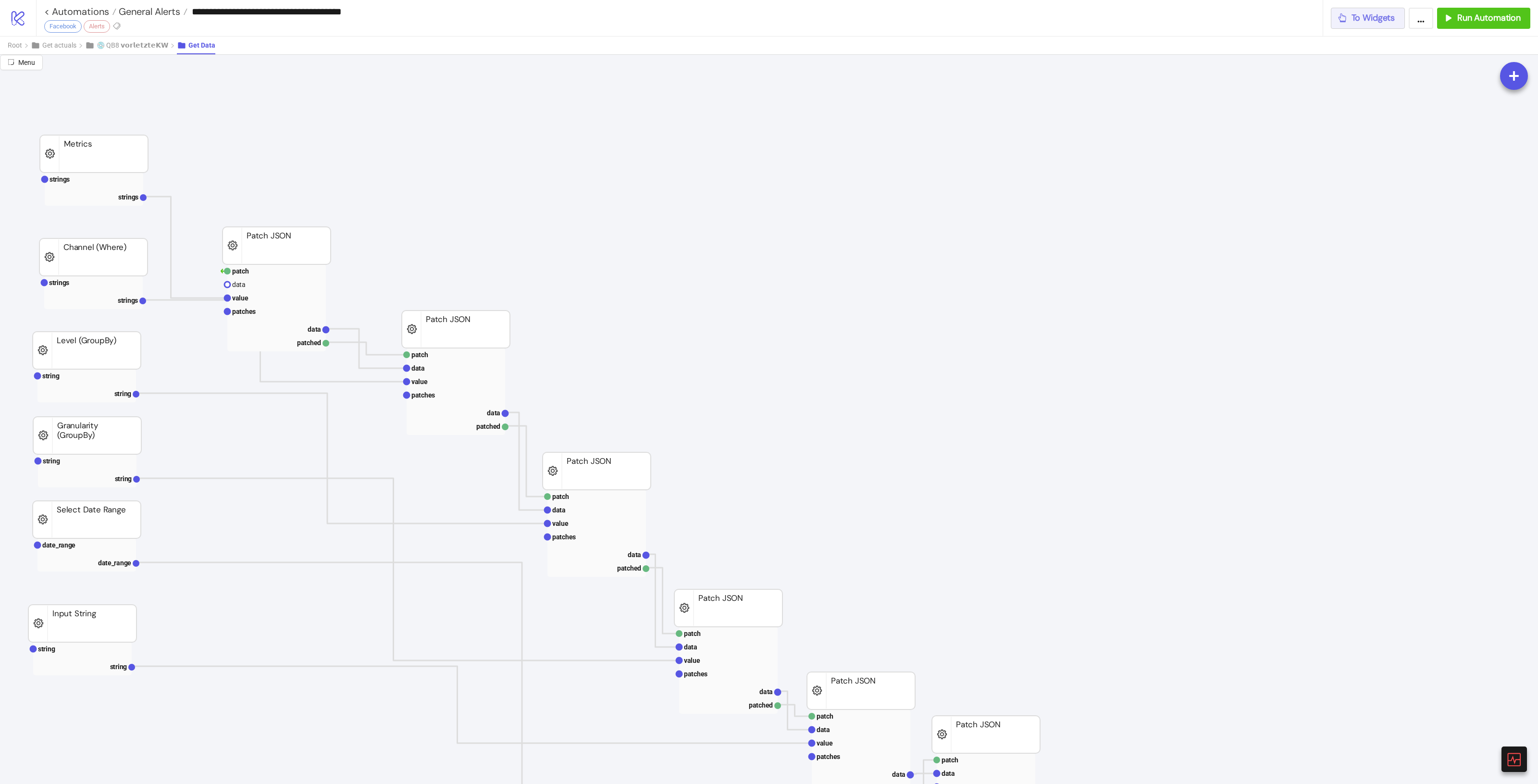
click at [1351, 15] on div "To Widgets" at bounding box center [1367, 18] width 58 height 11
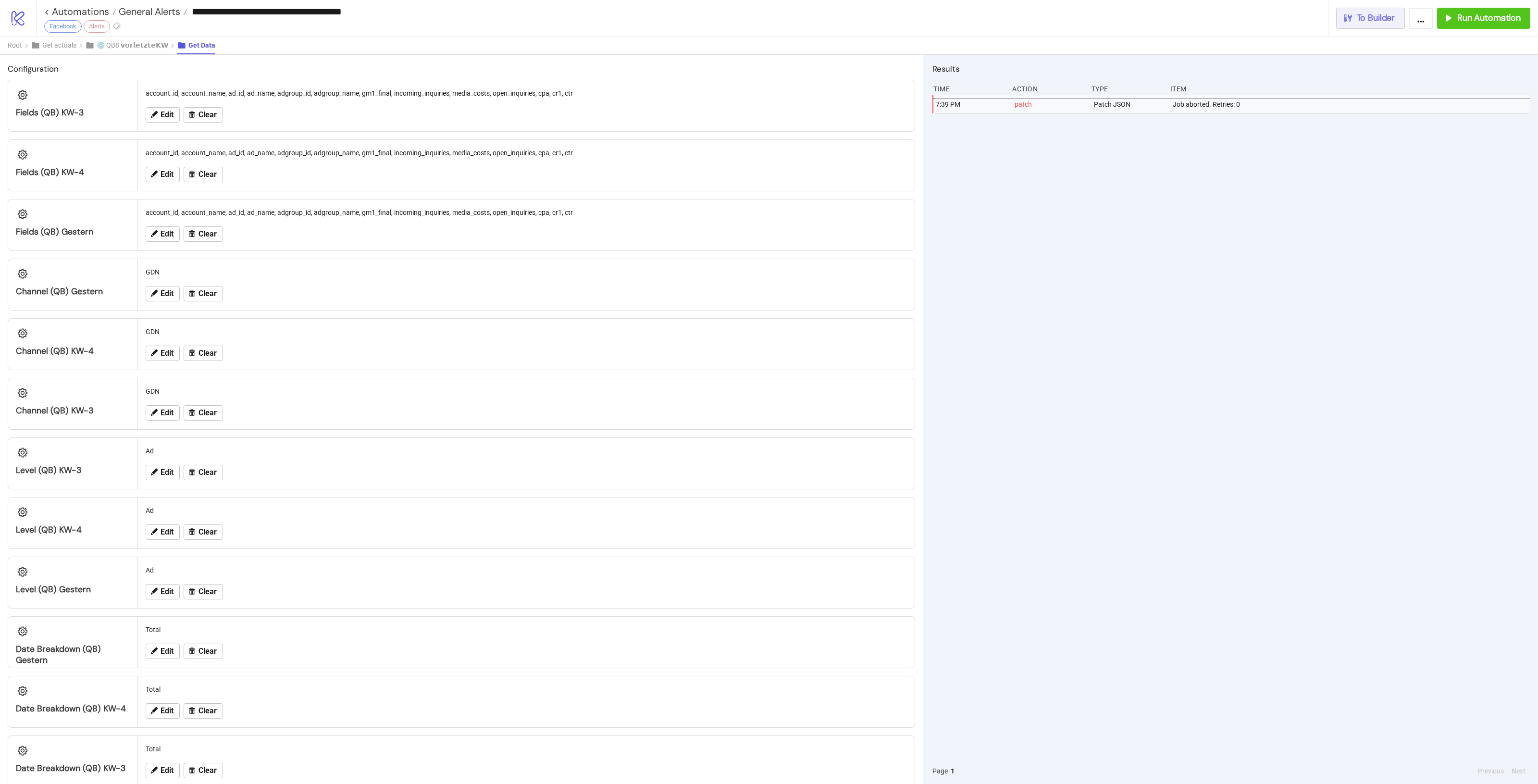
click at [1367, 21] on span "To Builder" at bounding box center [1376, 18] width 39 height 11
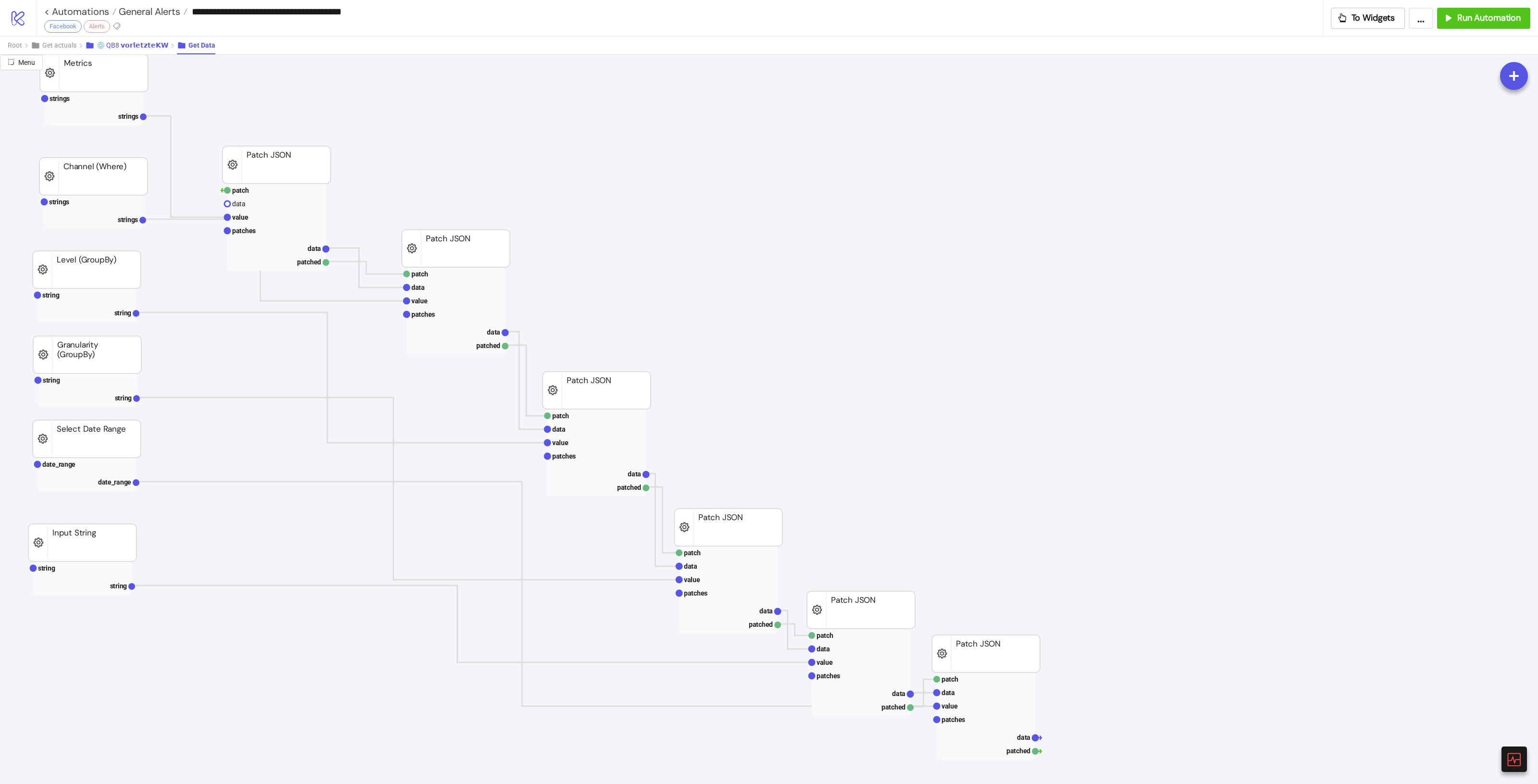
scroll to position [180, 0]
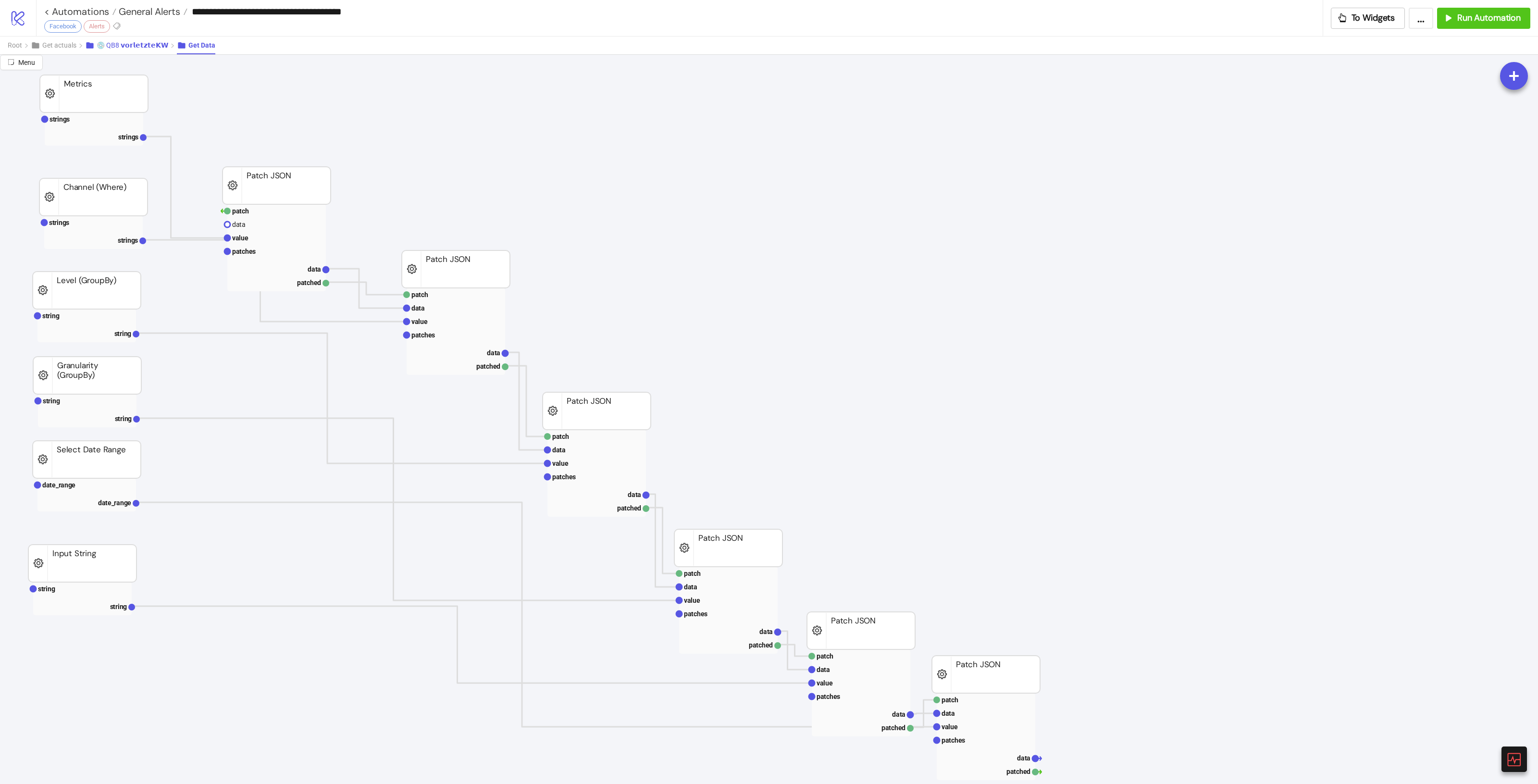
click at [138, 41] on span "💿 QB8 𝘃𝗼𝗿𝗹𝗲𝘁𝘇𝘁𝗲𝗞𝗪" at bounding box center [133, 45] width 72 height 8
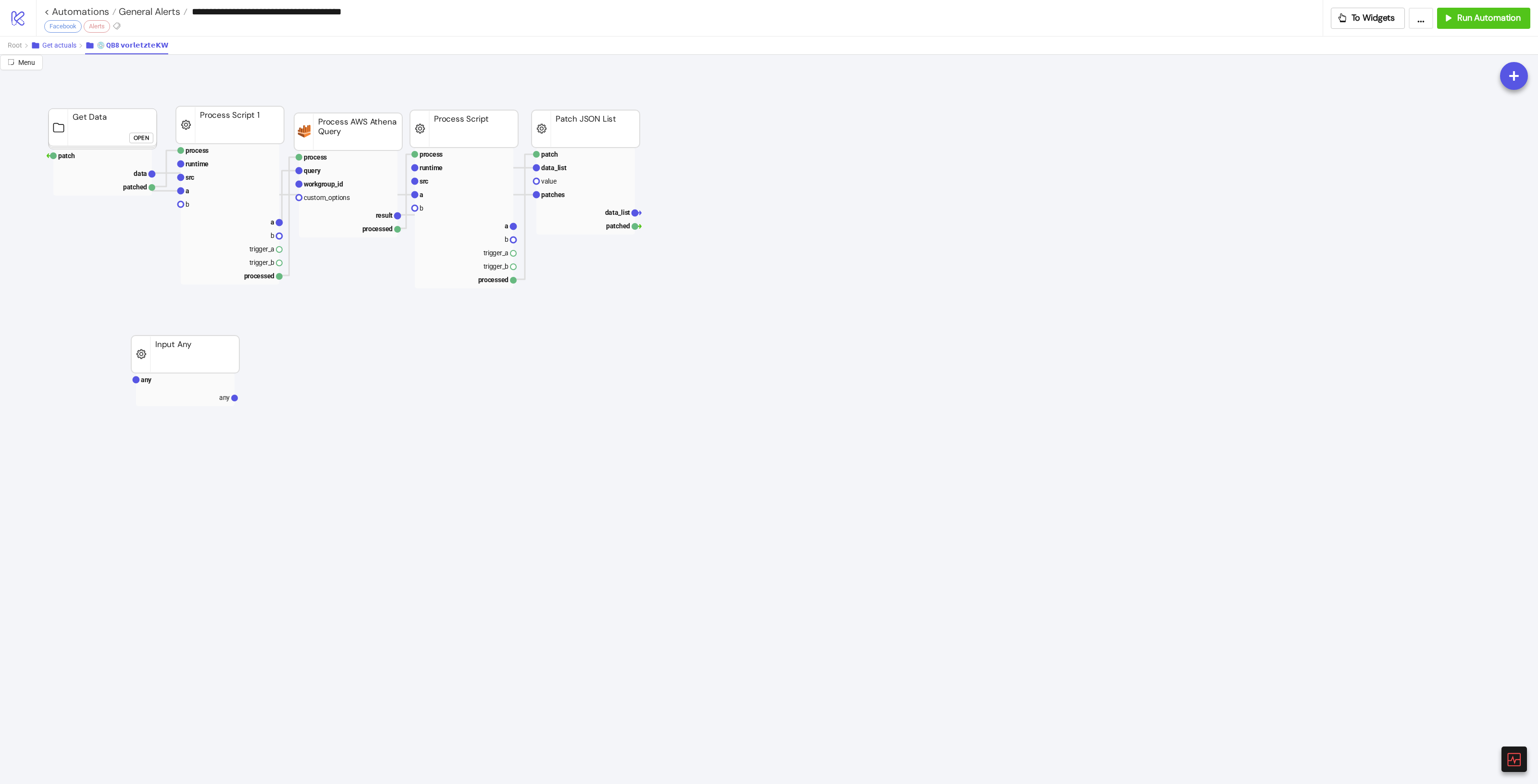
click at [57, 50] on button "Get actuals" at bounding box center [57, 45] width 54 height 18
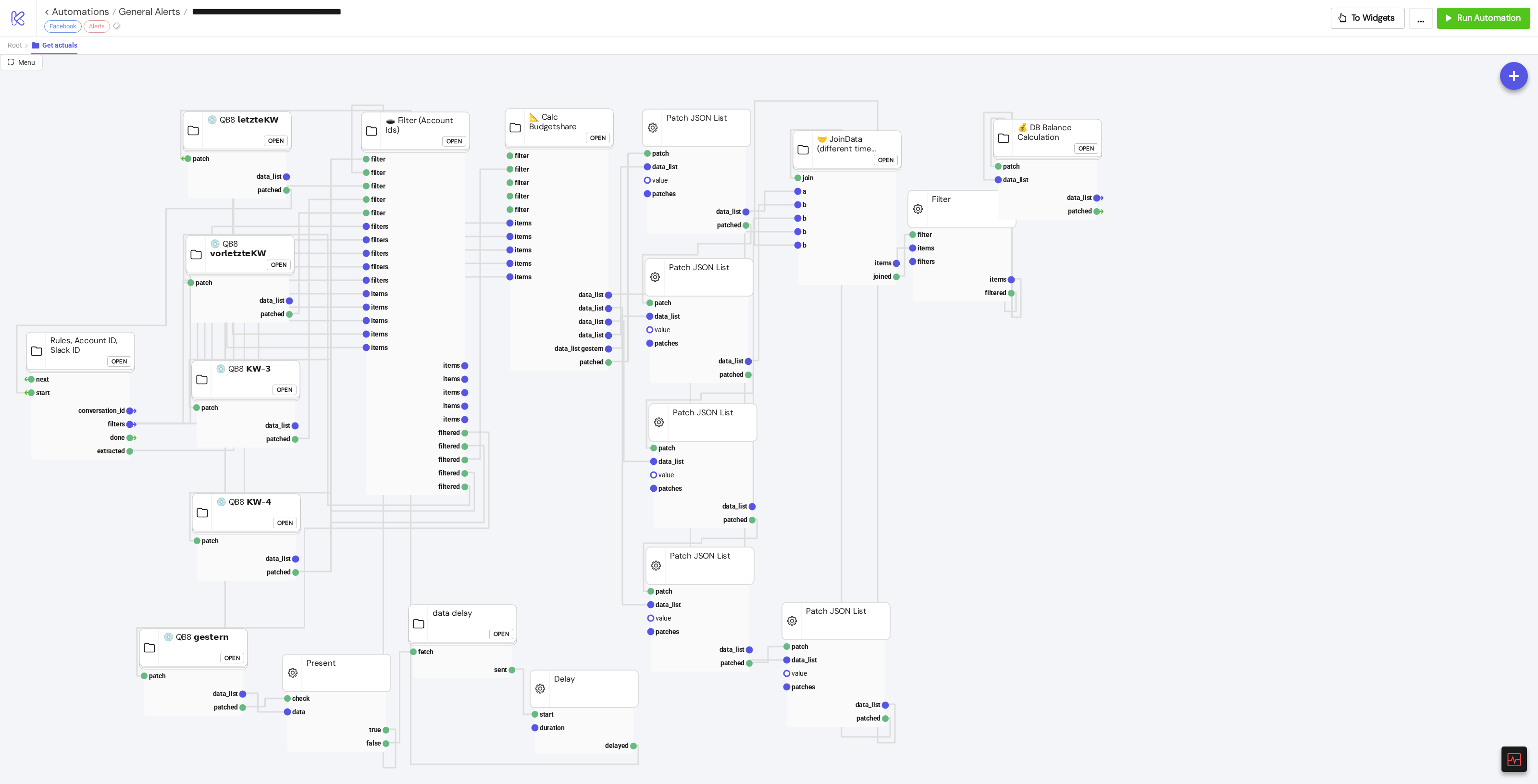
scroll to position [0, 0]
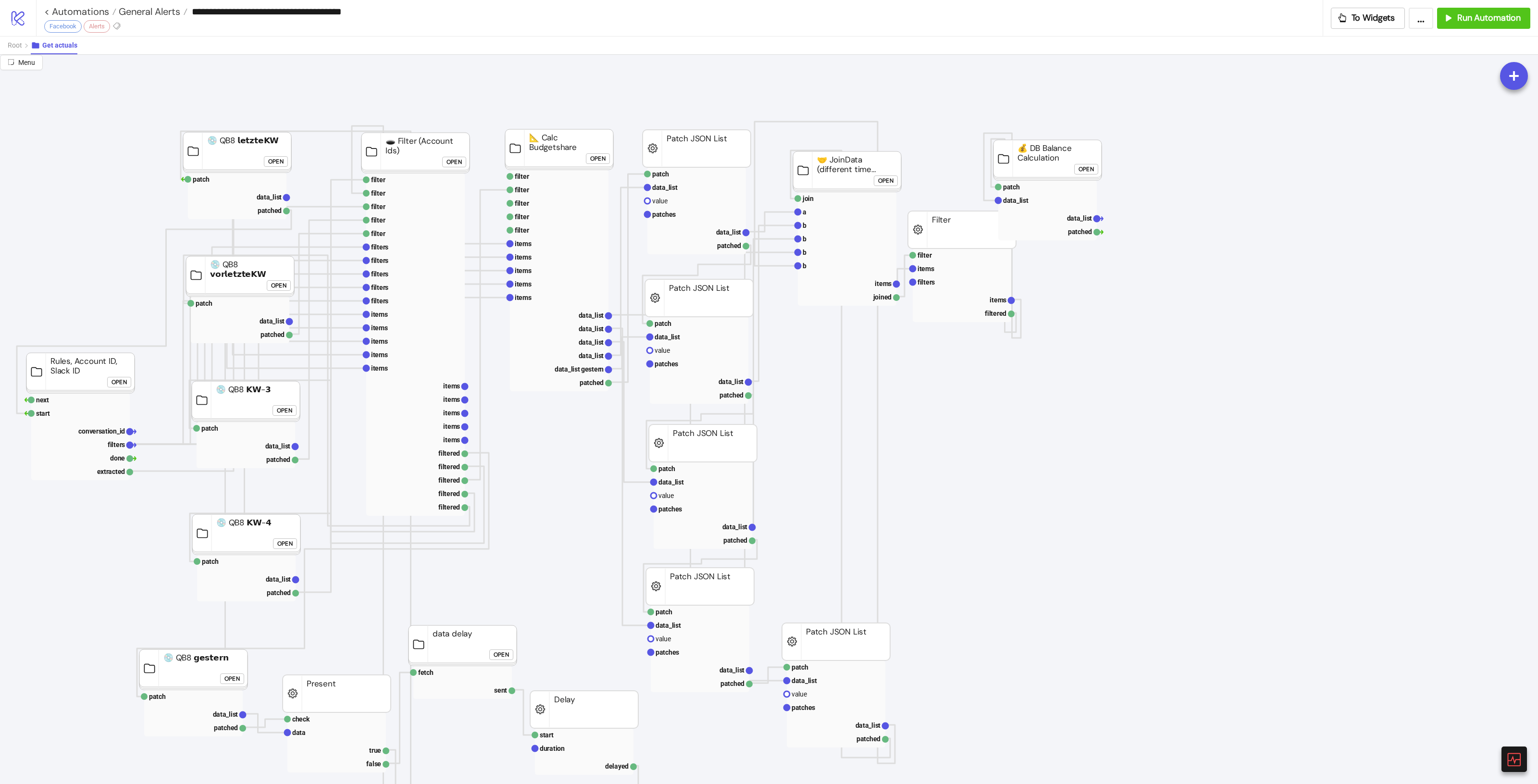
click at [453, 161] on div "Open" at bounding box center [454, 161] width 15 height 11
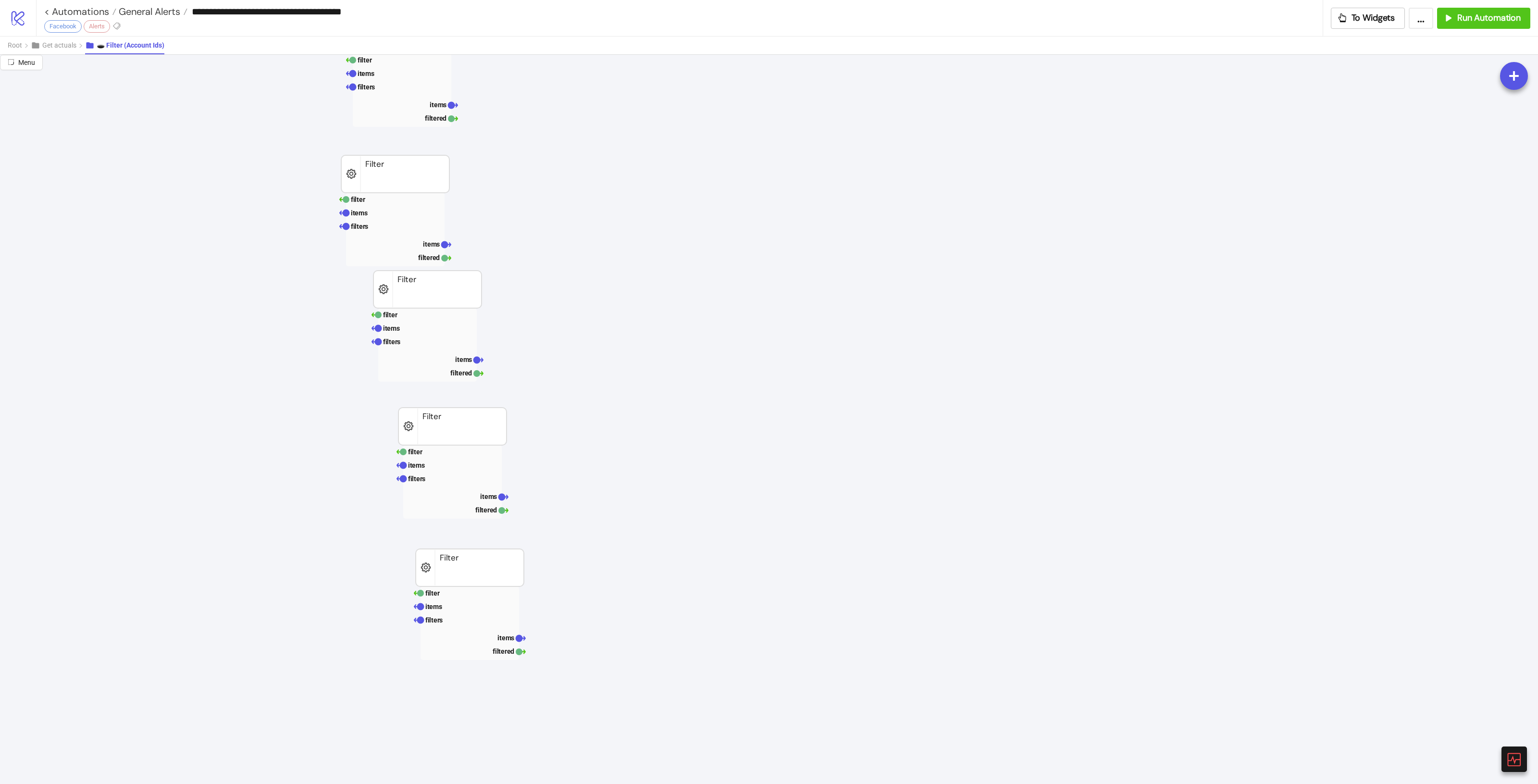
scroll to position [240, 0]
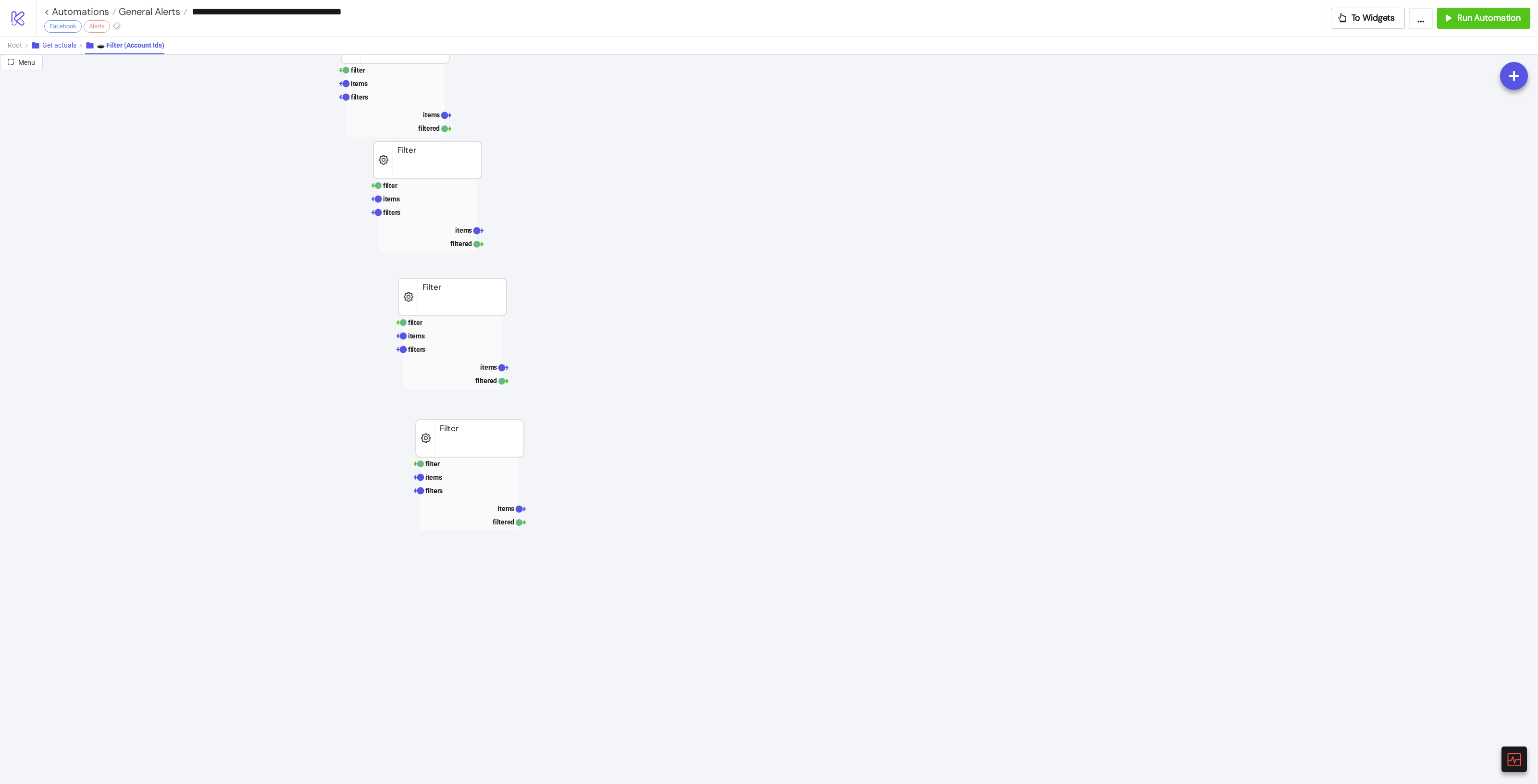
click at [58, 40] on button "Get actuals" at bounding box center [57, 45] width 54 height 18
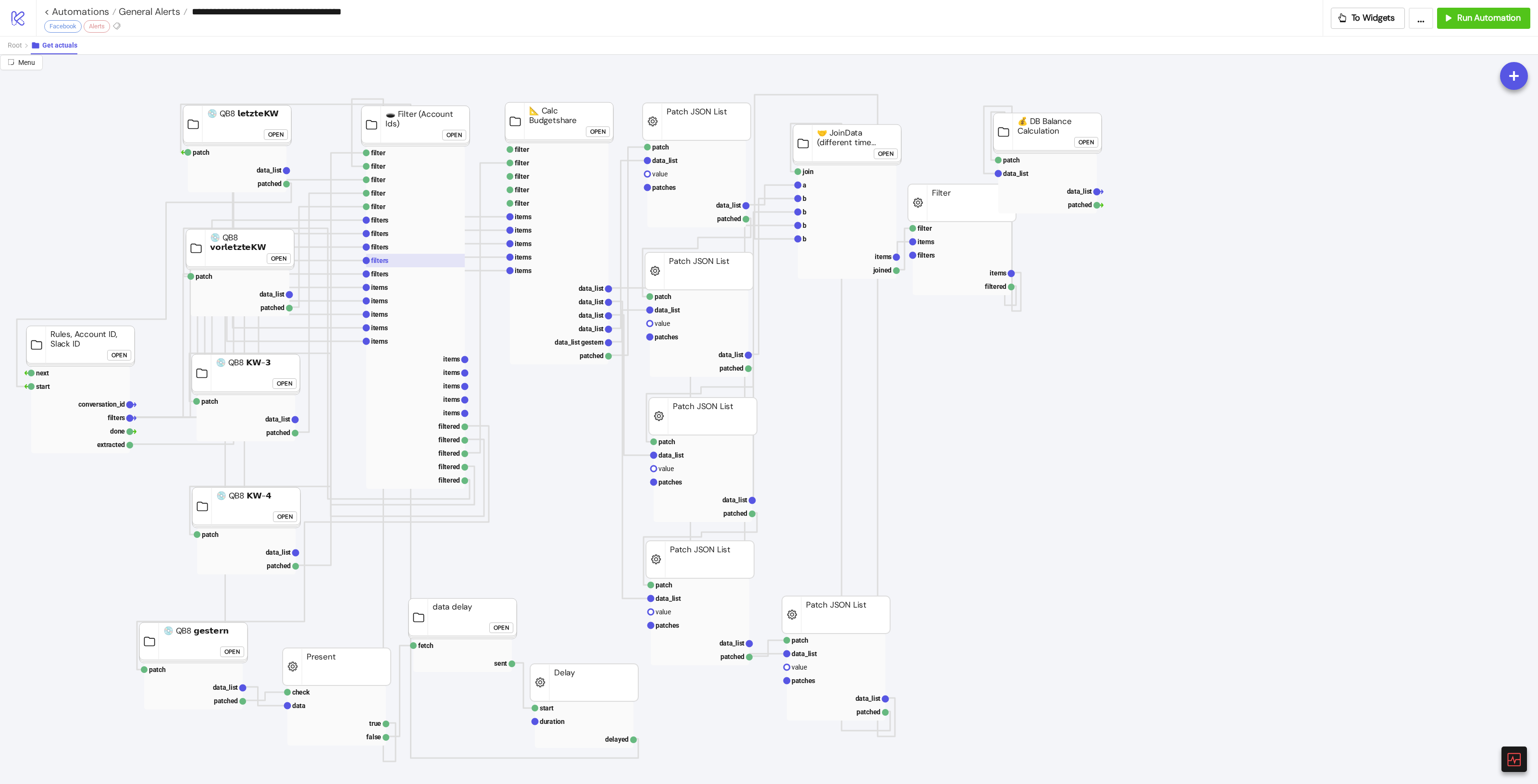
scroll to position [0, 0]
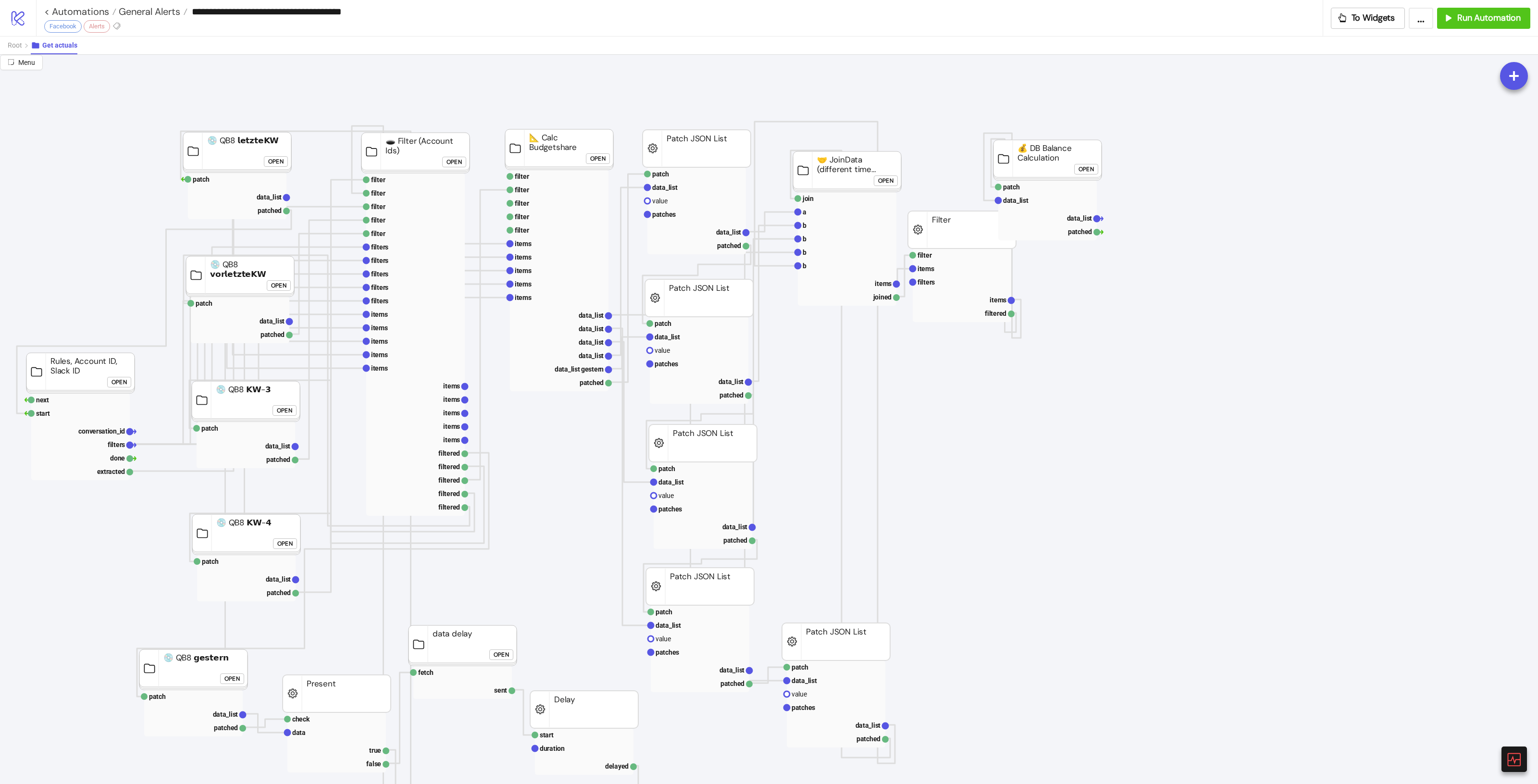
click at [448, 163] on div "Open" at bounding box center [454, 161] width 15 height 11
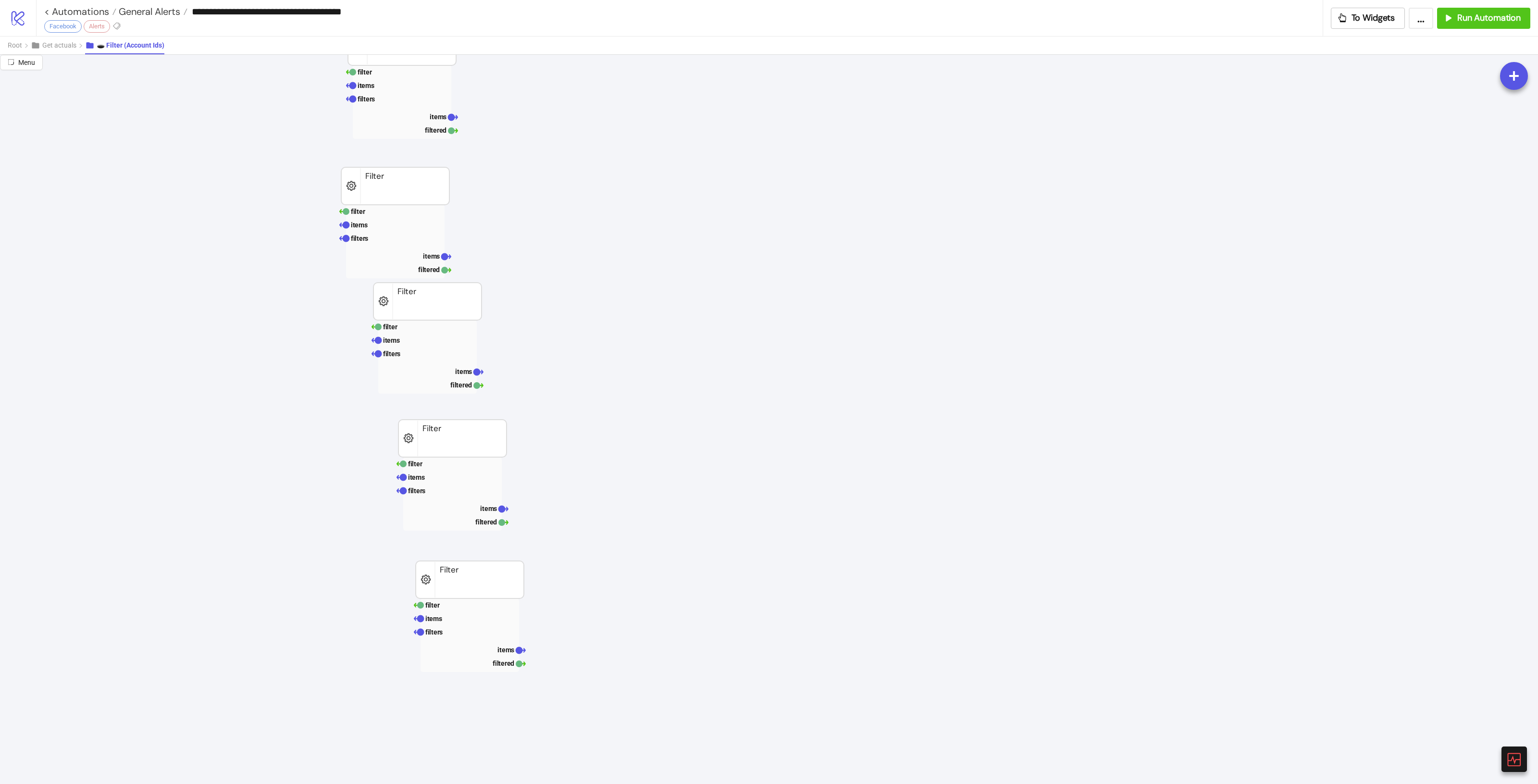
scroll to position [120, 0]
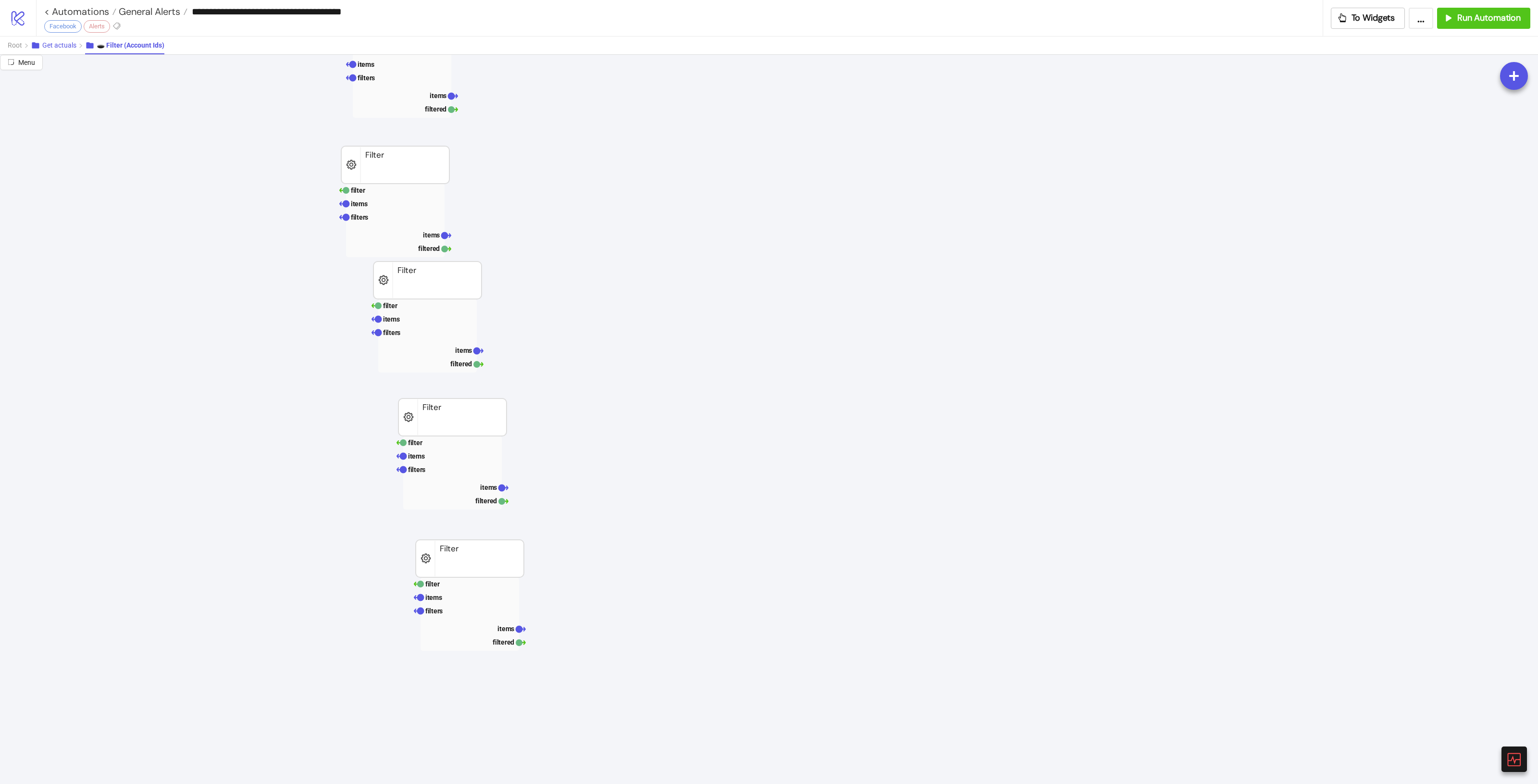
click at [49, 41] on span "Get actuals" at bounding box center [59, 45] width 34 height 8
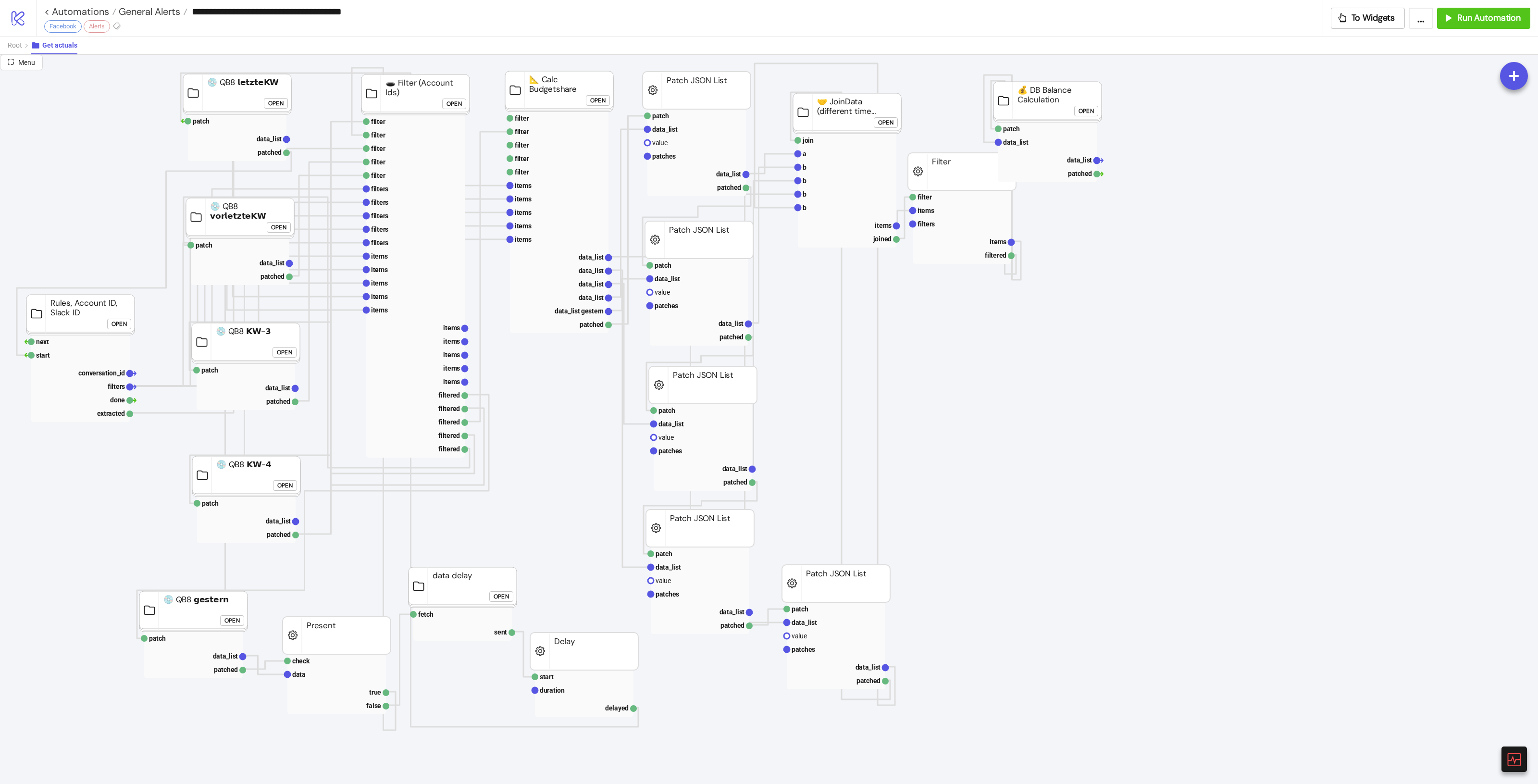
scroll to position [0, 0]
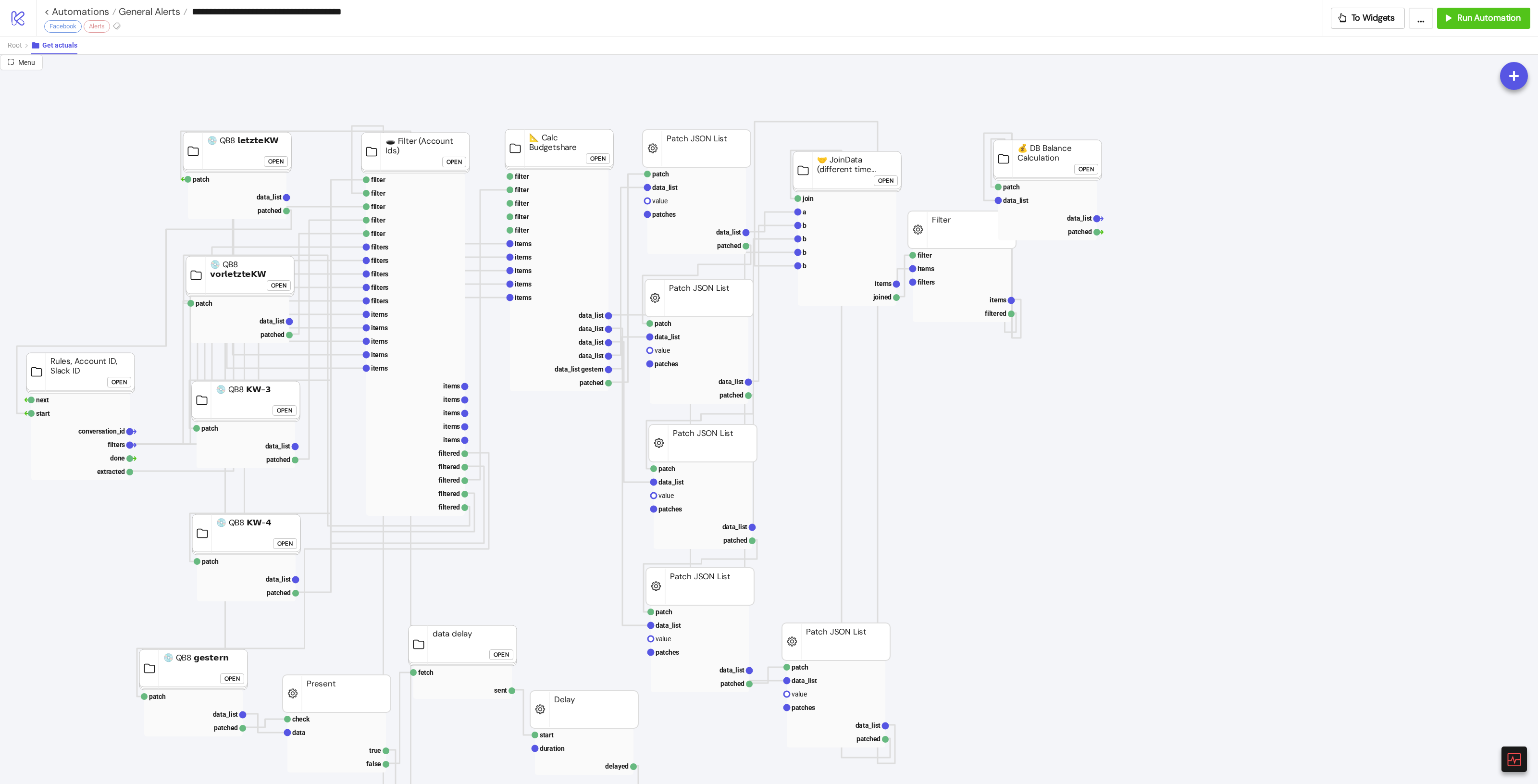
click at [287, 410] on div "Open" at bounding box center [285, 410] width 15 height 11
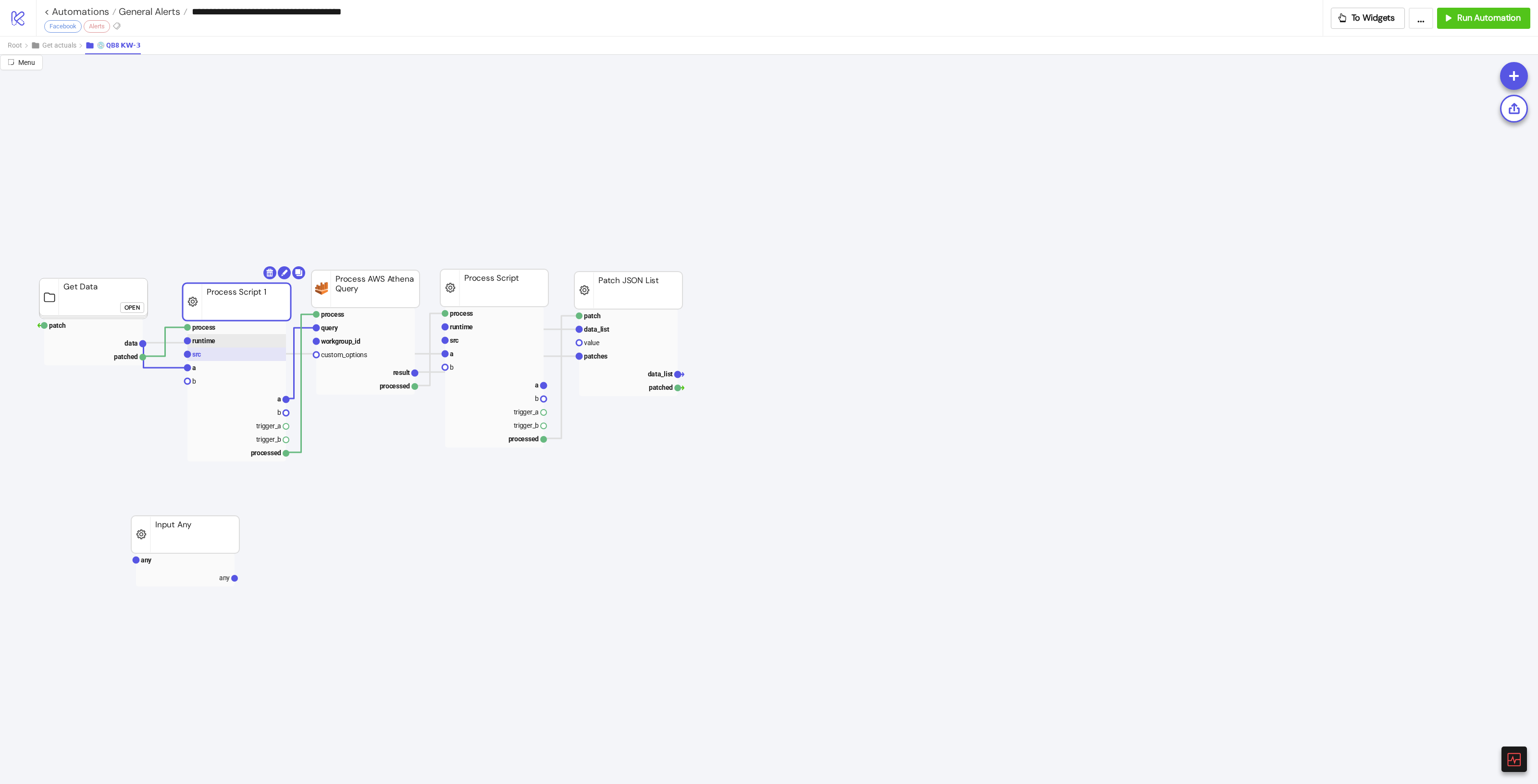
click at [214, 356] on rect at bounding box center [237, 354] width 99 height 14
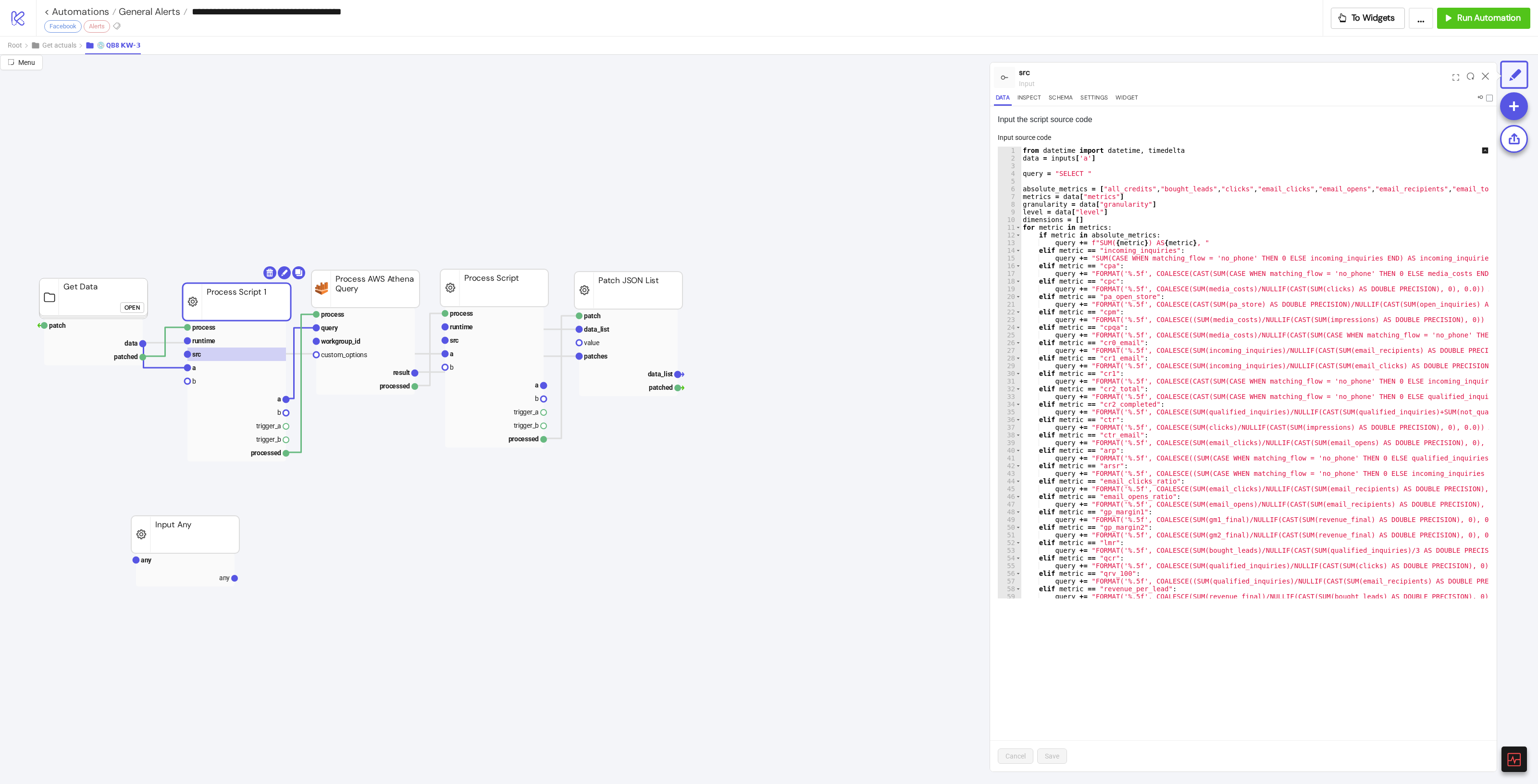
click at [133, 305] on div "Open" at bounding box center [132, 307] width 15 height 11
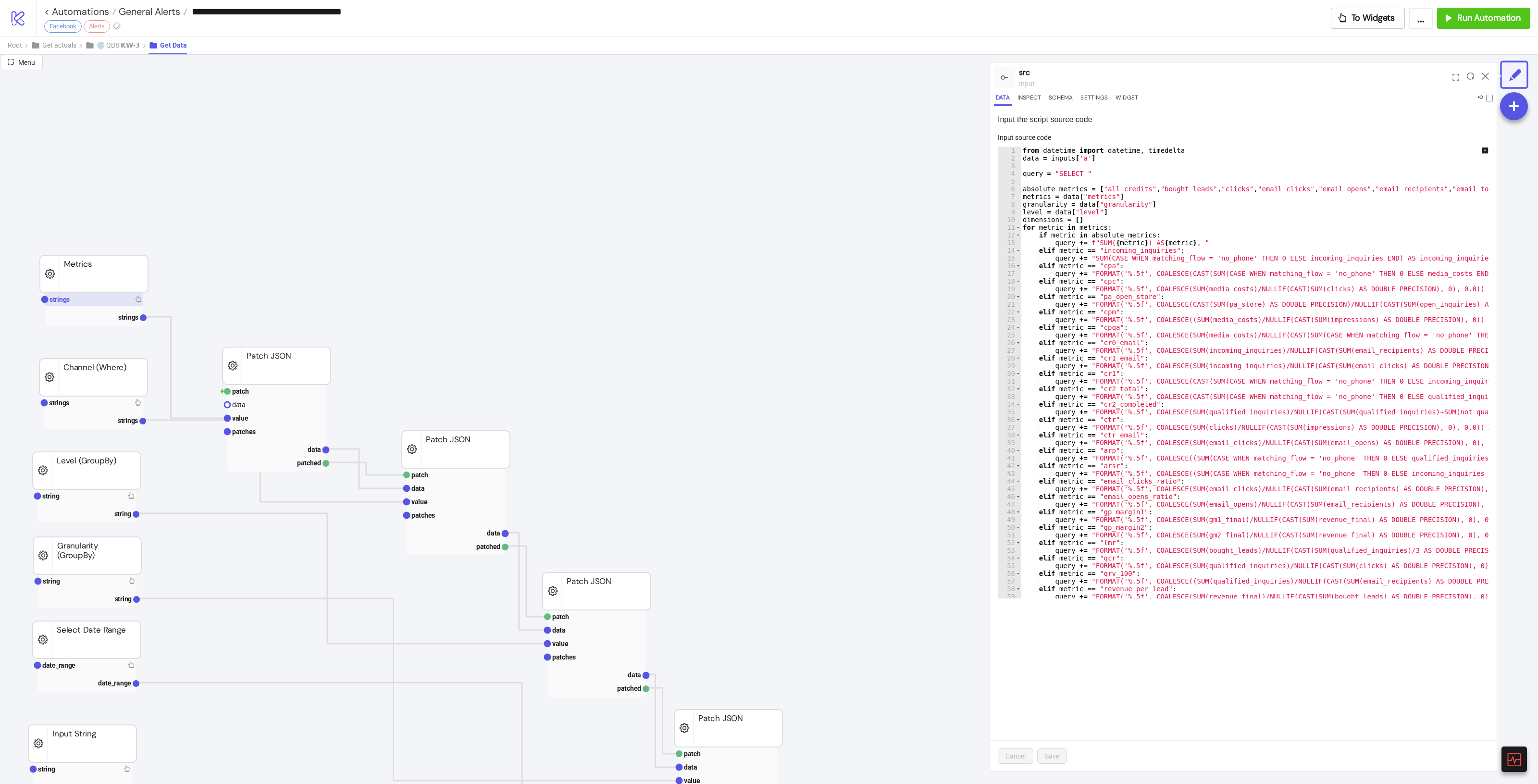
click at [126, 300] on rect at bounding box center [93, 299] width 99 height 14
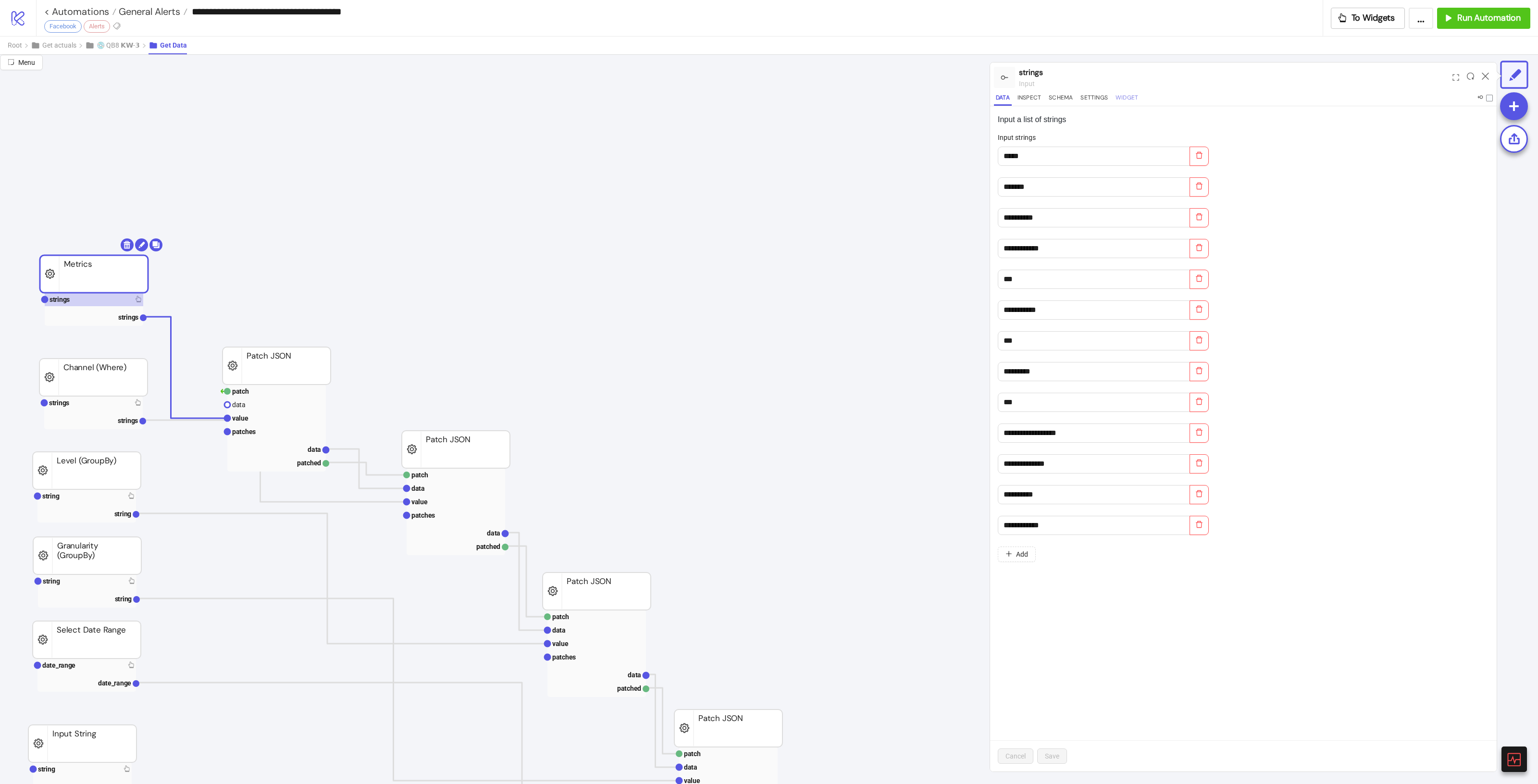
click at [1133, 93] on button "Widget" at bounding box center [1126, 99] width 27 height 13
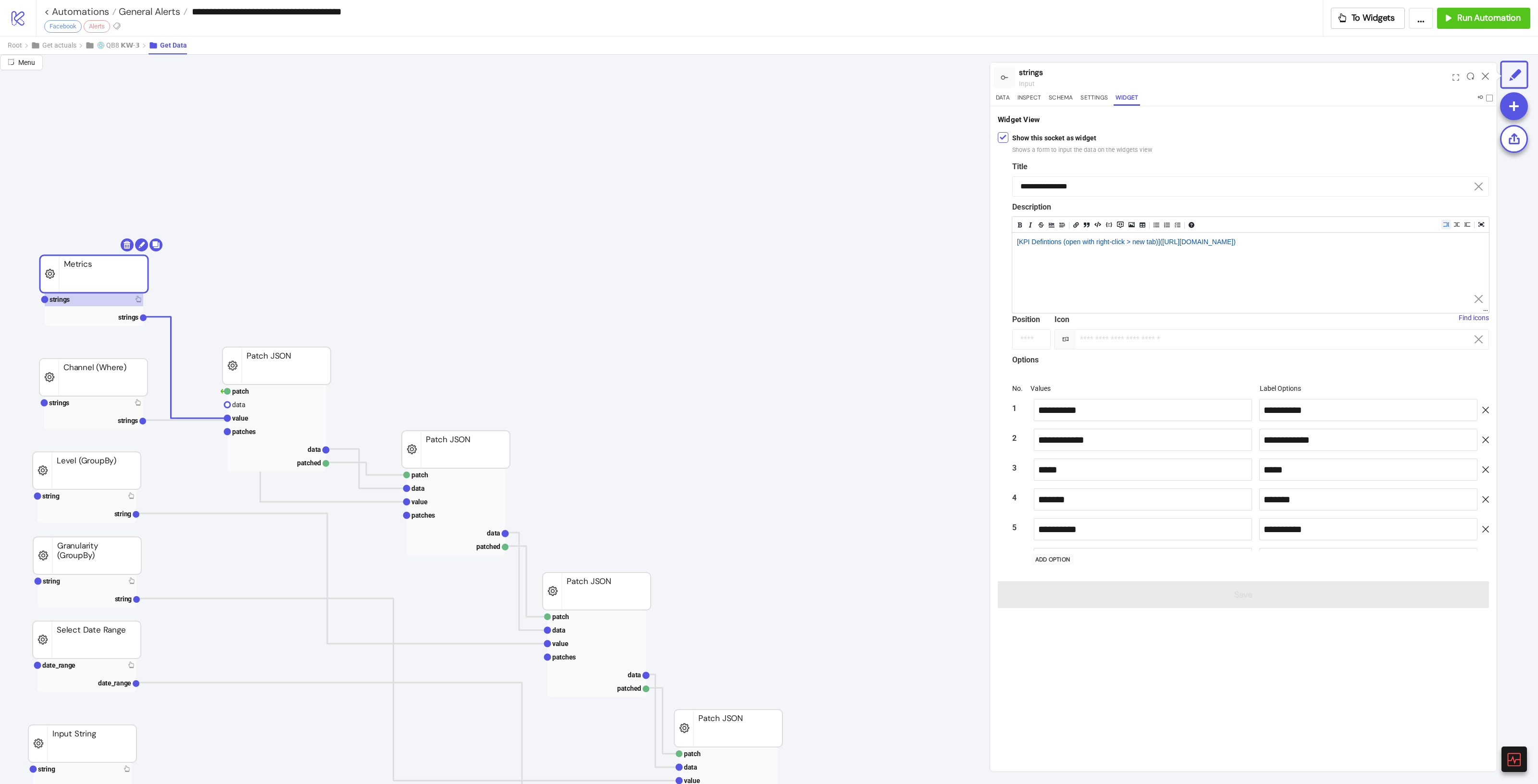
scroll to position [3268, 0]
click at [1030, 138] on label "Show this socket as widget Shows a form to input the data on the widgets view" at bounding box center [1082, 144] width 140 height 22
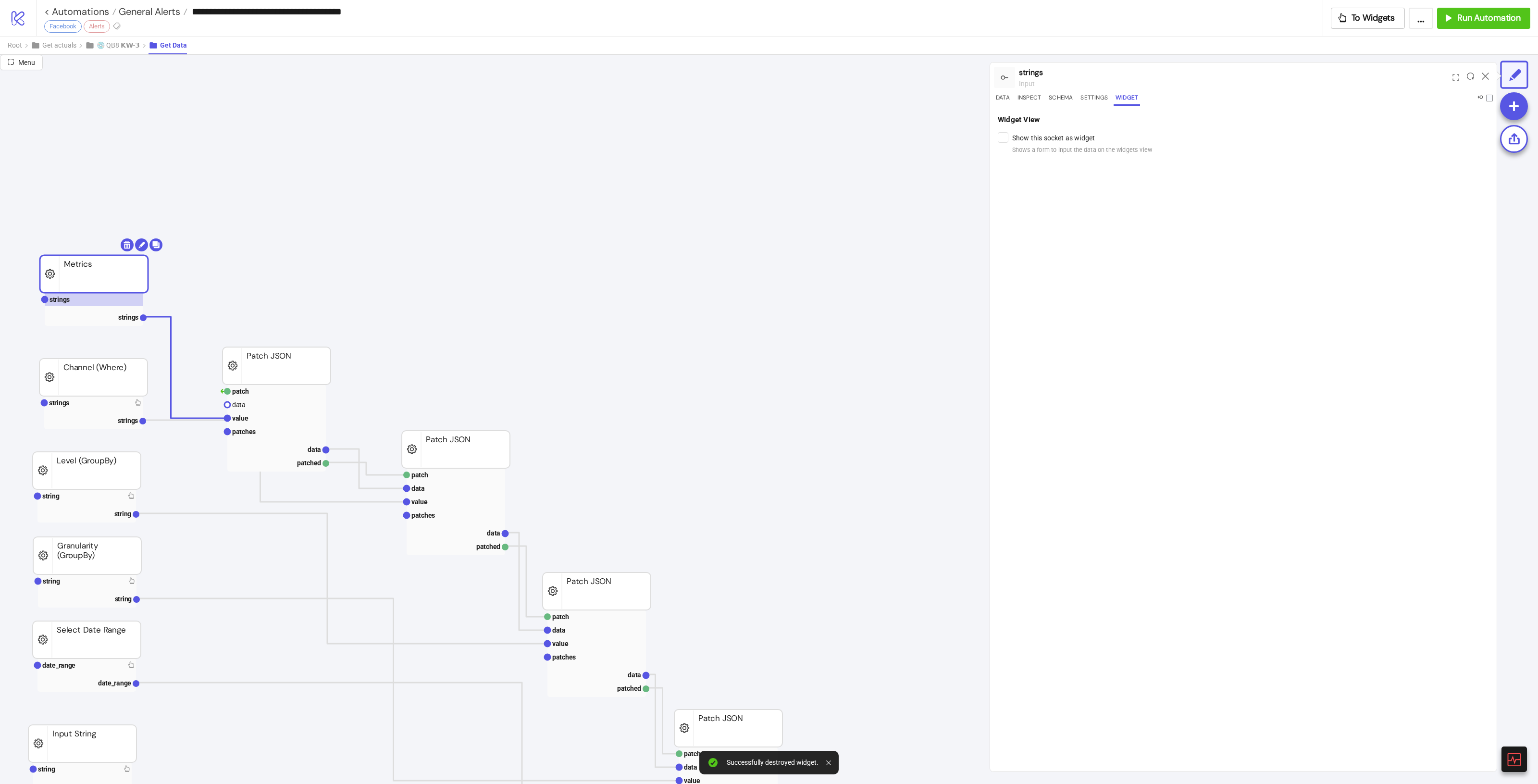
click at [90, 410] on rect at bounding box center [93, 412] width 99 height 33
click at [87, 407] on rect at bounding box center [93, 403] width 99 height 14
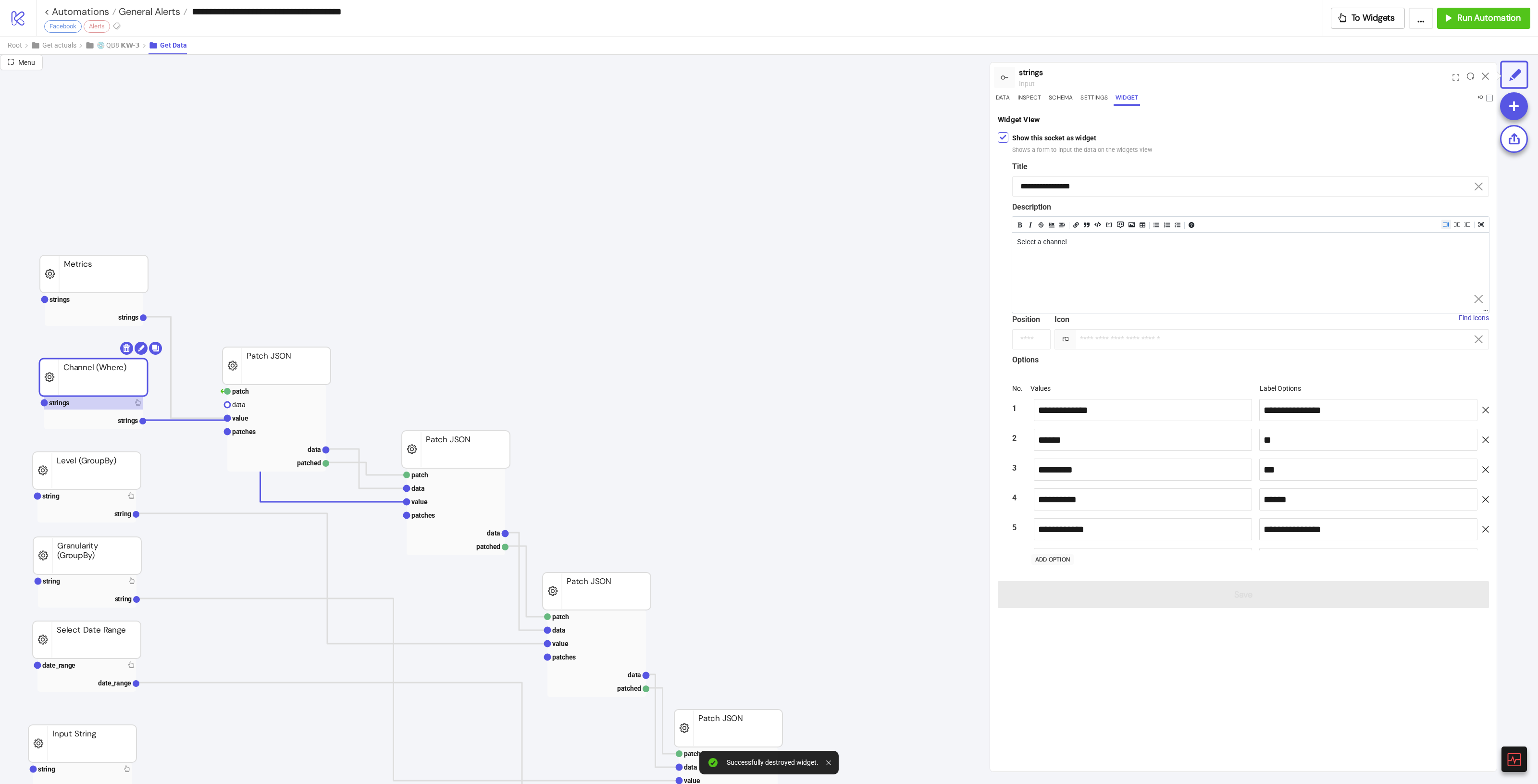
scroll to position [51, 0]
click at [1002, 131] on div "Show this socket as widget Shows a form to input the data on the widgets view" at bounding box center [1243, 143] width 491 height 26
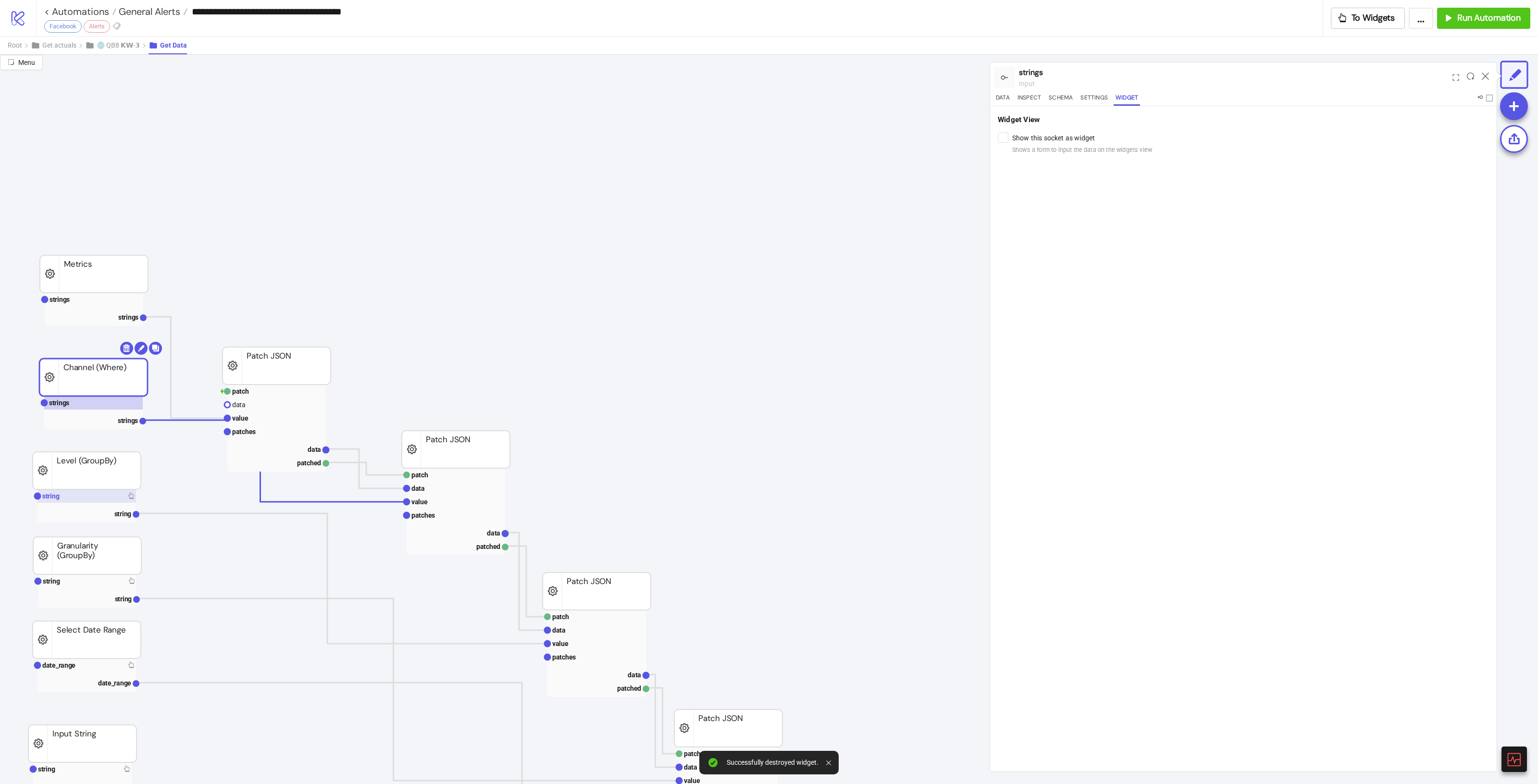
click at [116, 495] on rect at bounding box center [87, 496] width 99 height 14
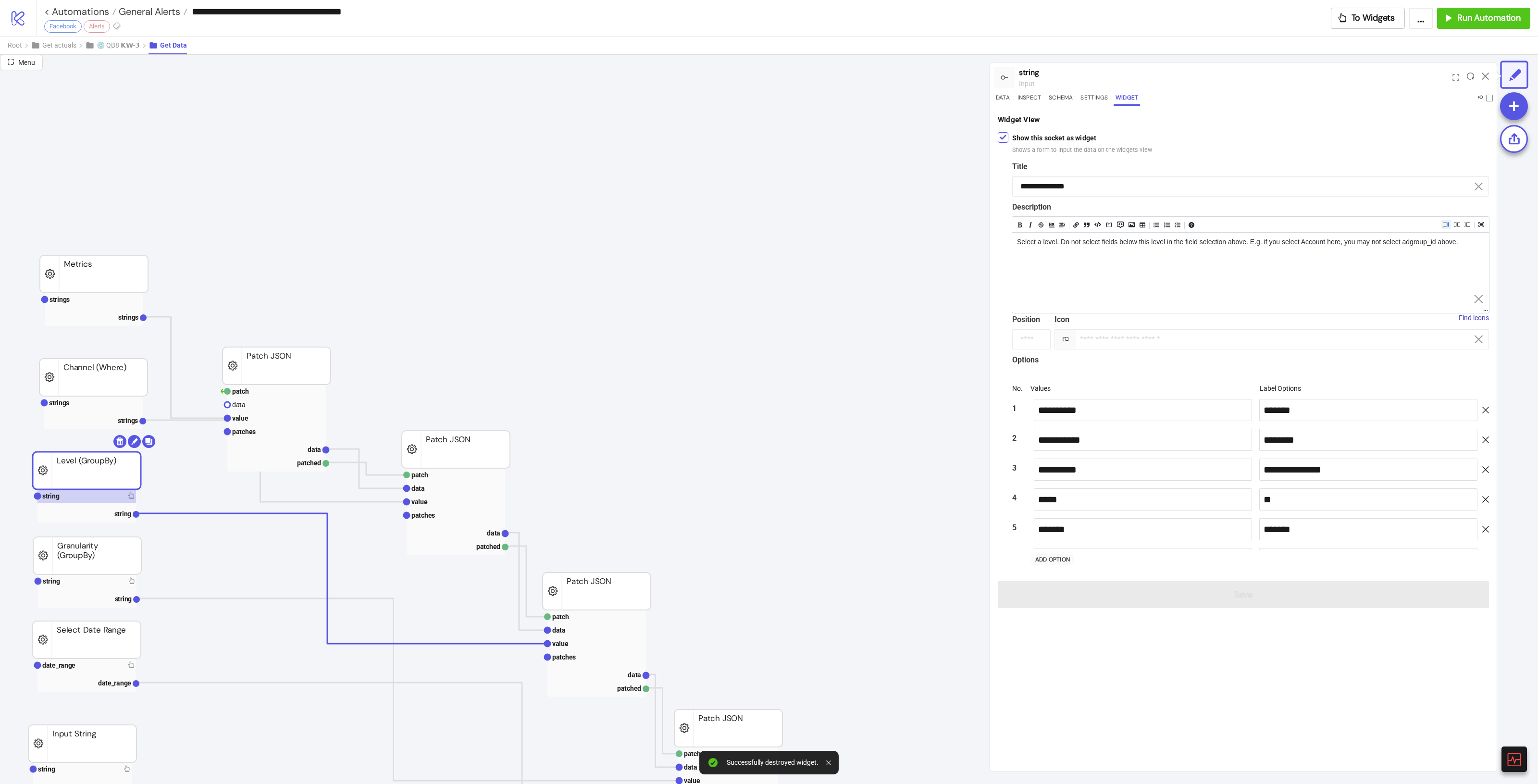
scroll to position [111, 0]
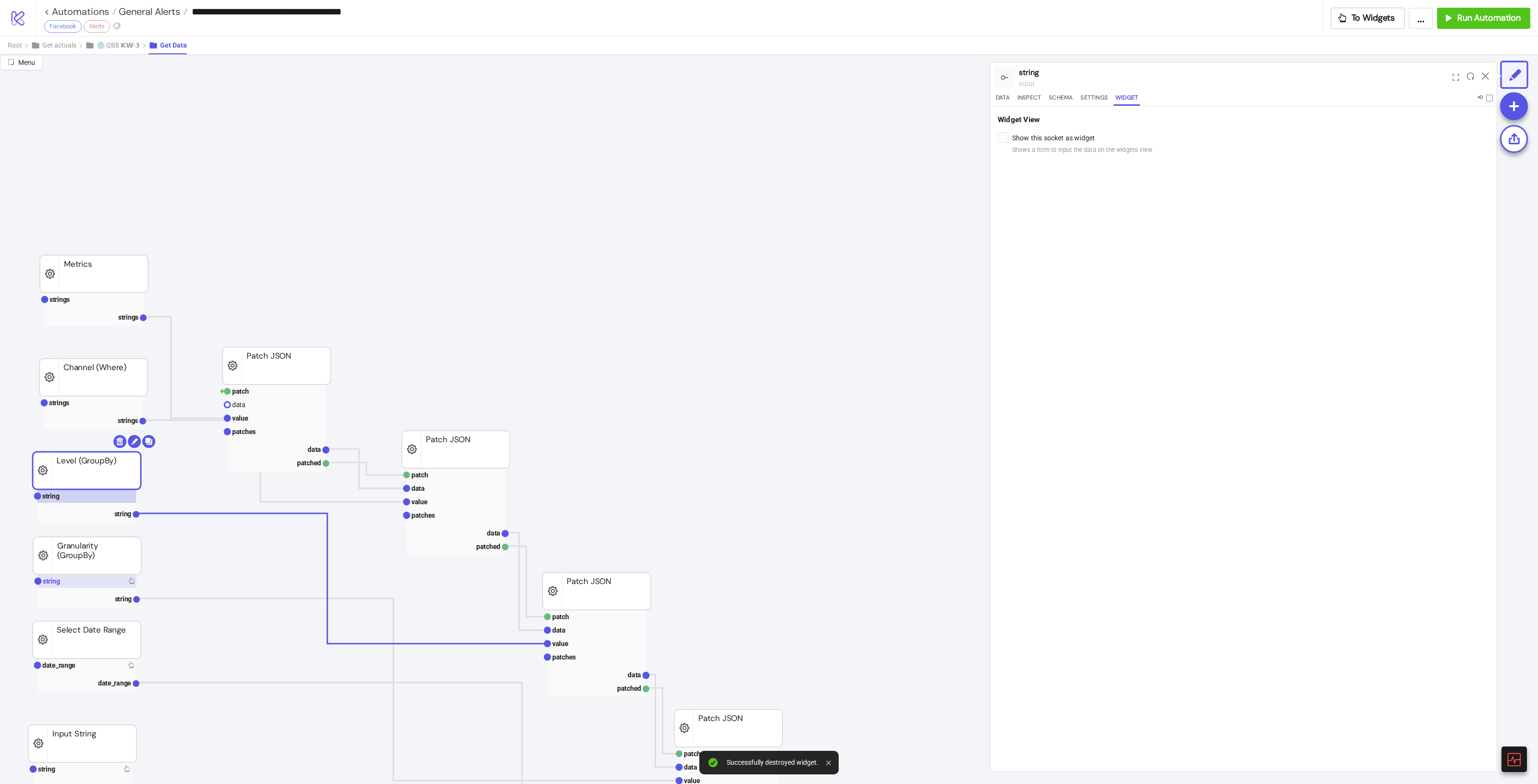
click at [105, 577] on rect at bounding box center [87, 581] width 99 height 14
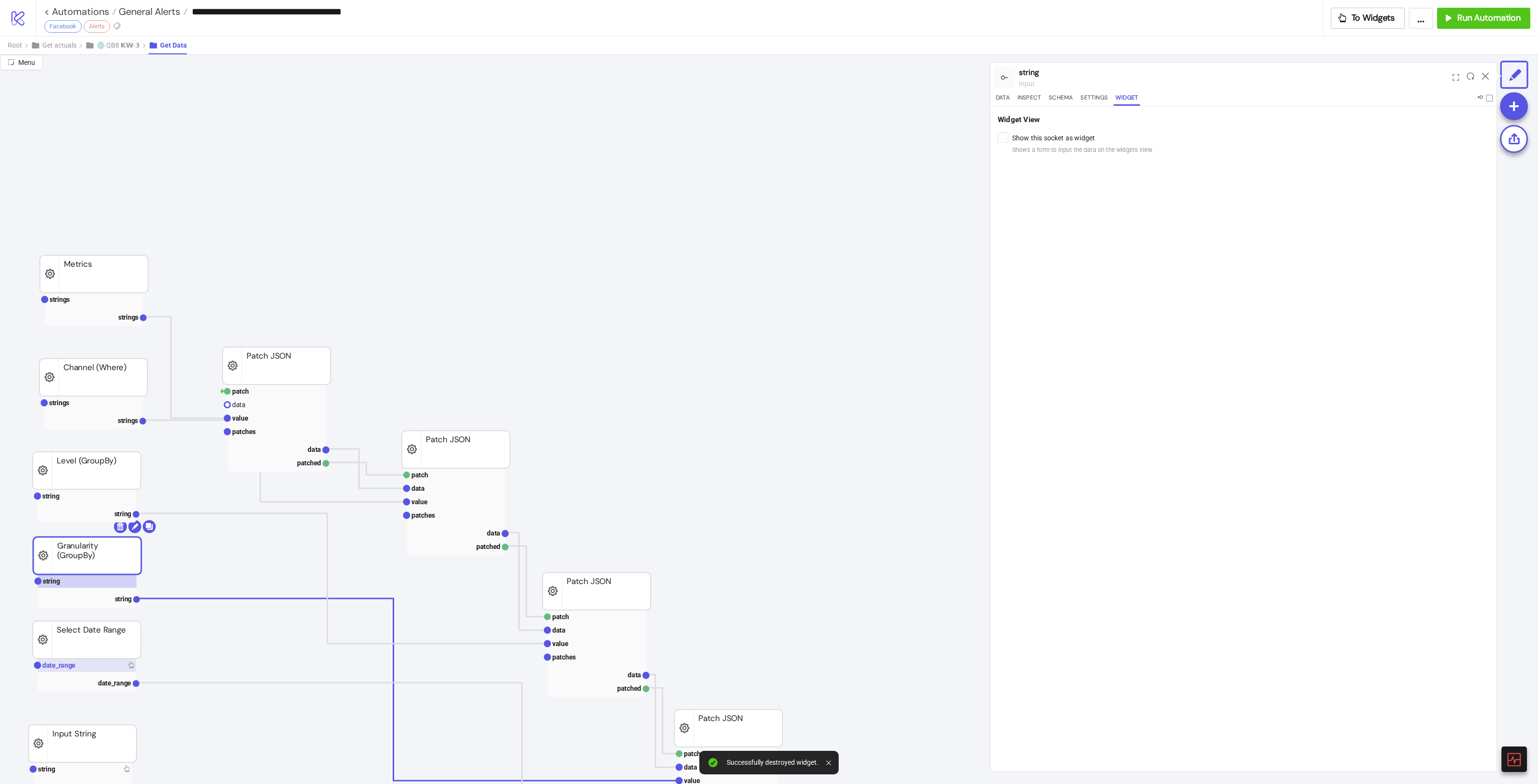
click at [106, 669] on rect at bounding box center [87, 665] width 99 height 14
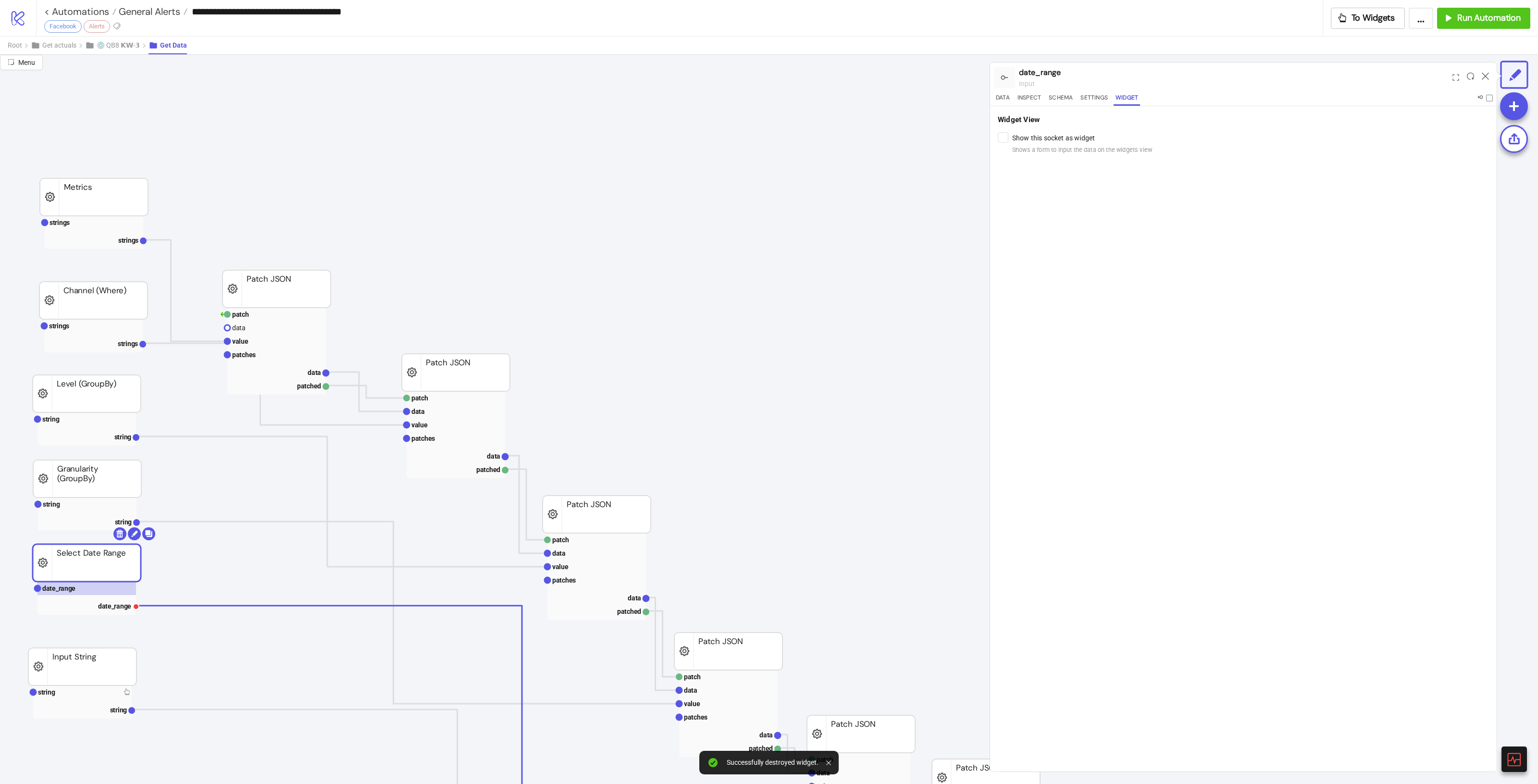
scroll to position [120, 0]
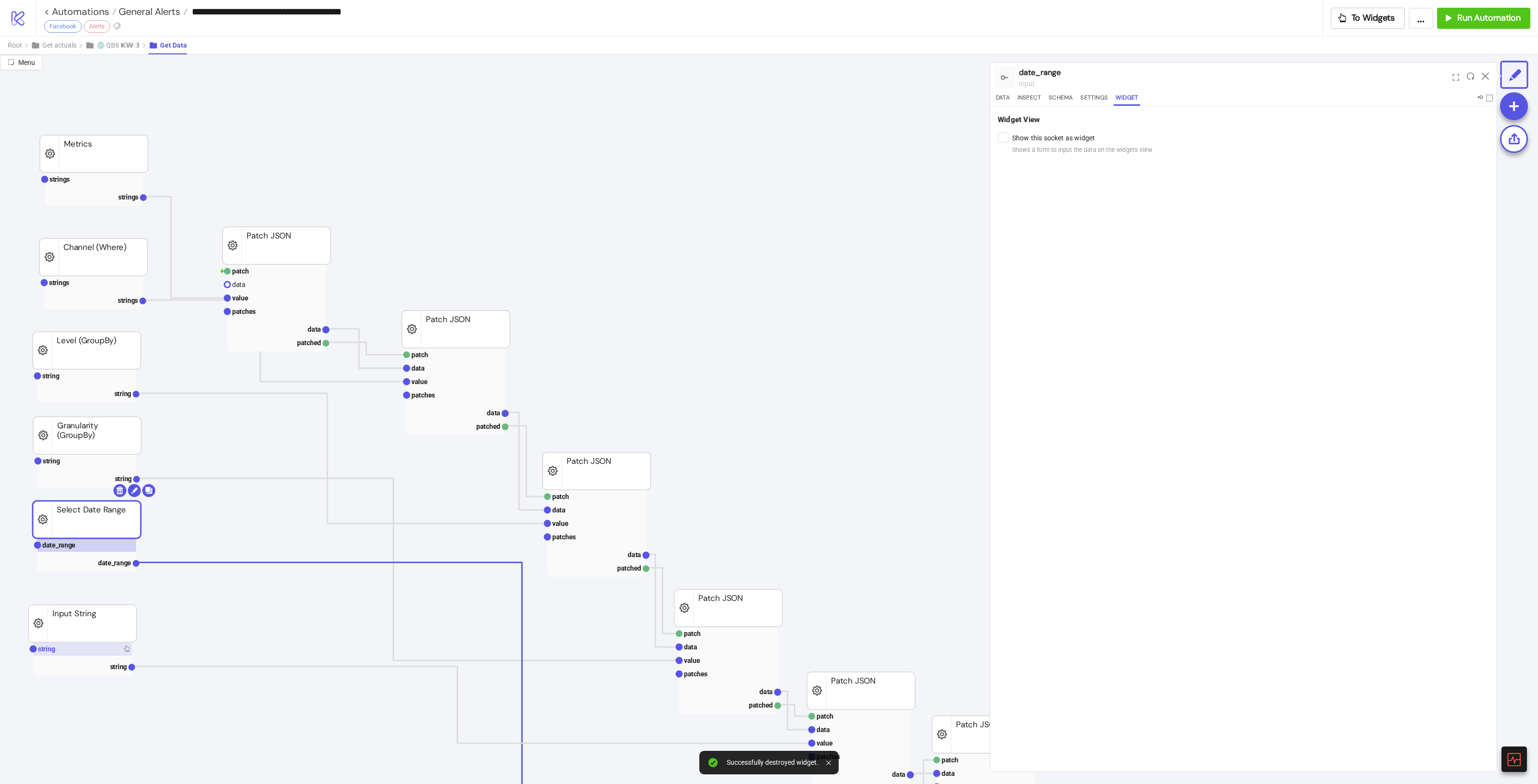
click at [68, 652] on rect at bounding box center [82, 649] width 99 height 14
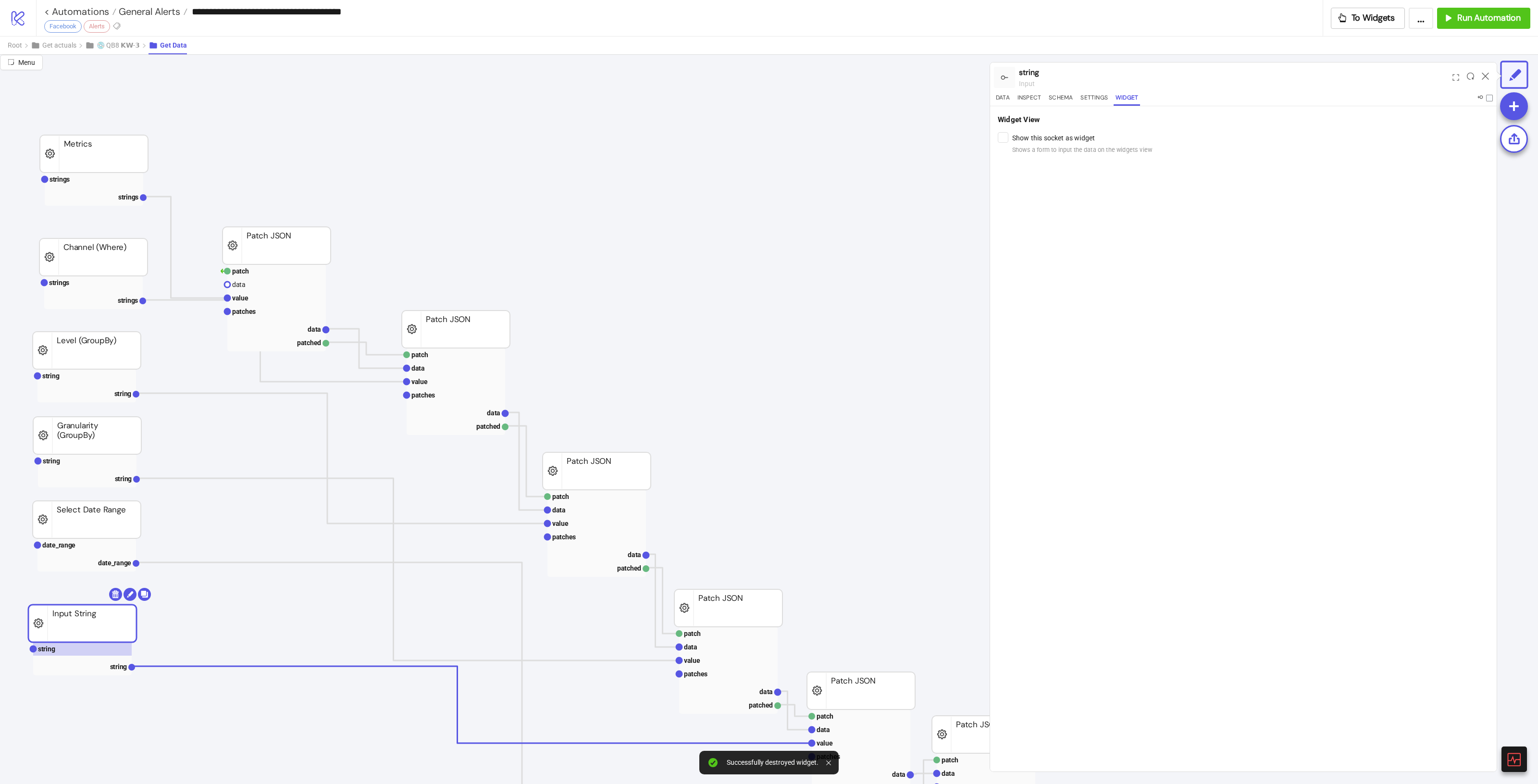
click at [1484, 70] on div at bounding box center [1485, 77] width 15 height 26
click at [1484, 73] on icon at bounding box center [1486, 76] width 7 height 7
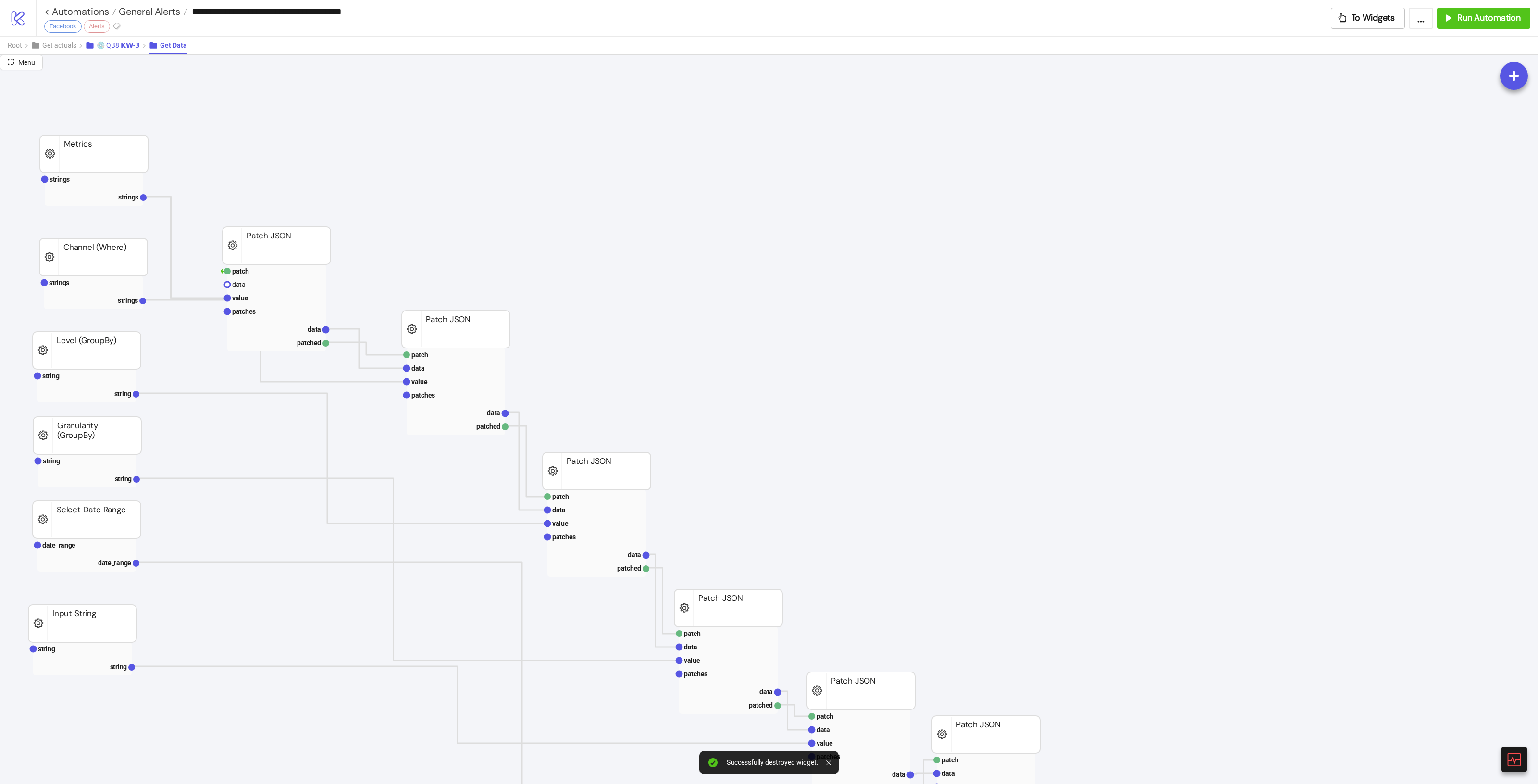
click at [122, 44] on span "💿 QB8 𝗞𝗪-𝟯" at bounding box center [118, 45] width 43 height 8
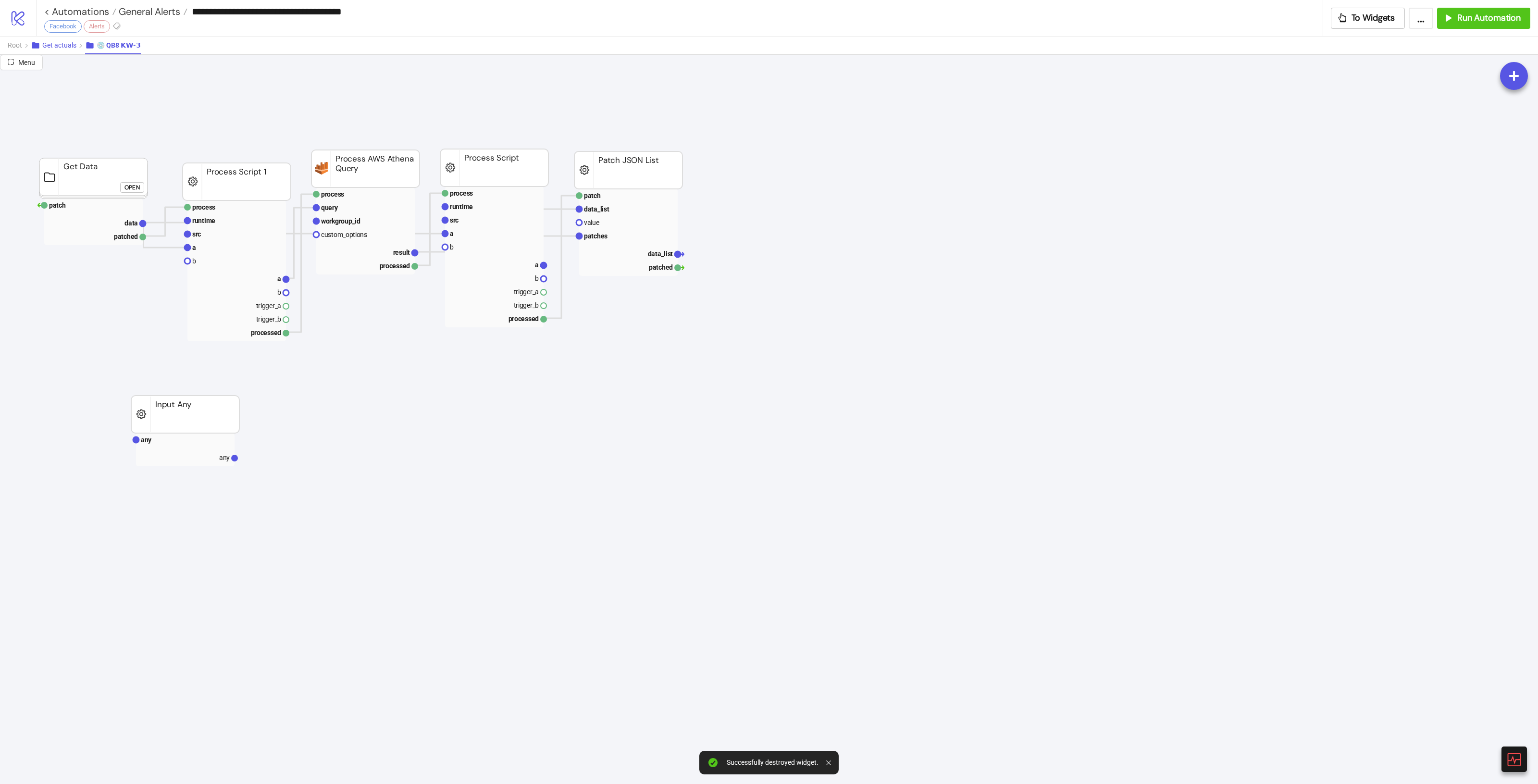
click at [58, 41] on span "Get actuals" at bounding box center [59, 45] width 34 height 8
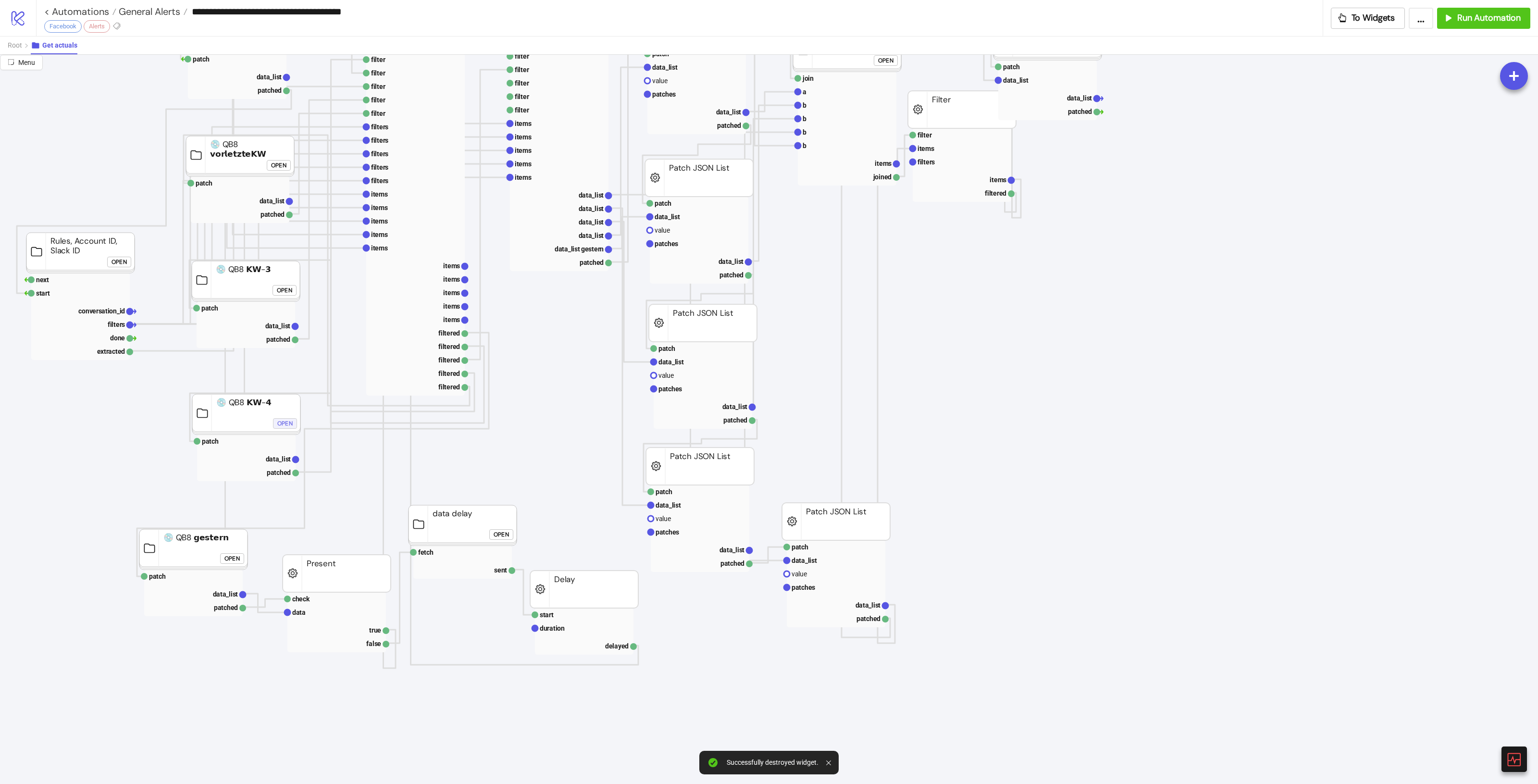
click at [288, 426] on div "Open" at bounding box center [285, 422] width 15 height 11
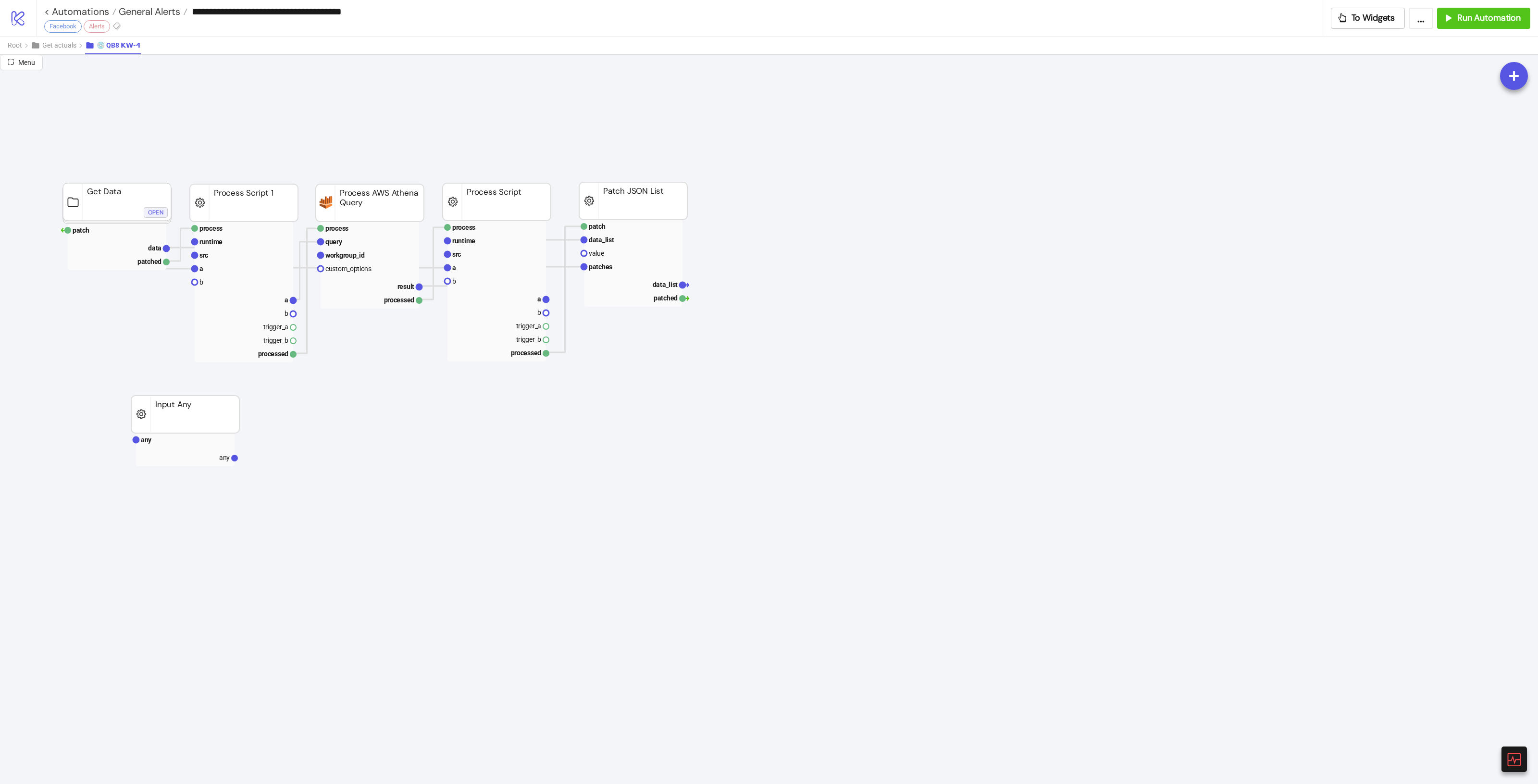
click at [155, 214] on div "Open" at bounding box center [156, 212] width 15 height 11
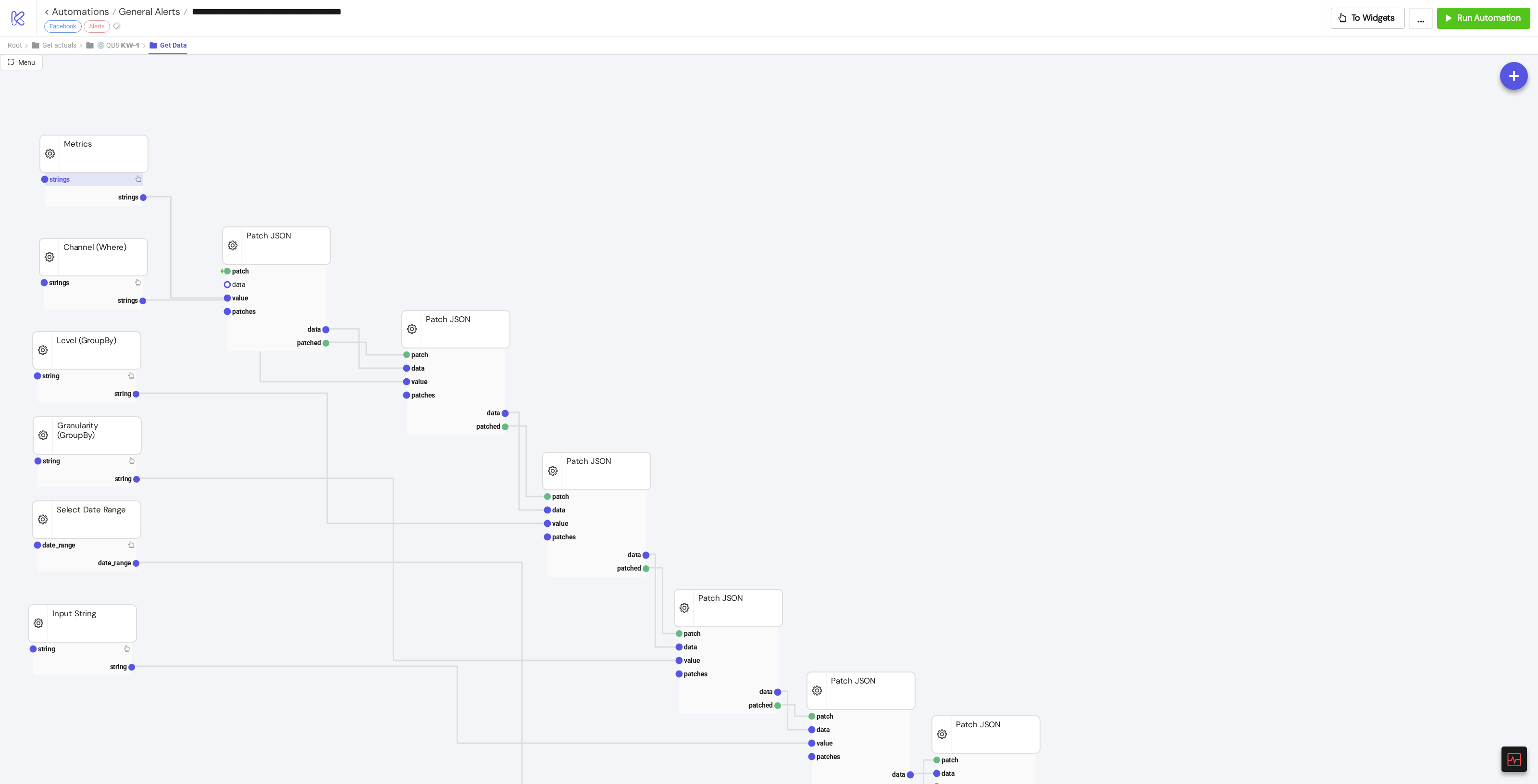
click at [132, 179] on rect at bounding box center [93, 179] width 99 height 14
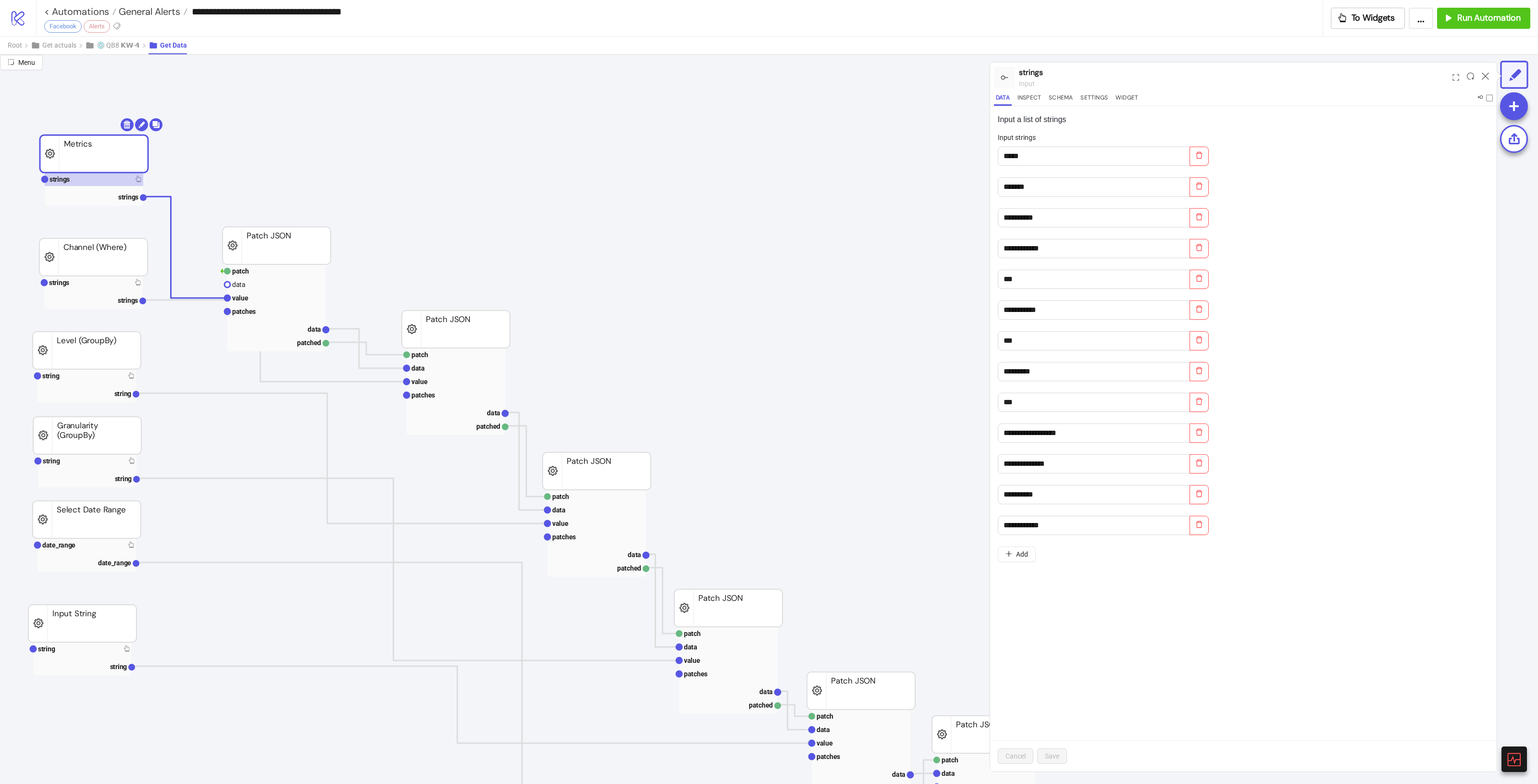
click at [1121, 92] on div "strings input" at bounding box center [1234, 77] width 430 height 30
click at [1121, 93] on button "Widget" at bounding box center [1126, 99] width 27 height 13
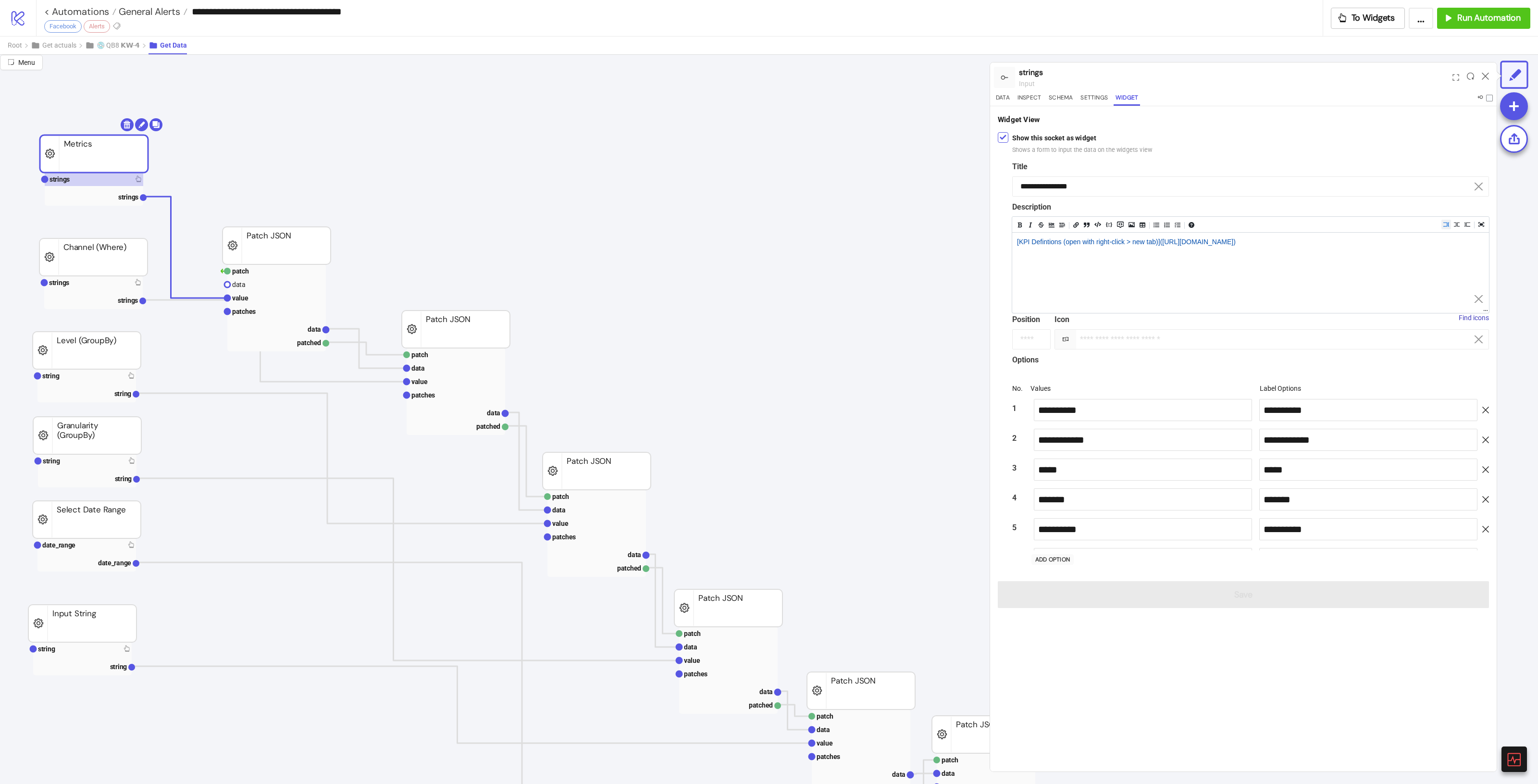
scroll to position [3268, 0]
click at [1011, 138] on div "Show this socket as widget Shows a form to input the data on the widgets view" at bounding box center [1243, 143] width 491 height 26
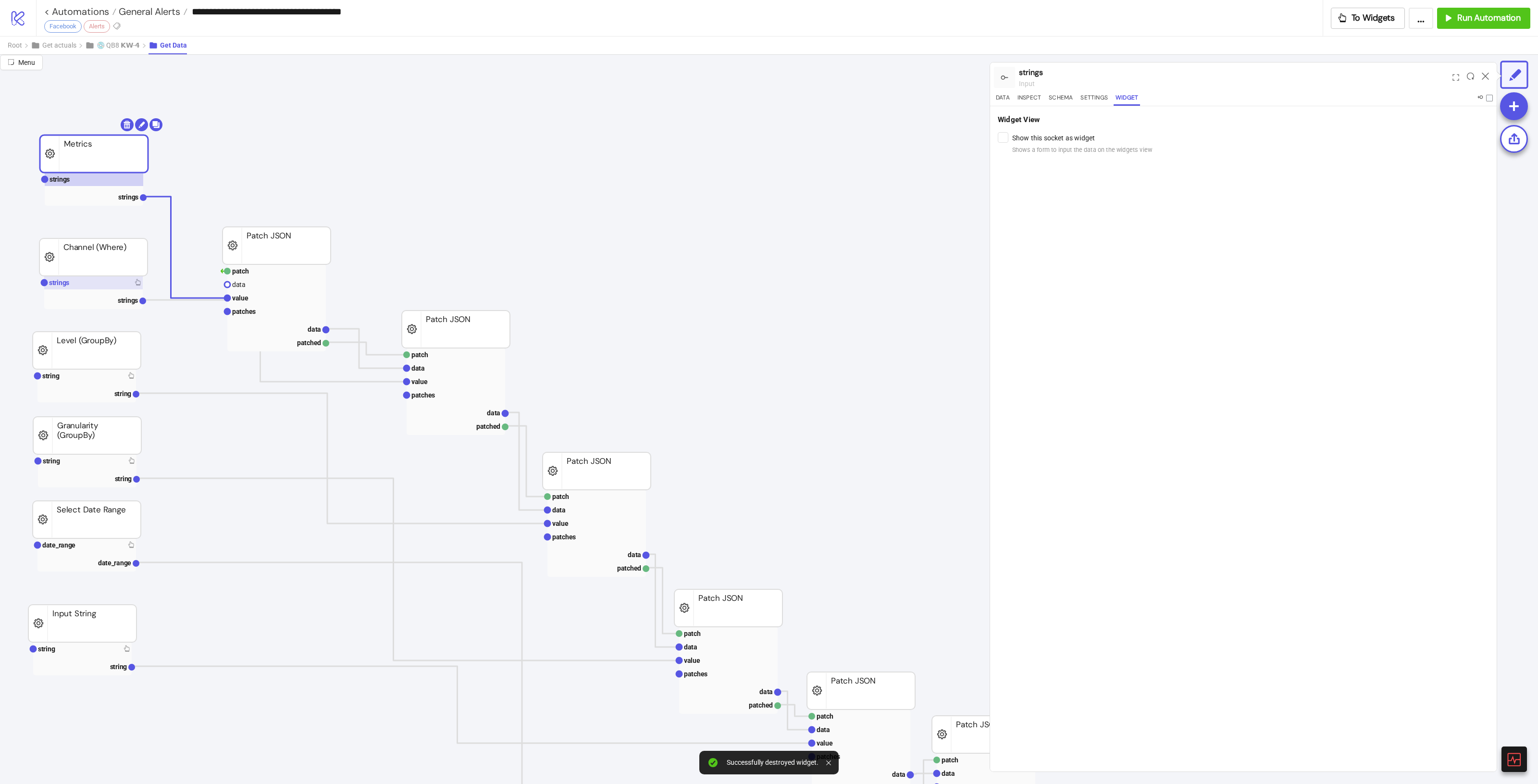
click at [133, 284] on rect at bounding box center [93, 283] width 99 height 14
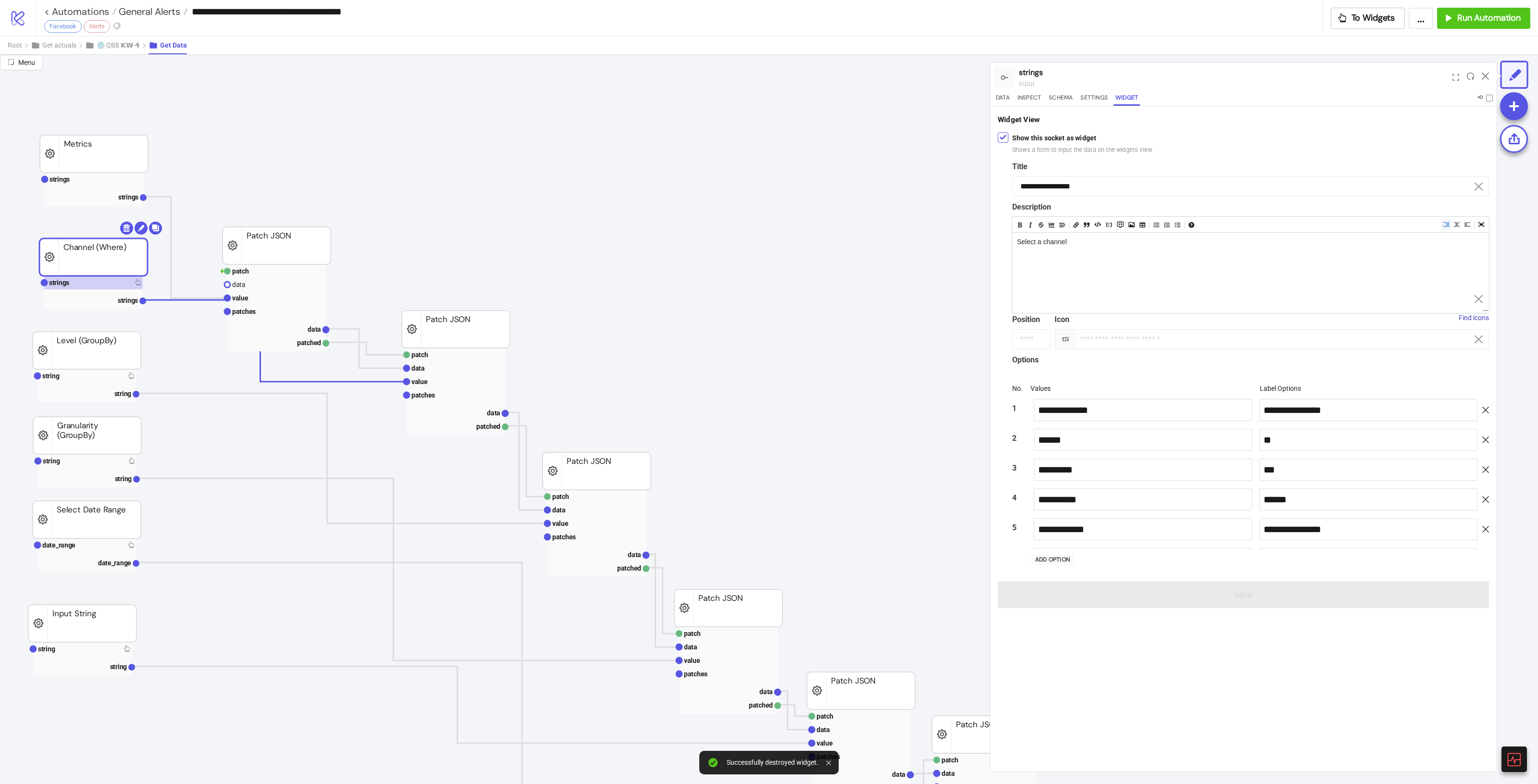
scroll to position [51, 0]
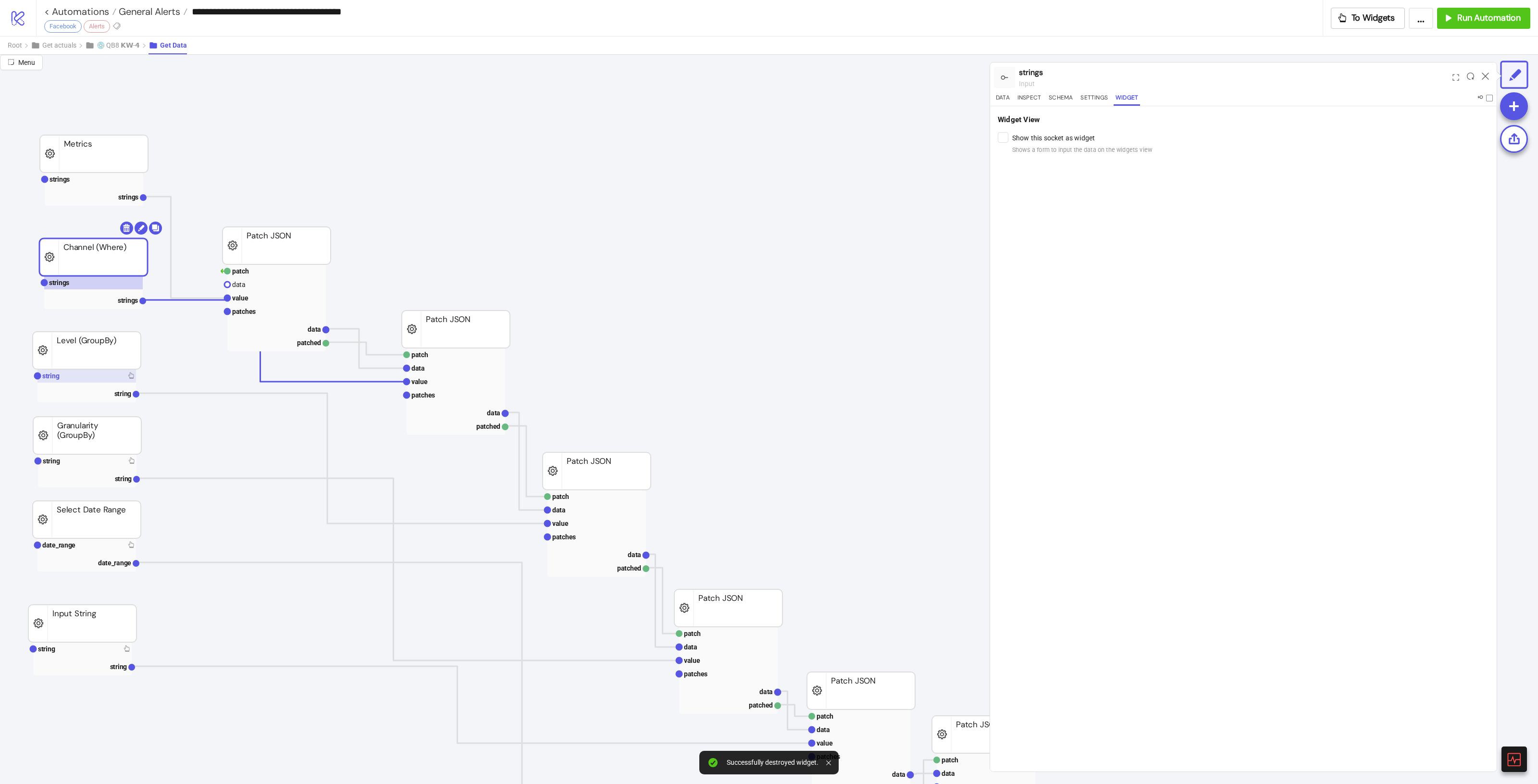
click at [77, 374] on rect at bounding box center [87, 376] width 99 height 14
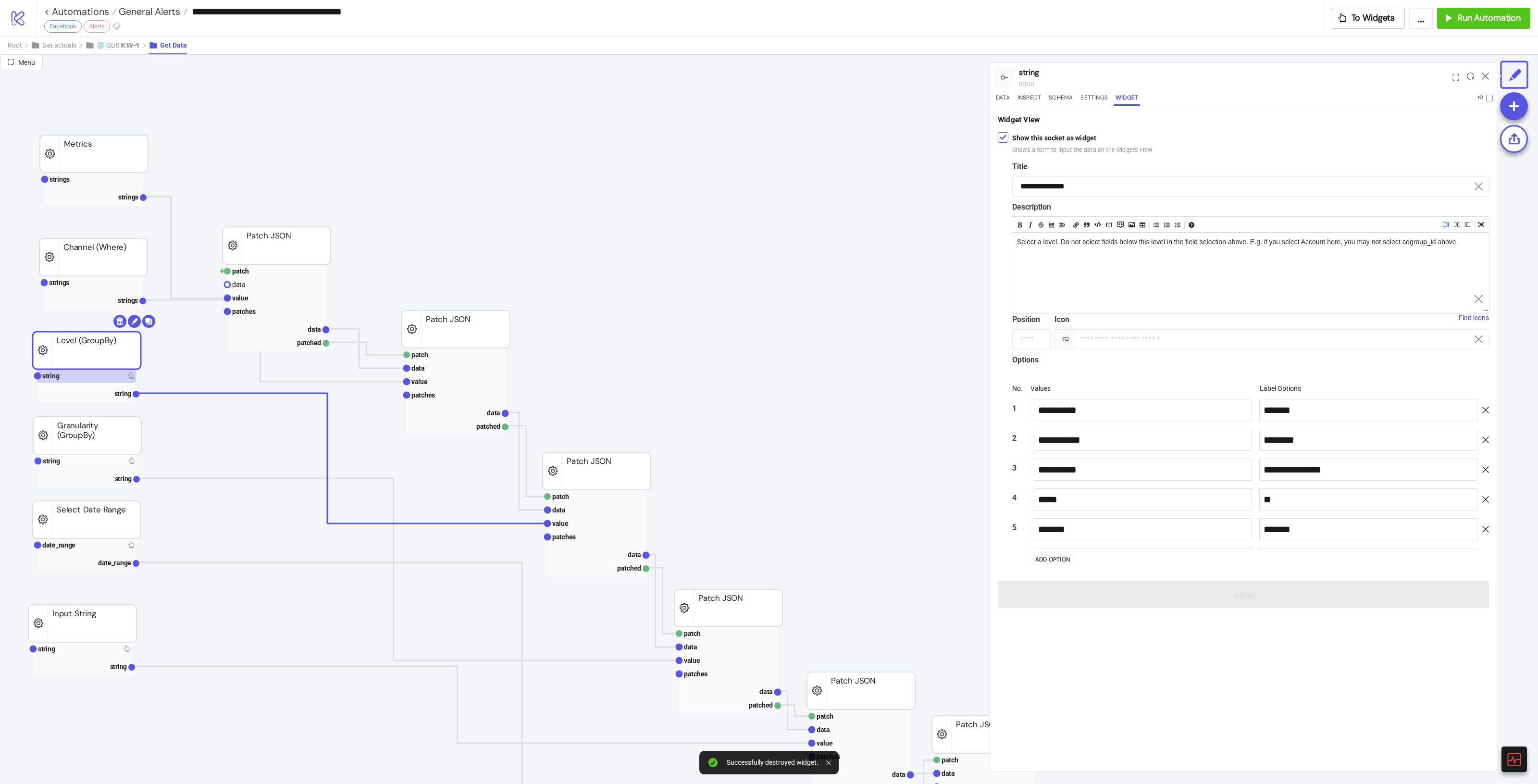
scroll to position [111, 0]
click at [998, 135] on div "**********" at bounding box center [1243, 361] width 507 height 510
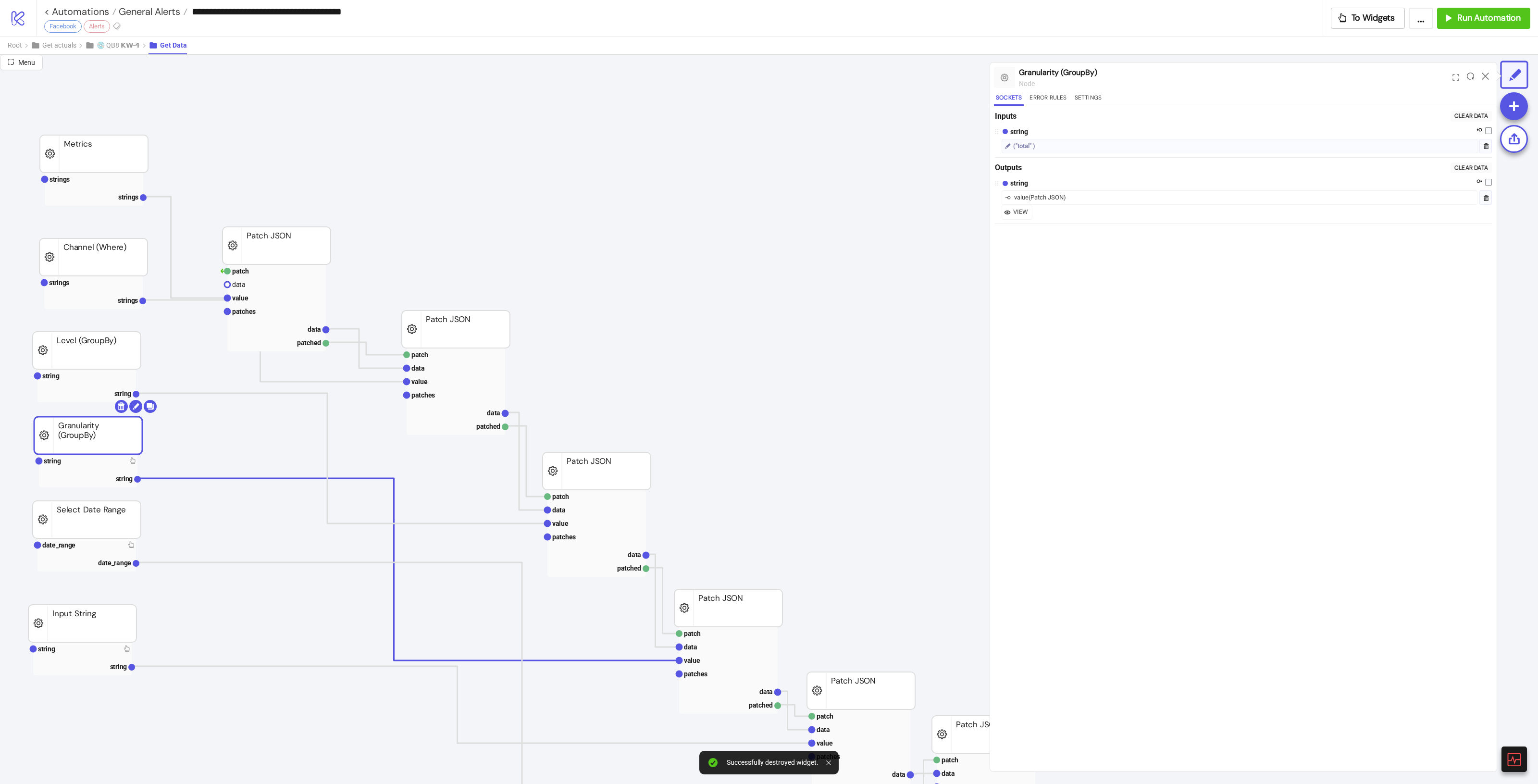
click at [69, 454] on rect at bounding box center [88, 435] width 108 height 38
click at [70, 464] on rect at bounding box center [87, 461] width 99 height 14
click at [1127, 93] on button "Widget" at bounding box center [1126, 99] width 27 height 13
click at [117, 546] on rect at bounding box center [87, 545] width 99 height 14
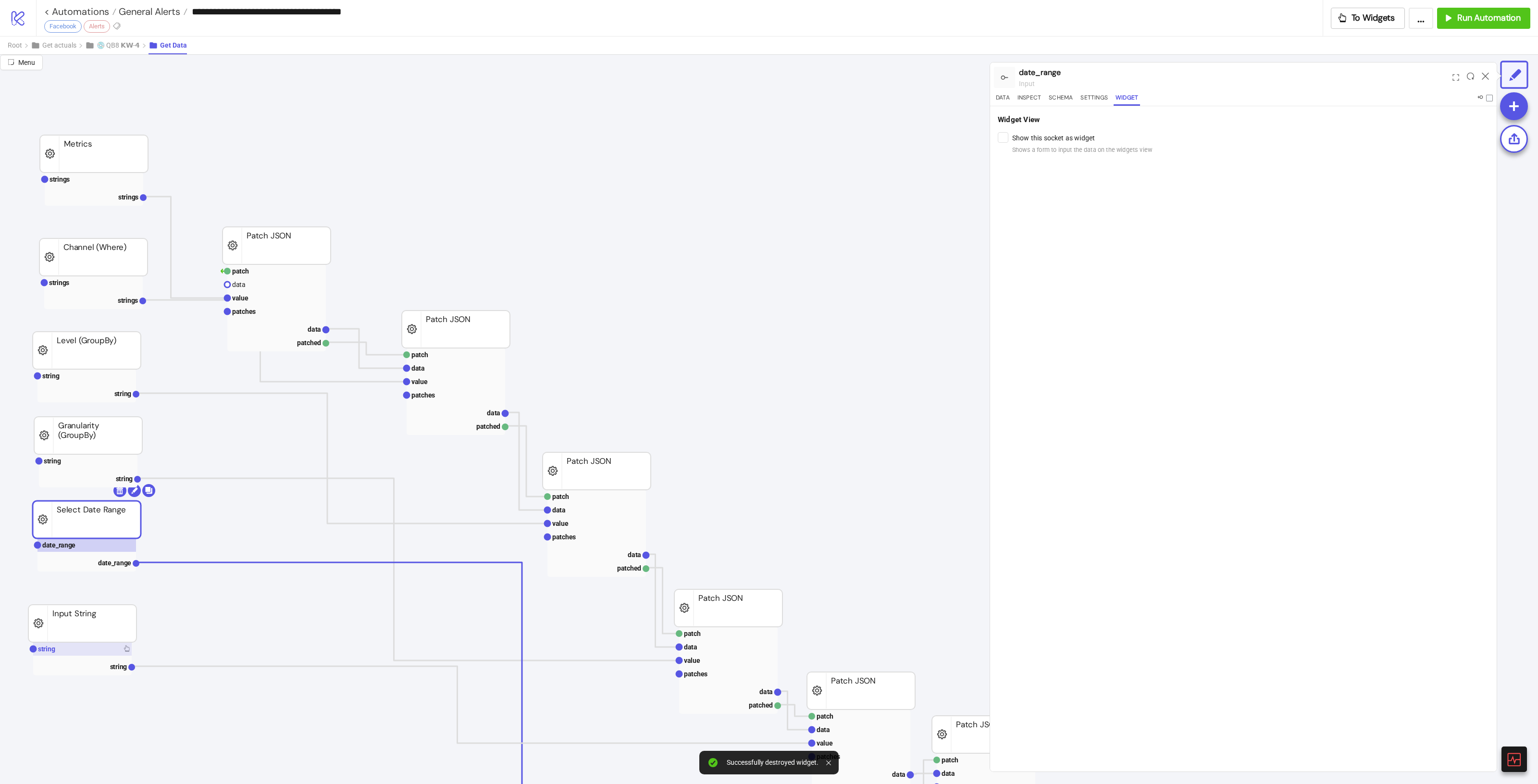
click at [90, 655] on rect at bounding box center [82, 649] width 99 height 14
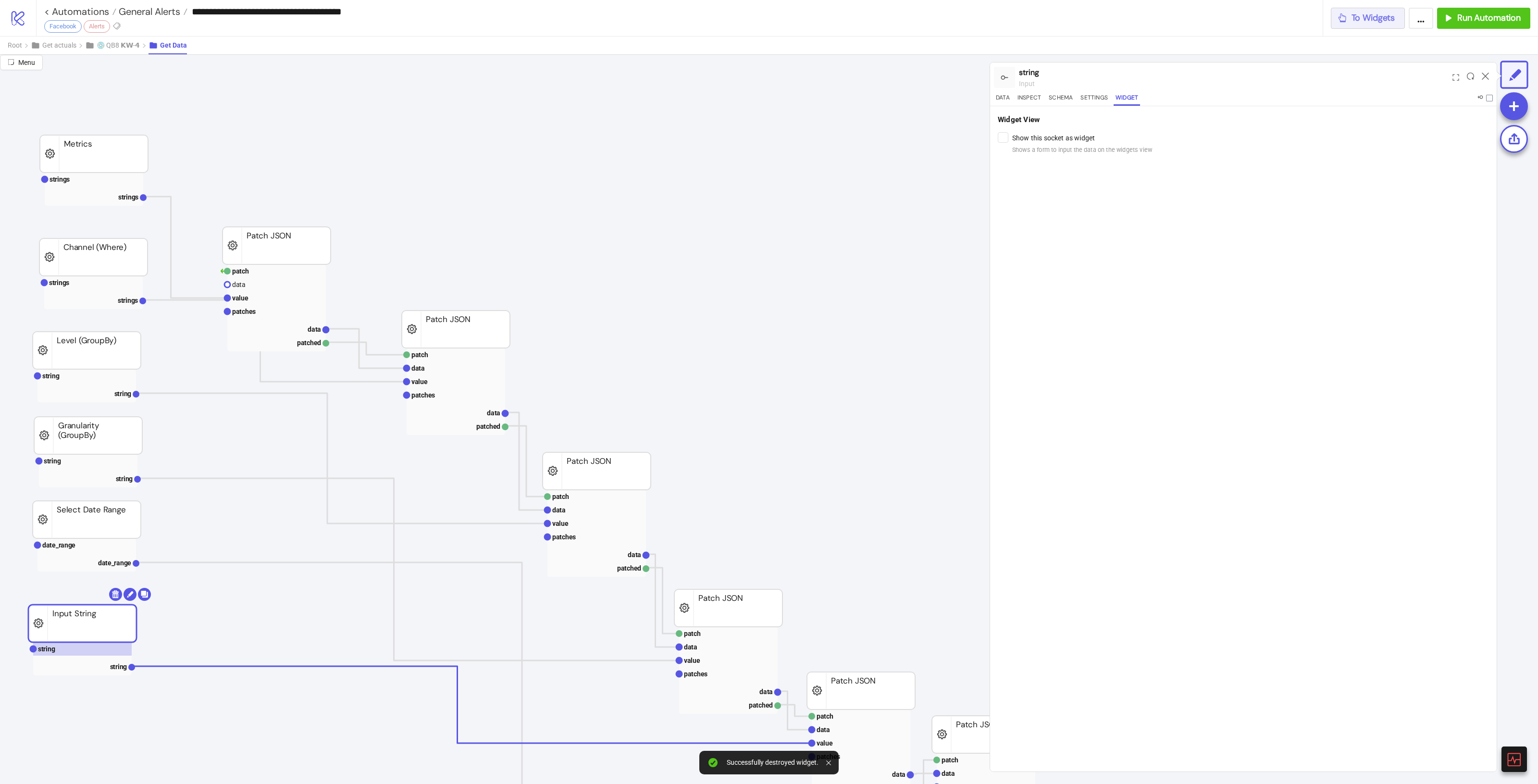
click at [1352, 24] on button "To Widgets" at bounding box center [1368, 18] width 75 height 21
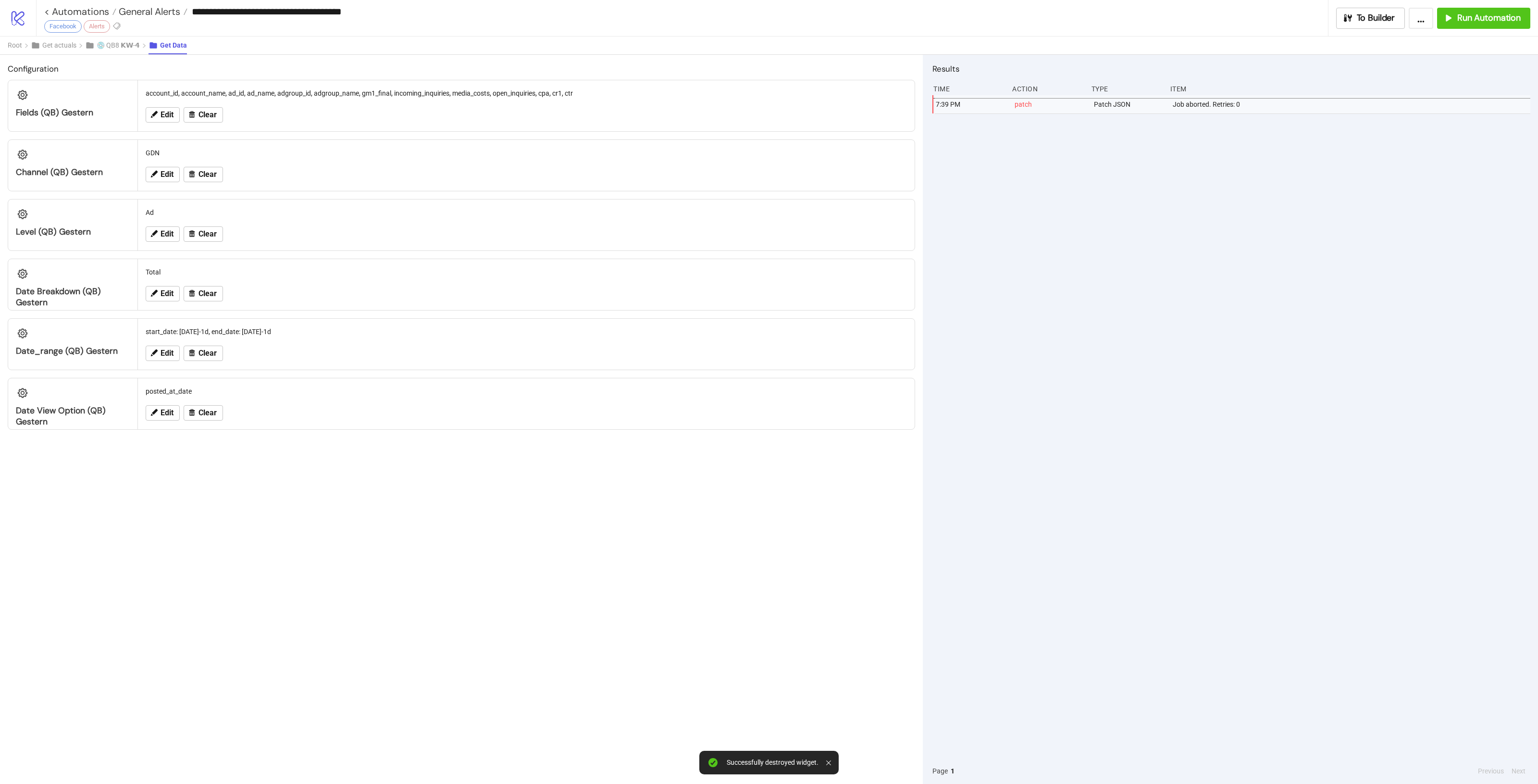
click at [415, 535] on div "Configuration Fields (QB) gestern account_id, account_name, ad_id, ad_name, adg…" at bounding box center [461, 419] width 923 height 729
click at [1366, 18] on span "To Builder" at bounding box center [1376, 18] width 39 height 11
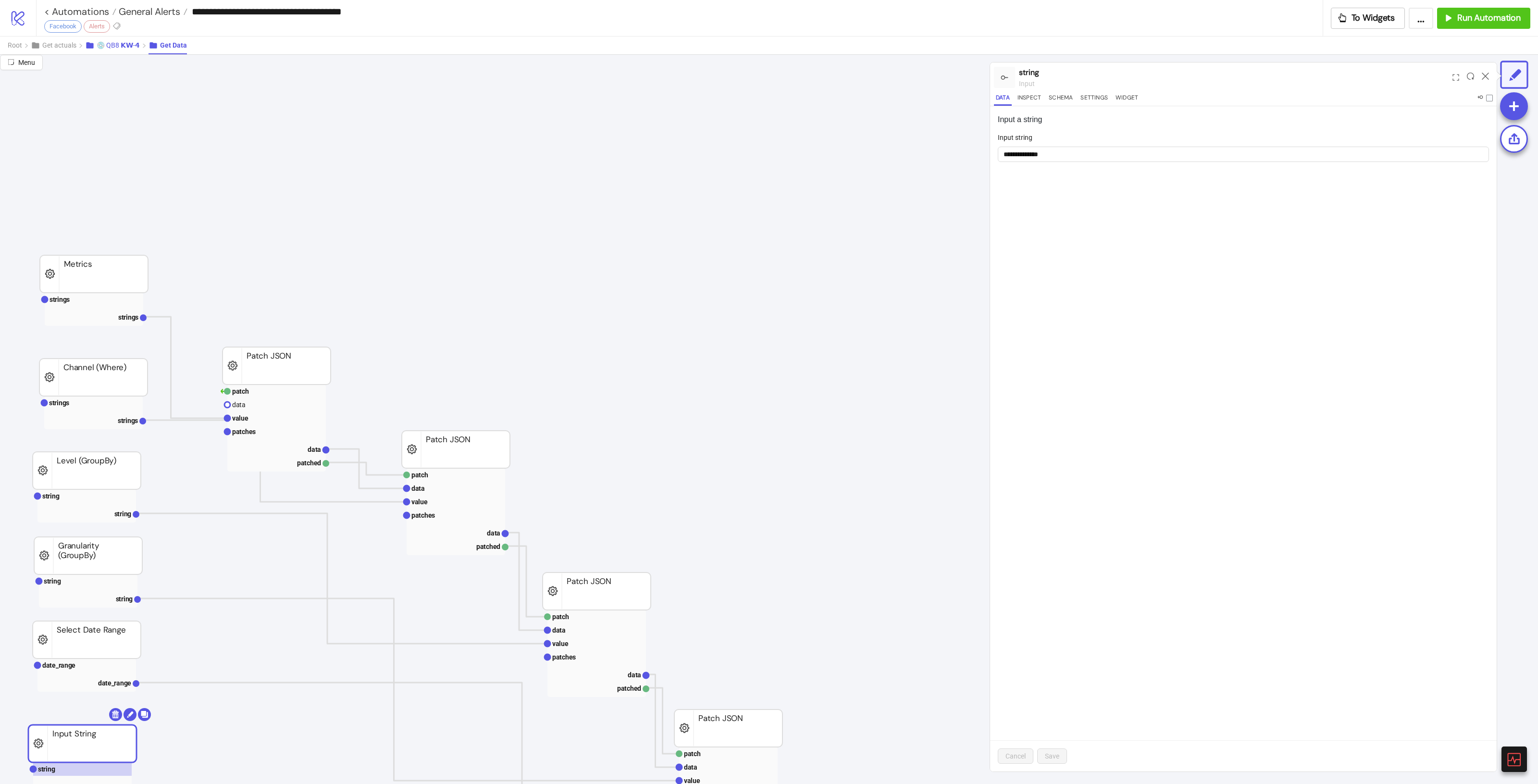
click at [130, 46] on span "💿 QB8 𝗞𝗪-𝟰" at bounding box center [118, 45] width 43 height 8
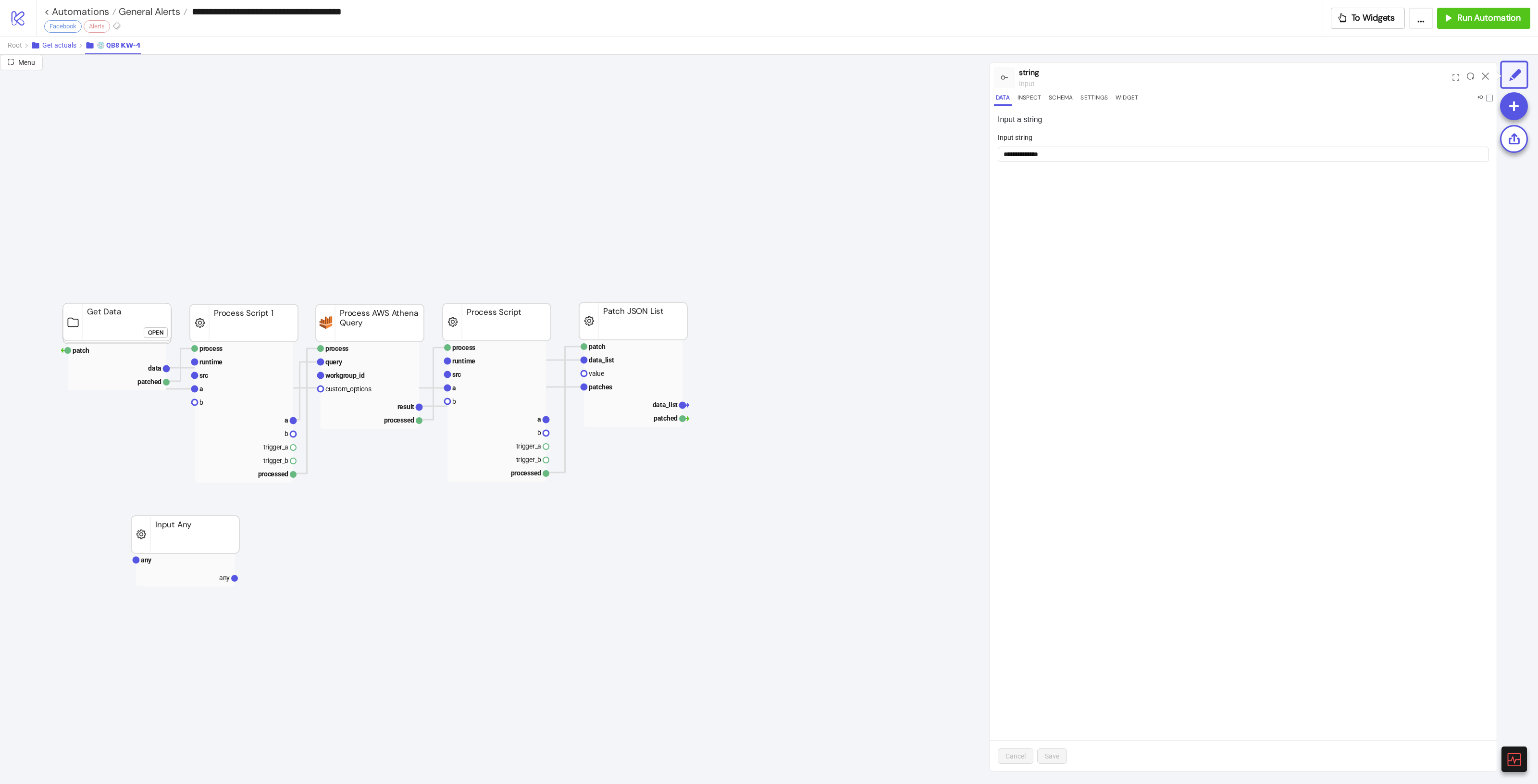
click at [69, 49] on span "Get actuals" at bounding box center [59, 45] width 34 height 8
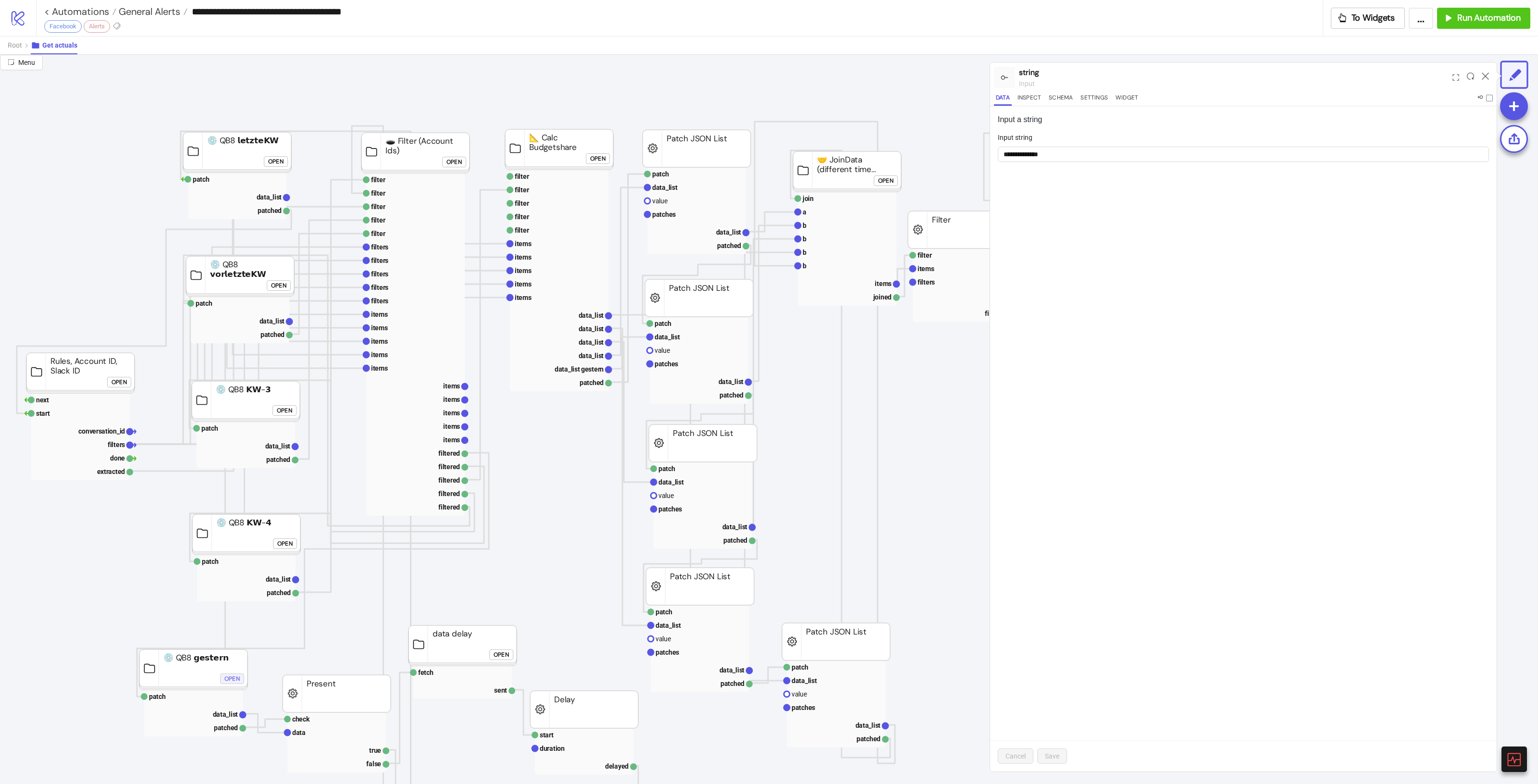
click at [227, 675] on div "Open" at bounding box center [232, 678] width 15 height 11
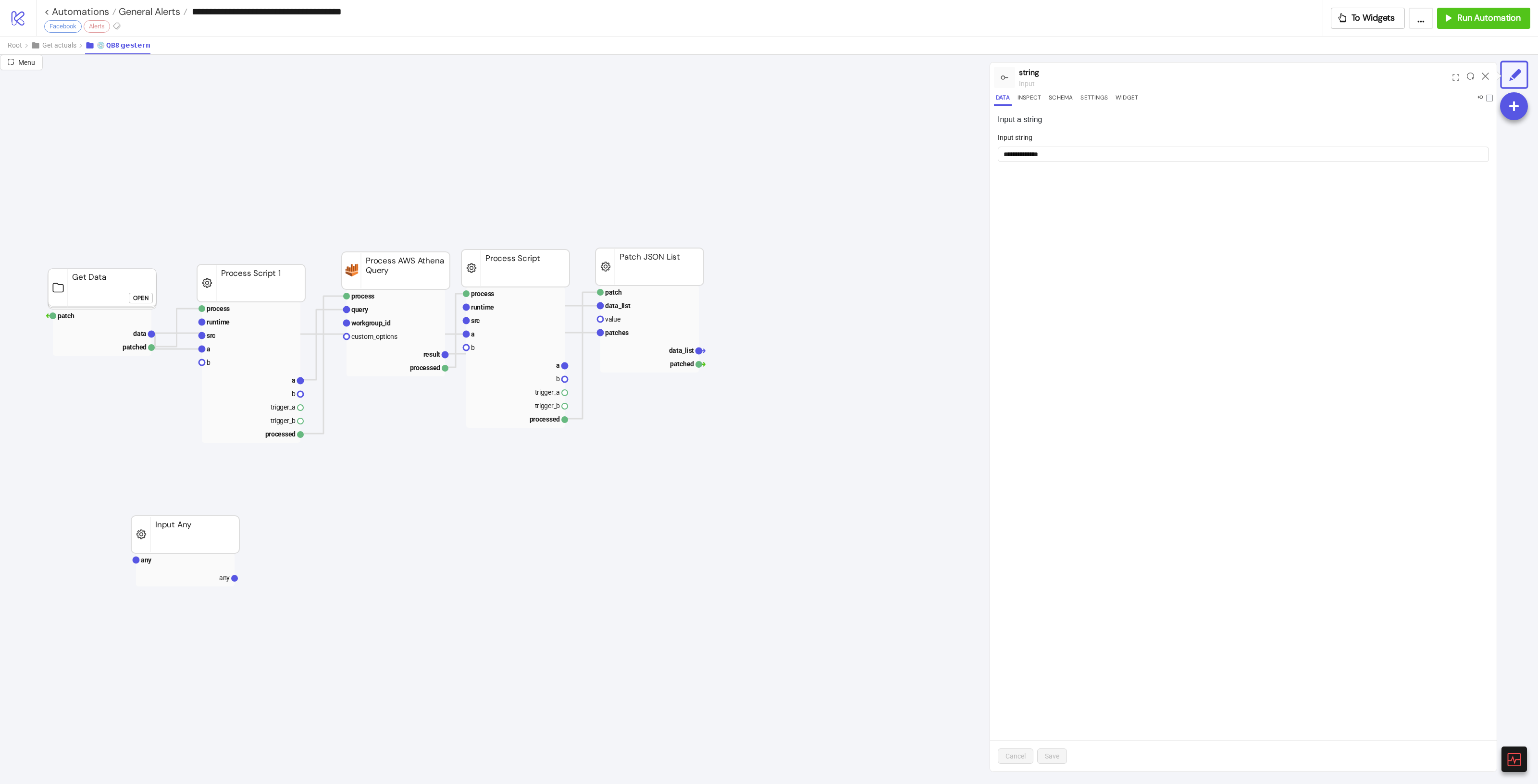
click at [143, 305] on foreignobject "Open" at bounding box center [143, 301] width 29 height 19
click at [143, 301] on div "Open" at bounding box center [141, 297] width 15 height 11
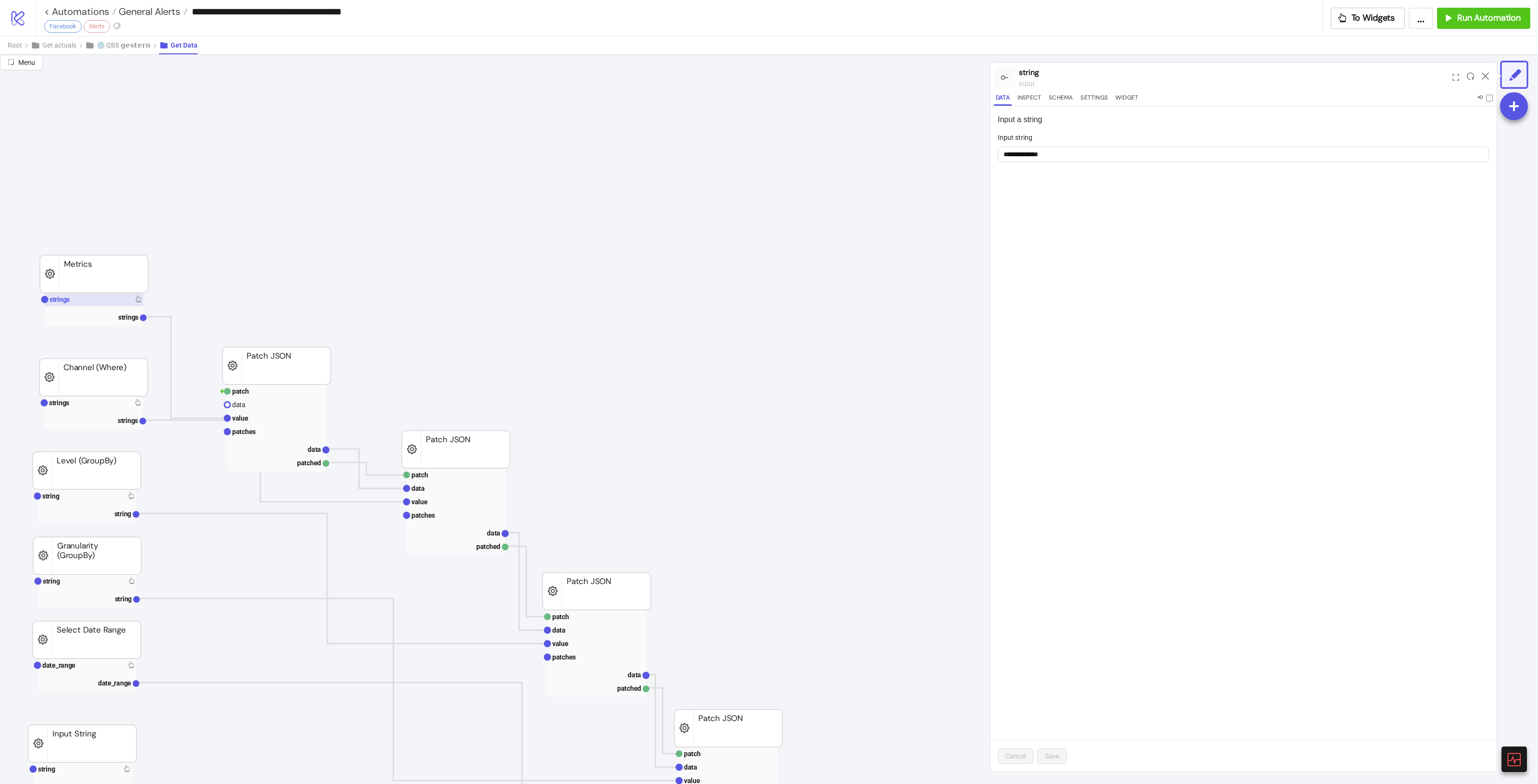
click at [117, 297] on rect at bounding box center [93, 299] width 99 height 14
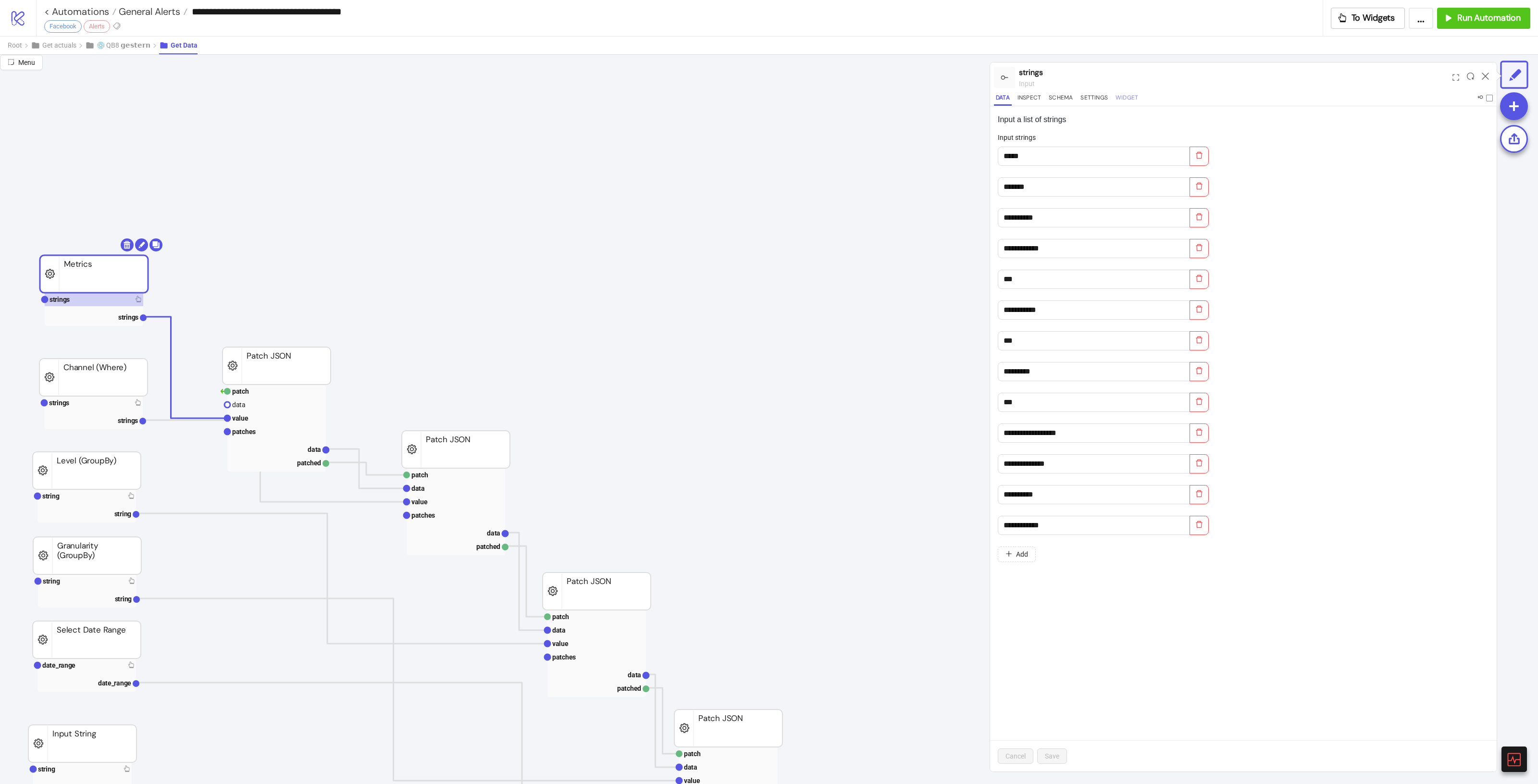
click at [1119, 102] on button "Widget" at bounding box center [1126, 99] width 27 height 13
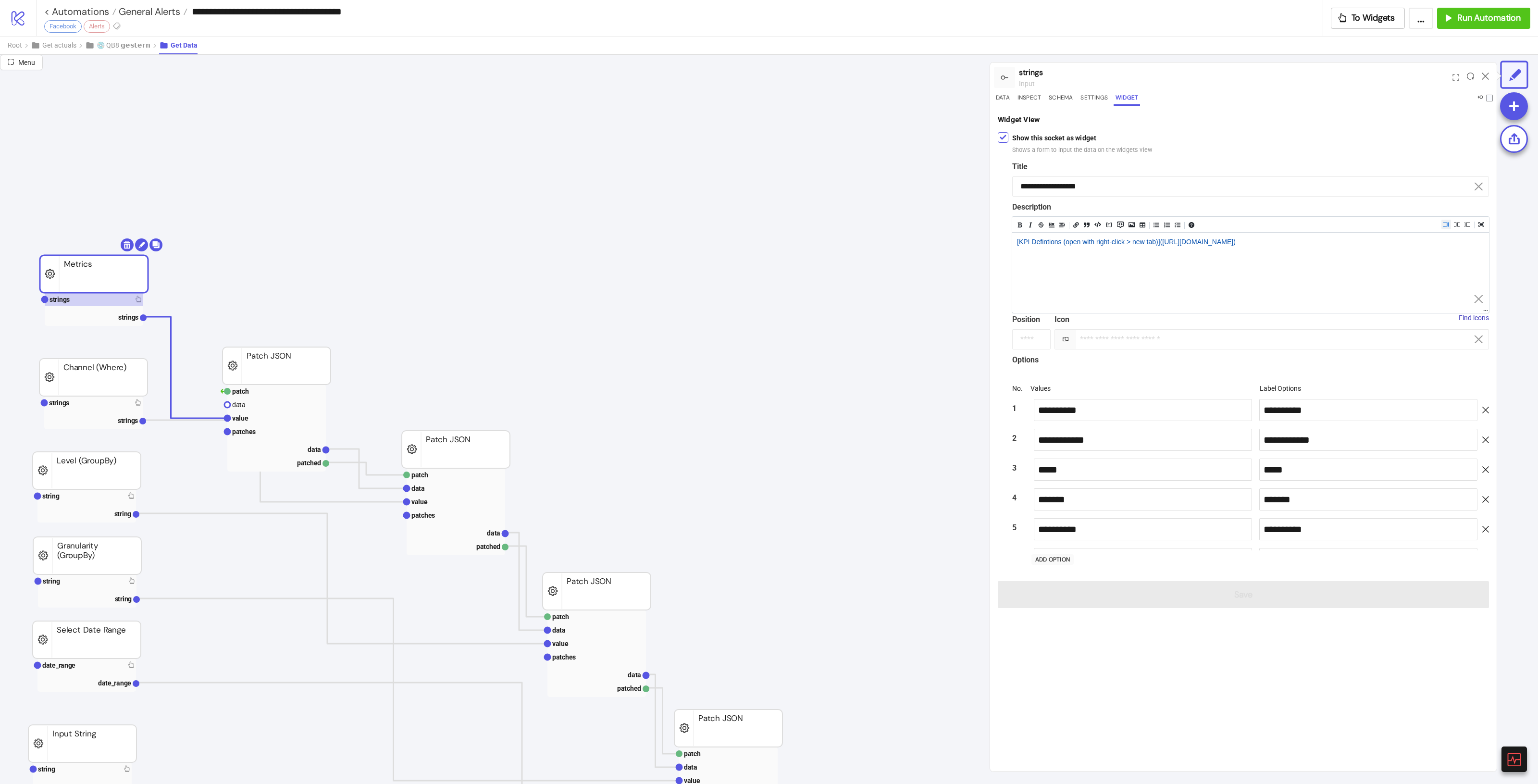
scroll to position [3268, 0]
click at [1008, 138] on div "Show this socket as widget Shows a form to input the data on the widgets view" at bounding box center [1243, 143] width 491 height 26
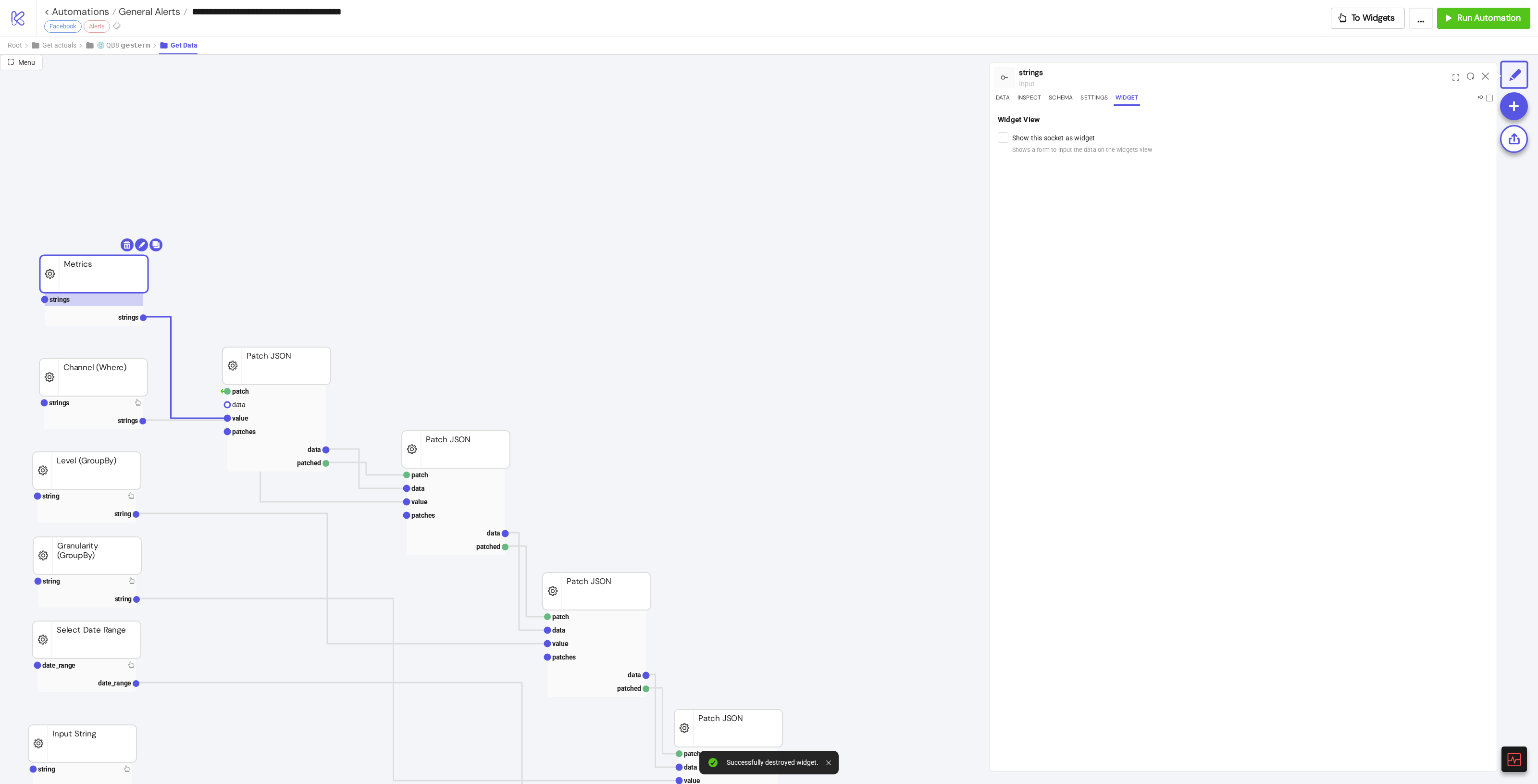
drag, startPoint x: 147, startPoint y: 392, endPoint x: 135, endPoint y: 399, distance: 13.9
click at [147, 392] on rect at bounding box center [93, 377] width 108 height 38
click at [135, 399] on rect at bounding box center [93, 403] width 99 height 14
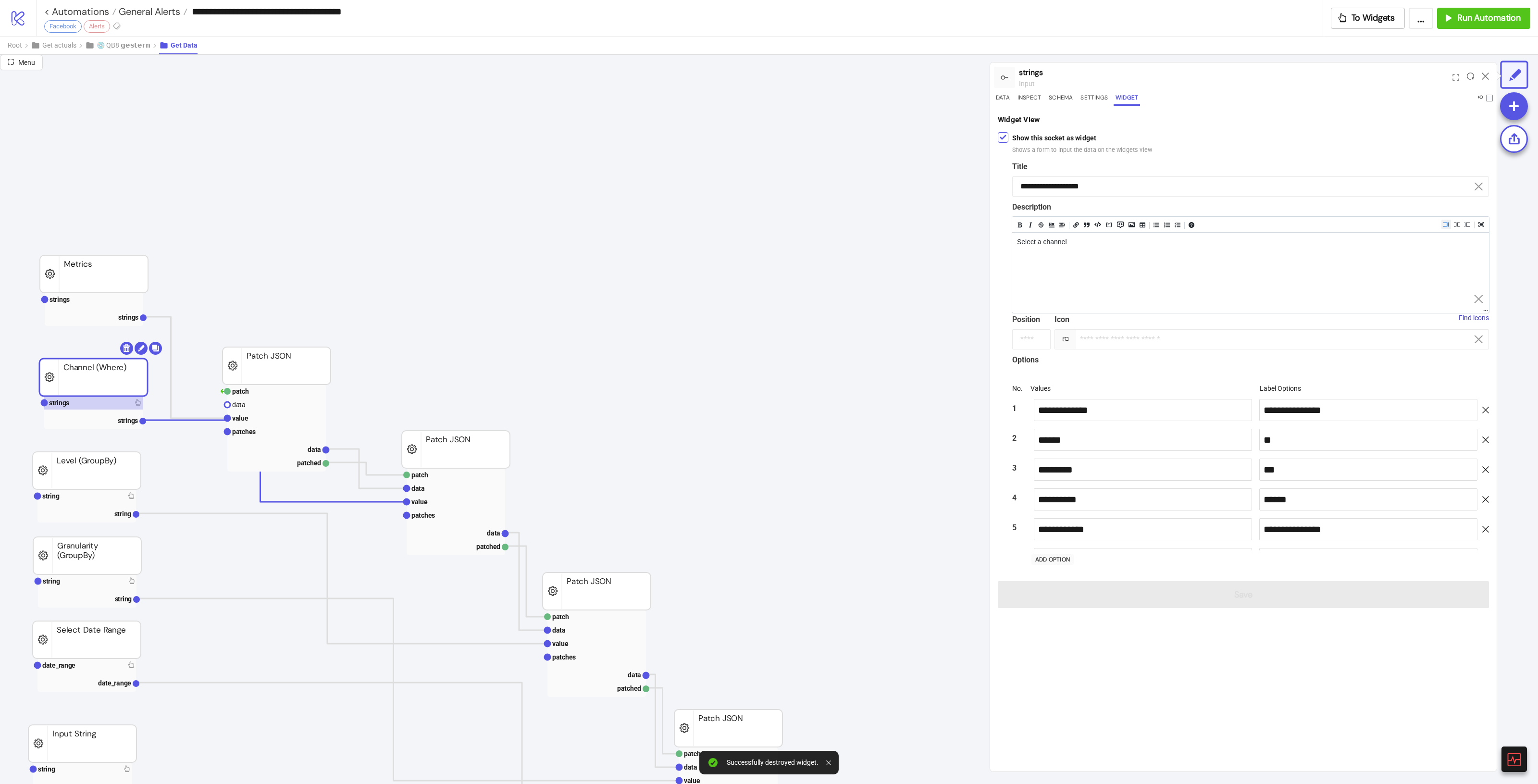
scroll to position [51, 0]
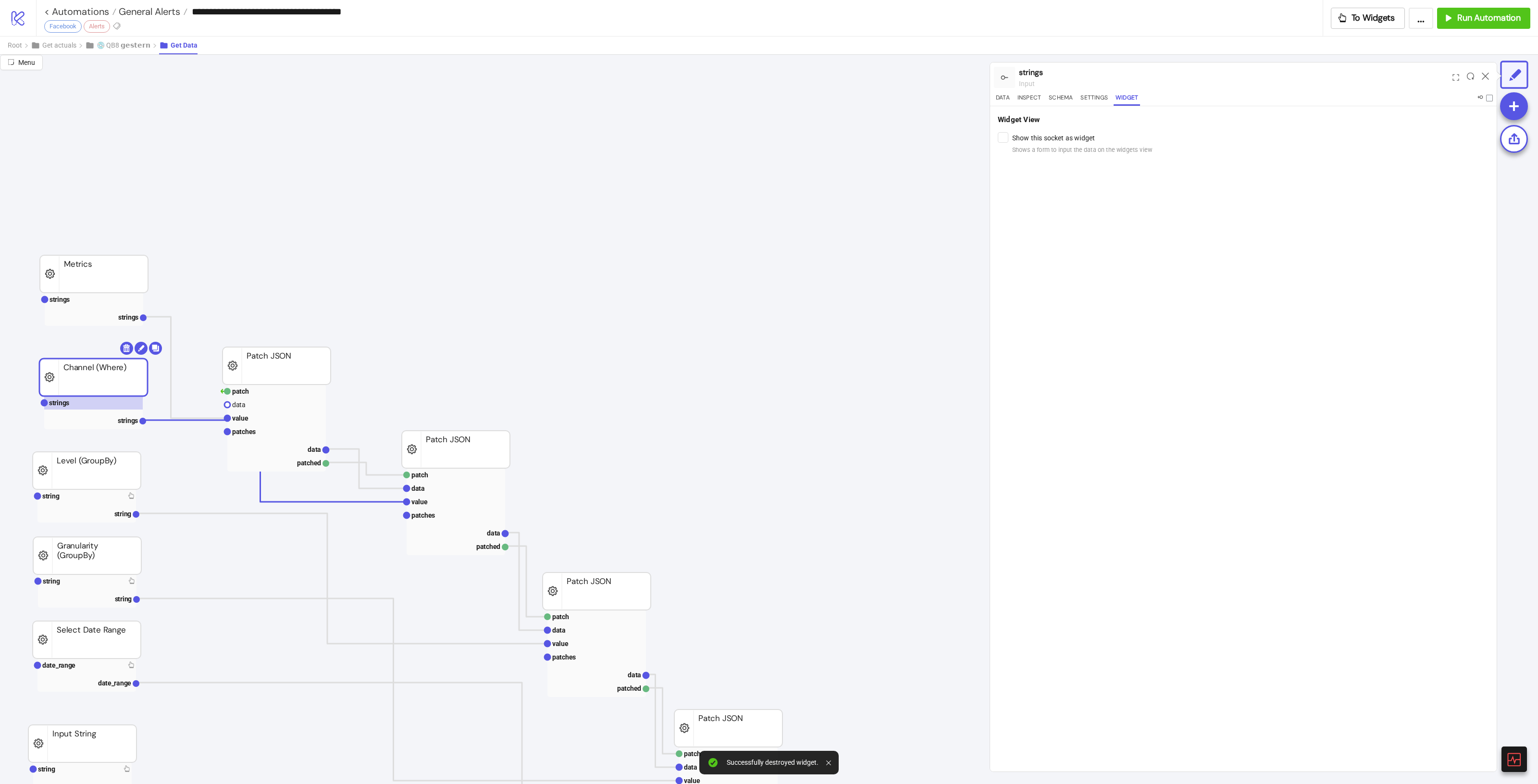
click at [101, 506] on rect at bounding box center [87, 506] width 99 height 33
click at [101, 500] on rect at bounding box center [87, 496] width 99 height 14
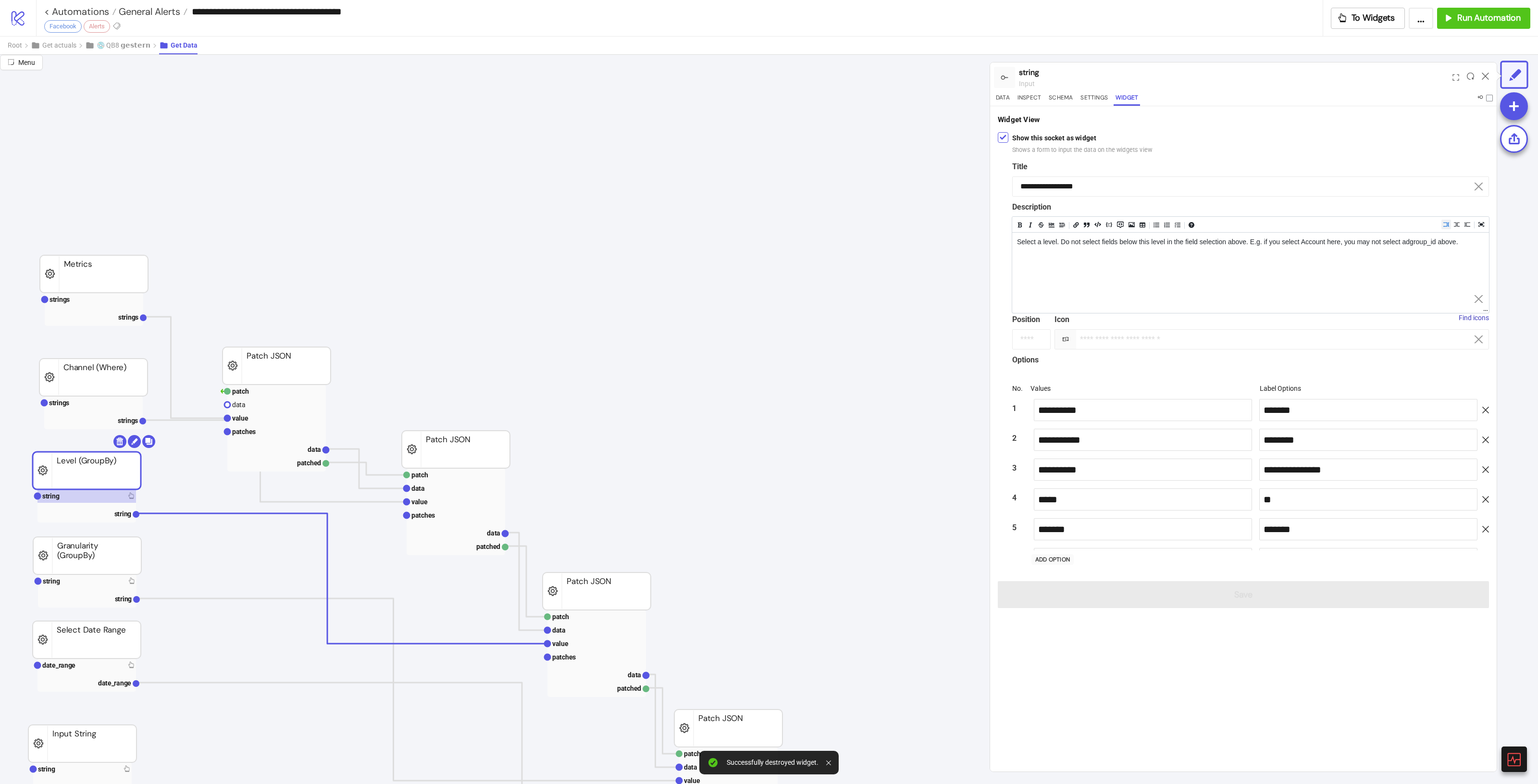
scroll to position [111, 0]
click at [1010, 137] on div "Show this socket as widget Shows a form to input the data on the widgets view" at bounding box center [1243, 143] width 491 height 26
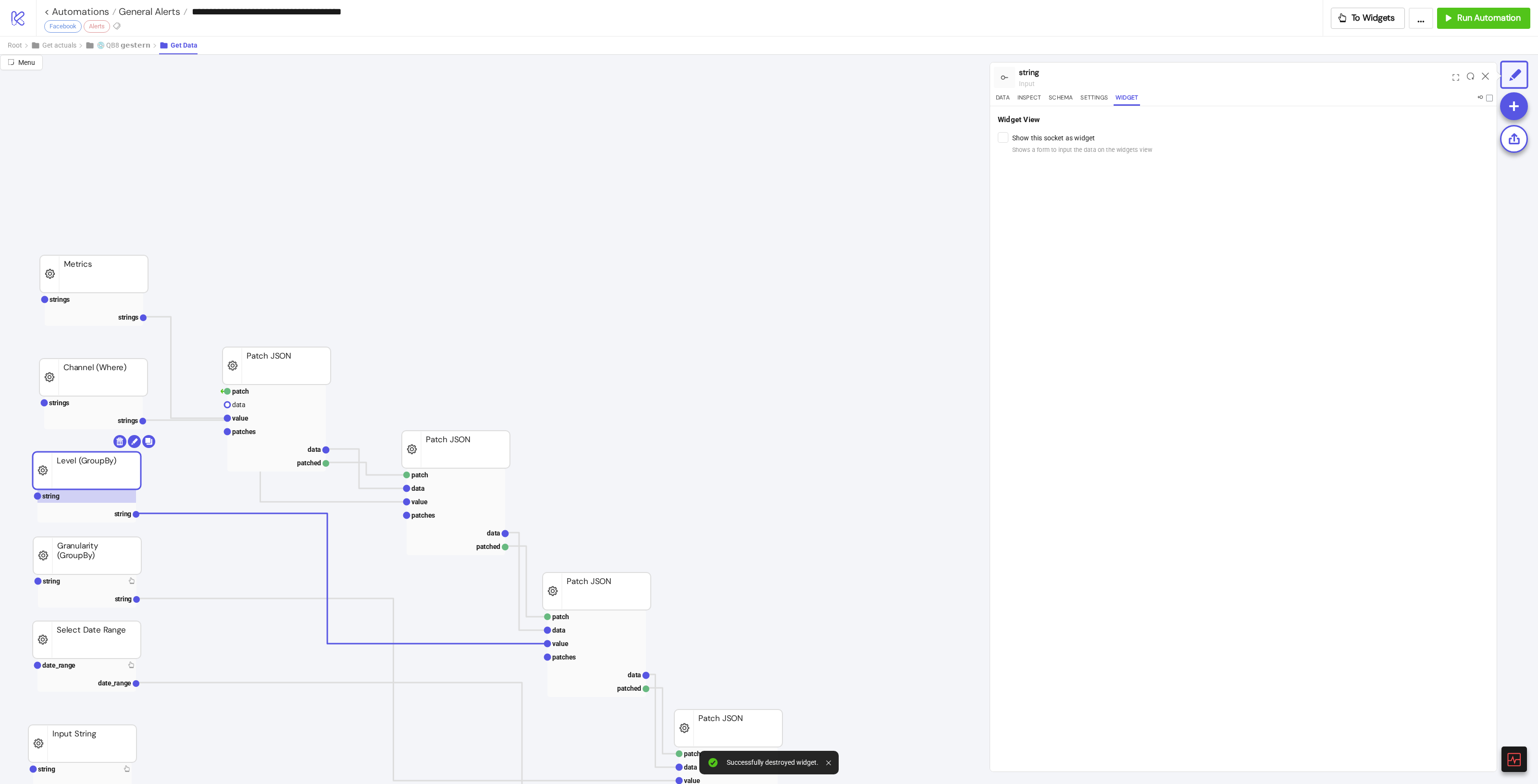
scroll to position [60, 0]
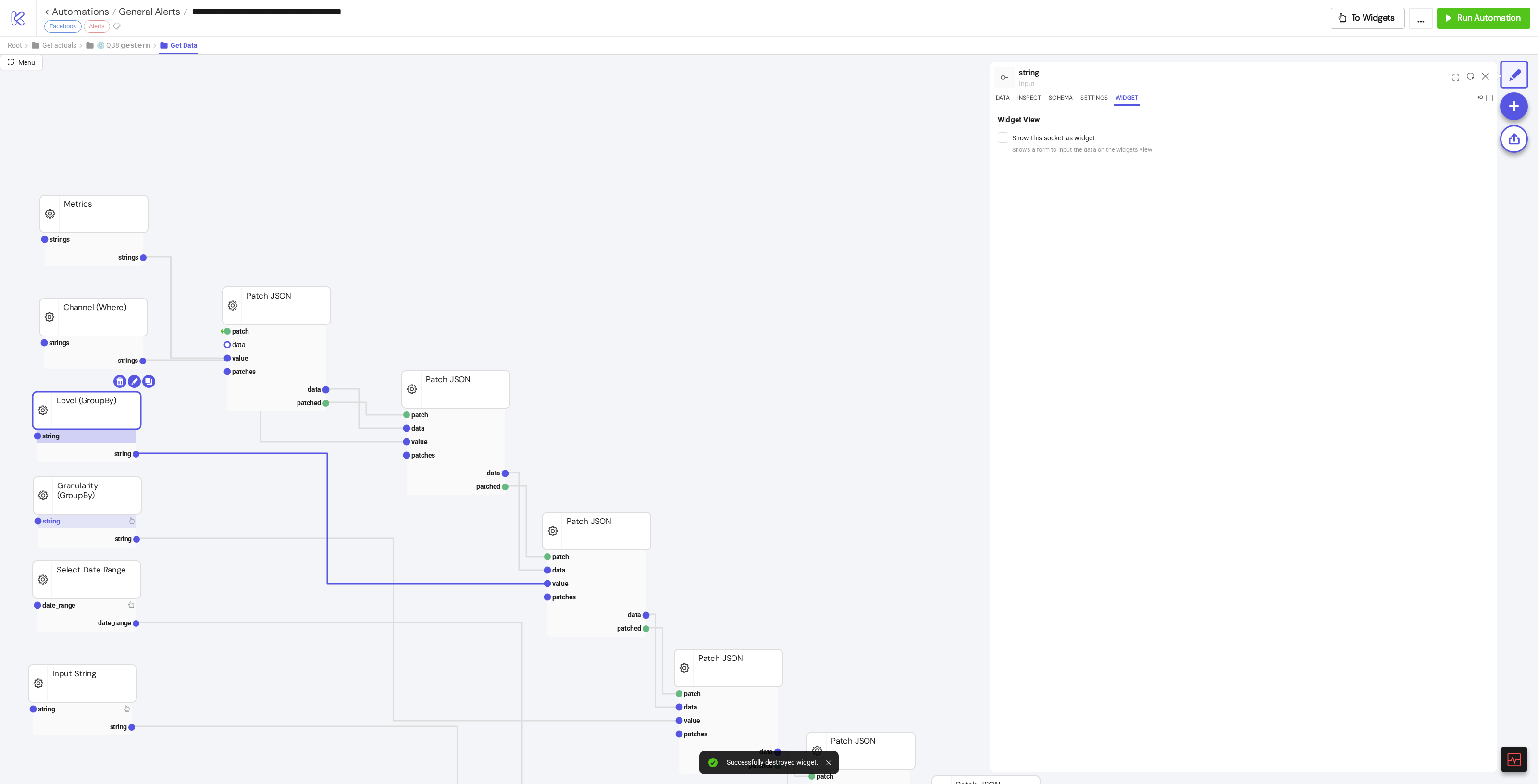
drag, startPoint x: 57, startPoint y: 517, endPoint x: 231, endPoint y: 504, distance: 174.5
click at [57, 517] on text "string" at bounding box center [51, 520] width 17 height 8
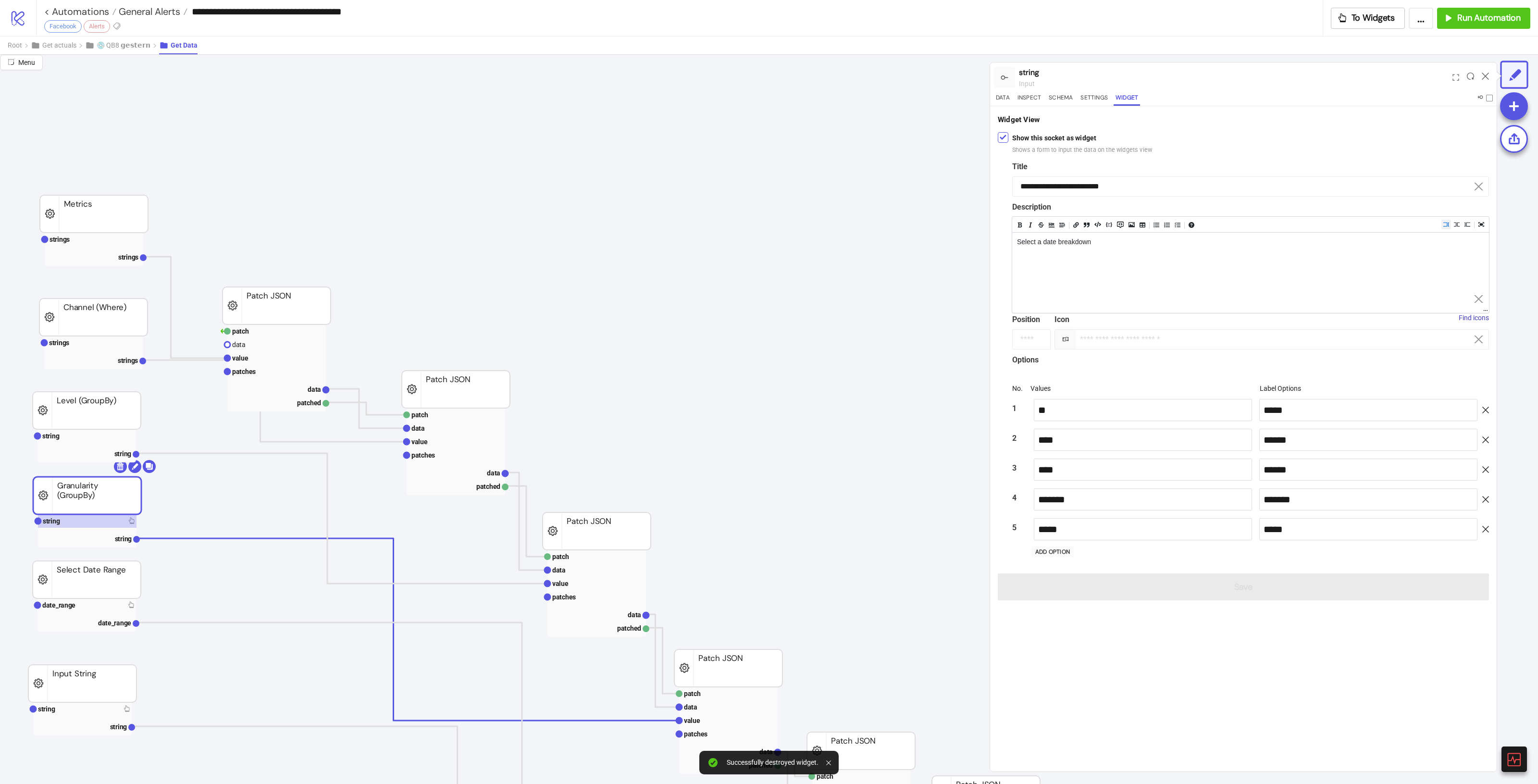
click at [1011, 135] on div "Show this socket as widget Shows a form to input the data on the widgets view" at bounding box center [1243, 143] width 491 height 26
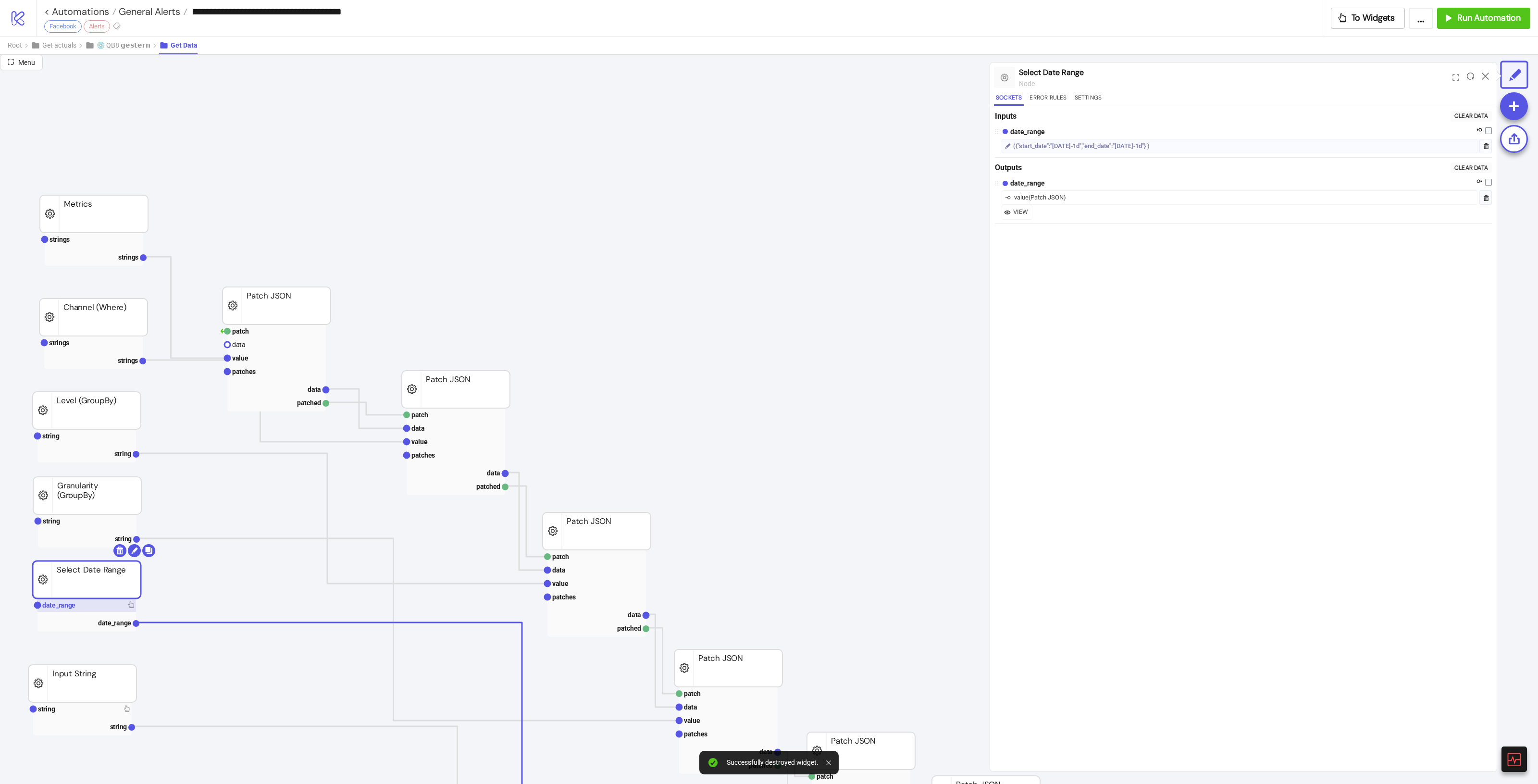
drag, startPoint x: 80, startPoint y: 602, endPoint x: 87, endPoint y: 603, distance: 7.1
click at [80, 602] on rect at bounding box center [87, 605] width 99 height 14
click at [1132, 93] on button "Widget" at bounding box center [1126, 99] width 27 height 13
click at [71, 718] on rect at bounding box center [82, 718] width 99 height 33
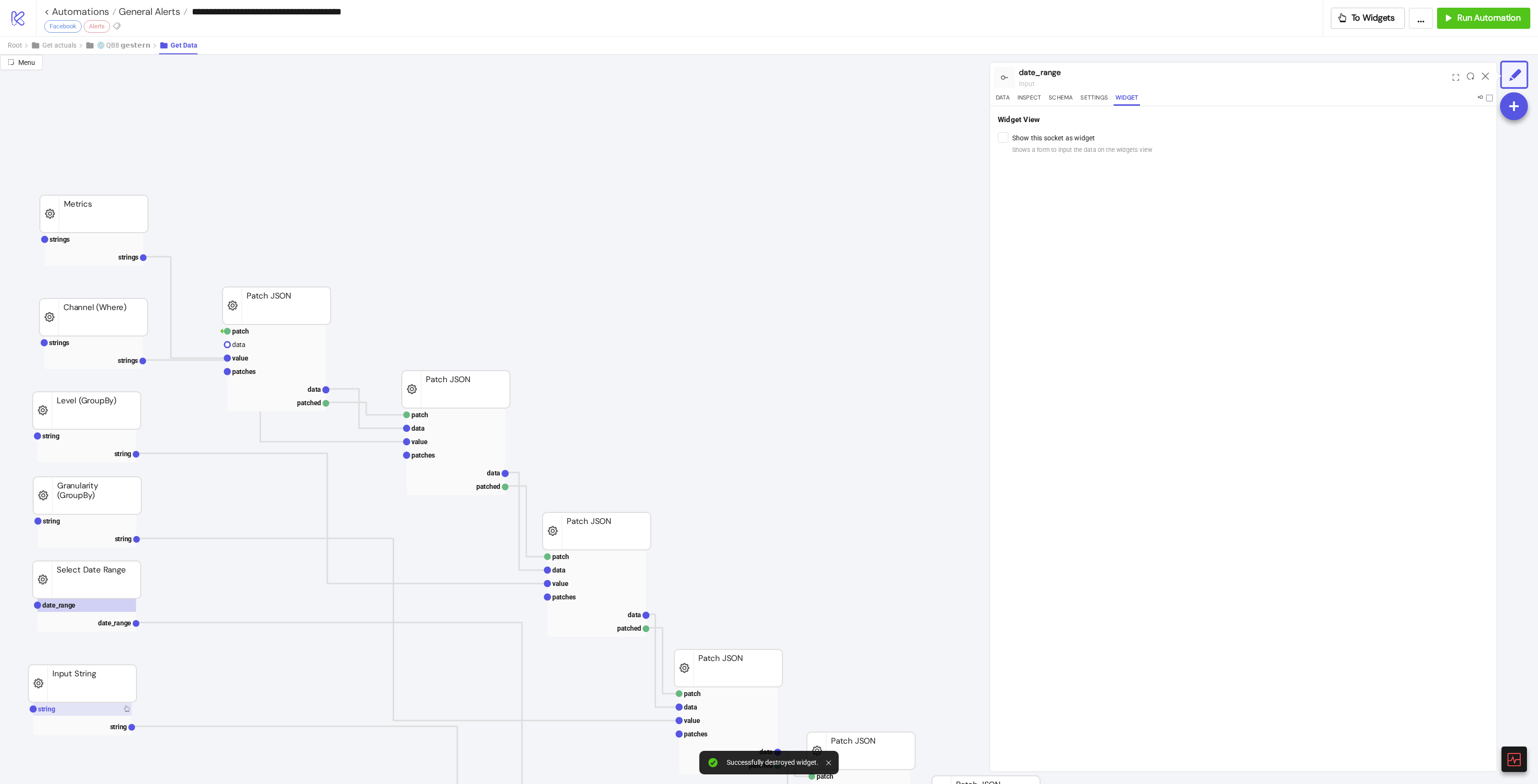
click at [124, 714] on rect at bounding box center [82, 709] width 99 height 14
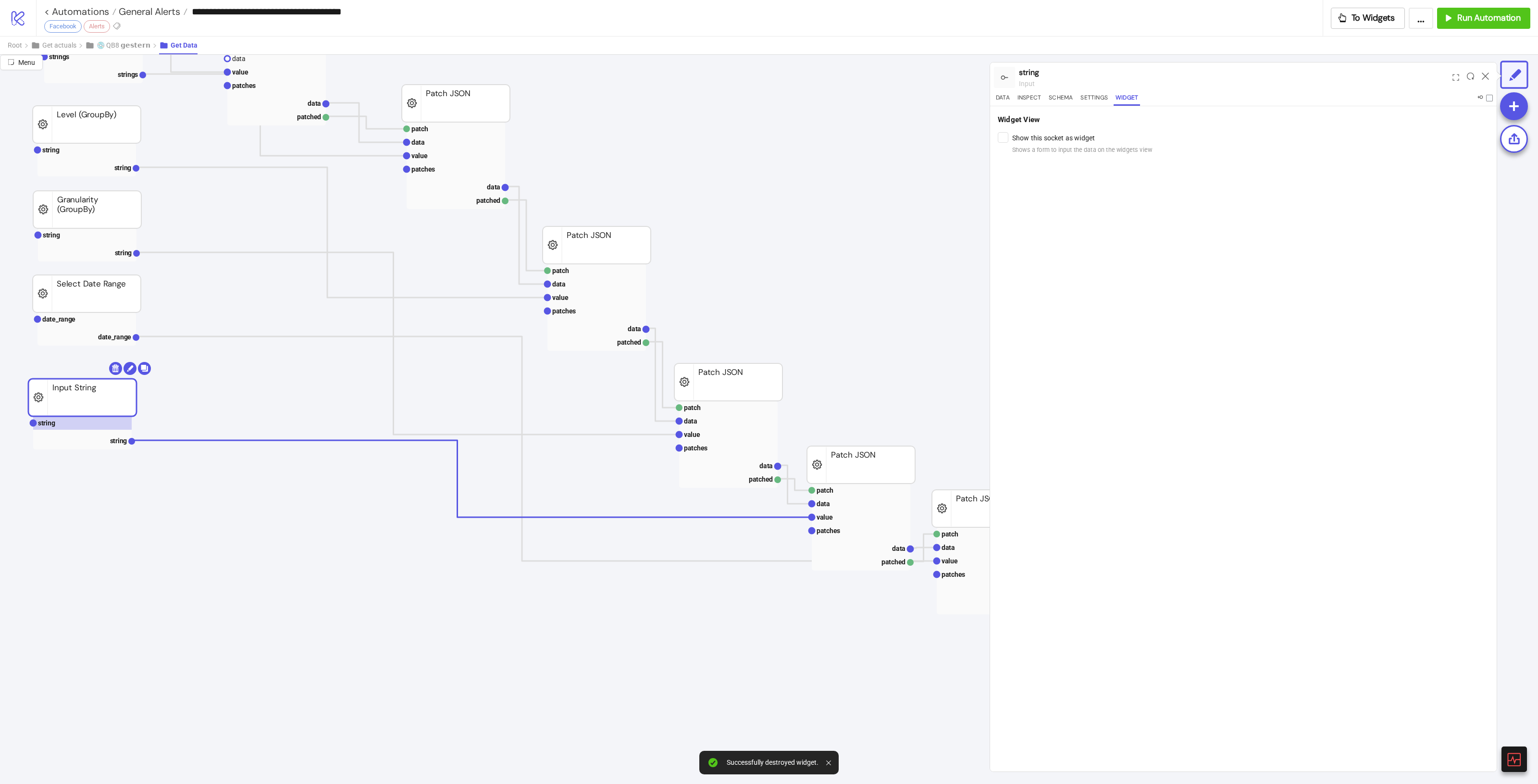
scroll to position [240, 0]
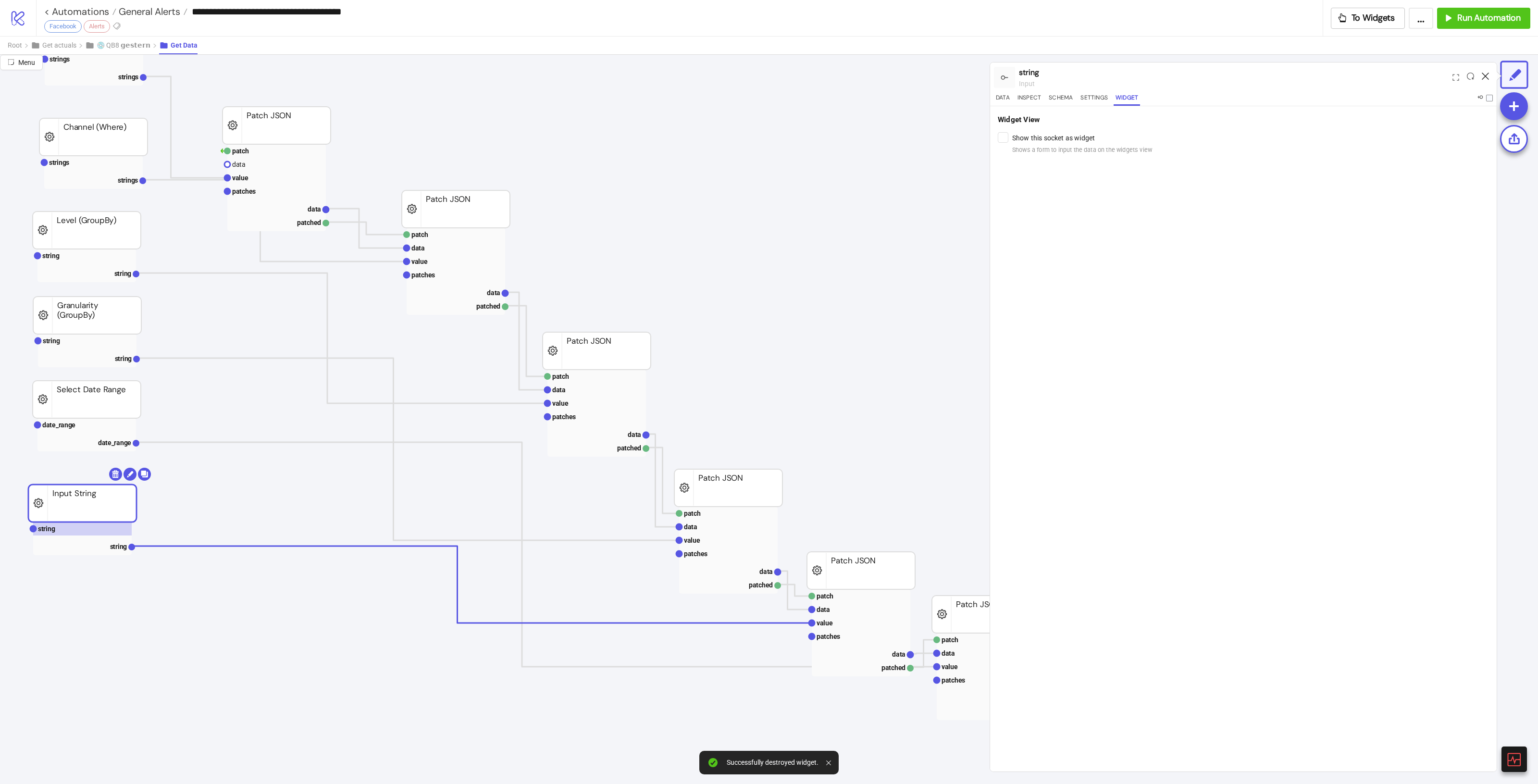
click at [1486, 77] on icon at bounding box center [1486, 76] width 7 height 7
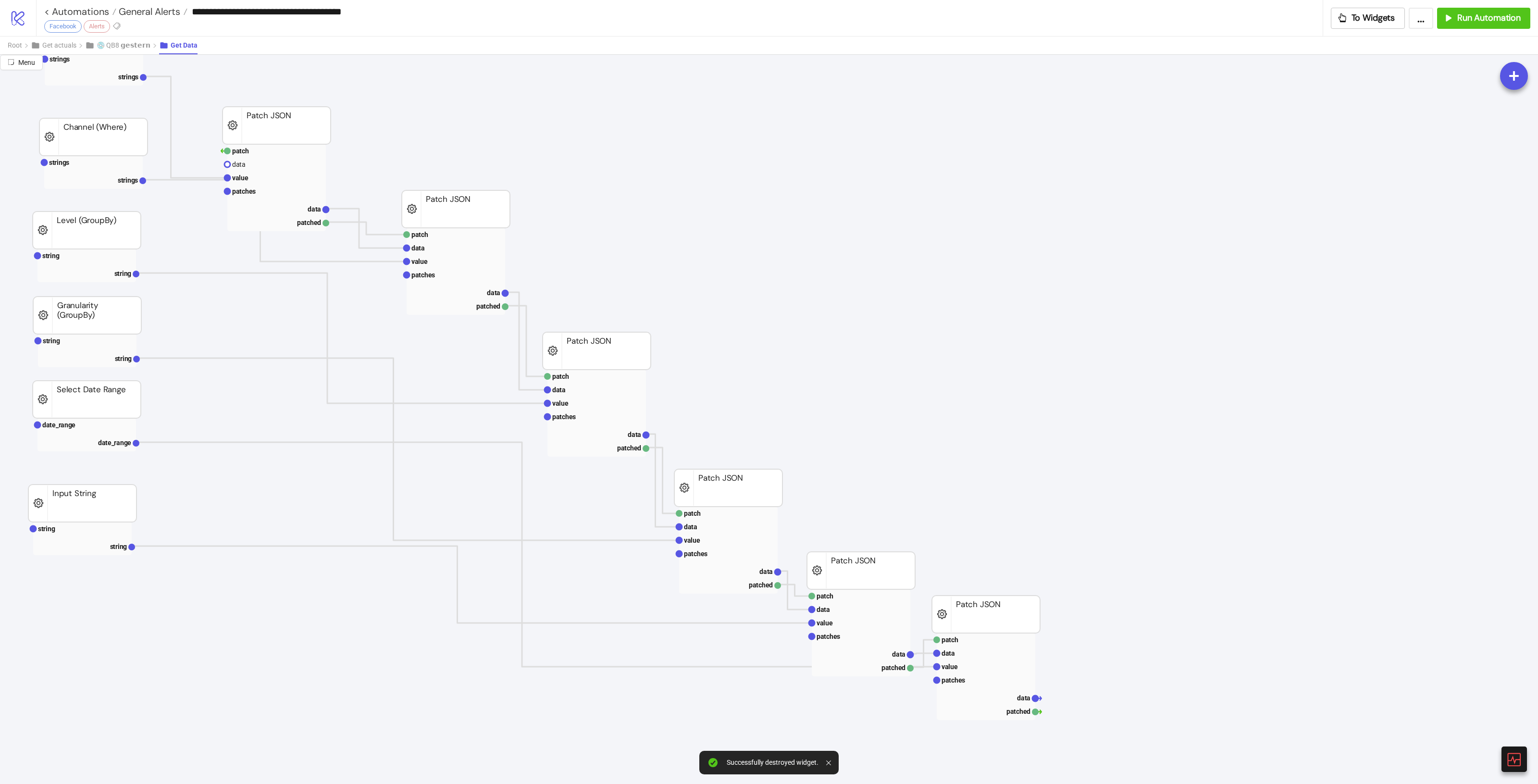
click at [838, 302] on icon "strings strings Channel (Where) patch data value patches data patched Patch JSO…" at bounding box center [1095, 775] width 2190 height 1922
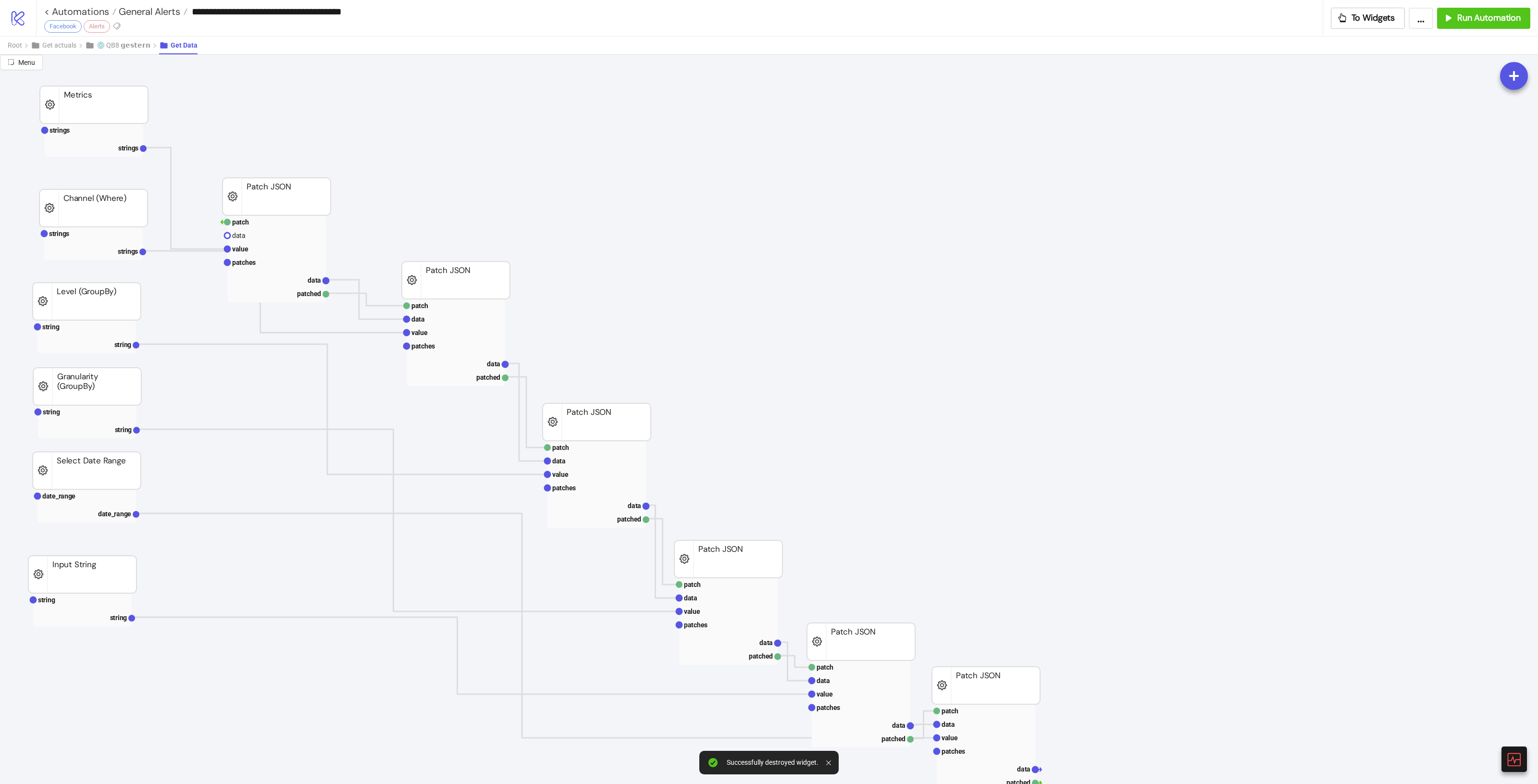
scroll to position [0, 0]
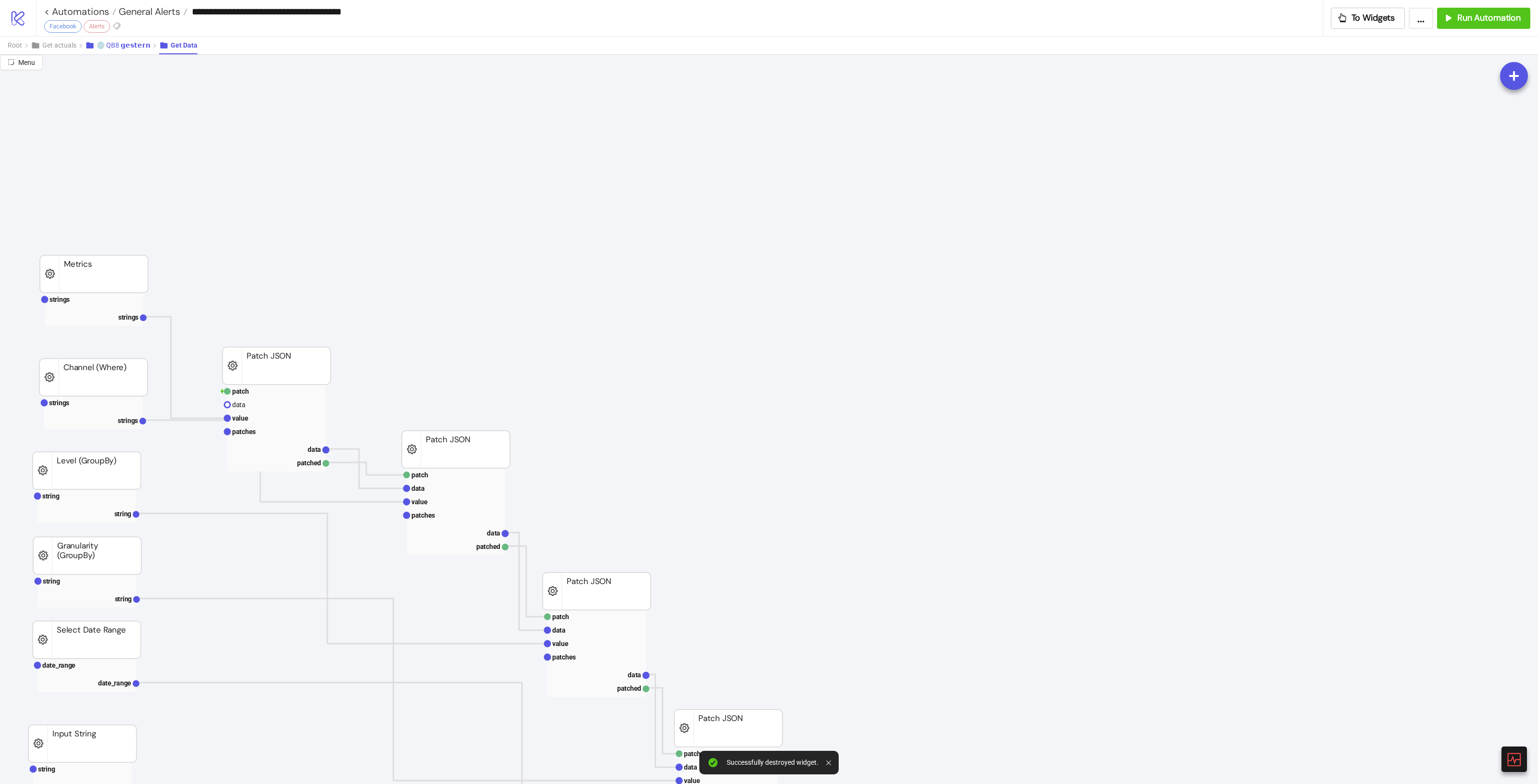
click at [135, 40] on button "💿 QB8 𝗴𝗲𝘀𝘁𝗲𝗿𝗻" at bounding box center [122, 45] width 74 height 18
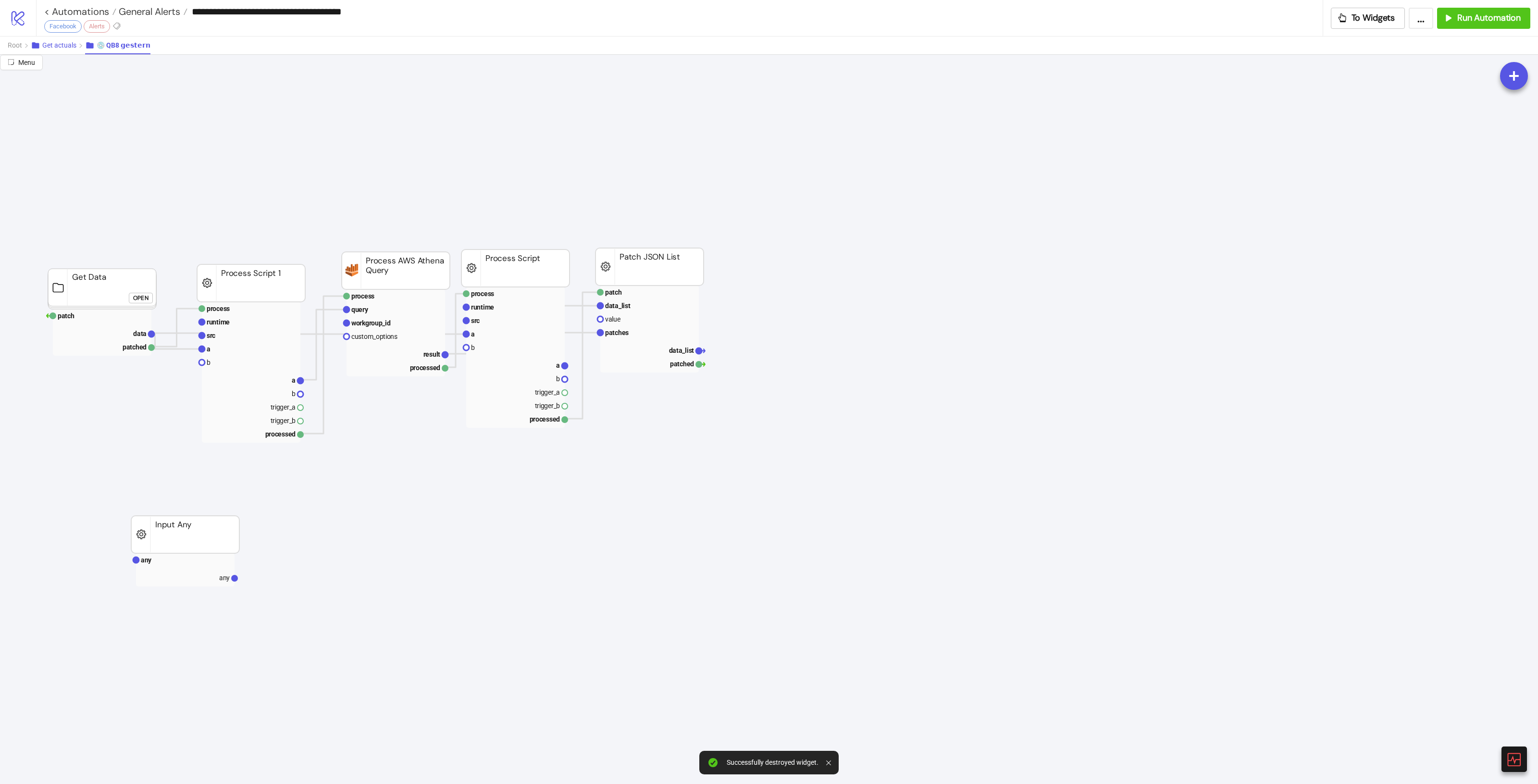
click at [76, 45] on button "Get actuals" at bounding box center [57, 45] width 54 height 18
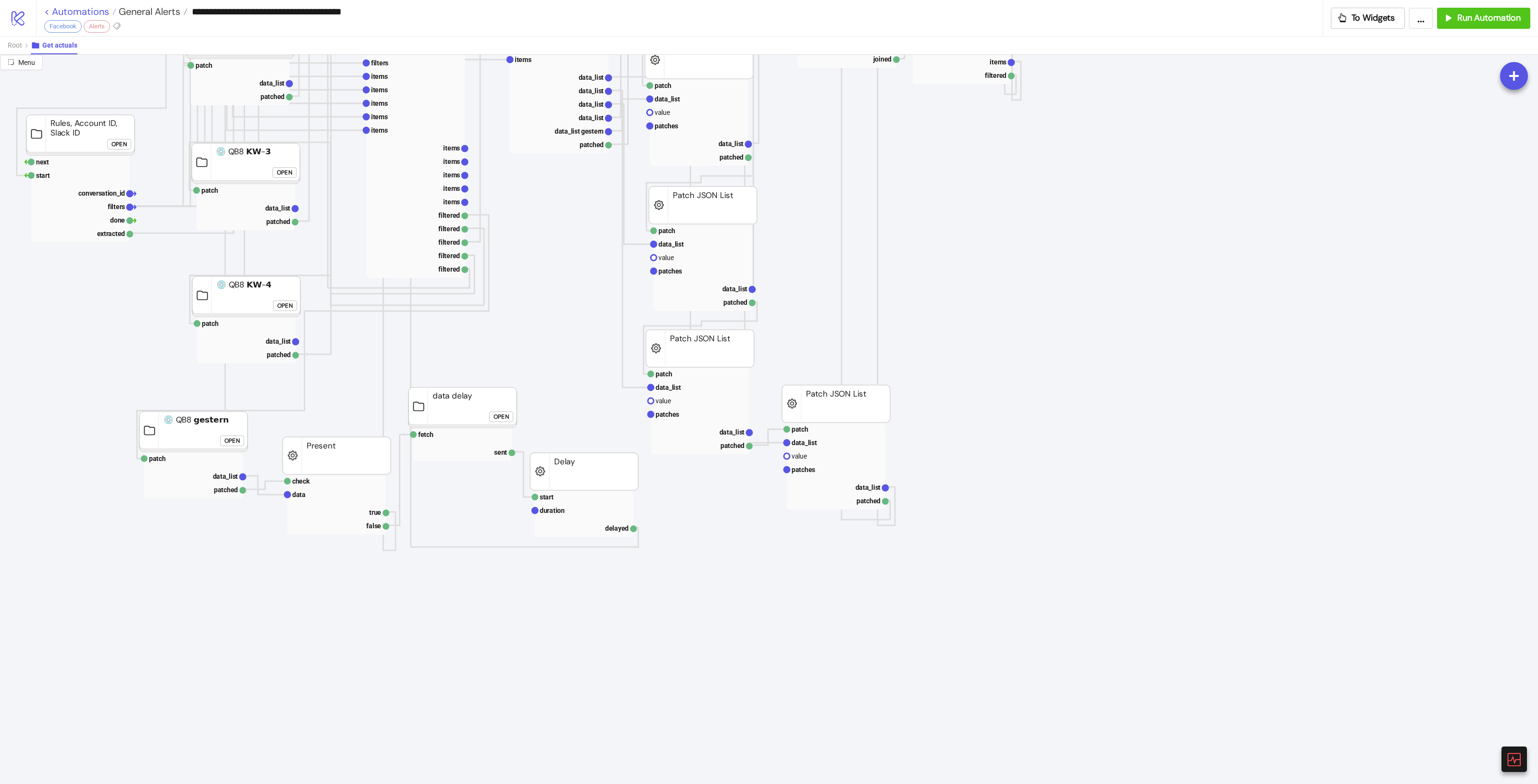
scroll to position [60, 0]
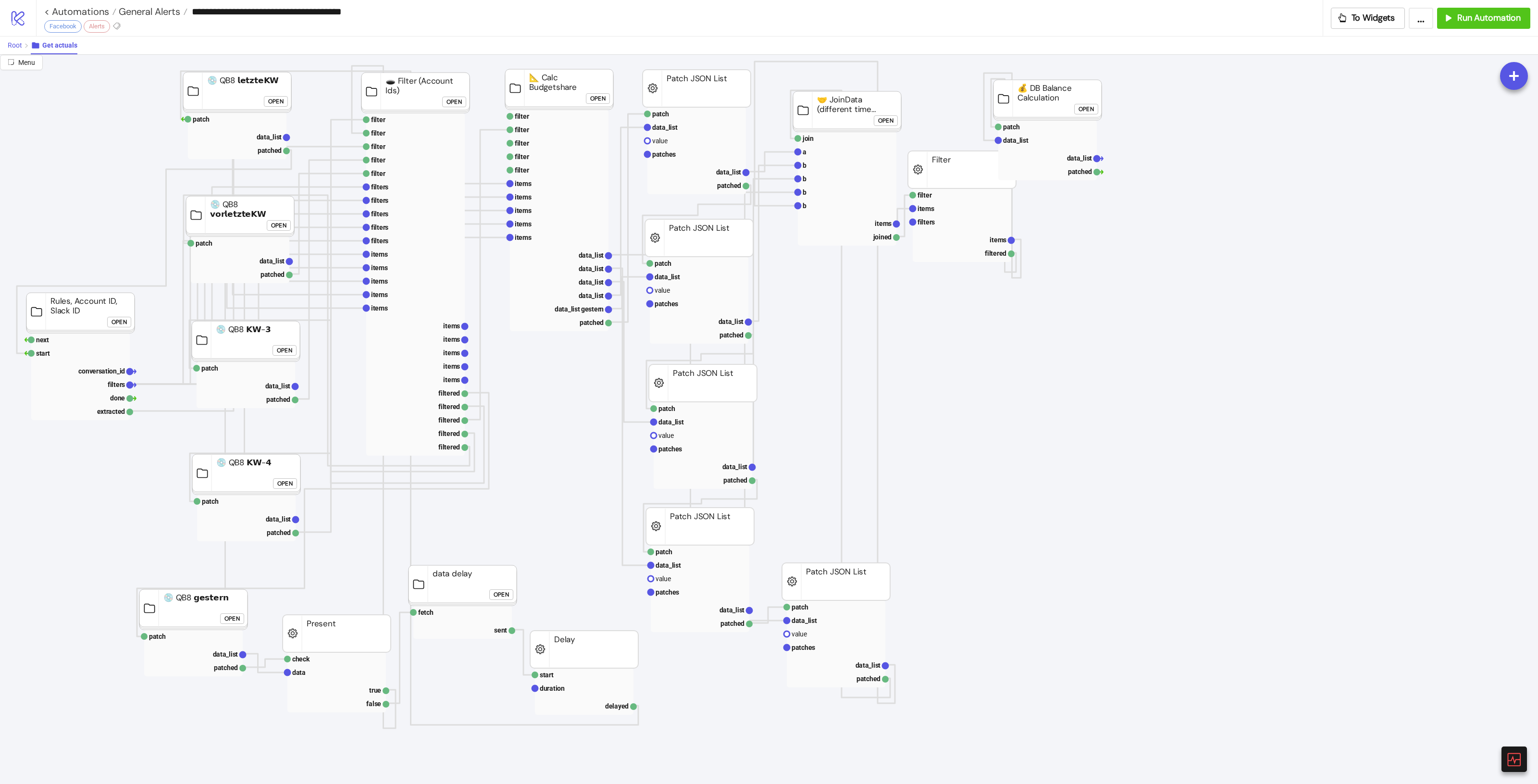
click at [13, 48] on span "Root" at bounding box center [15, 45] width 15 height 8
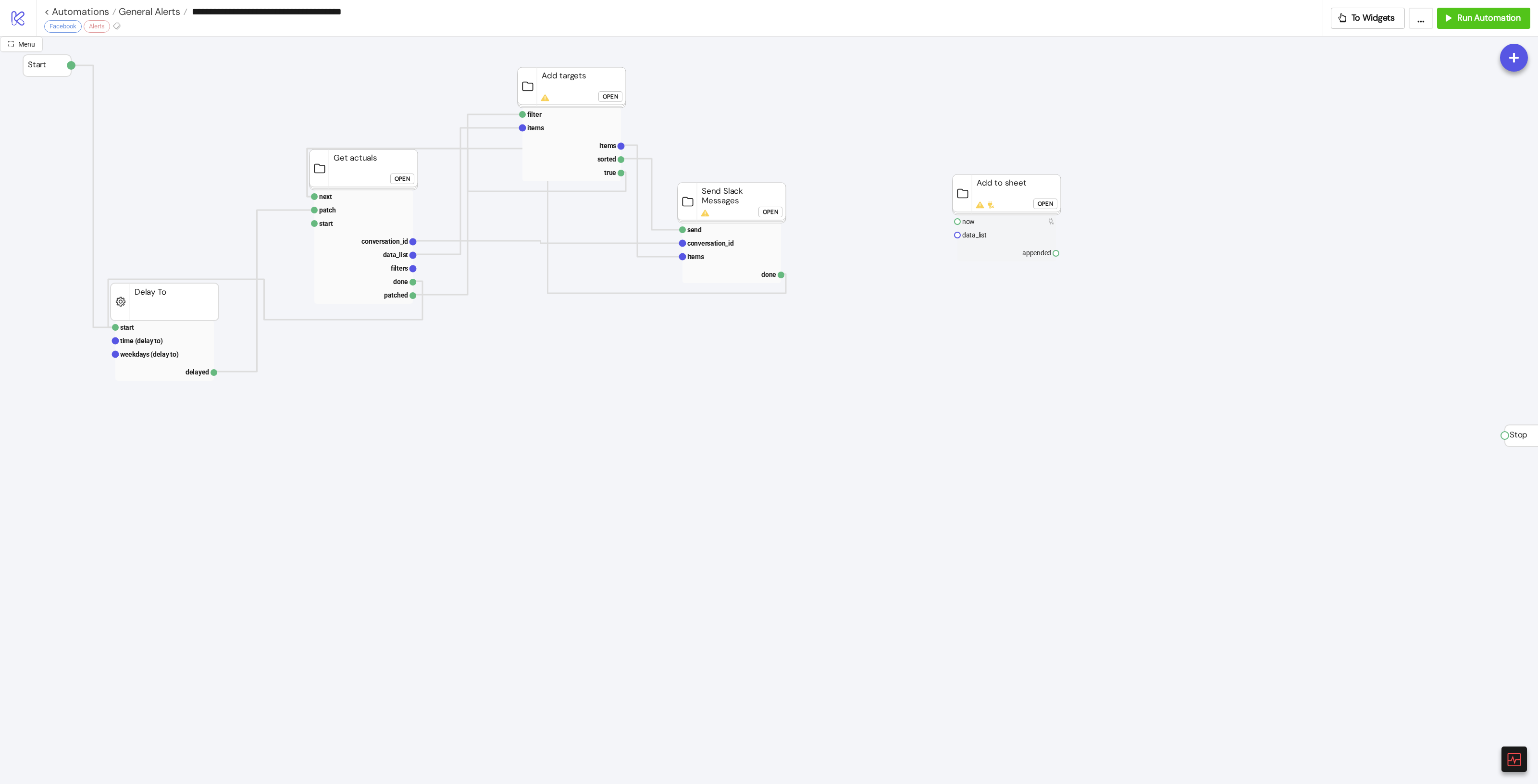
scroll to position [0, 0]
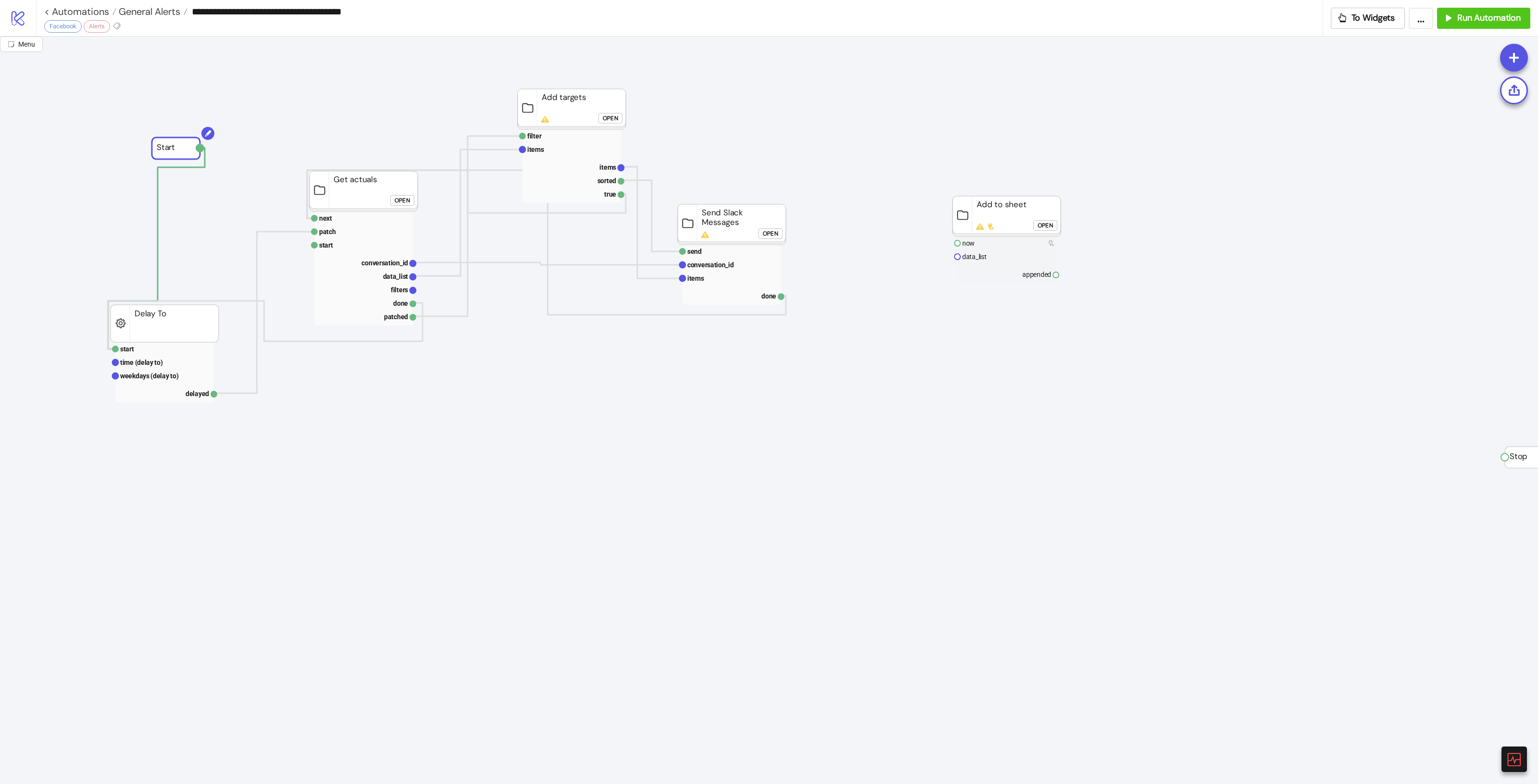
drag, startPoint x: 30, startPoint y: 83, endPoint x: 191, endPoint y: 148, distance: 173.6
drag, startPoint x: 202, startPoint y: 344, endPoint x: 226, endPoint y: 356, distance: 26.8
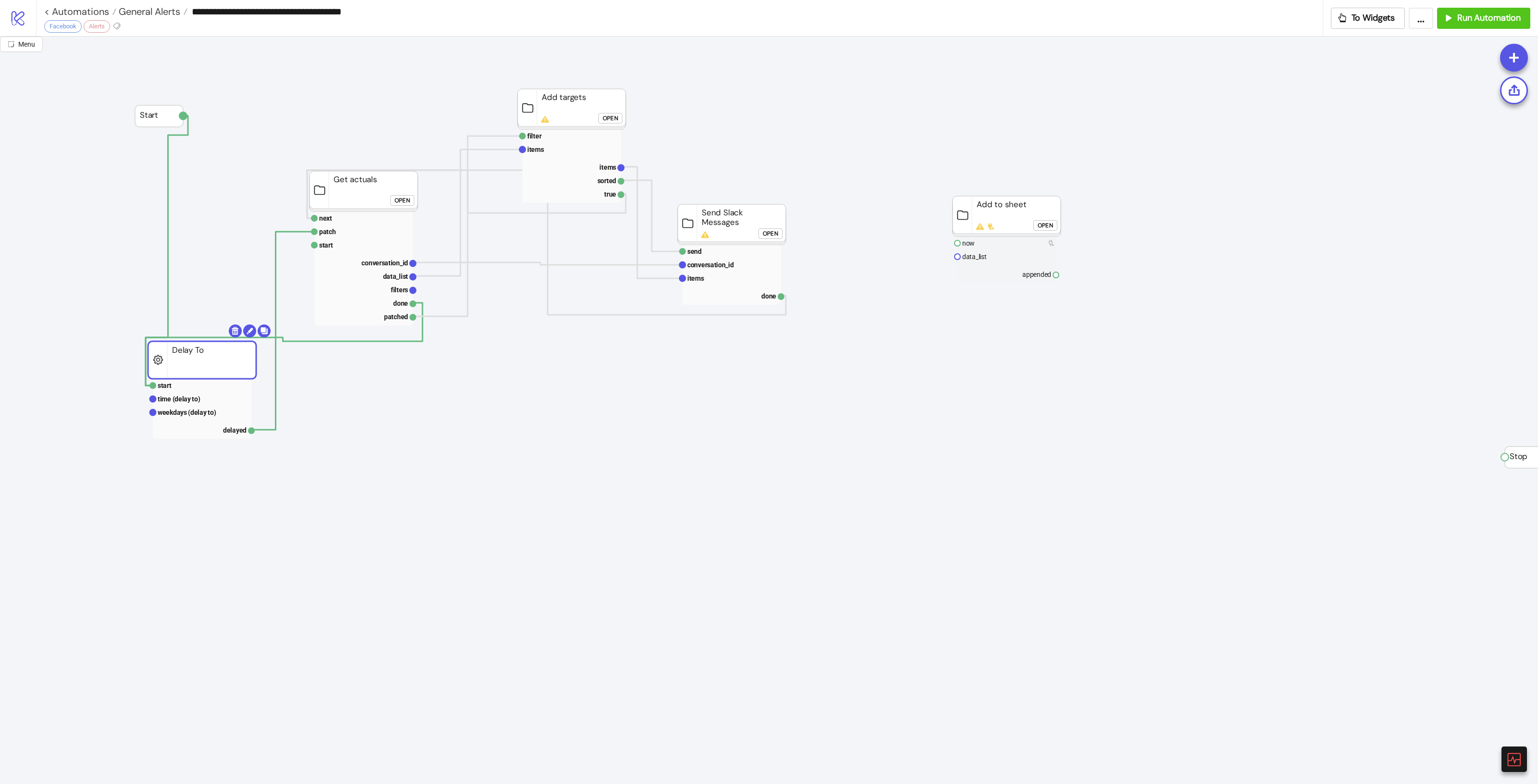
drag, startPoint x: 395, startPoint y: 221, endPoint x: 432, endPoint y: 224, distance: 37.1
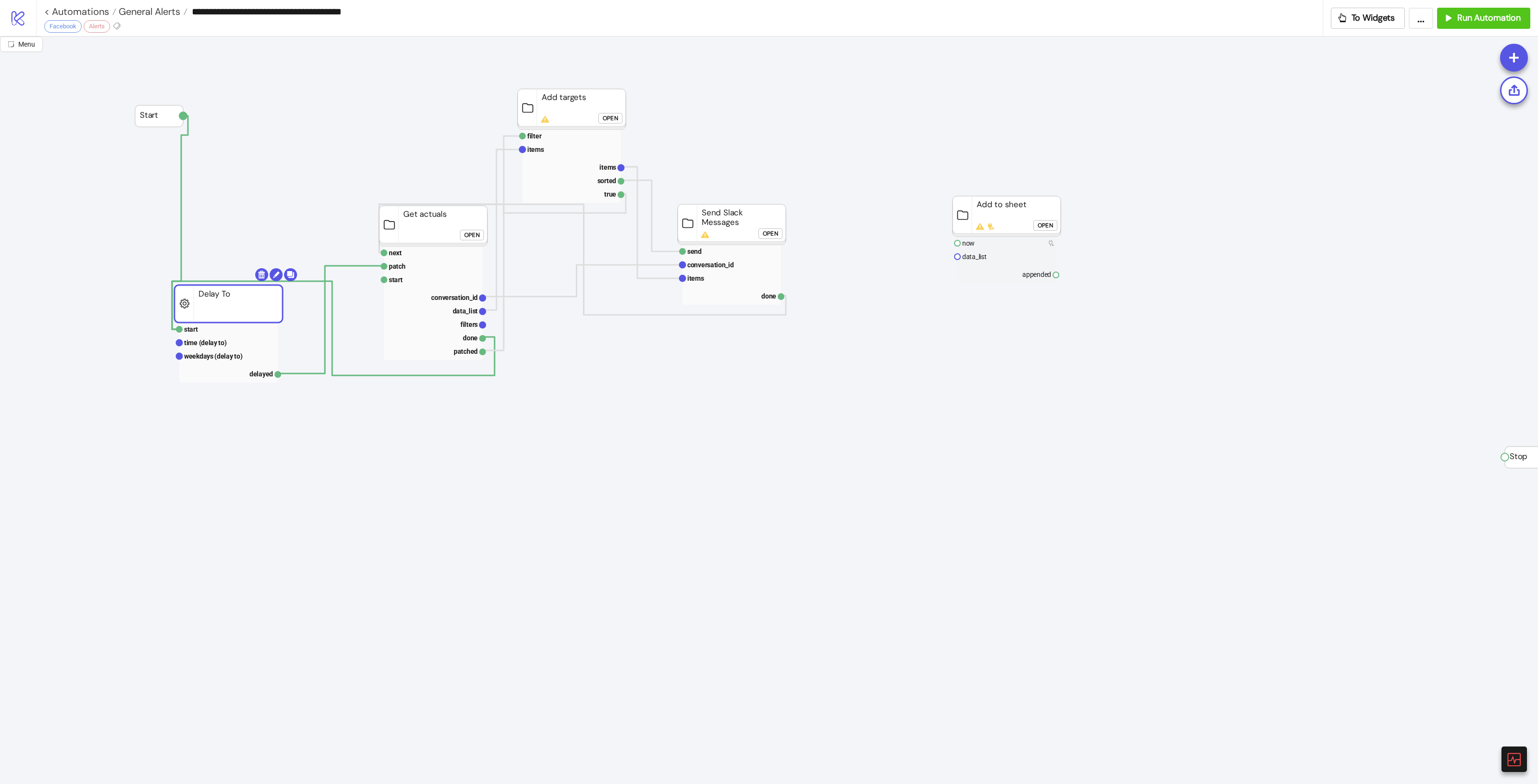
drag, startPoint x: 188, startPoint y: 366, endPoint x: 231, endPoint y: 258, distance: 116.2
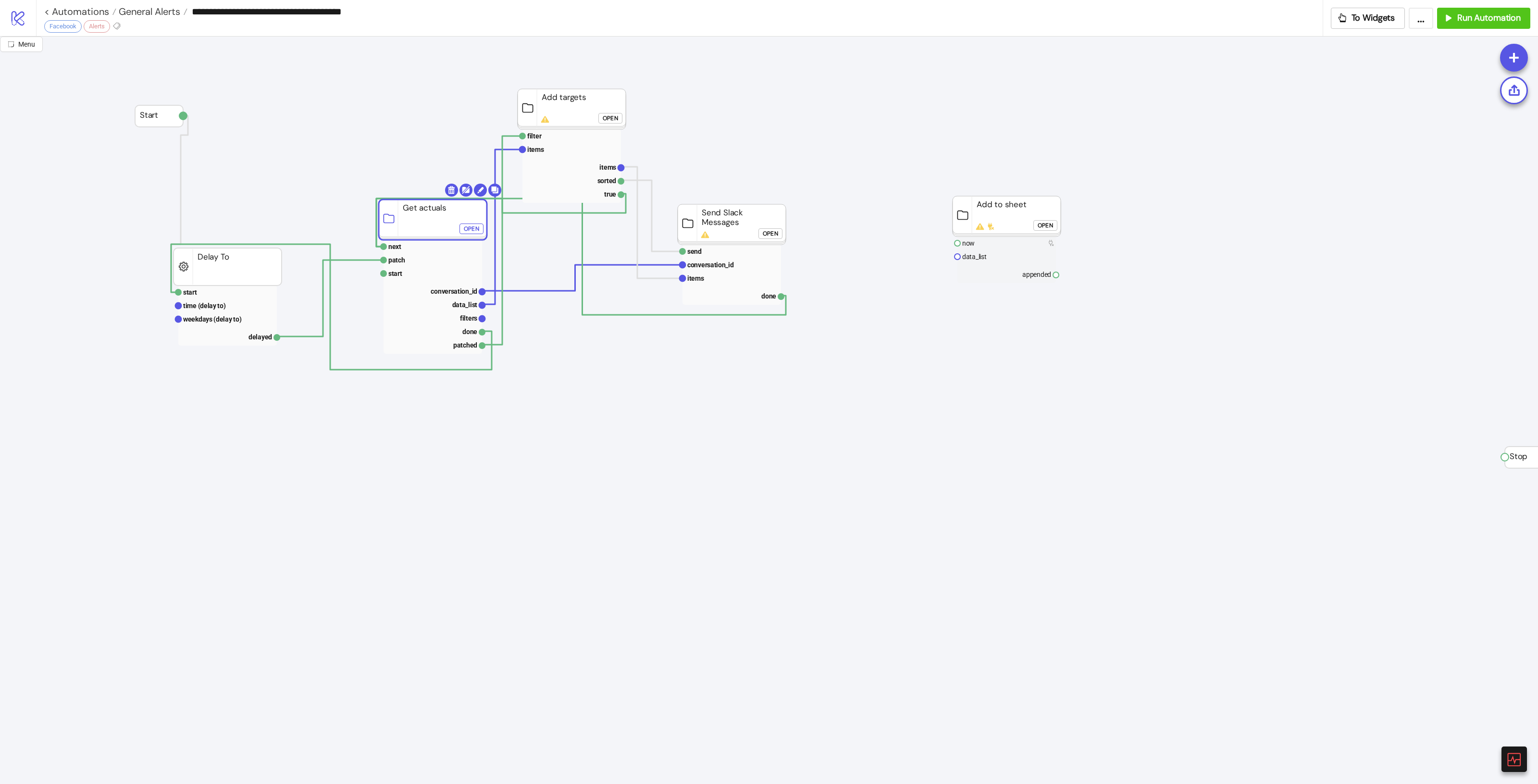
drag, startPoint x: 406, startPoint y: 229, endPoint x: 363, endPoint y: 113, distance: 123.7
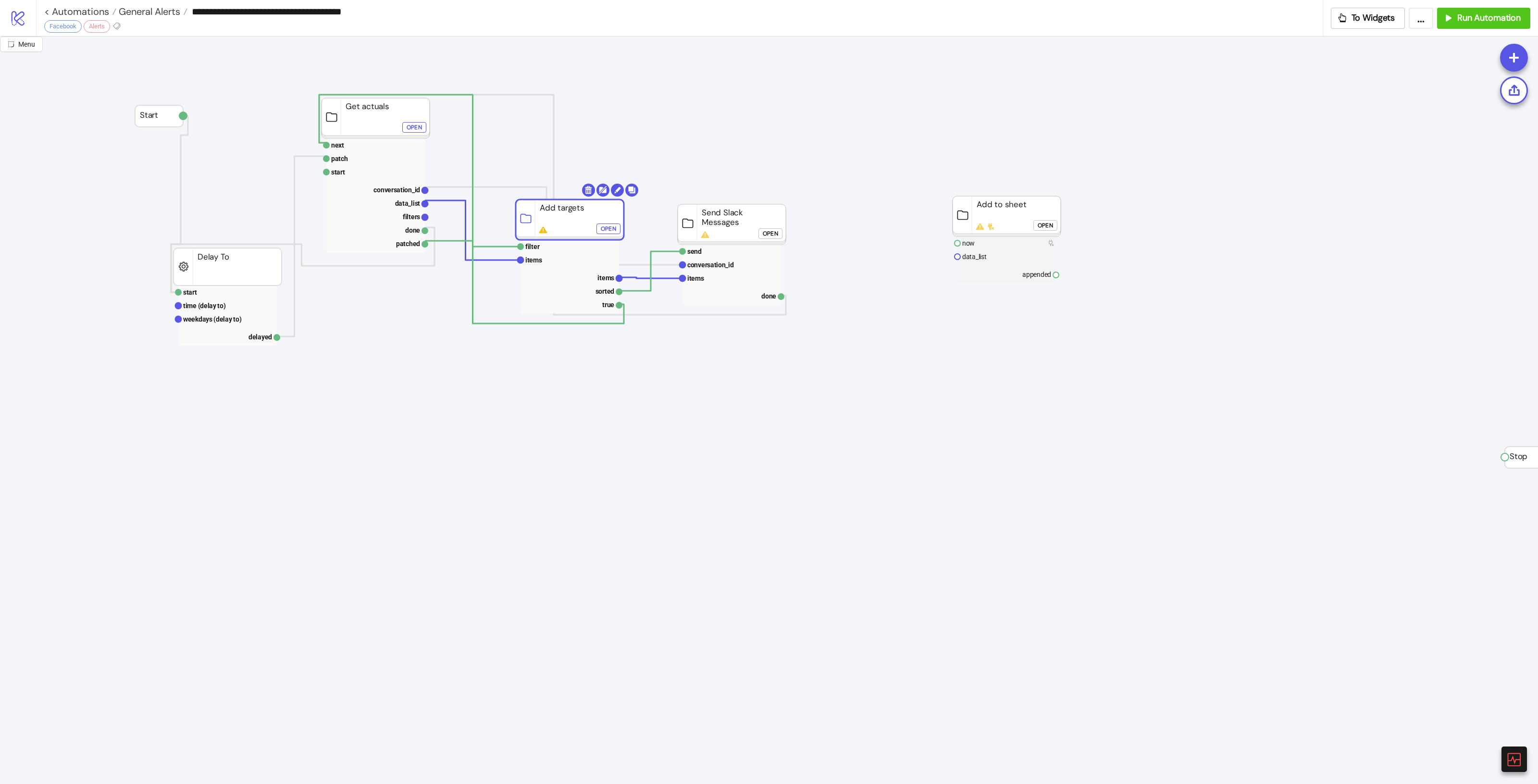
drag, startPoint x: 591, startPoint y: 135, endPoint x: 580, endPoint y: 195, distance: 61.0
drag, startPoint x: 375, startPoint y: 165, endPoint x: 391, endPoint y: 256, distance: 92.4
drag, startPoint x: 344, startPoint y: 114, endPoint x: 351, endPoint y: 157, distance: 43.6
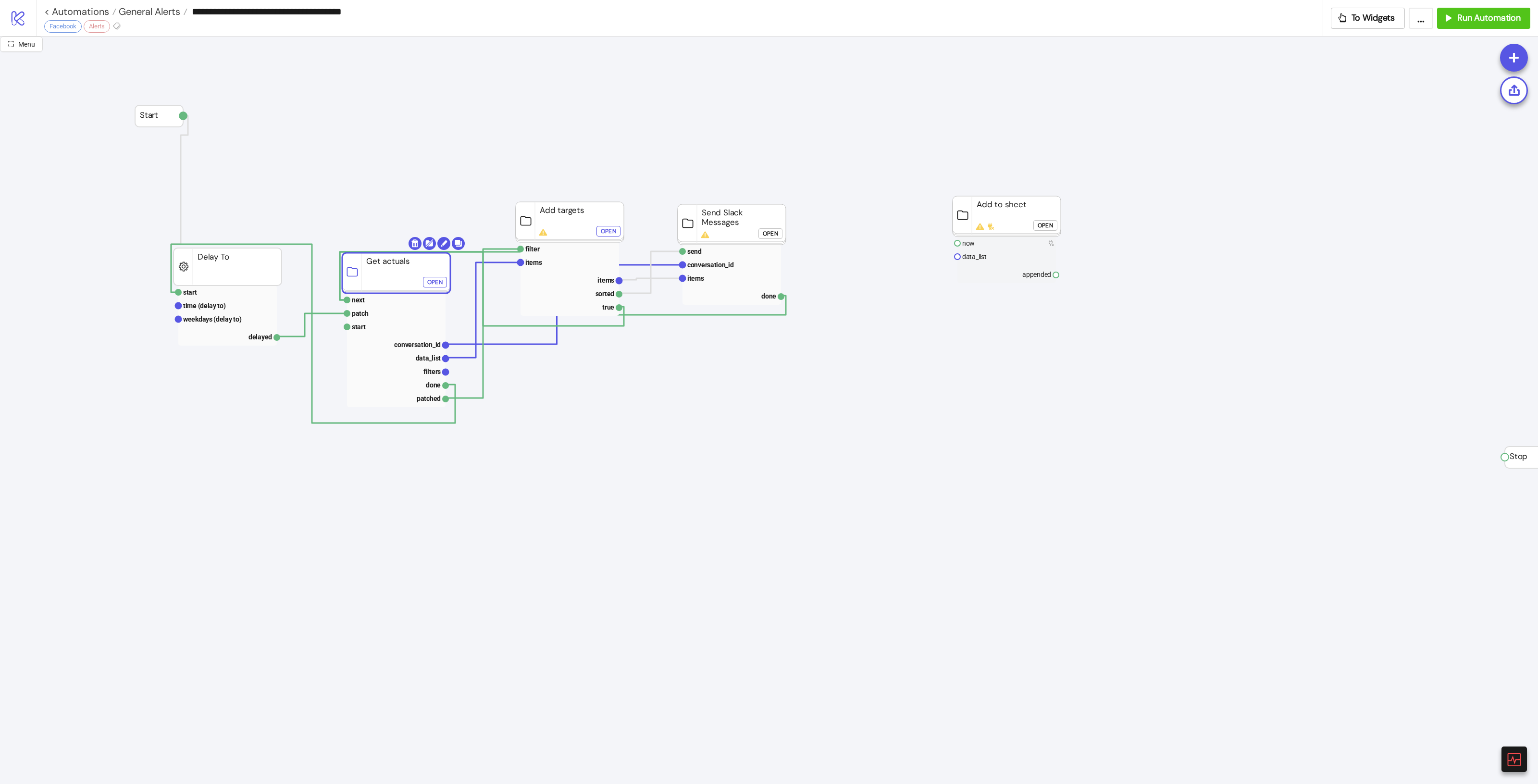
drag, startPoint x: 362, startPoint y: 113, endPoint x: 493, endPoint y: 197, distance: 155.6
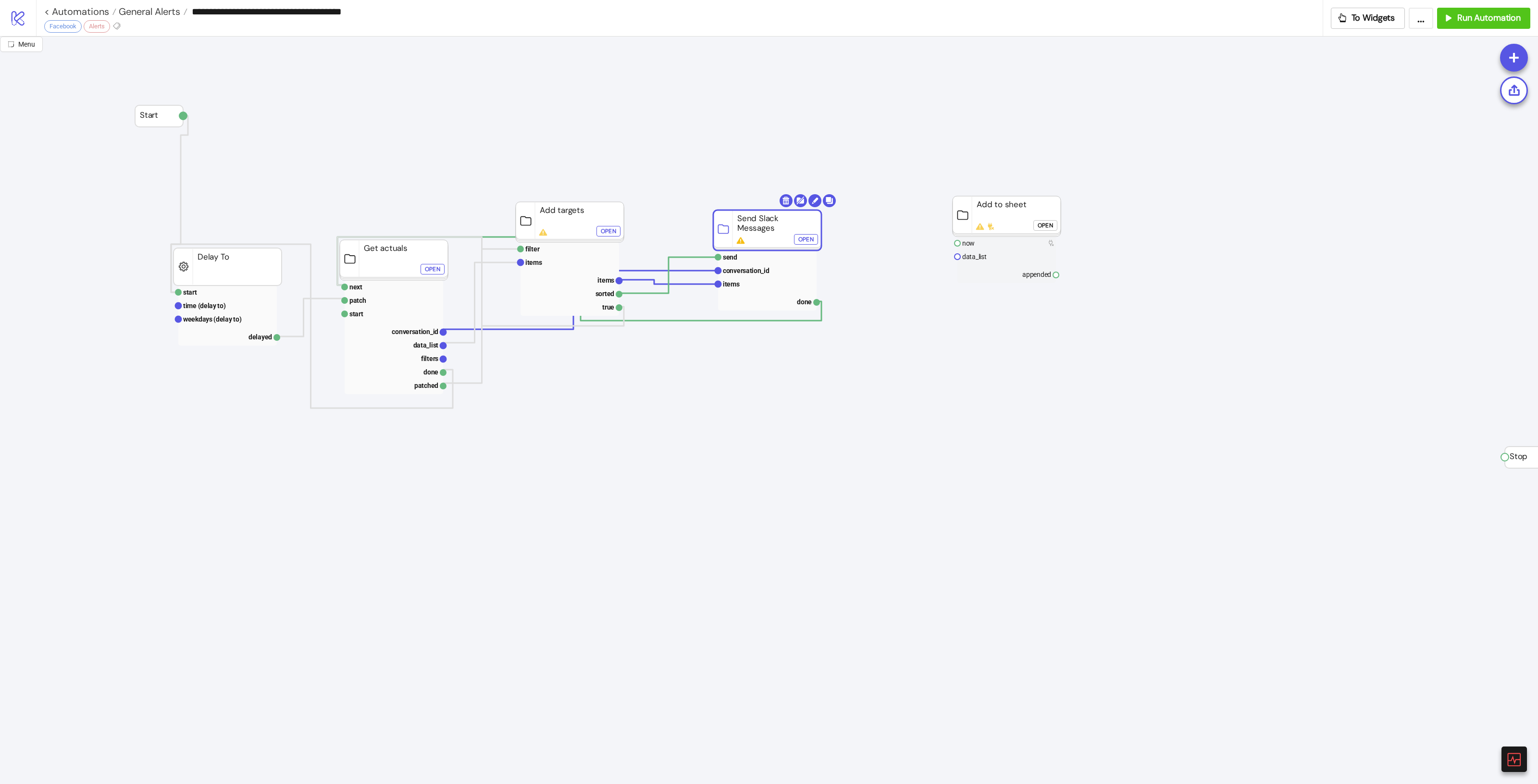
drag, startPoint x: 753, startPoint y: 227, endPoint x: 720, endPoint y: 229, distance: 33.1
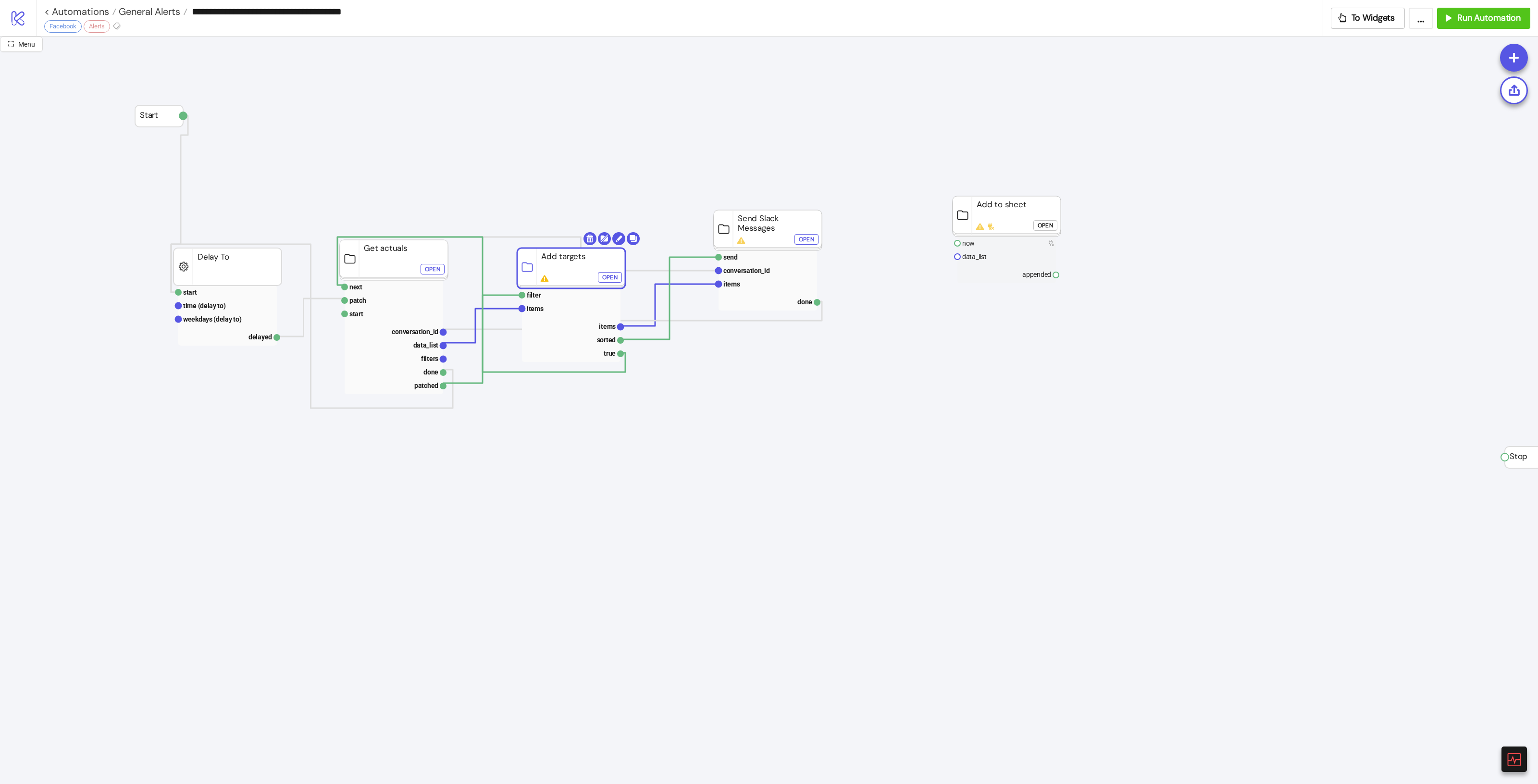
drag, startPoint x: 565, startPoint y: 234, endPoint x: 705, endPoint y: 248, distance: 140.7
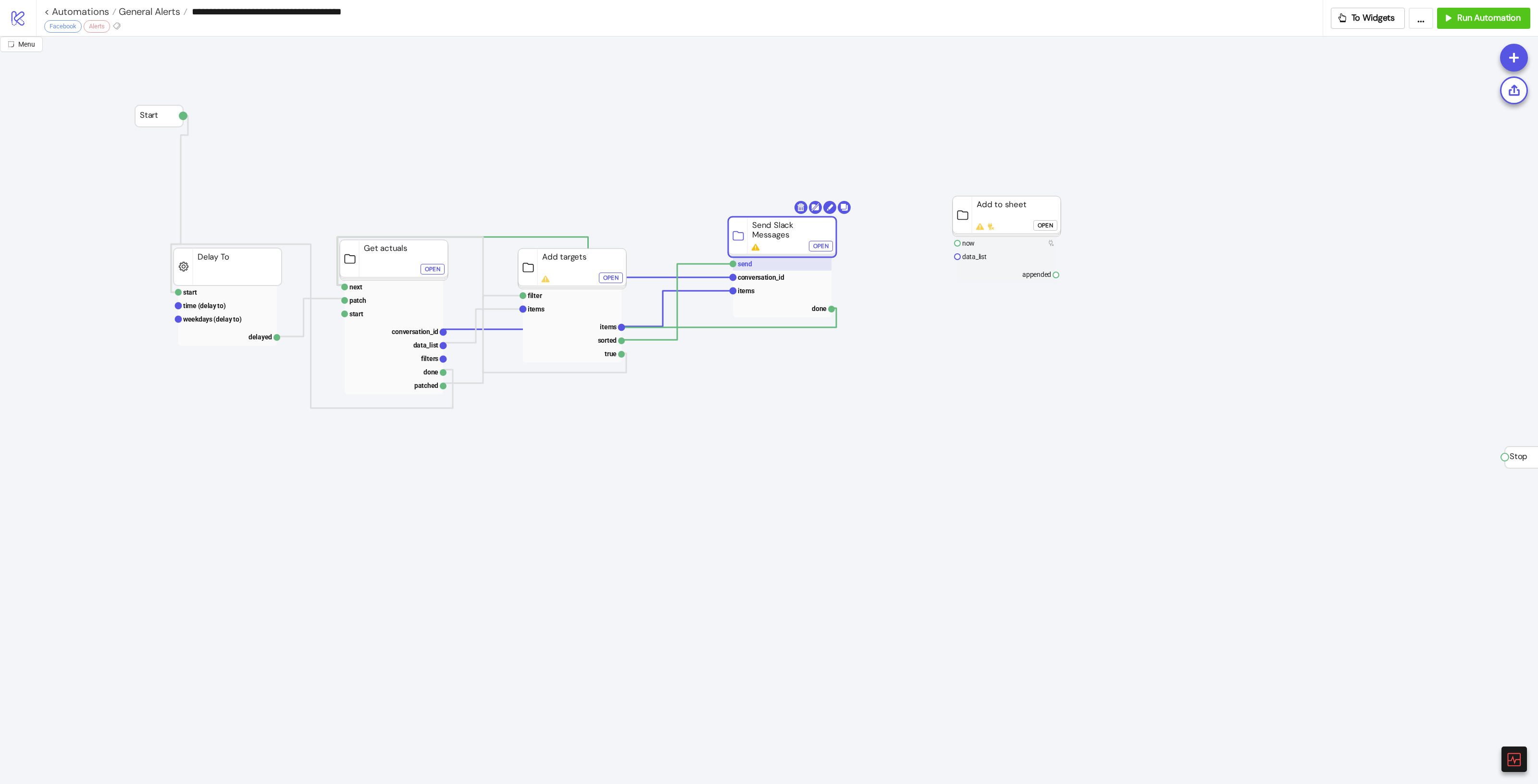
drag, startPoint x: 783, startPoint y: 229, endPoint x: 802, endPoint y: 248, distance: 26.9
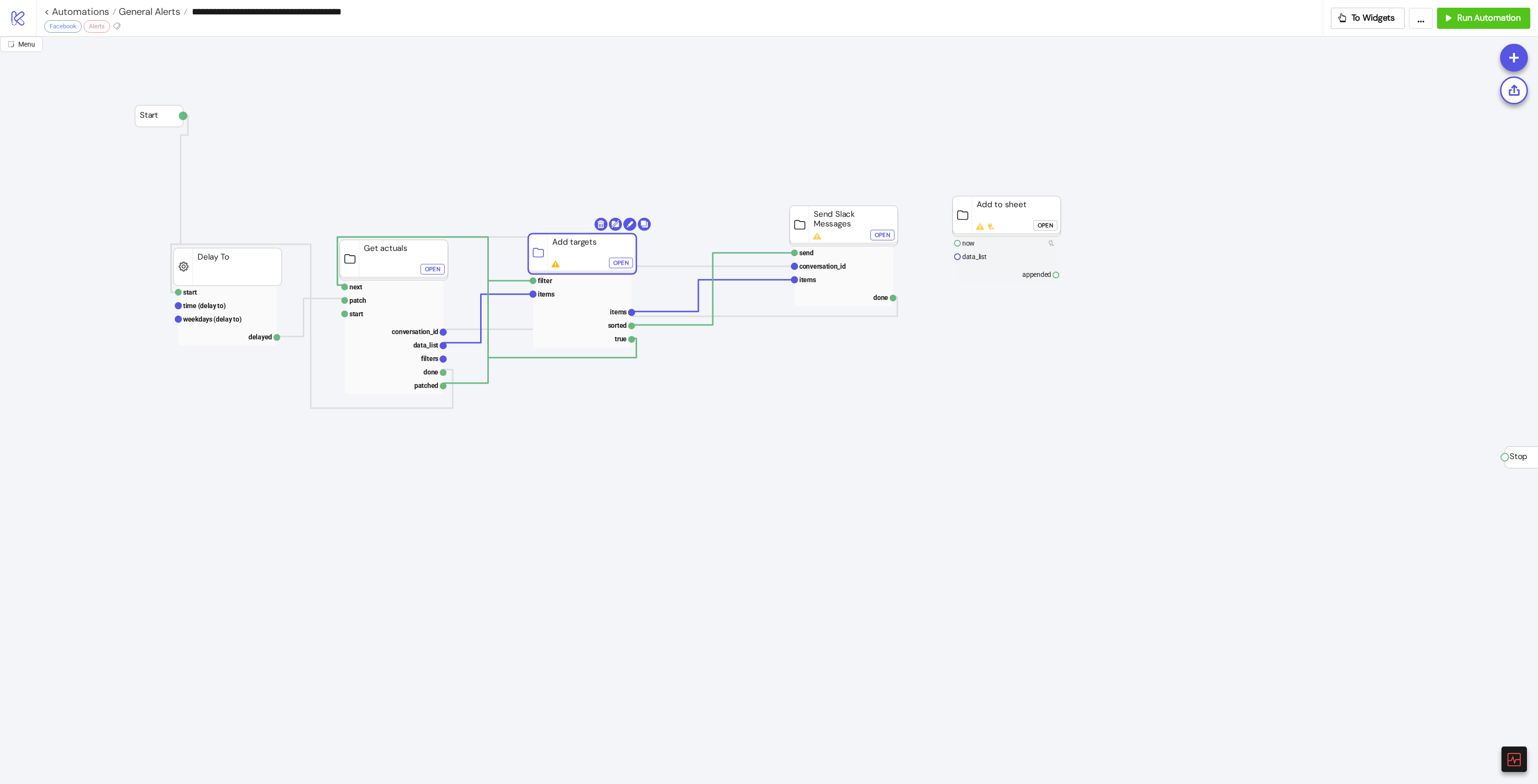
drag, startPoint x: 567, startPoint y: 255, endPoint x: 576, endPoint y: 264, distance: 12.7
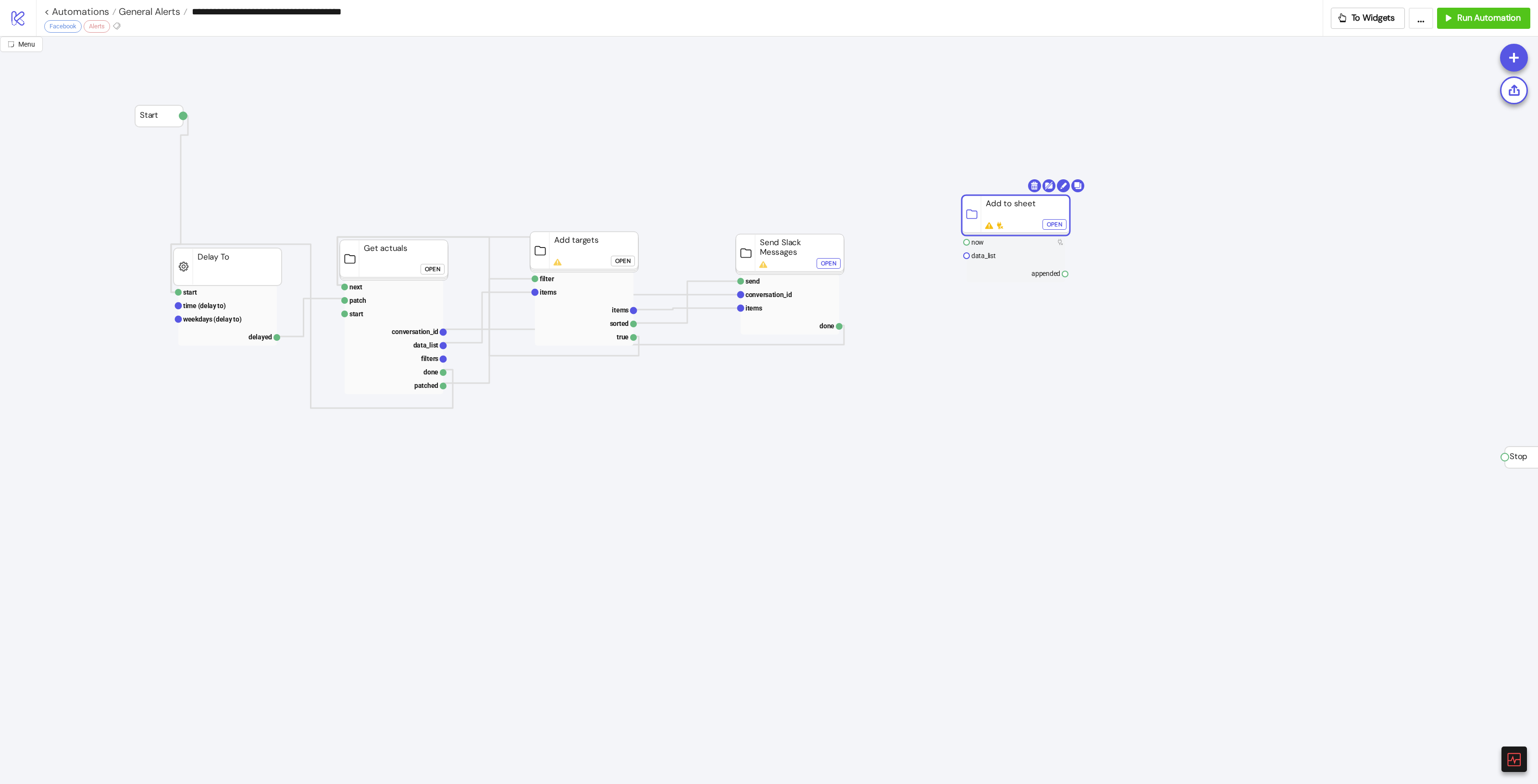
drag, startPoint x: 987, startPoint y: 200, endPoint x: 1007, endPoint y: 195, distance: 20.6
click at [1345, 14] on icon "button" at bounding box center [1343, 18] width 10 height 10
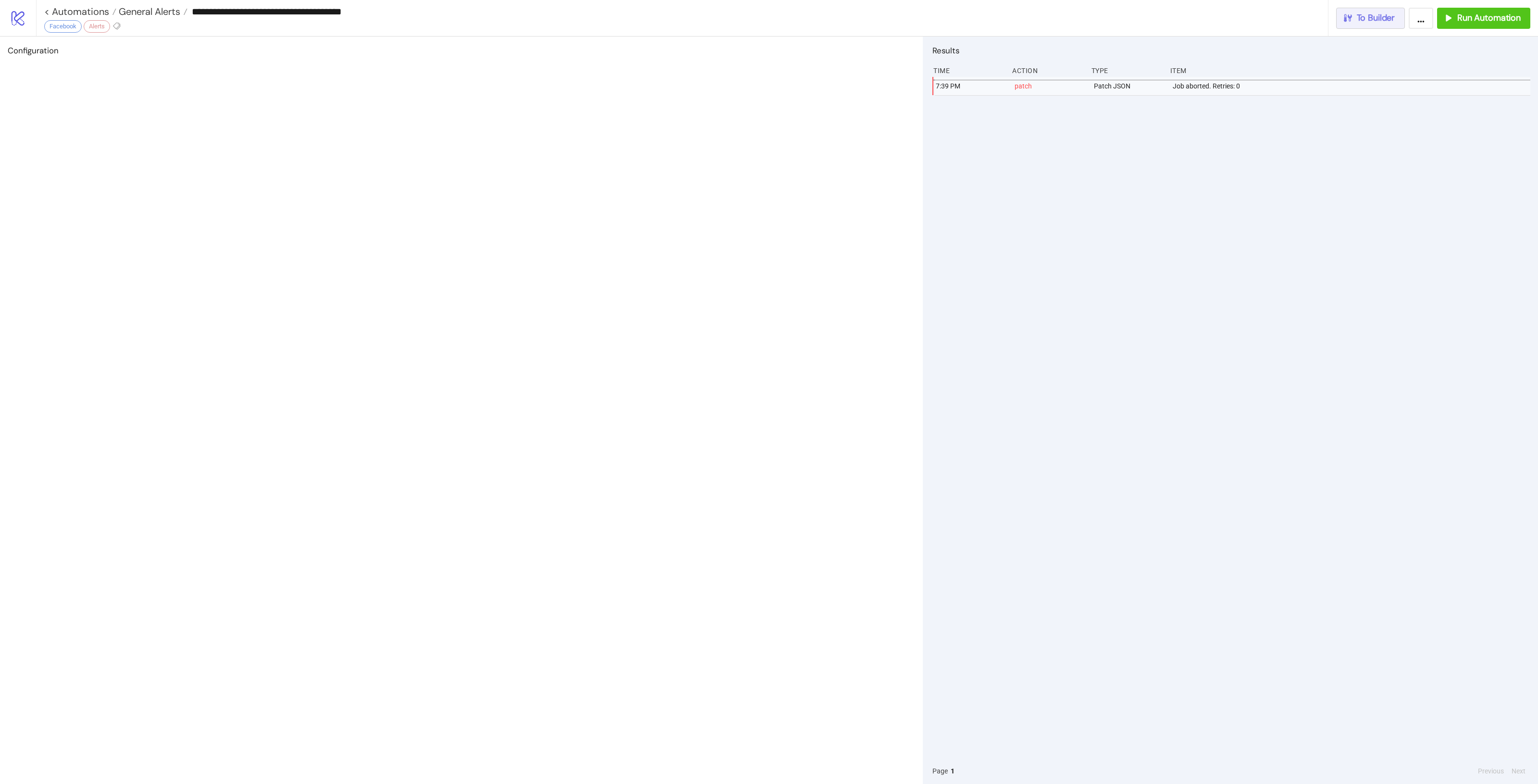
click at [1363, 25] on button "To Builder" at bounding box center [1371, 18] width 69 height 21
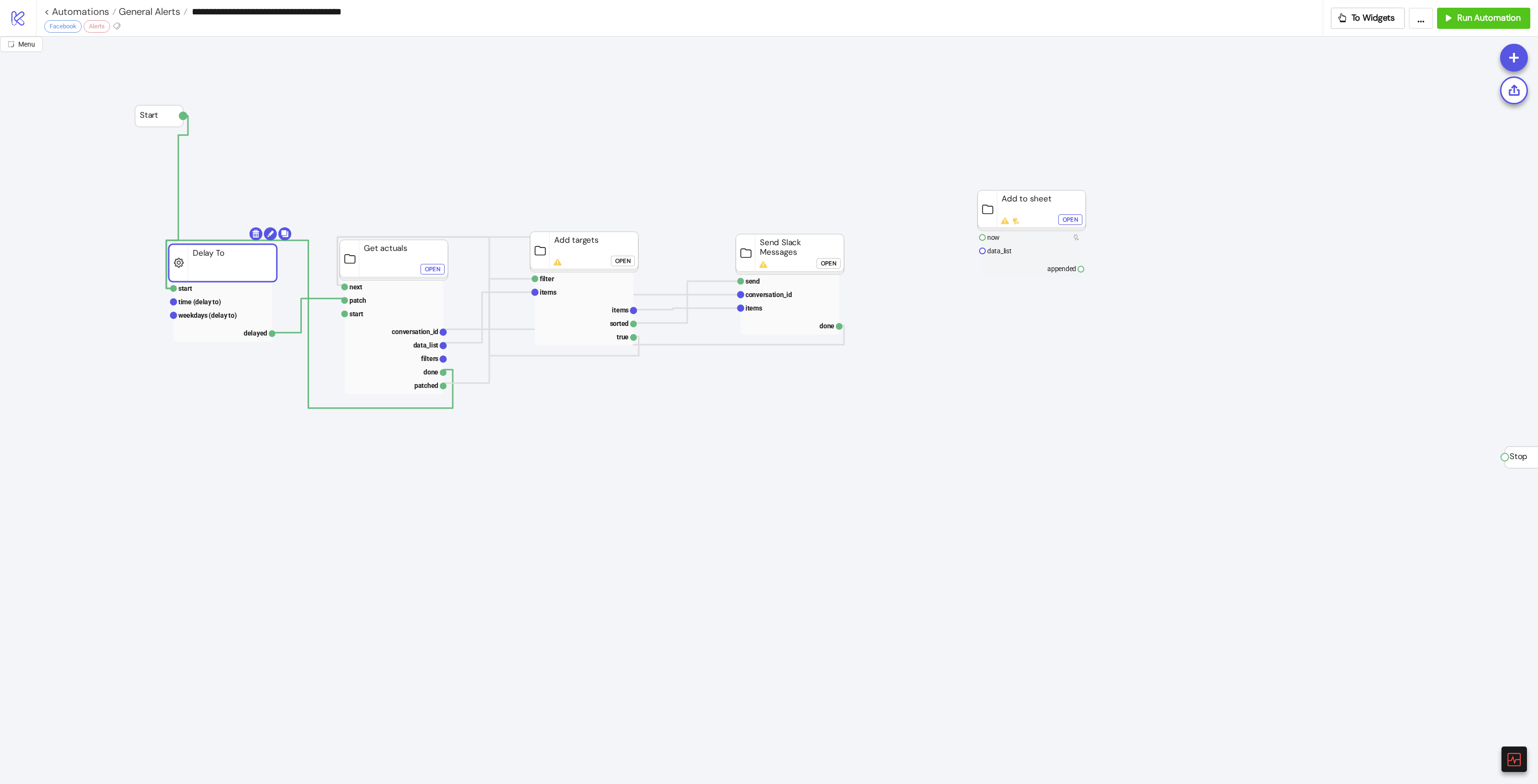
drag, startPoint x: 253, startPoint y: 266, endPoint x: 248, endPoint y: 264, distance: 5.4
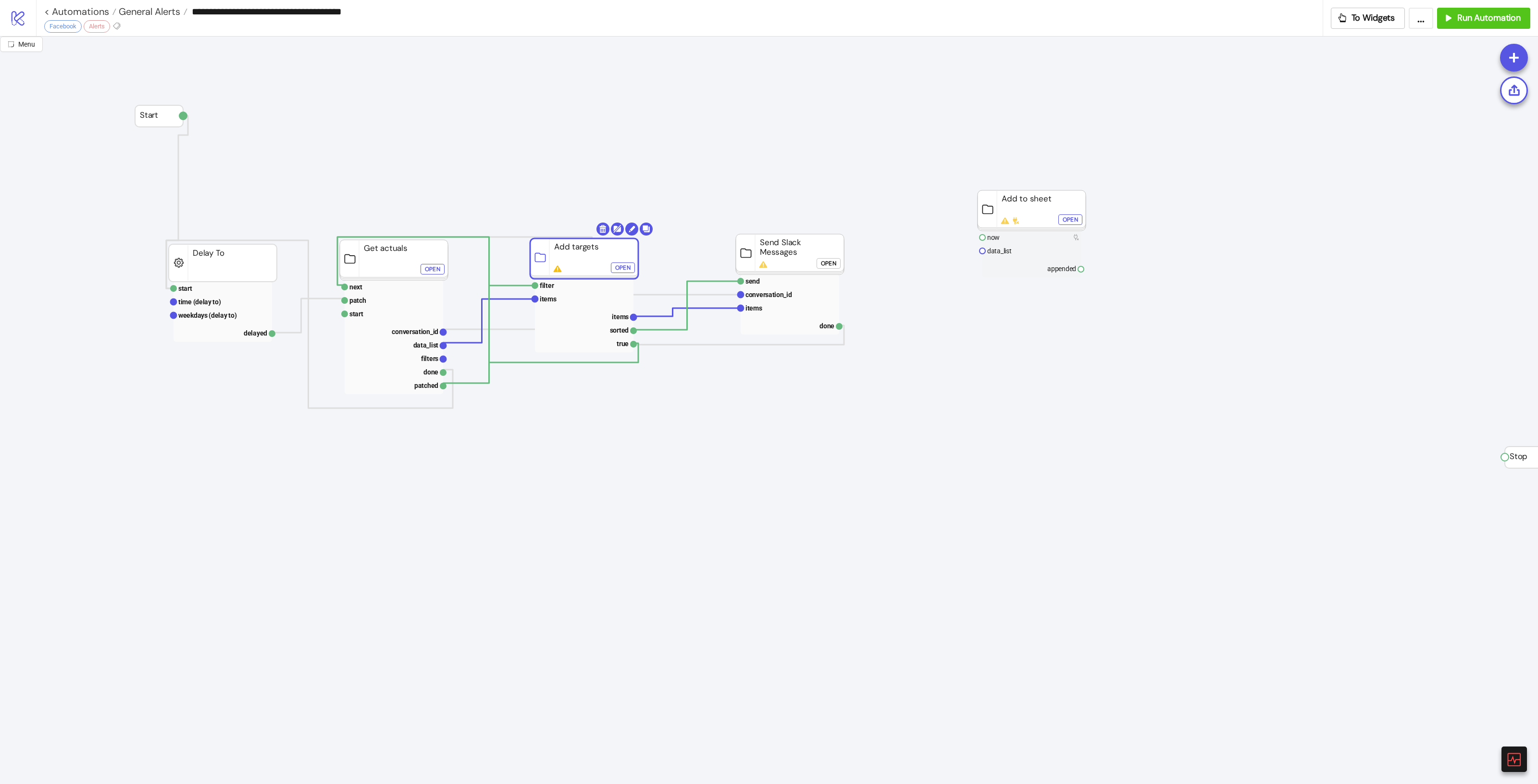
drag, startPoint x: 616, startPoint y: 251, endPoint x: 616, endPoint y: 258, distance: 7.0
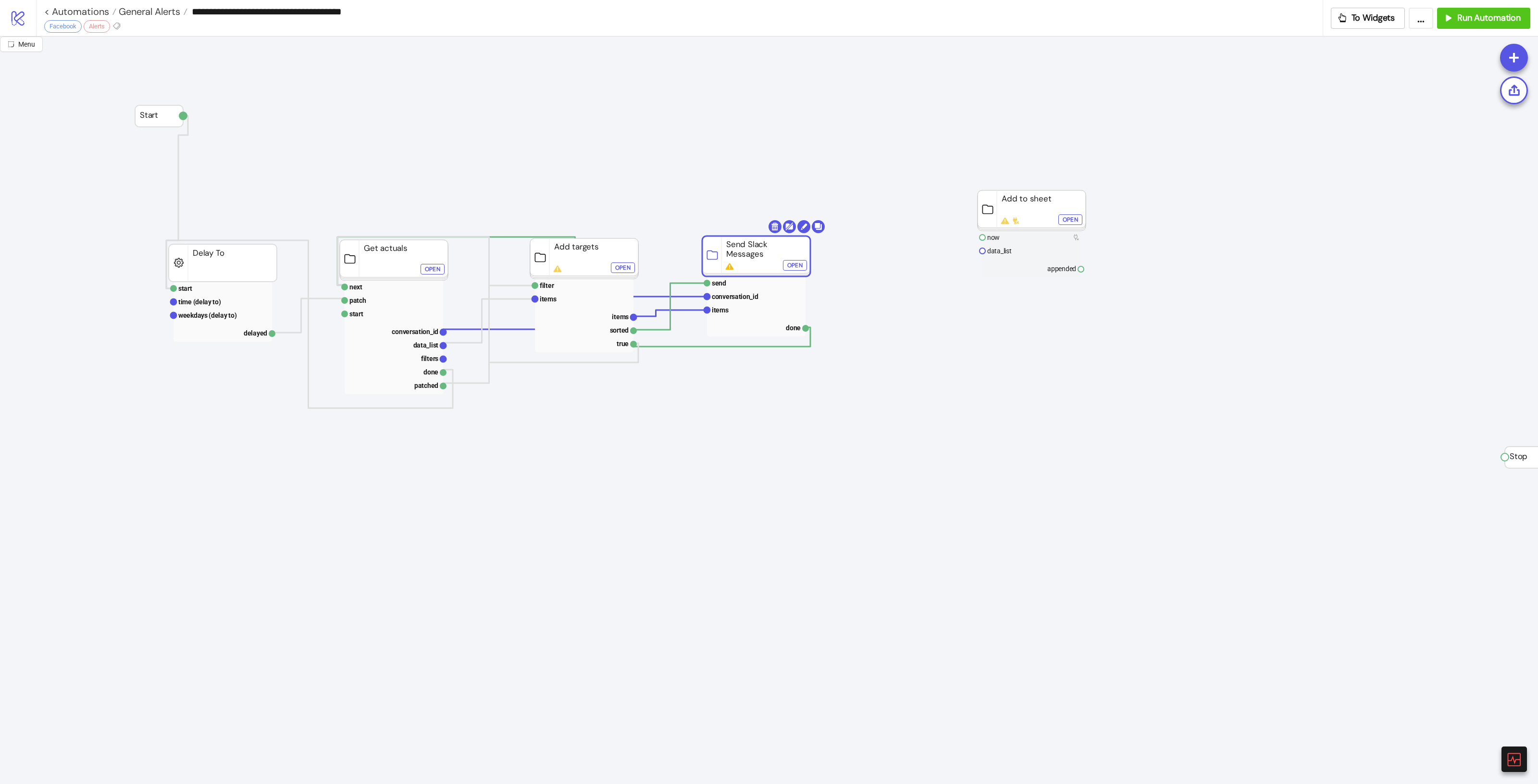
drag, startPoint x: 773, startPoint y: 255, endPoint x: 739, endPoint y: 258, distance: 34.1
drag, startPoint x: 899, startPoint y: 345, endPoint x: 772, endPoint y: 320, distance: 129.4
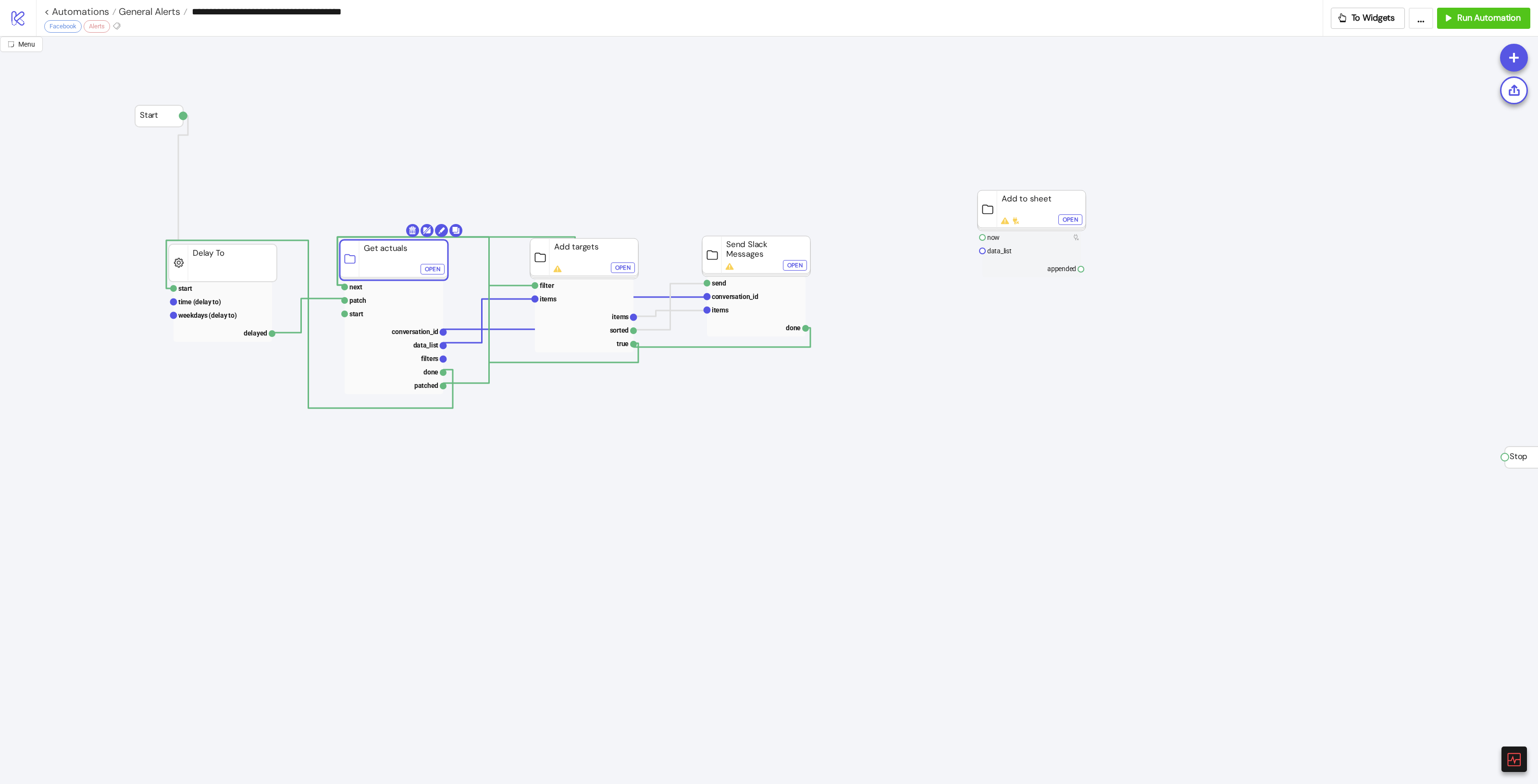
click at [434, 275] on foreignobject "Open" at bounding box center [436, 272] width 29 height 19
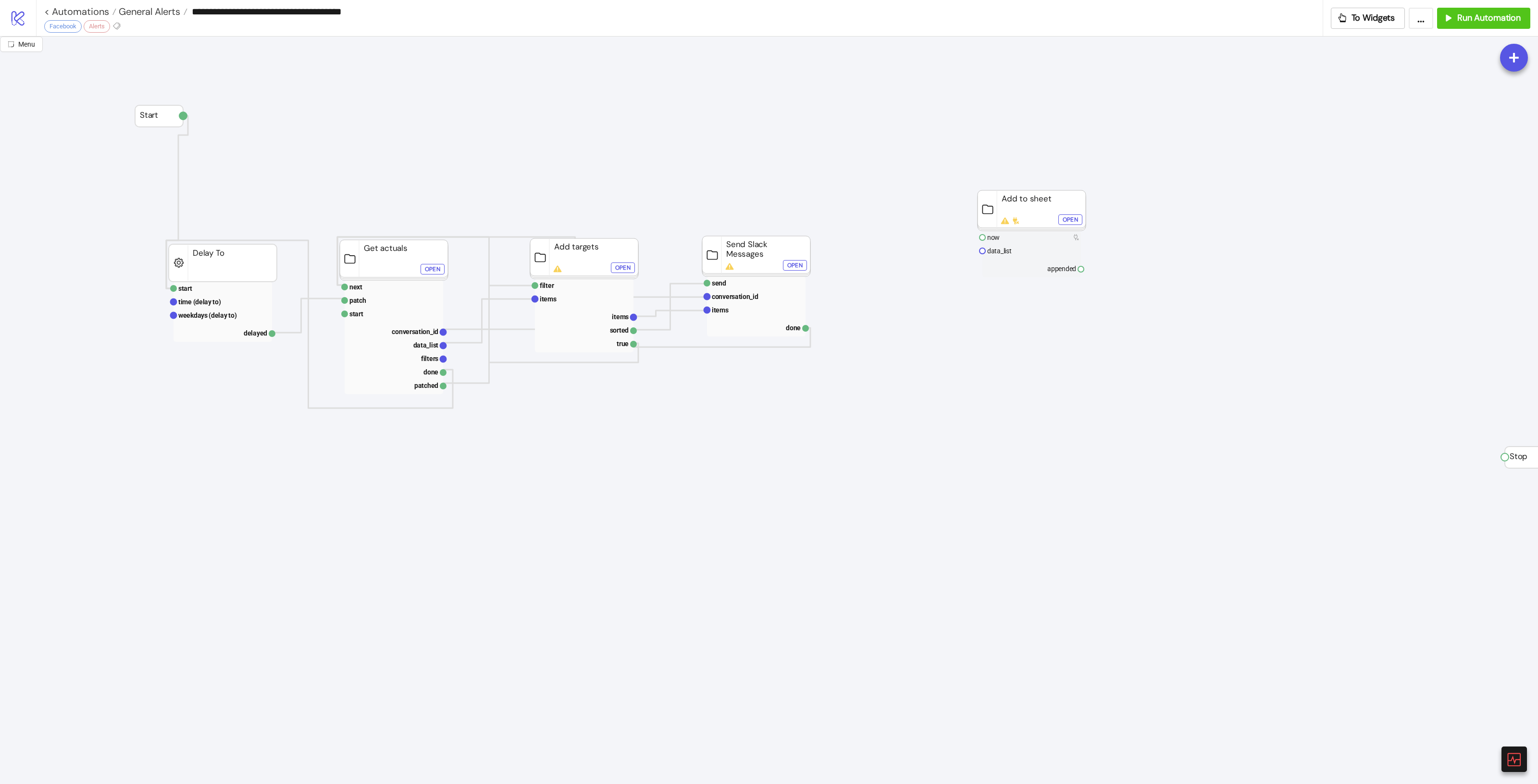
click div "Open"
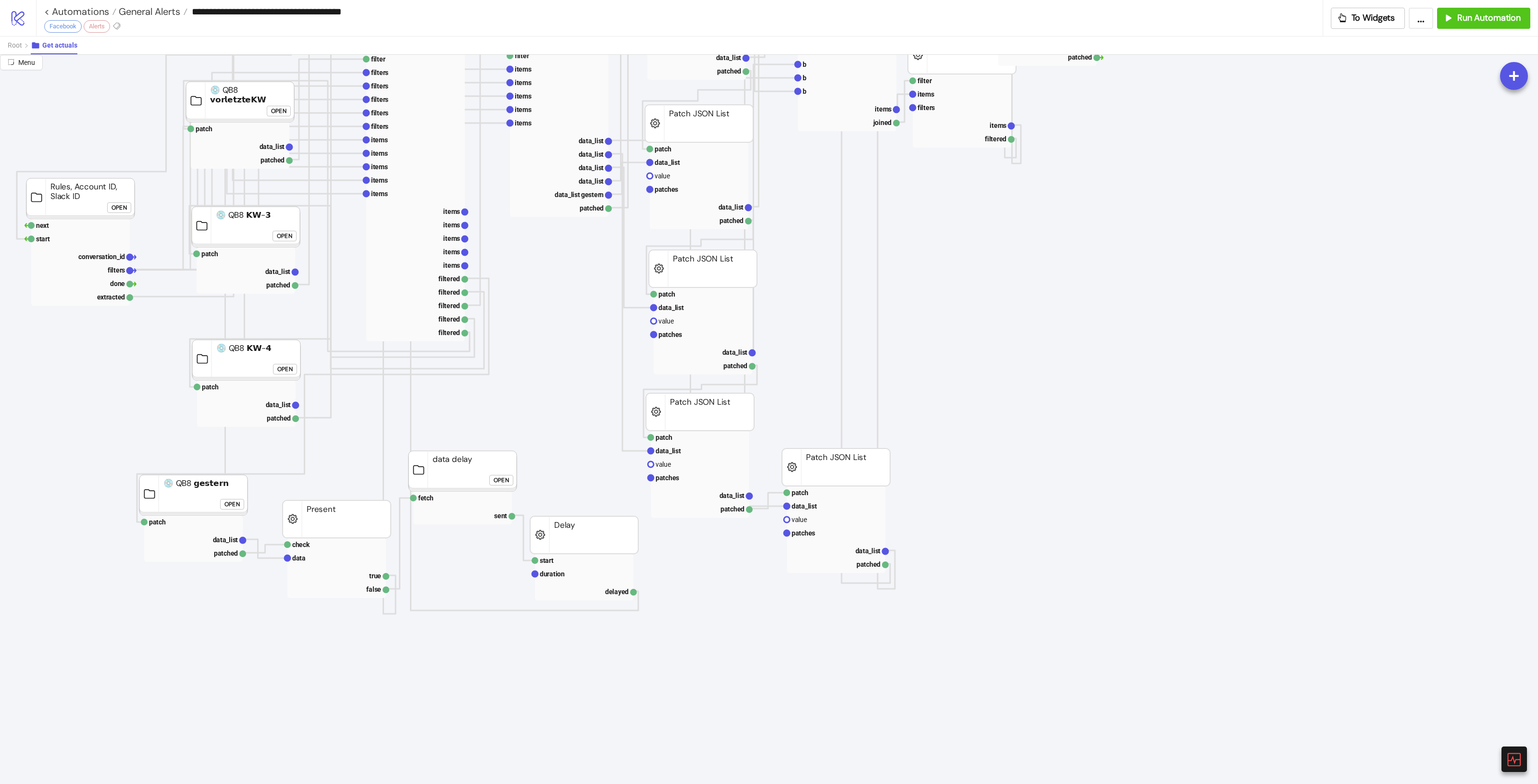
scroll to position [240, 0]
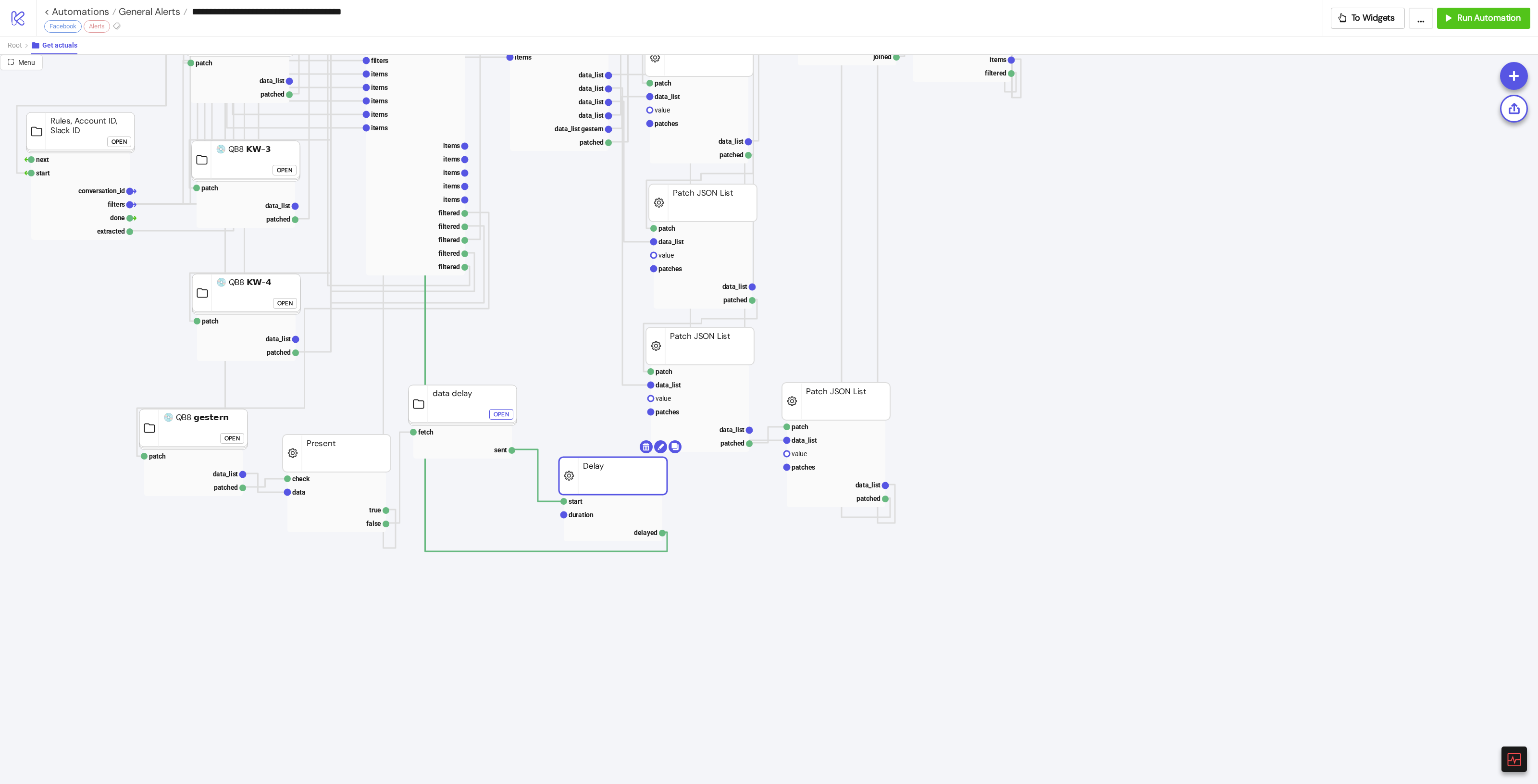
drag, startPoint x: 618, startPoint y: 486, endPoint x: 643, endPoint y: 491, distance: 25.5
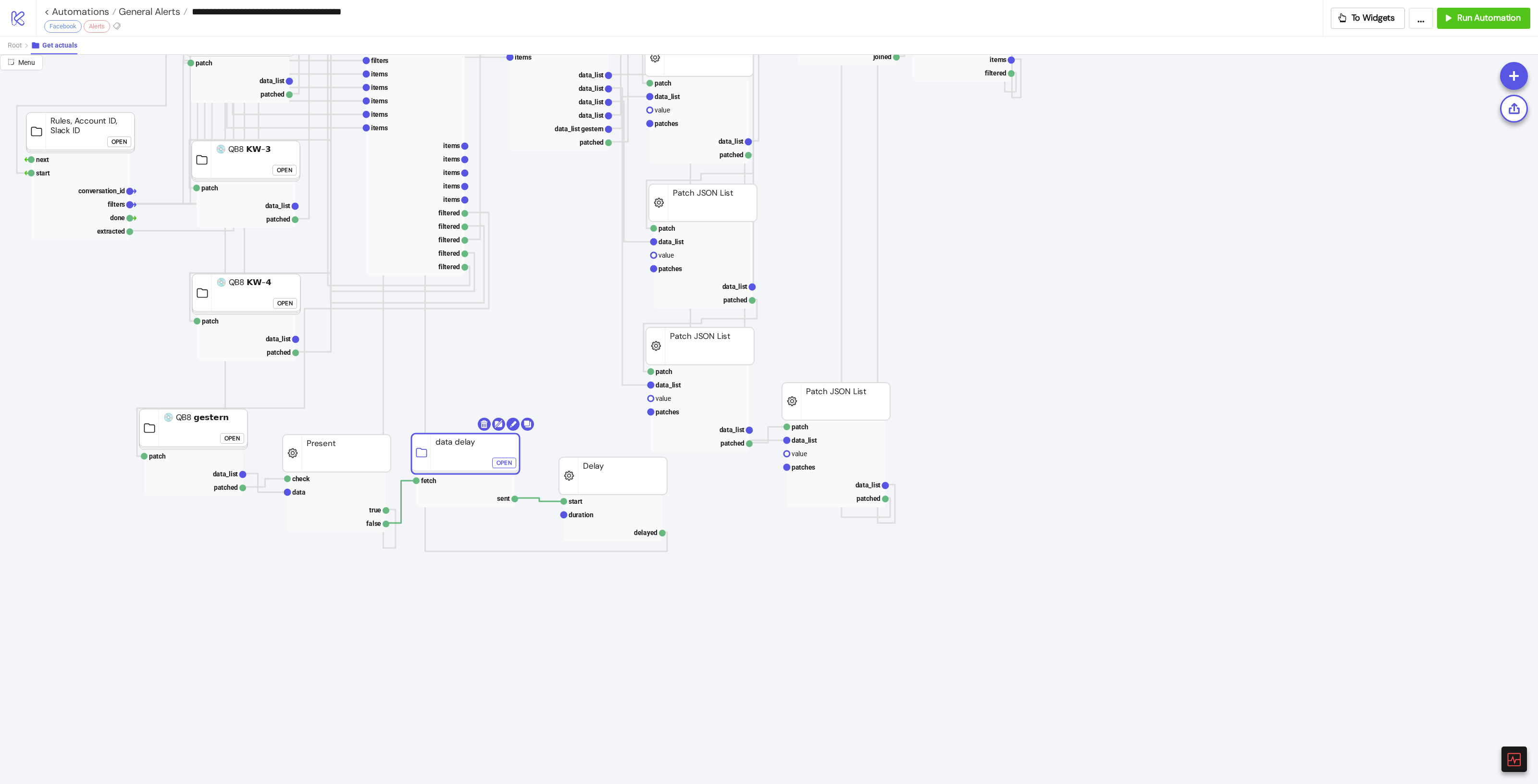
drag, startPoint x: 465, startPoint y: 416, endPoint x: 467, endPoint y: 448, distance: 32.1
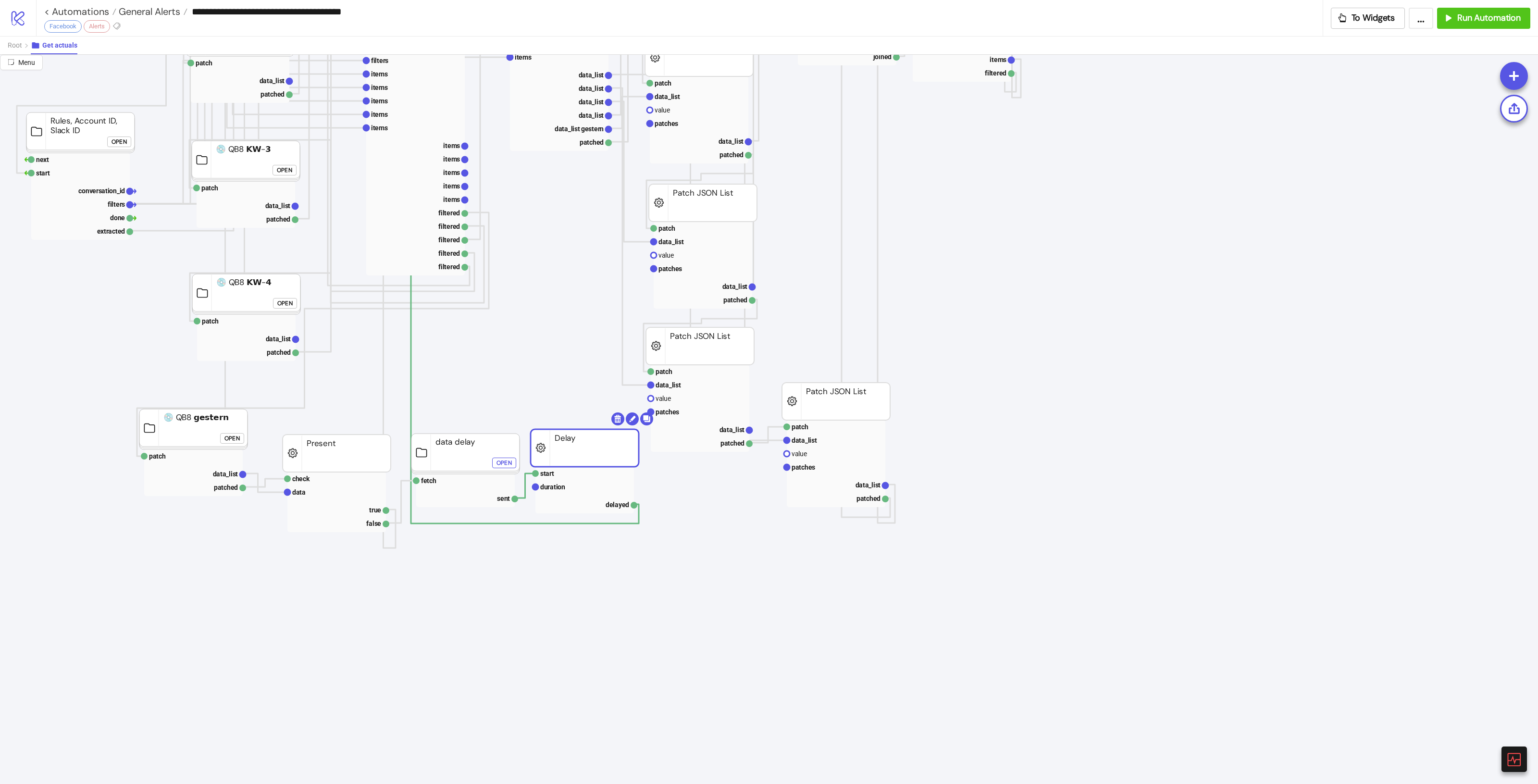
drag, startPoint x: 609, startPoint y: 471, endPoint x: 586, endPoint y: 451, distance: 30.5
drag, startPoint x: 867, startPoint y: 414, endPoint x: 940, endPoint y: 380, distance: 80.5
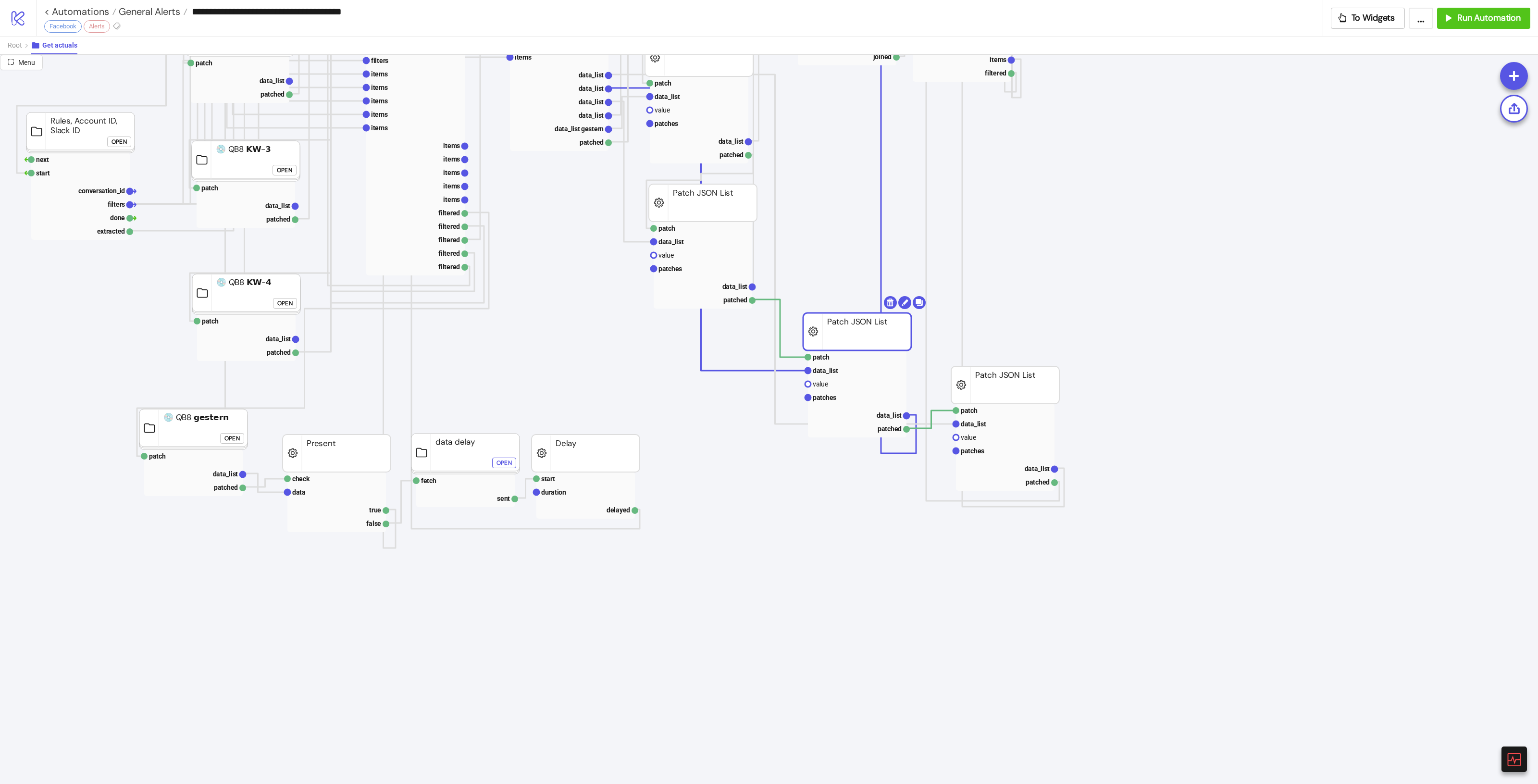
drag, startPoint x: 706, startPoint y: 349, endPoint x: 864, endPoint y: 334, distance: 158.7
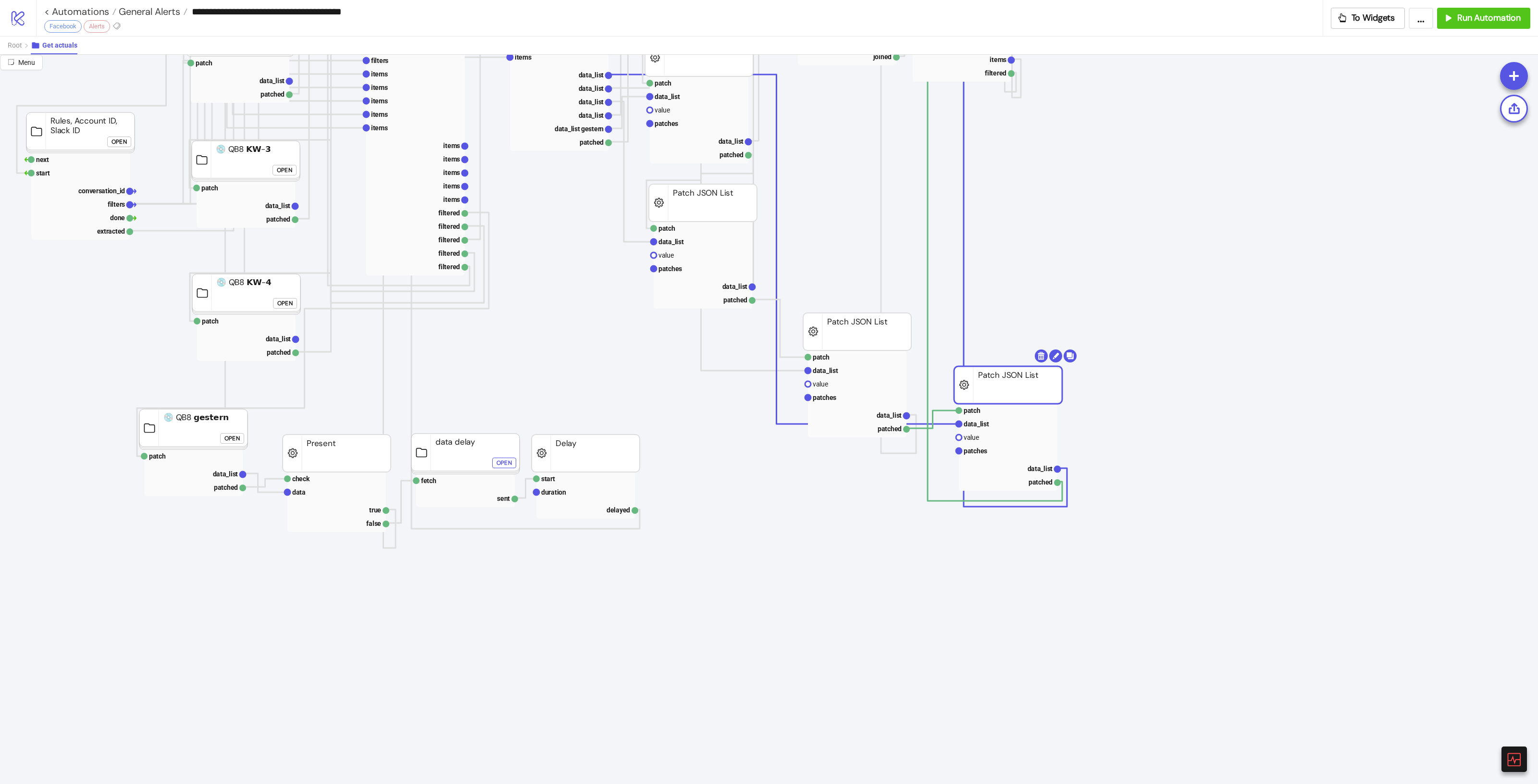
drag, startPoint x: 999, startPoint y: 378, endPoint x: 1122, endPoint y: 362, distance: 124.0
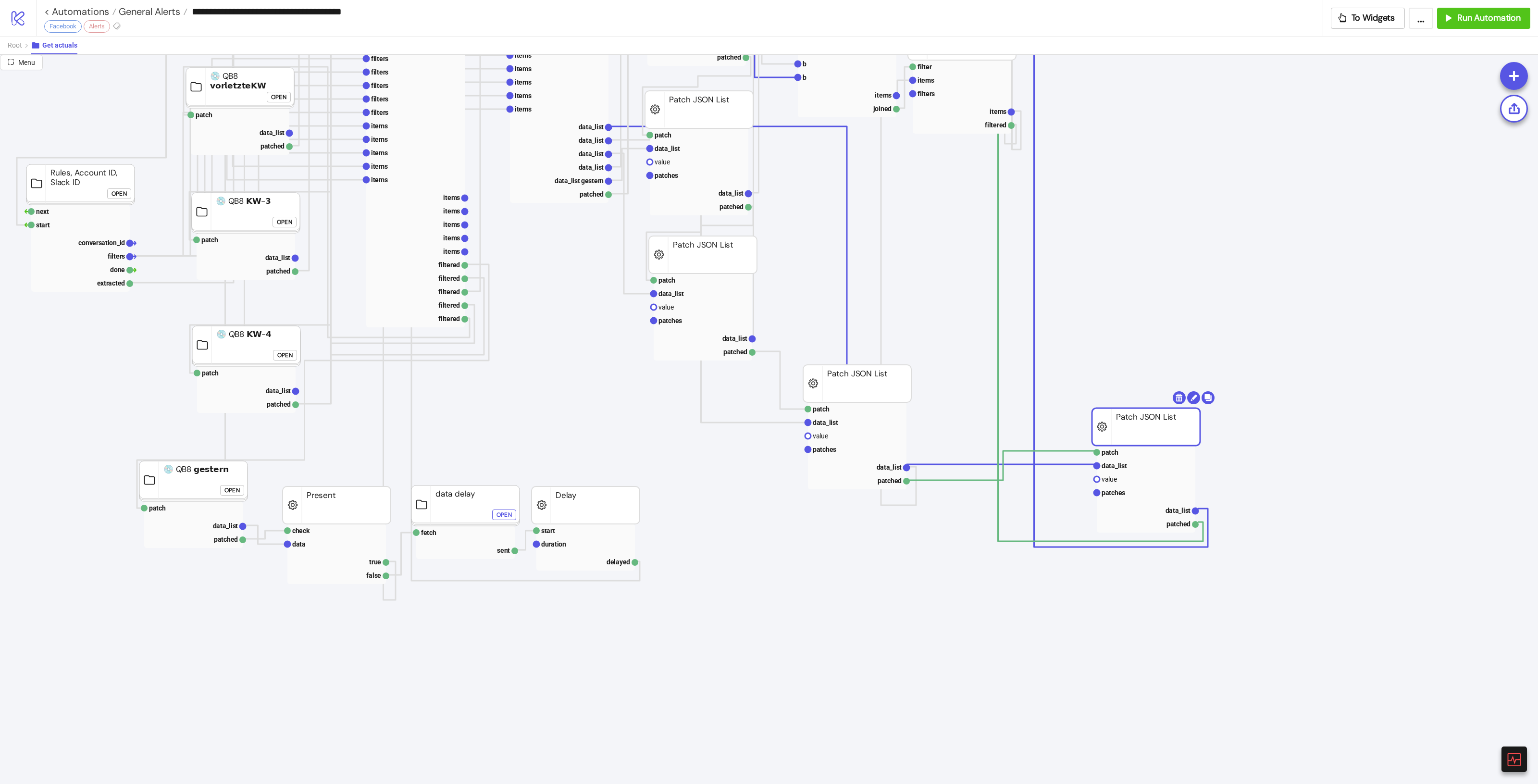
scroll to position [120, 0]
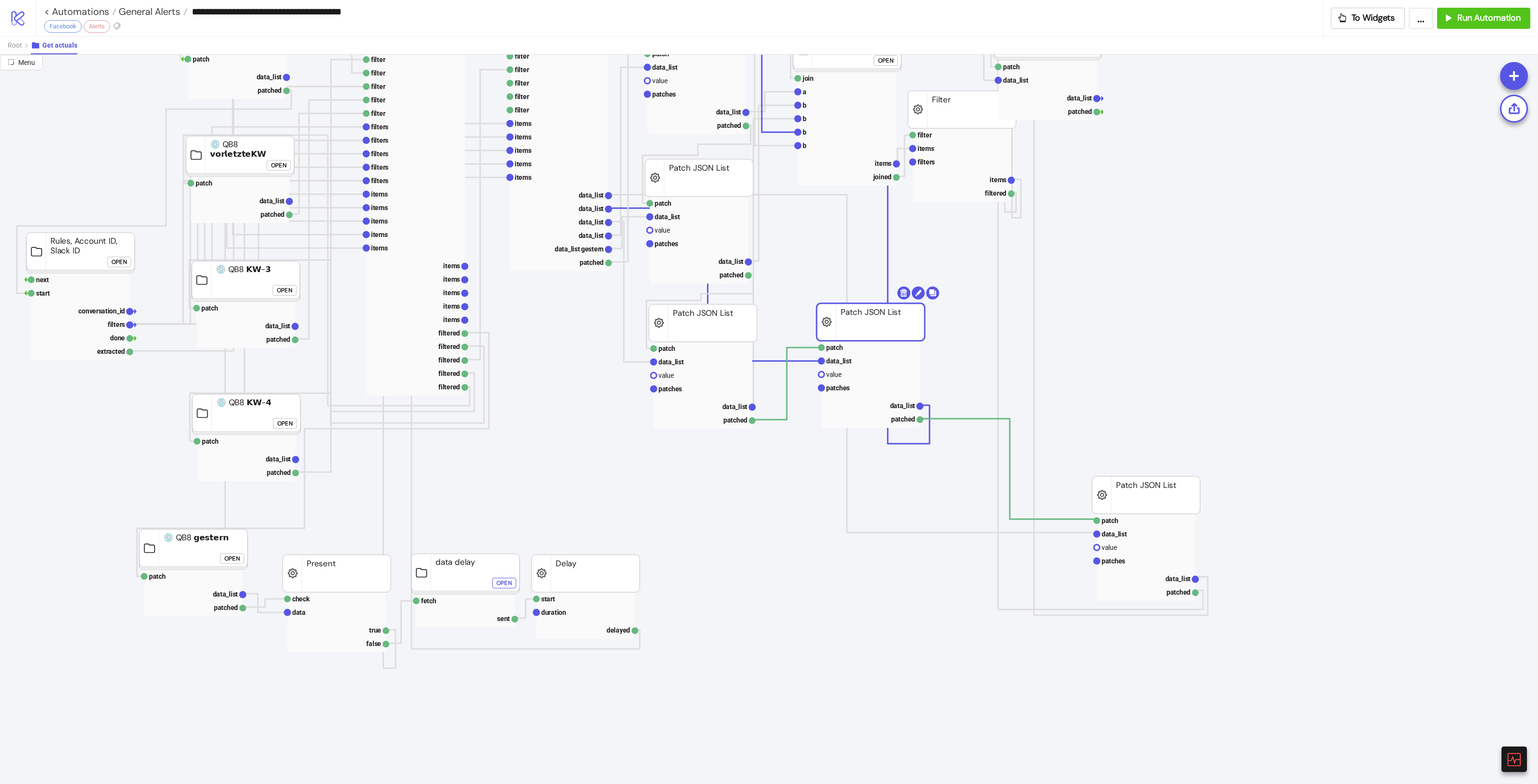
drag, startPoint x: 873, startPoint y: 438, endPoint x: 894, endPoint y: 329, distance: 111.0
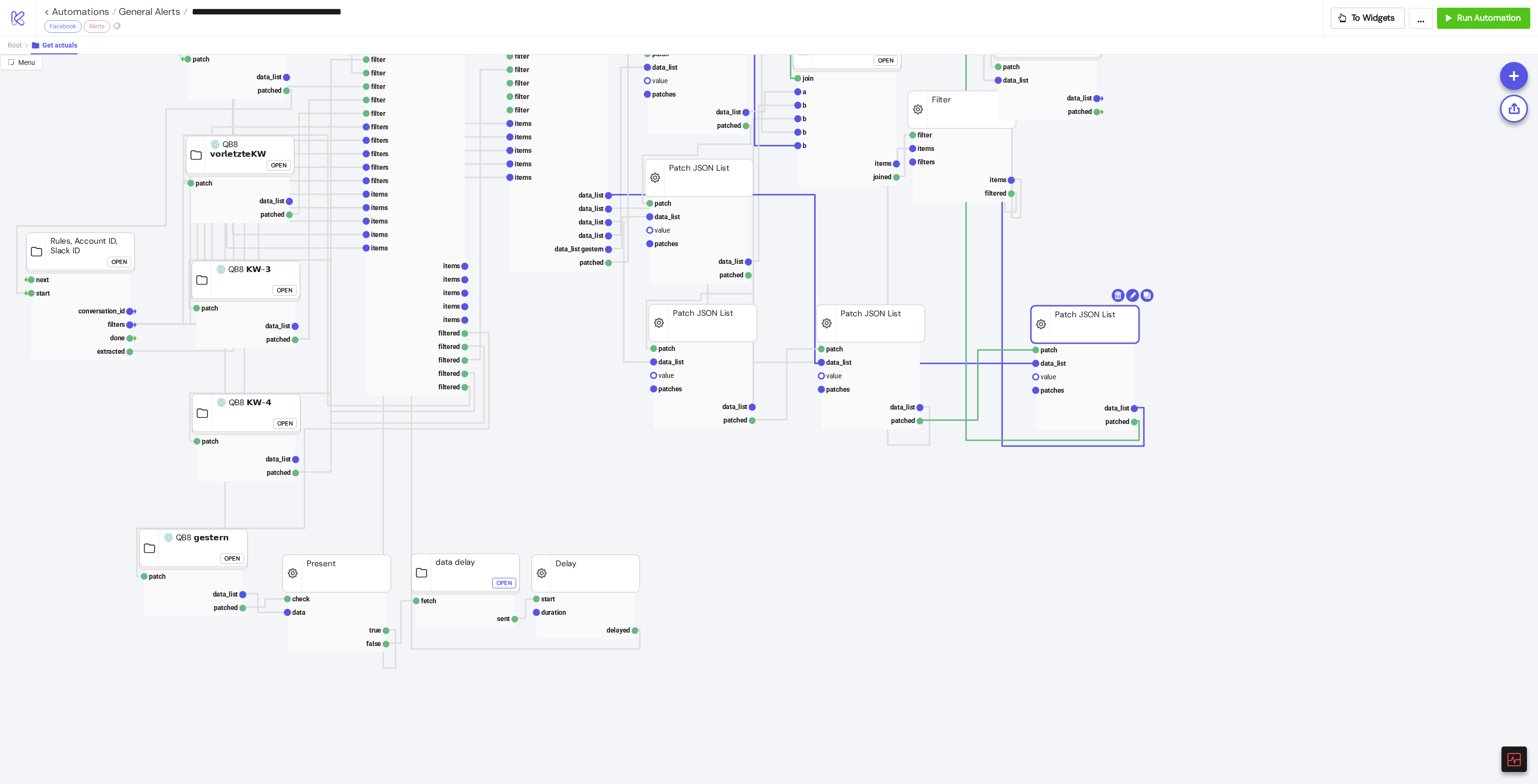
drag, startPoint x: 1147, startPoint y: 486, endPoint x: 1089, endPoint y: 327, distance: 169.2
click at [1089, 327] on rect at bounding box center [1085, 325] width 108 height 38
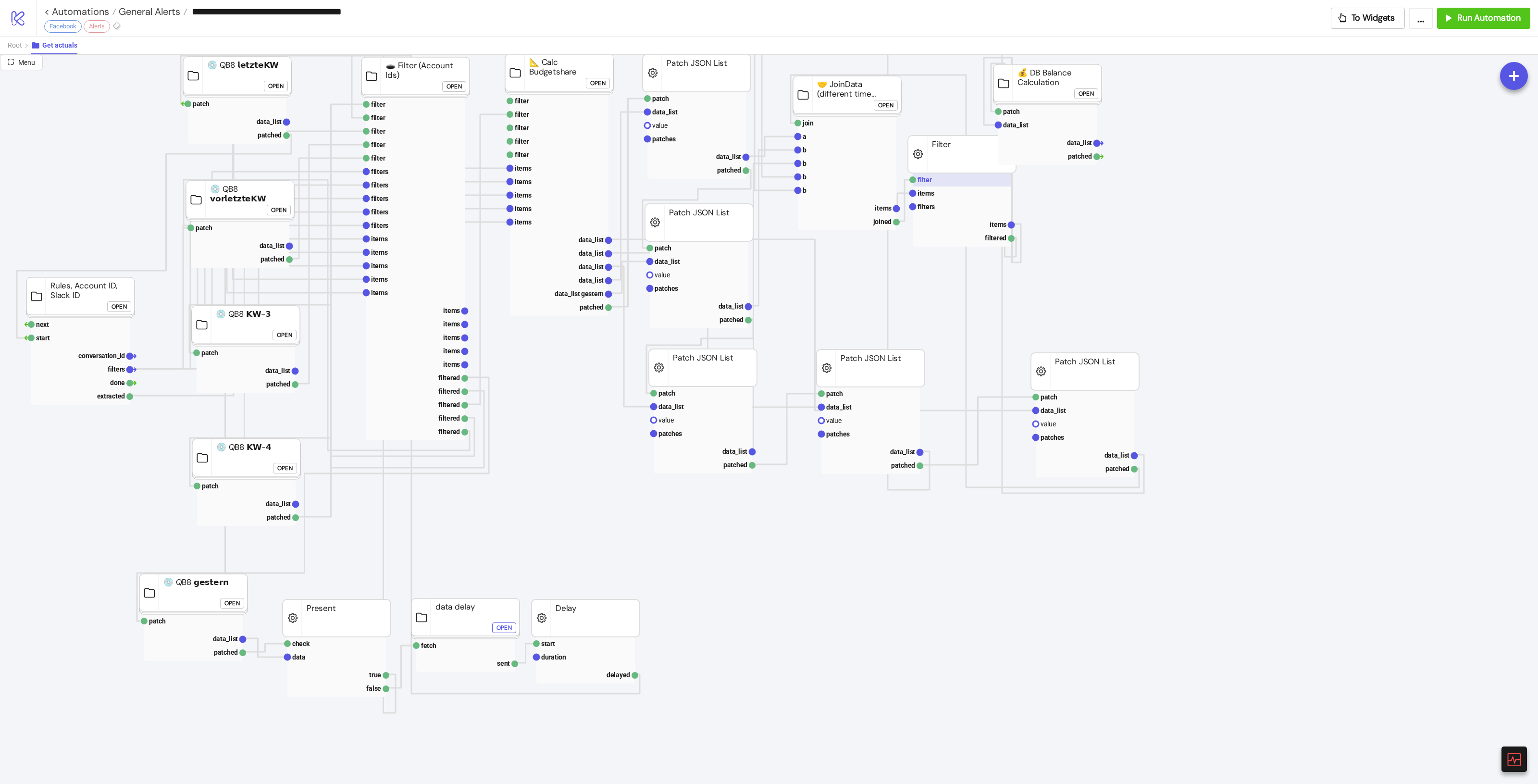
scroll to position [0, 0]
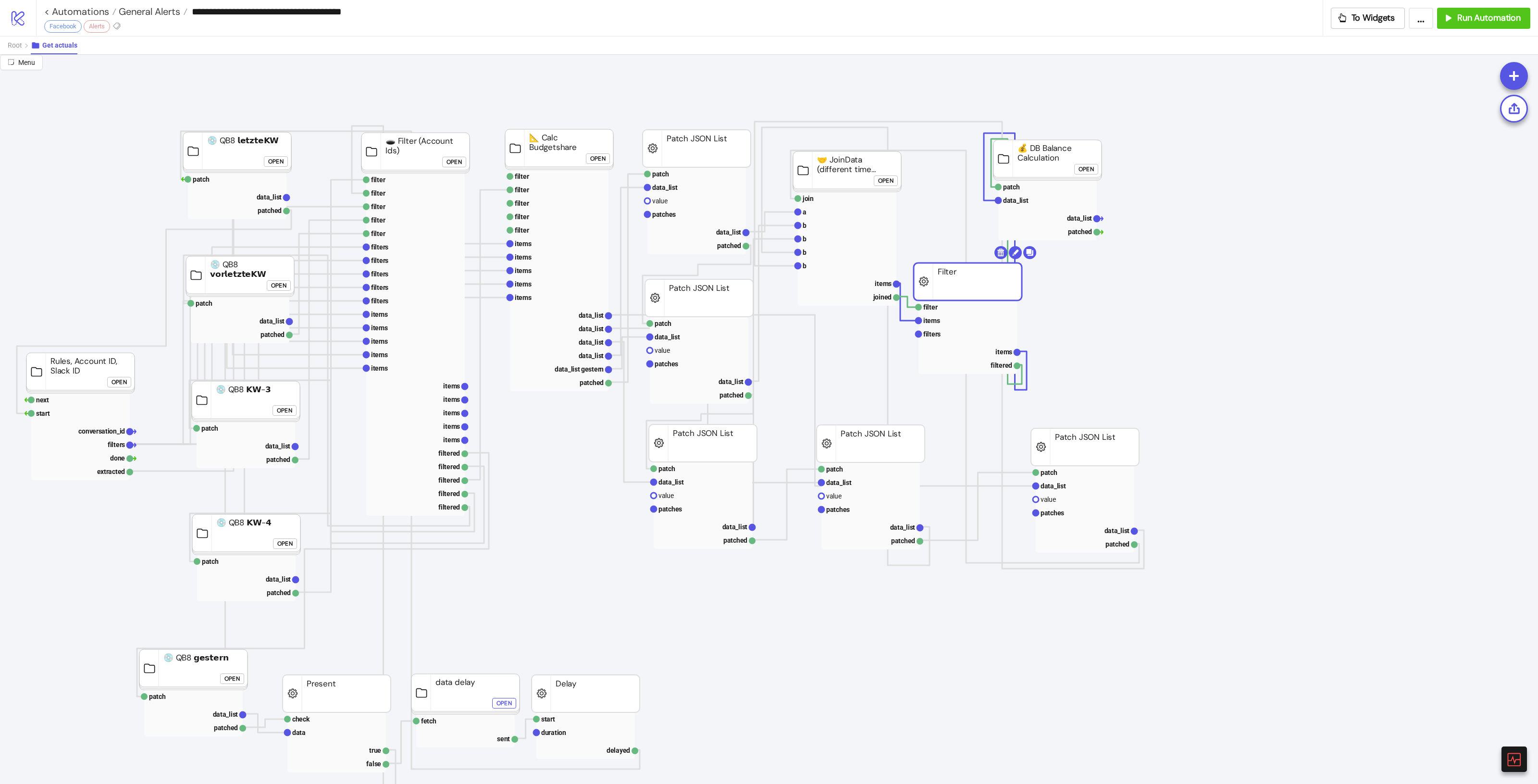
drag, startPoint x: 986, startPoint y: 236, endPoint x: 996, endPoint y: 288, distance: 53.0
drag, startPoint x: 1055, startPoint y: 155, endPoint x: 1217, endPoint y: 143, distance: 162.4
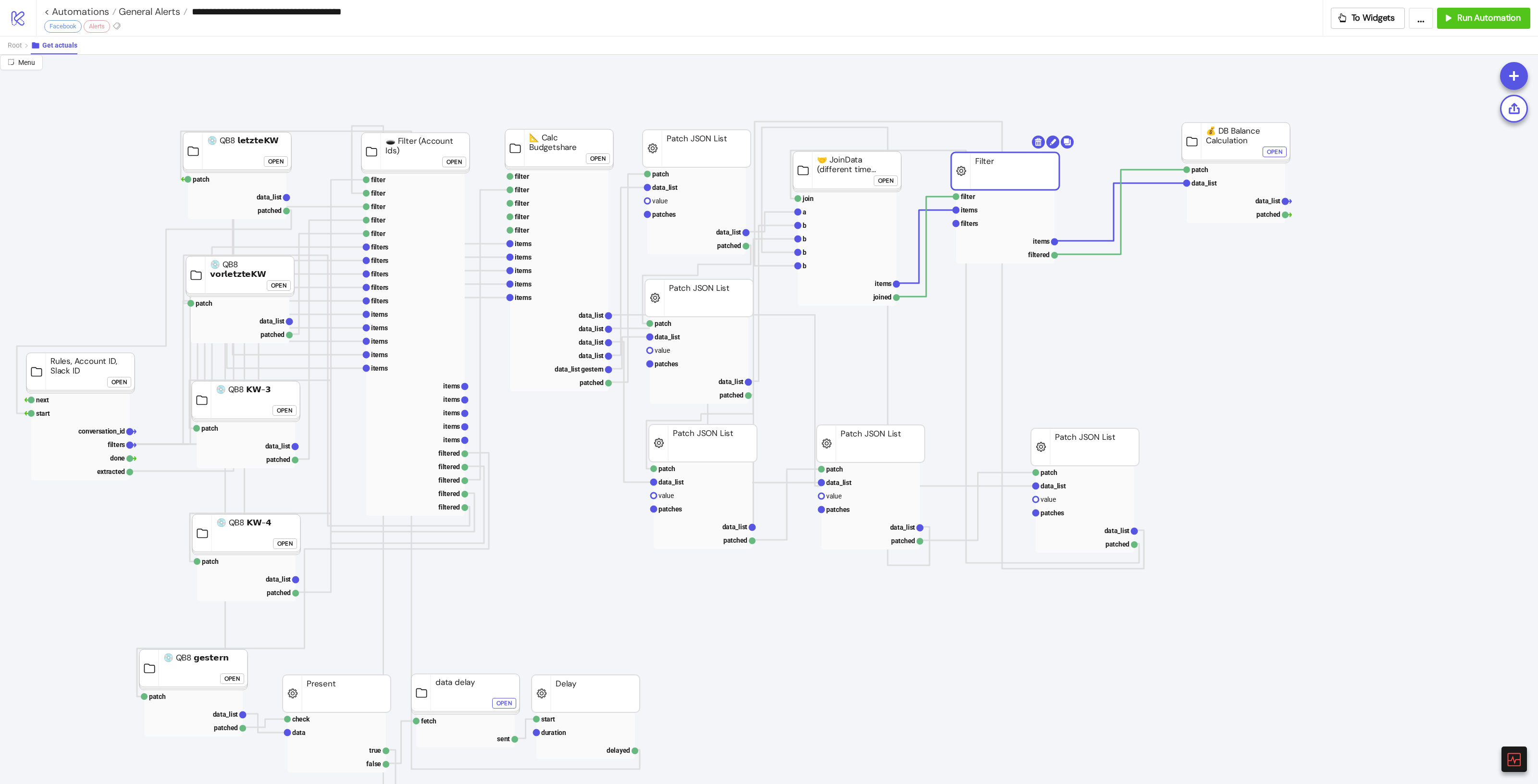
drag, startPoint x: 998, startPoint y: 236, endPoint x: 1007, endPoint y: 169, distance: 67.6
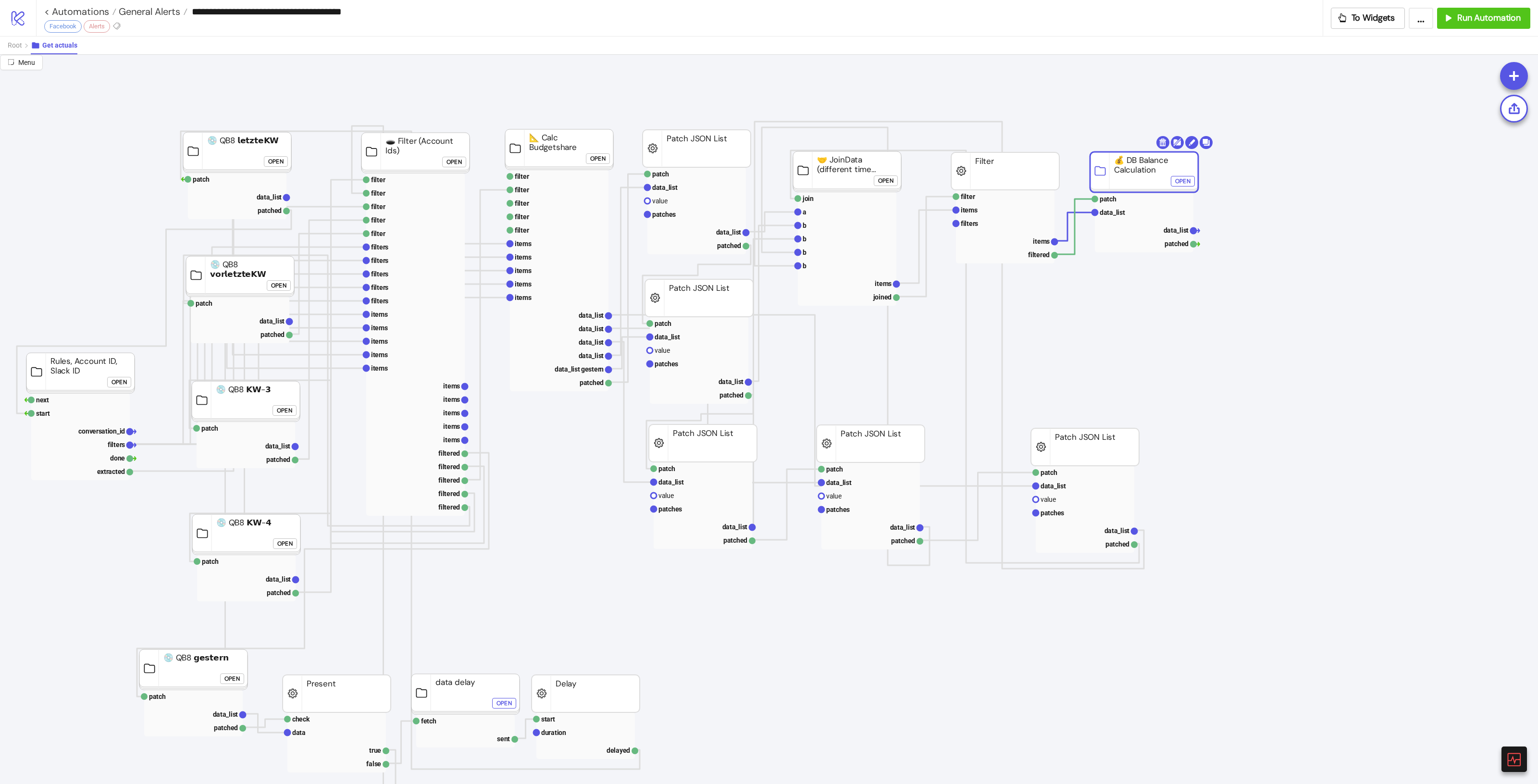
drag, startPoint x: 1198, startPoint y: 152, endPoint x: 1116, endPoint y: 191, distance: 90.8
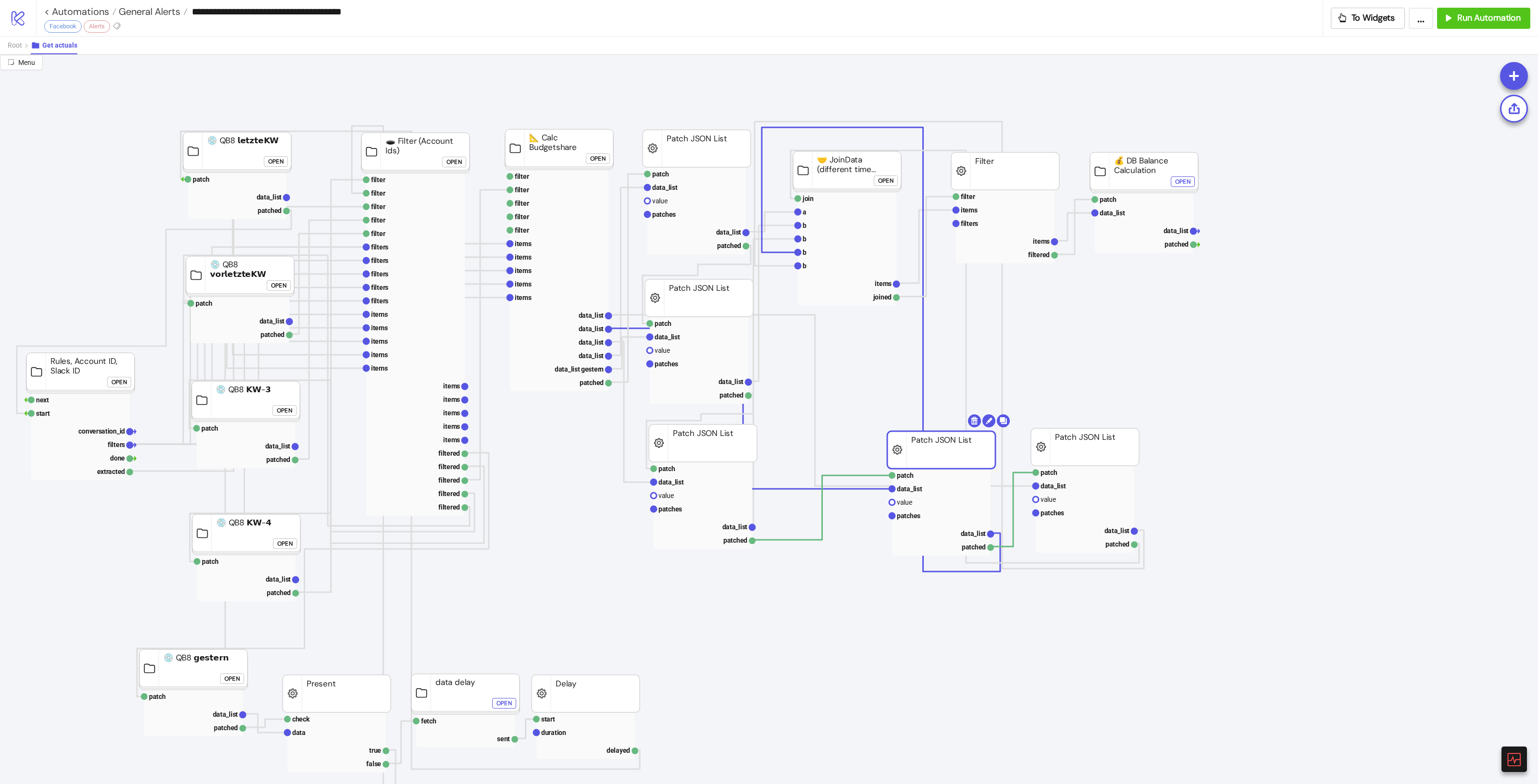
drag, startPoint x: 857, startPoint y: 457, endPoint x: 927, endPoint y: 464, distance: 70.3
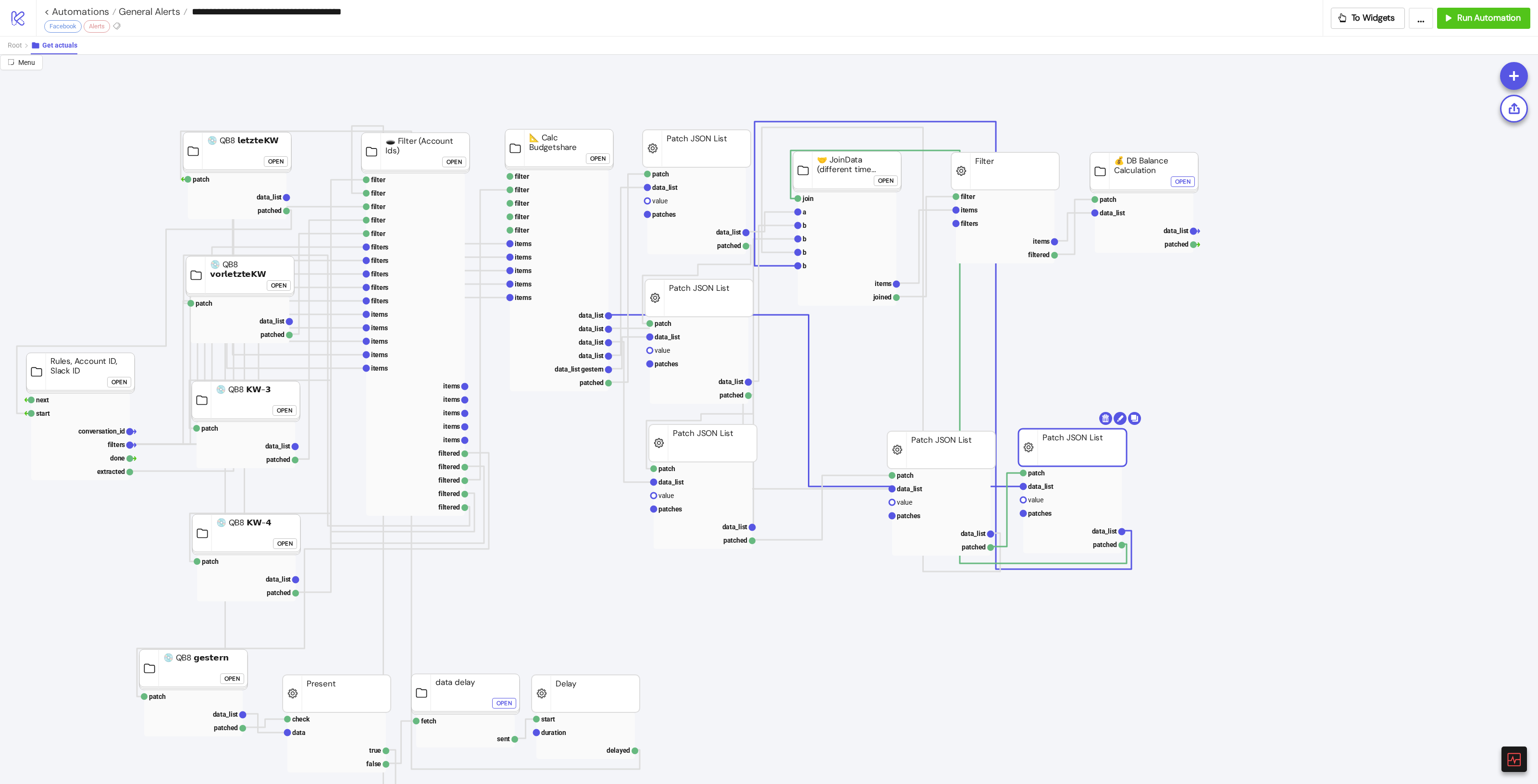
drag, startPoint x: 1085, startPoint y: 455, endPoint x: 1072, endPoint y: 456, distance: 13.0
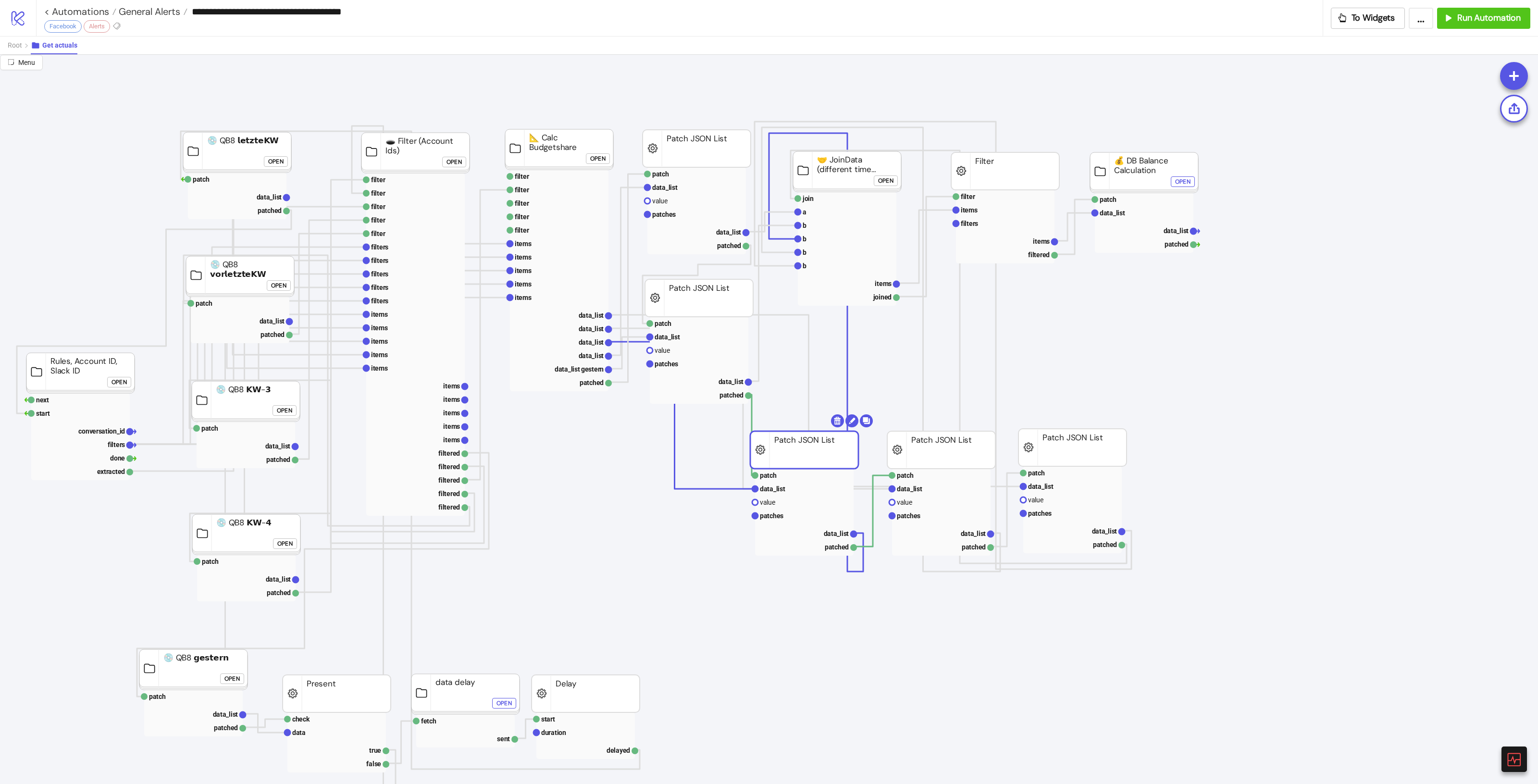
drag, startPoint x: 678, startPoint y: 446, endPoint x: 779, endPoint y: 452, distance: 101.2
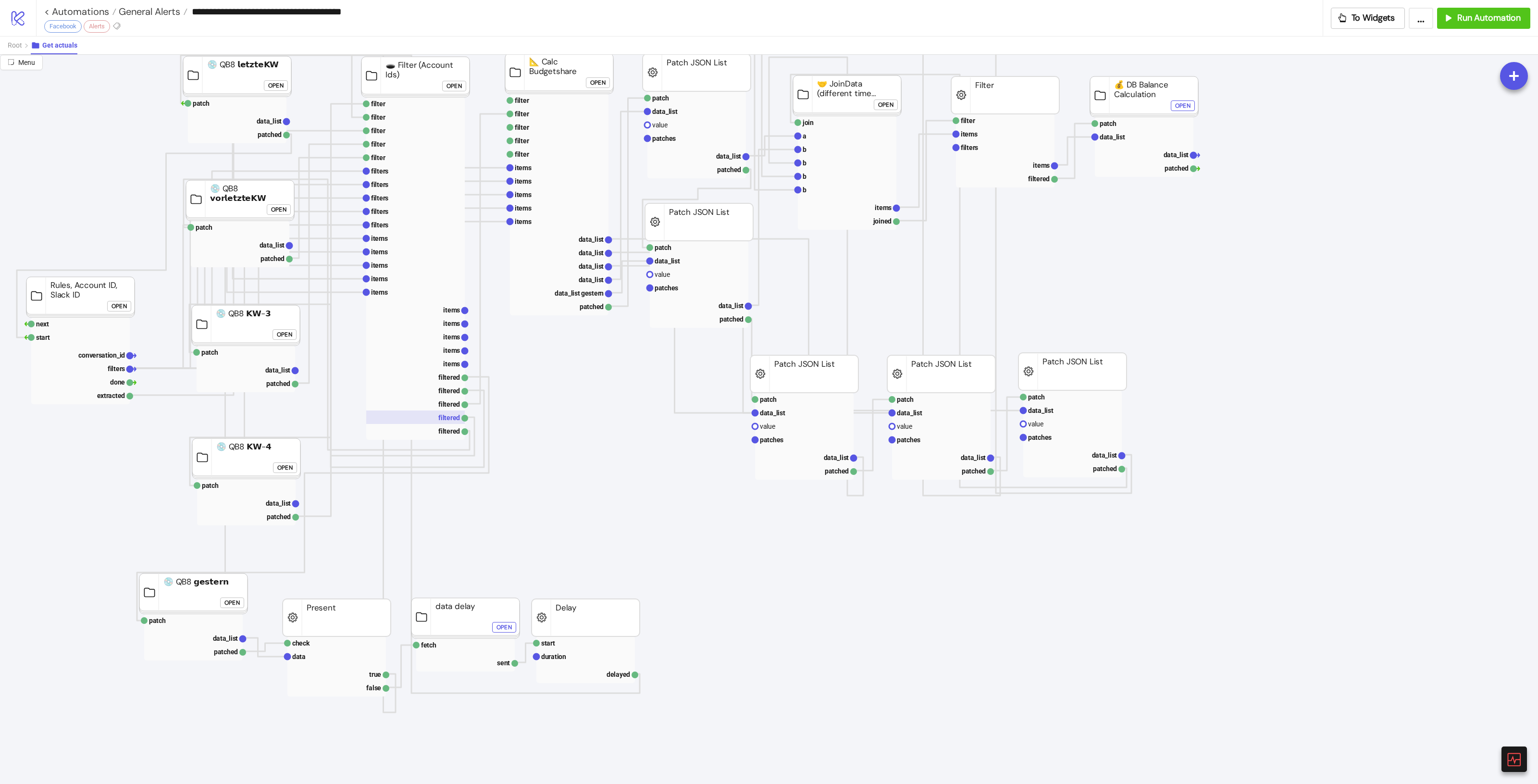
scroll to position [120, 0]
